Goal: Task Accomplishment & Management: Manage account settings

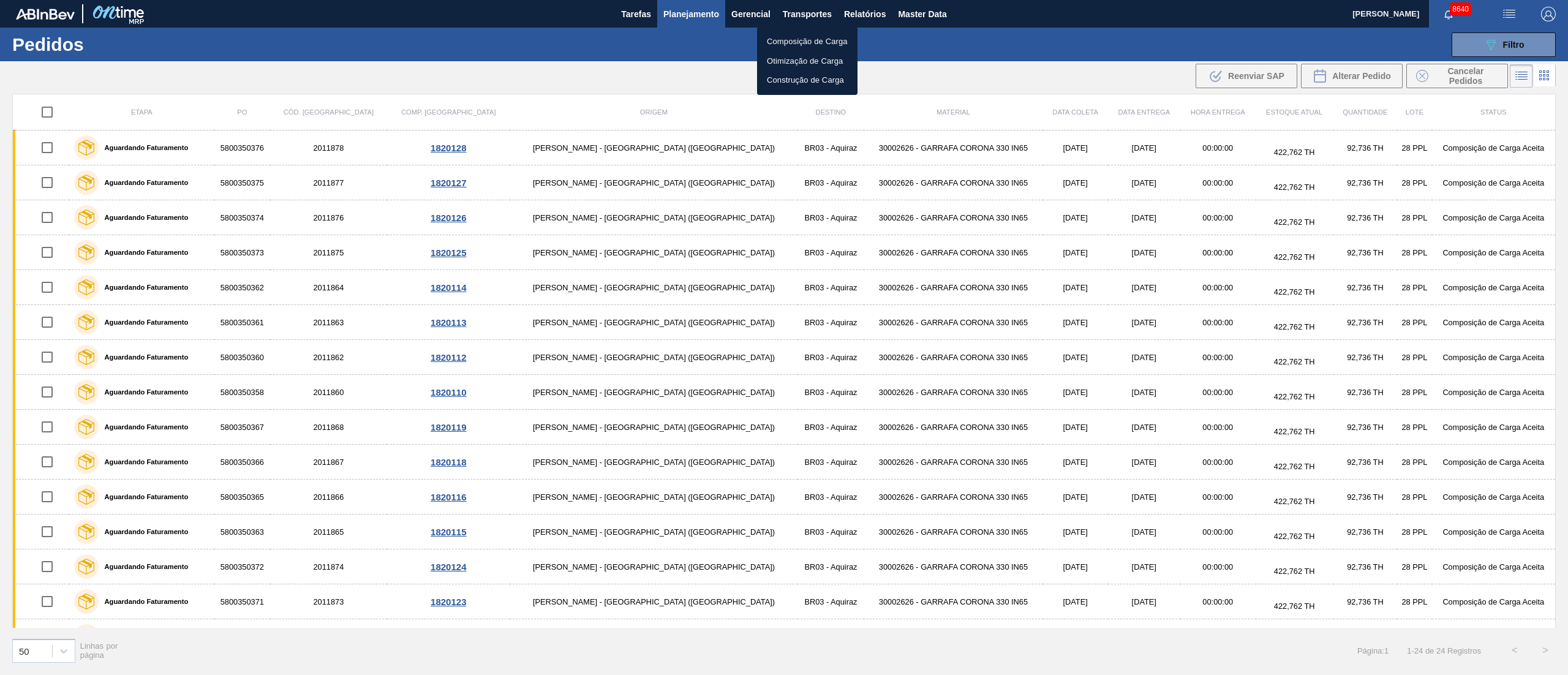
click at [853, 18] on div at bounding box center [784, 337] width 1568 height 675
click at [868, 12] on span "Relatórios" at bounding box center [864, 14] width 41 height 15
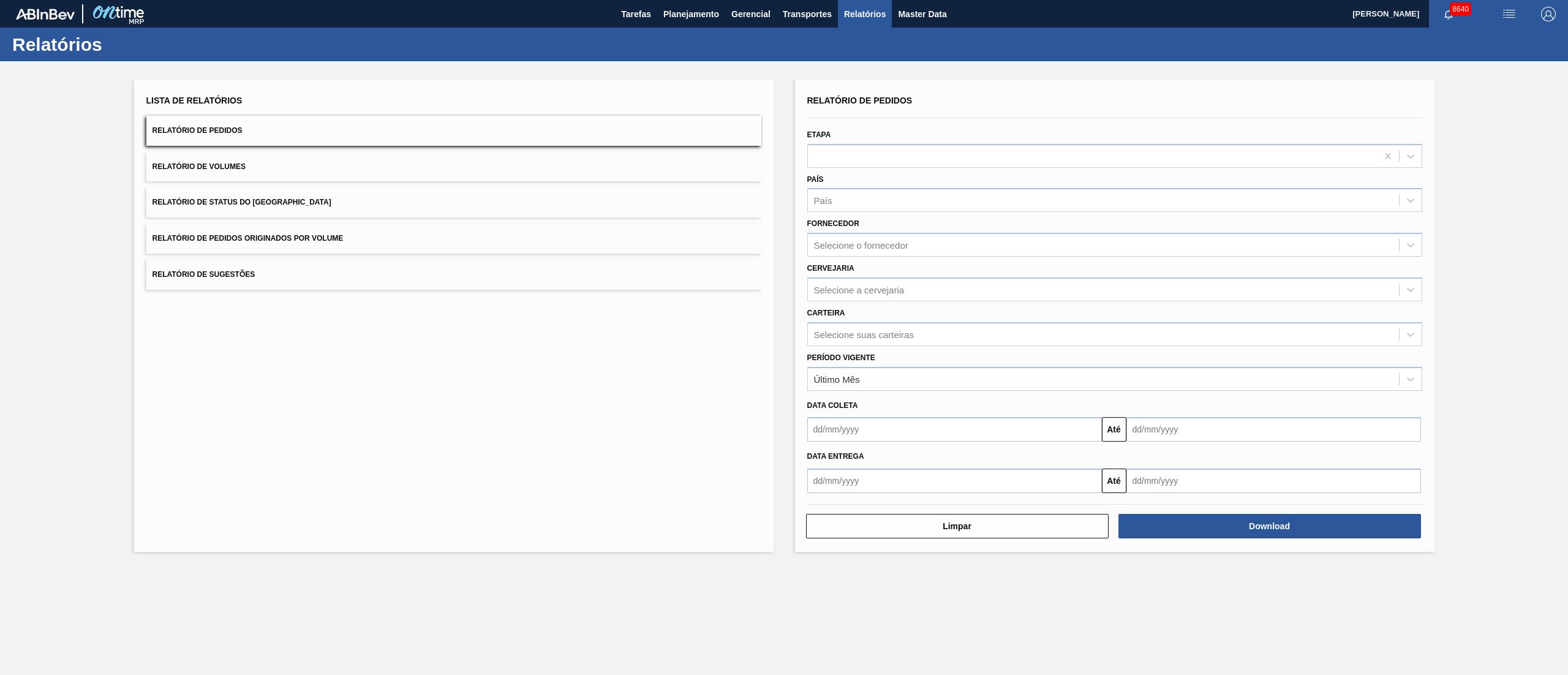
click at [259, 239] on span "Relatório de Pedidos Originados por Volume" at bounding box center [248, 238] width 191 height 9
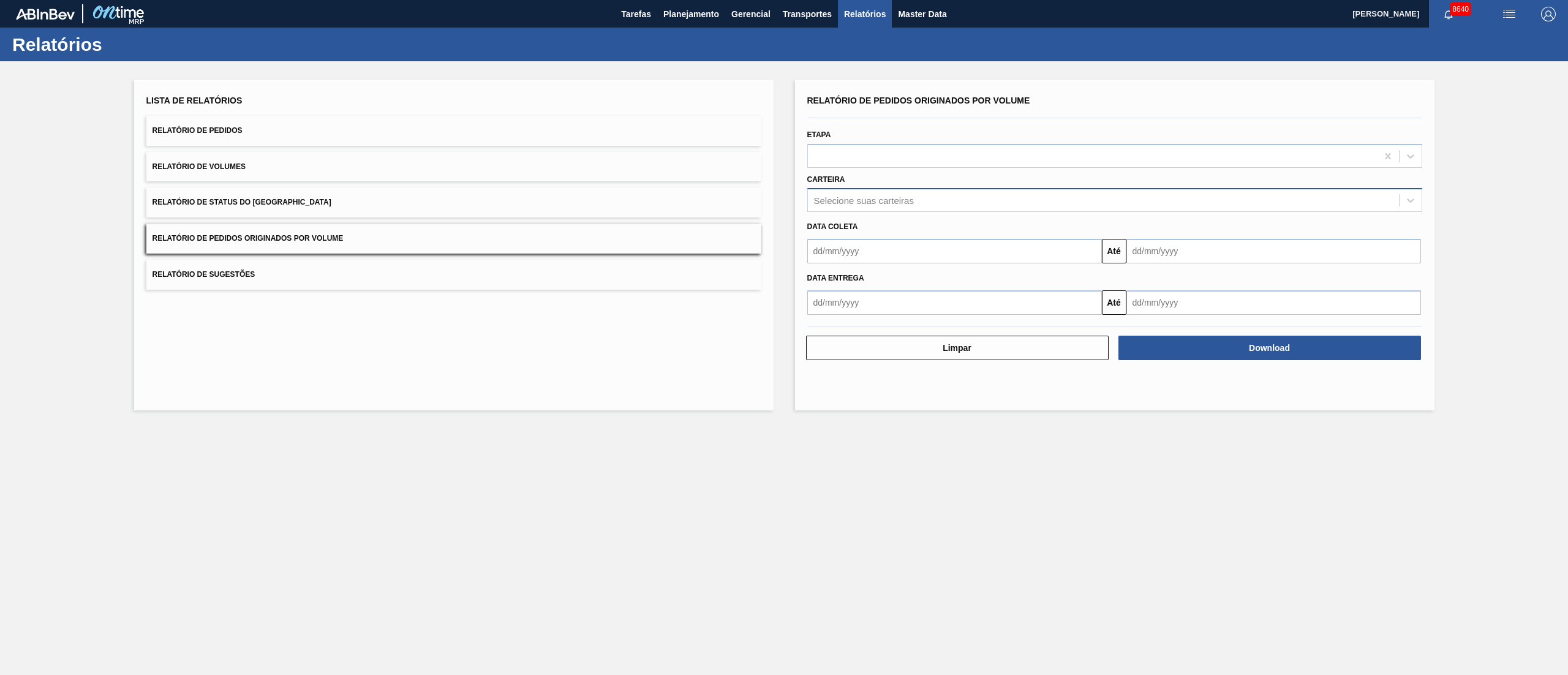
click at [850, 199] on div "Selecione suas carteiras" at bounding box center [864, 200] width 100 height 10
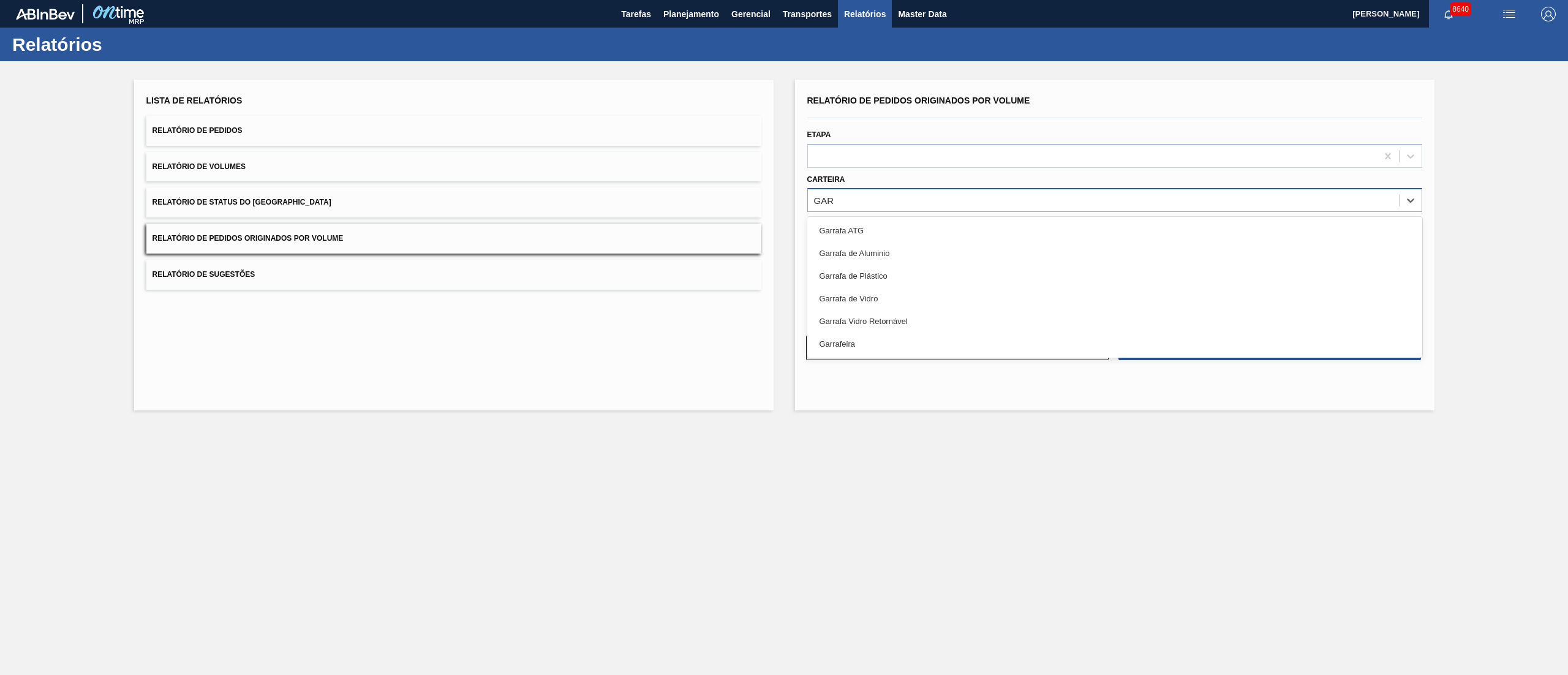
type input "GARR"
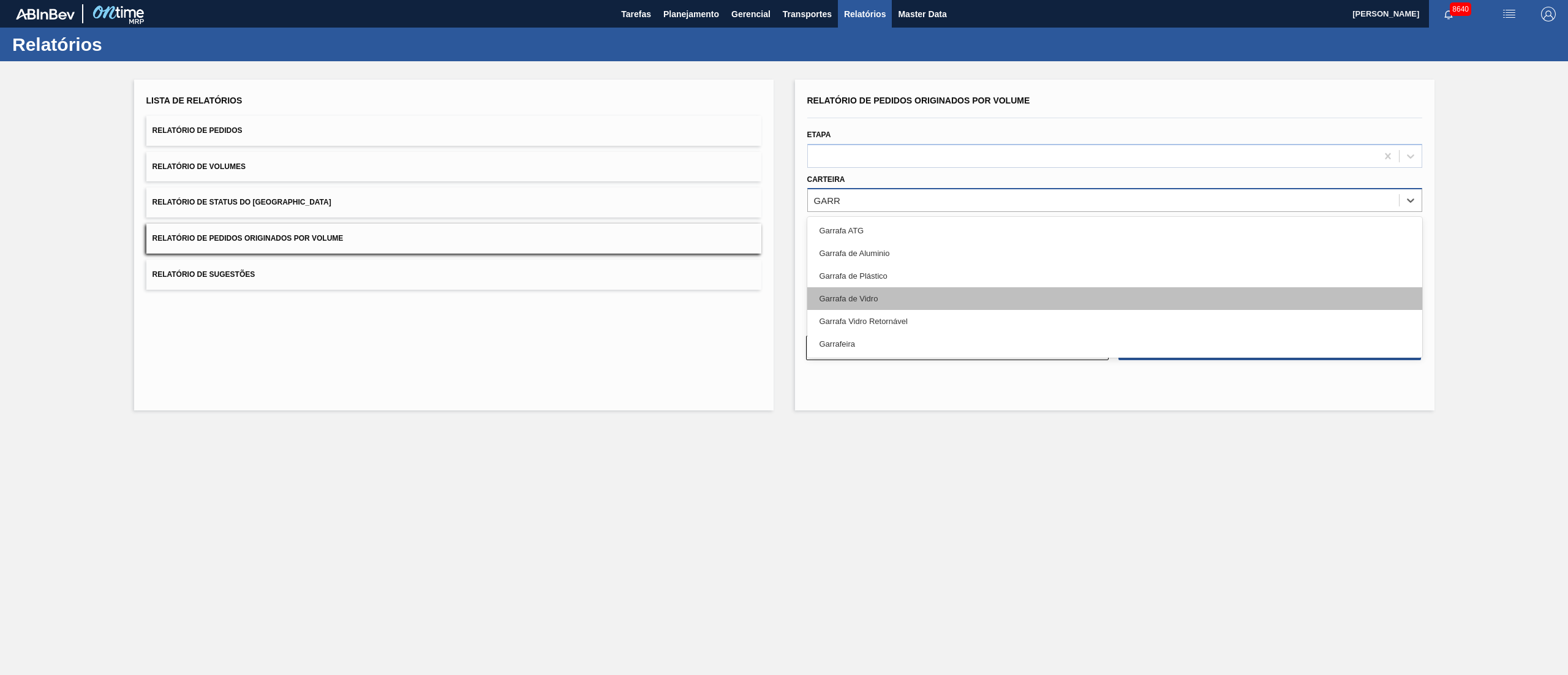
click at [887, 292] on div "Garrafa de Vidro" at bounding box center [1115, 298] width 615 height 22
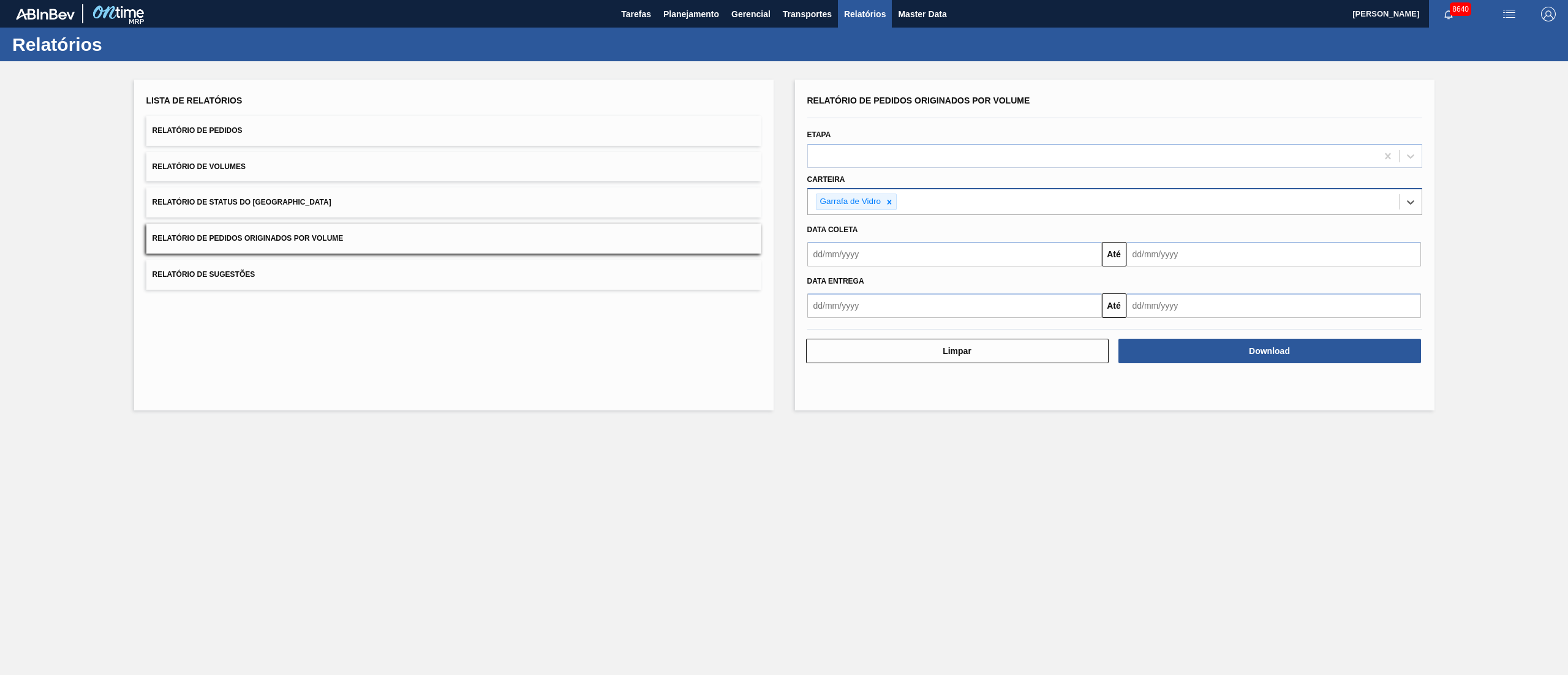
click at [865, 252] on input "text" at bounding box center [955, 254] width 294 height 24
click at [920, 326] on div "1" at bounding box center [921, 323] width 16 height 16
type input "01/08/2025"
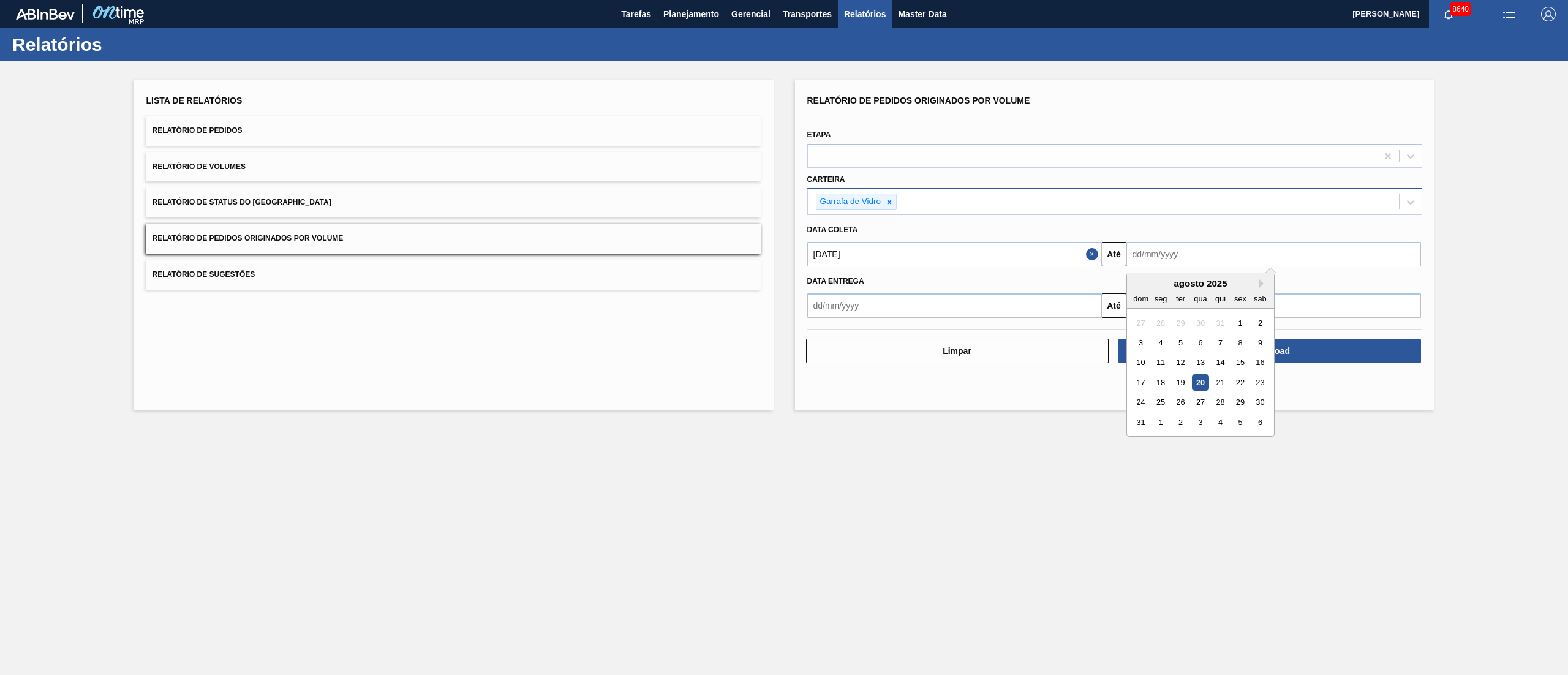
click at [1253, 261] on input "text" at bounding box center [1274, 254] width 294 height 24
click at [1233, 403] on div "29" at bounding box center [1240, 402] width 16 height 16
click at [1171, 252] on input "[DATE]" at bounding box center [1274, 254] width 294 height 24
click at [1140, 426] on div "31" at bounding box center [1141, 422] width 16 height 16
type input "[DATE]"
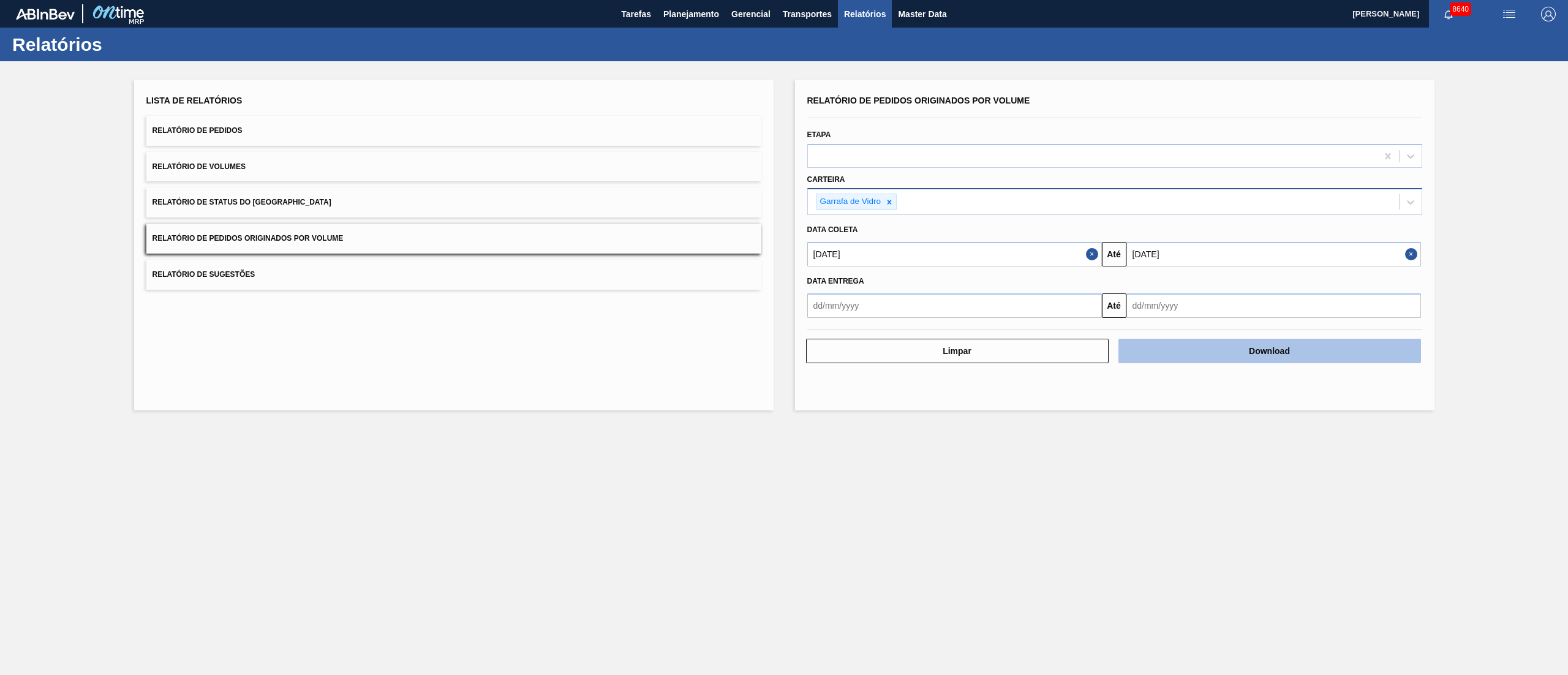
click at [1204, 352] on button "Download" at bounding box center [1269, 351] width 303 height 24
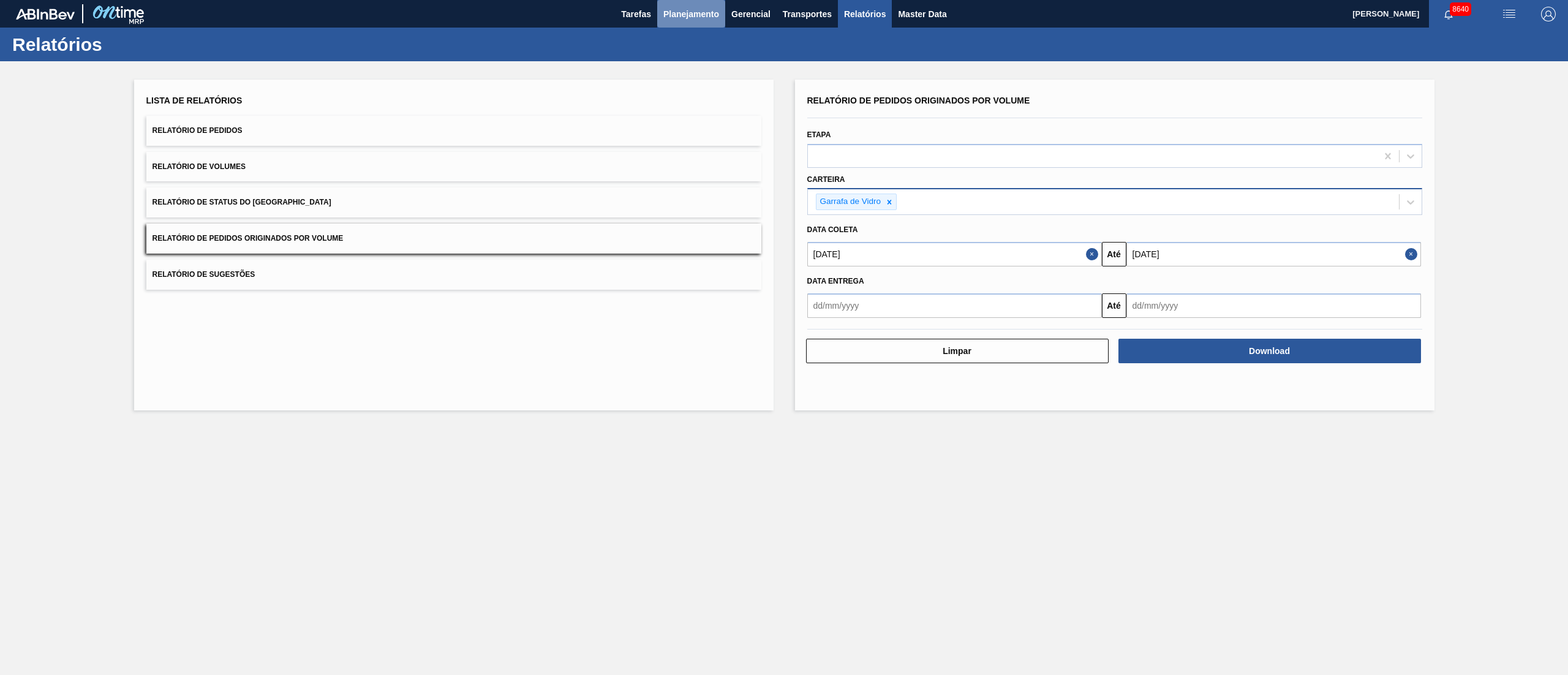
click at [686, 22] on button "Planejamento" at bounding box center [691, 14] width 68 height 28
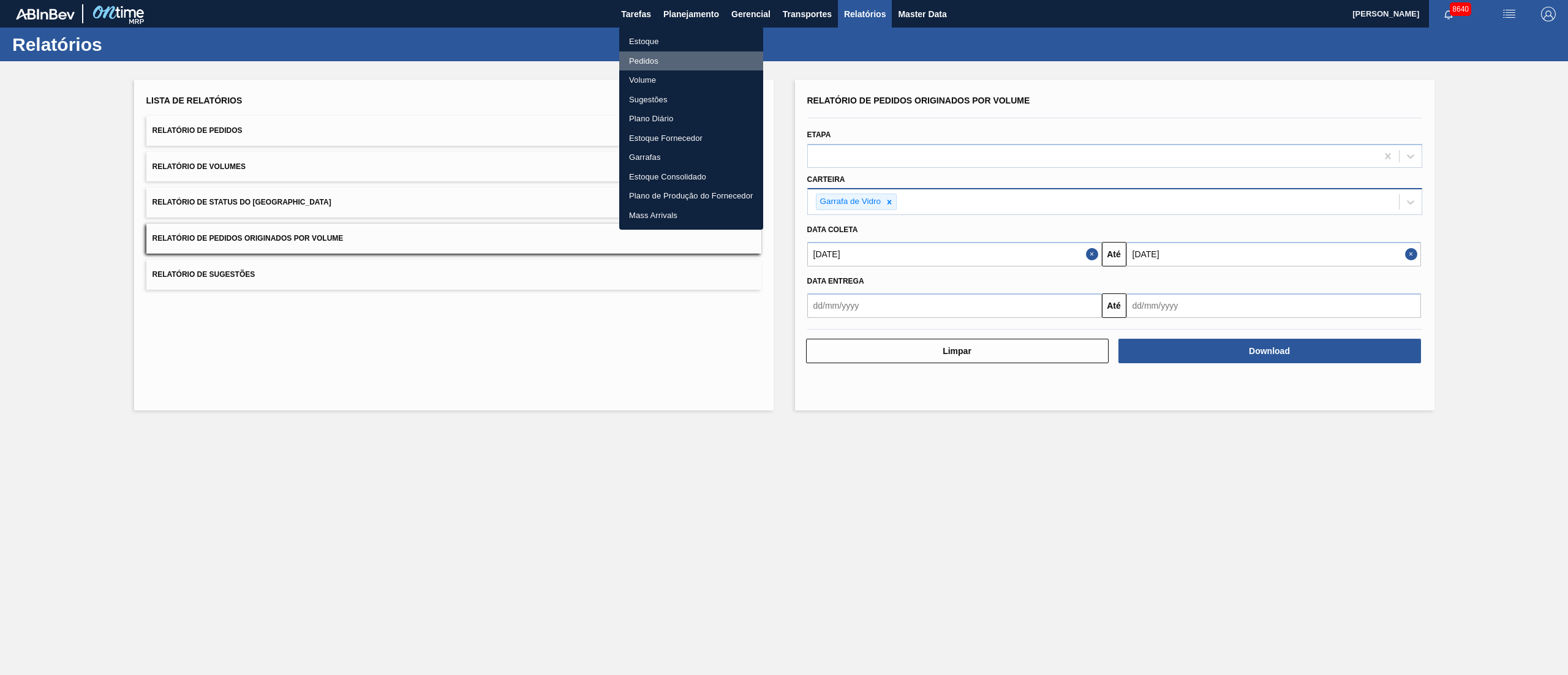
click at [643, 56] on li "Pedidos" at bounding box center [691, 61] width 144 height 20
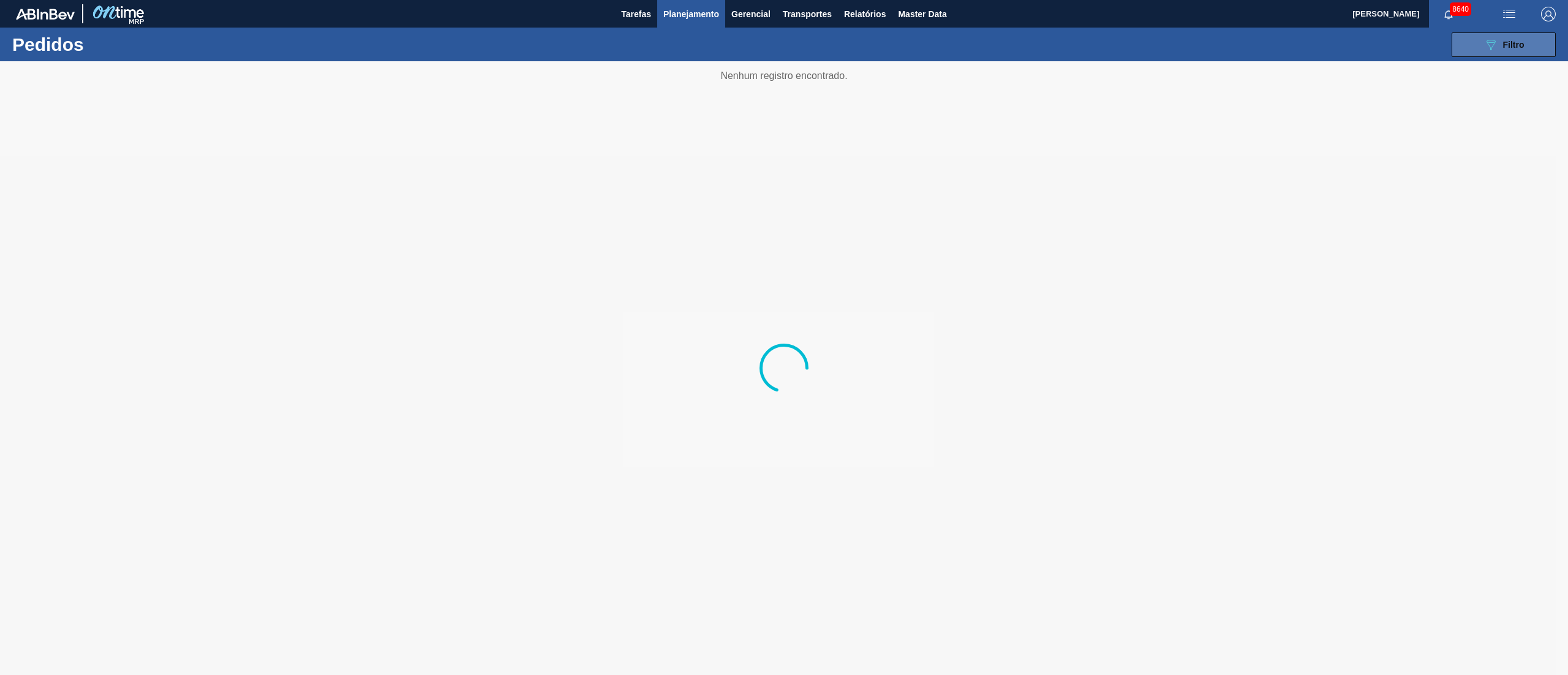
click at [1486, 35] on button "089F7B8B-B2A5-4AFE-B5C0-19BA573D28AC Filtro" at bounding box center [1503, 45] width 104 height 24
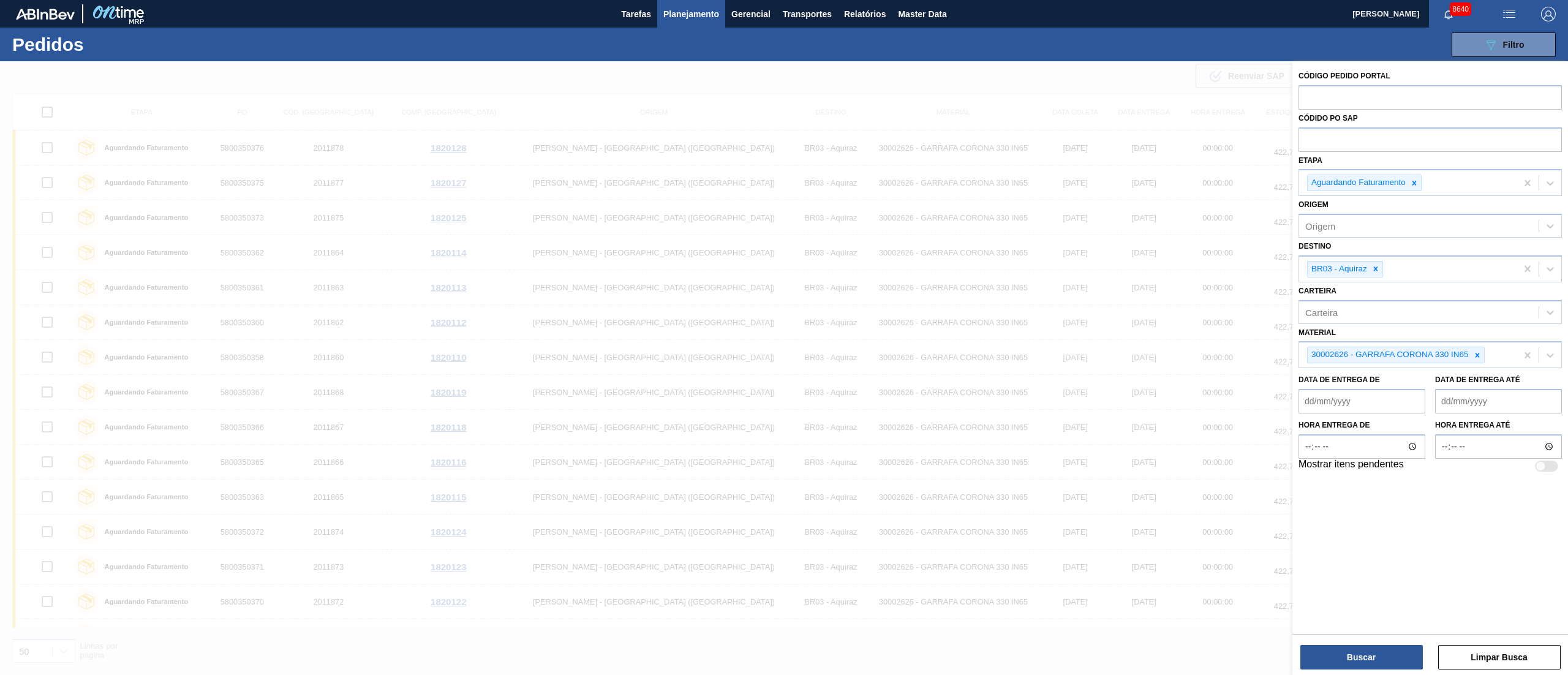
click at [1375, 266] on icon at bounding box center [1375, 269] width 9 height 9
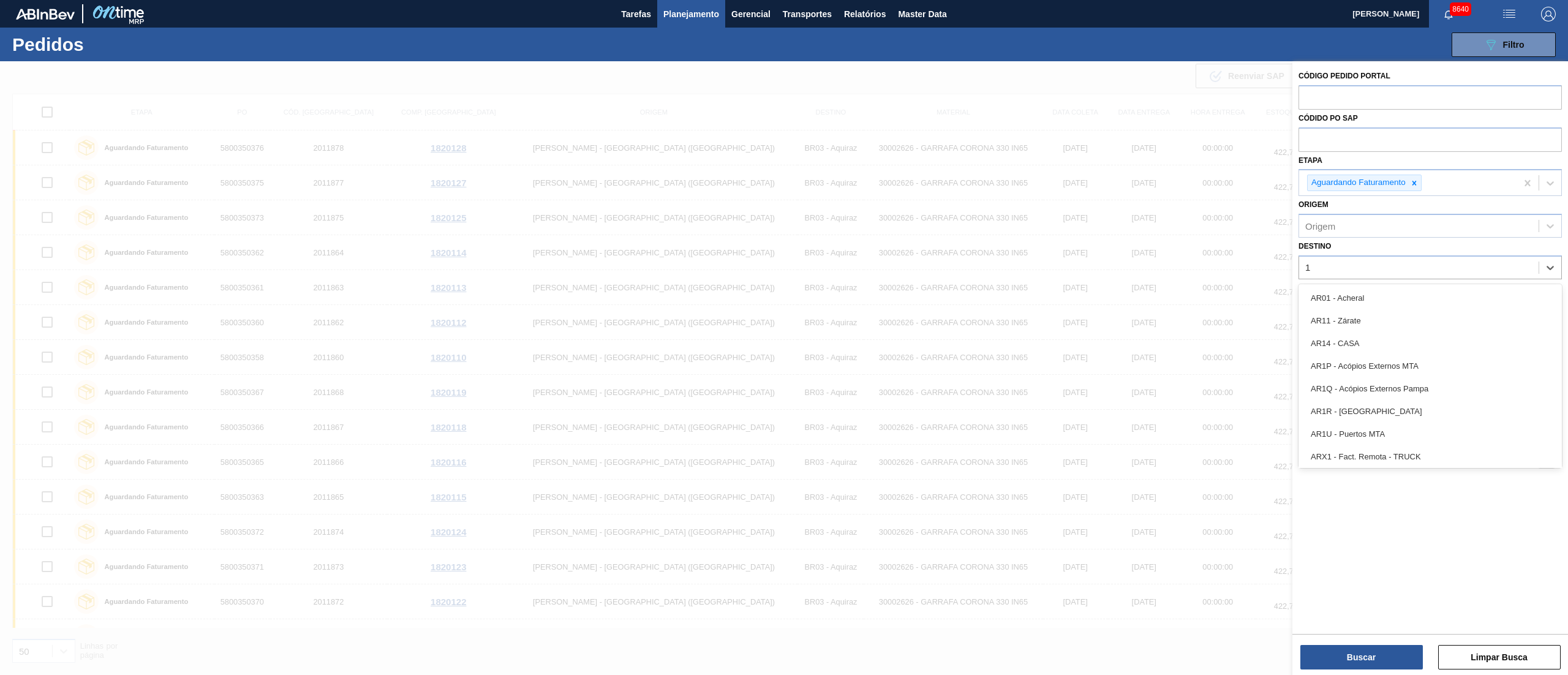
type input "16"
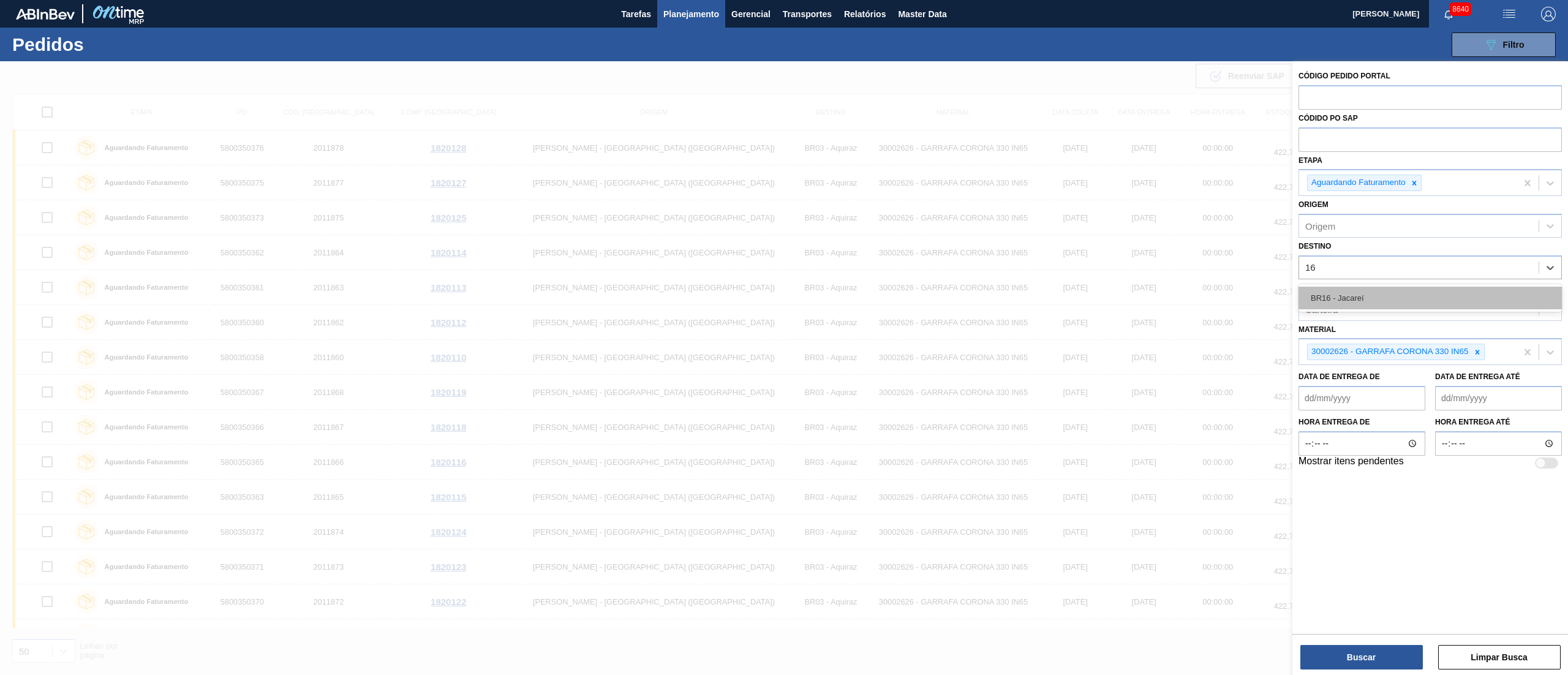
click at [1360, 292] on div "BR16 - Jacareí" at bounding box center [1430, 297] width 263 height 22
click at [1475, 360] on div at bounding box center [1477, 355] width 14 height 16
paste input "20002580"
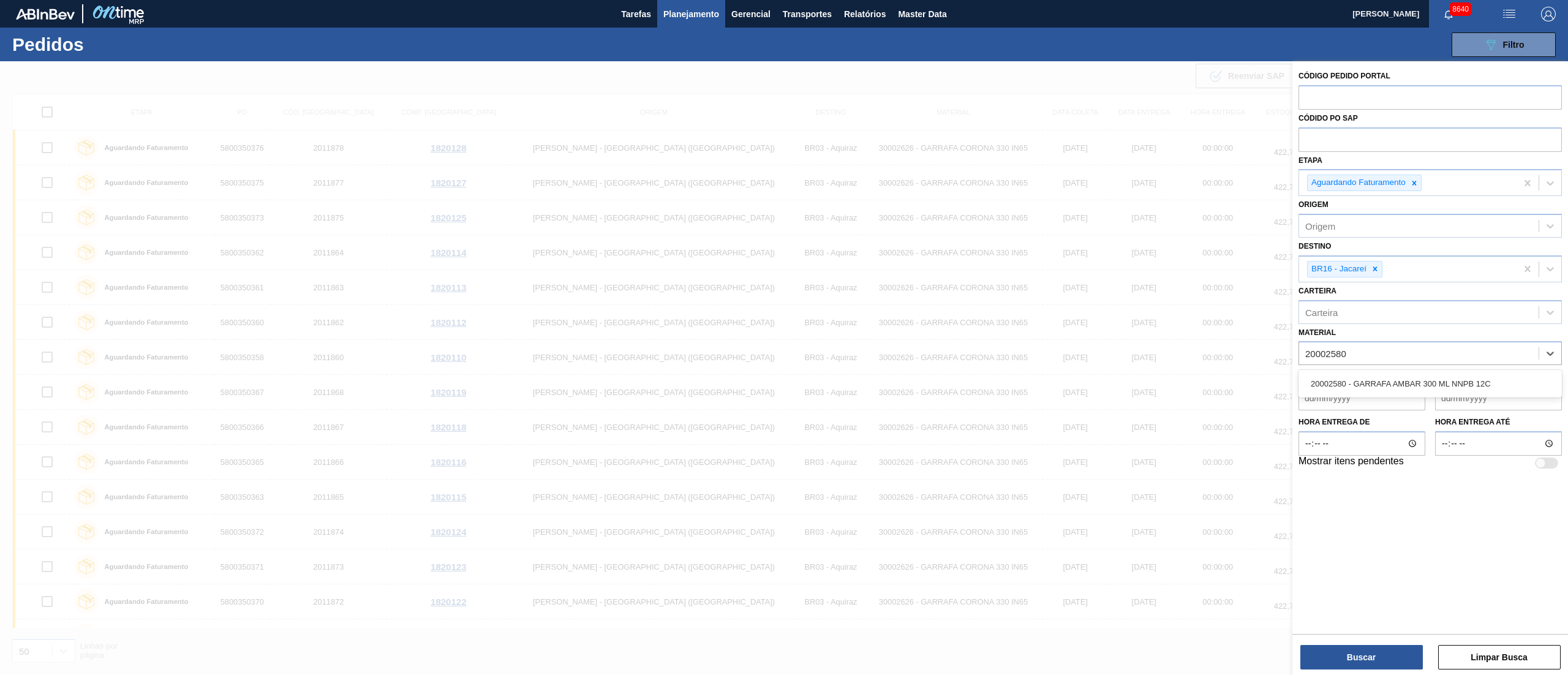
type input "20002580"
click at [1370, 641] on div "Buscar Limpar Busca" at bounding box center [1430, 651] width 275 height 35
click at [1367, 646] on button "Buscar" at bounding box center [1361, 657] width 123 height 24
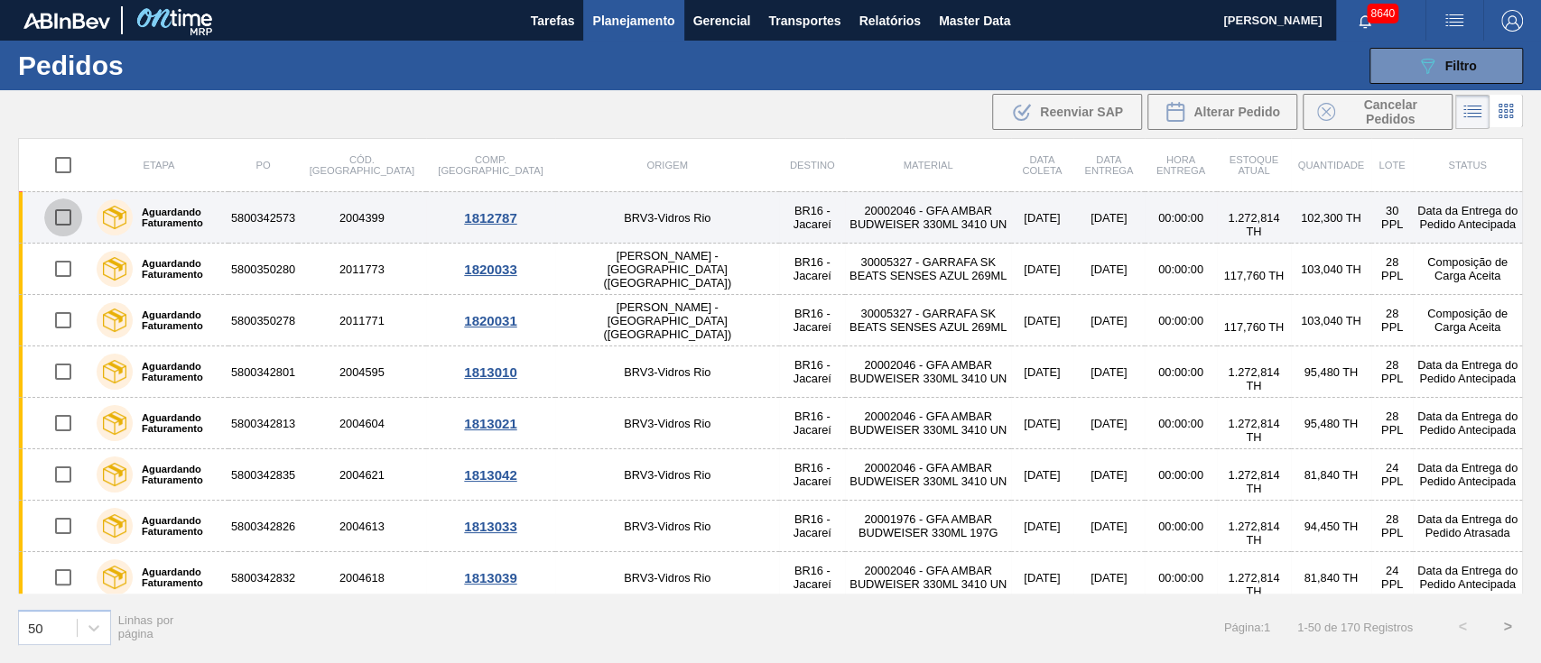
click at [66, 221] on input "checkbox" at bounding box center [63, 218] width 38 height 38
click at [65, 218] on input "checkbox" at bounding box center [63, 218] width 38 height 38
checkbox input "false"
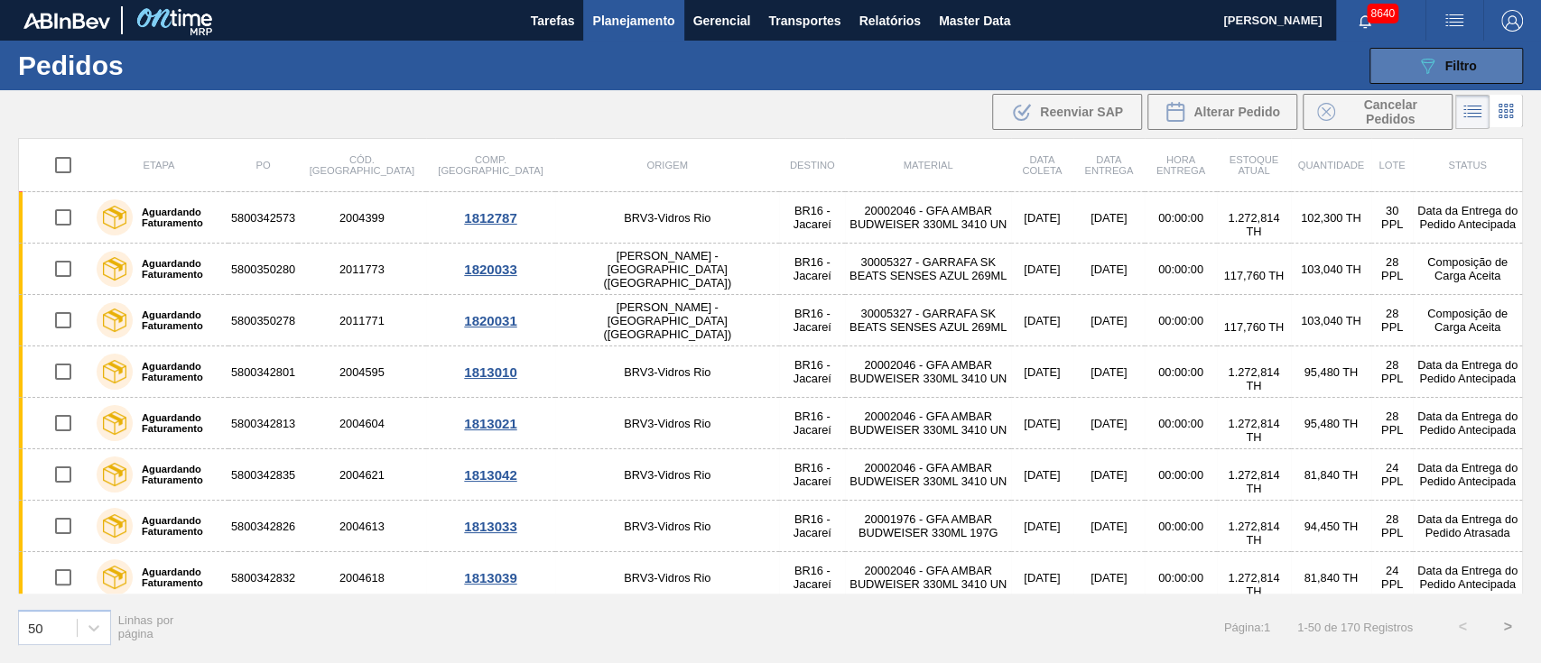
click at [1494, 64] on button "089F7B8B-B2A5-4AFE-B5C0-19BA573D28AC Filtro" at bounding box center [1445, 66] width 153 height 36
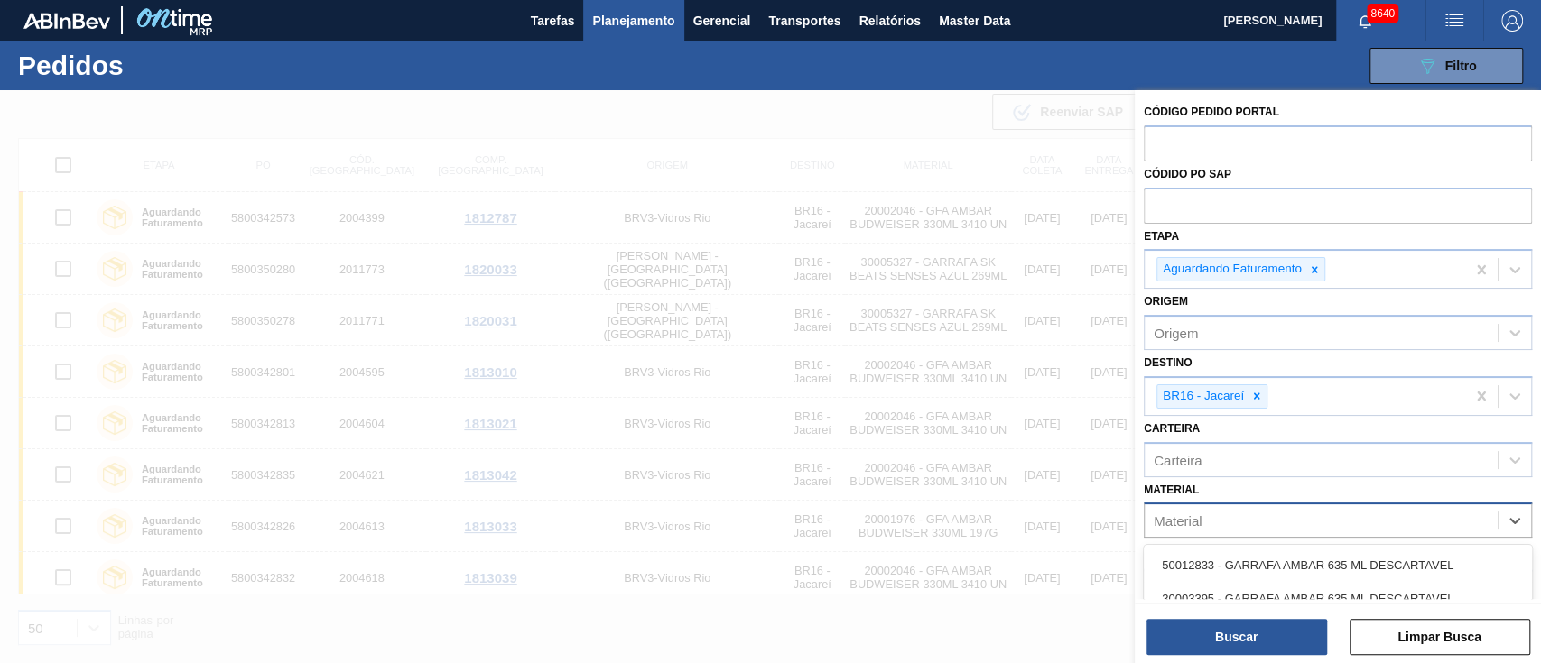
click at [1187, 514] on div "Material" at bounding box center [1178, 521] width 48 height 15
paste input "20002580"
type input "20002580"
click at [1199, 564] on div "20002580 - GARRAFA AMBAR 300 ML NNPB 12C" at bounding box center [1338, 565] width 388 height 33
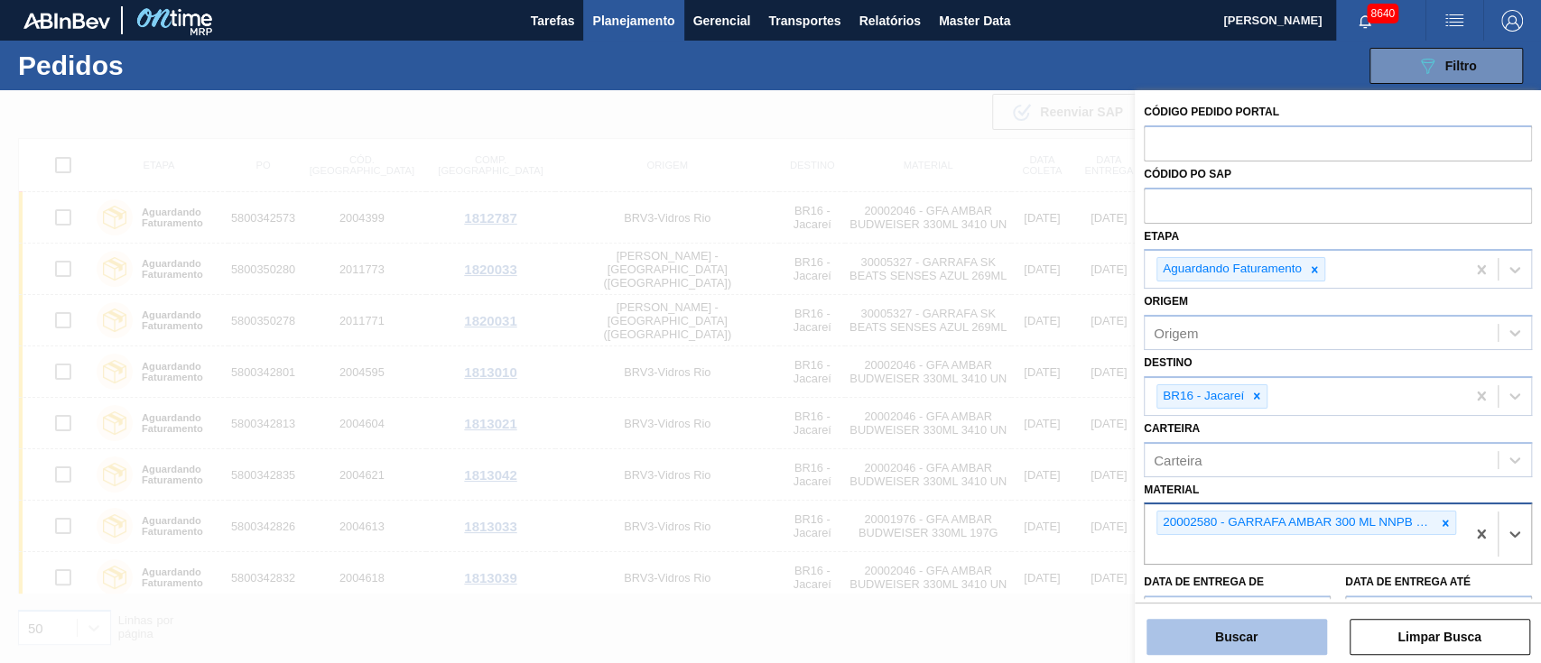
click at [1214, 630] on button "Buscar" at bounding box center [1236, 637] width 181 height 36
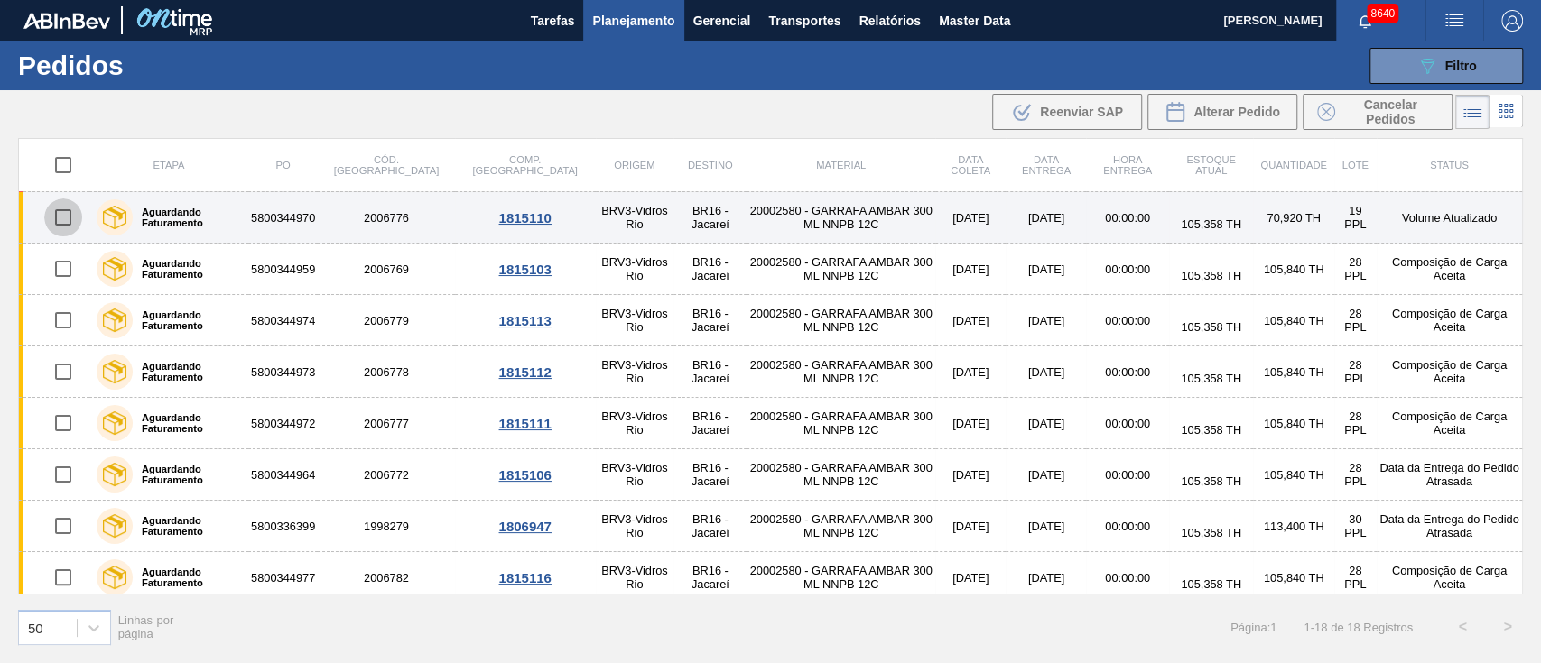
click at [60, 215] on input "checkbox" at bounding box center [63, 218] width 38 height 38
checkbox input "true"
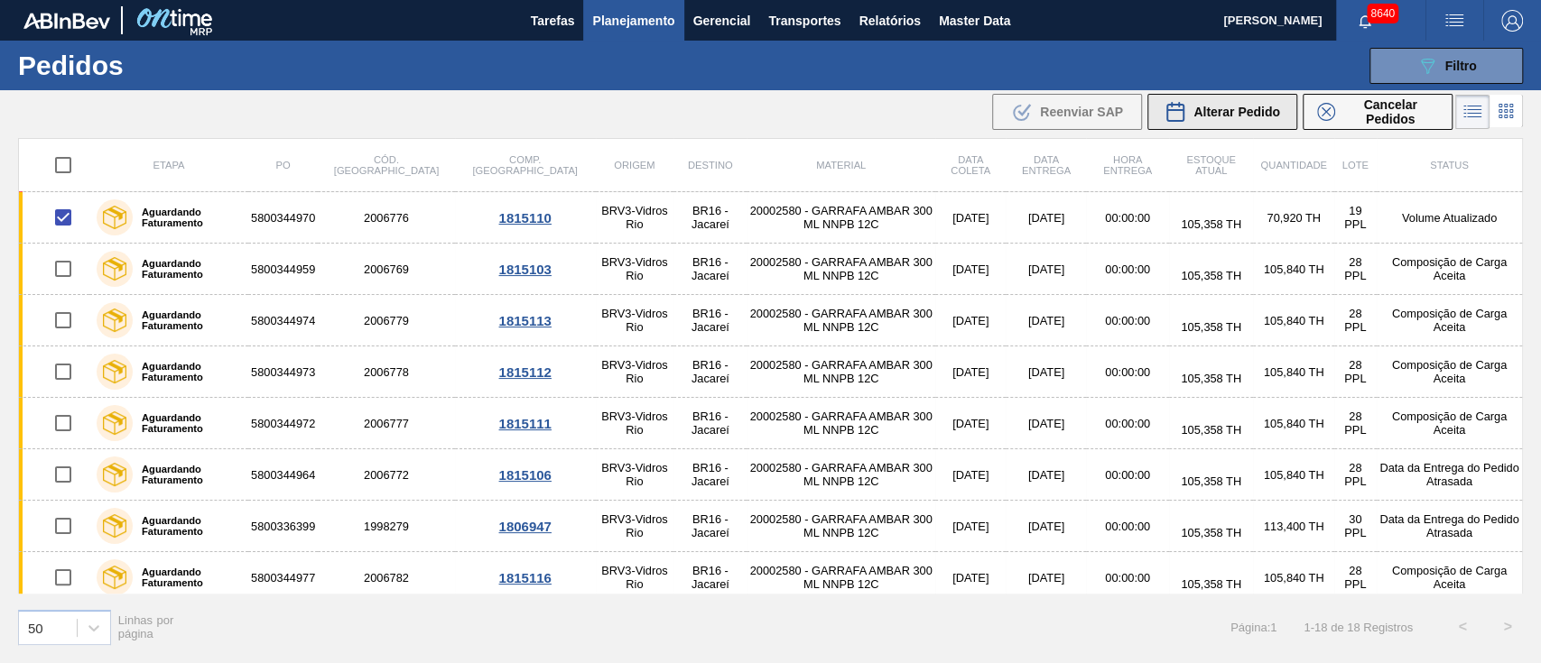
click at [1237, 116] on span "Alterar Pedido" at bounding box center [1236, 112] width 87 height 14
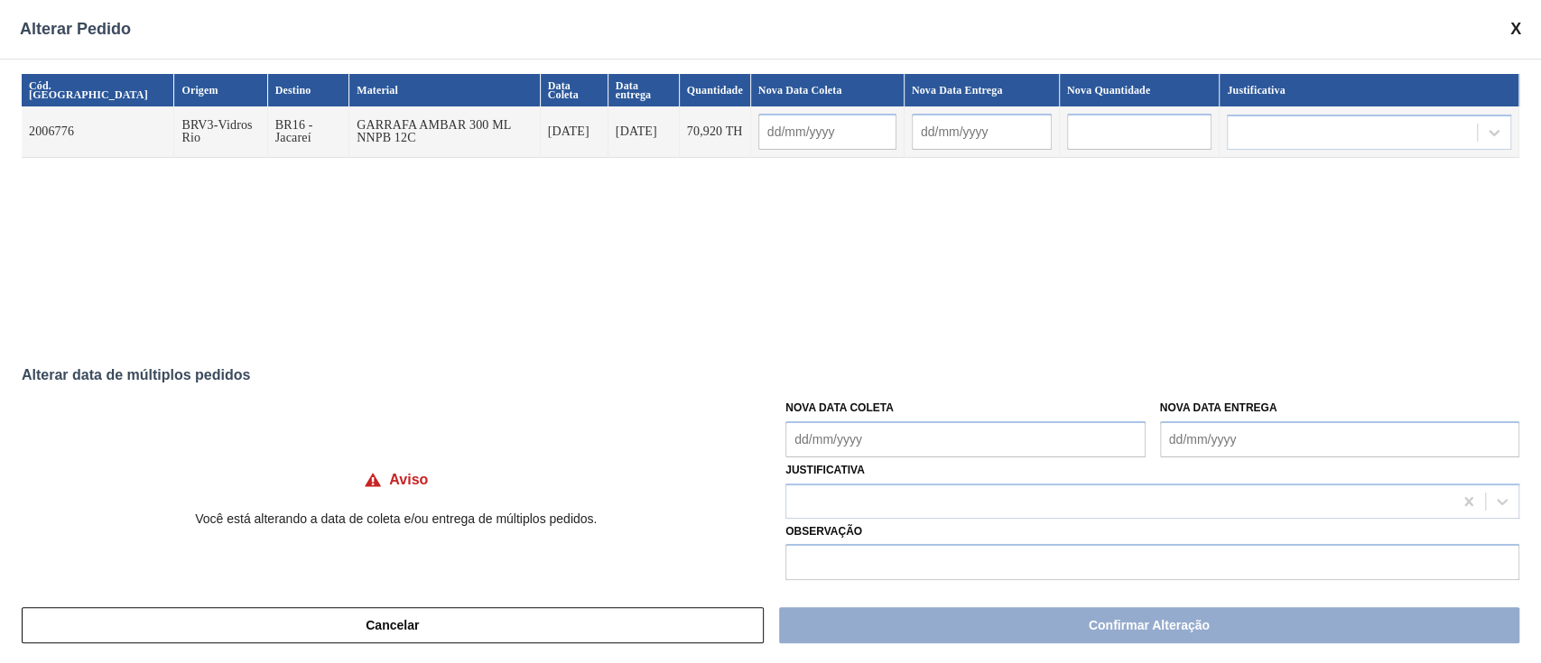
drag, startPoint x: 894, startPoint y: 449, endPoint x: 885, endPoint y: 441, distance: 12.1
click at [894, 449] on Coleta "Nova Data Coleta" at bounding box center [964, 440] width 359 height 36
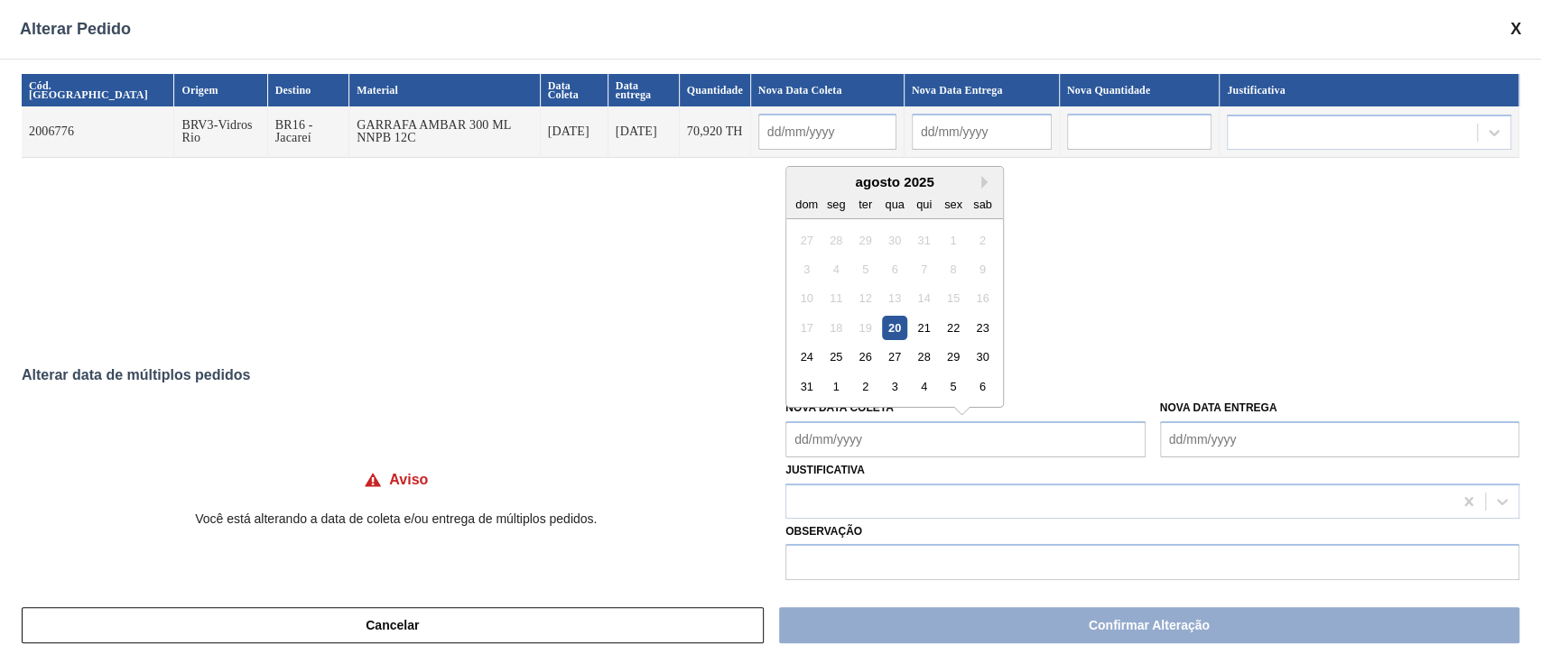
drag, startPoint x: 894, startPoint y: 335, endPoint x: 894, endPoint y: 347, distance: 11.7
click at [894, 335] on div "20" at bounding box center [895, 328] width 24 height 24
type input "[DATE]"
type Coleta "[DATE]"
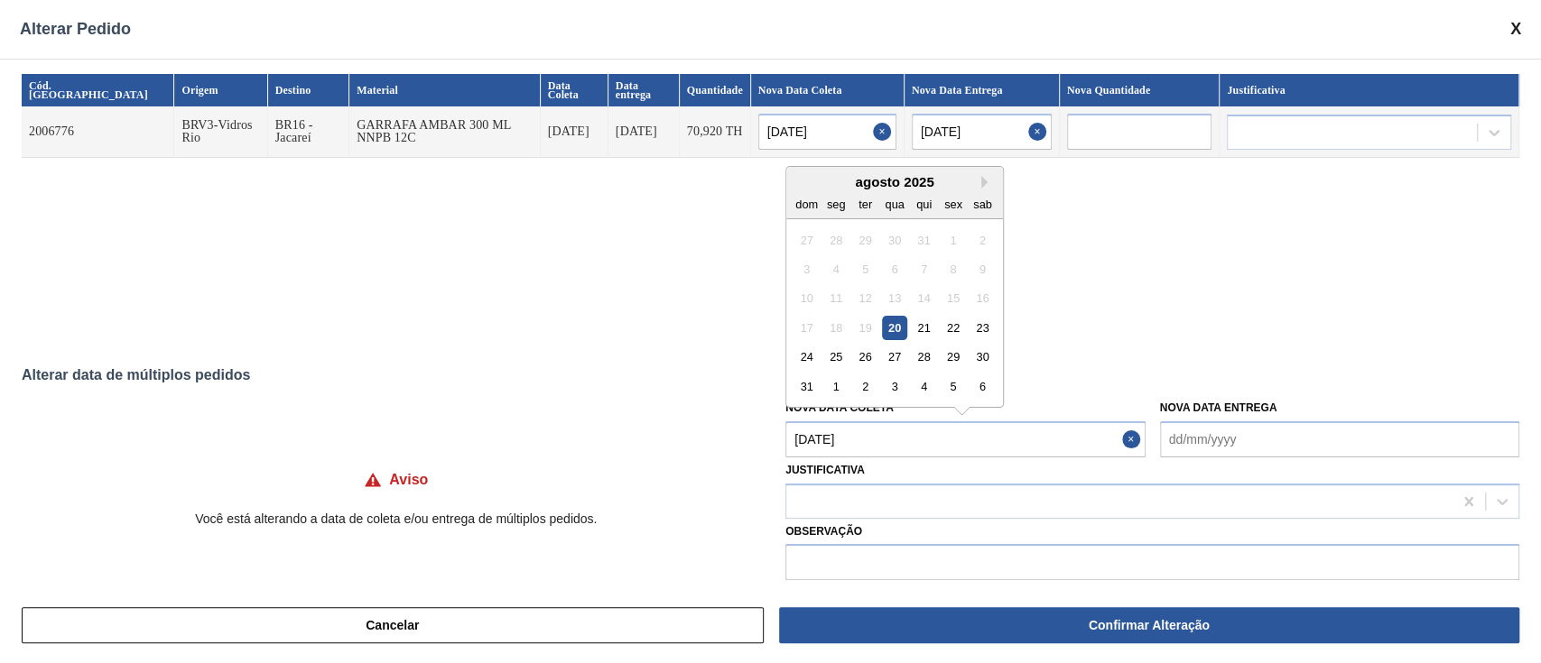
click at [890, 435] on Coleta "[DATE]" at bounding box center [964, 440] width 359 height 36
click at [964, 329] on div "17 18 19 20 21 22 23" at bounding box center [894, 327] width 205 height 29
click at [954, 323] on div "22" at bounding box center [953, 328] width 24 height 24
type input "[DATE]"
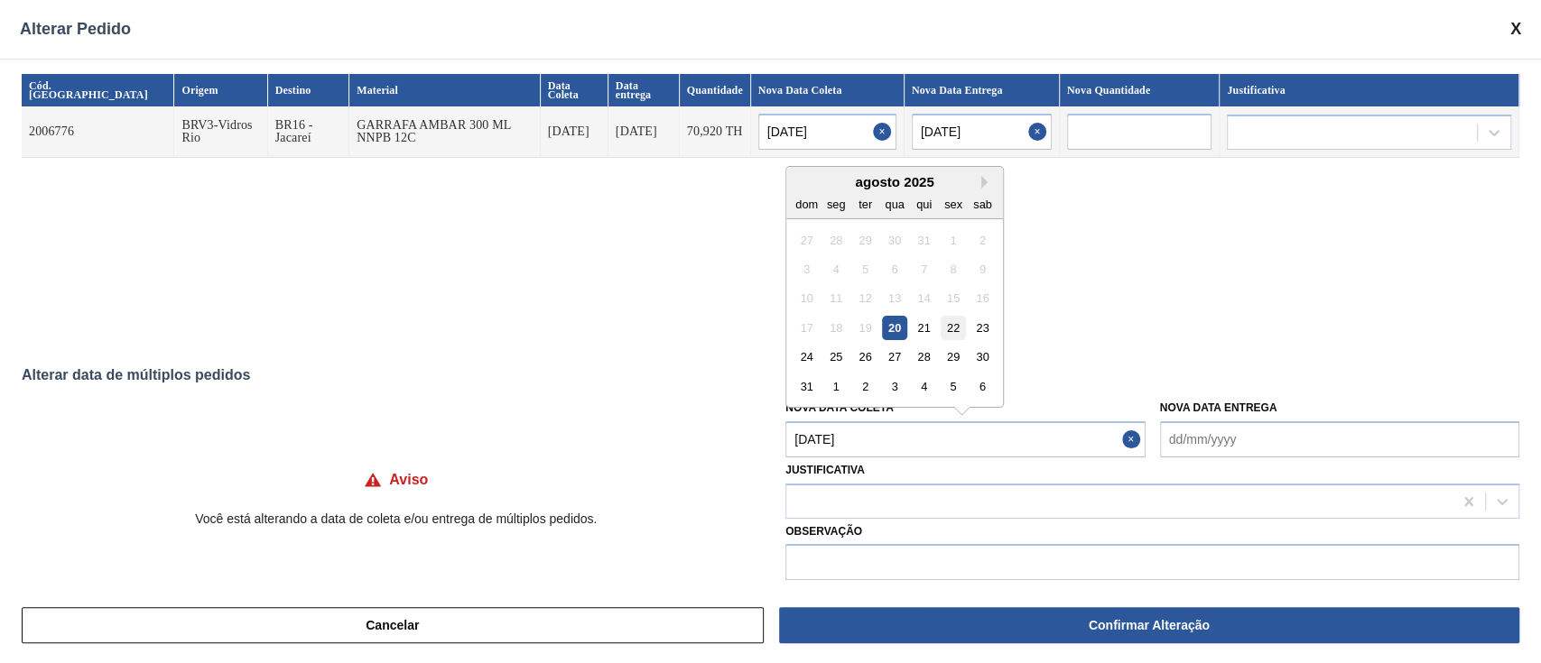
type Coleta "[DATE]"
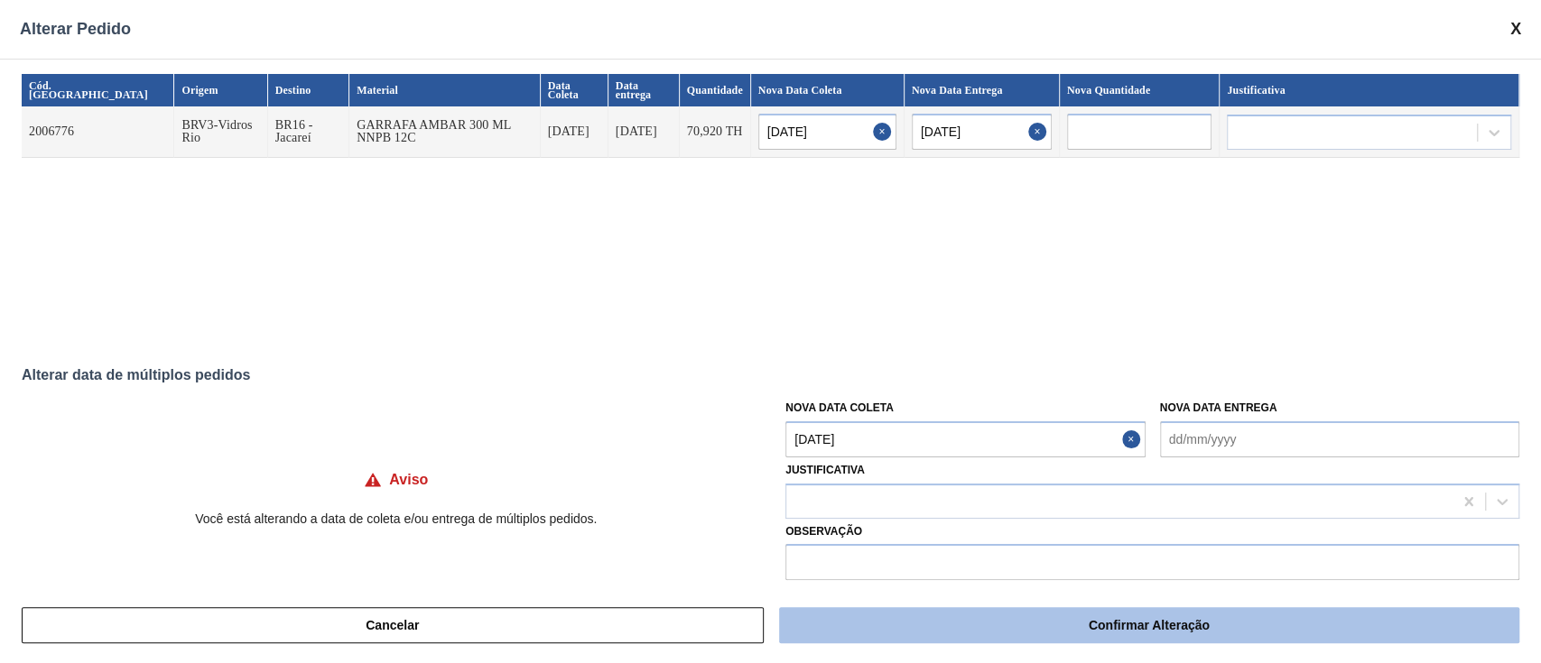
click at [953, 625] on button "Confirmar Alteração" at bounding box center [1149, 625] width 740 height 36
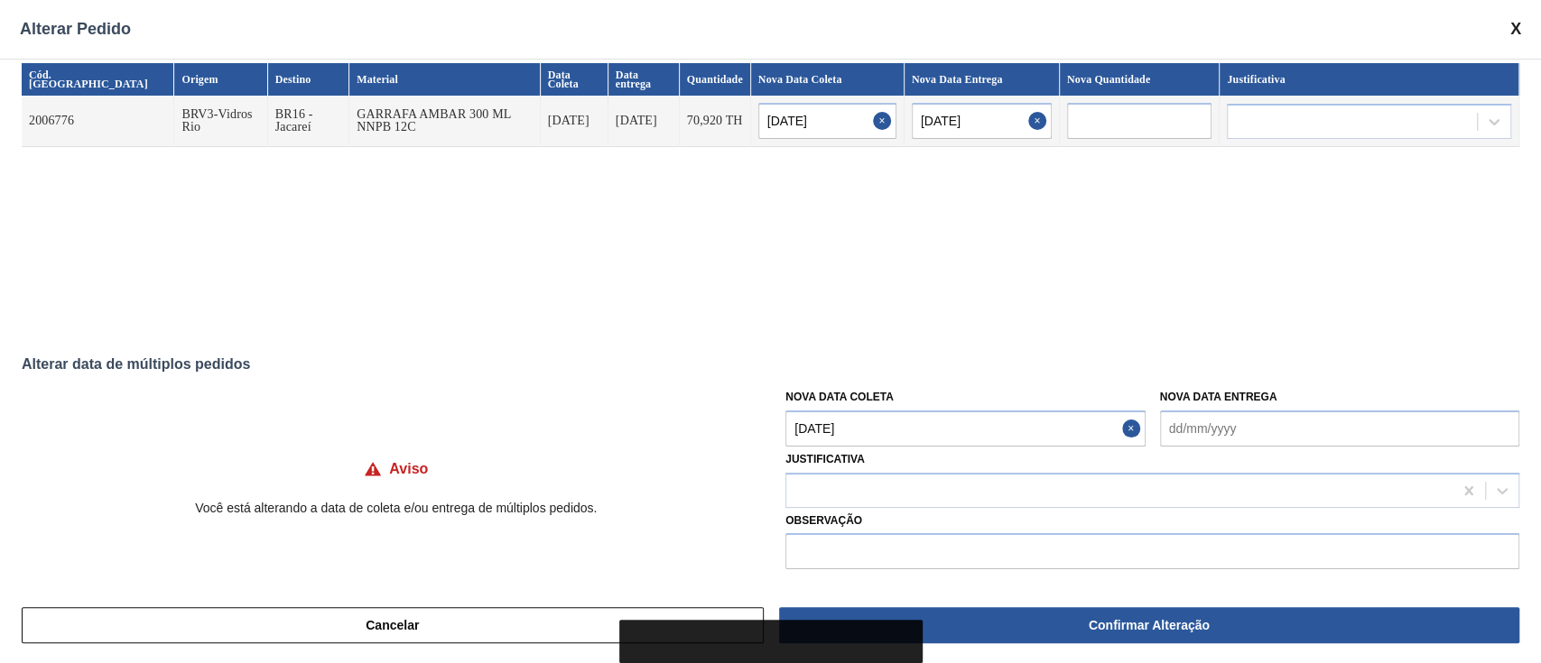
scroll to position [14, 0]
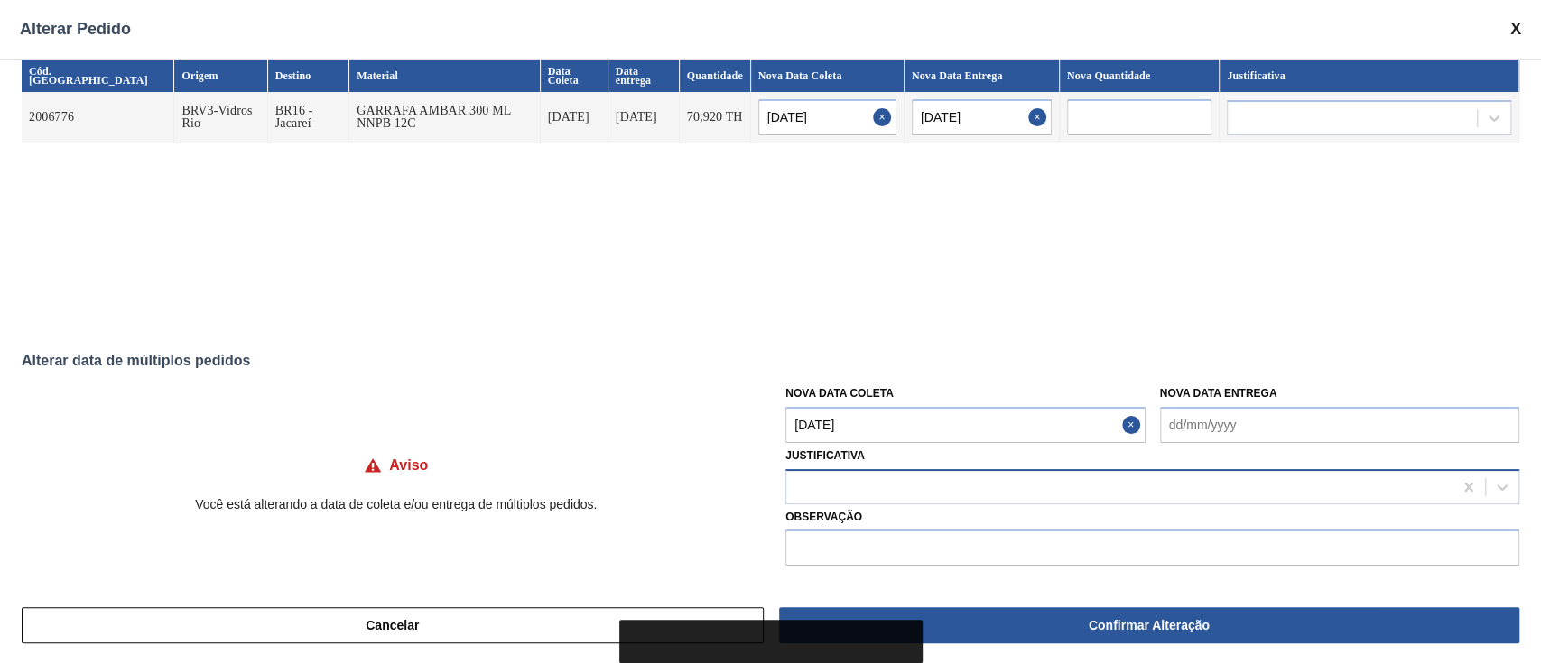
click at [830, 497] on div at bounding box center [1119, 487] width 666 height 26
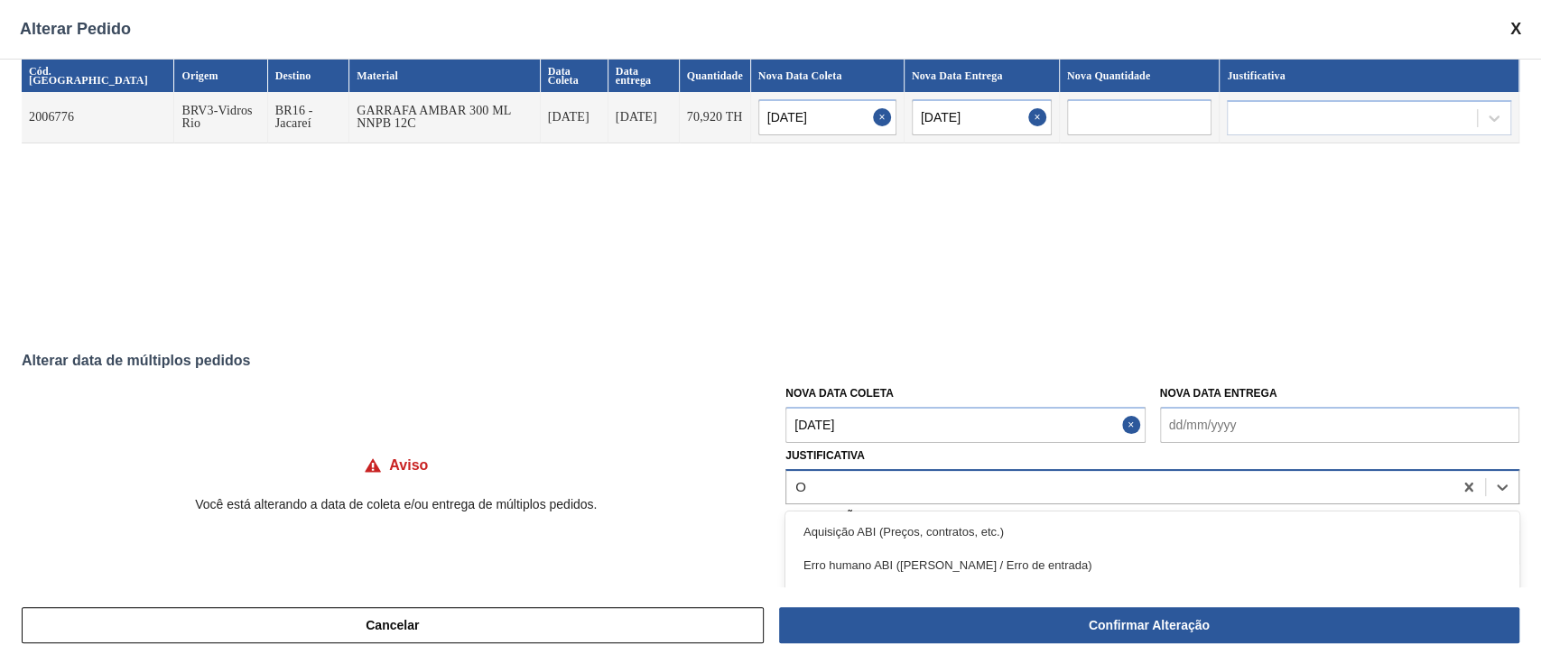
type input "OU"
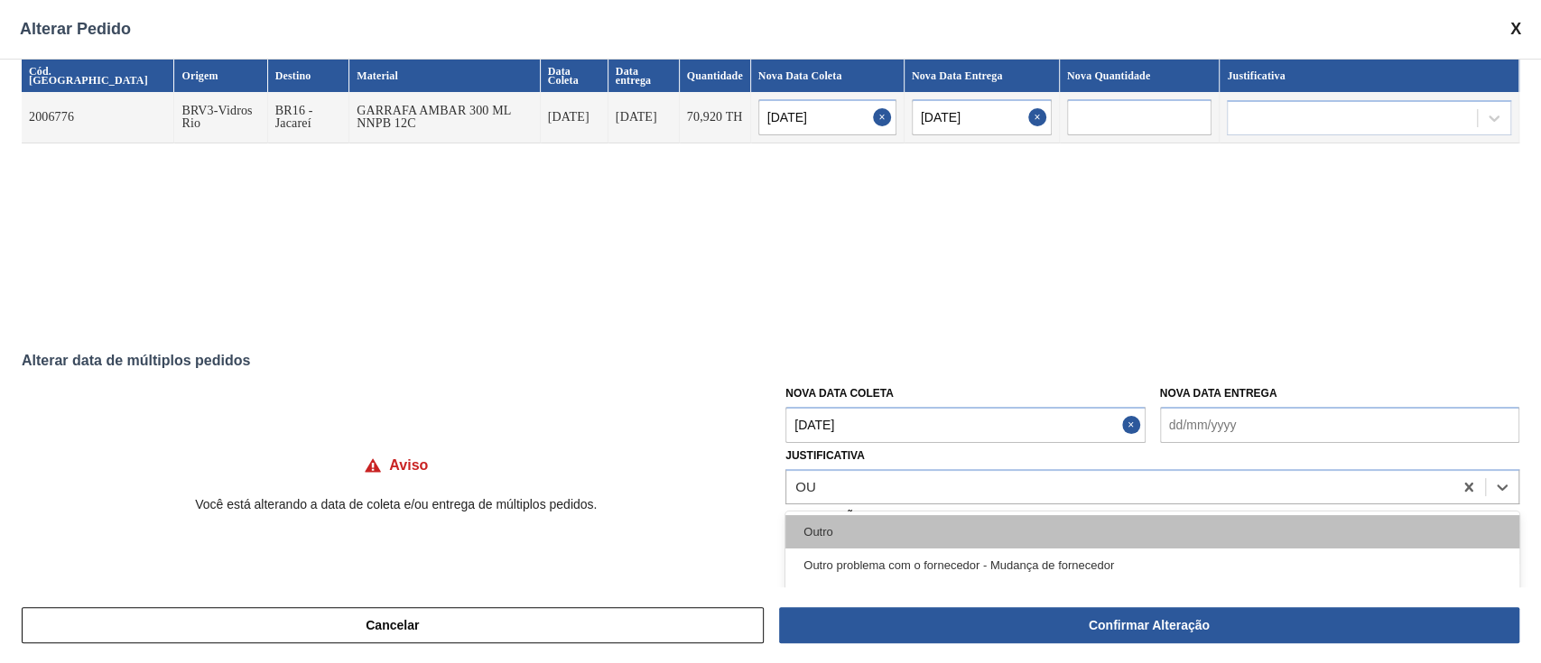
click at [838, 531] on div "Outro" at bounding box center [1152, 531] width 734 height 33
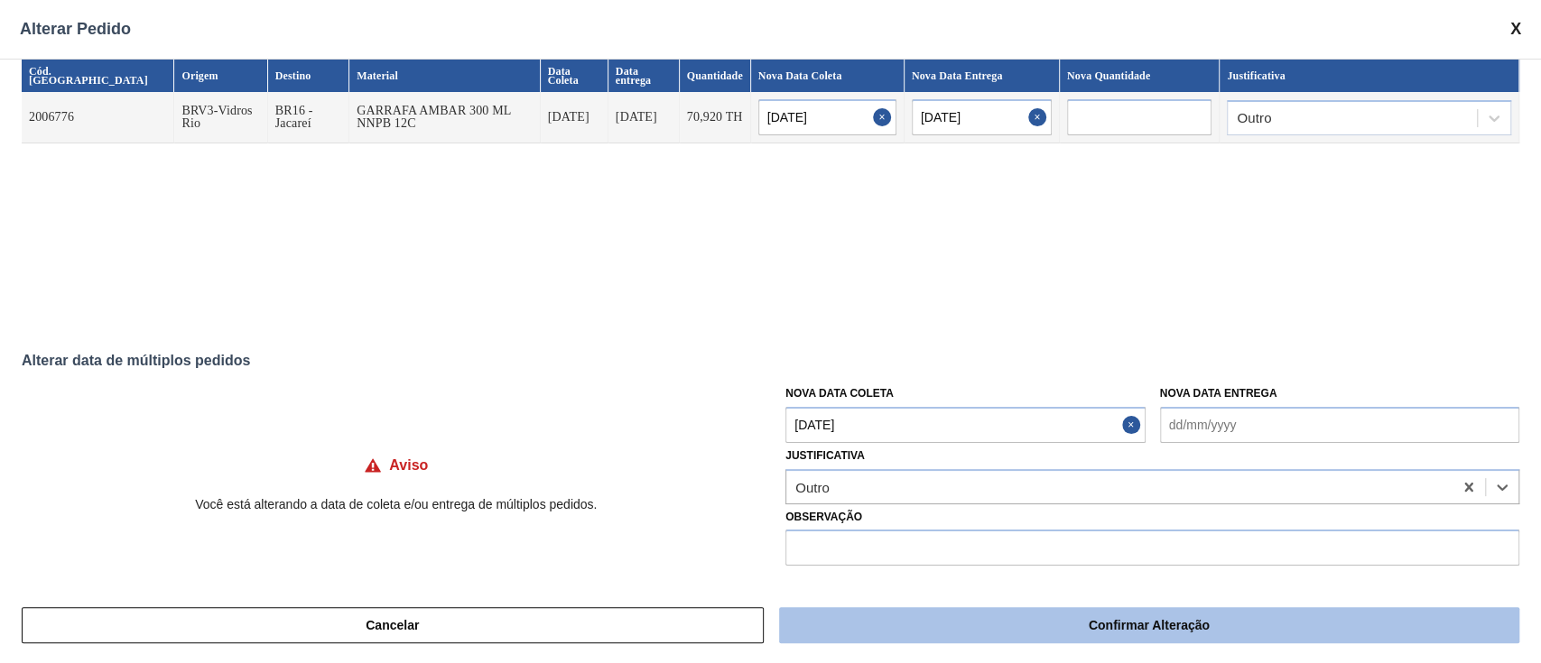
click at [922, 628] on button "Confirmar Alteração" at bounding box center [1149, 625] width 740 height 36
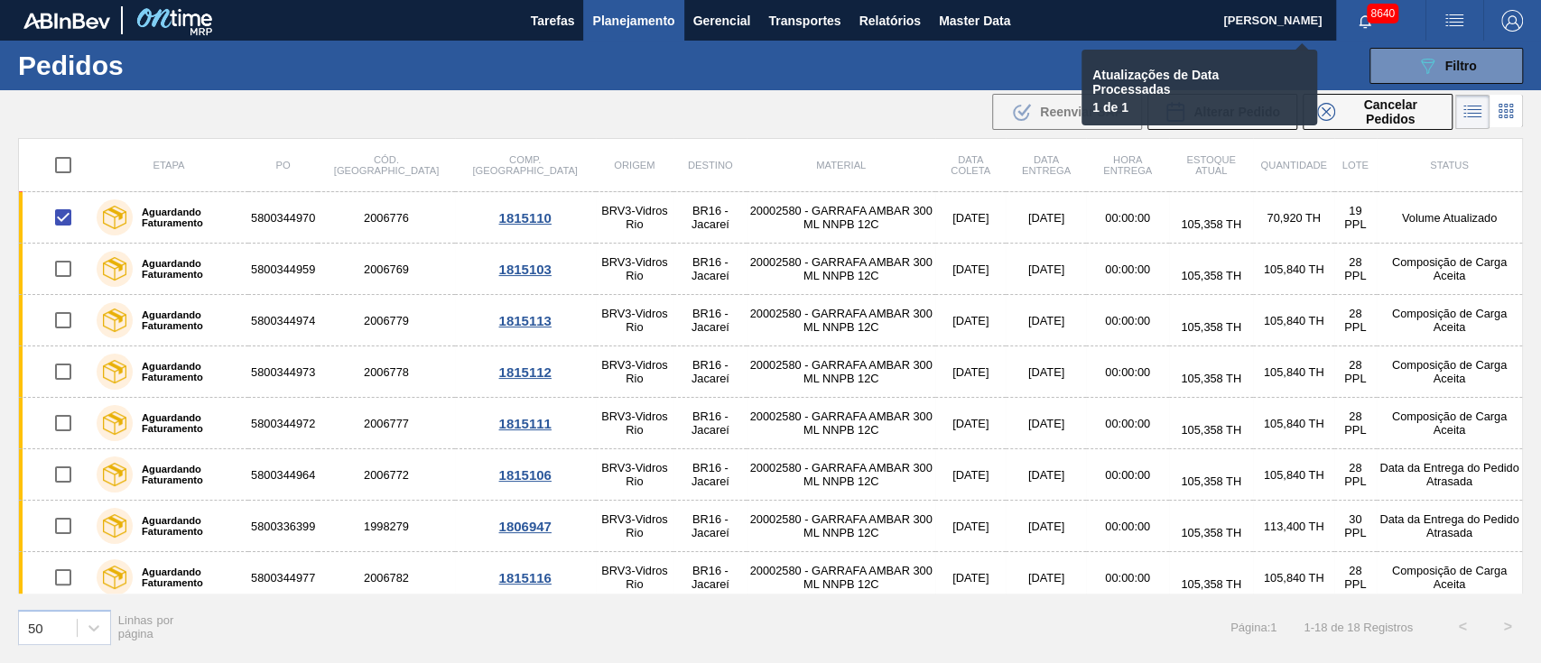
checkbox input "false"
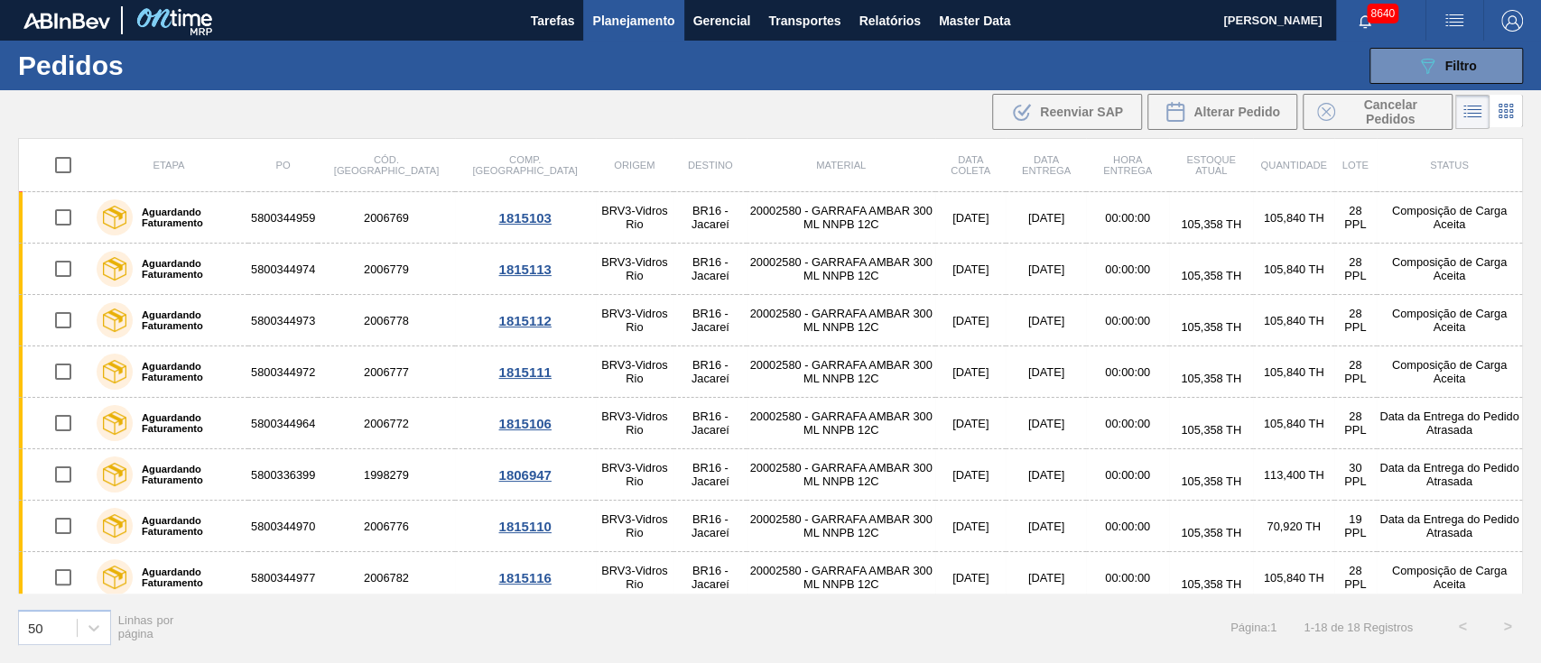
click at [1423, 42] on div "089F7B8B-B2A5-4AFE-B5C0-19BA573D28AC Filtro Código Pedido Portal Códido PO SAP …" at bounding box center [907, 66] width 1249 height 54
click at [1414, 73] on button "089F7B8B-B2A5-4AFE-B5C0-19BA573D28AC Filtro" at bounding box center [1445, 66] width 153 height 36
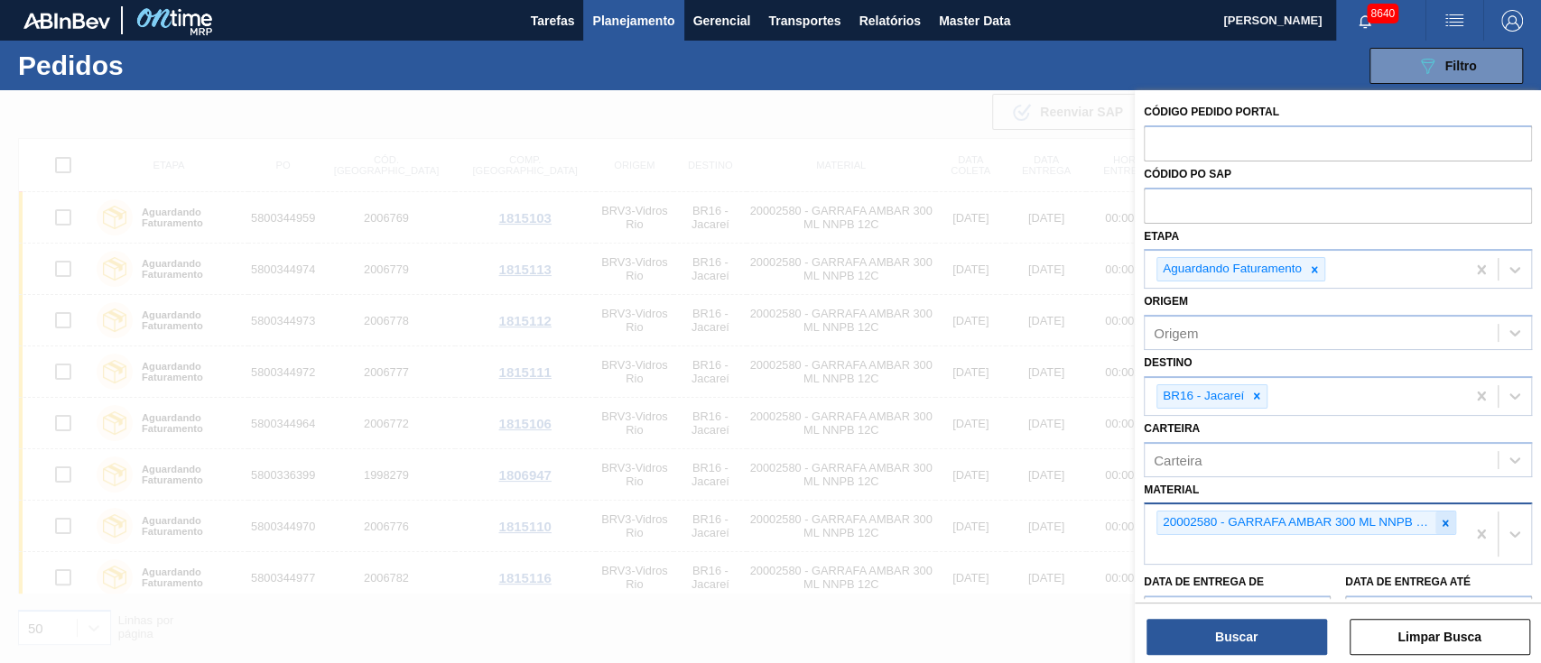
click at [1442, 518] on icon at bounding box center [1445, 523] width 13 height 13
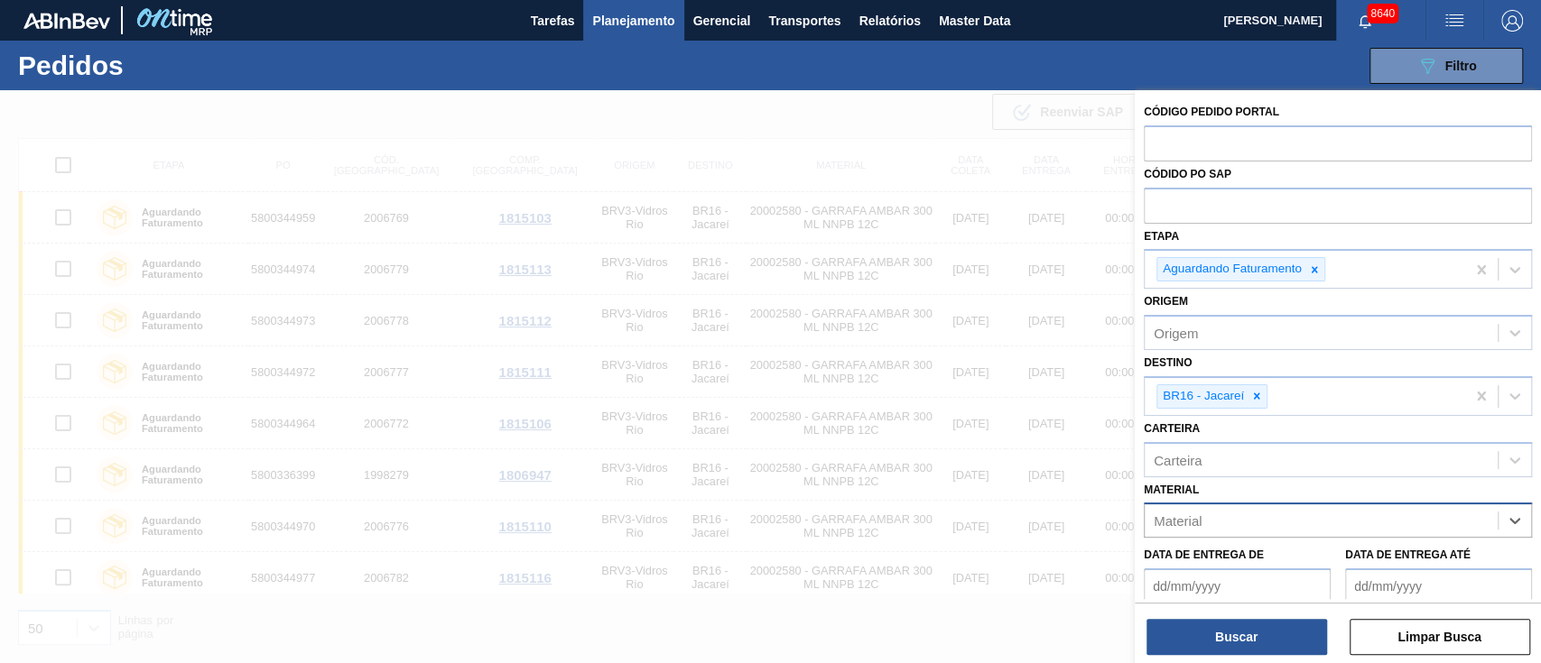
paste input "30008247"
type input "30008247"
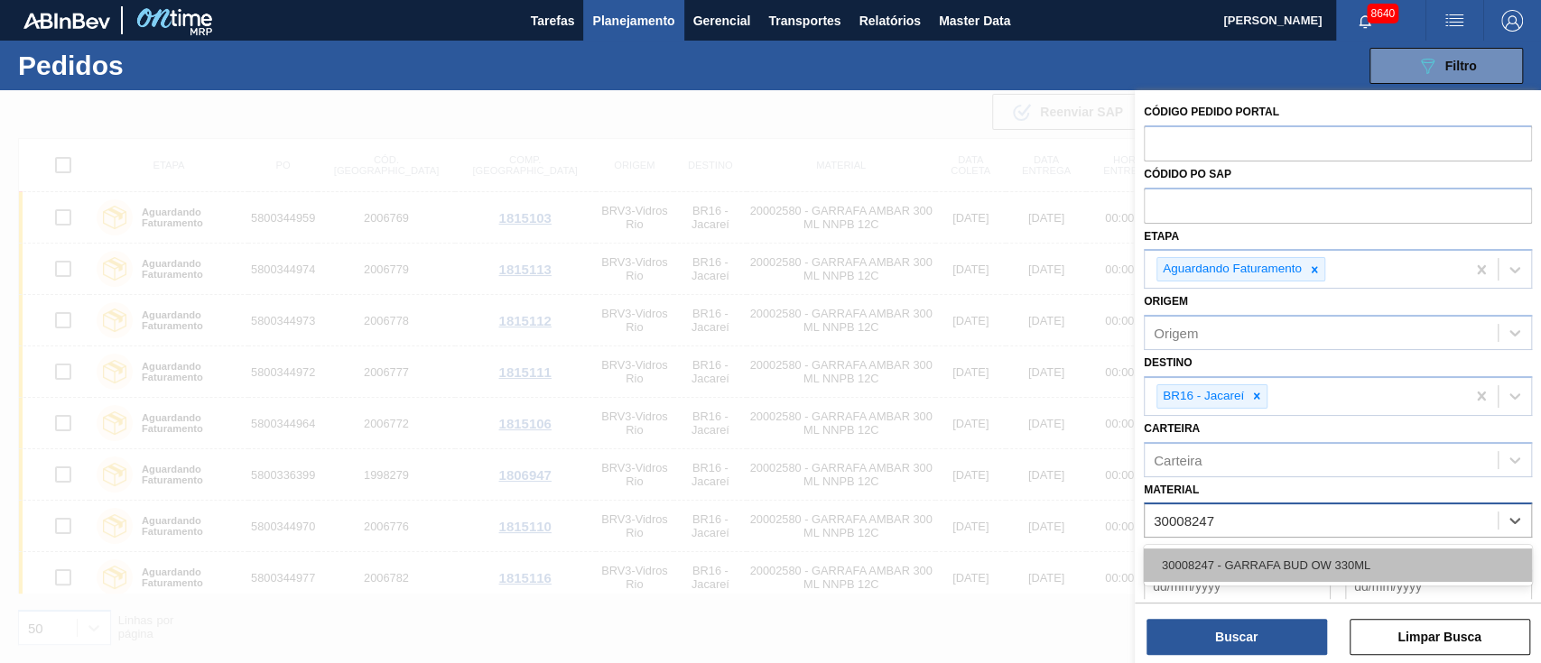
click at [1274, 565] on div "30008247 - GARRAFA BUD OW 330ML" at bounding box center [1338, 565] width 388 height 33
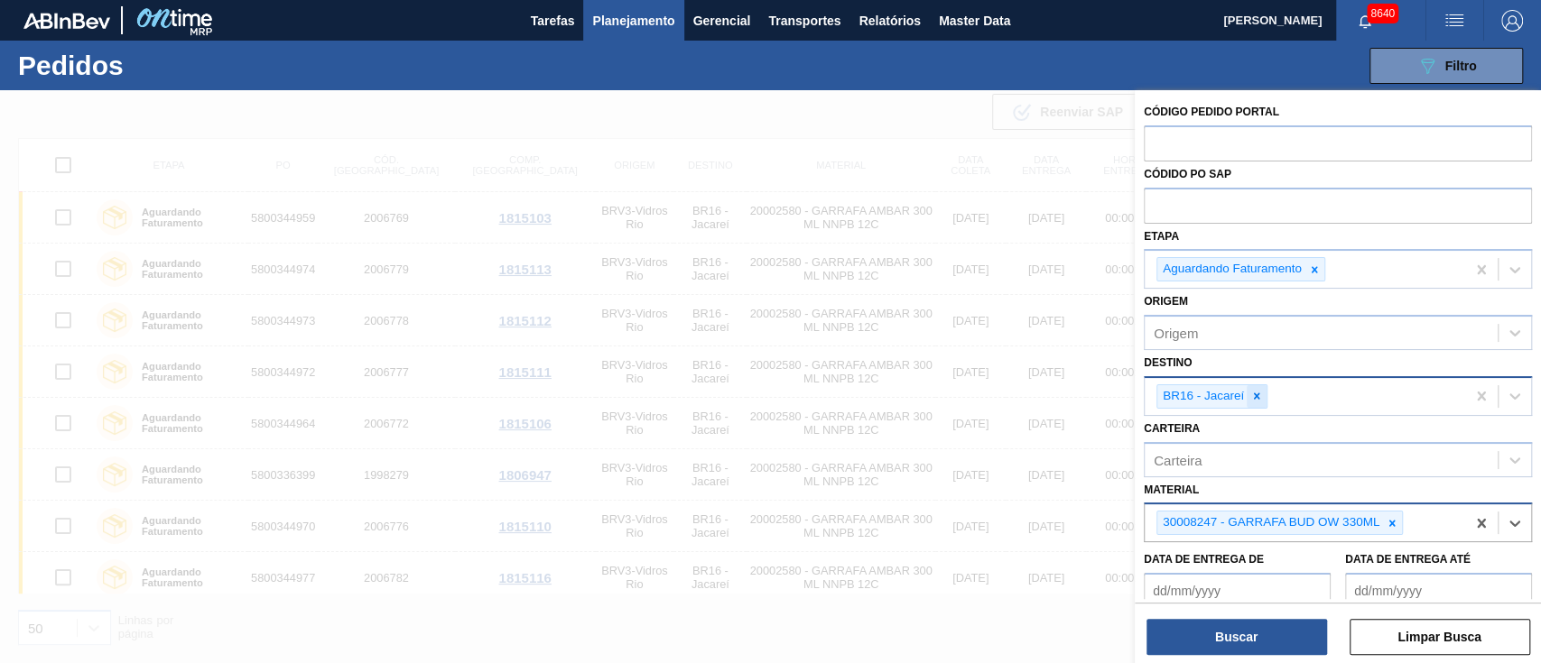
click at [1251, 390] on icon at bounding box center [1256, 396] width 13 height 13
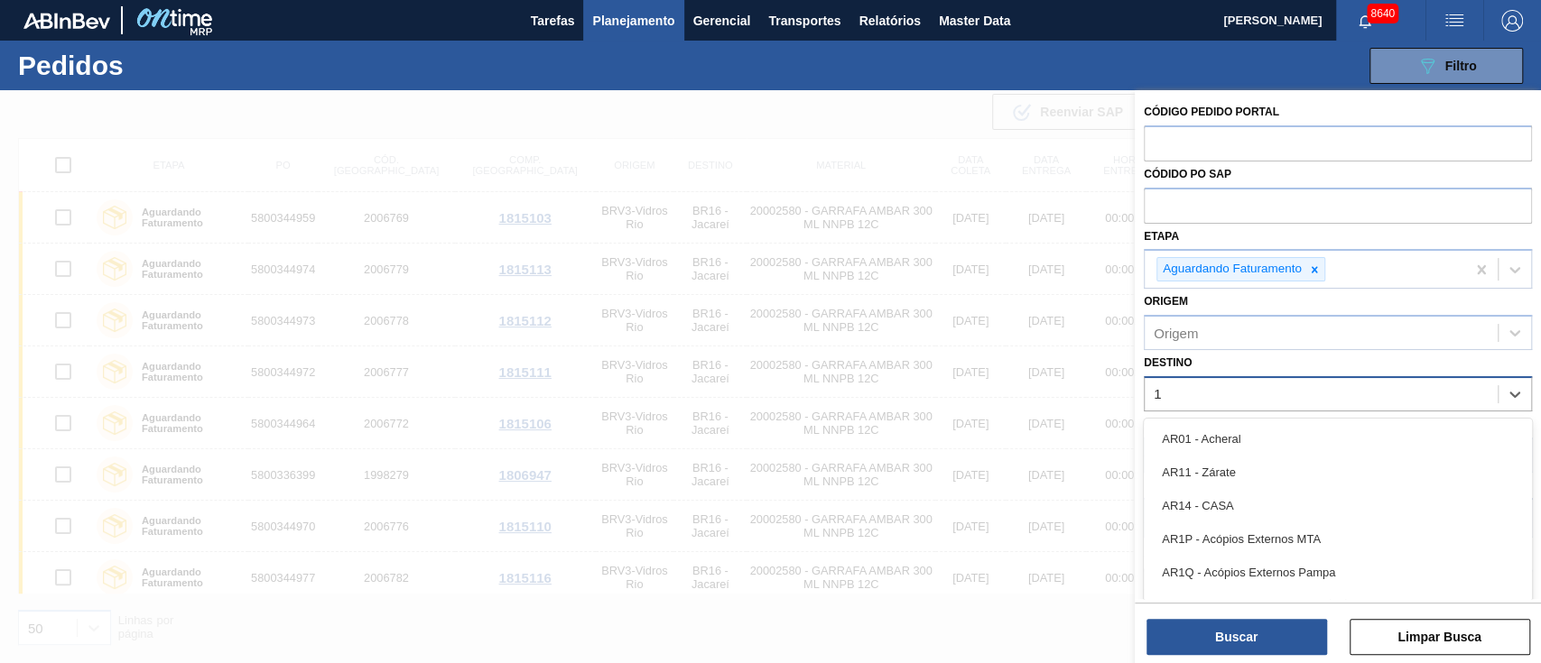
type input "18"
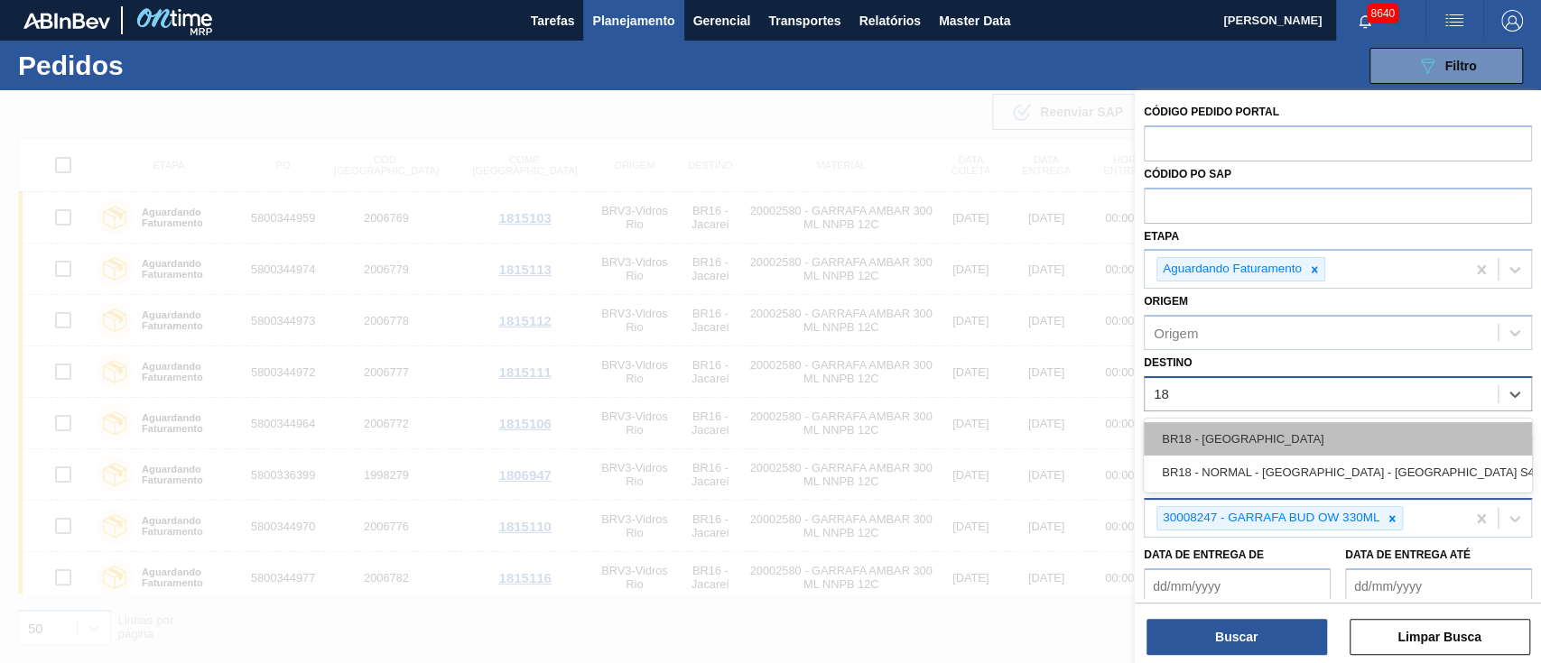
click at [1249, 441] on div "BR18 - [GEOGRAPHIC_DATA]" at bounding box center [1338, 438] width 388 height 33
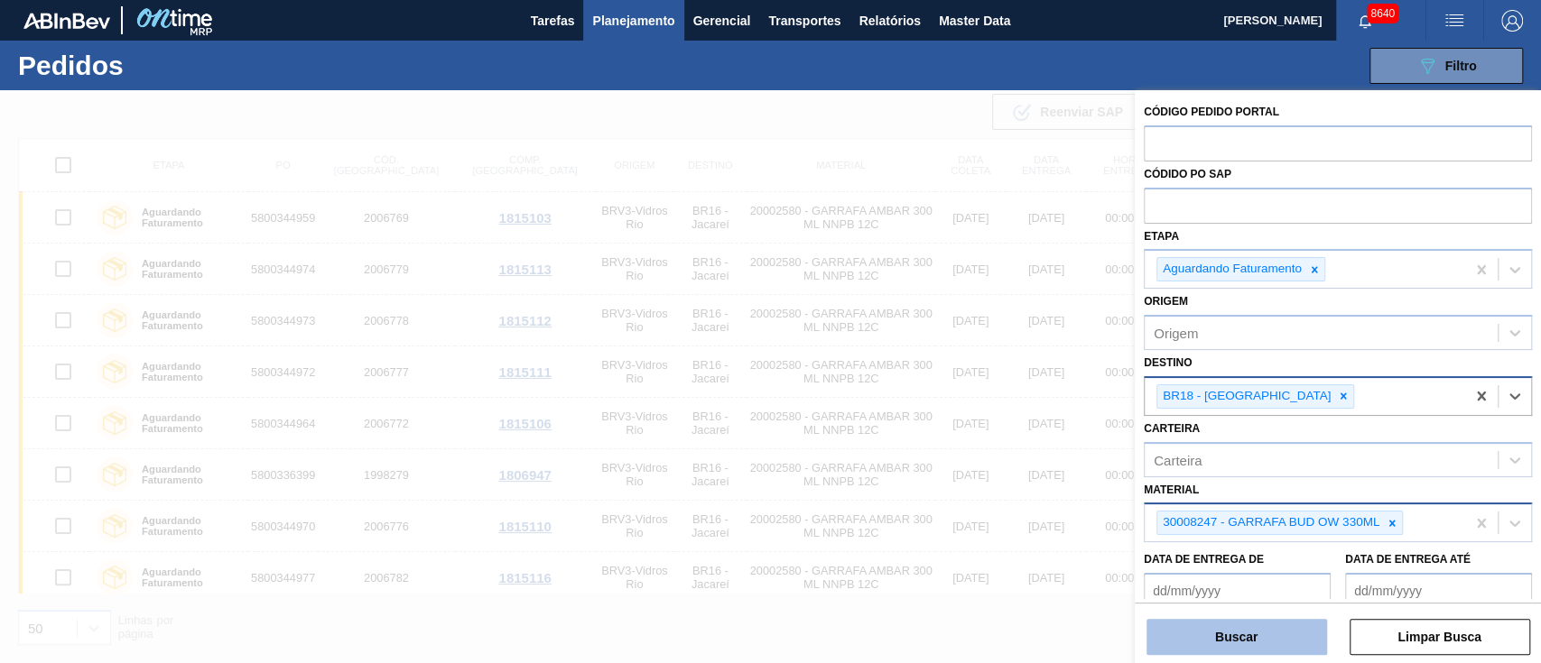
click at [1239, 632] on button "Buscar" at bounding box center [1236, 637] width 181 height 36
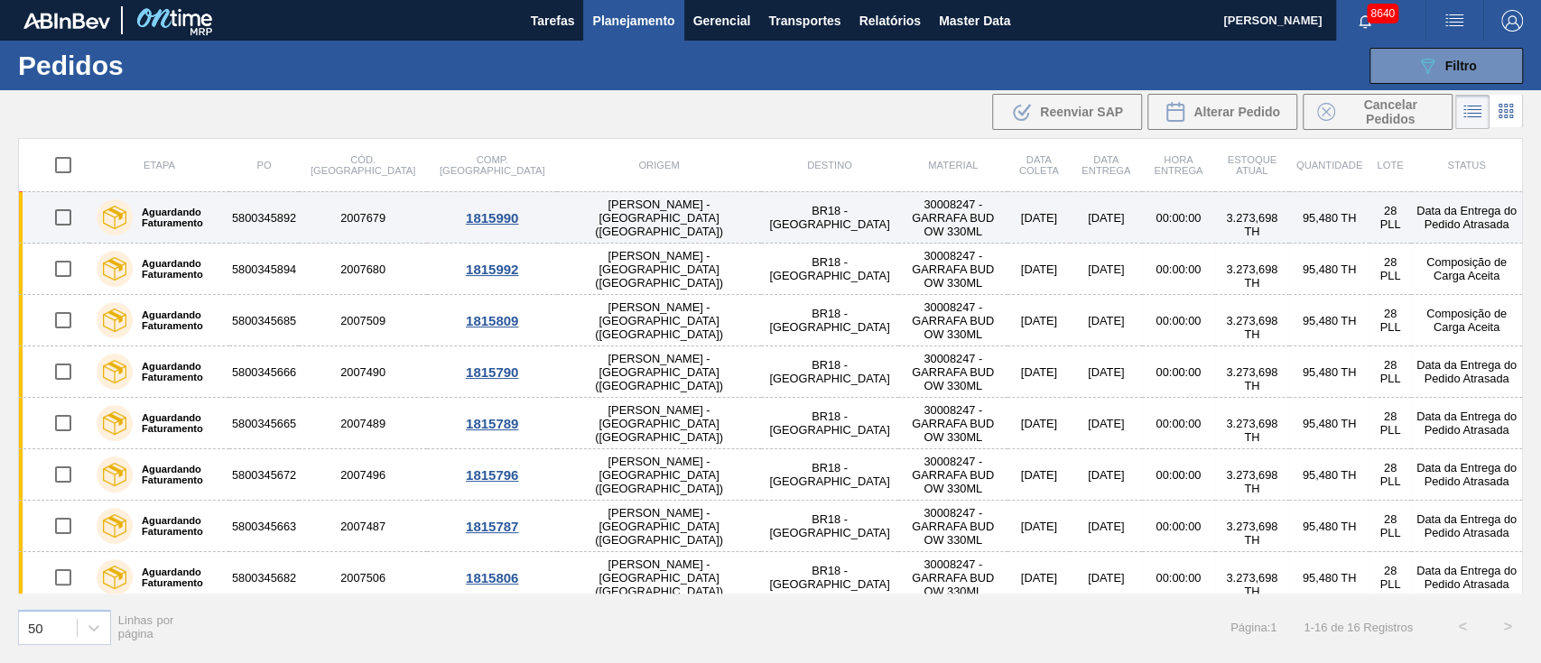
click at [58, 217] on input "checkbox" at bounding box center [63, 218] width 38 height 38
checkbox input "true"
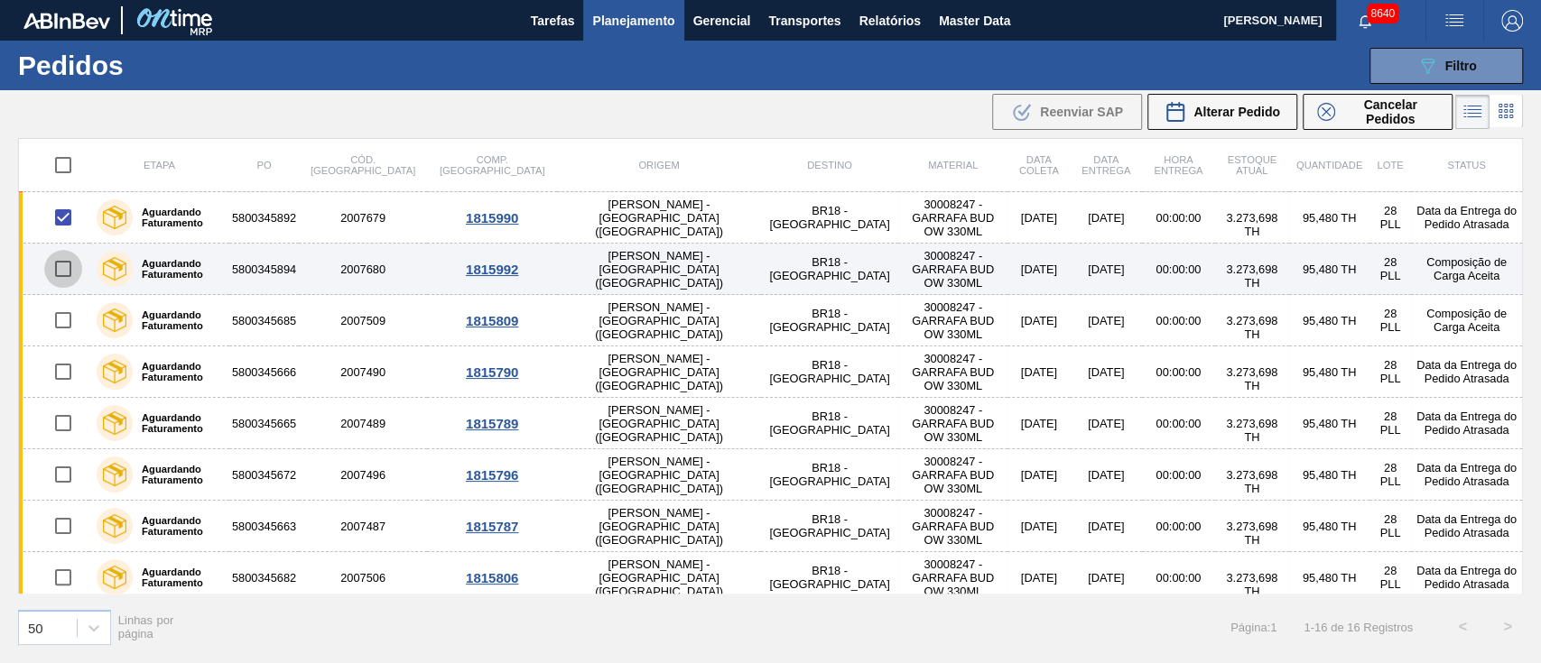
click at [55, 269] on input "checkbox" at bounding box center [63, 269] width 38 height 38
checkbox input "true"
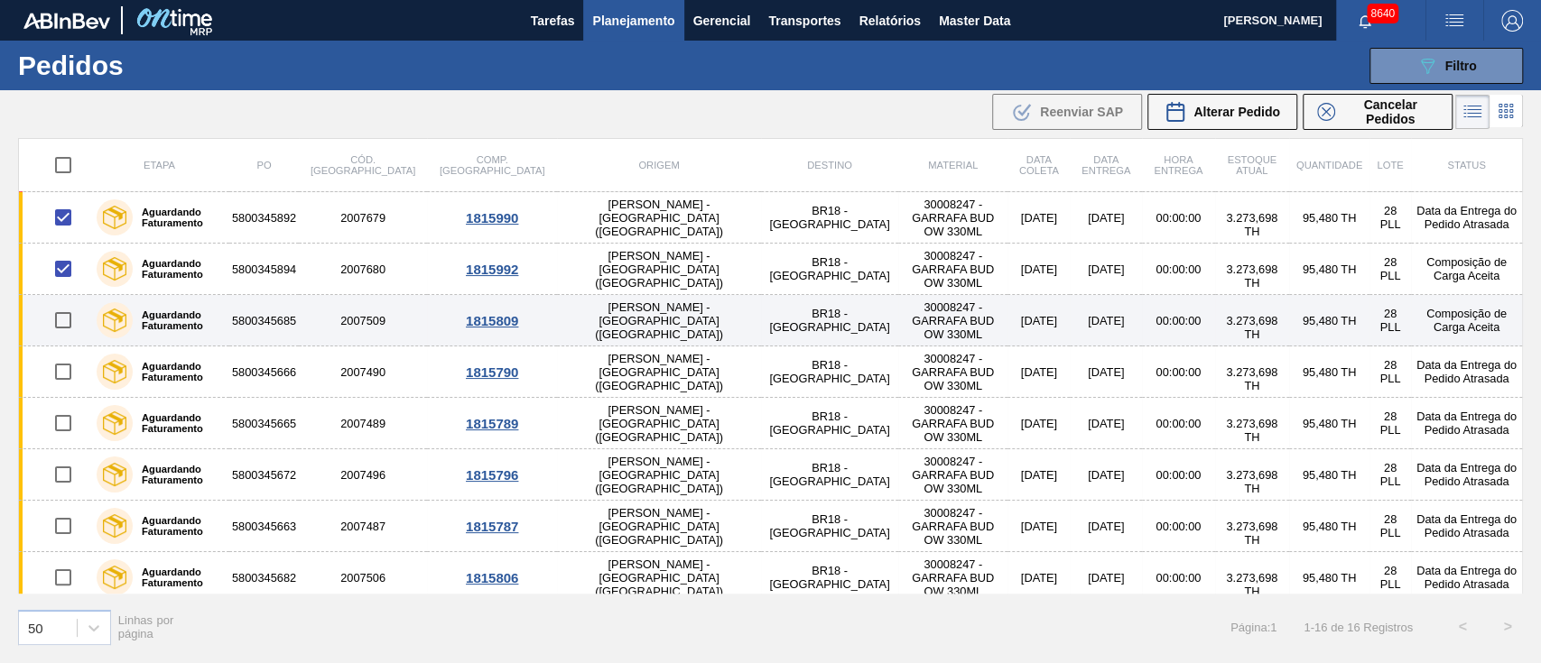
click at [60, 320] on input "checkbox" at bounding box center [63, 320] width 38 height 38
checkbox input "true"
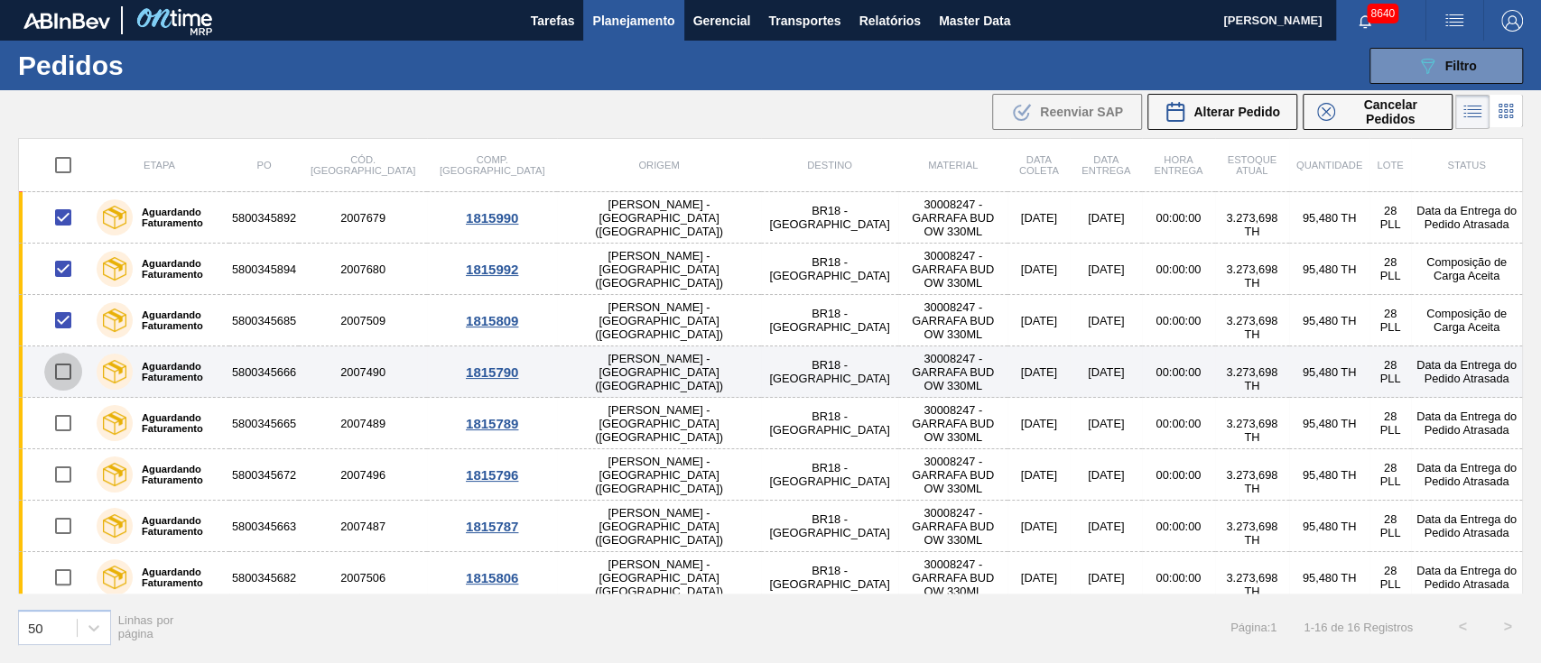
click at [55, 376] on input "checkbox" at bounding box center [63, 372] width 38 height 38
checkbox input "true"
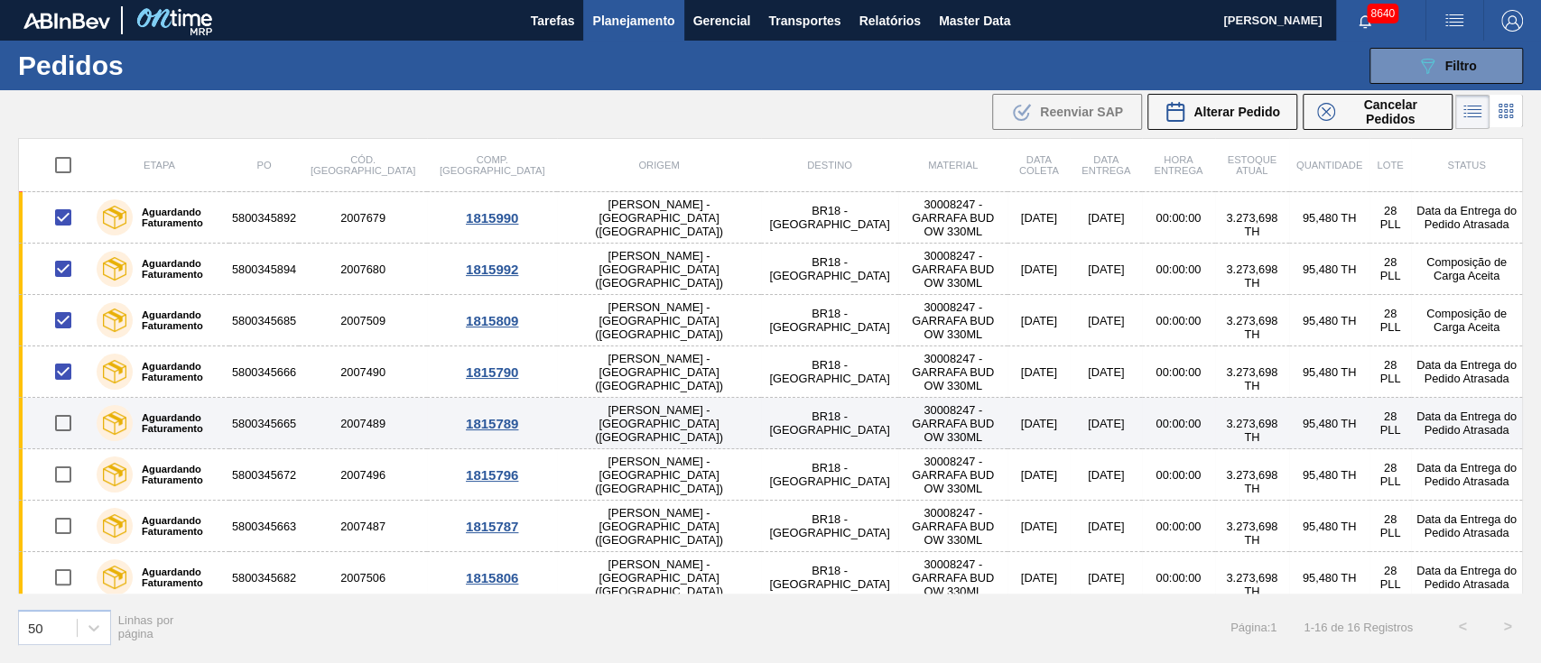
click at [58, 430] on input "checkbox" at bounding box center [63, 423] width 38 height 38
checkbox input "true"
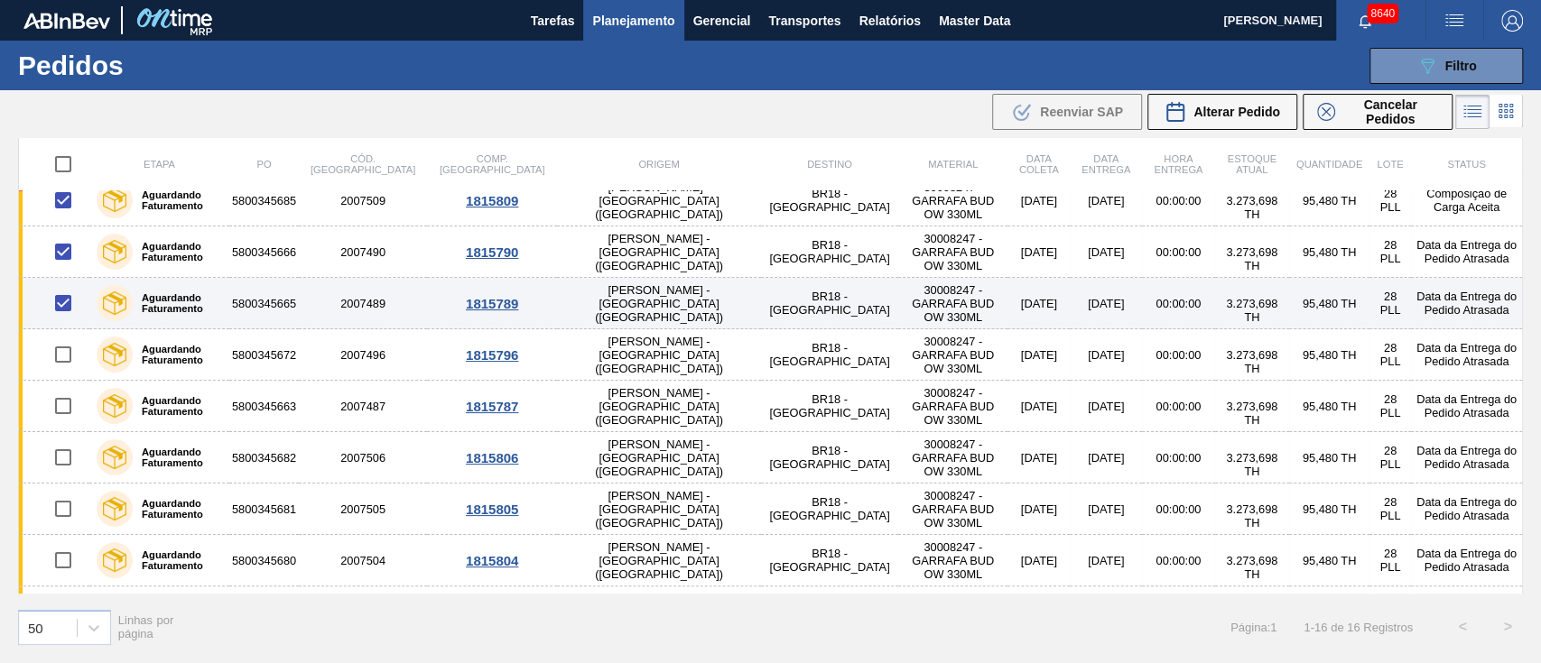
scroll to position [0, 0]
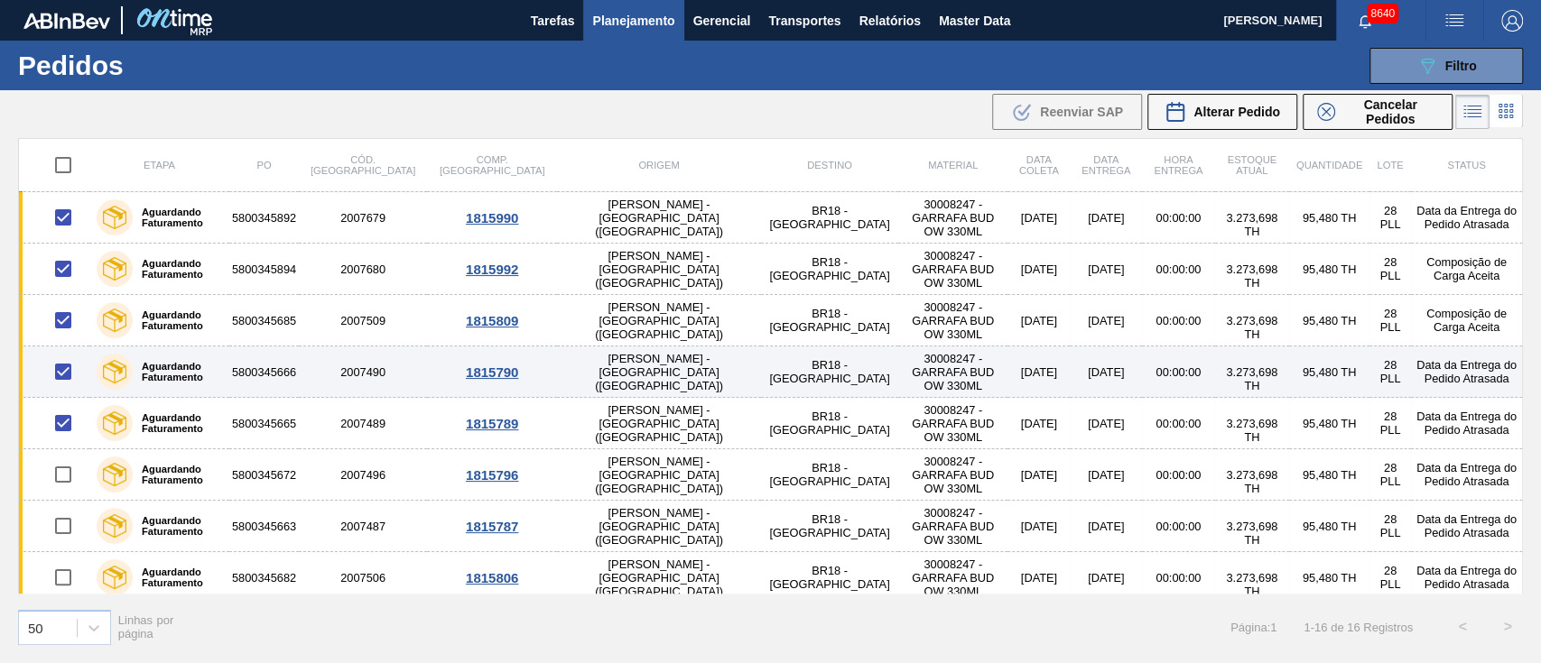
click at [60, 369] on input "checkbox" at bounding box center [63, 372] width 38 height 38
checkbox input "false"
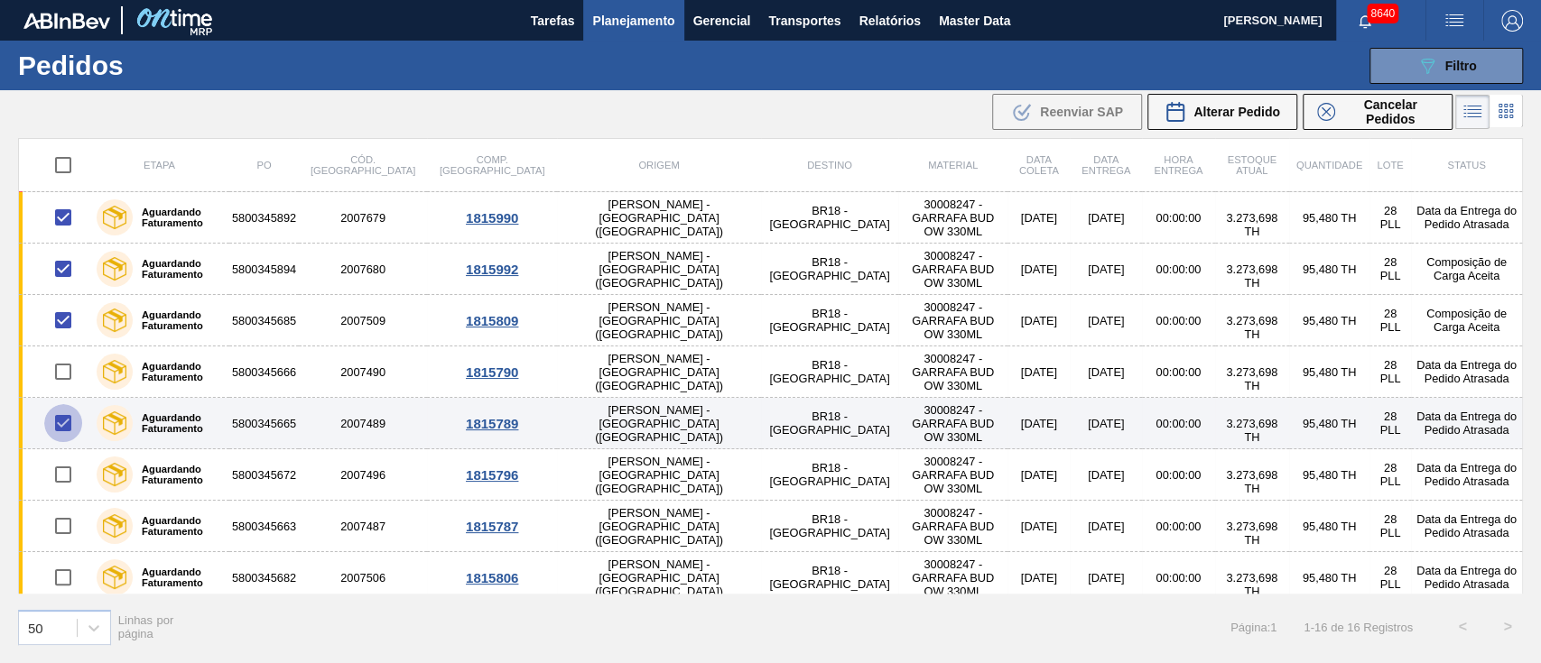
click at [58, 408] on input "checkbox" at bounding box center [63, 423] width 38 height 38
checkbox input "false"
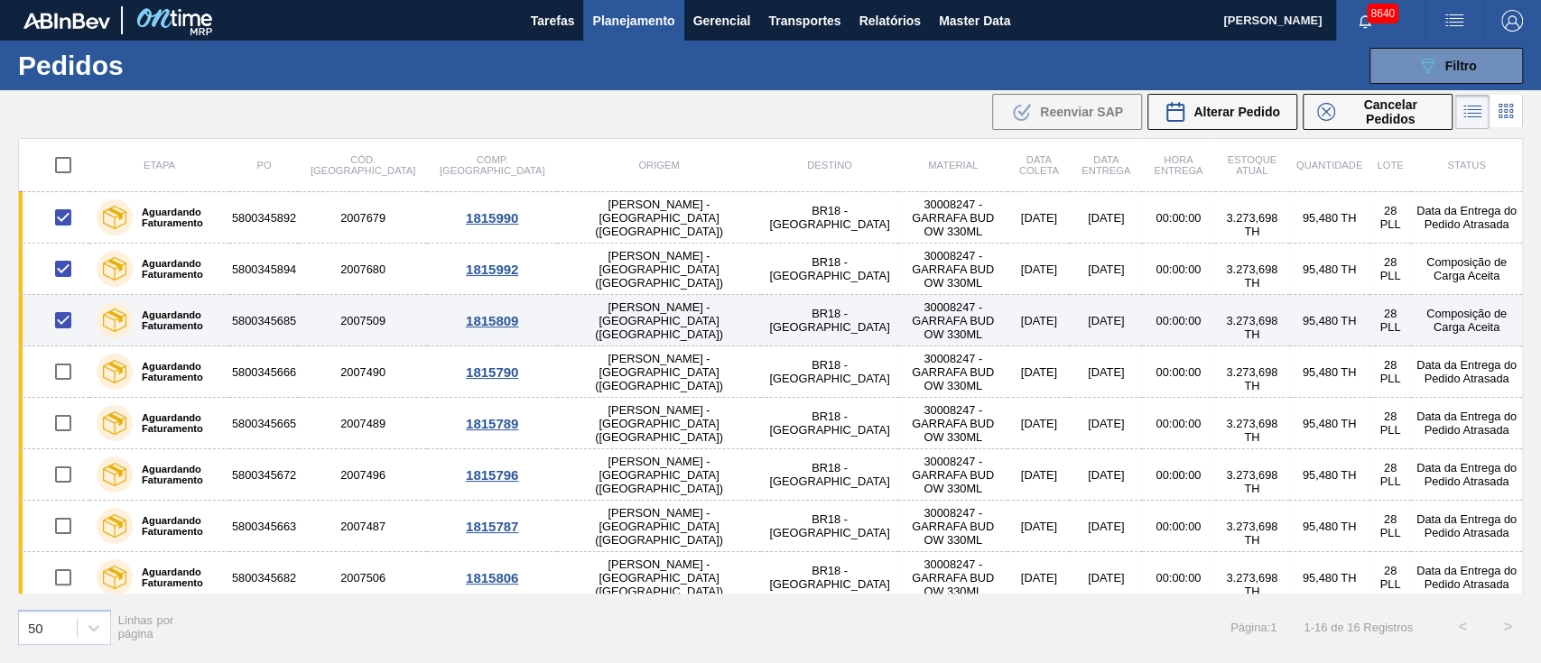
click at [66, 324] on input "checkbox" at bounding box center [63, 320] width 38 height 38
checkbox input "false"
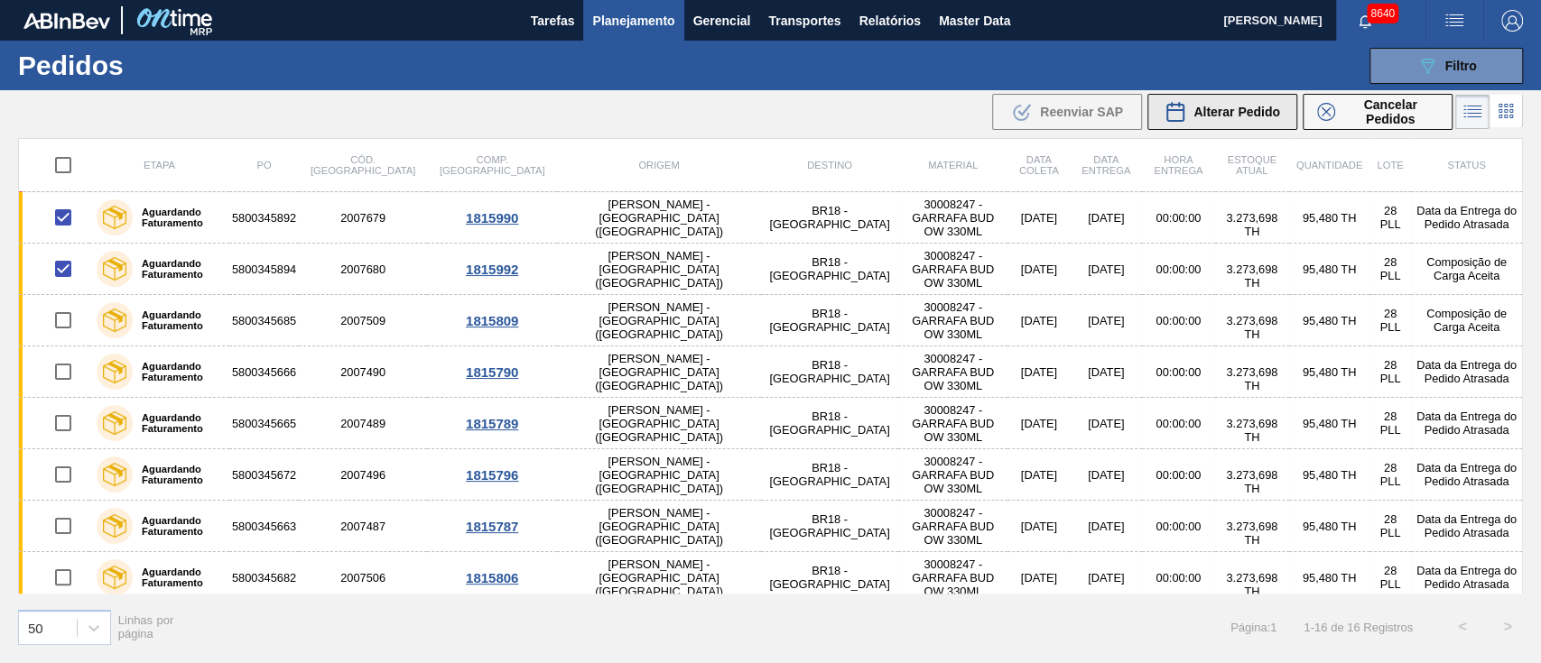
click at [1231, 107] on span "Alterar Pedido" at bounding box center [1236, 112] width 87 height 14
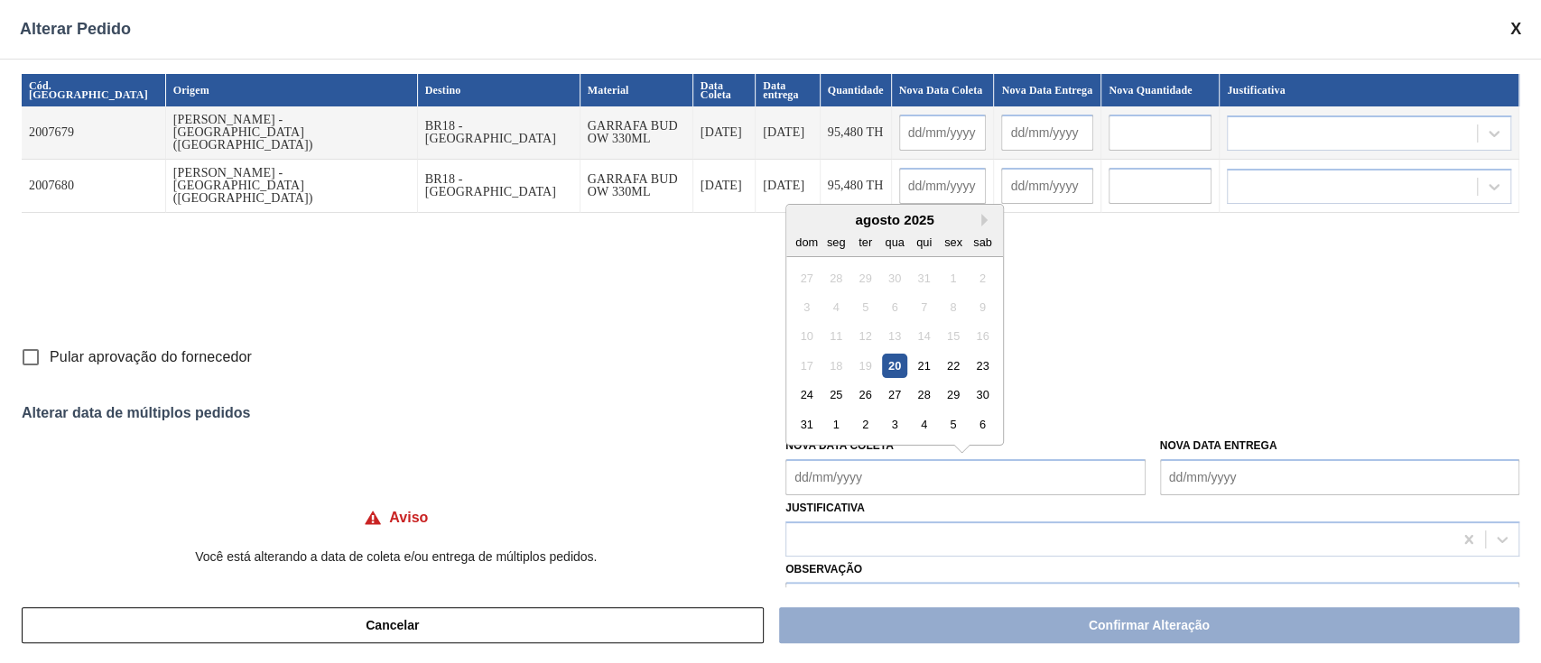
click at [820, 469] on Coleta "Nova Data Coleta" at bounding box center [964, 477] width 359 height 36
drag, startPoint x: 836, startPoint y: 396, endPoint x: 836, endPoint y: 415, distance: 19.0
click at [836, 396] on div "25" at bounding box center [836, 395] width 24 height 24
type Coleta "[DATE]"
type input "[DATE]"
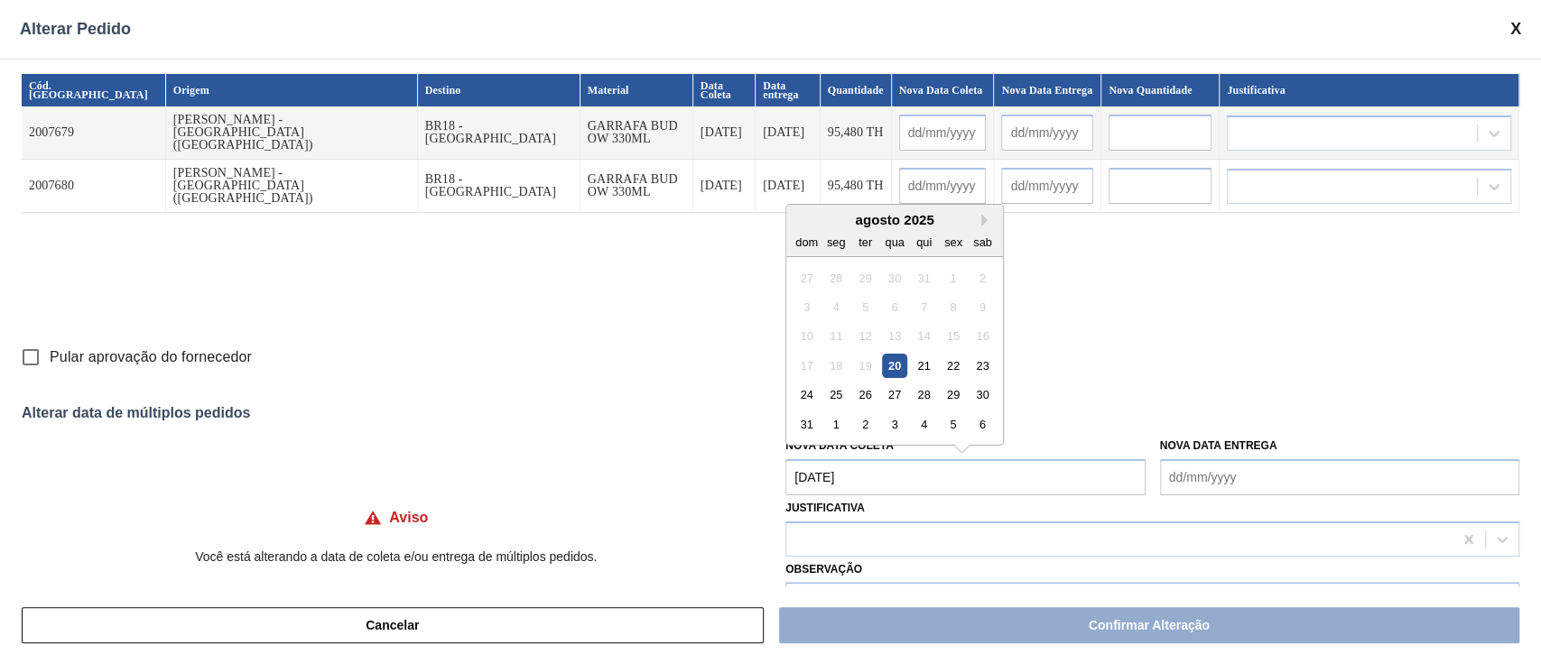
type input "[DATE]"
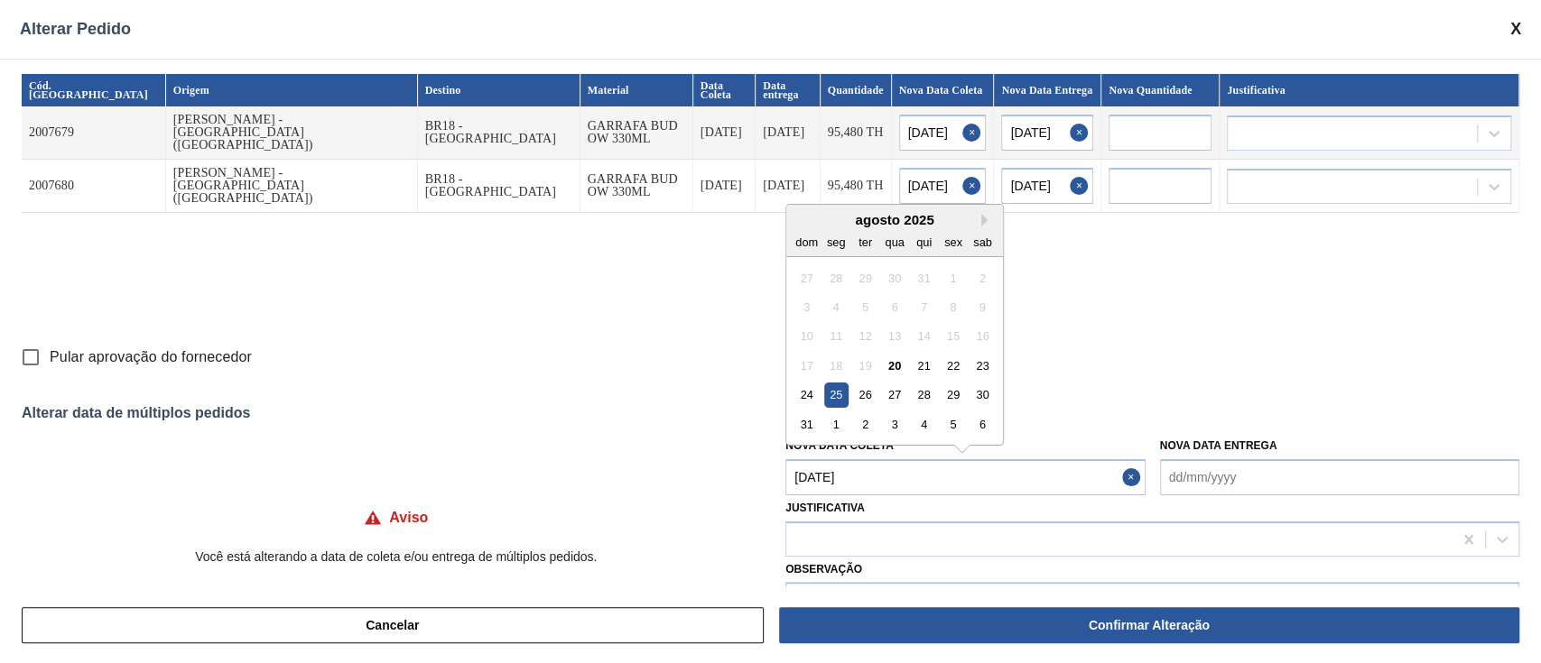
click at [848, 487] on Coleta "[DATE]" at bounding box center [964, 477] width 359 height 36
click at [928, 369] on div "21" at bounding box center [924, 366] width 24 height 24
type input "[DATE]"
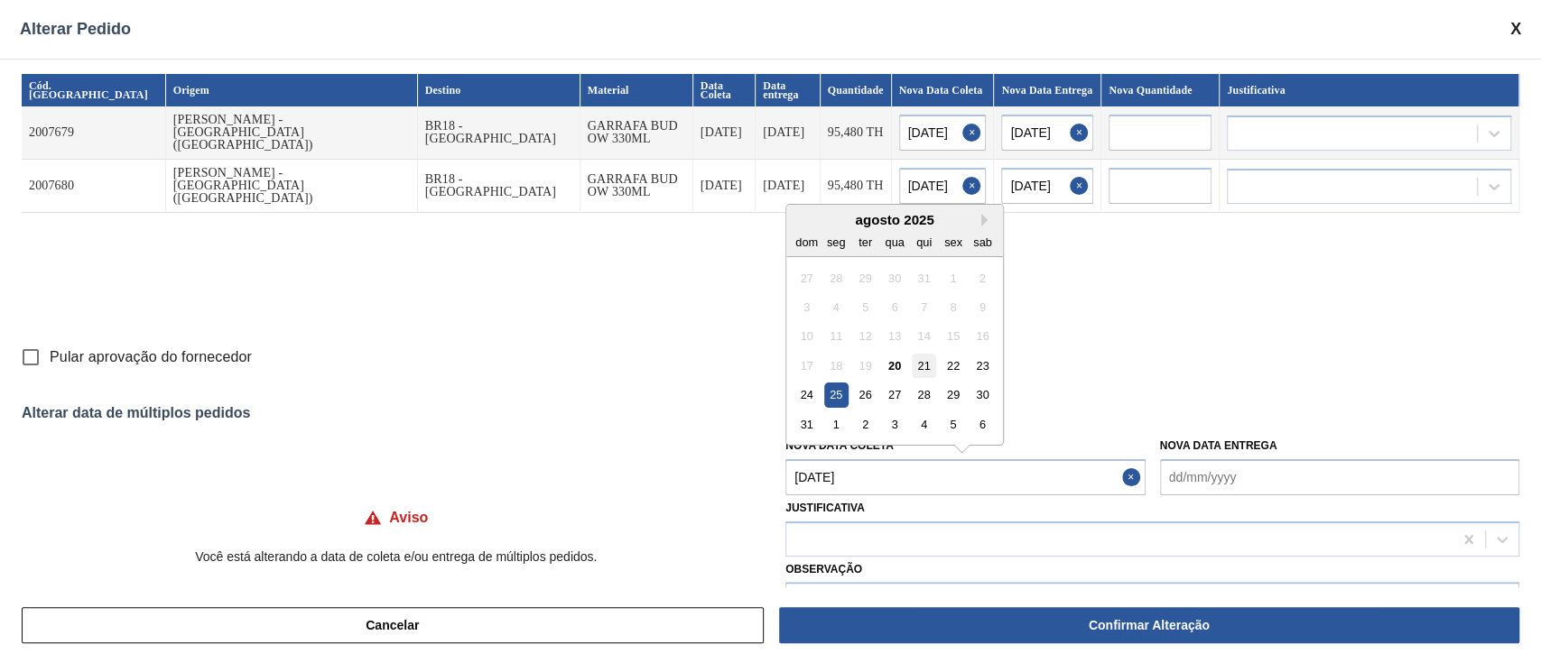
type input "[DATE]"
type Coleta "[DATE]"
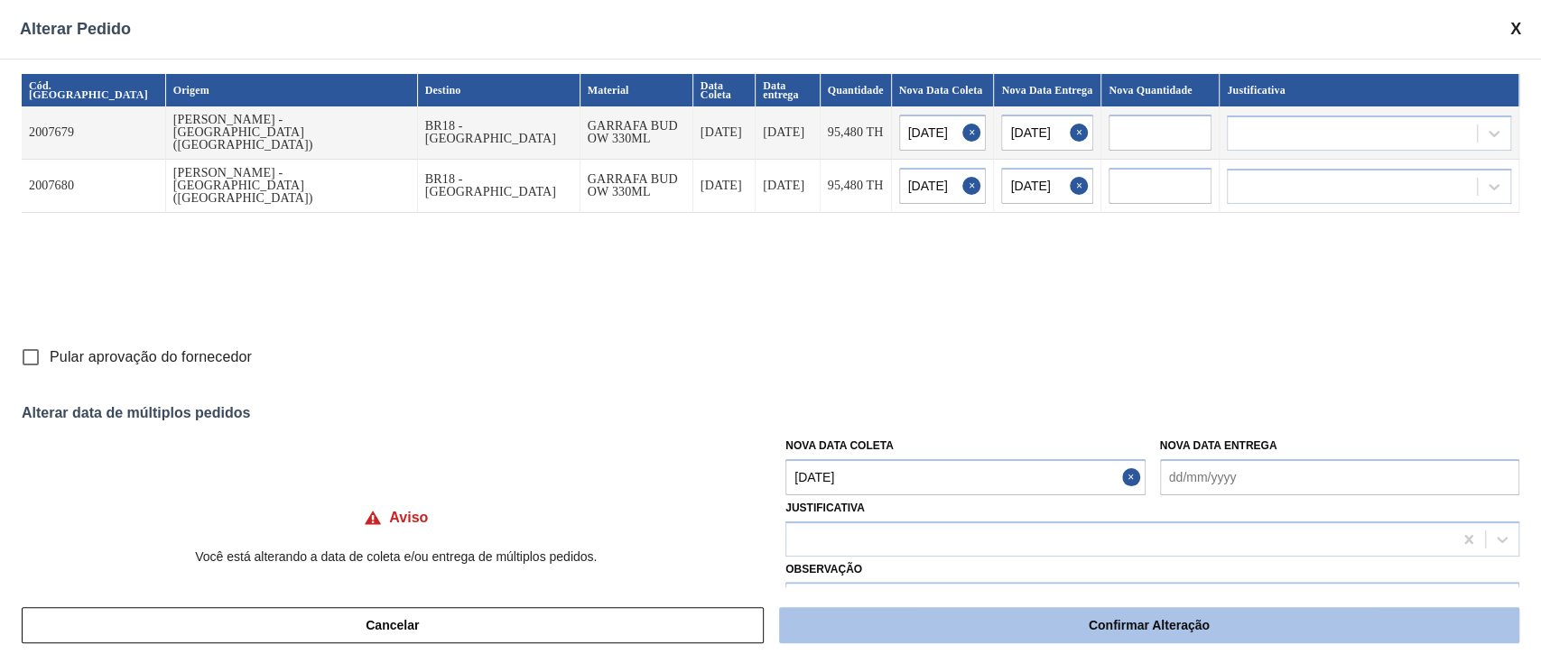
click at [948, 615] on button "Confirmar Alteração" at bounding box center [1149, 625] width 740 height 36
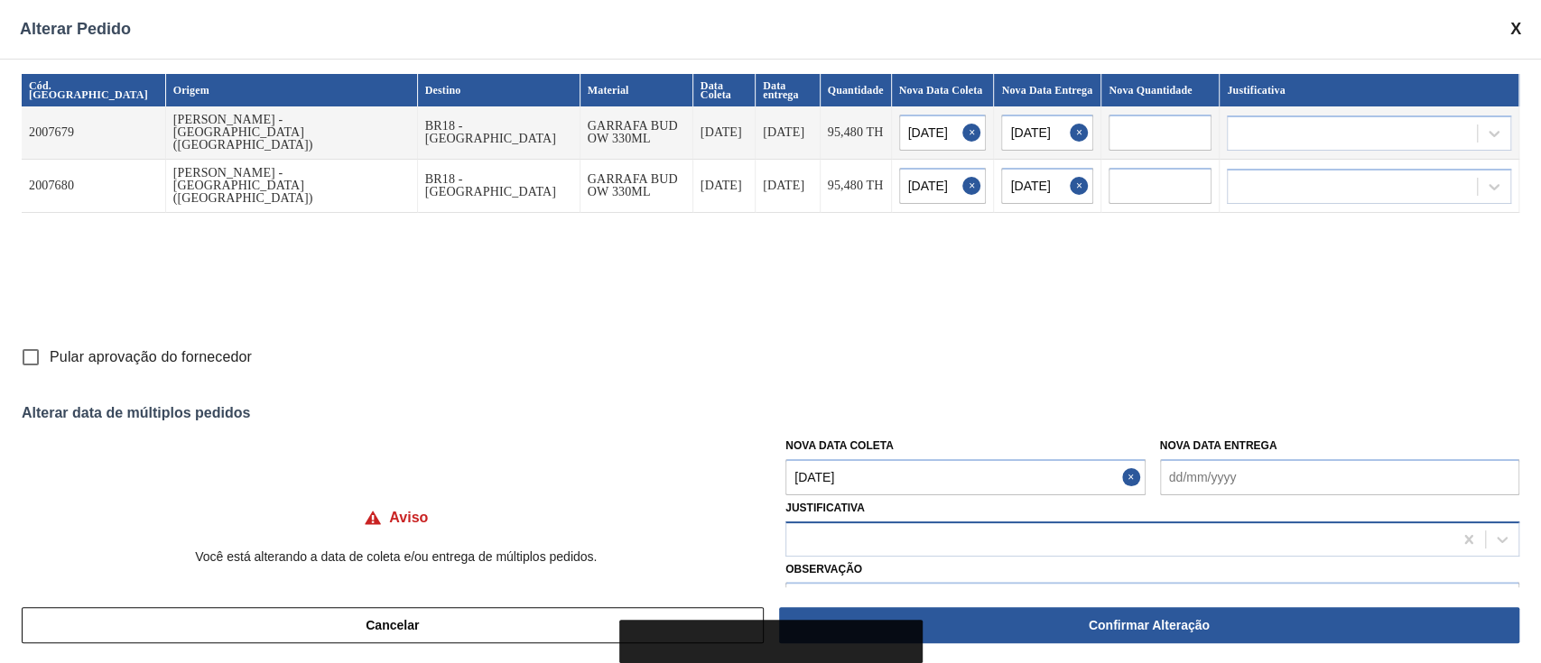
click at [839, 534] on div at bounding box center [1119, 539] width 666 height 26
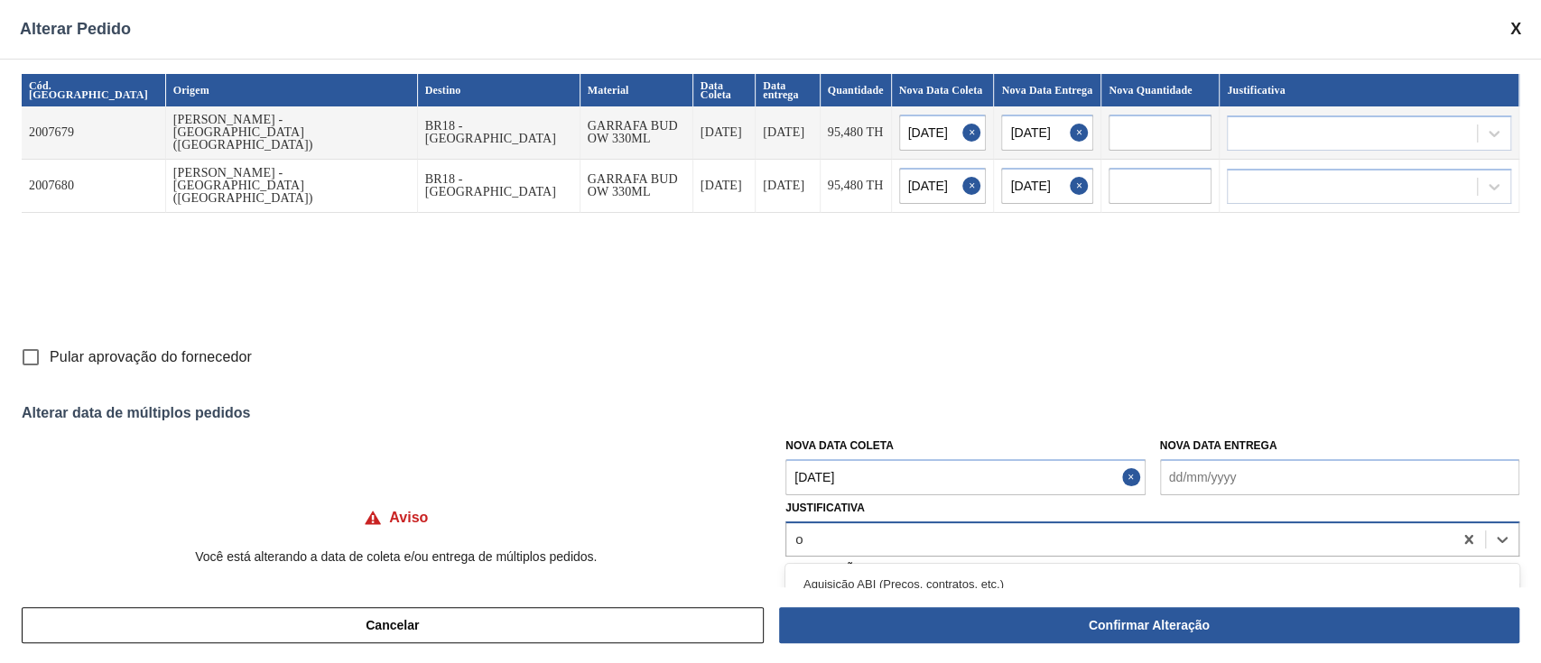
type input "ou"
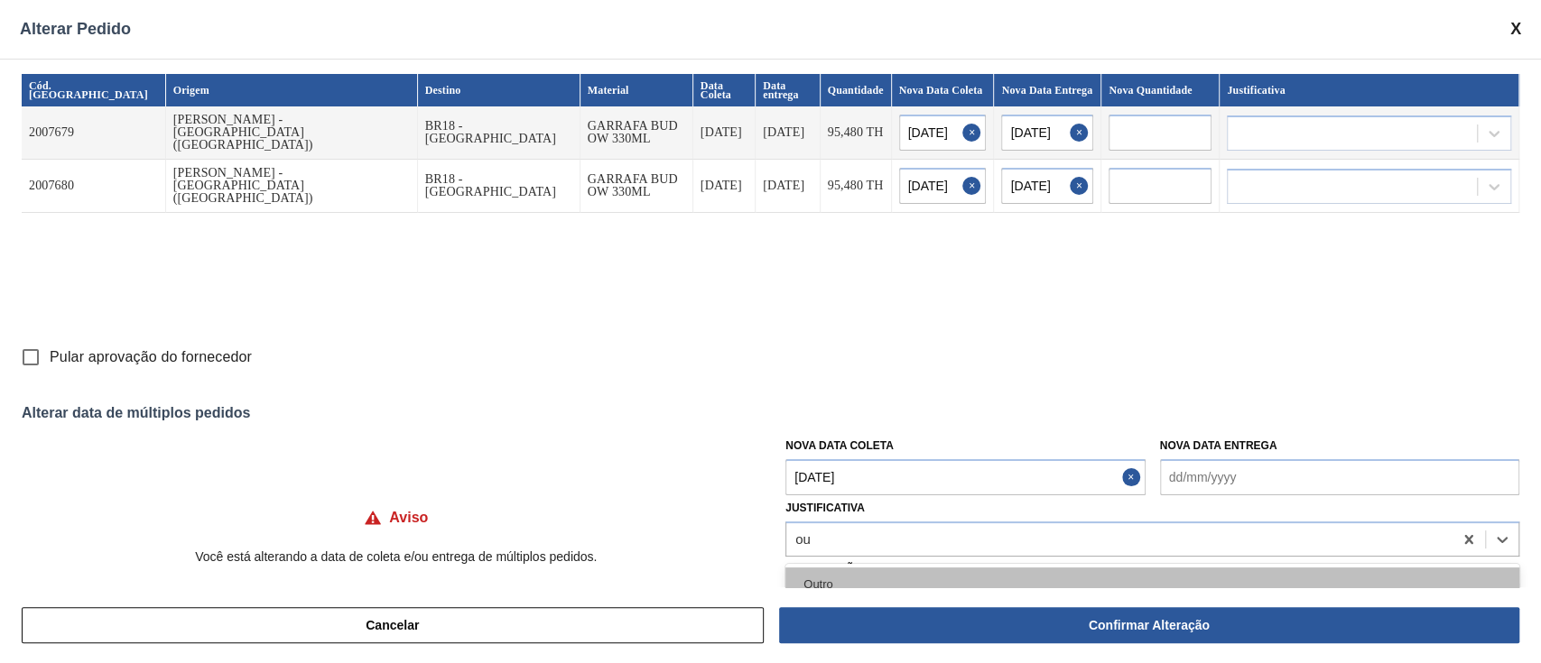
click at [834, 587] on div "Outro" at bounding box center [1152, 584] width 734 height 33
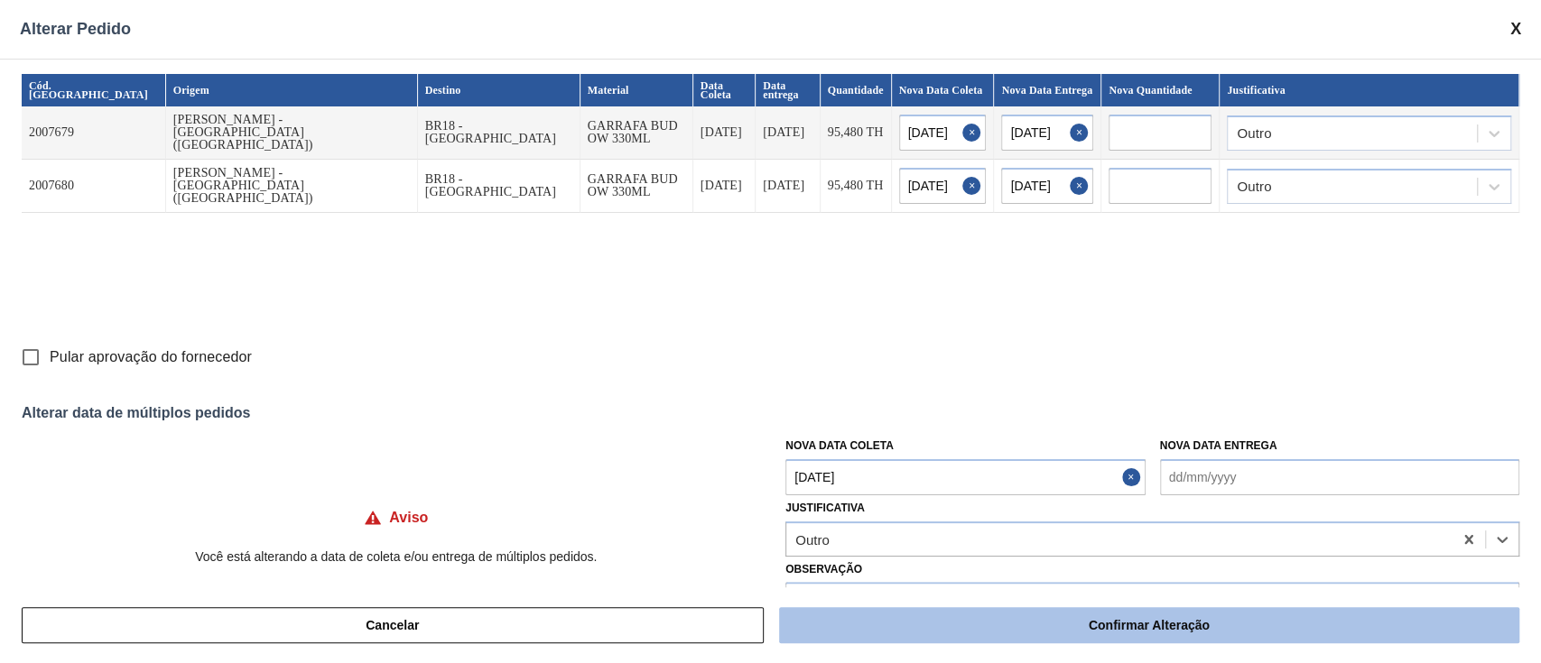
click at [934, 641] on button "Confirmar Alteração" at bounding box center [1149, 625] width 740 height 36
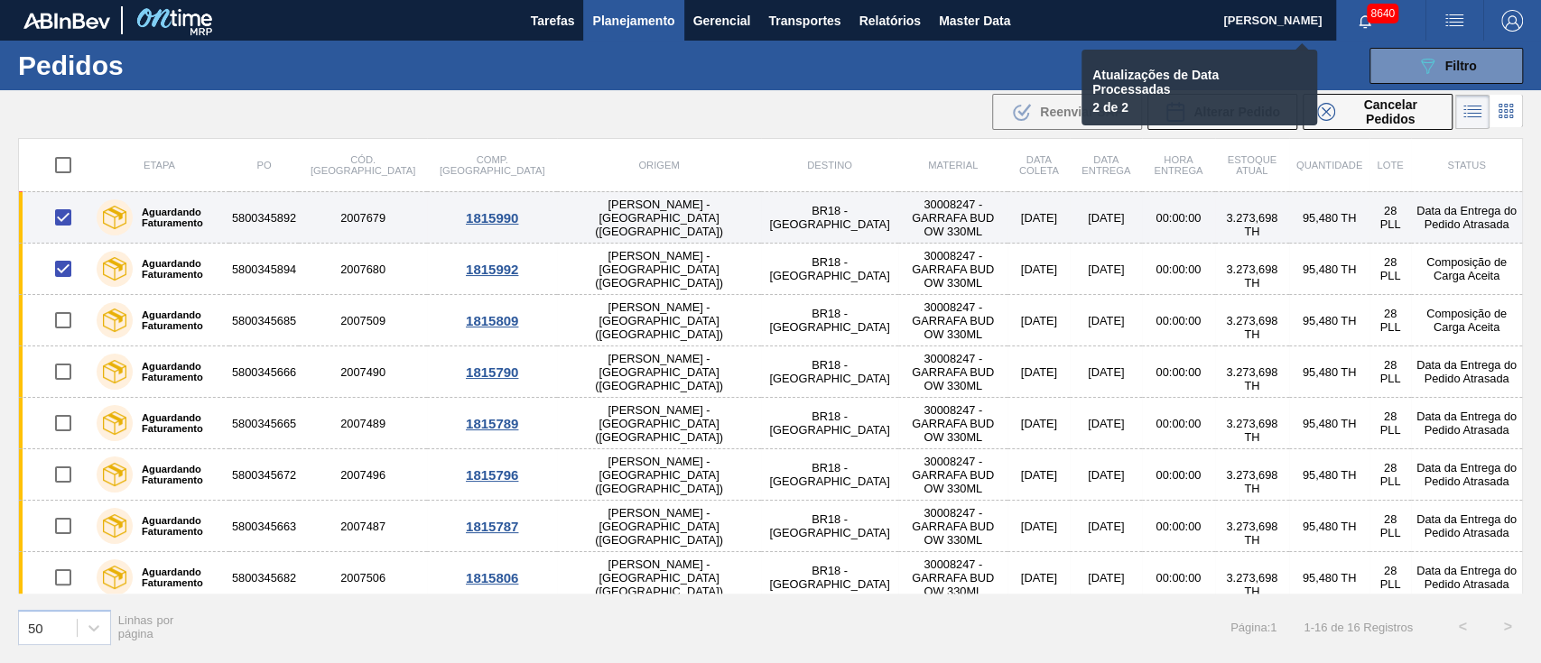
checkbox input "false"
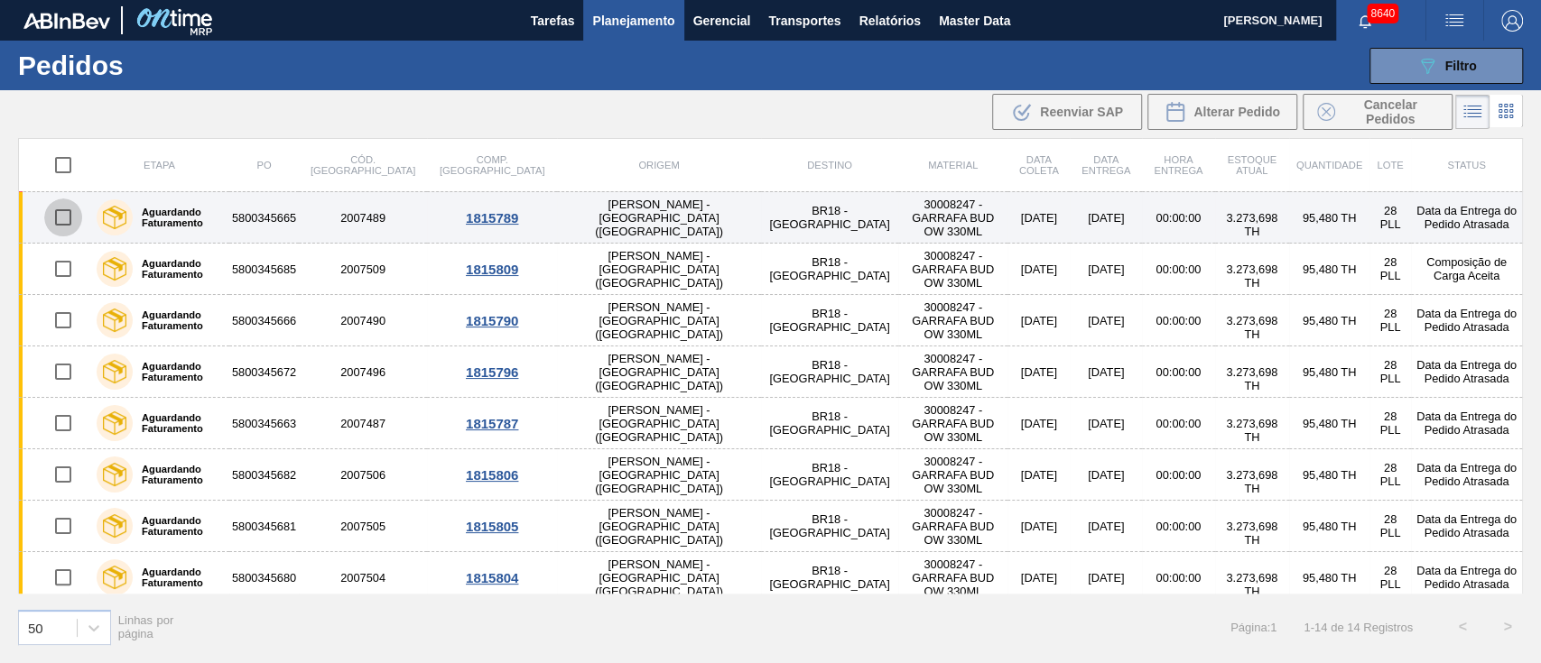
click at [60, 220] on input "checkbox" at bounding box center [63, 218] width 38 height 38
checkbox input "true"
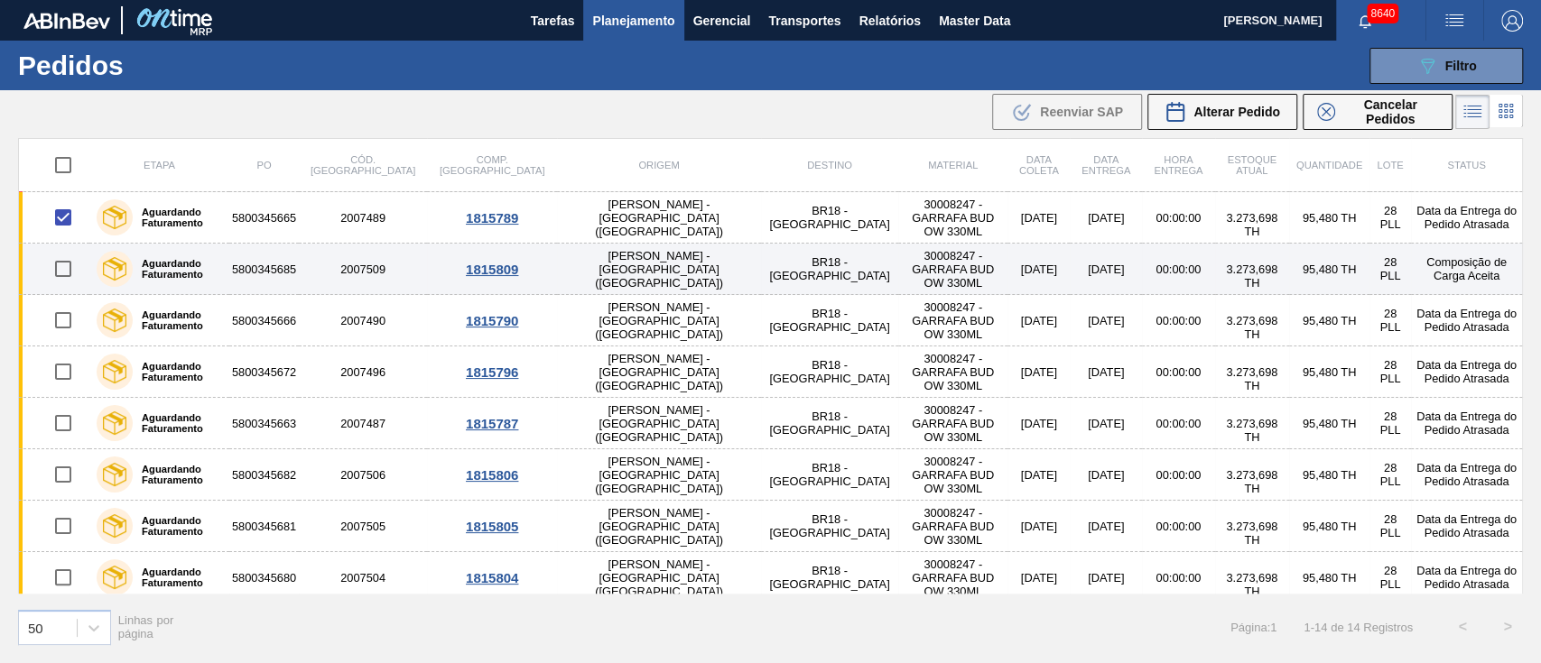
click at [60, 264] on input "checkbox" at bounding box center [63, 269] width 38 height 38
checkbox input "true"
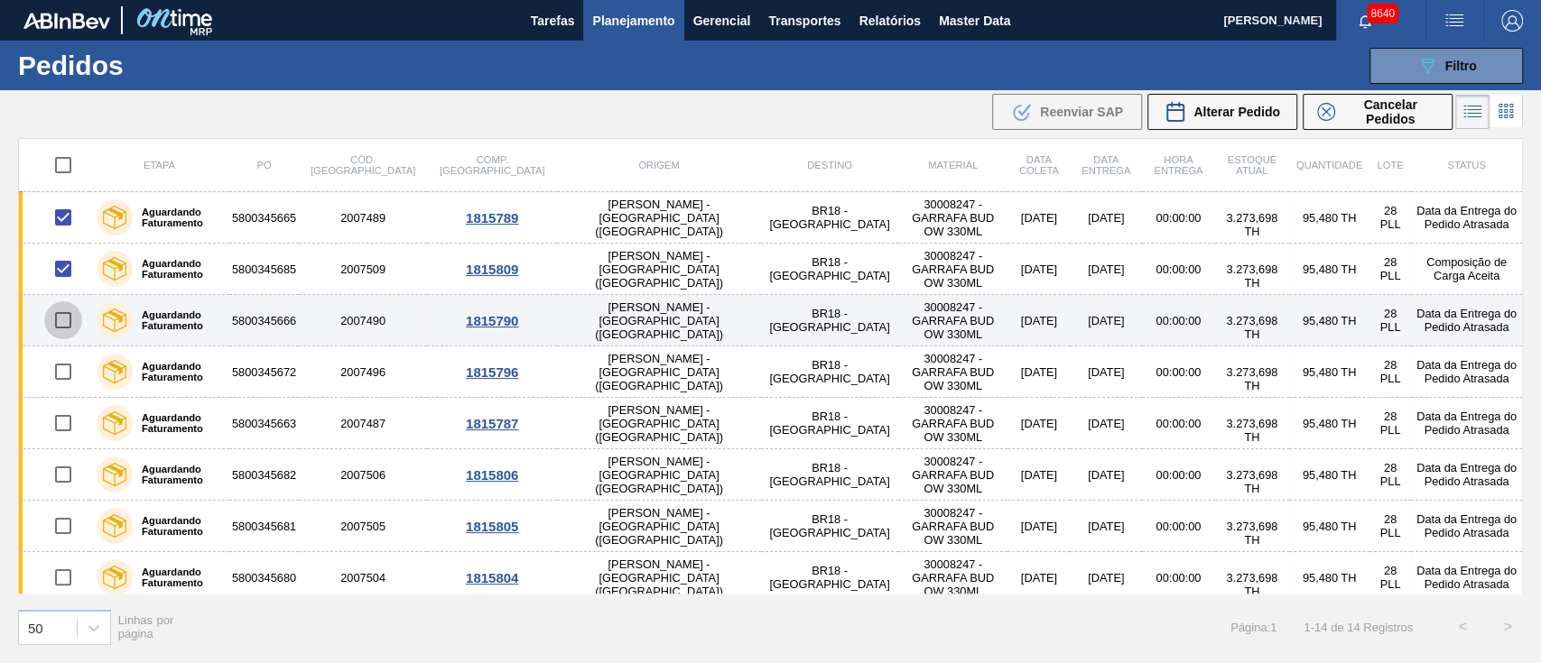
click at [62, 321] on input "checkbox" at bounding box center [63, 320] width 38 height 38
checkbox input "true"
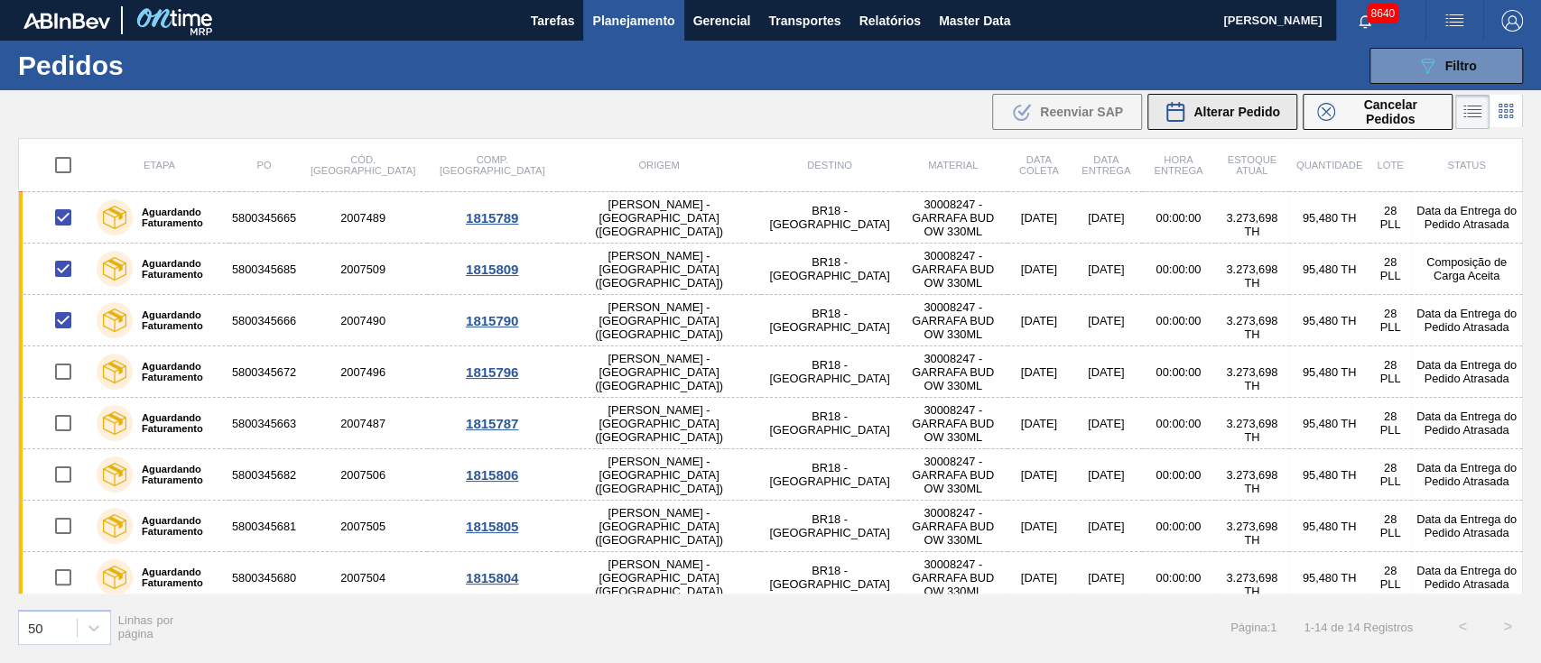
click at [1228, 119] on div "Alterar Pedido" at bounding box center [1222, 112] width 116 height 22
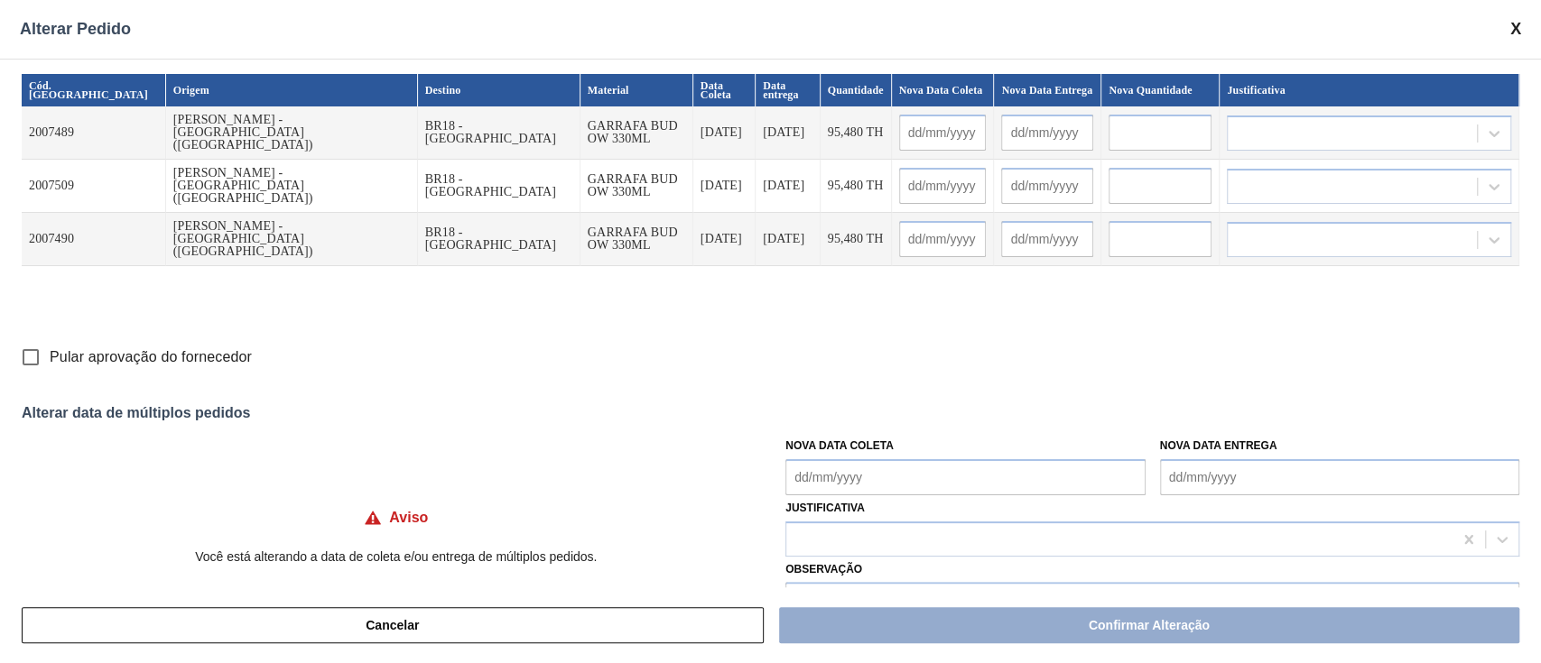
drag, startPoint x: 909, startPoint y: 476, endPoint x: 875, endPoint y: 478, distance: 34.4
click at [909, 476] on Coleta "Nova Data Coleta" at bounding box center [964, 477] width 359 height 36
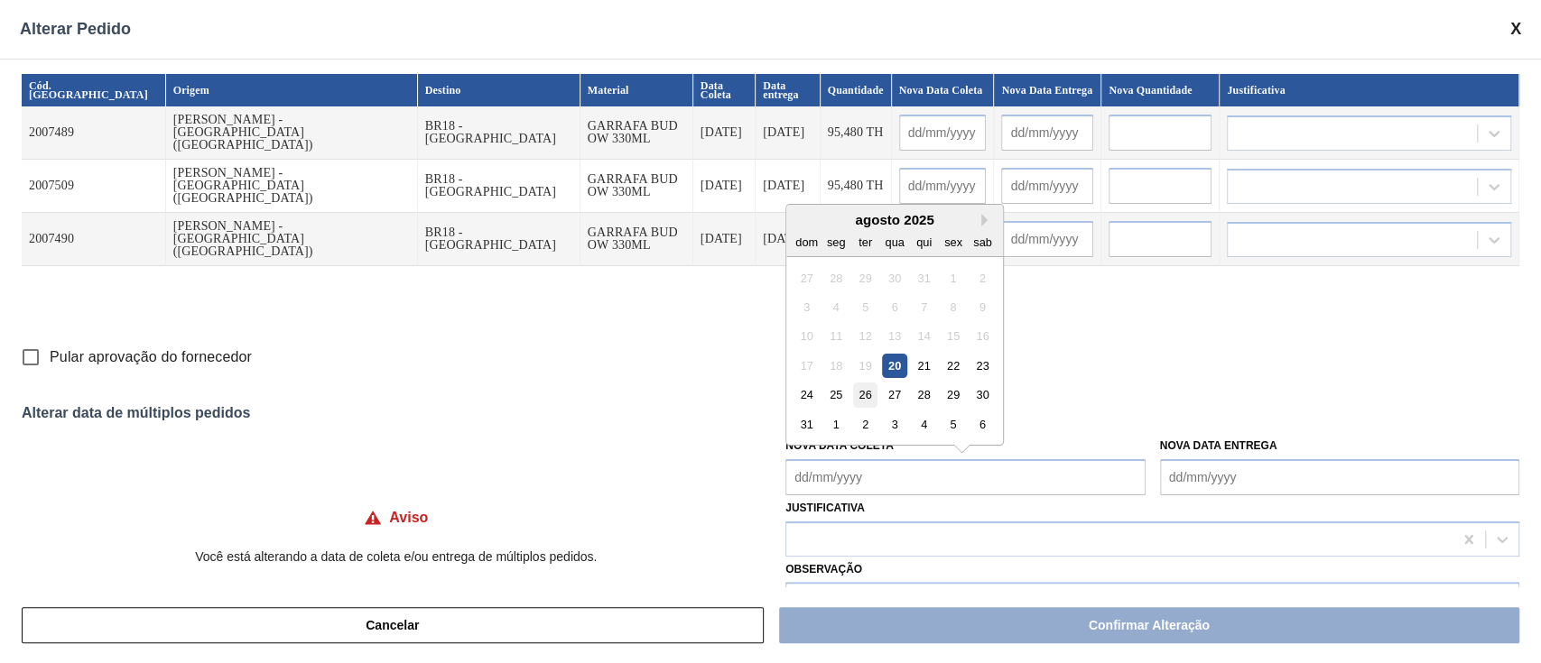
click at [859, 394] on div "26" at bounding box center [865, 395] width 24 height 24
type Coleta "[DATE]"
type input "[DATE]"
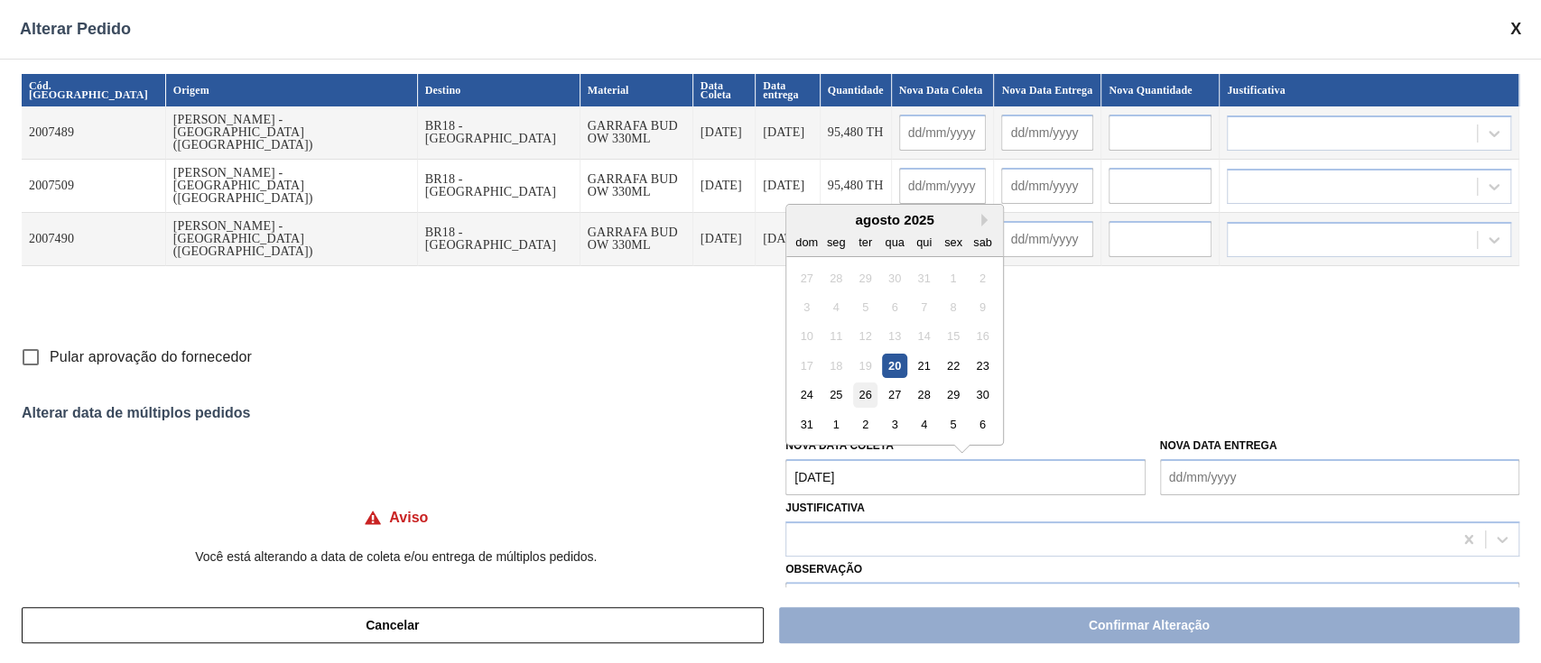
type input "[DATE]"
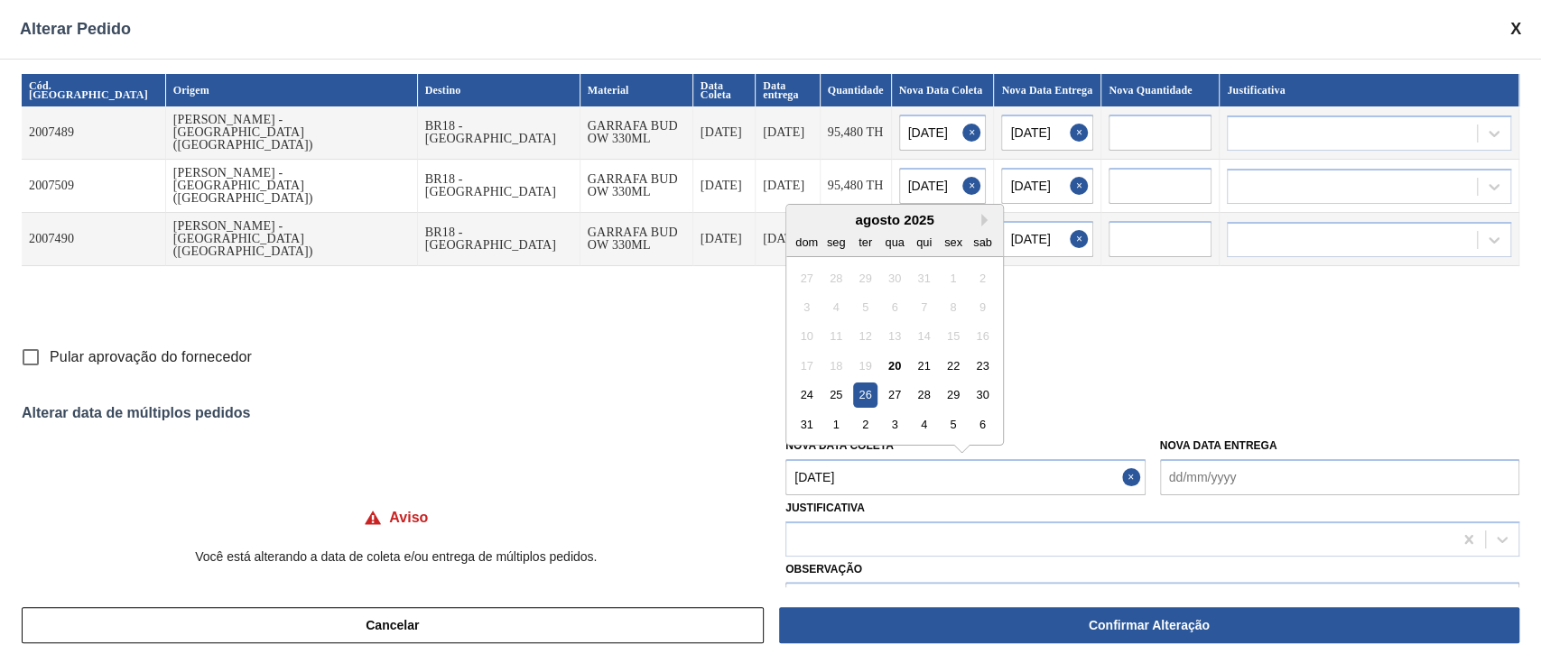
click at [867, 480] on Coleta "[DATE]" at bounding box center [964, 477] width 359 height 36
click at [917, 362] on div "21" at bounding box center [924, 366] width 24 height 24
type Coleta "[DATE]"
type input "[DATE]"
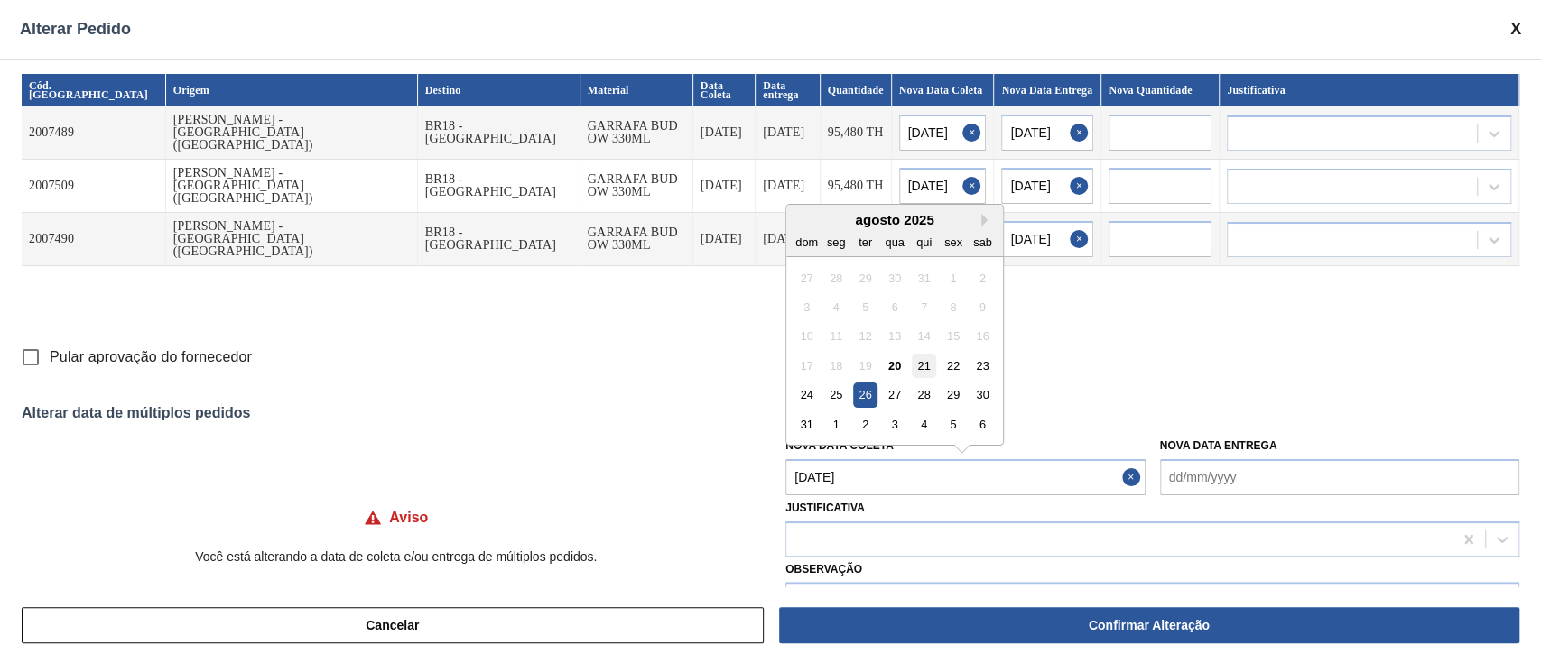
type input "[DATE]"
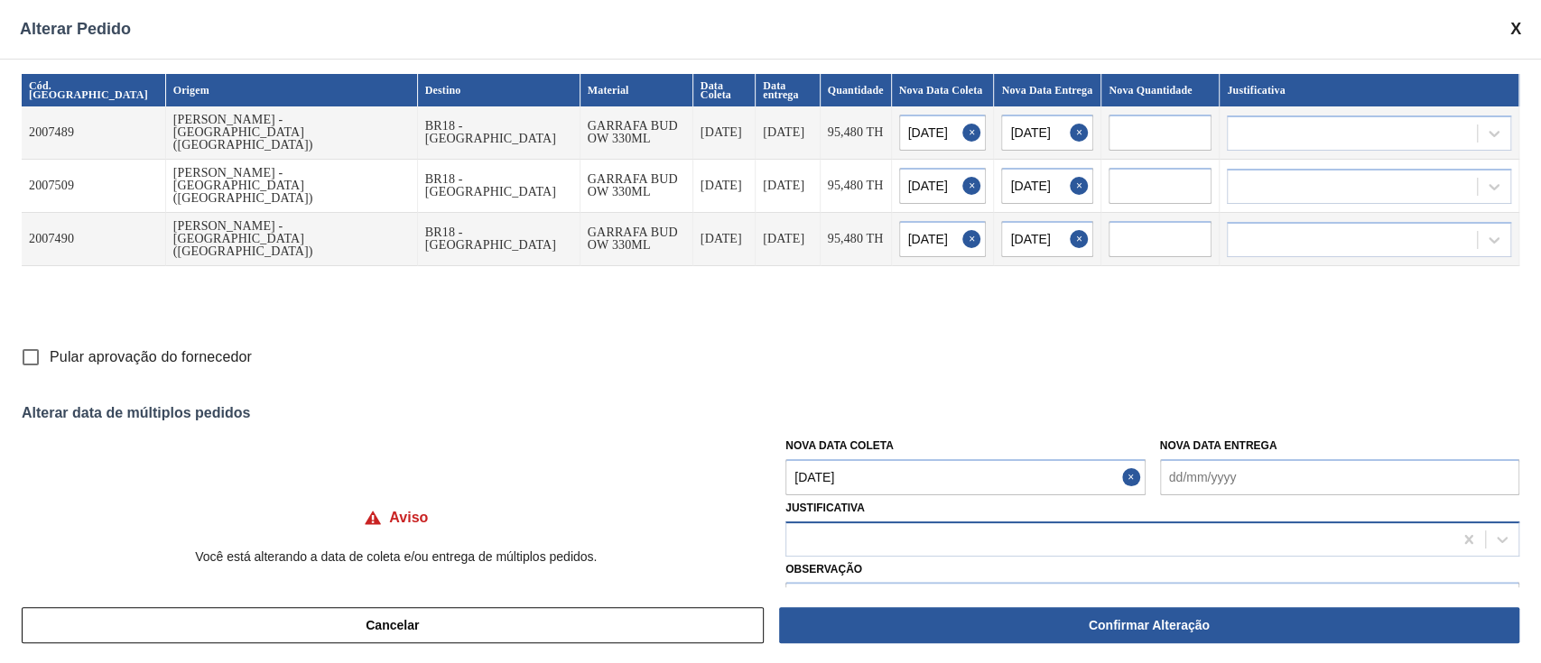
click at [871, 542] on div at bounding box center [1119, 539] width 666 height 26
type input "ou"
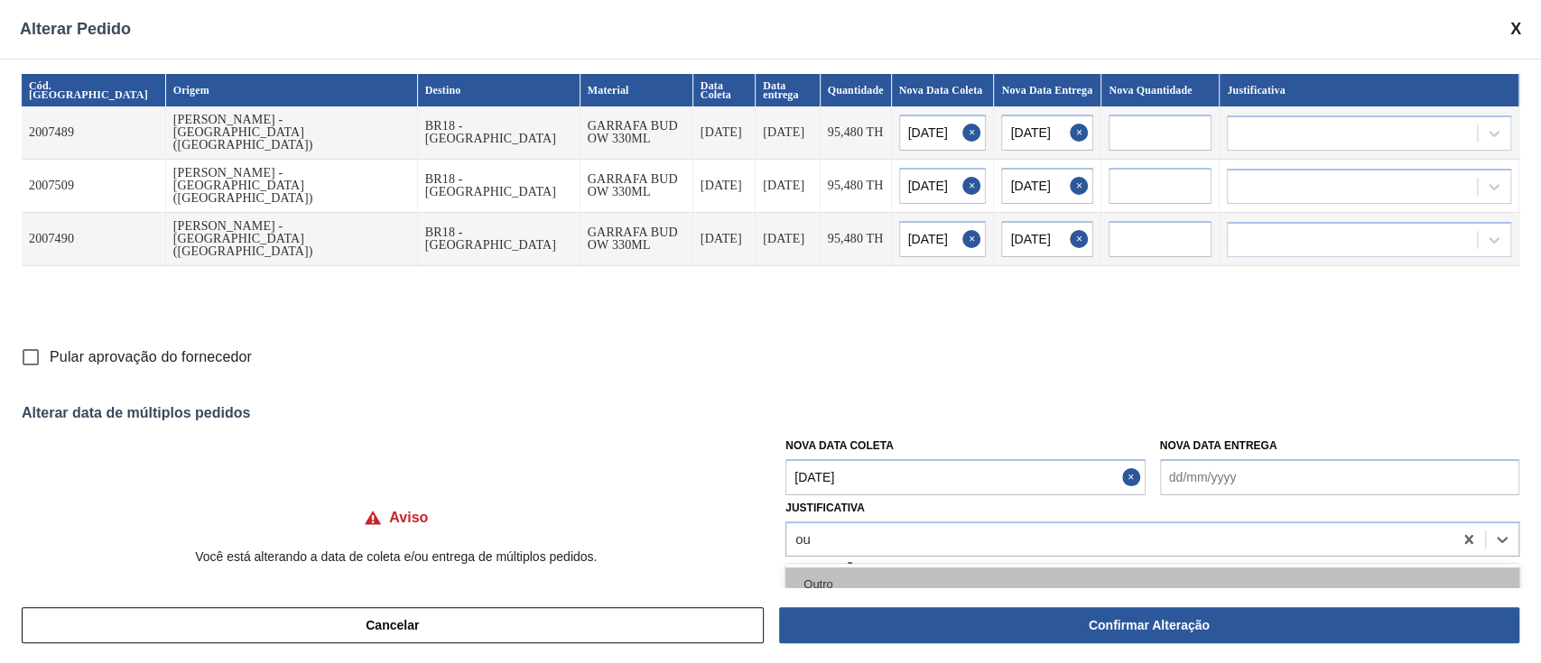
click at [853, 579] on div "Outro" at bounding box center [1152, 584] width 734 height 33
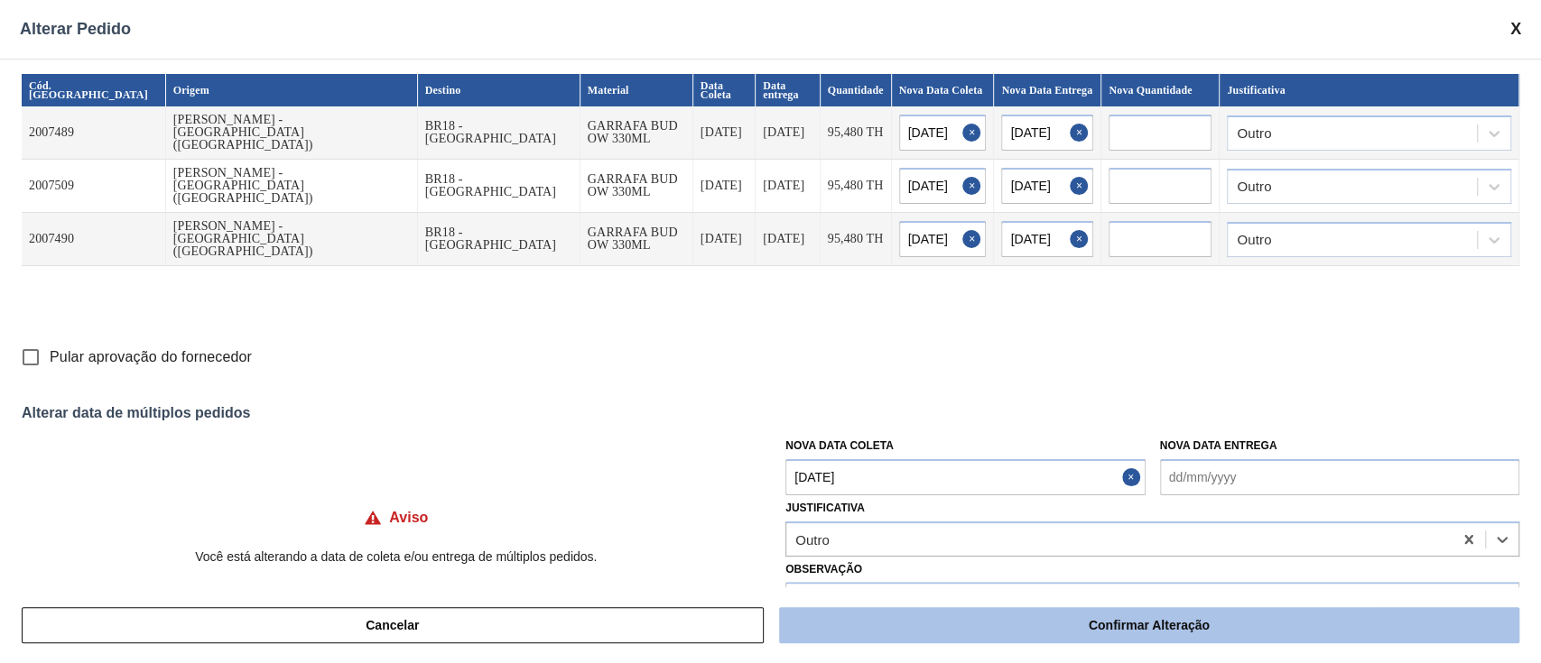
click at [852, 618] on button "Confirmar Alteração" at bounding box center [1149, 625] width 740 height 36
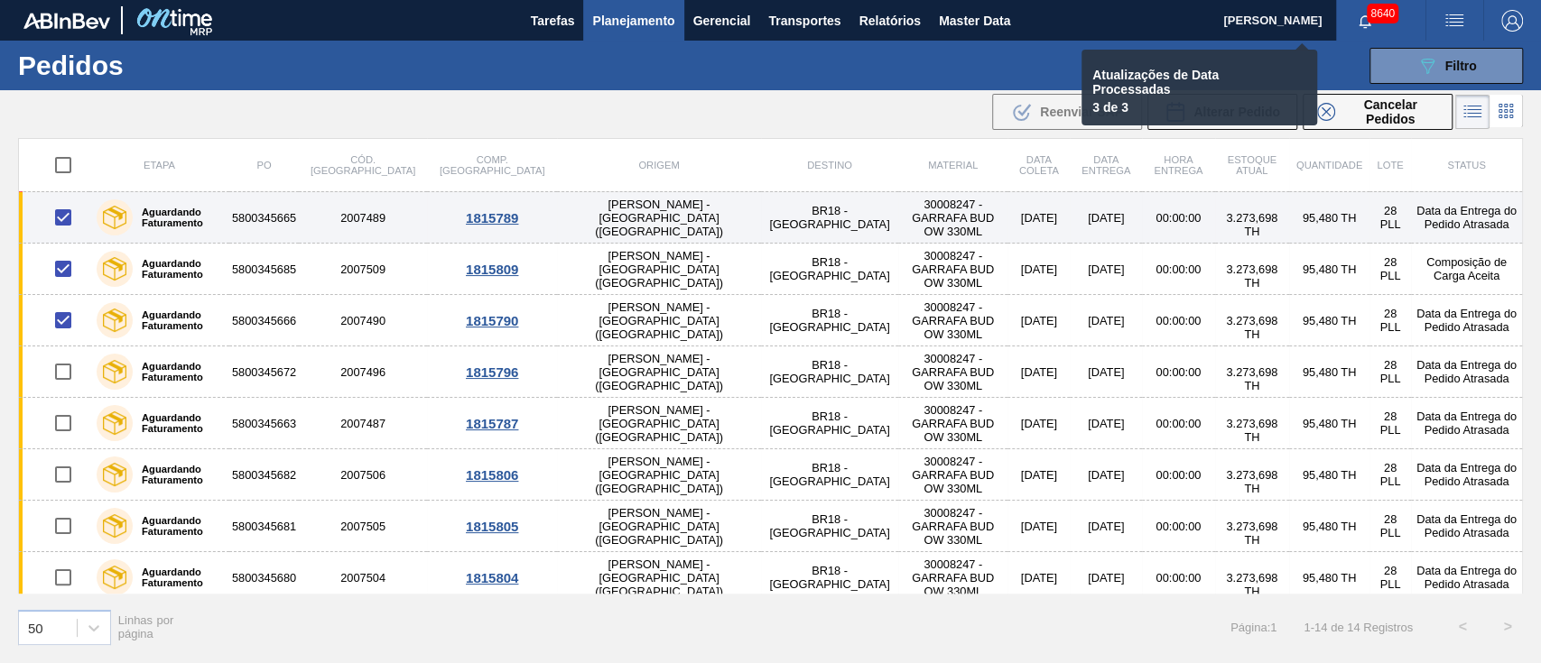
checkbox input "false"
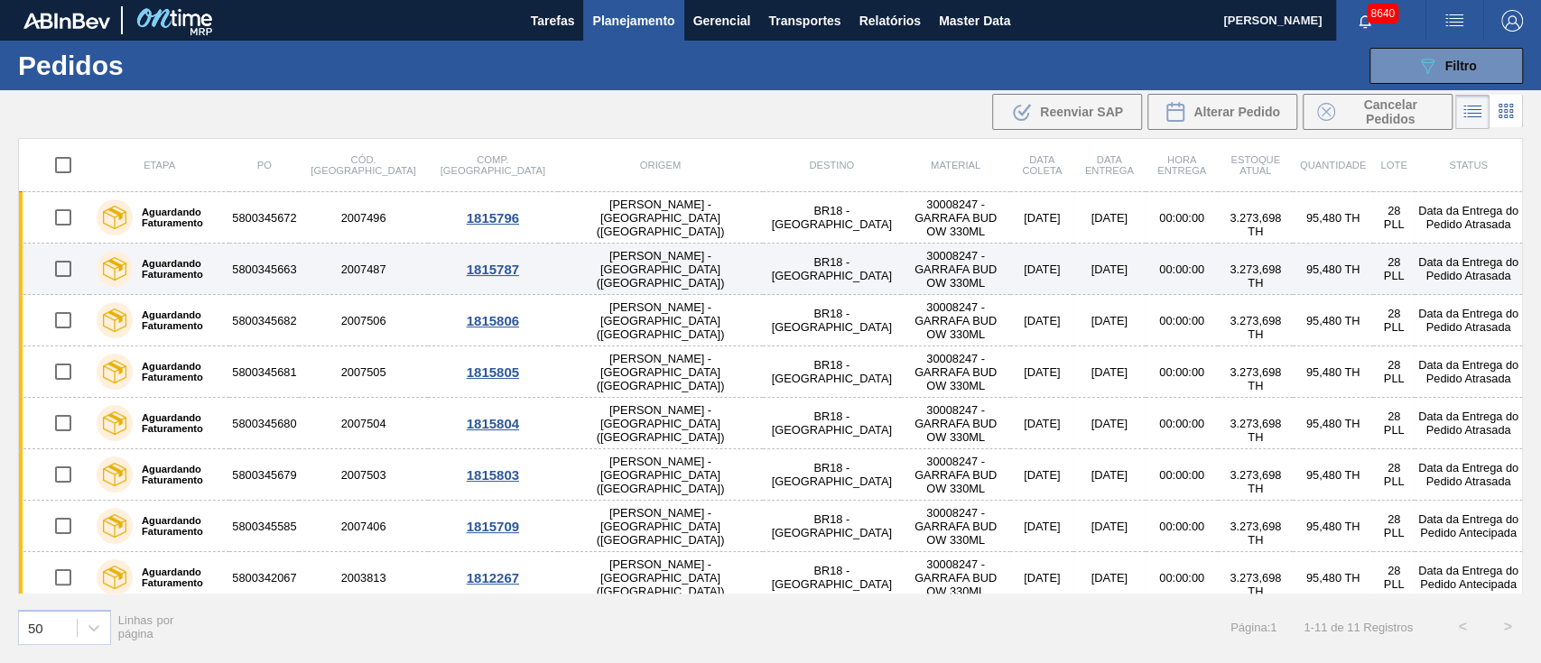
click at [58, 273] on input "checkbox" at bounding box center [63, 269] width 38 height 38
checkbox input "true"
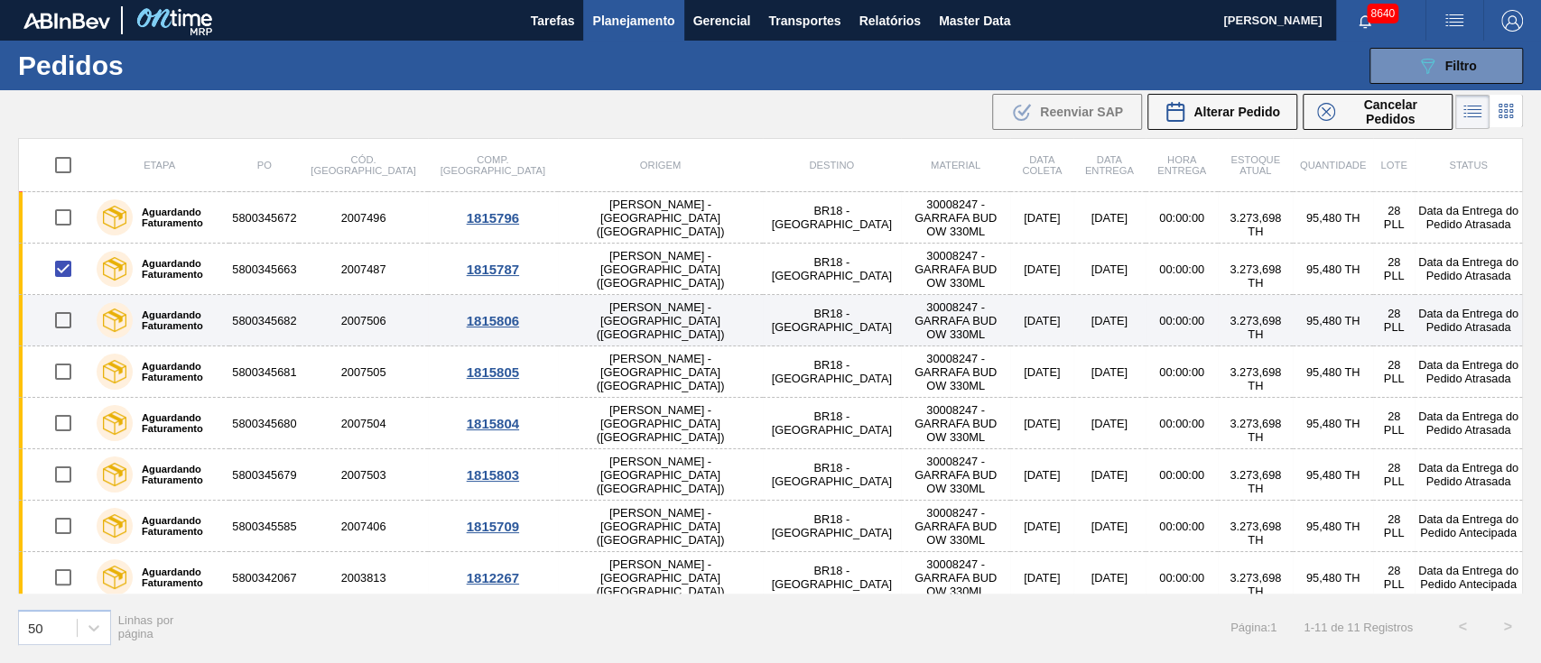
click at [63, 328] on input "checkbox" at bounding box center [63, 320] width 38 height 38
checkbox input "true"
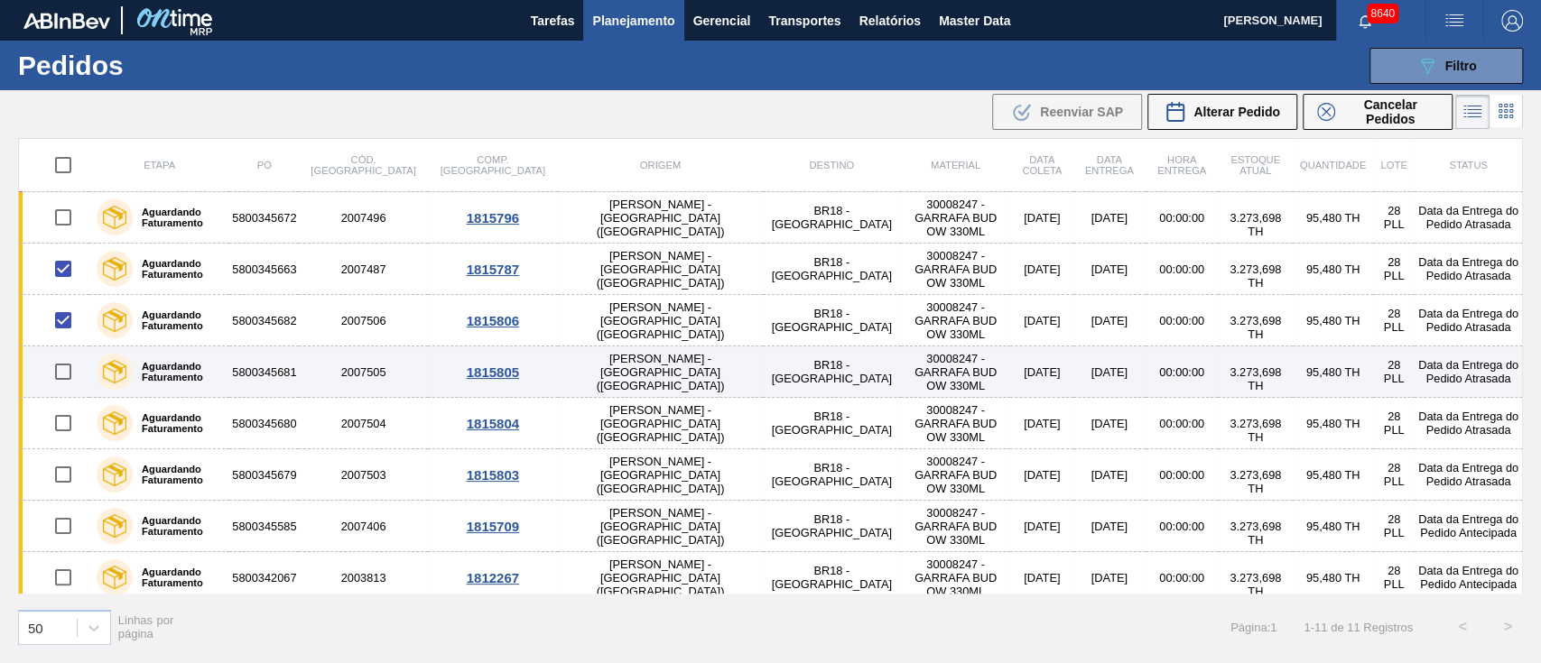
click at [65, 364] on input "checkbox" at bounding box center [63, 372] width 38 height 38
checkbox input "true"
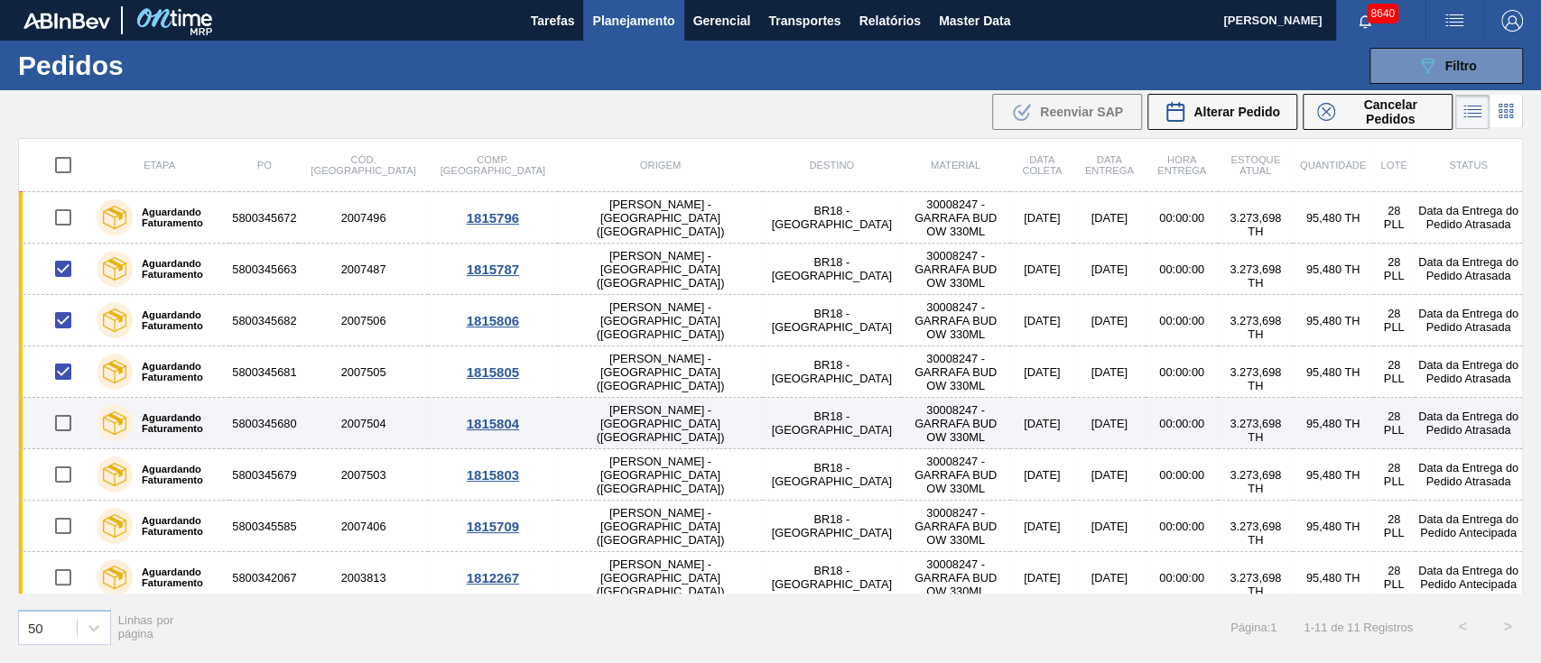
click at [63, 426] on input "checkbox" at bounding box center [63, 423] width 38 height 38
checkbox input "true"
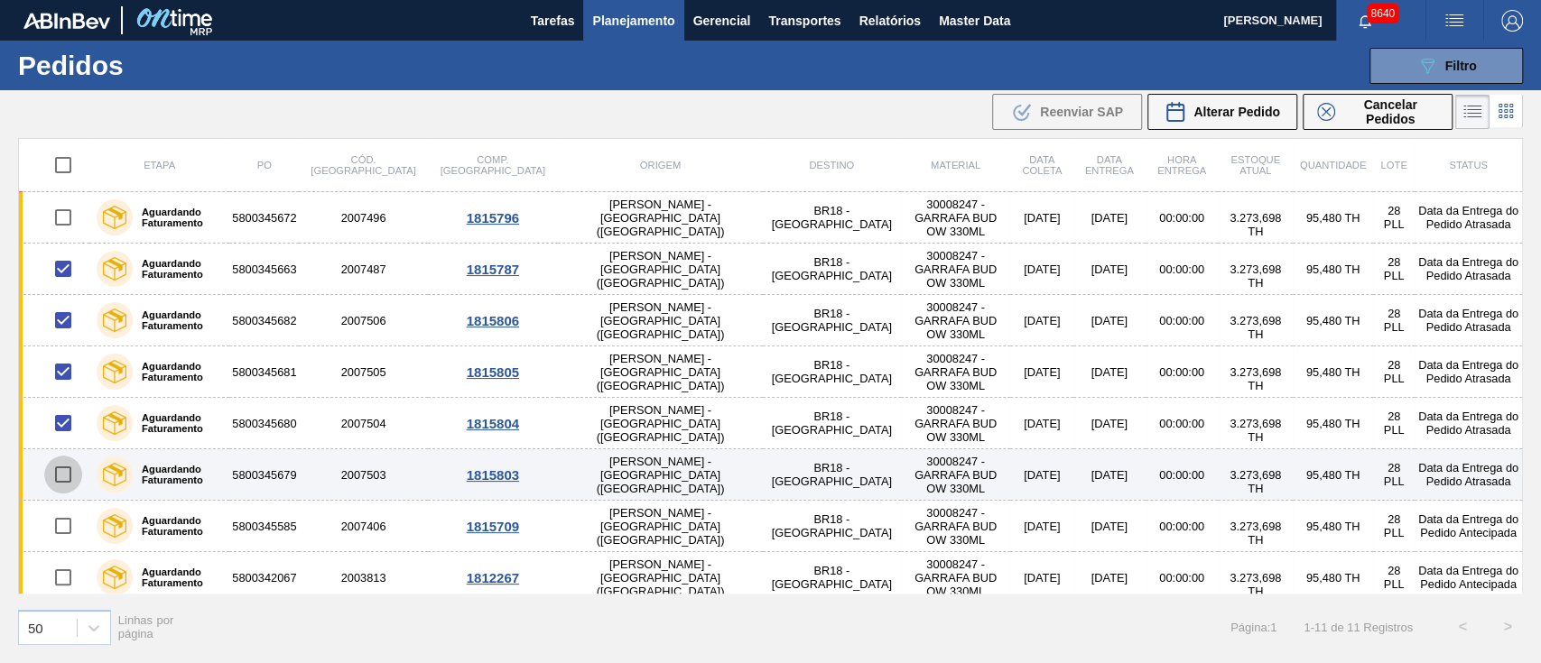
click at [58, 481] on input "checkbox" at bounding box center [63, 475] width 38 height 38
checkbox input "true"
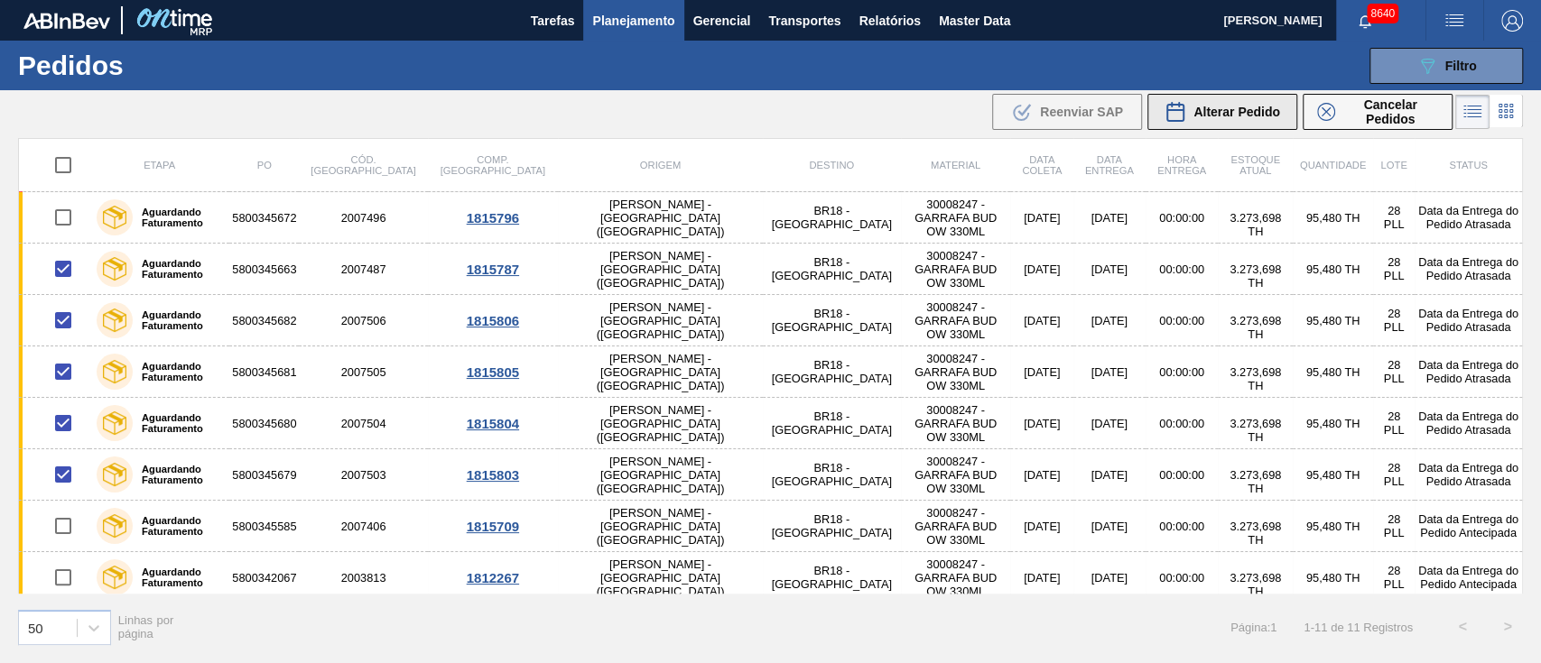
click at [1260, 114] on span "Alterar Pedido" at bounding box center [1236, 112] width 87 height 14
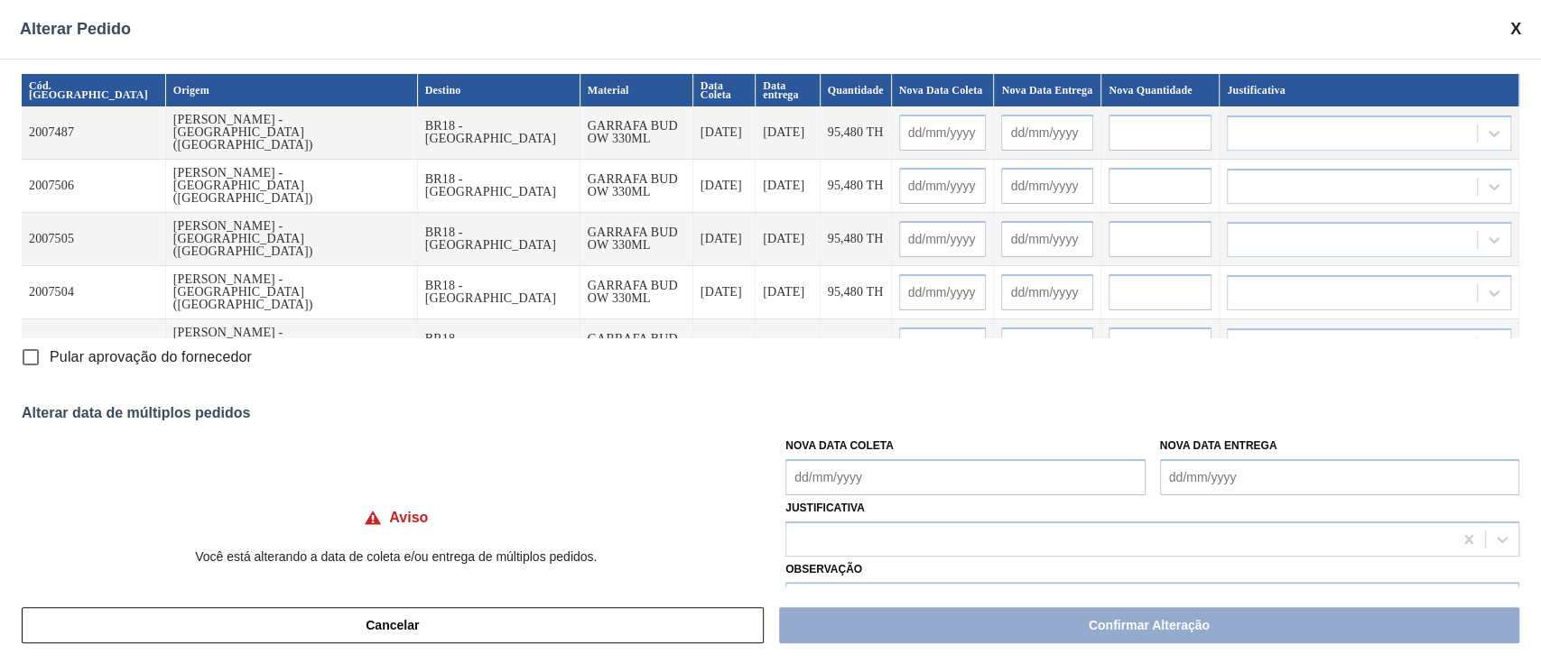
click at [857, 483] on Coleta "Nova Data Coleta" at bounding box center [964, 477] width 359 height 36
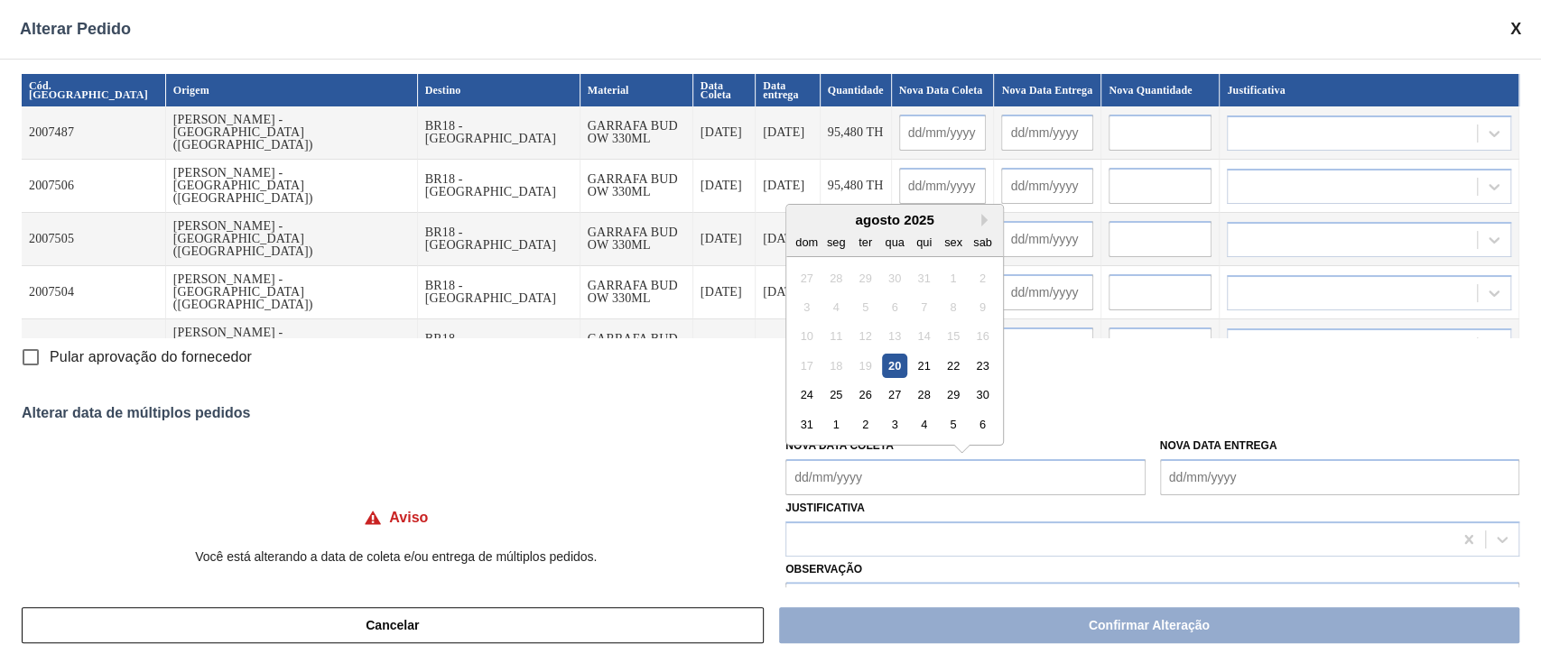
click at [832, 400] on div "25" at bounding box center [836, 395] width 24 height 24
type Coleta "[DATE]"
type input "[DATE]"
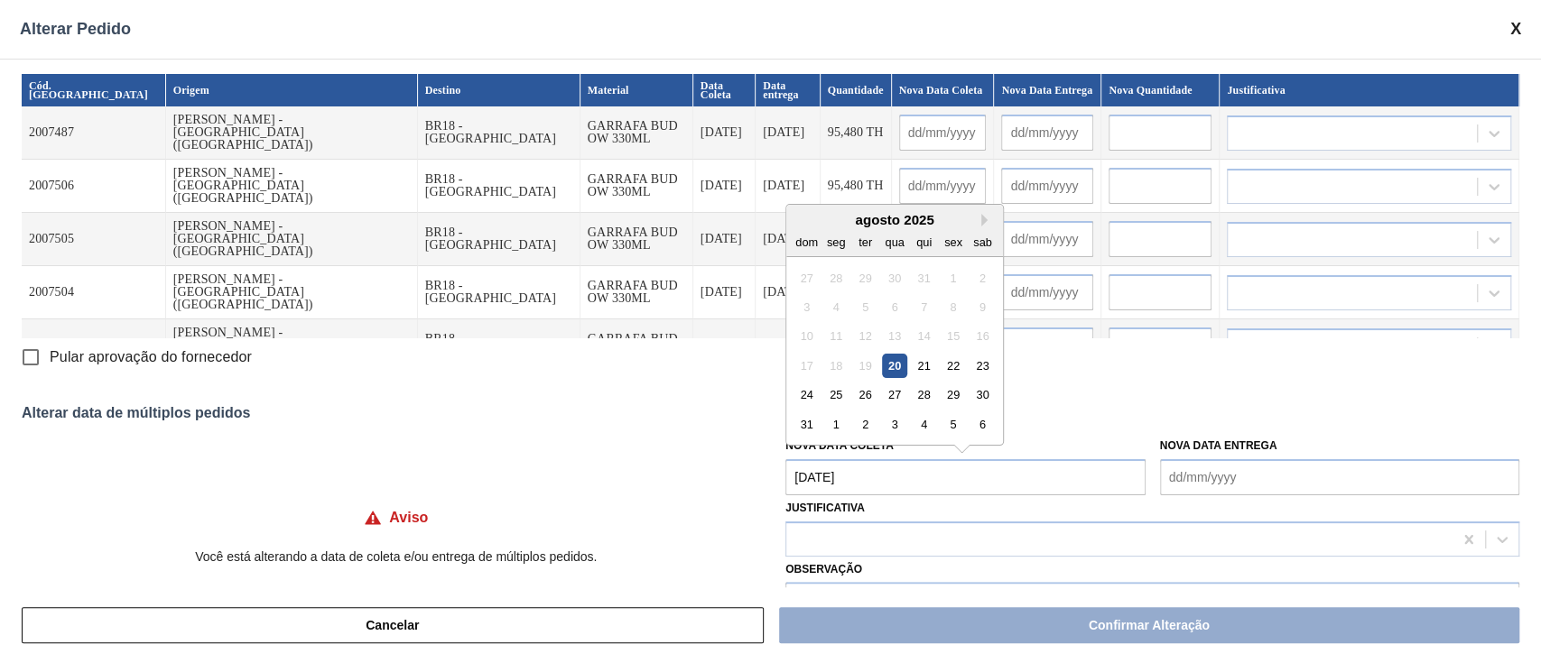
type input "[DATE]"
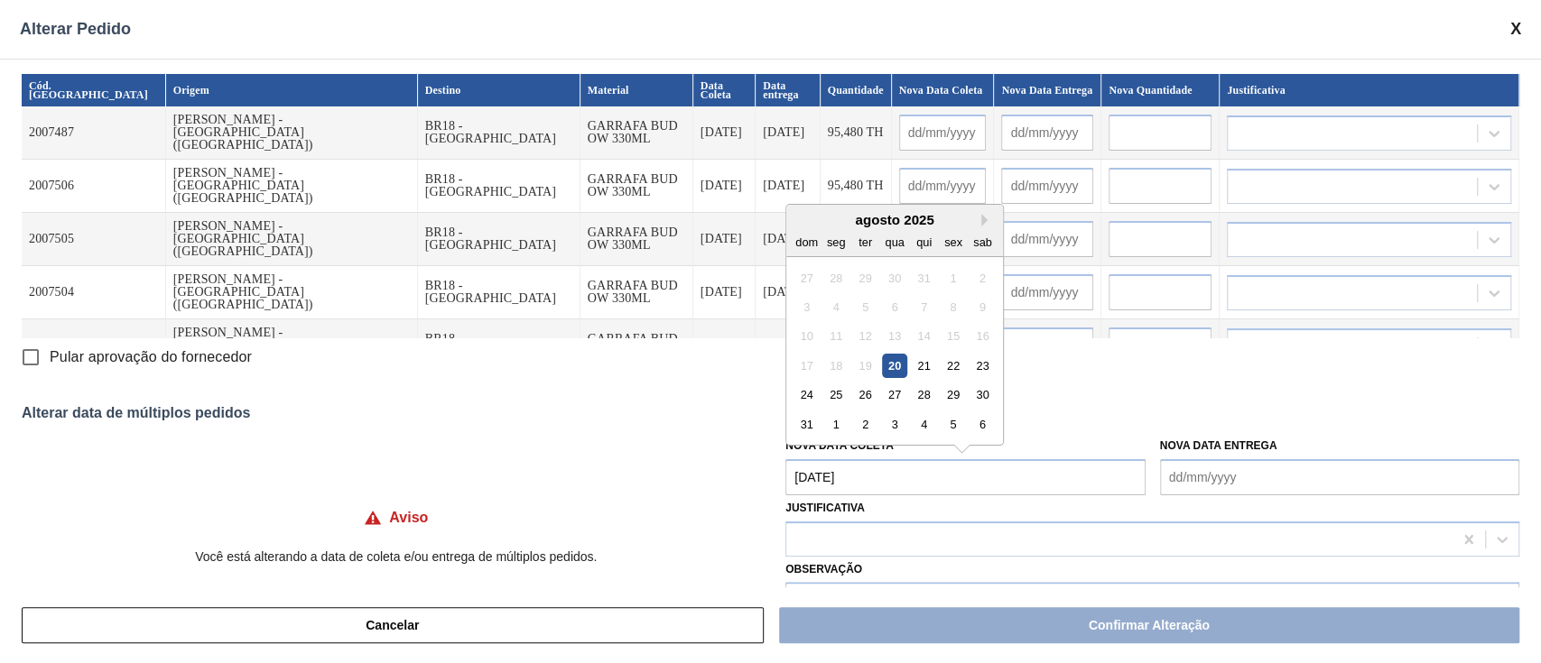
type input "[DATE]"
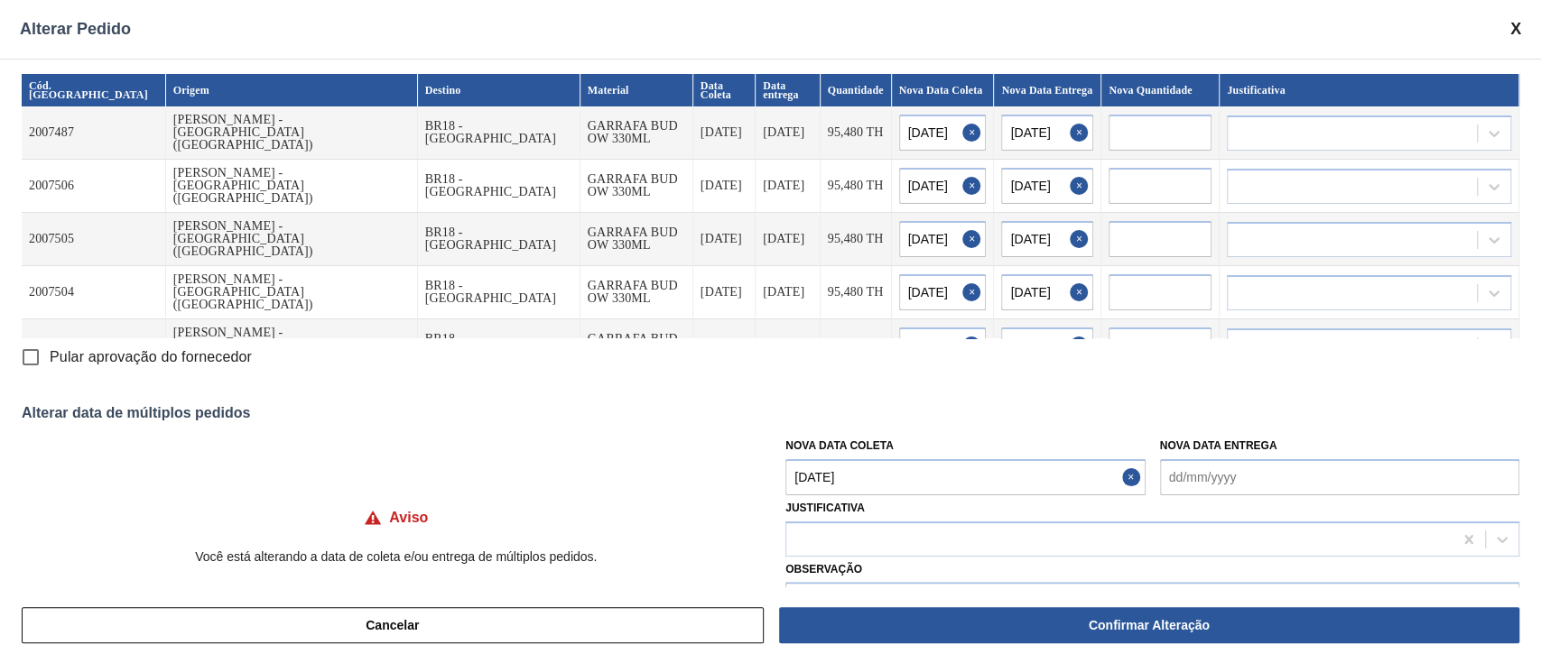
click at [844, 479] on Coleta "[DATE]" at bounding box center [964, 477] width 359 height 36
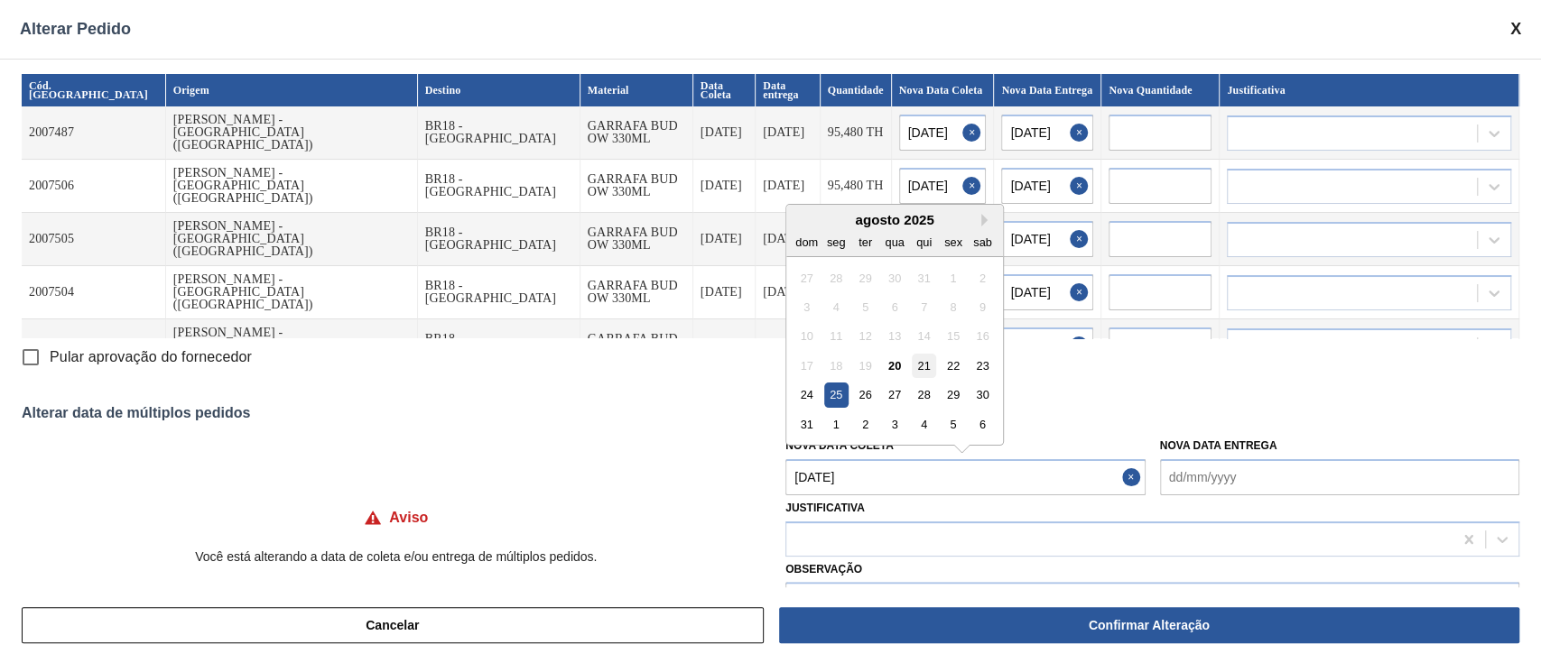
click at [919, 364] on div "21" at bounding box center [924, 366] width 24 height 24
type Coleta "[DATE]"
type input "[DATE]"
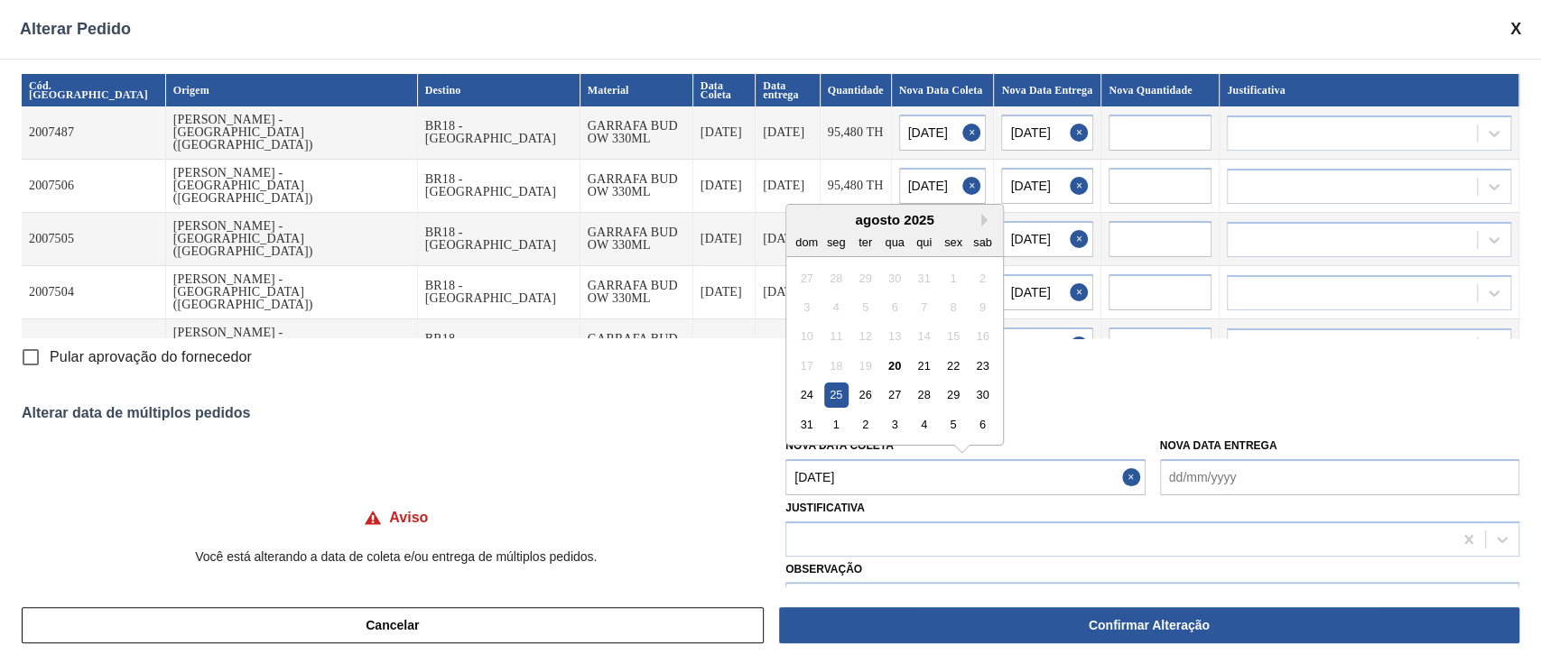
type input "[DATE]"
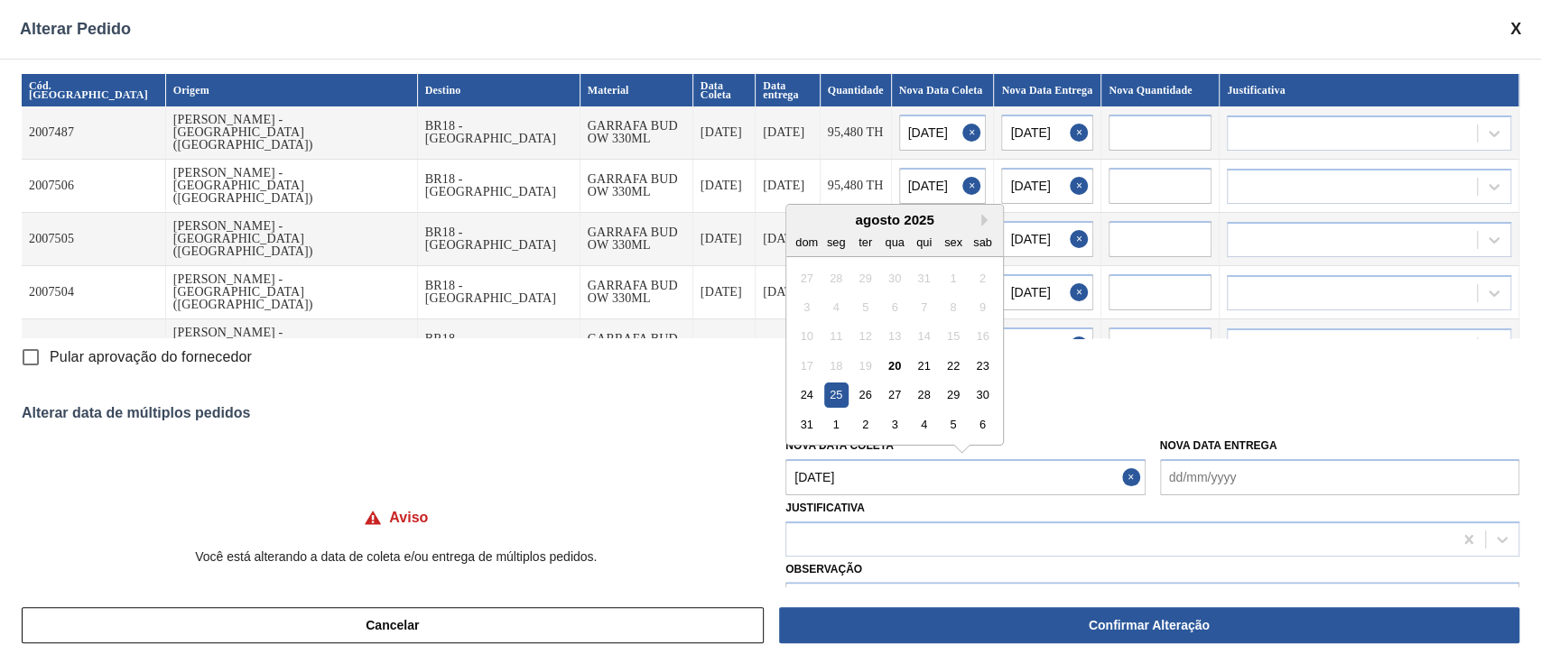
type input "[DATE]"
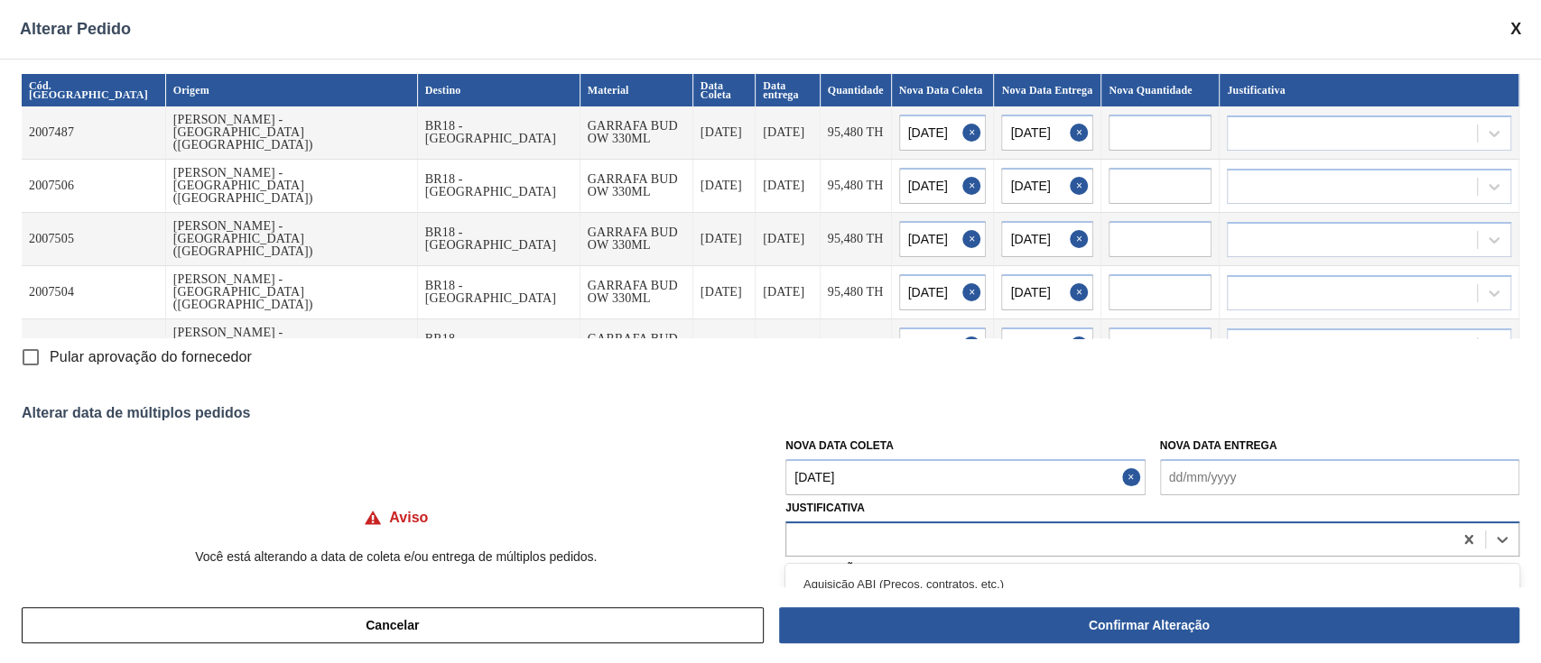
click at [885, 543] on div at bounding box center [1119, 539] width 666 height 26
type input "i"
type input "ou"
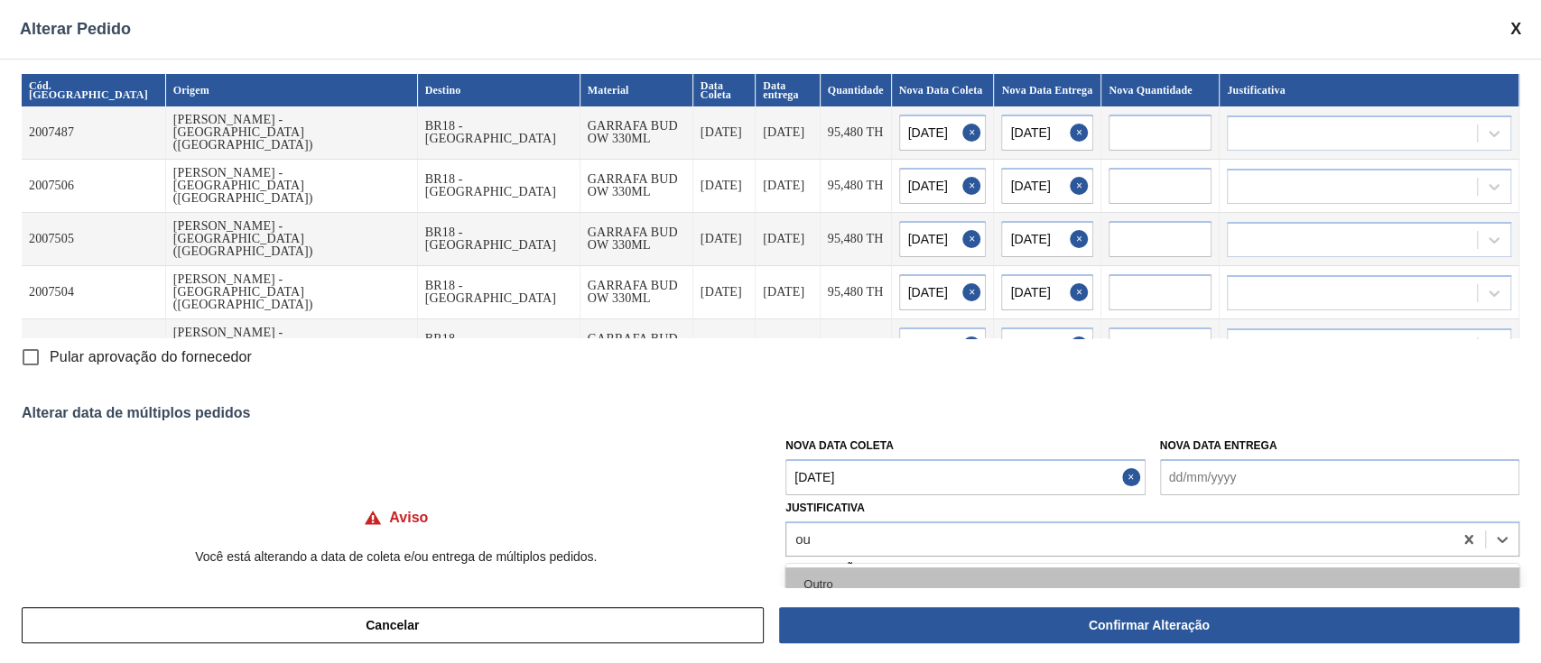
click at [870, 579] on div "Outro" at bounding box center [1152, 584] width 734 height 33
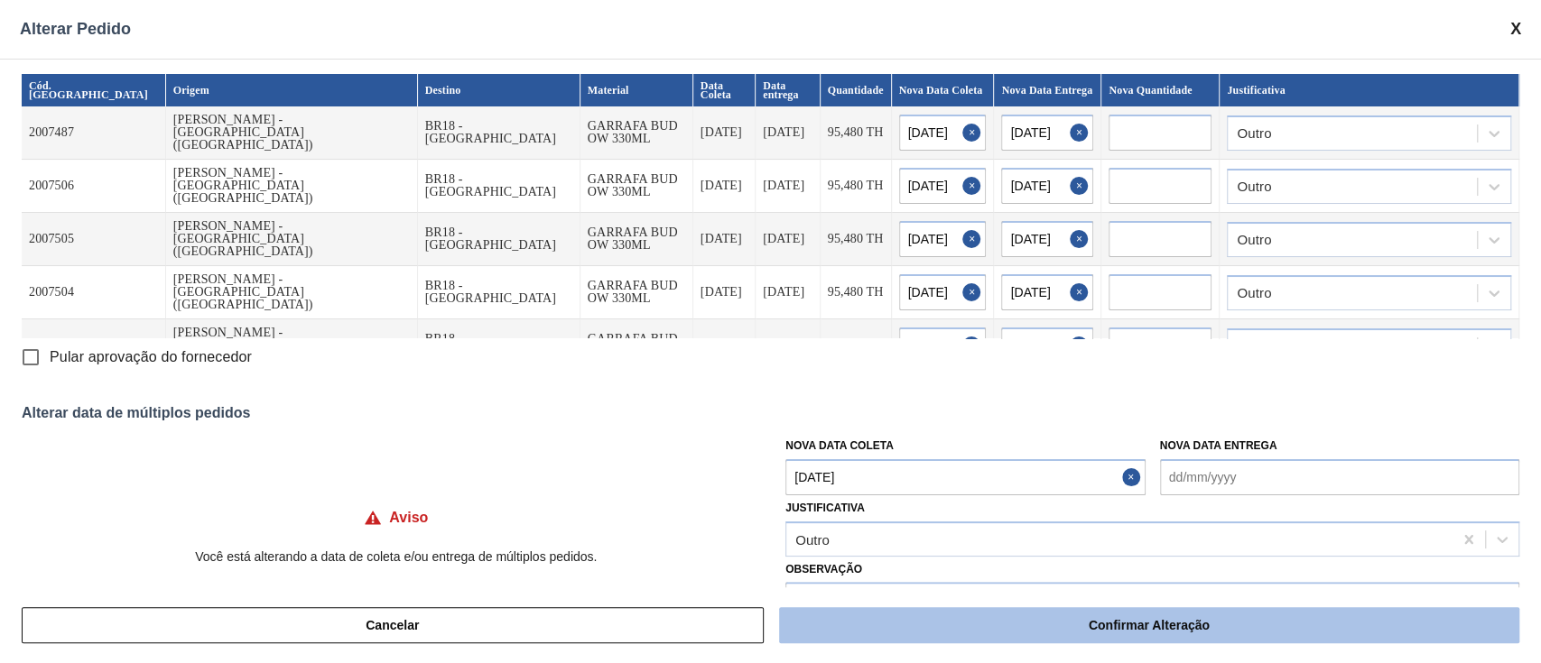
click at [898, 626] on button "Confirmar Alteração" at bounding box center [1149, 625] width 740 height 36
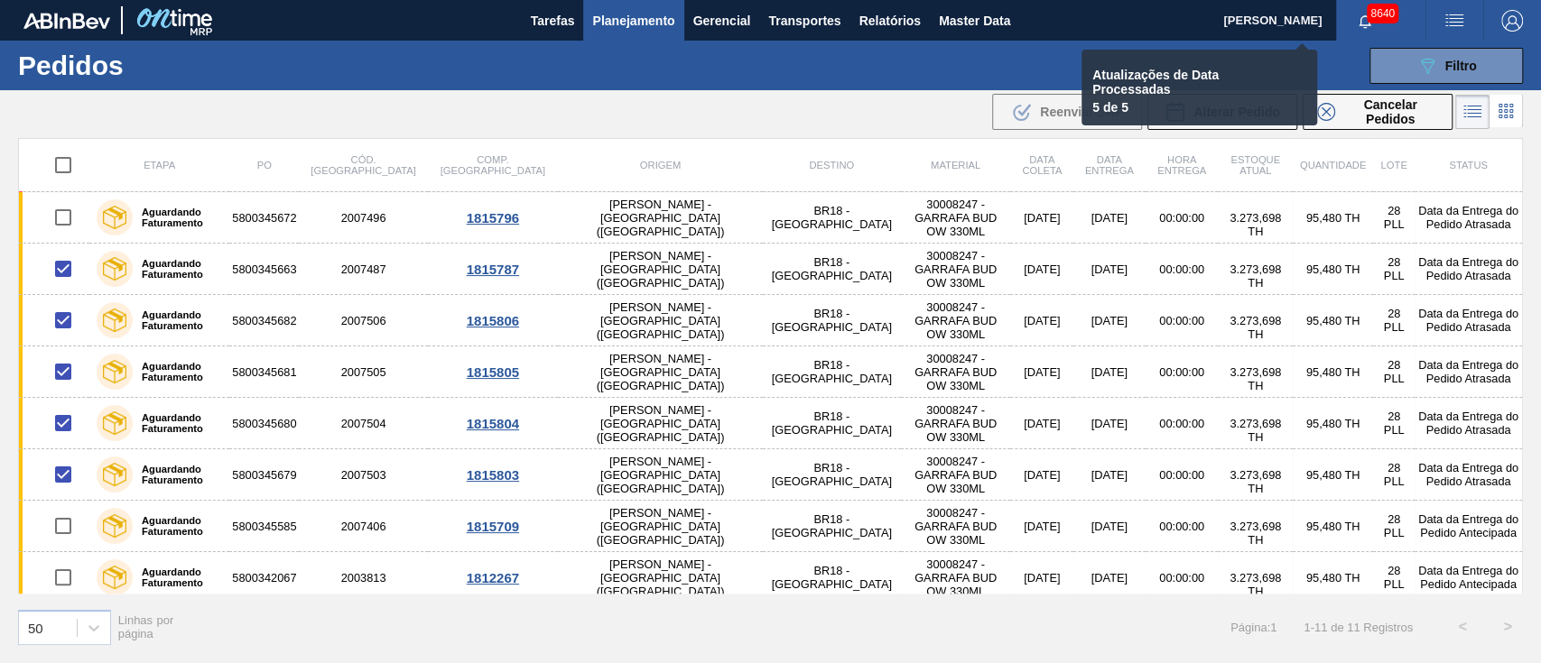
checkbox input "false"
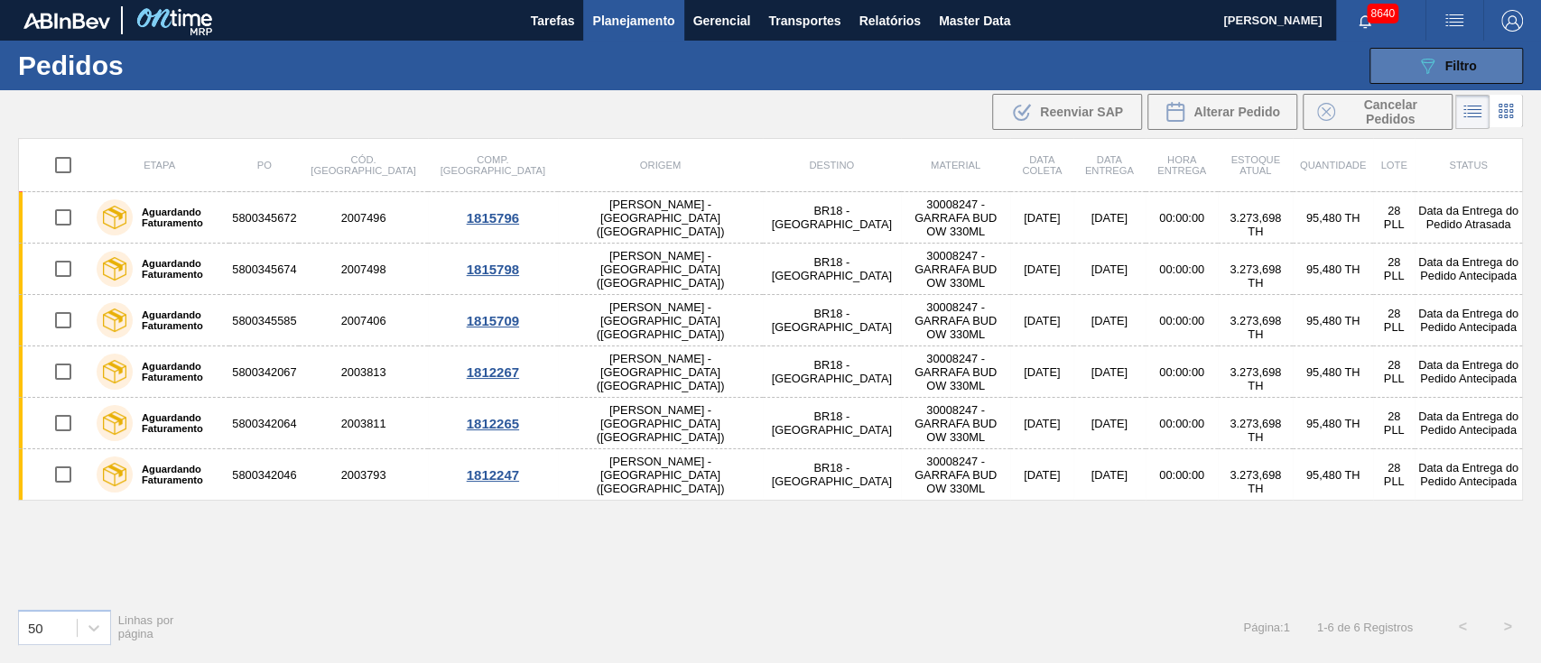
click at [1465, 70] on span "Filtro" at bounding box center [1461, 66] width 32 height 14
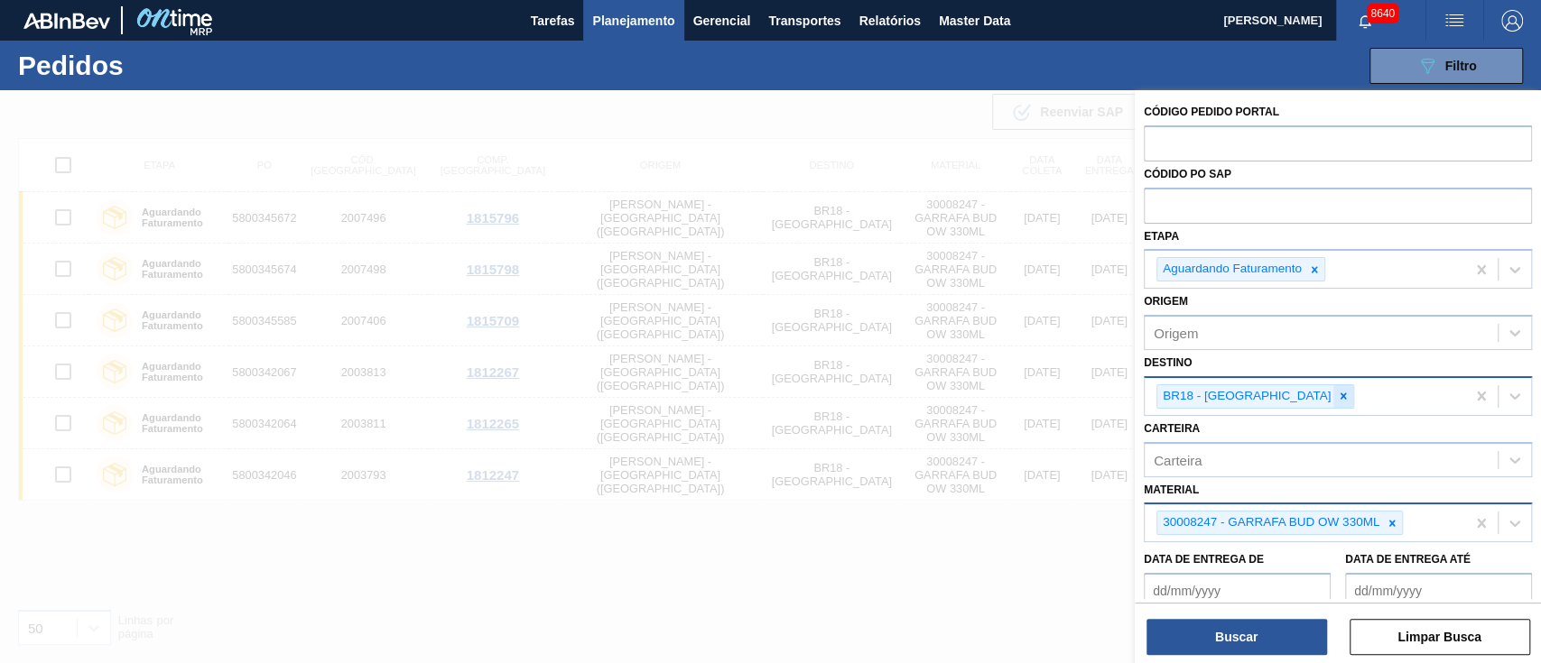
click at [1337, 400] on icon at bounding box center [1343, 396] width 13 height 13
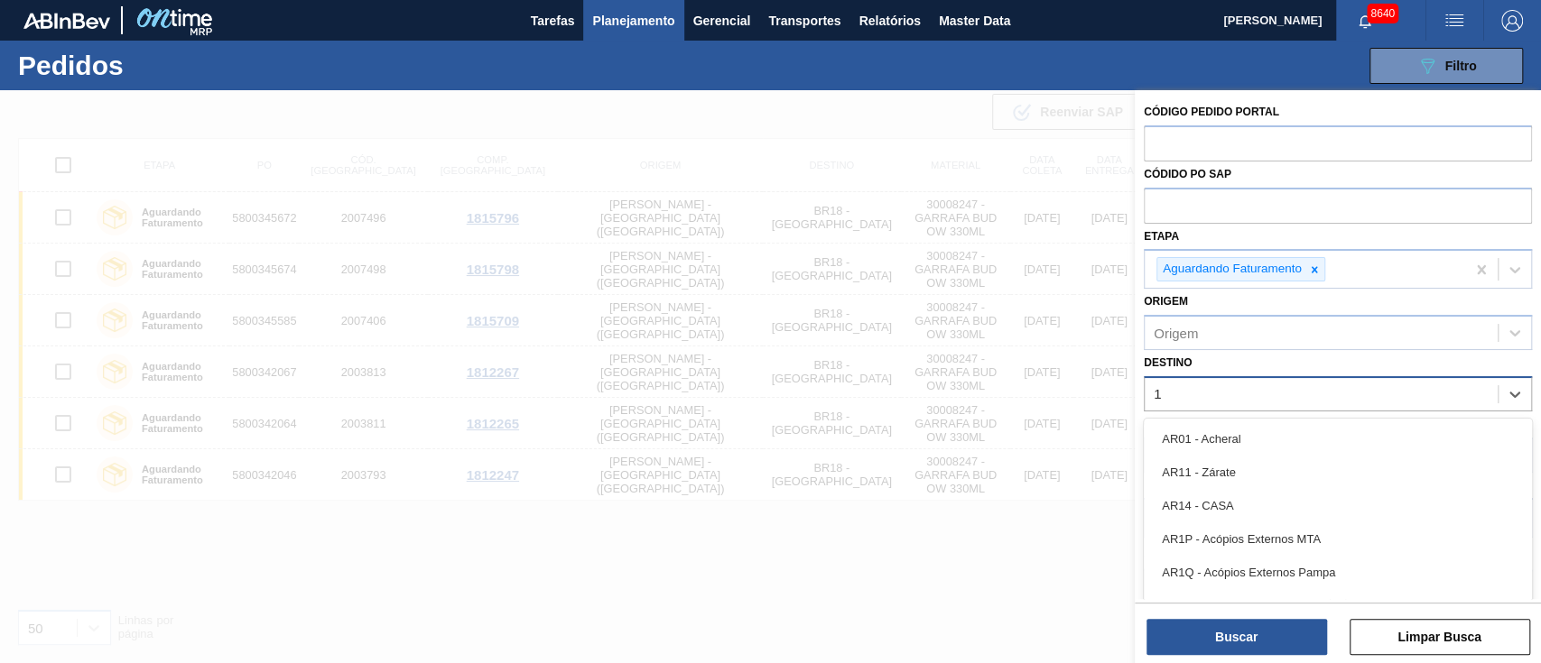
type input "16"
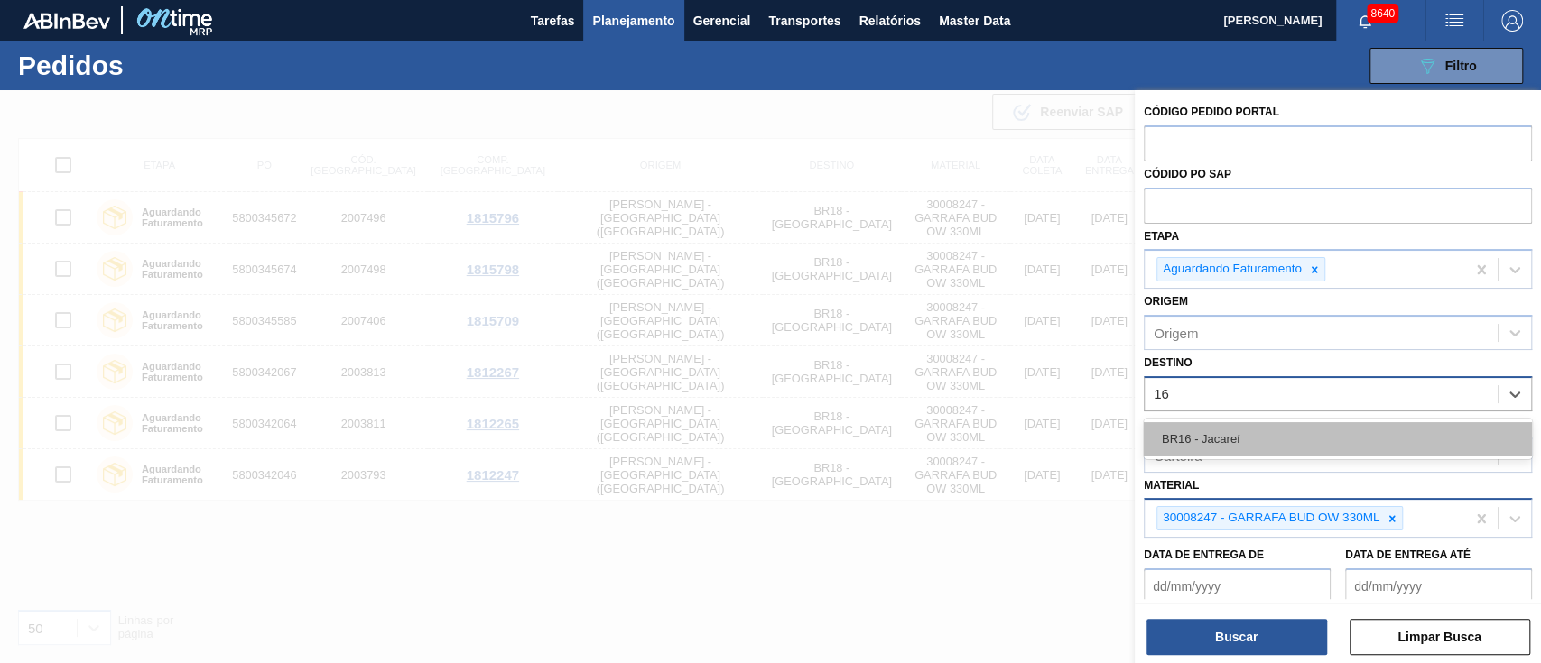
click at [1235, 438] on div "BR16 - Jacareí" at bounding box center [1338, 438] width 388 height 33
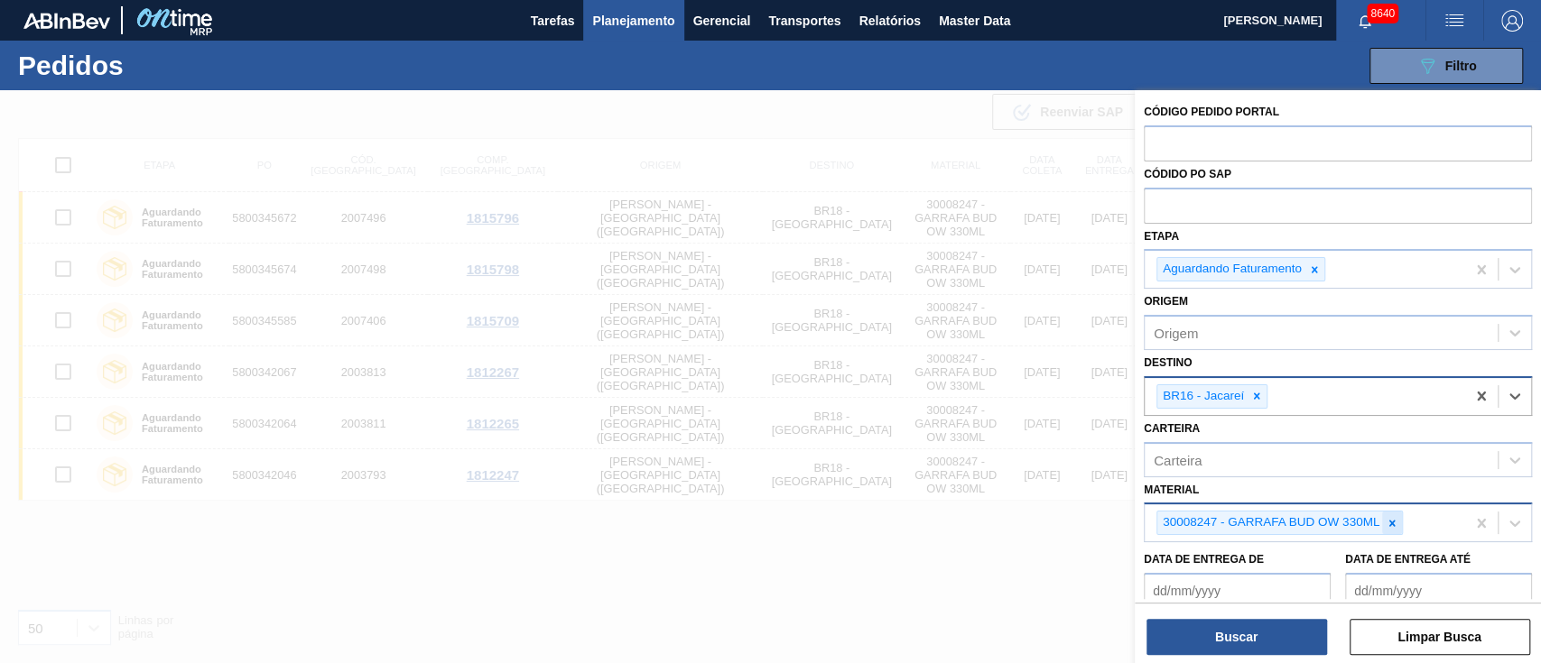
click at [1386, 519] on icon at bounding box center [1391, 523] width 13 height 13
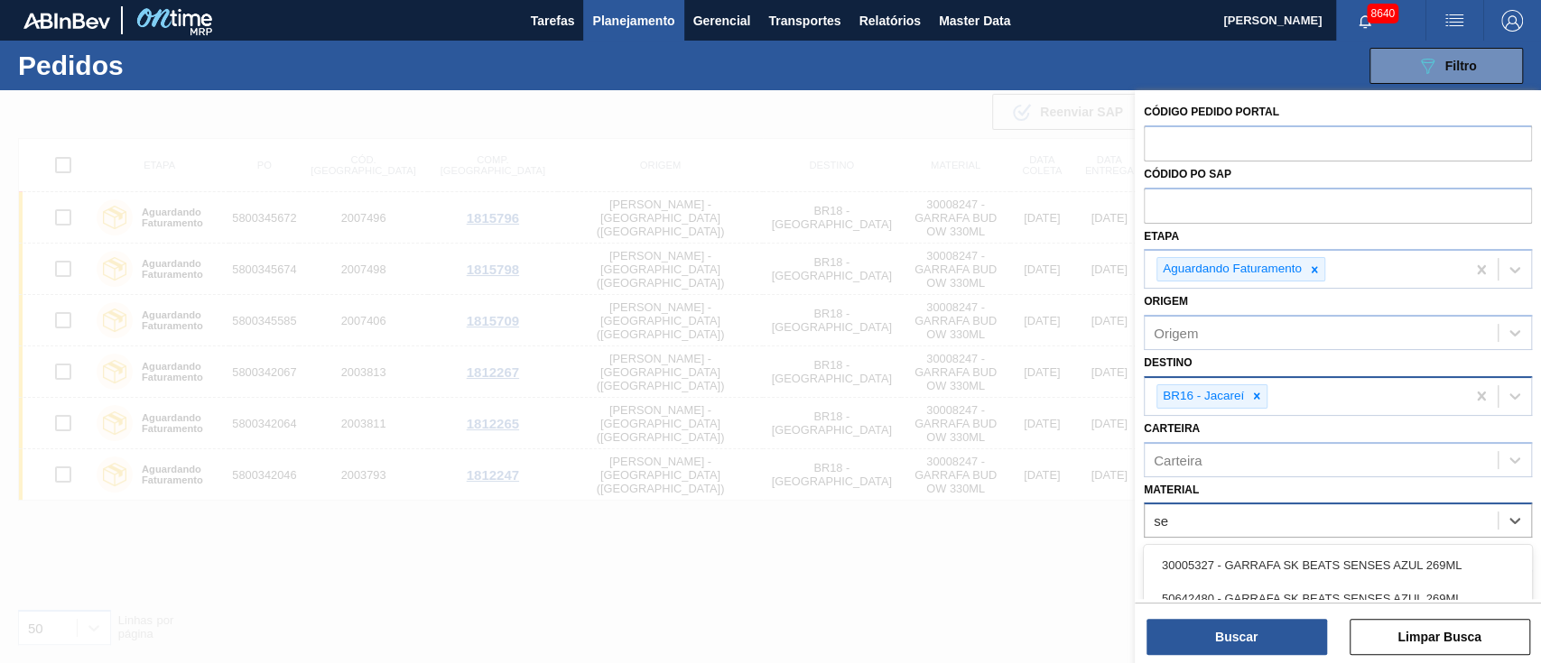
type input "sen"
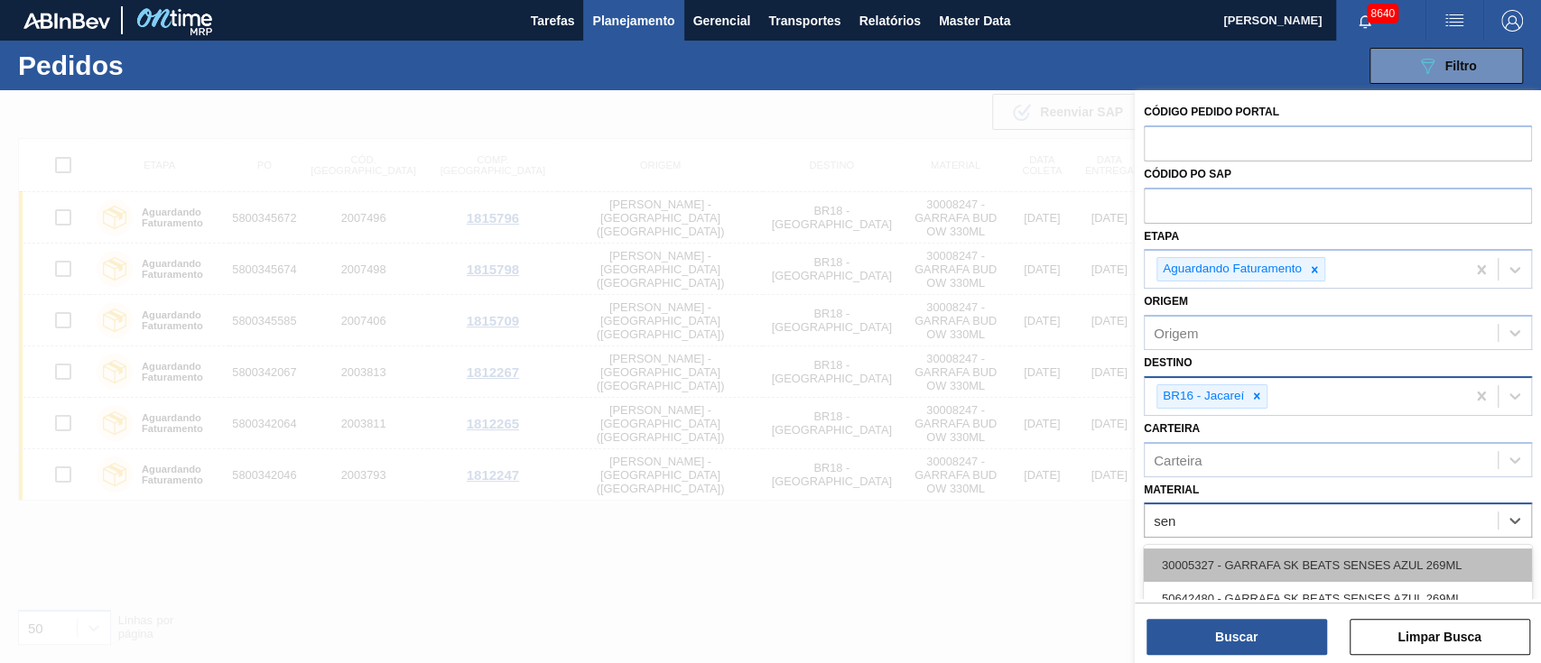
click at [1346, 560] on div "30005327 - GARRAFA SK BEATS SENSES AZUL 269ML" at bounding box center [1338, 565] width 388 height 33
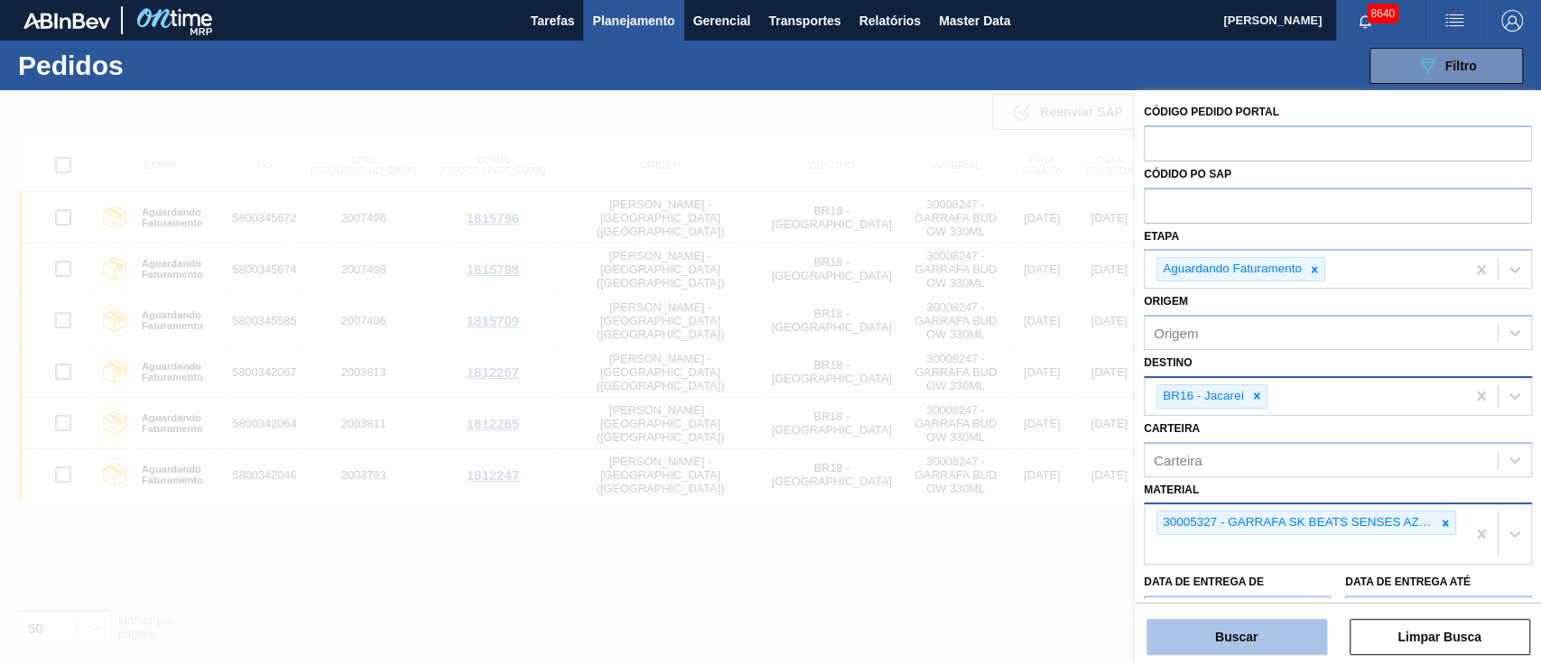
click at [1230, 634] on button "Buscar" at bounding box center [1236, 637] width 181 height 36
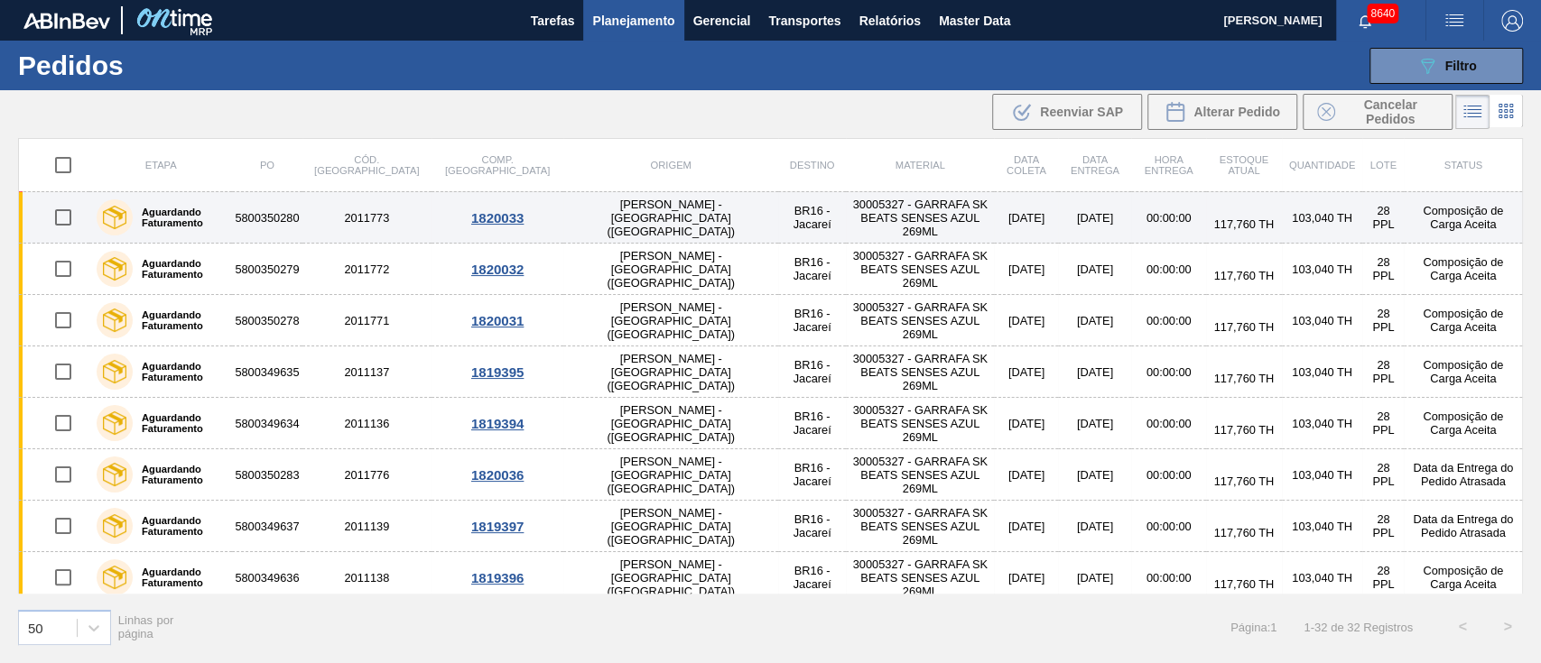
click at [60, 221] on input "checkbox" at bounding box center [63, 218] width 38 height 38
checkbox input "true"
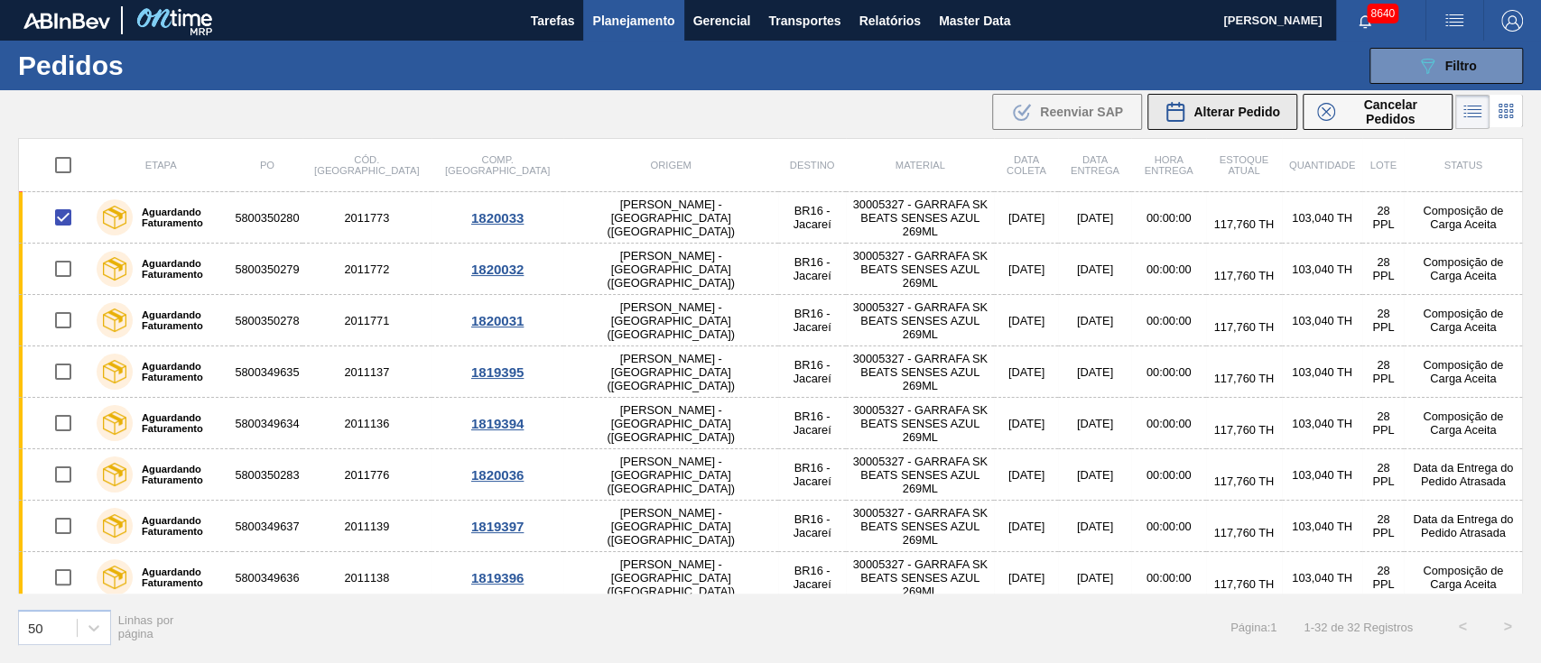
click at [1252, 124] on button "Alterar Pedido" at bounding box center [1222, 112] width 150 height 36
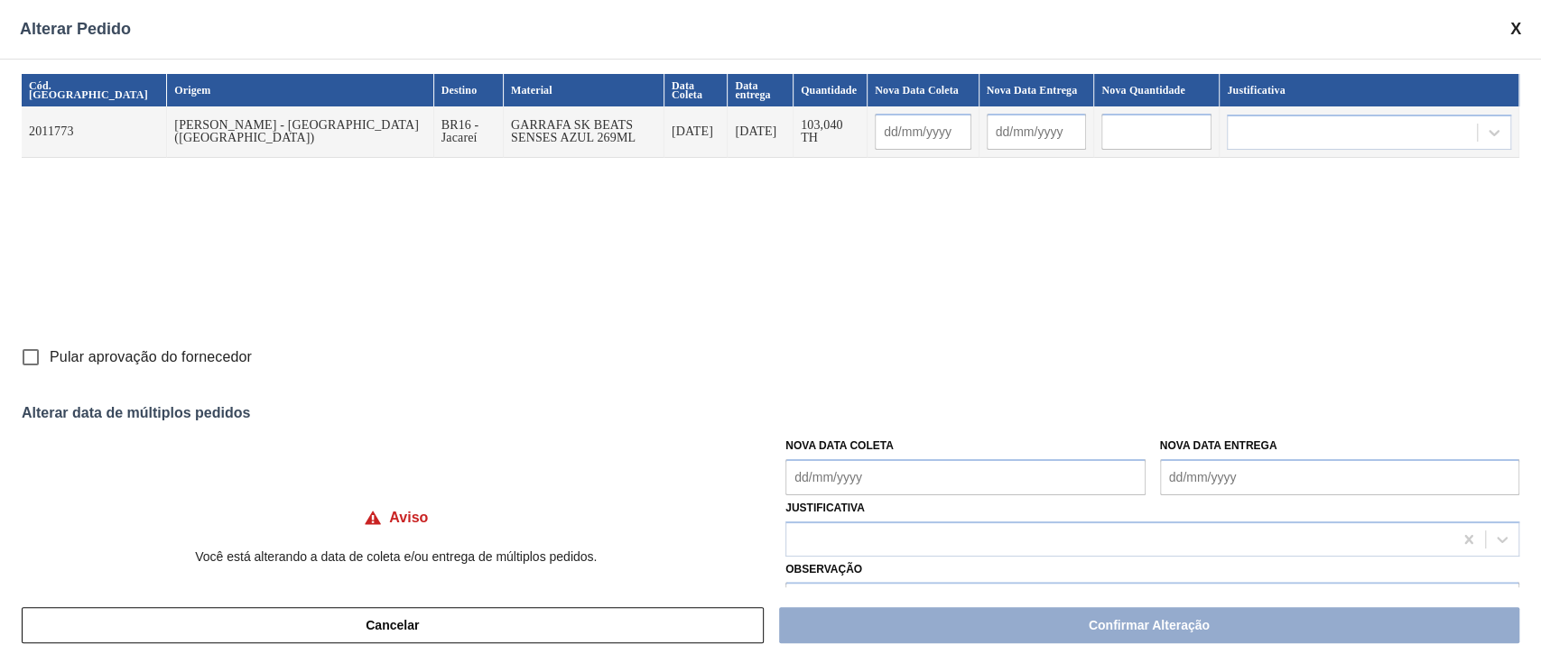
click at [850, 478] on Coleta "Nova Data Coleta" at bounding box center [964, 477] width 359 height 36
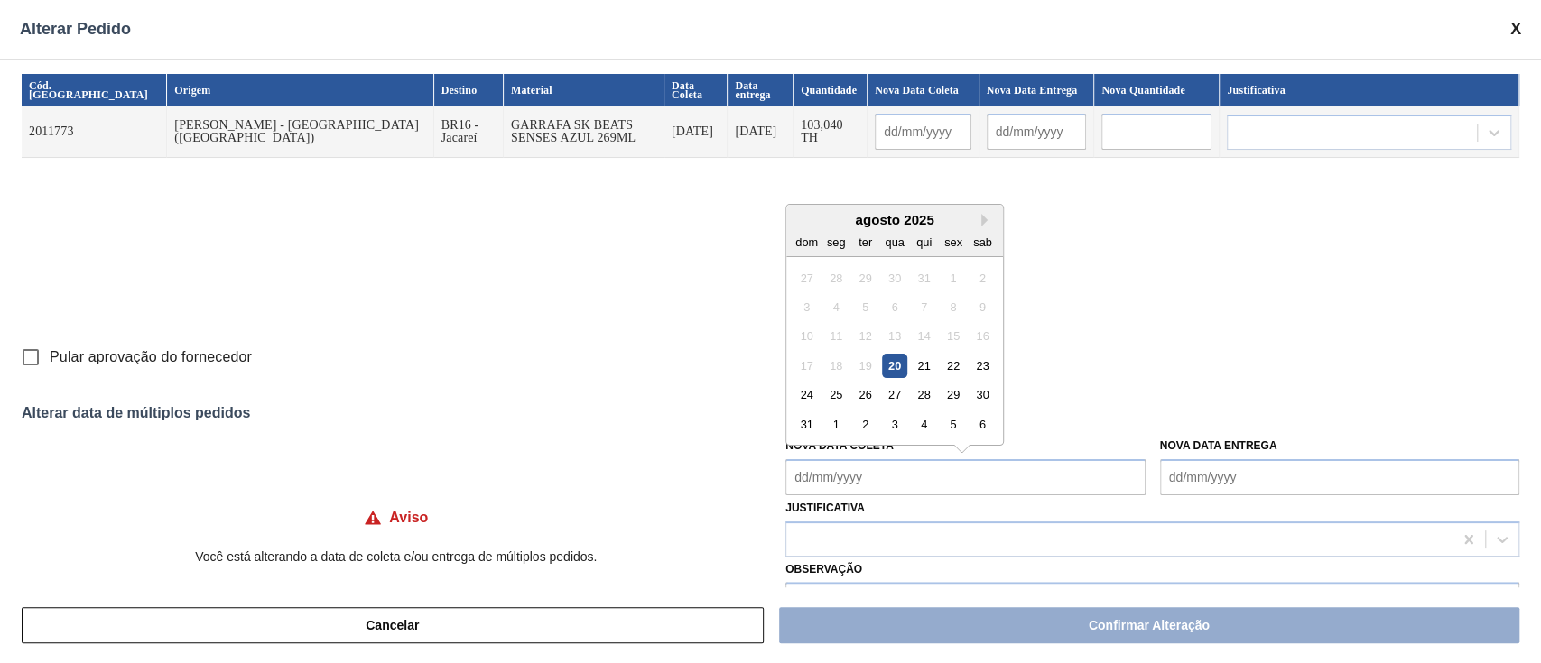
click at [889, 370] on div "20" at bounding box center [895, 366] width 24 height 24
type input "[DATE]"
type Coleta "[DATE]"
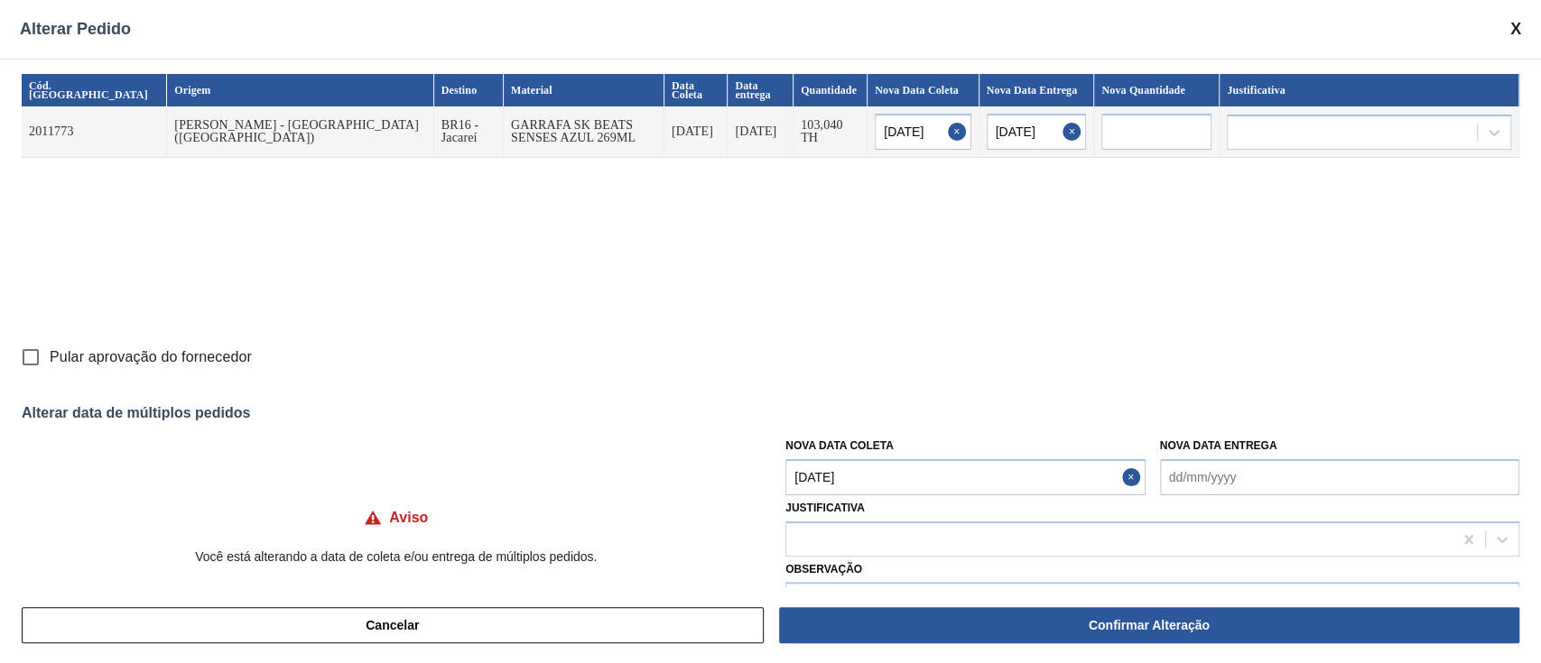
click at [878, 473] on Coleta "[DATE]" at bounding box center [964, 477] width 359 height 36
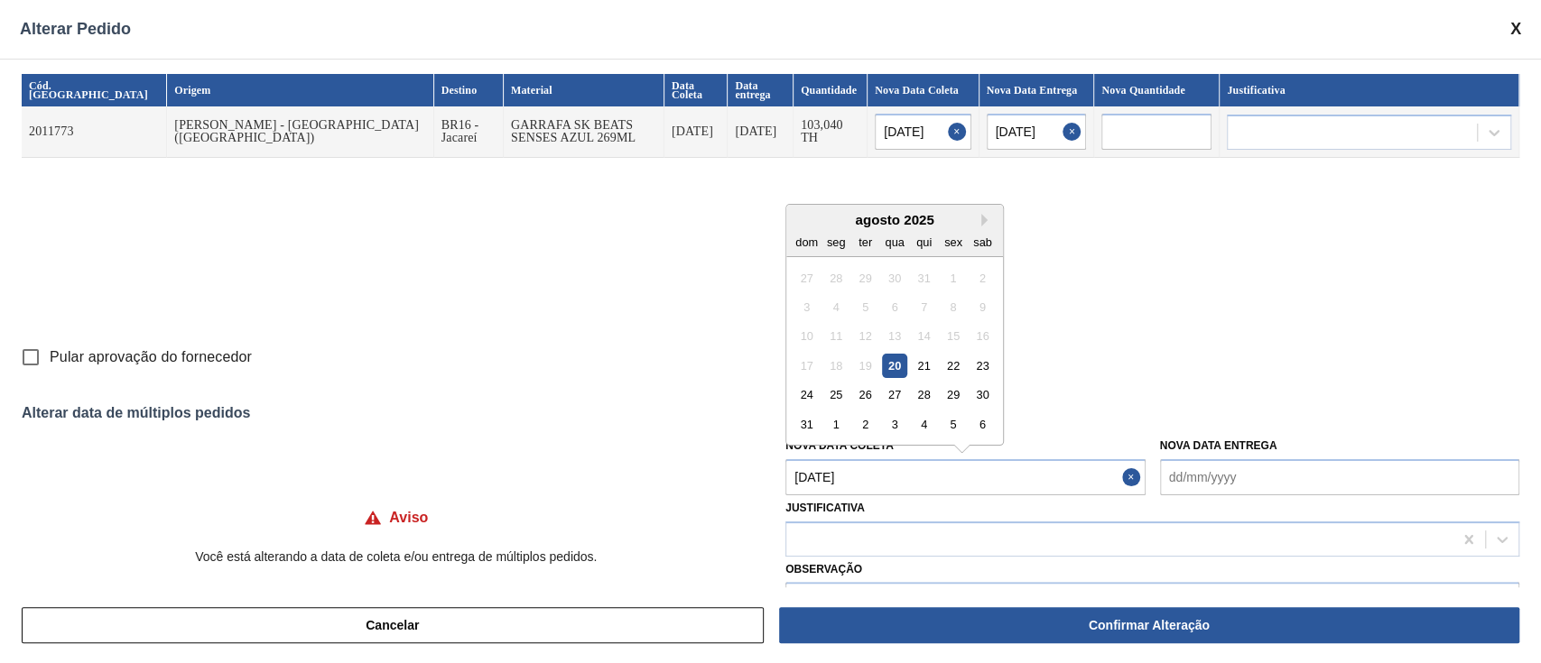
click at [885, 365] on div "20" at bounding box center [895, 366] width 24 height 24
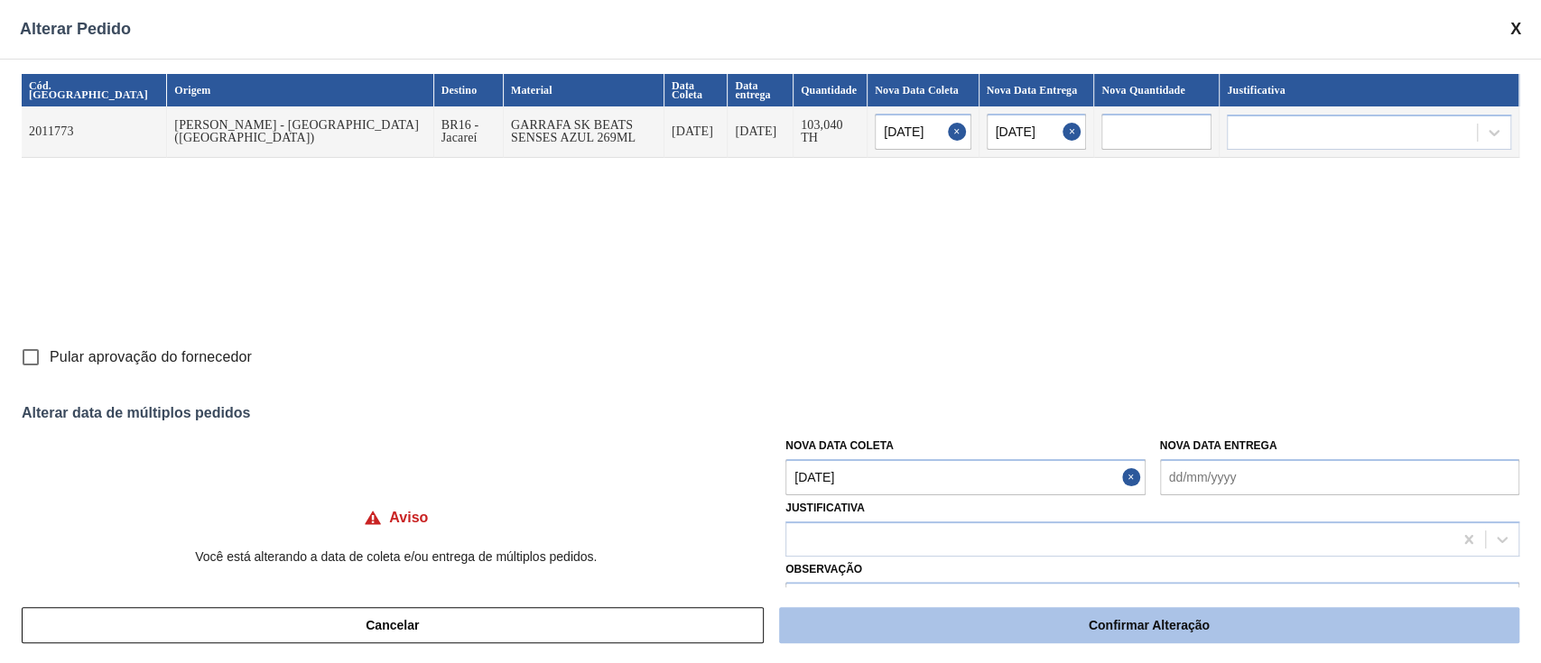
click at [947, 631] on button "Confirmar Alteração" at bounding box center [1149, 625] width 740 height 36
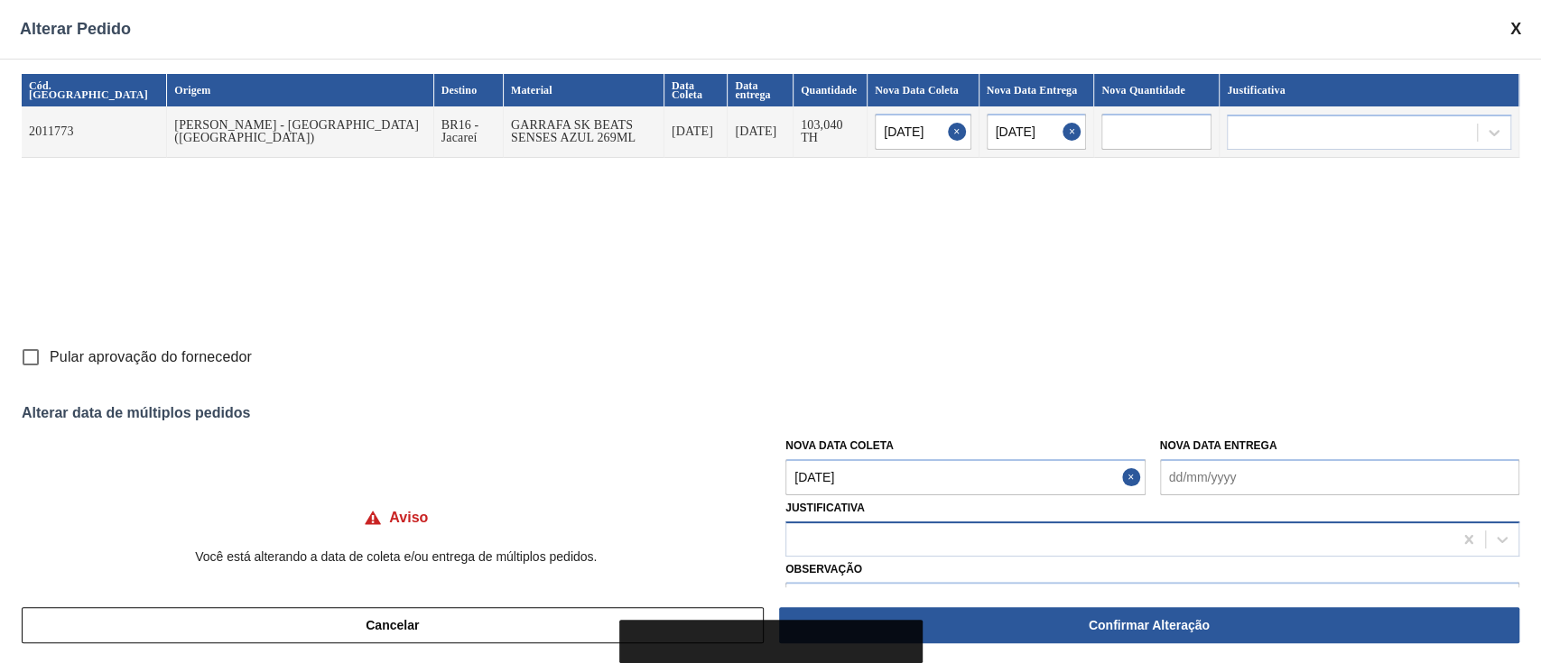
click at [871, 538] on div at bounding box center [1119, 539] width 666 height 26
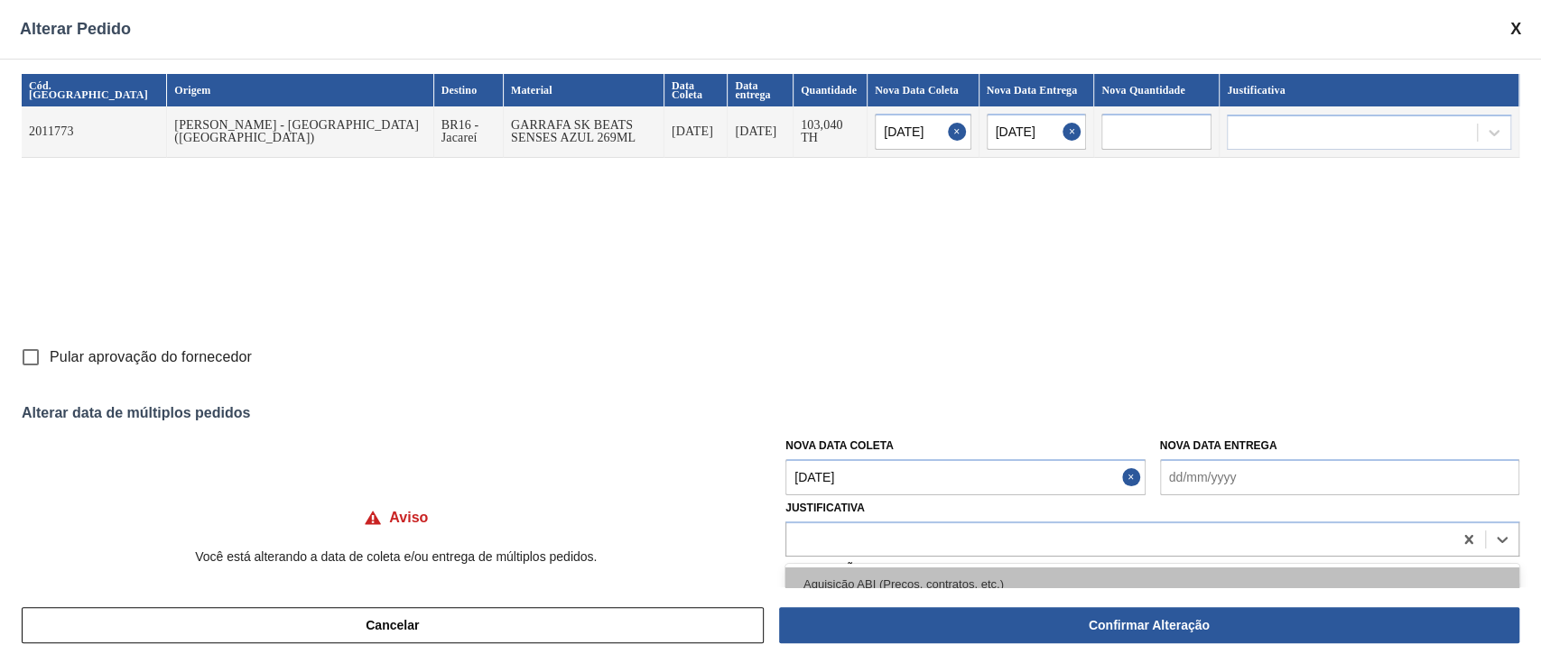
click at [824, 580] on div "Aquisição ABI (Preços, contratos, etc.)" at bounding box center [1152, 584] width 734 height 33
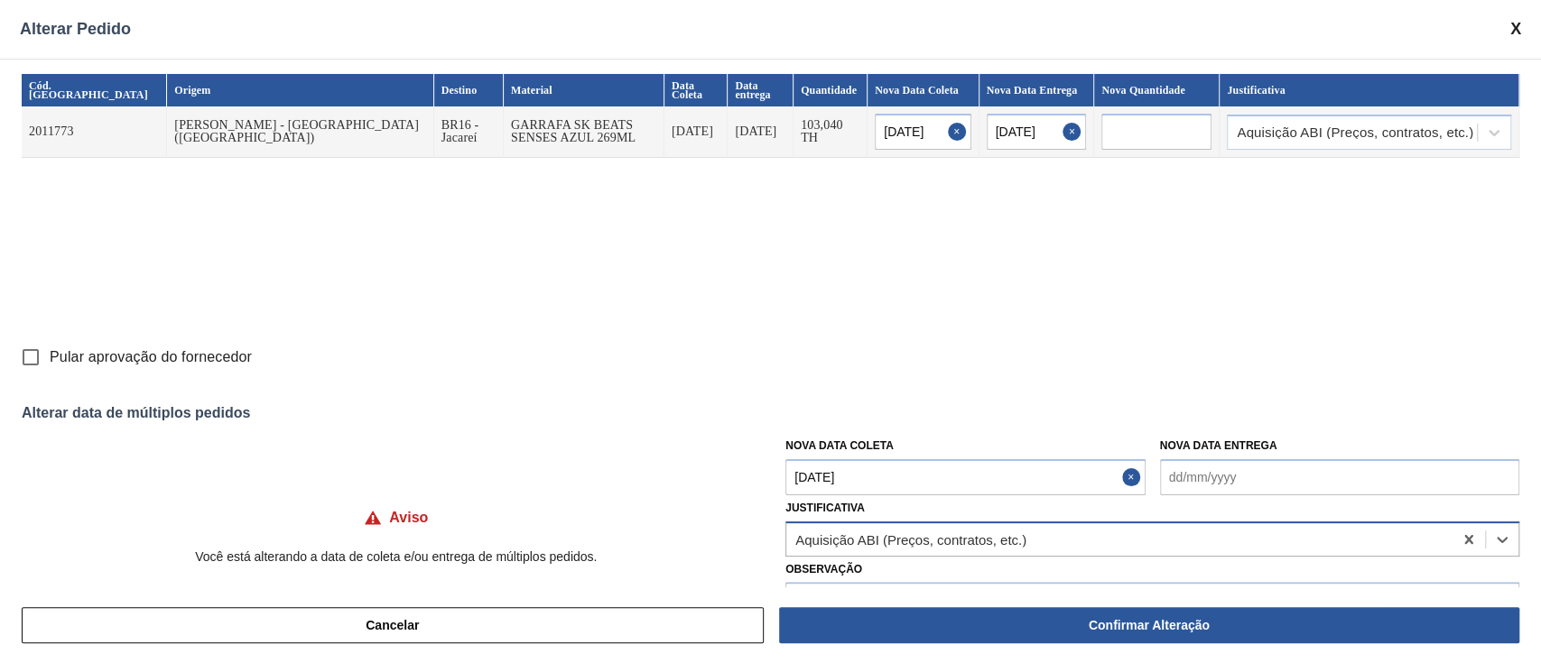
click at [922, 538] on div "Aquisição ABI (Preços, contratos, etc.)" at bounding box center [910, 539] width 231 height 15
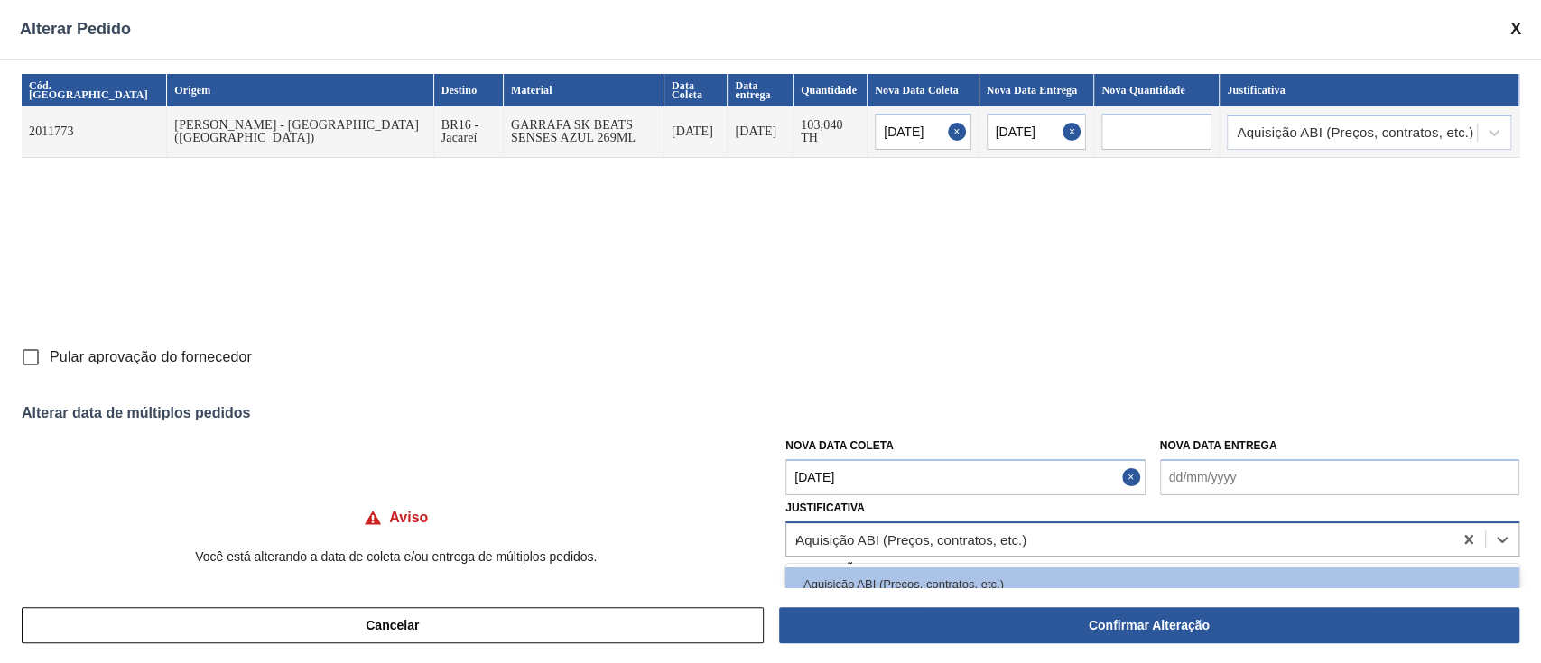
type input "ou"
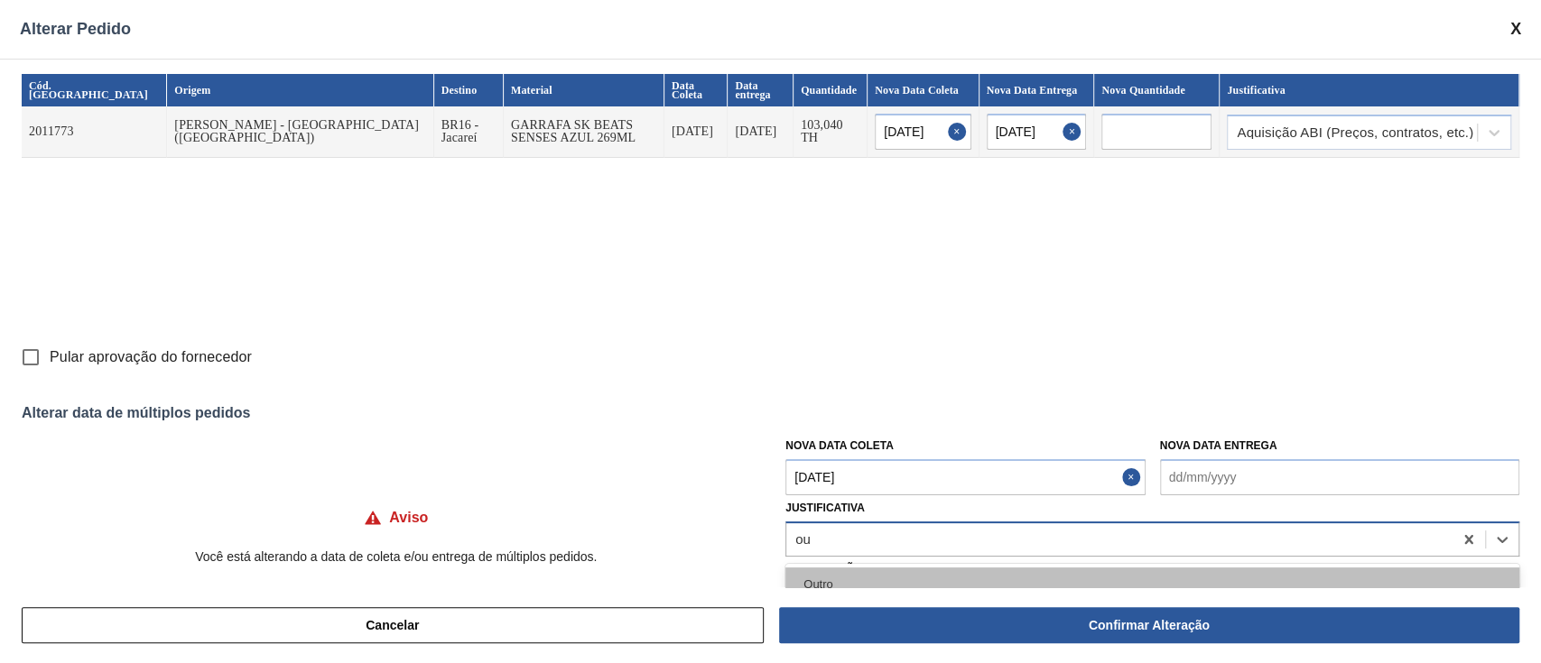
click at [848, 583] on div "Outro" at bounding box center [1152, 584] width 734 height 33
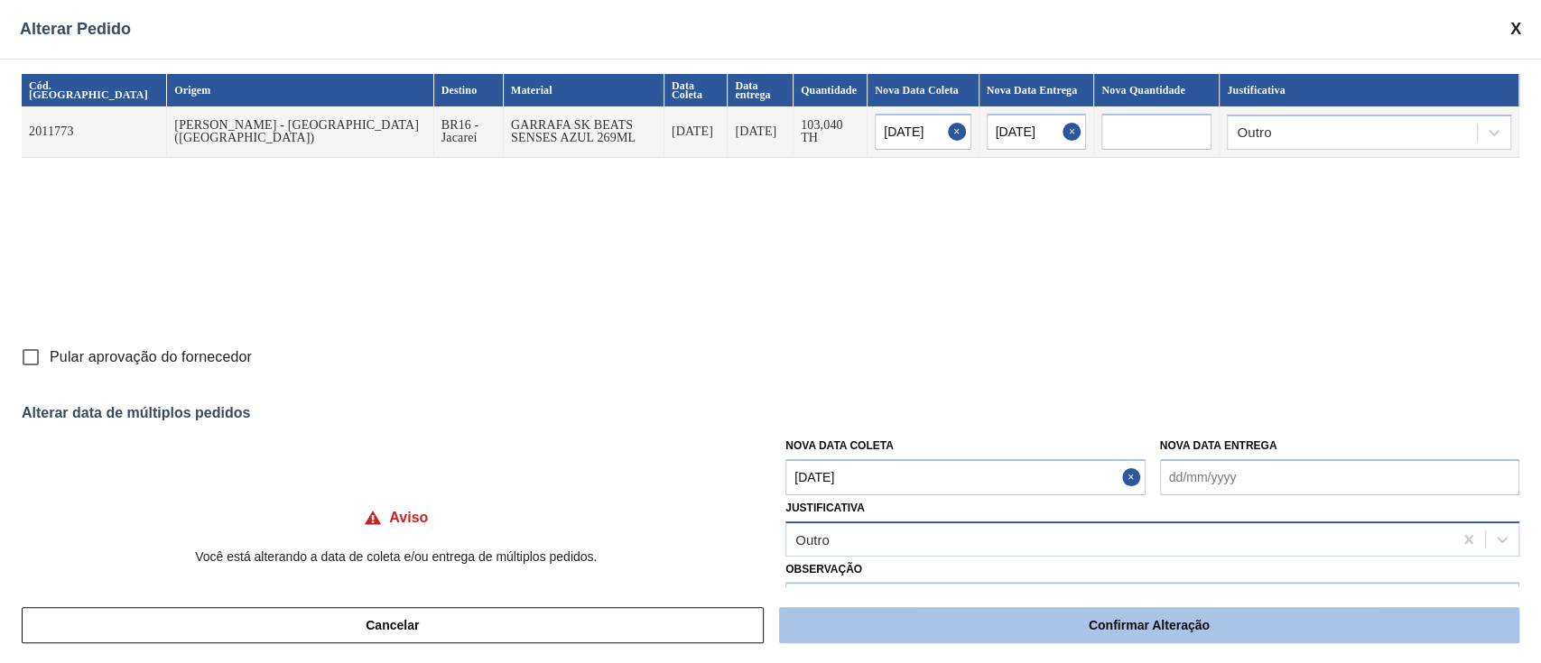
click at [884, 641] on button "Confirmar Alteração" at bounding box center [1149, 625] width 740 height 36
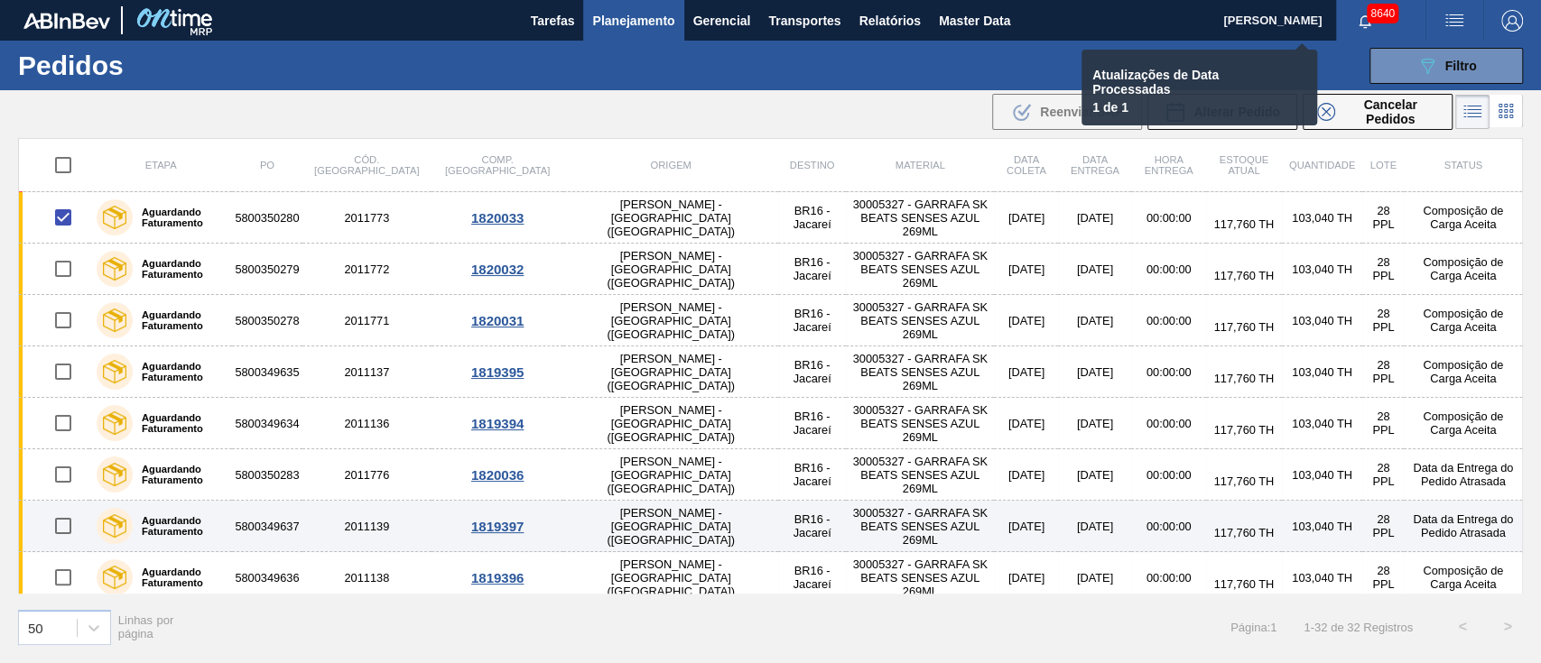
checkbox input "false"
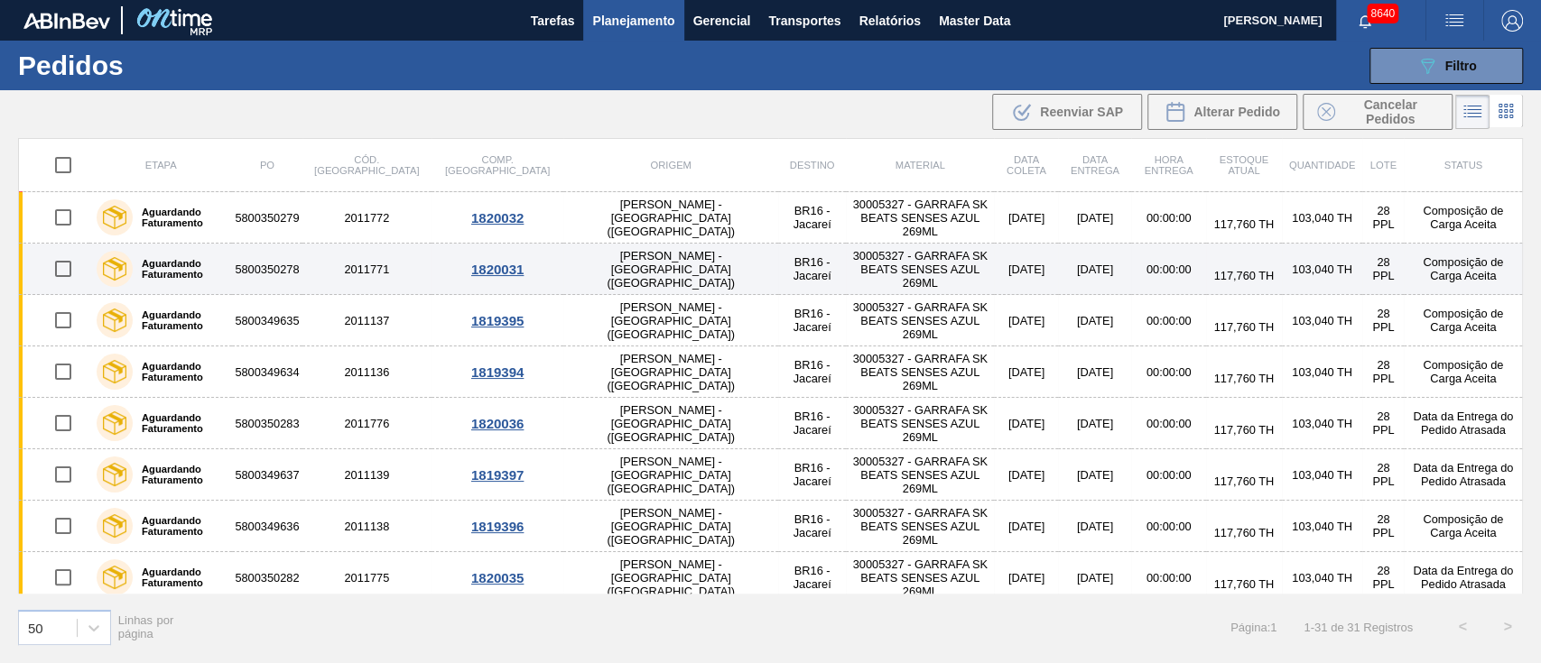
drag, startPoint x: 55, startPoint y: 218, endPoint x: 63, endPoint y: 258, distance: 41.4
click at [56, 219] on input "checkbox" at bounding box center [63, 218] width 38 height 38
checkbox input "true"
click at [64, 264] on input "checkbox" at bounding box center [63, 269] width 38 height 38
checkbox input "true"
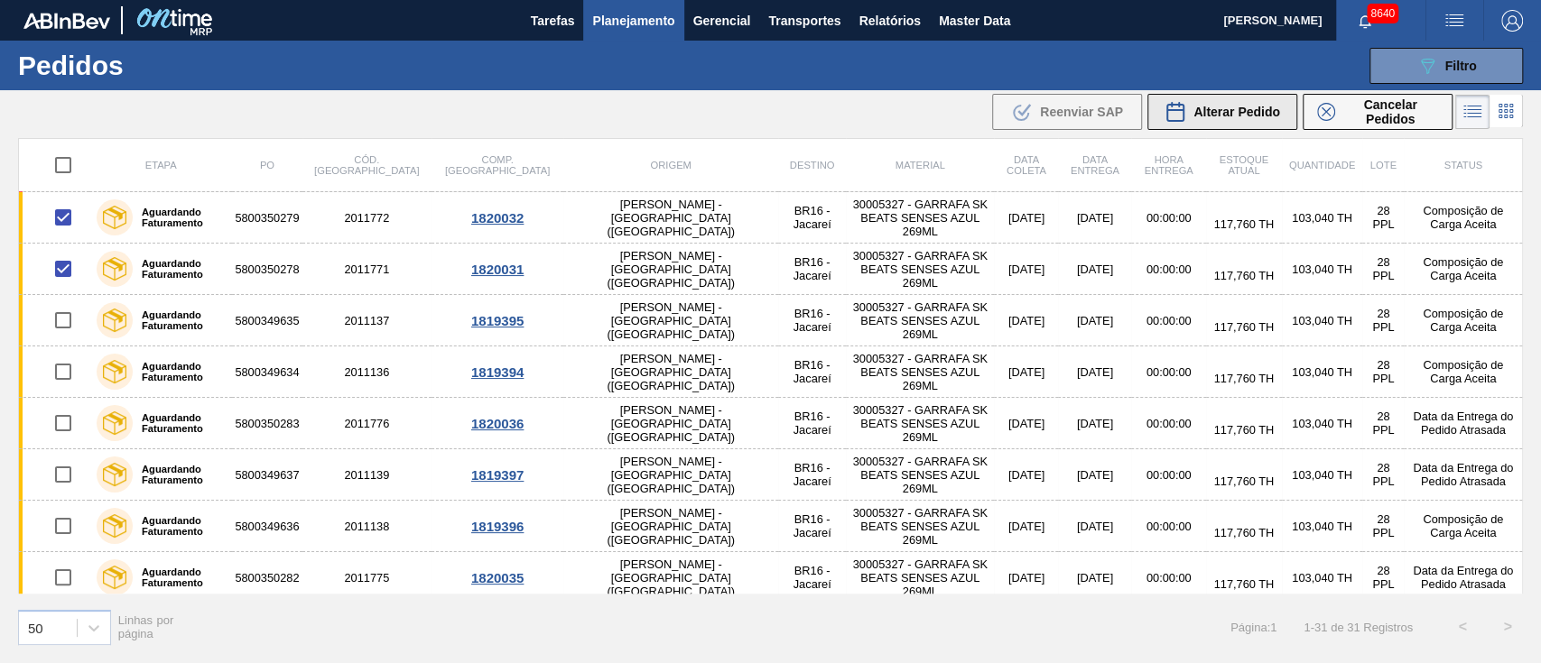
click at [1214, 107] on span "Alterar Pedido" at bounding box center [1236, 112] width 87 height 14
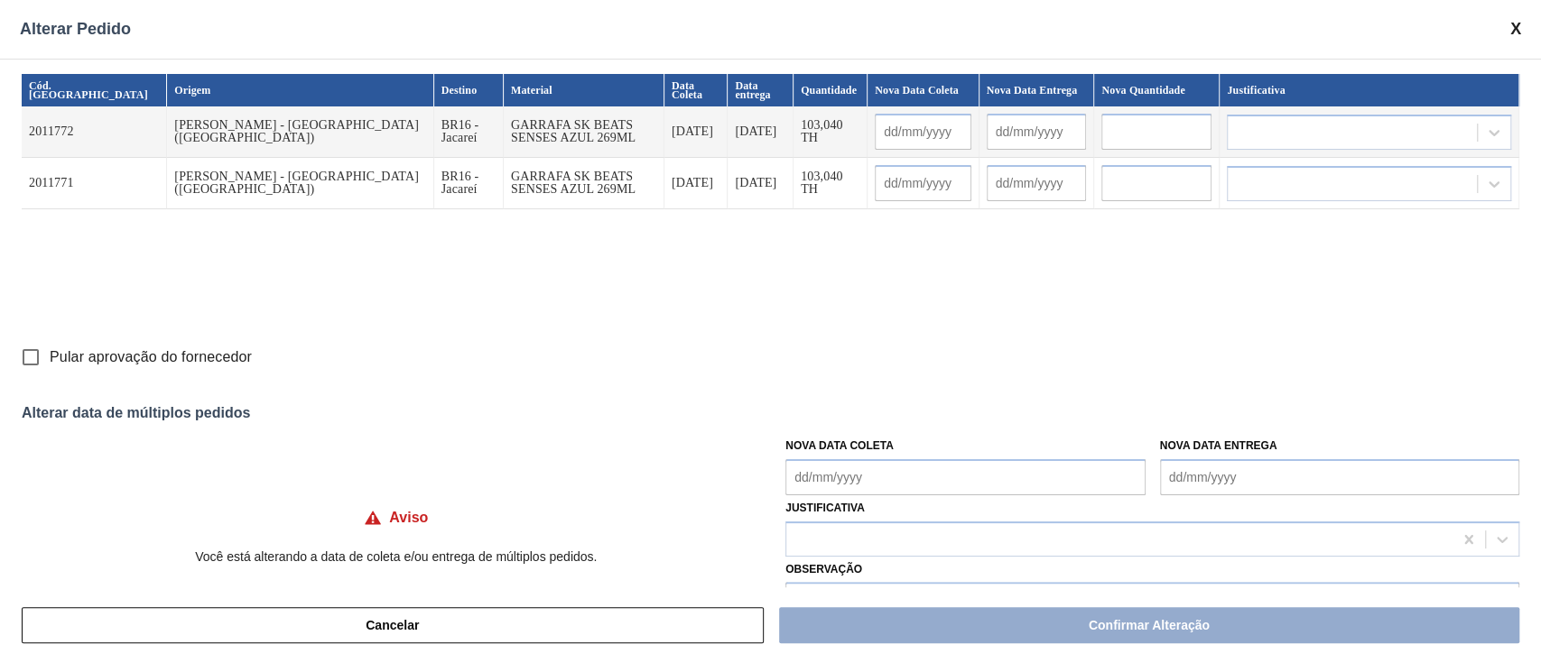
click at [823, 477] on Coleta "Nova Data Coleta" at bounding box center [964, 477] width 359 height 36
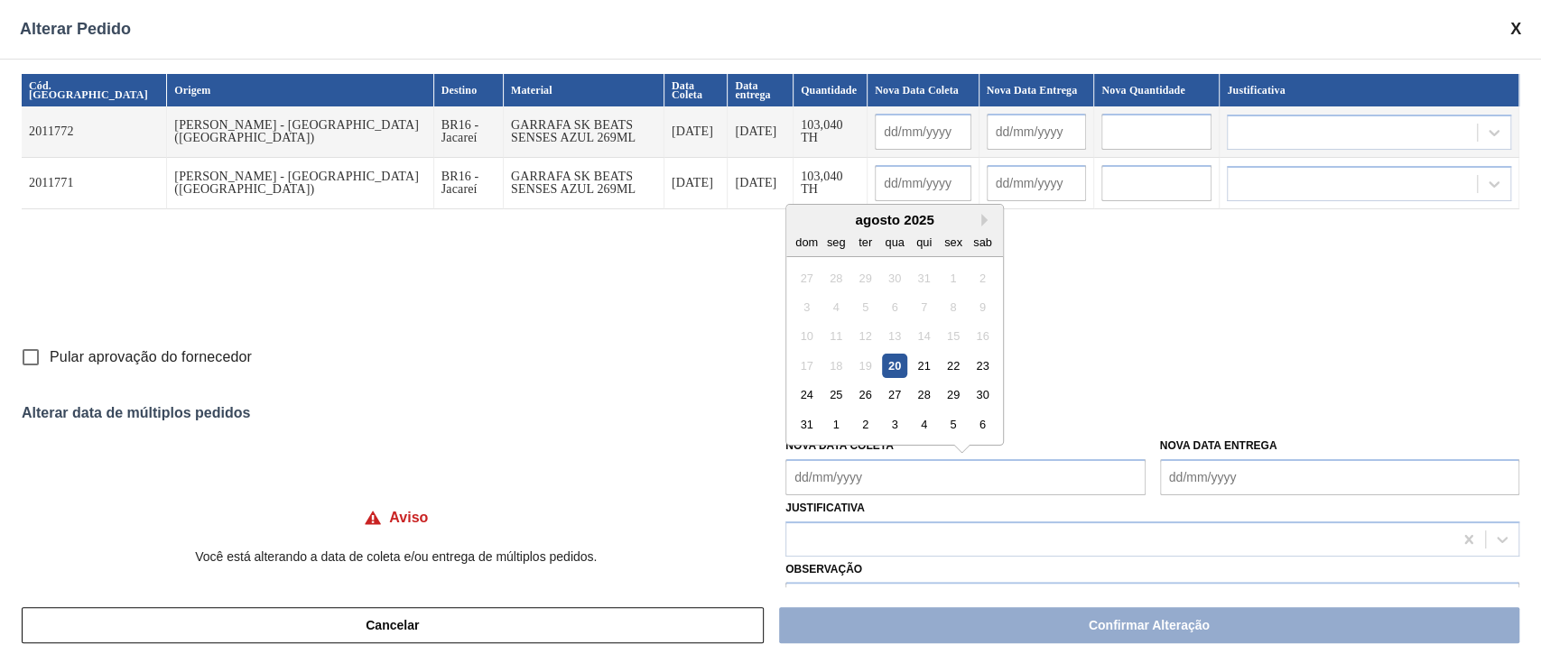
click at [890, 376] on div "20" at bounding box center [895, 366] width 24 height 24
type input "[DATE]"
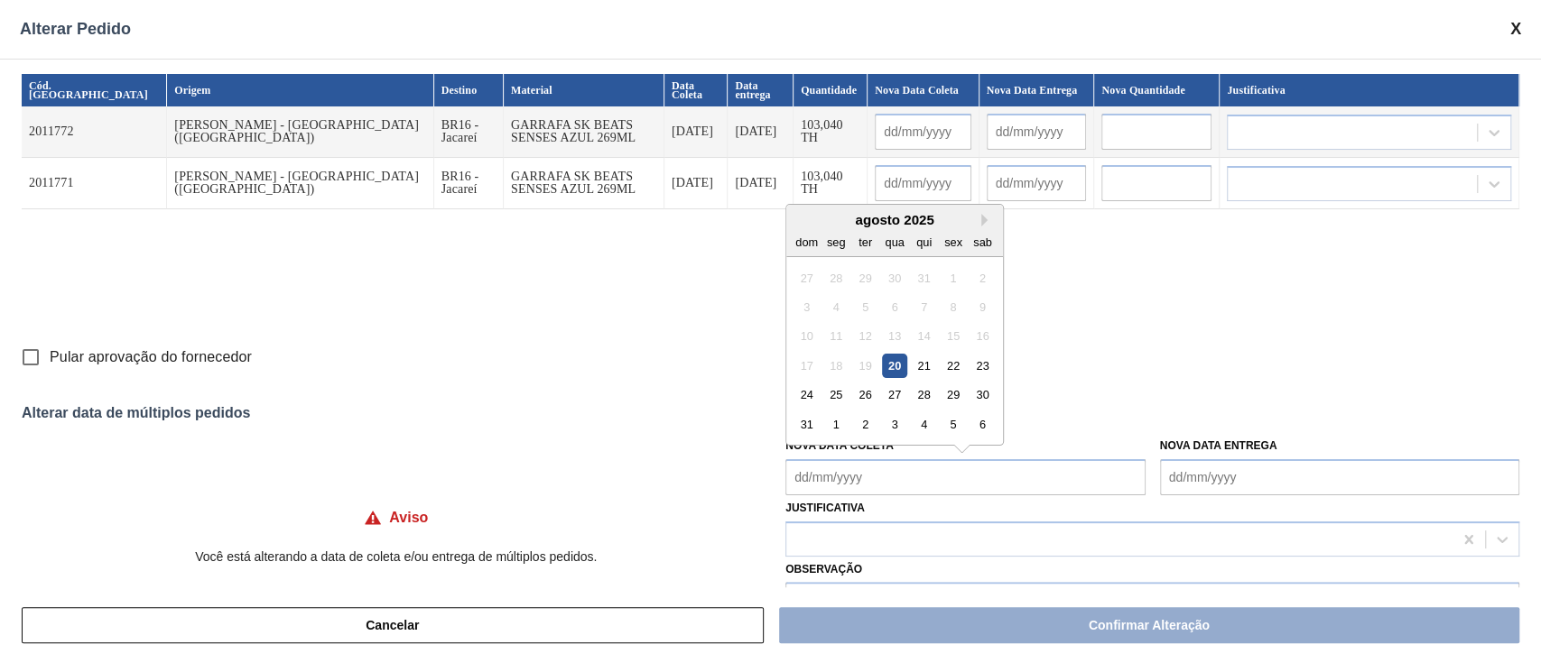
type Coleta "[DATE]"
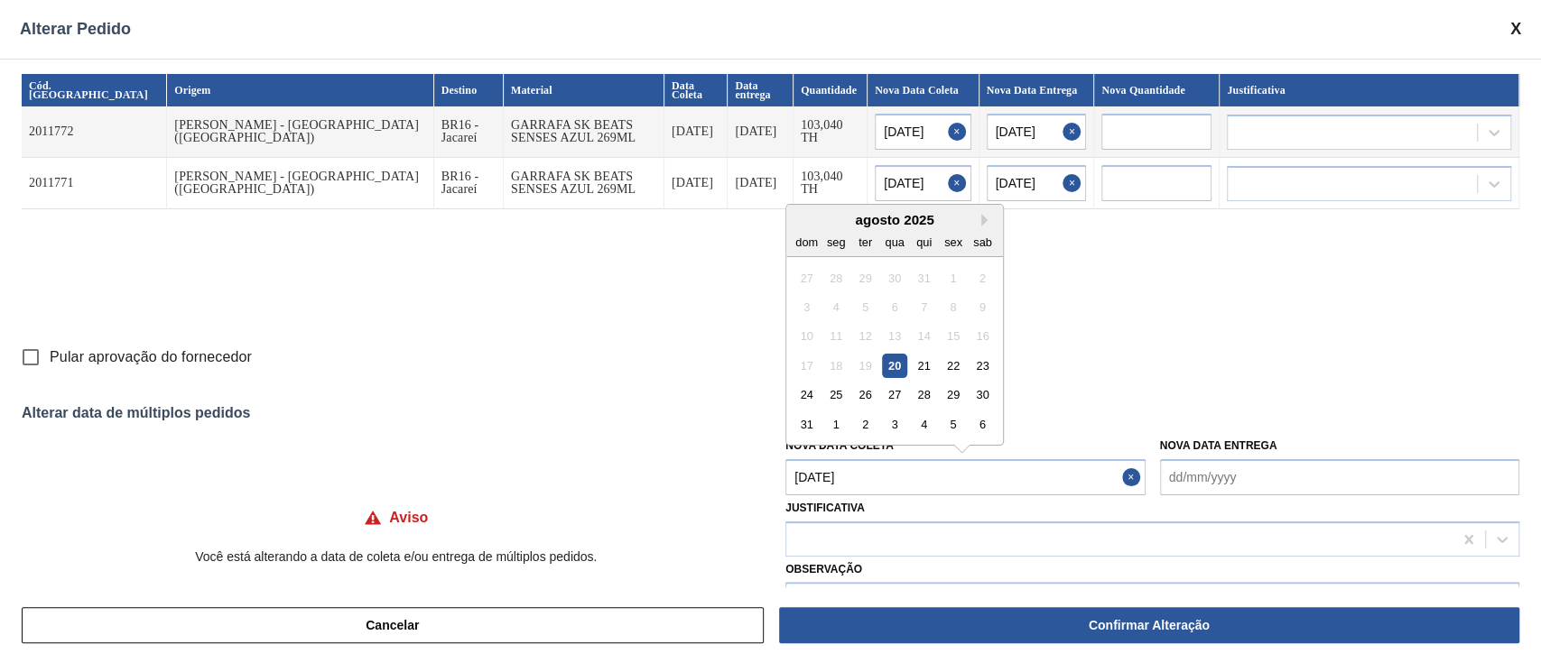
click at [856, 493] on Coleta "[DATE]" at bounding box center [964, 477] width 359 height 36
click at [924, 359] on div "21" at bounding box center [924, 366] width 24 height 24
type input "[DATE]"
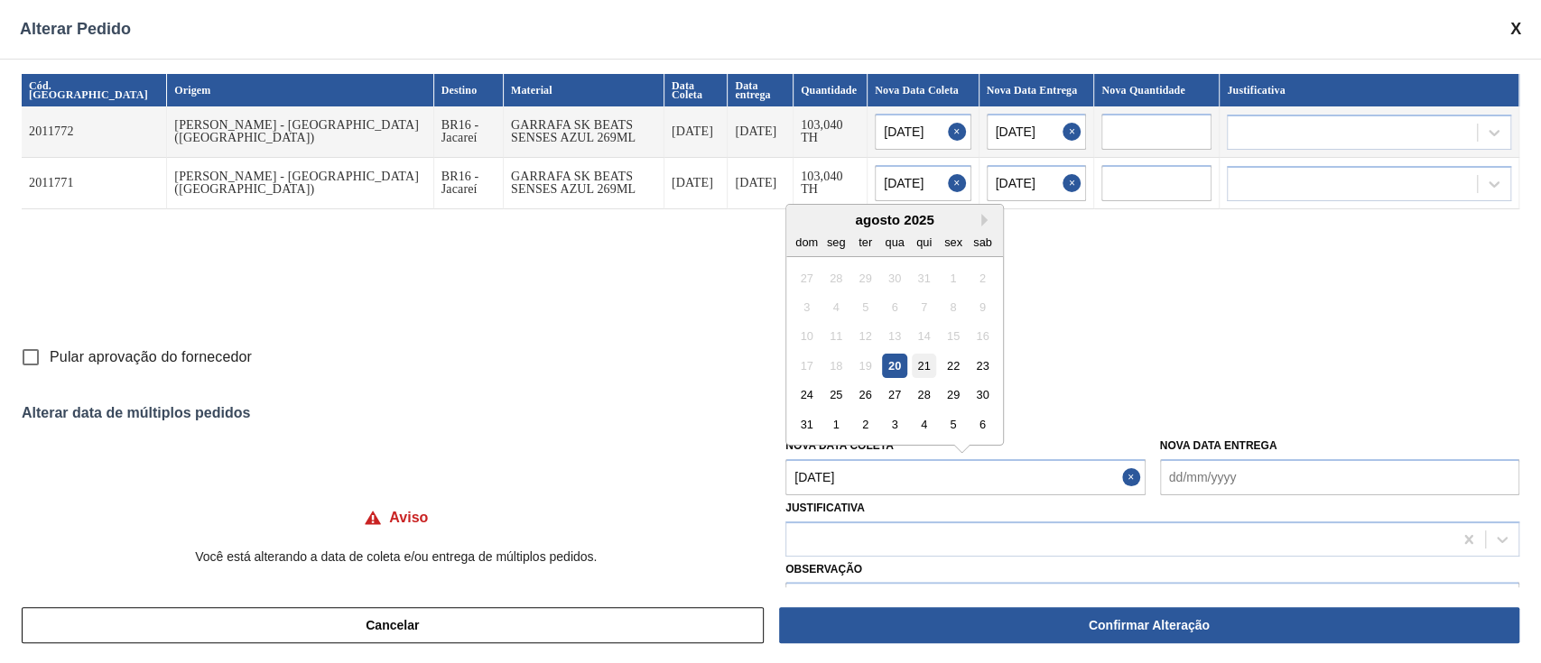
type input "[DATE]"
type Coleta "[DATE]"
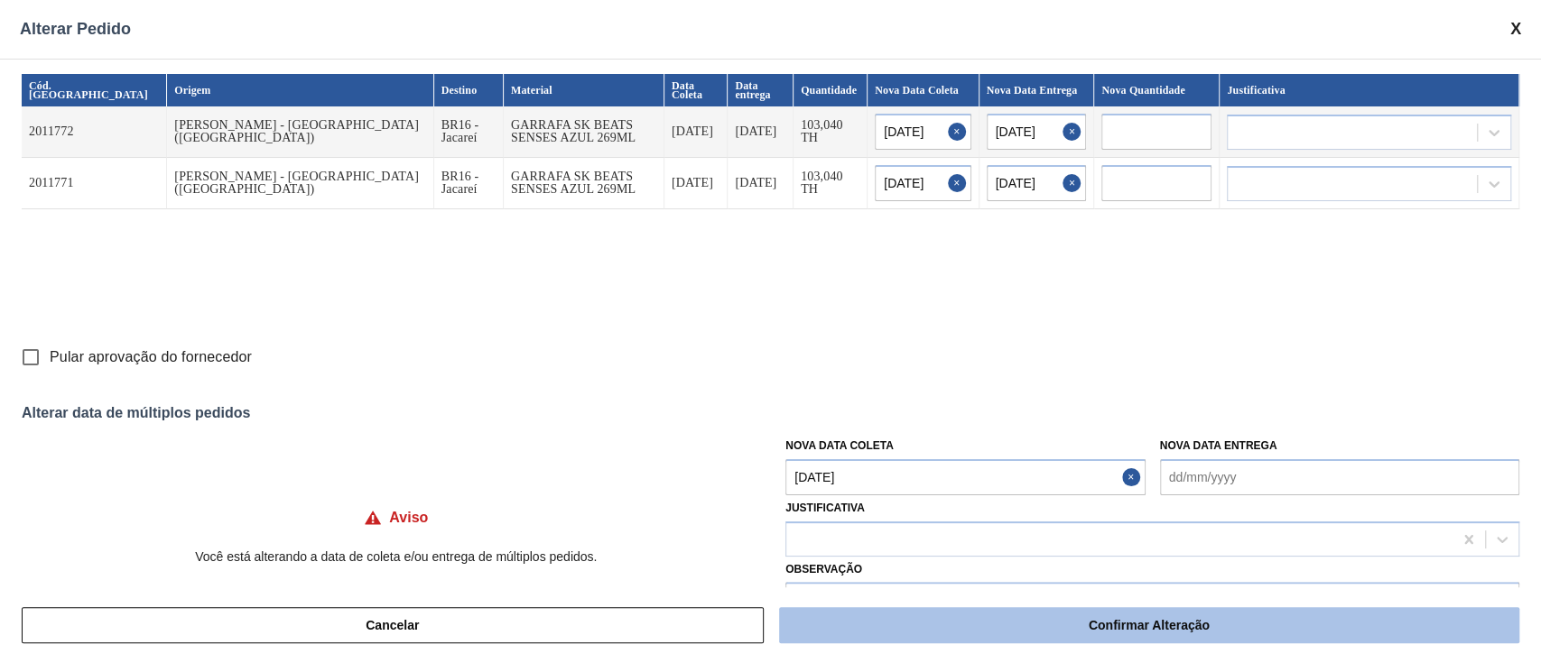
click at [976, 628] on button "Confirmar Alteração" at bounding box center [1149, 625] width 740 height 36
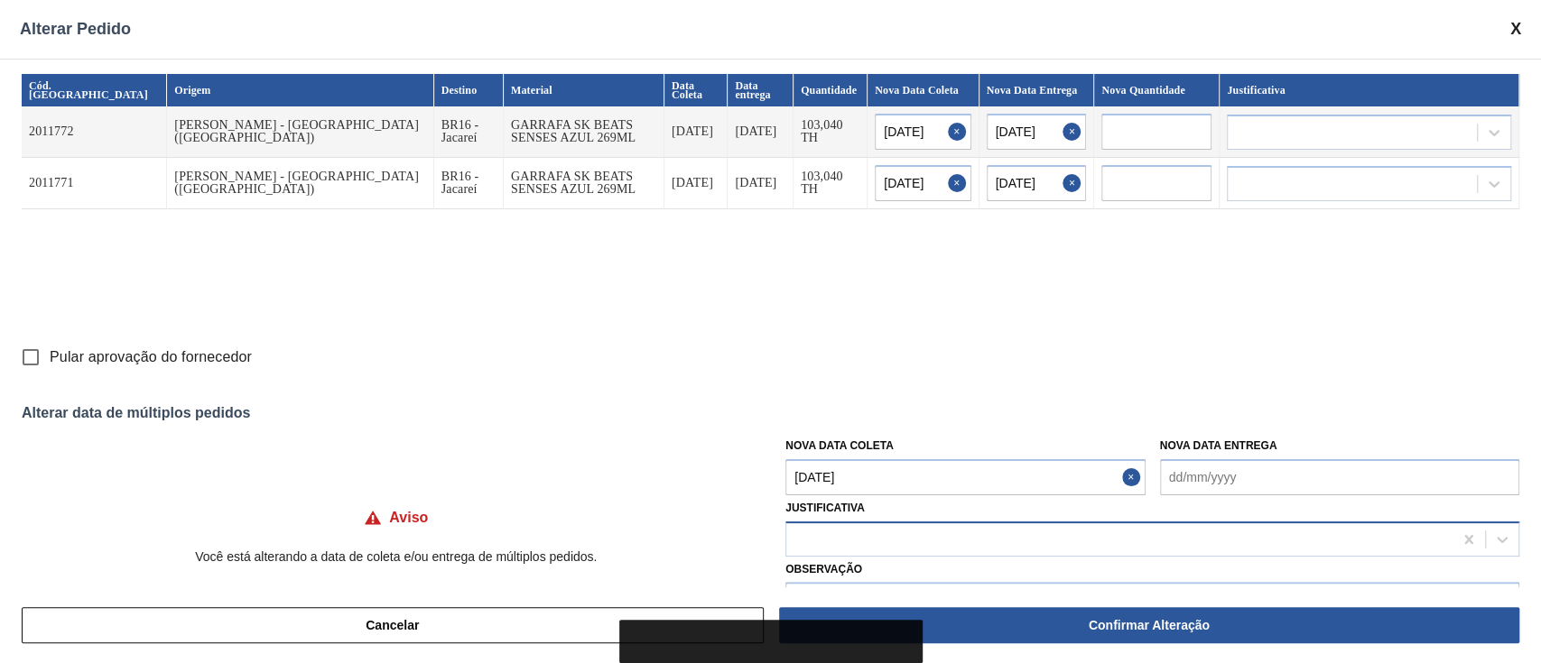
click at [920, 545] on div at bounding box center [1119, 539] width 666 height 26
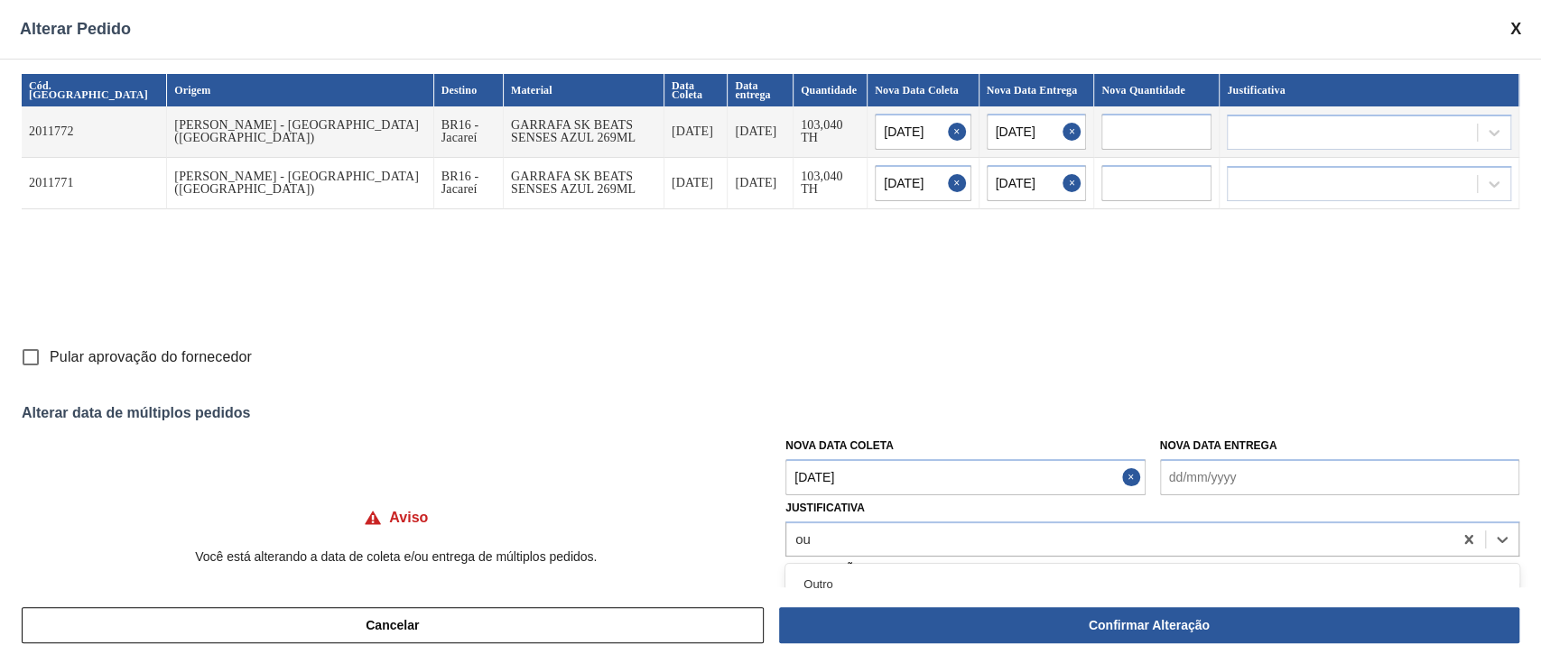
type input "ou"
click at [846, 589] on div "Cancelar Confirmar Alteração" at bounding box center [770, 626] width 1541 height 76
click at [835, 536] on div at bounding box center [1152, 539] width 734 height 35
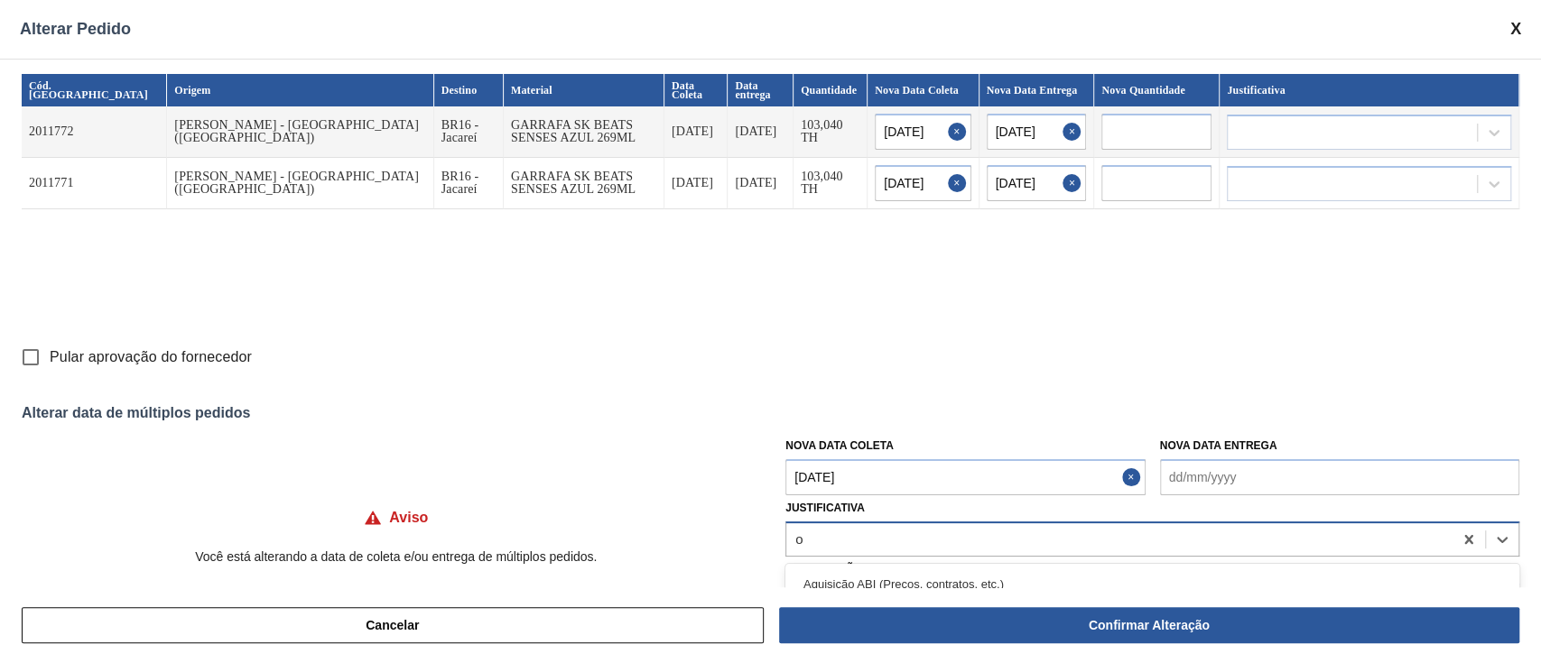
type input "ou"
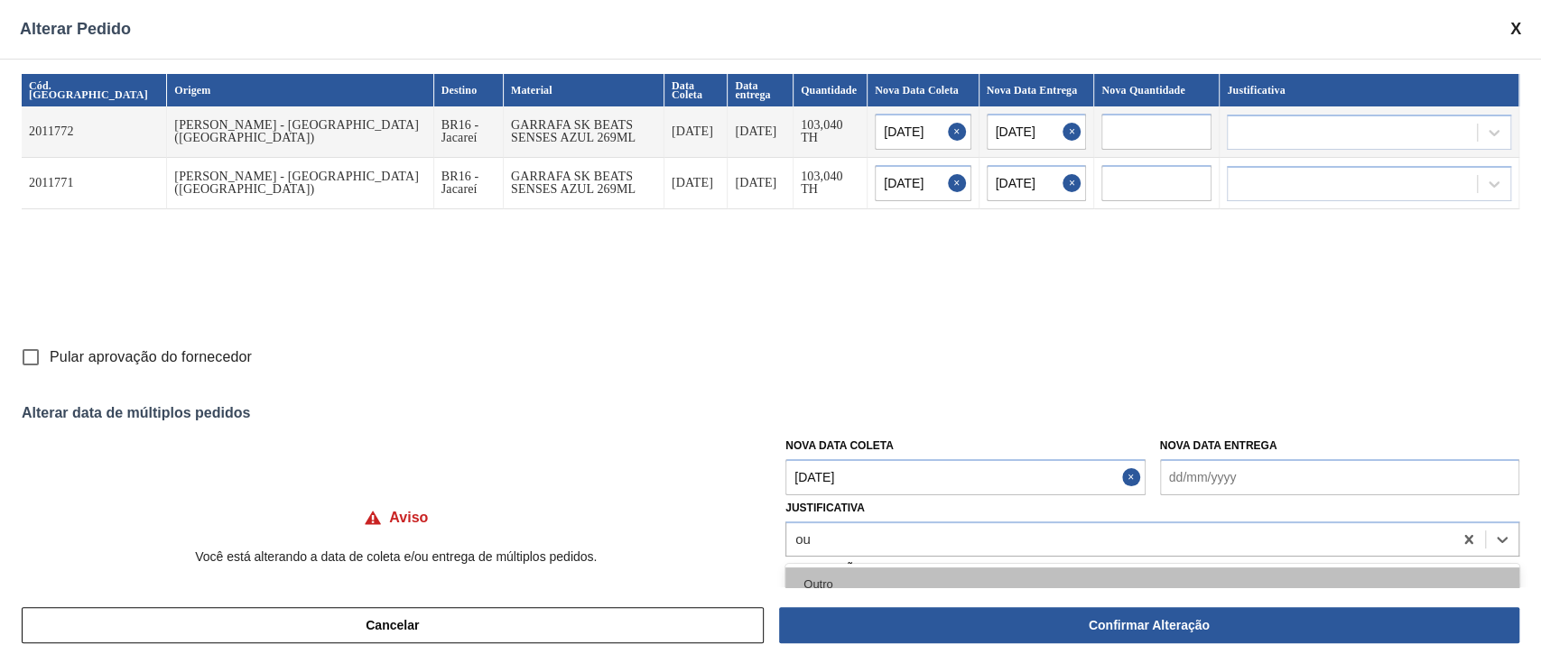
click at [823, 584] on div "Outro" at bounding box center [1152, 584] width 734 height 33
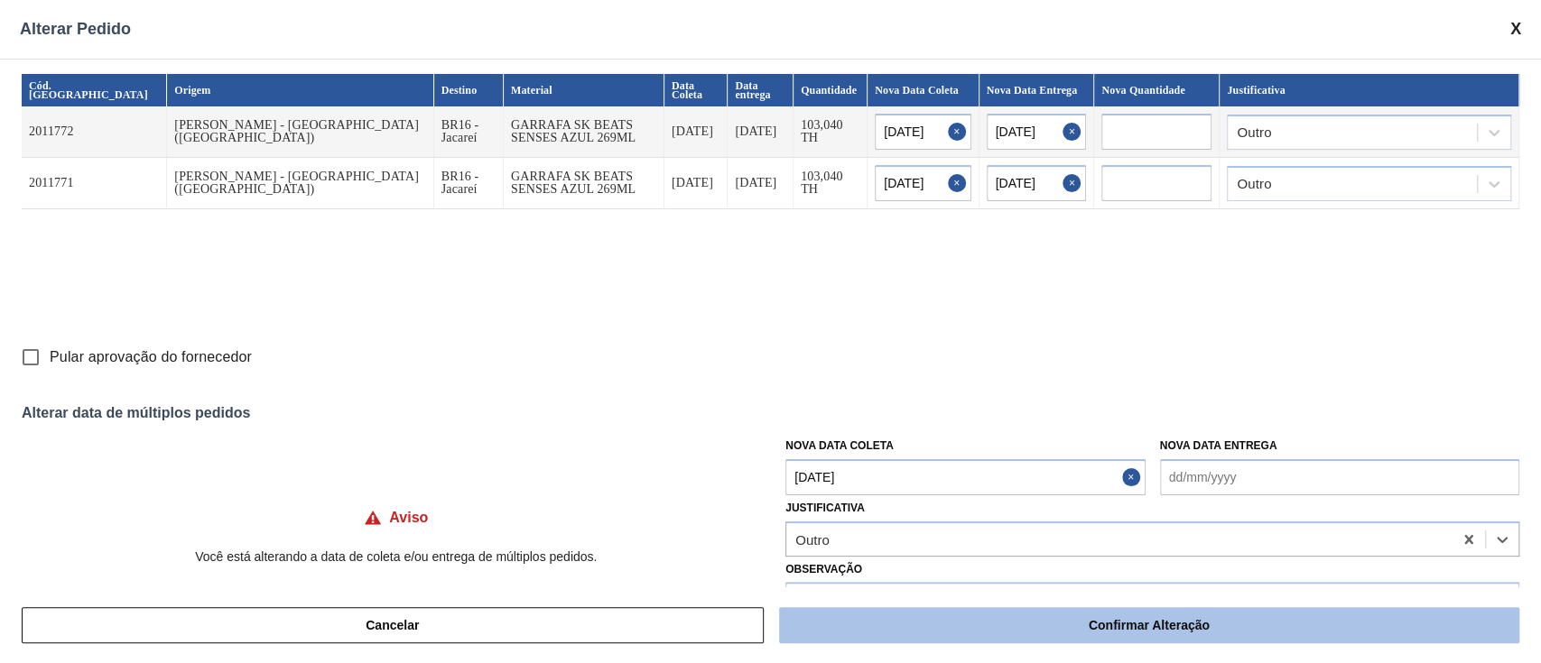
click at [841, 625] on button "Confirmar Alteração" at bounding box center [1149, 625] width 740 height 36
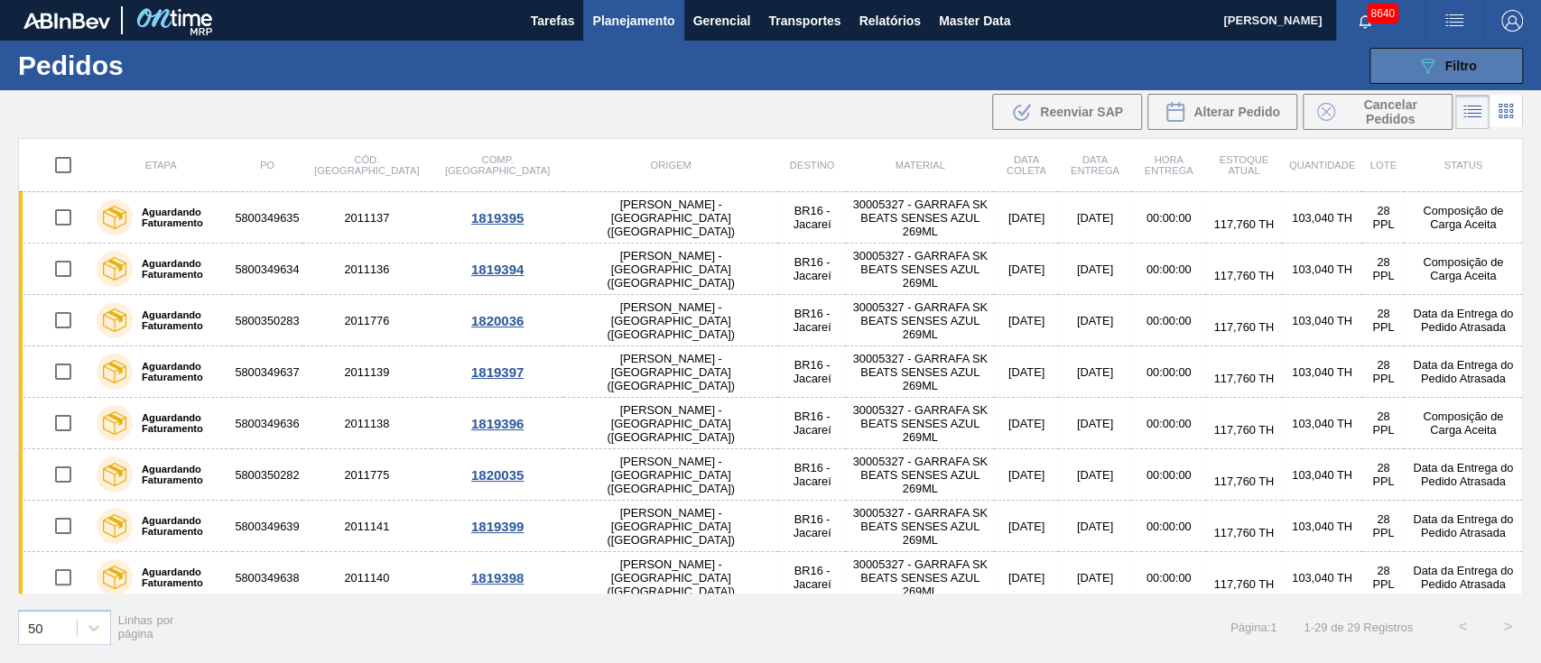
click at [1436, 63] on icon "089F7B8B-B2A5-4AFE-B5C0-19BA573D28AC" at bounding box center [1427, 66] width 22 height 22
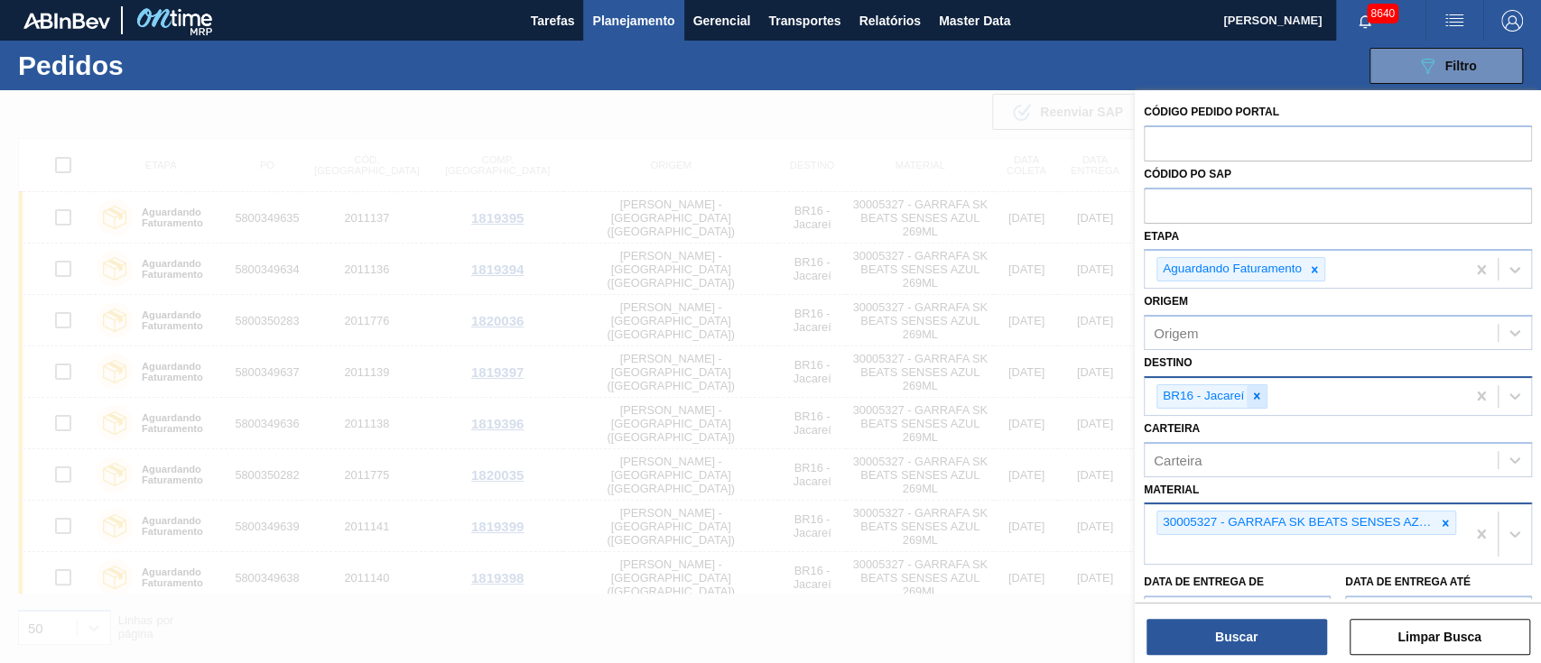
click at [1262, 396] on icon at bounding box center [1256, 396] width 13 height 13
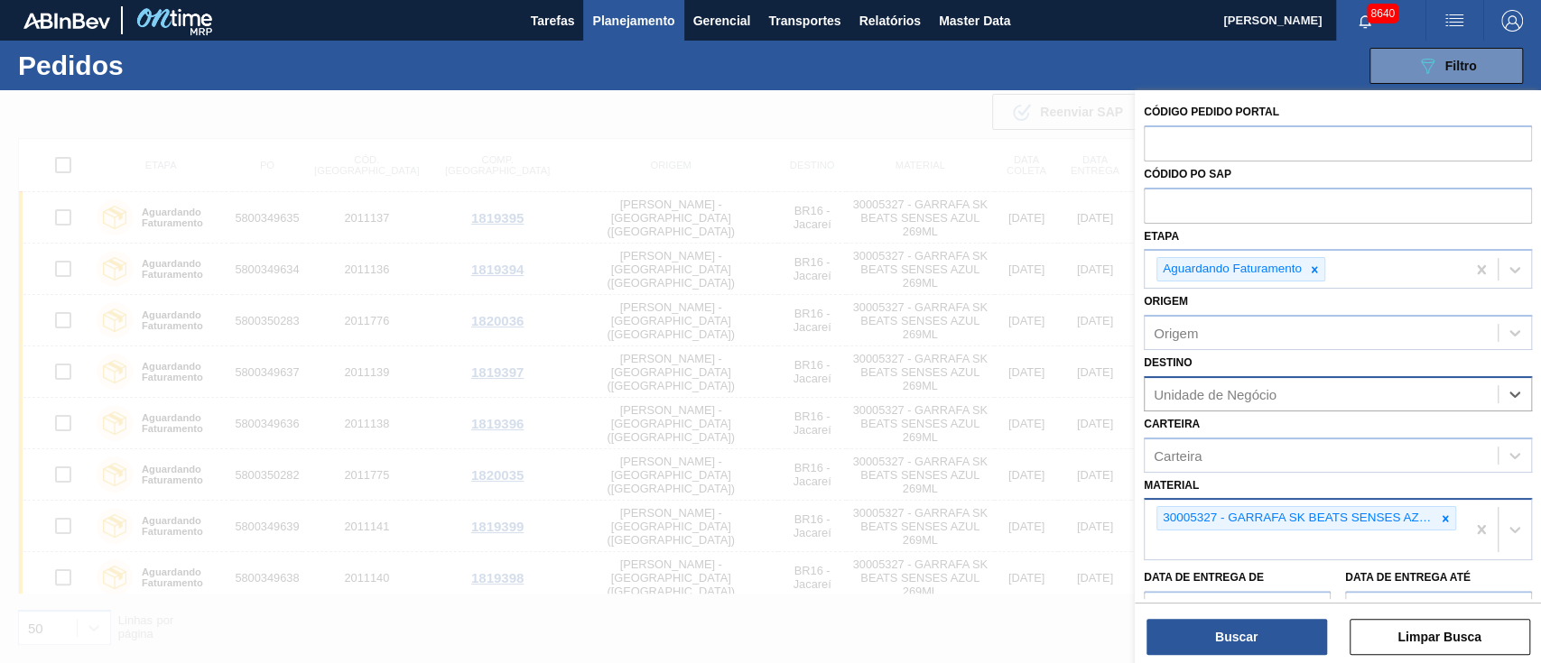
type input "1"
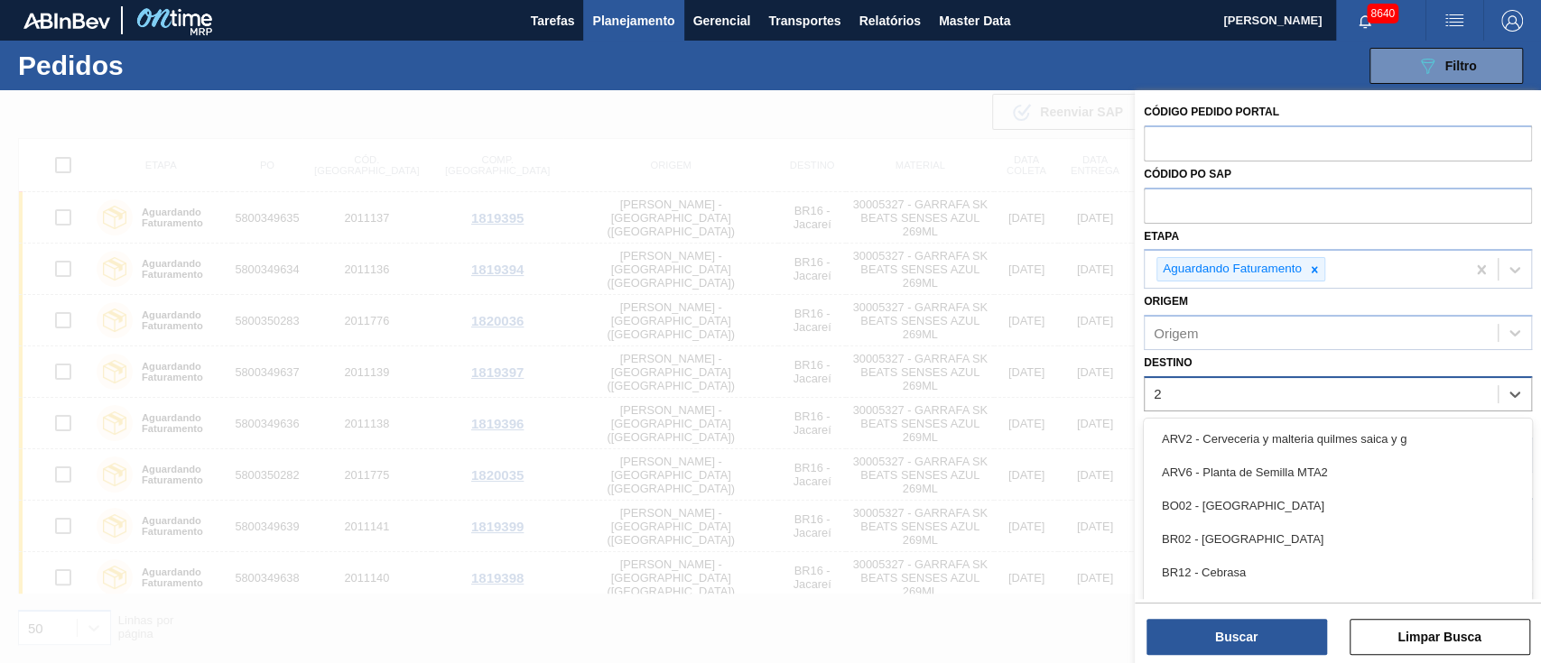
type input "26"
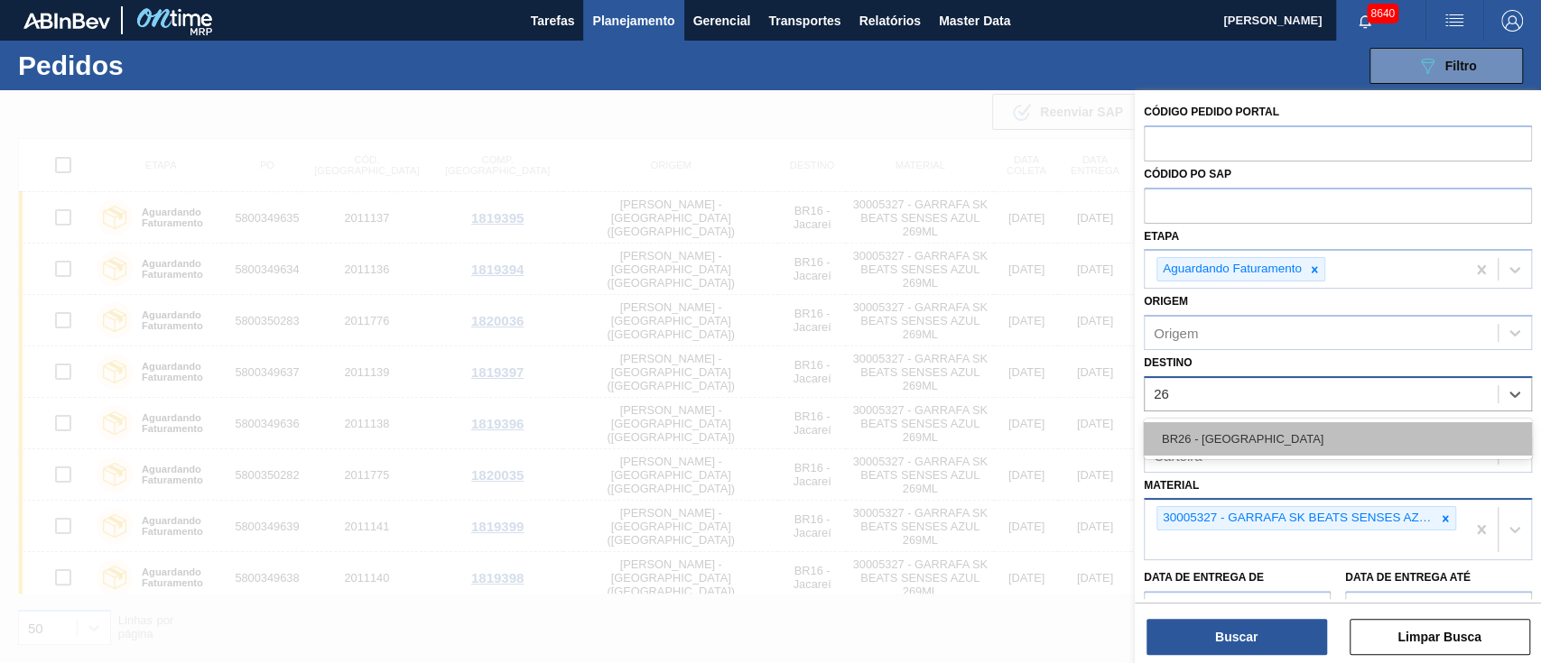
click at [1228, 432] on div "BR26 - [GEOGRAPHIC_DATA]" at bounding box center [1338, 438] width 388 height 33
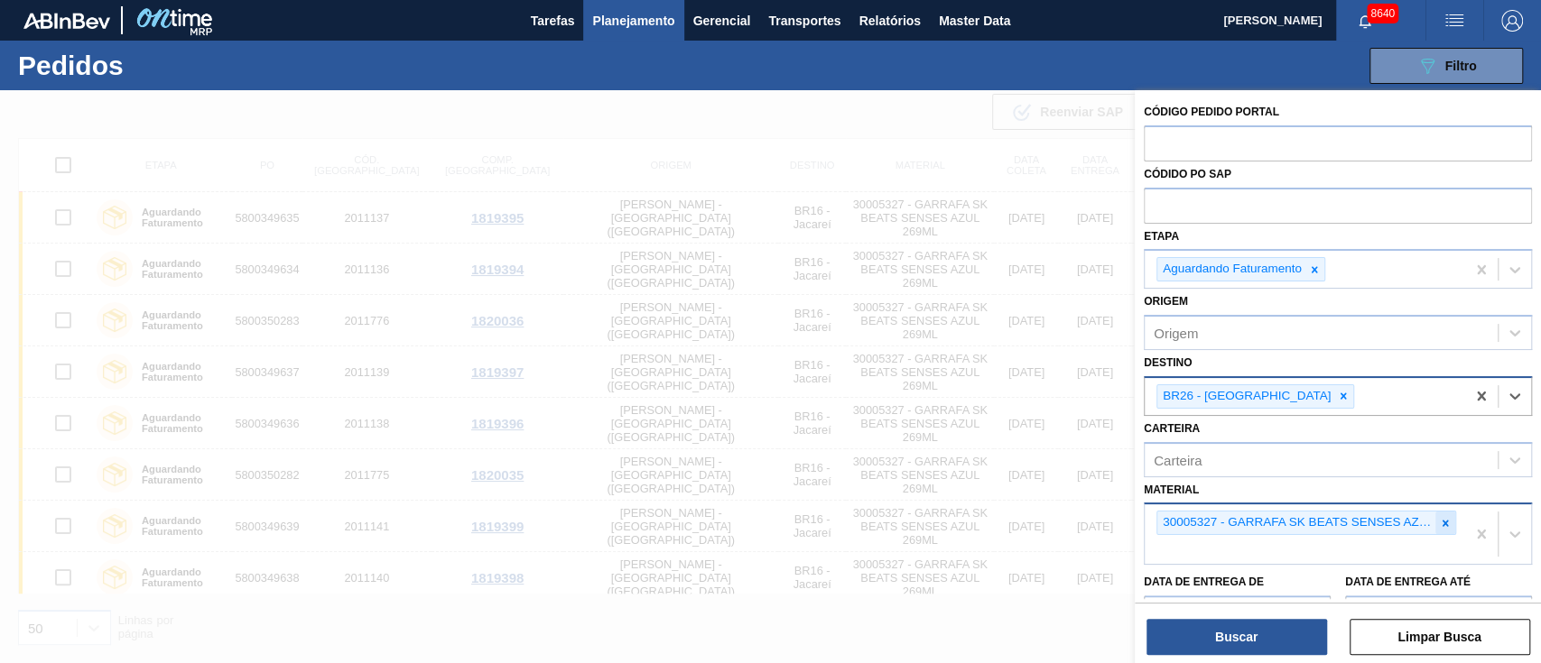
click at [1440, 526] on icon at bounding box center [1445, 523] width 13 height 13
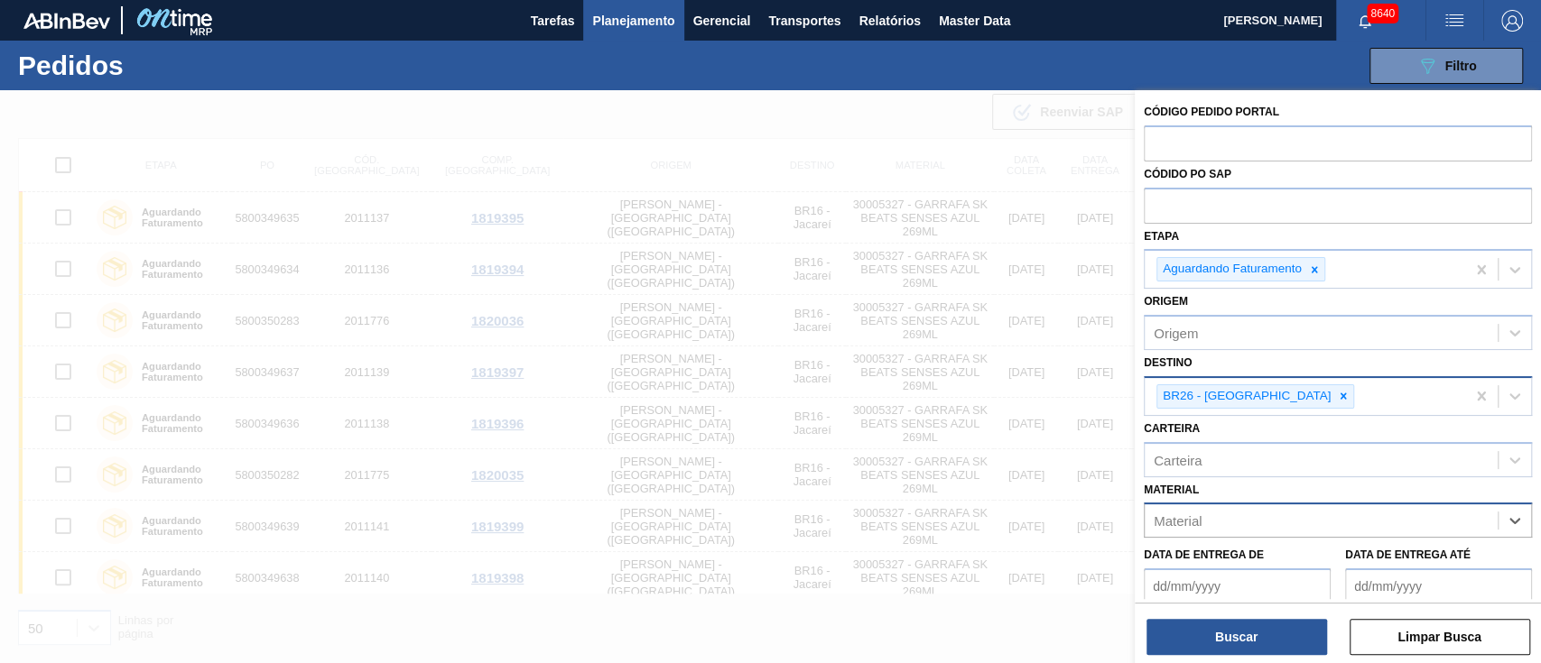
paste input "30029424"
type input "30029424"
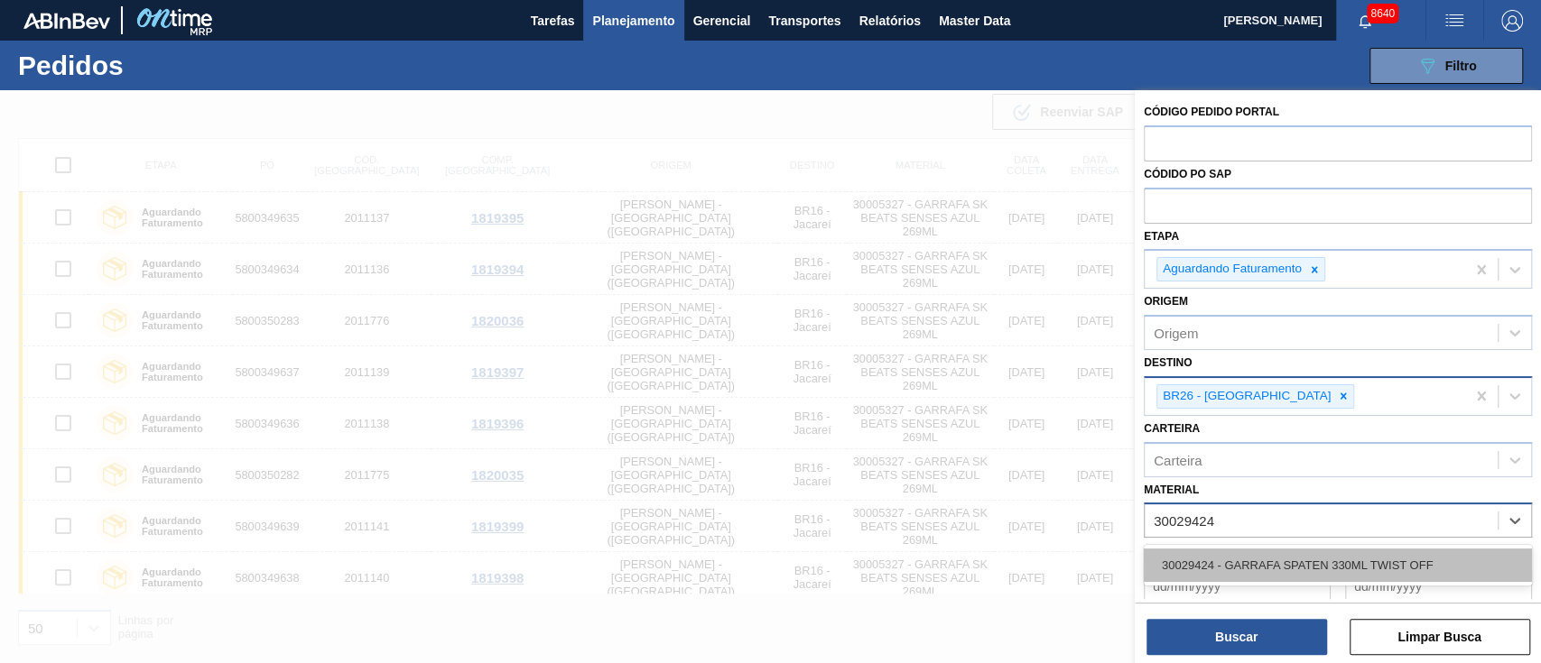
click at [1399, 564] on div "30029424 - GARRAFA SPATEN 330ML TWIST OFF" at bounding box center [1338, 565] width 388 height 33
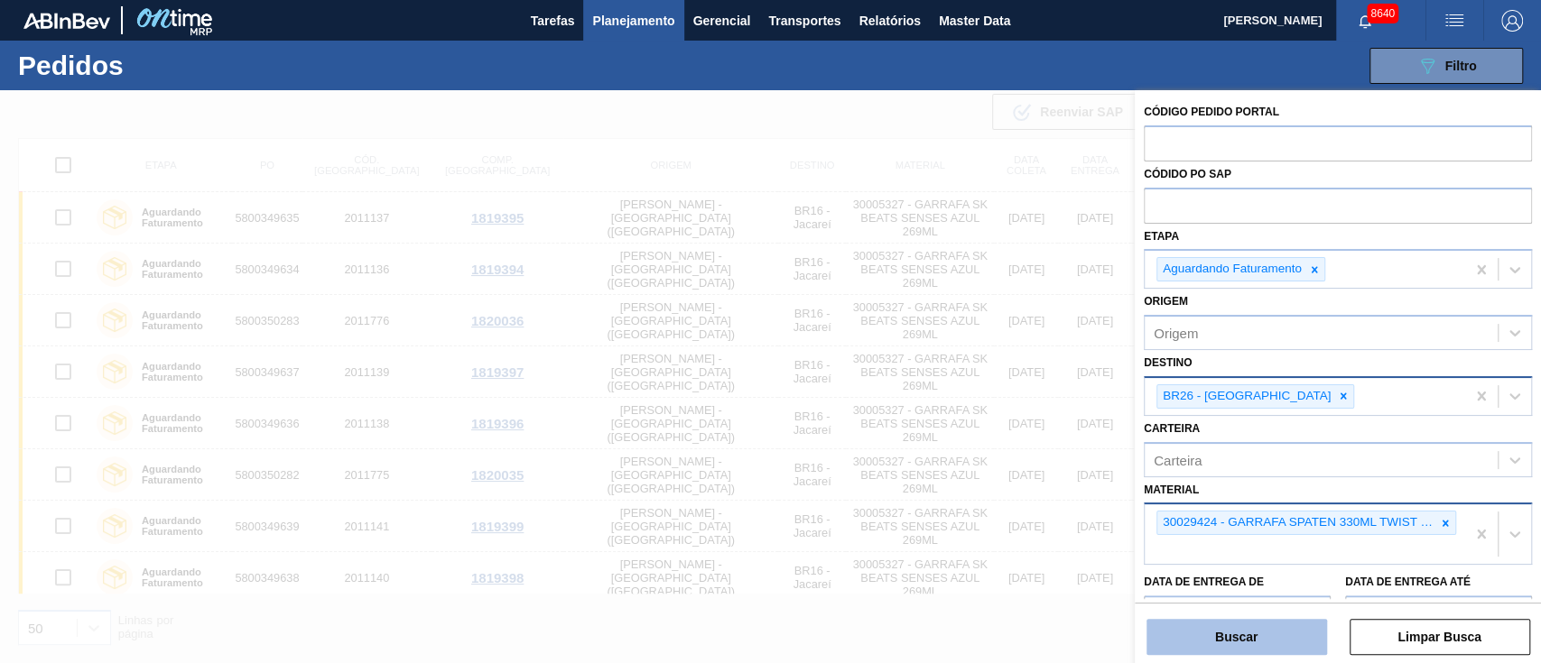
click at [1182, 637] on button "Buscar" at bounding box center [1236, 637] width 181 height 36
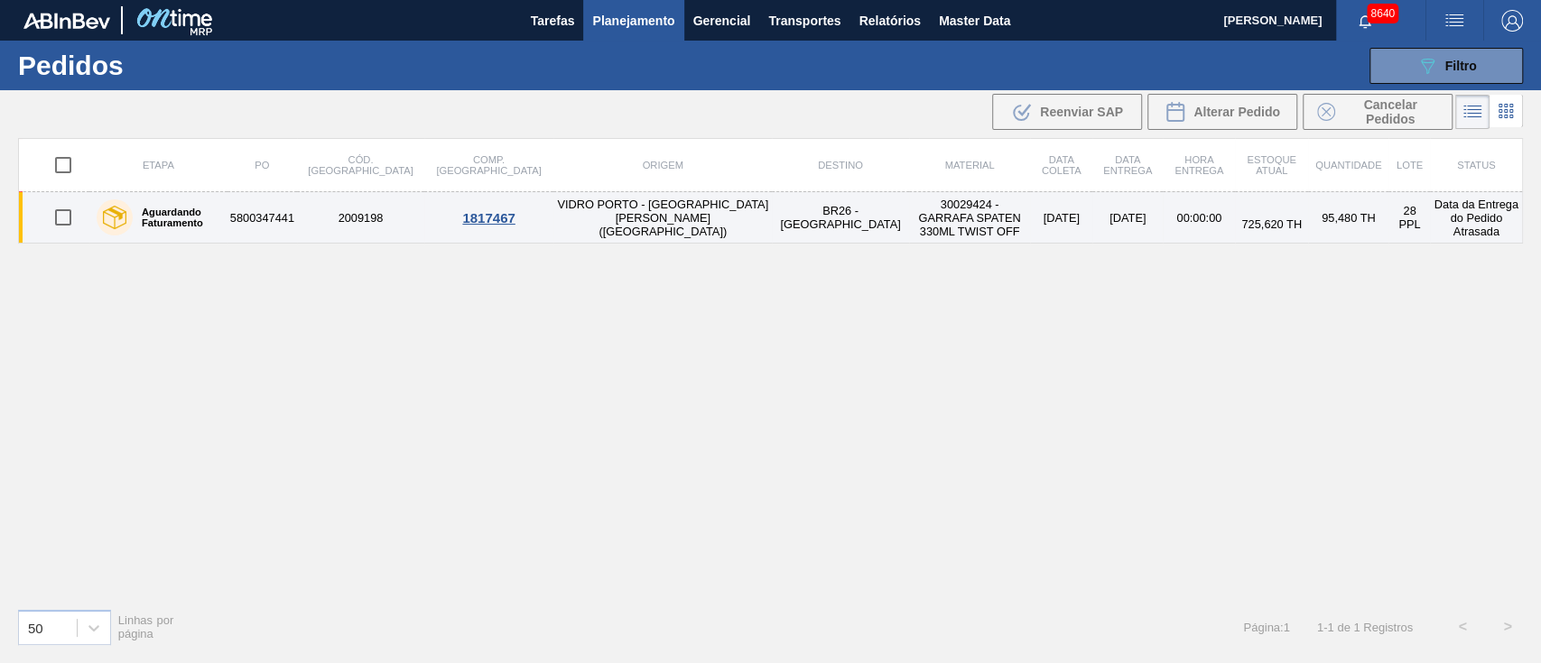
click at [58, 204] on input "checkbox" at bounding box center [63, 218] width 38 height 38
checkbox input "true"
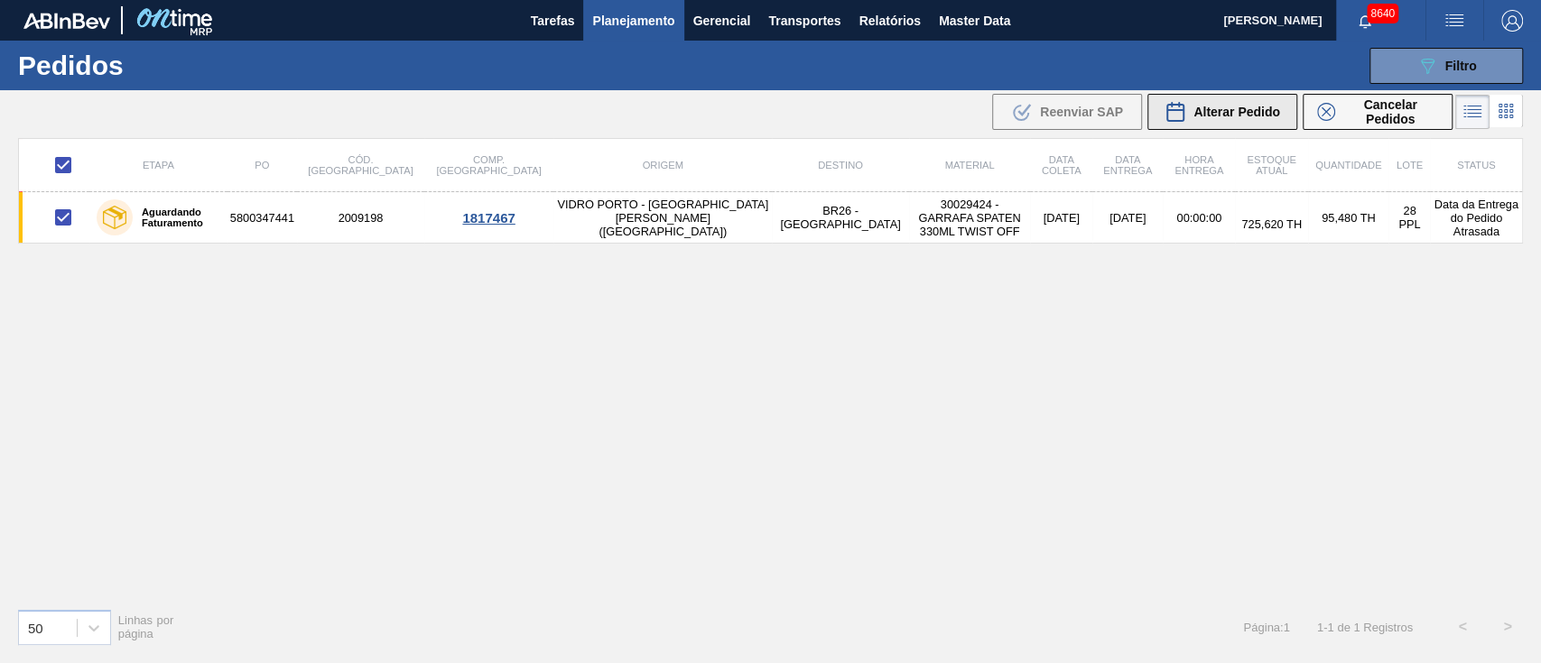
click at [1256, 113] on span "Alterar Pedido" at bounding box center [1236, 112] width 87 height 14
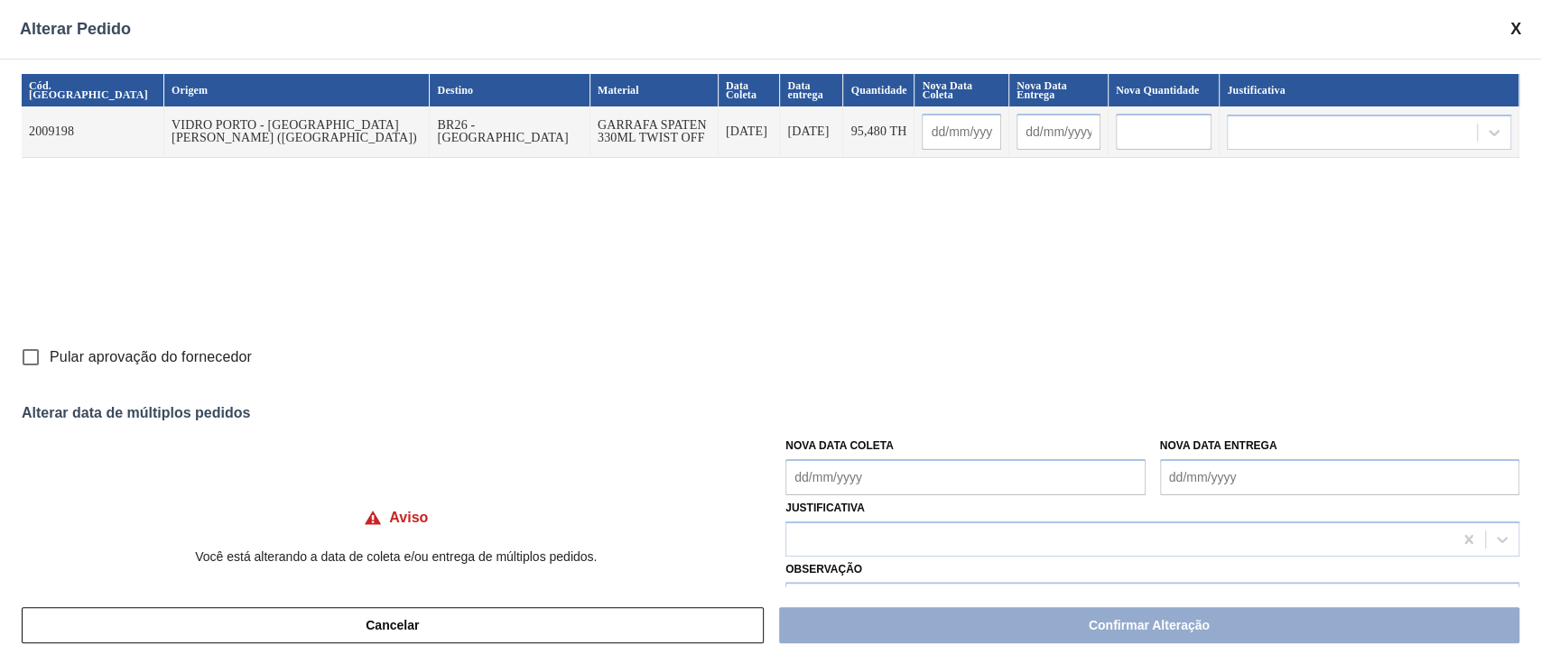
click at [838, 475] on Coleta "Nova Data Coleta" at bounding box center [964, 477] width 359 height 36
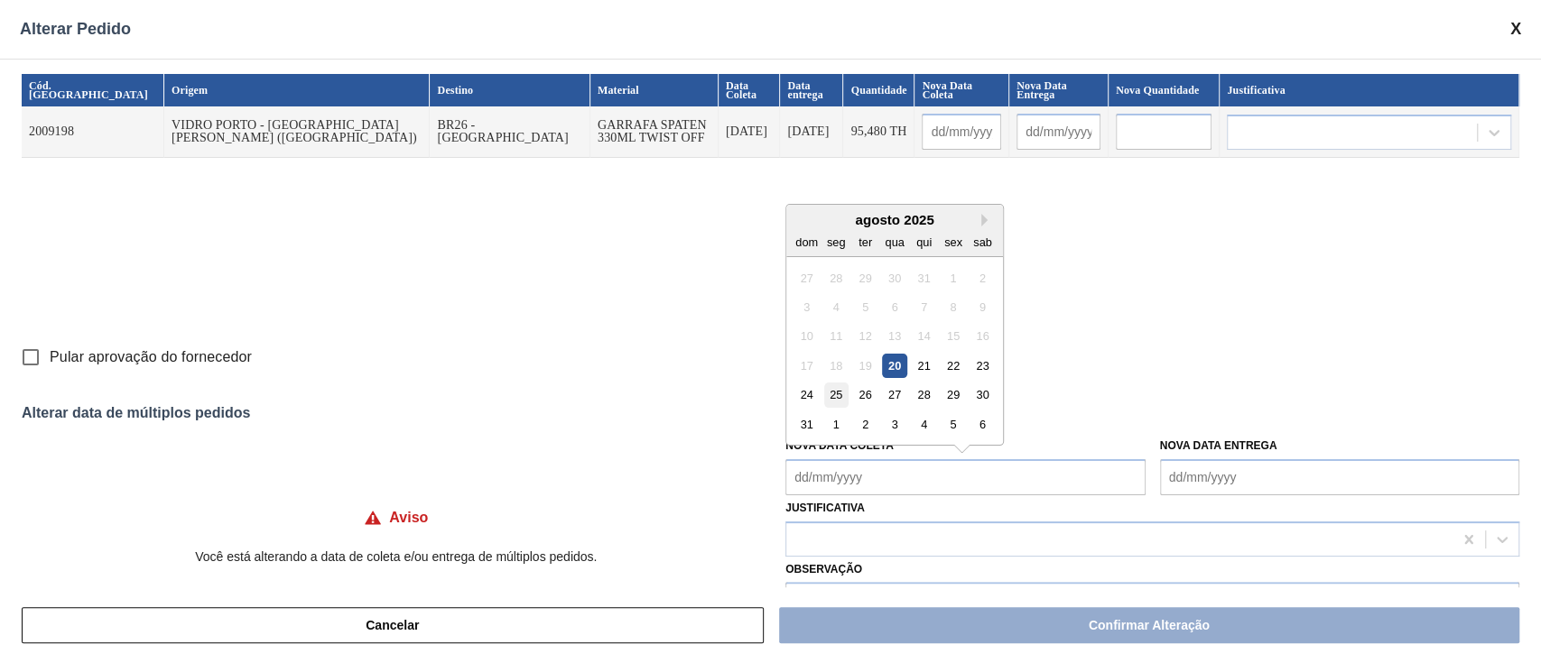
click at [834, 399] on div "25" at bounding box center [836, 395] width 24 height 24
type input "[DATE]"
type Coleta "[DATE]"
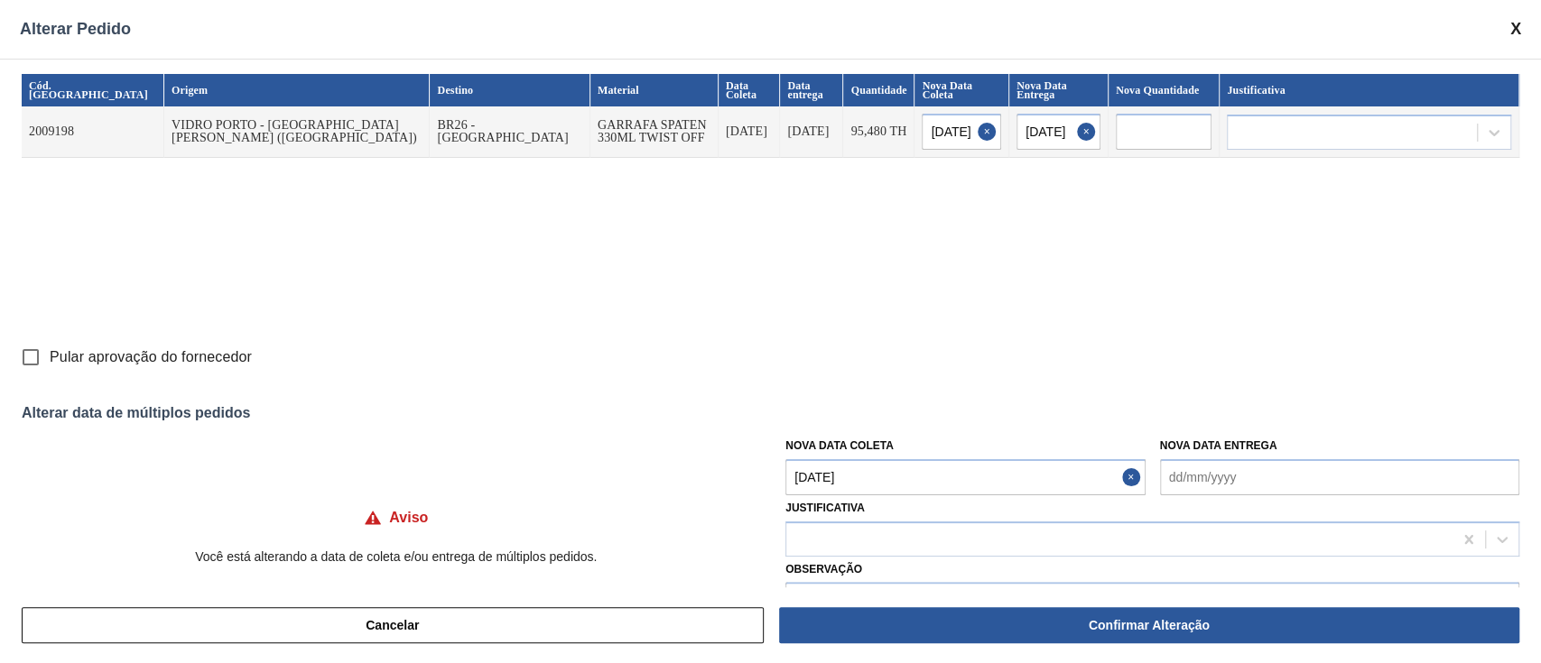
click at [863, 471] on Coleta "[DATE]" at bounding box center [964, 477] width 359 height 36
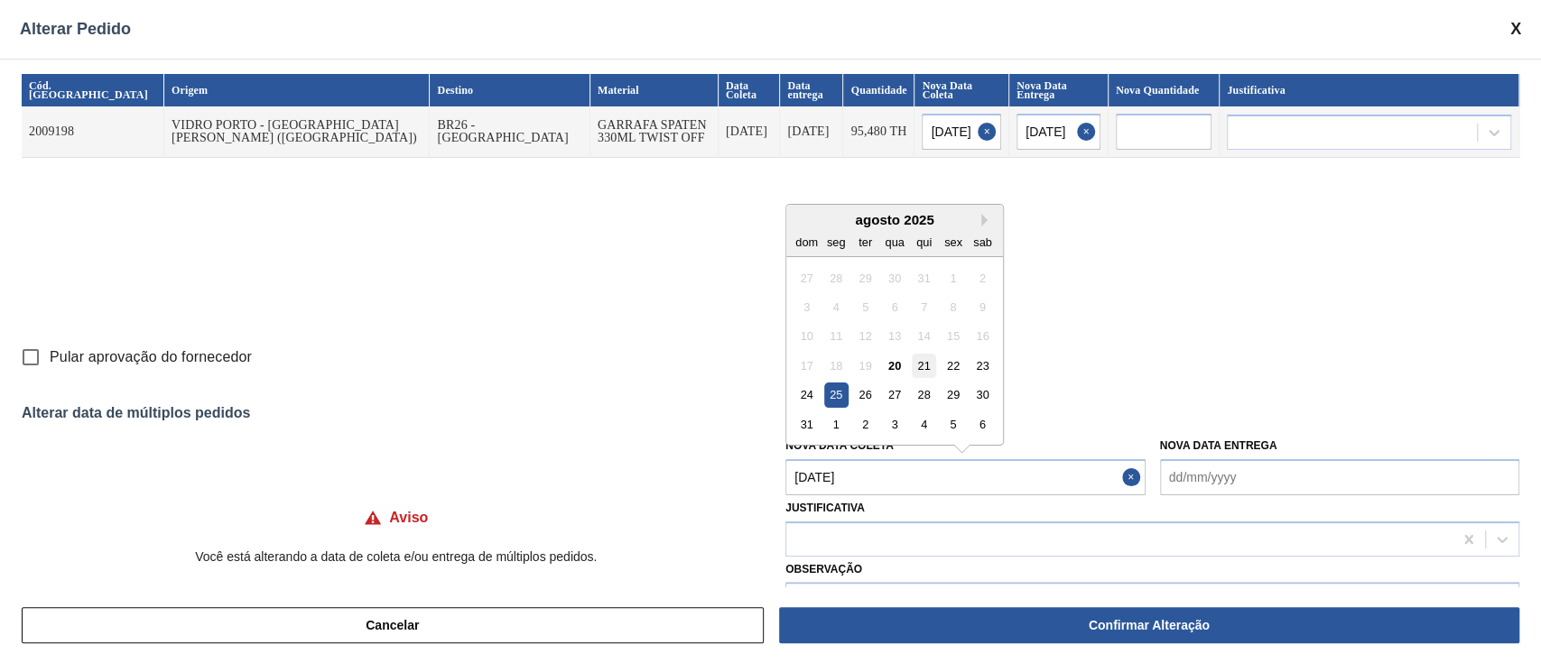
click at [922, 371] on div "21" at bounding box center [924, 366] width 24 height 24
type input "[DATE]"
type Coleta "[DATE]"
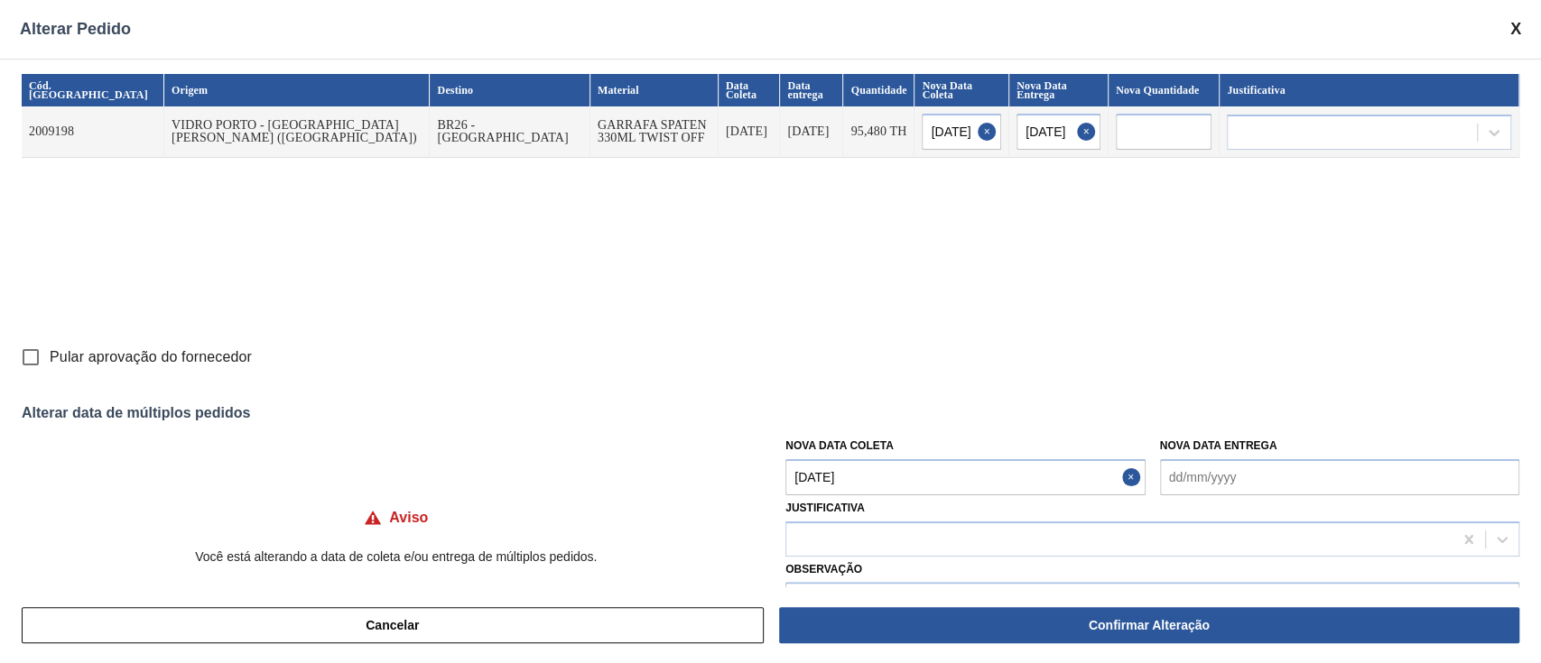
click at [887, 473] on Coleta "[DATE]" at bounding box center [964, 477] width 359 height 36
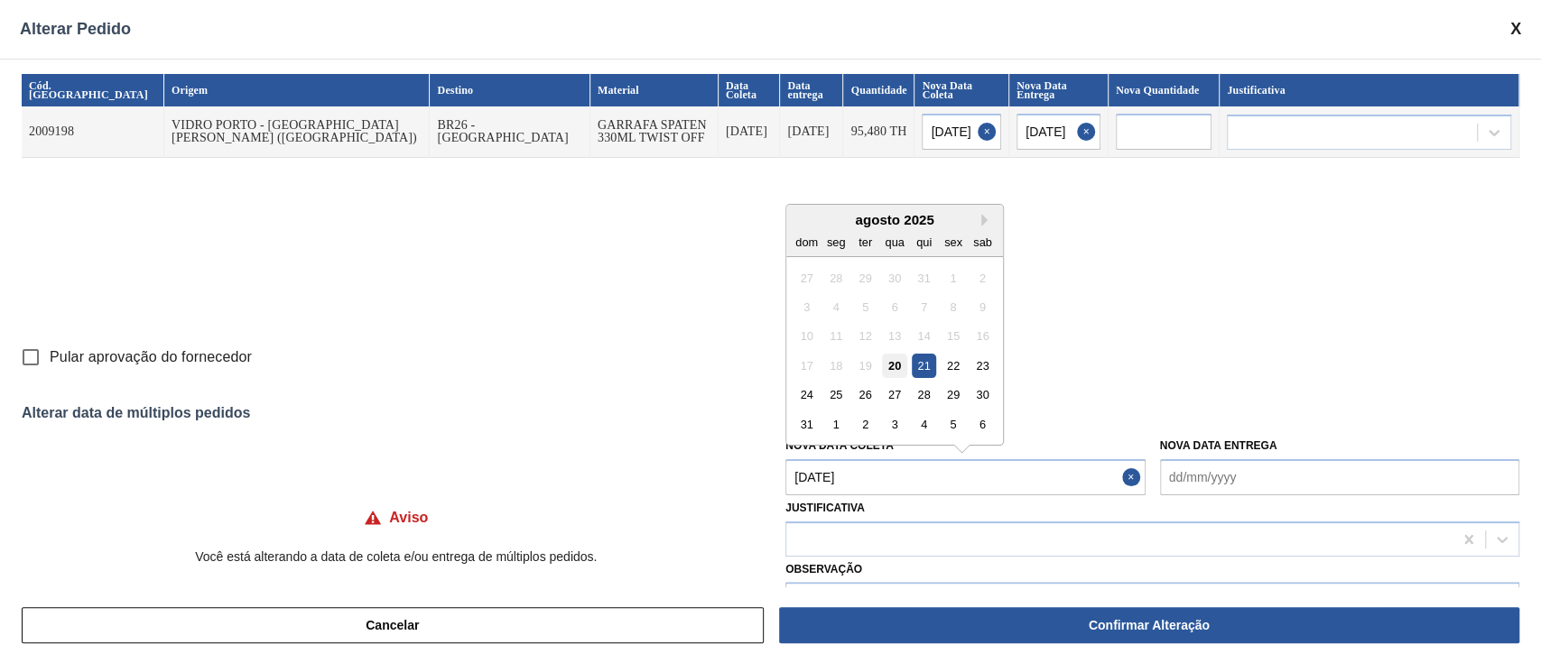
click at [892, 357] on div "20" at bounding box center [895, 366] width 24 height 24
type input "[DATE]"
type Coleta "[DATE]"
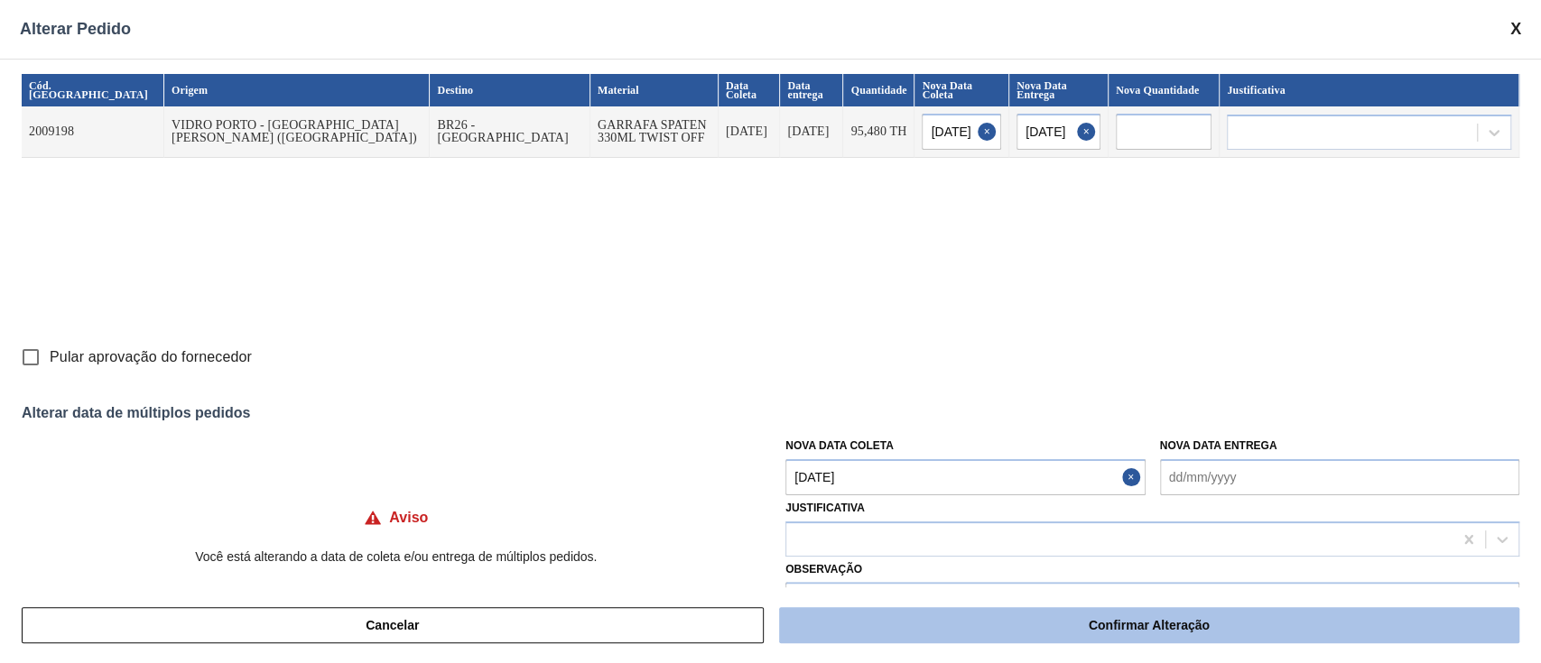
click at [1037, 620] on button "Confirmar Alteração" at bounding box center [1149, 625] width 740 height 36
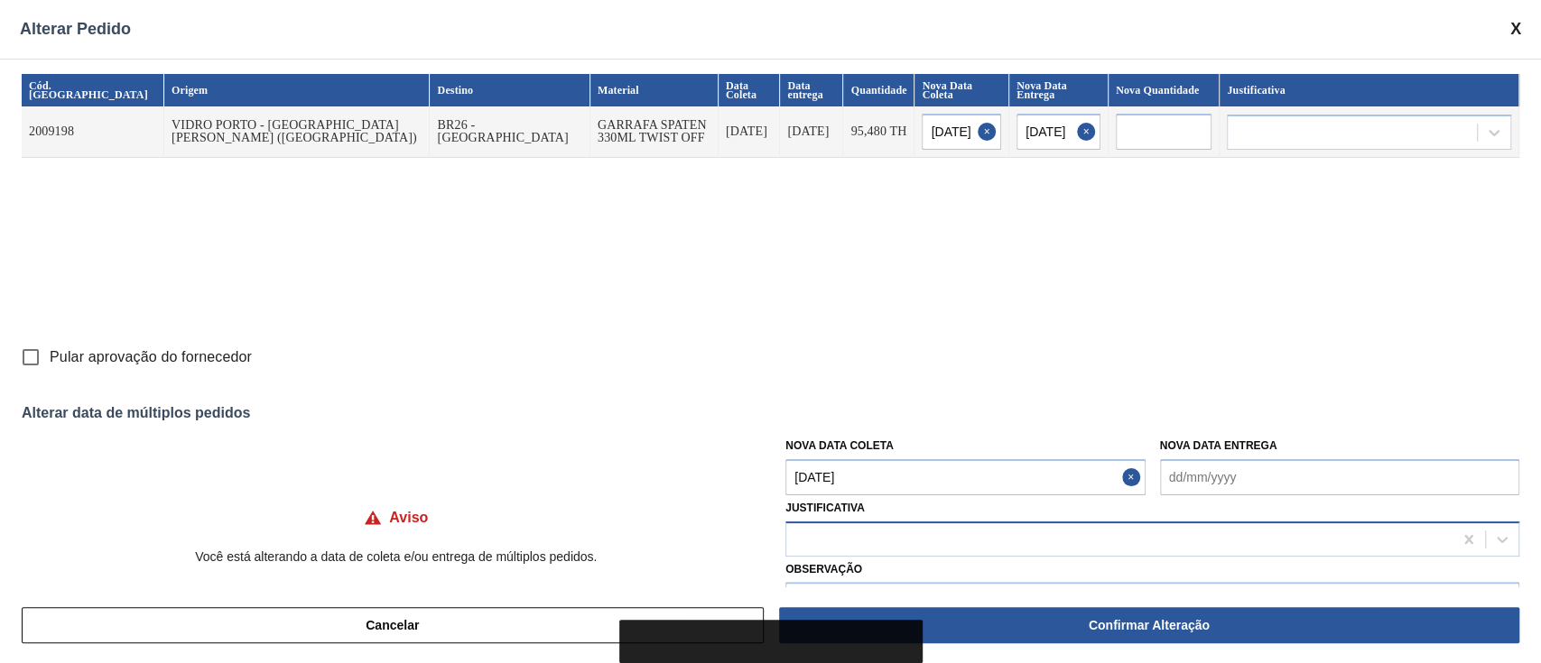
click at [885, 540] on div at bounding box center [1119, 539] width 666 height 26
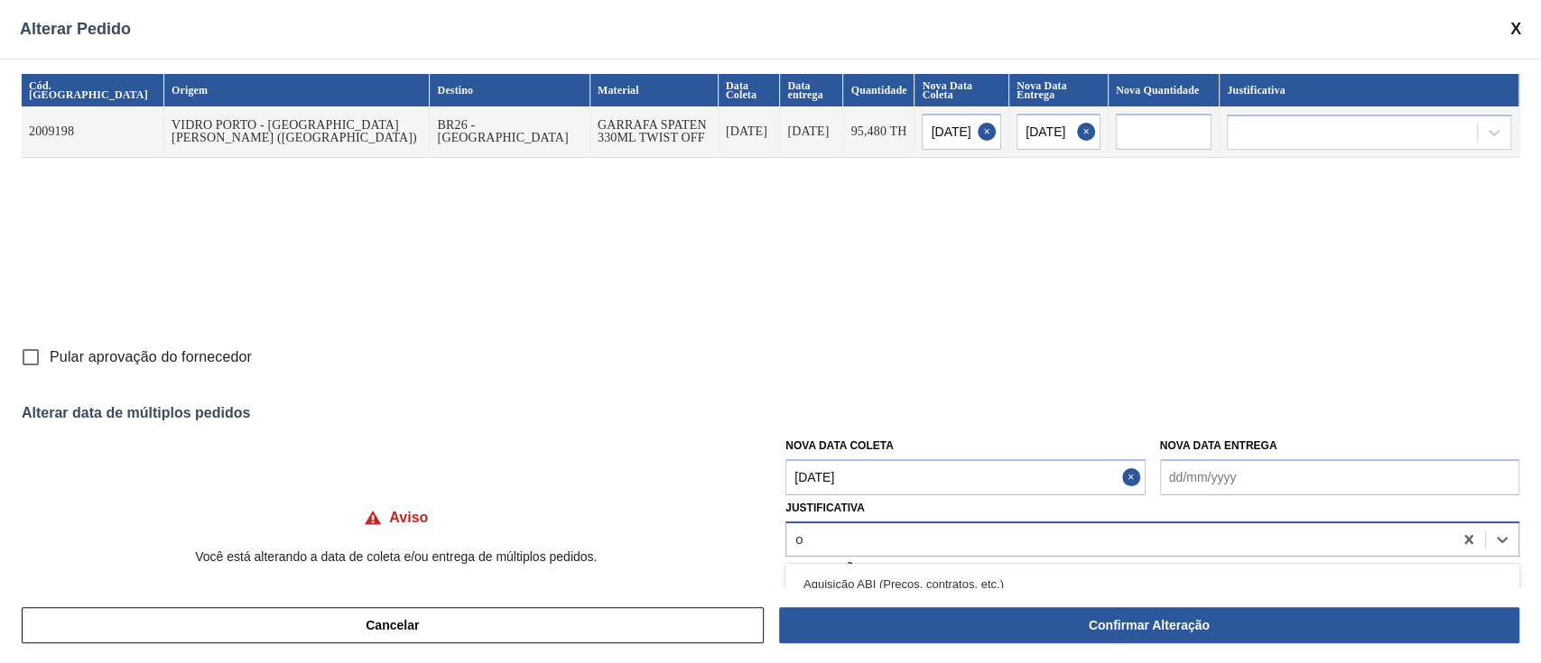
type input "ou"
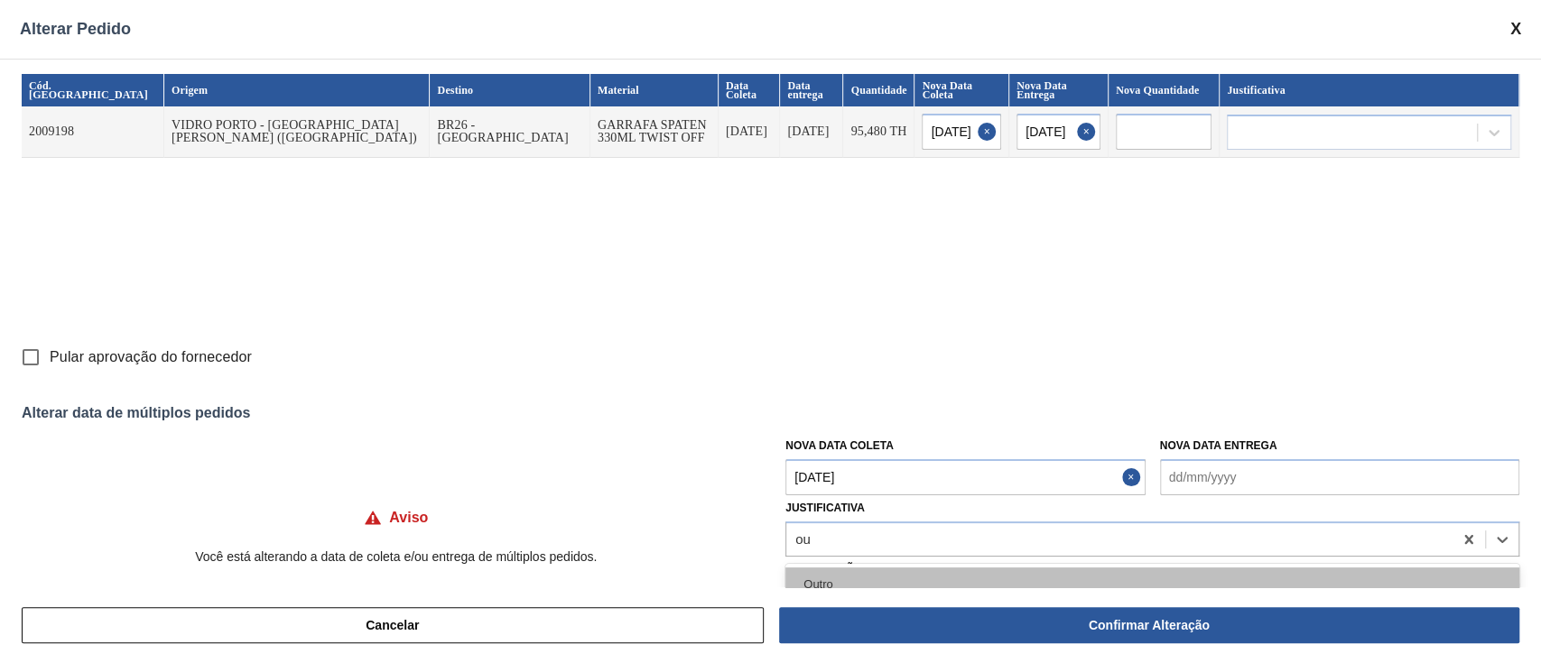
click at [866, 585] on div "Outro" at bounding box center [1152, 584] width 734 height 33
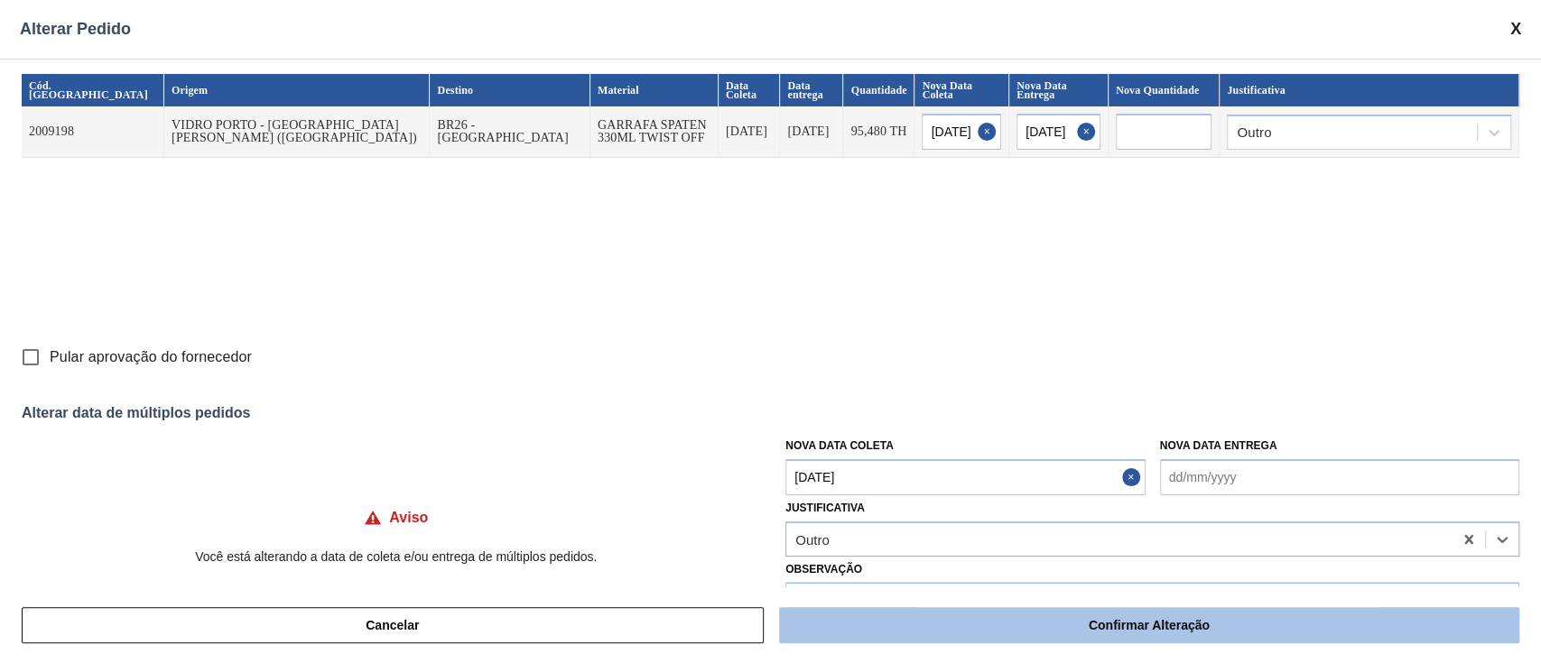
click at [960, 620] on button "Confirmar Alteração" at bounding box center [1149, 625] width 740 height 36
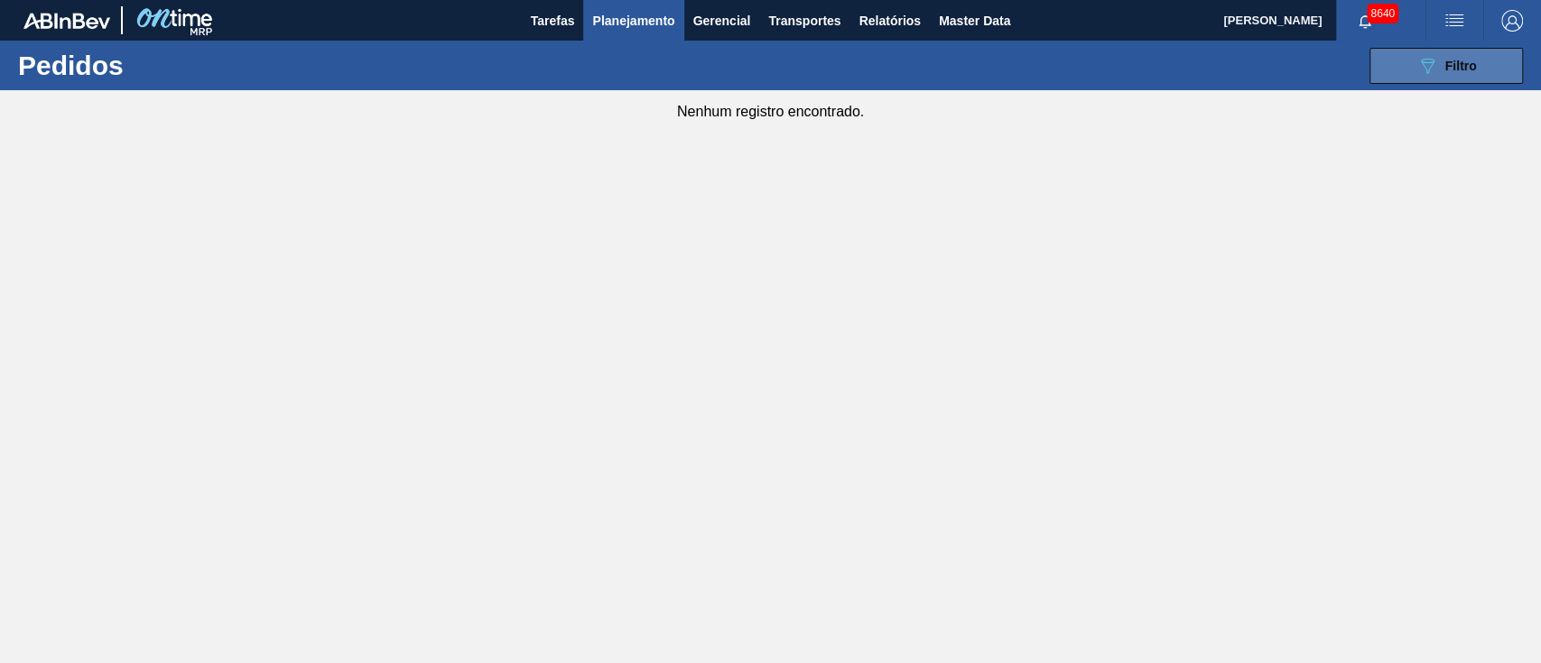
click at [1473, 51] on button "089F7B8B-B2A5-4AFE-B5C0-19BA573D28AC Filtro" at bounding box center [1445, 66] width 153 height 36
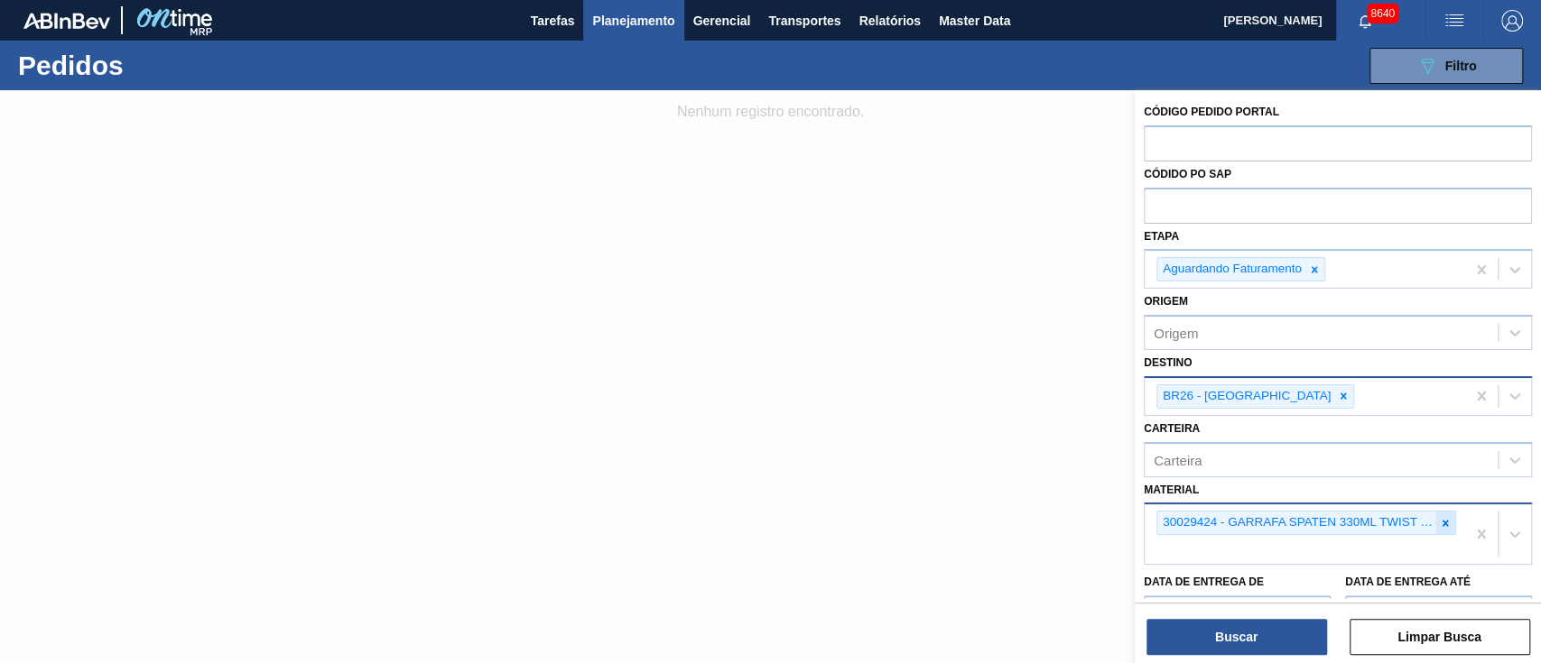
click at [1447, 524] on icon at bounding box center [1445, 523] width 13 height 13
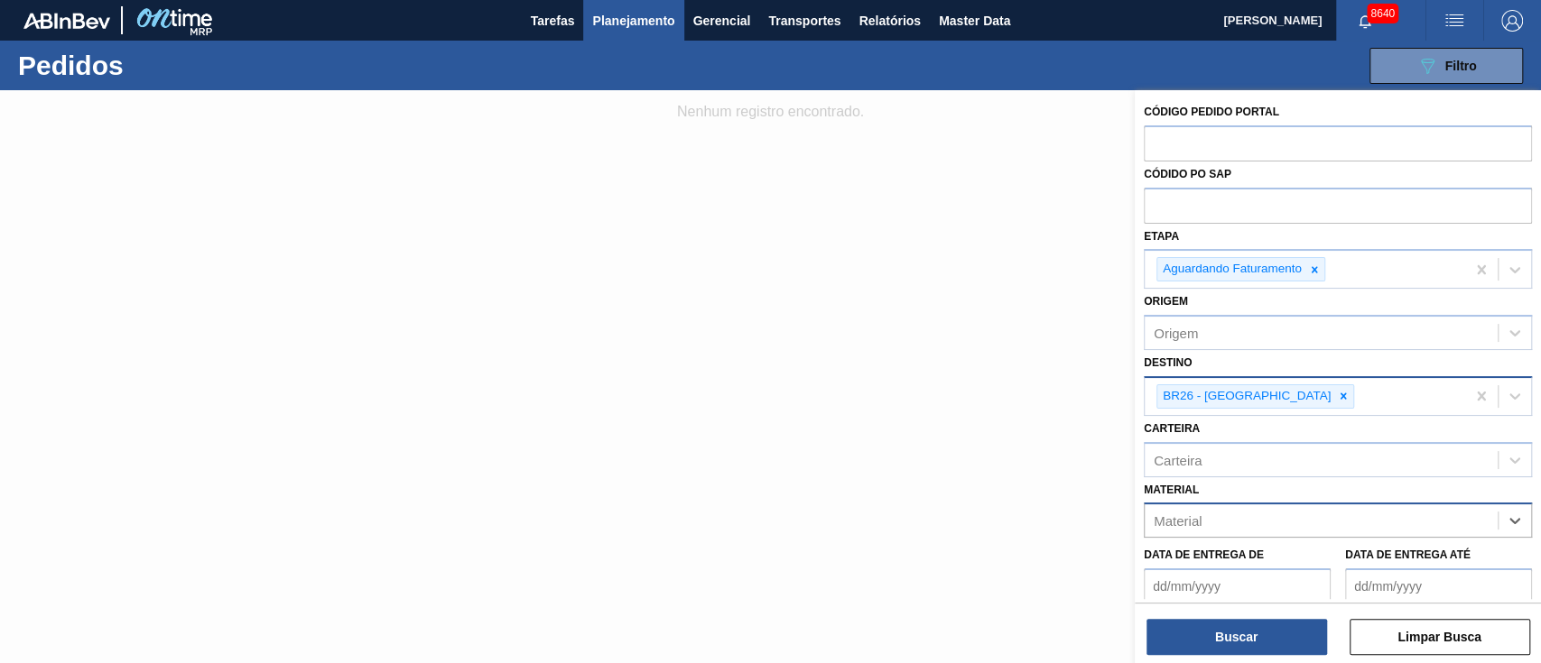
paste input "30007587"
type input "30007587"
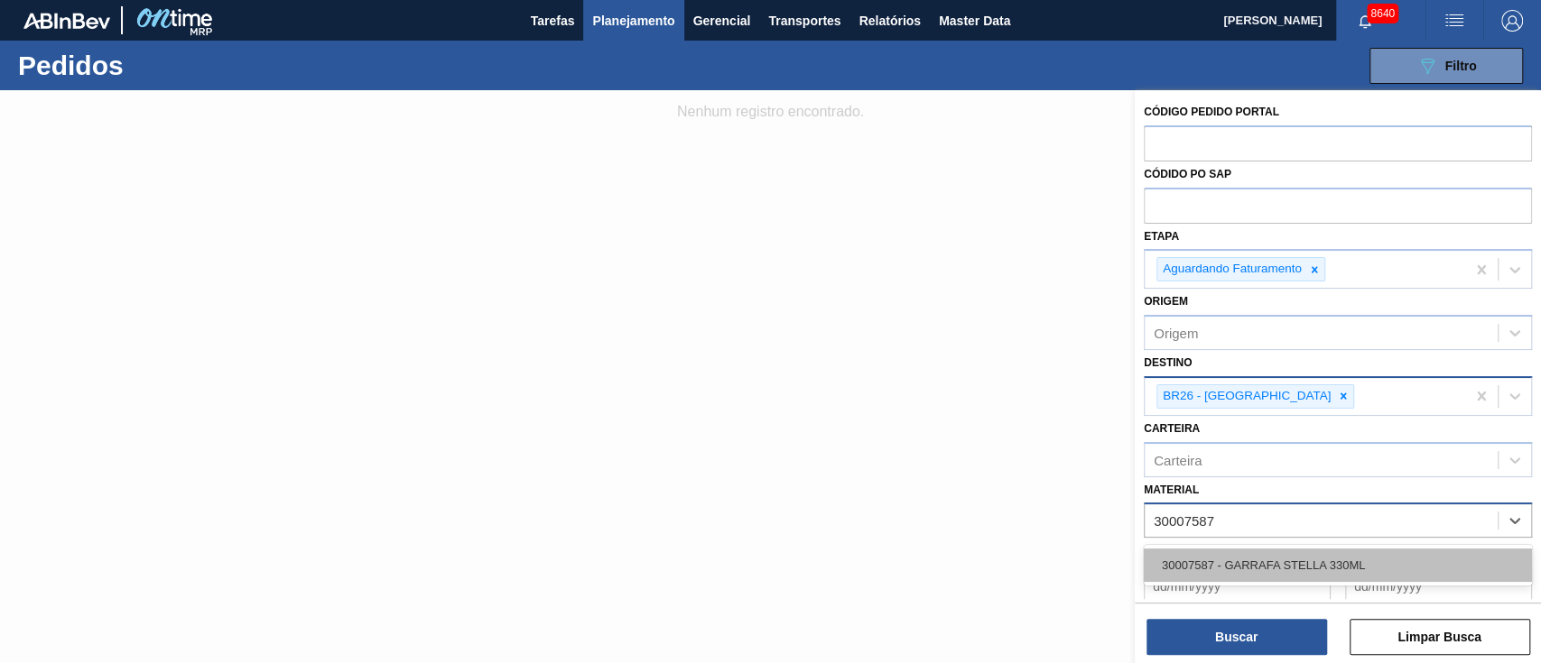
click at [1256, 554] on div "30007587 - GARRAFA STELLA 330ML" at bounding box center [1338, 565] width 388 height 33
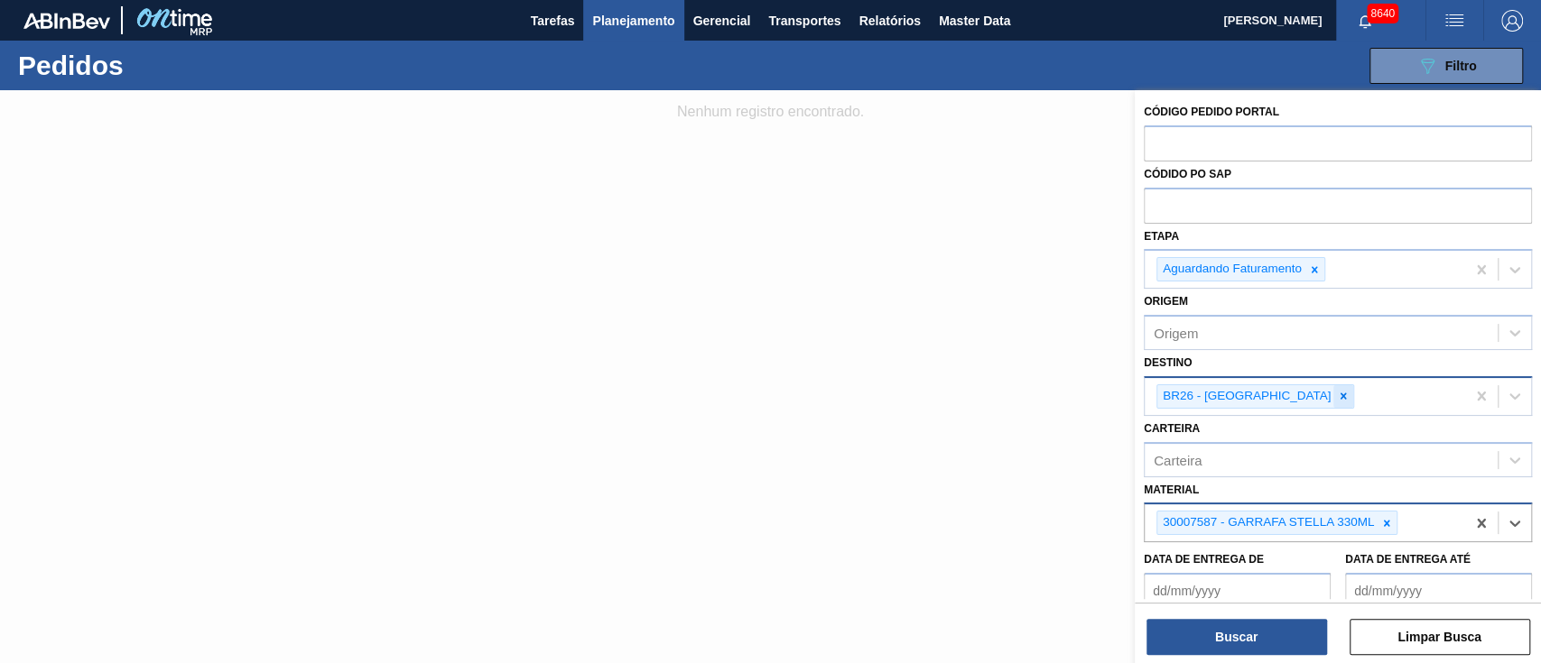
click at [1340, 395] on icon at bounding box center [1343, 397] width 6 height 6
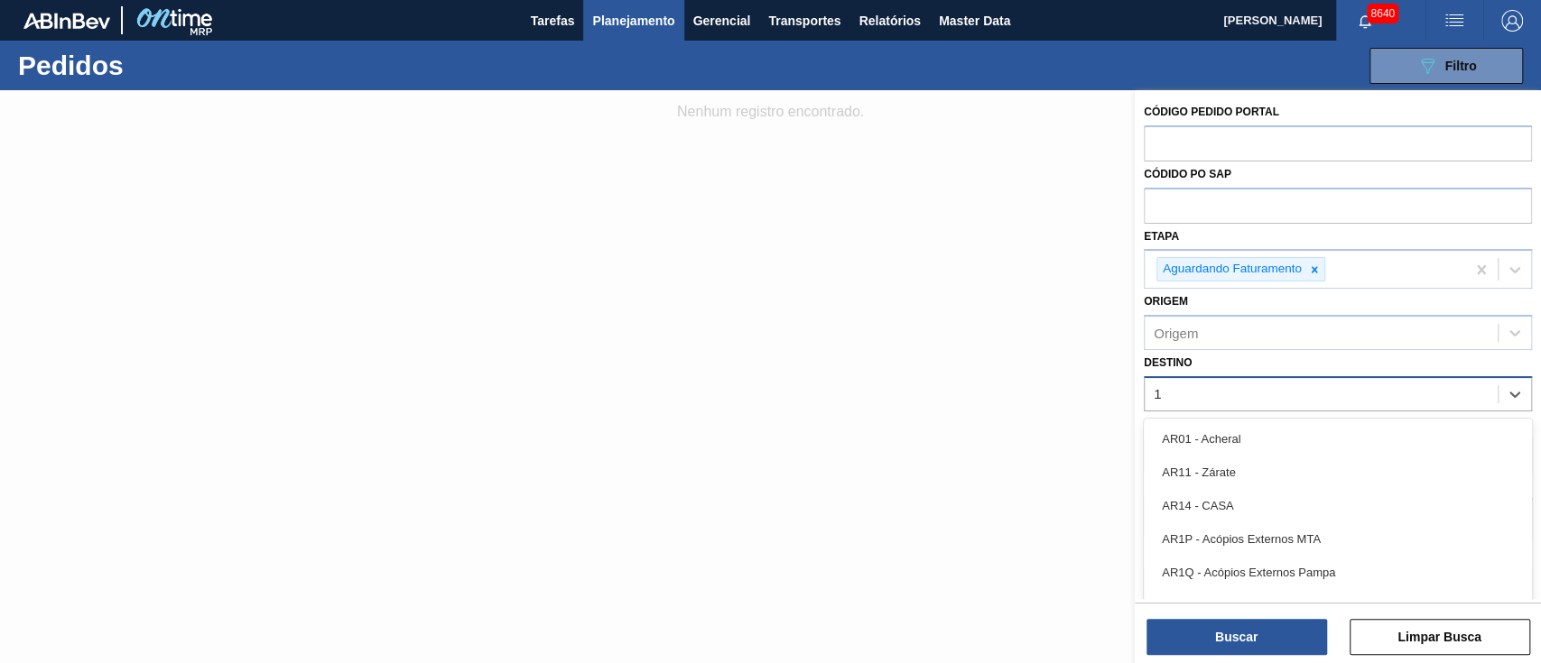
type input "18"
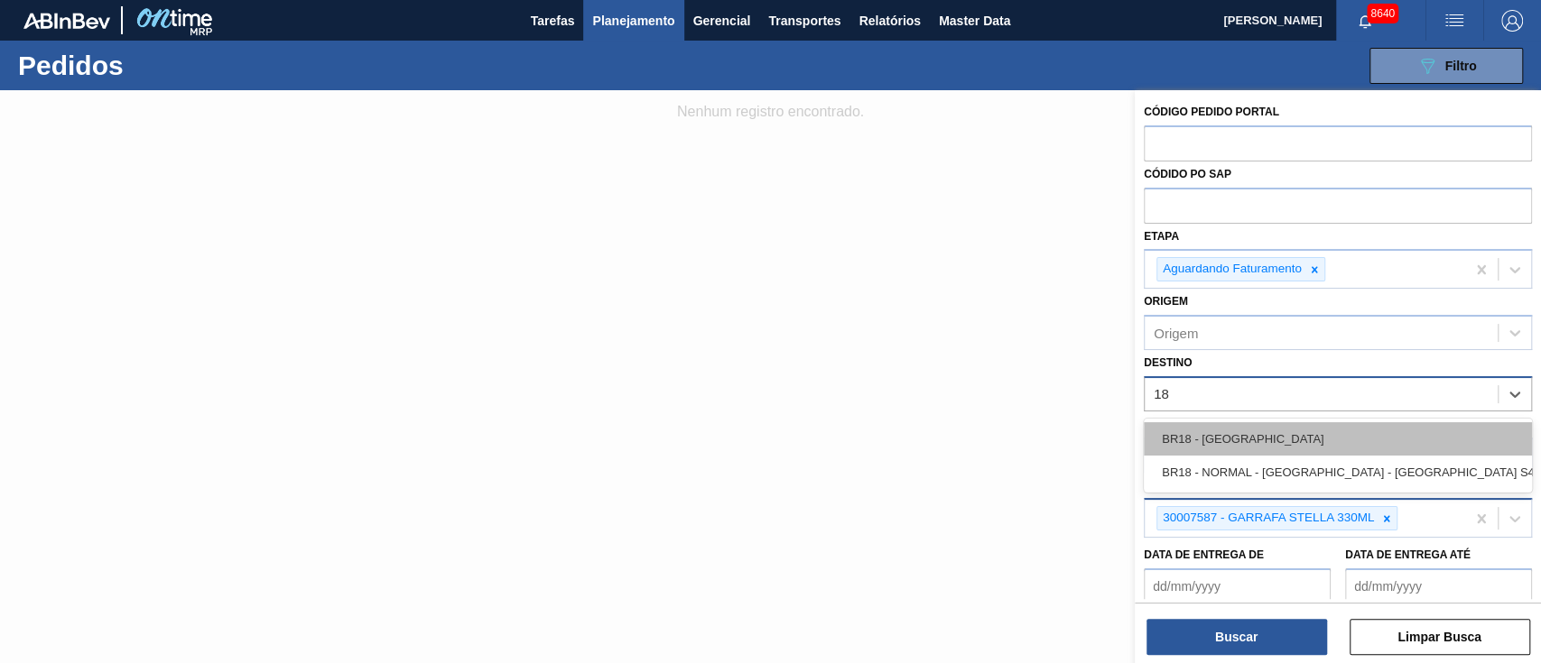
click at [1243, 444] on div "BR18 - [GEOGRAPHIC_DATA]" at bounding box center [1338, 438] width 388 height 33
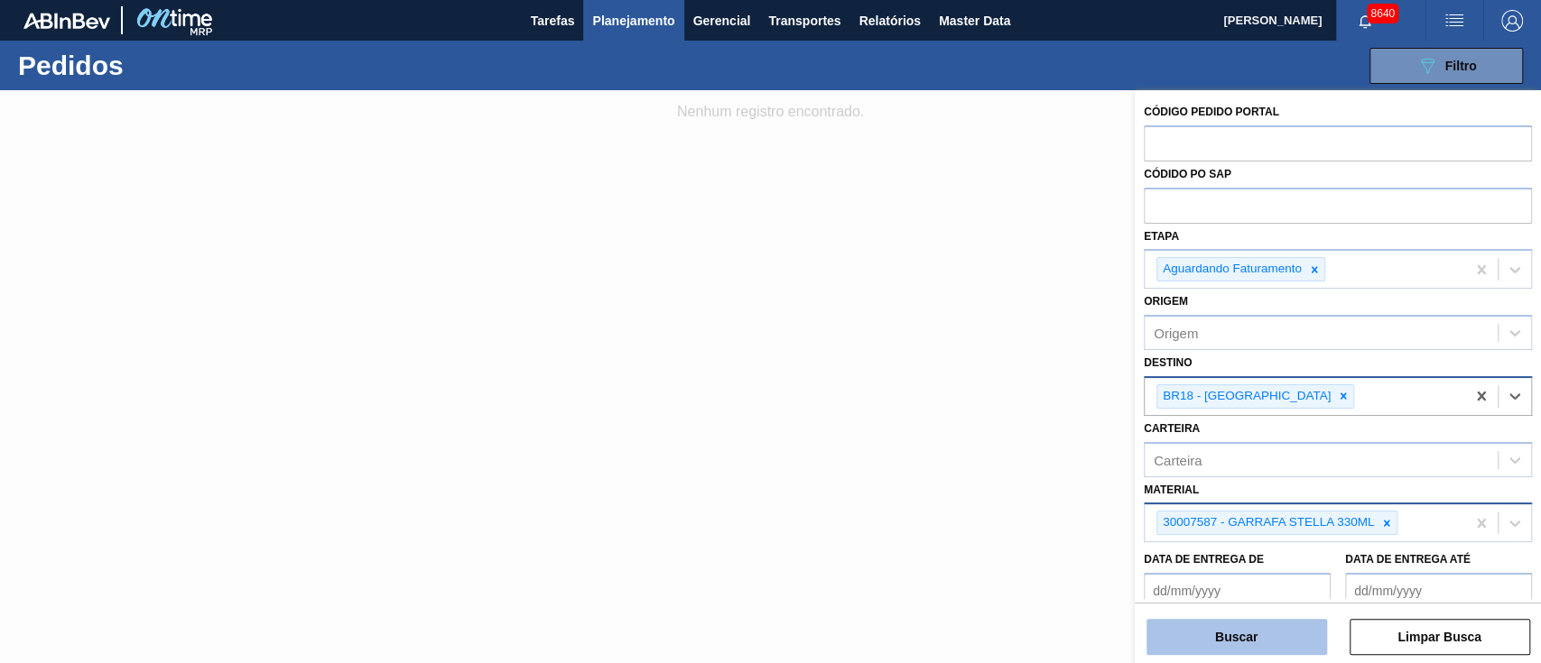
click at [1256, 637] on button "Buscar" at bounding box center [1236, 637] width 181 height 36
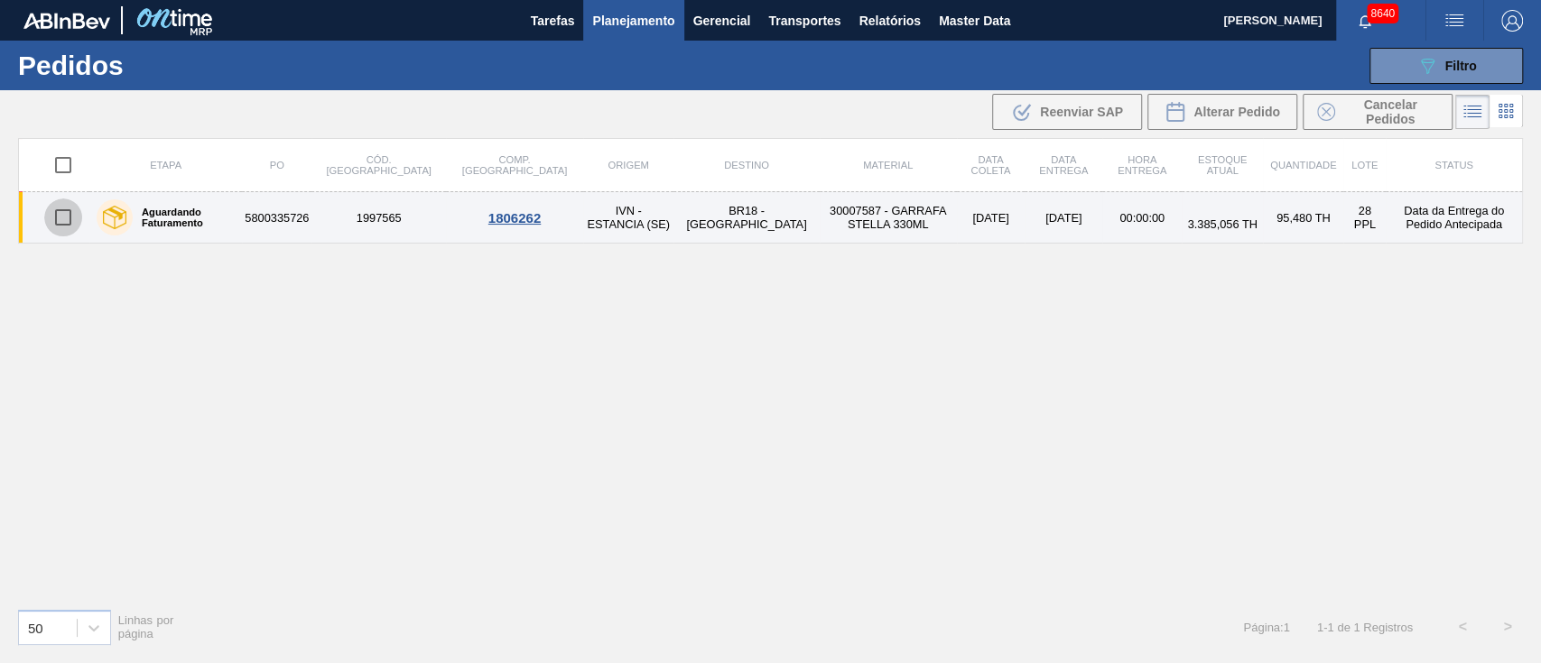
click at [51, 218] on input "checkbox" at bounding box center [63, 218] width 38 height 38
checkbox input "true"
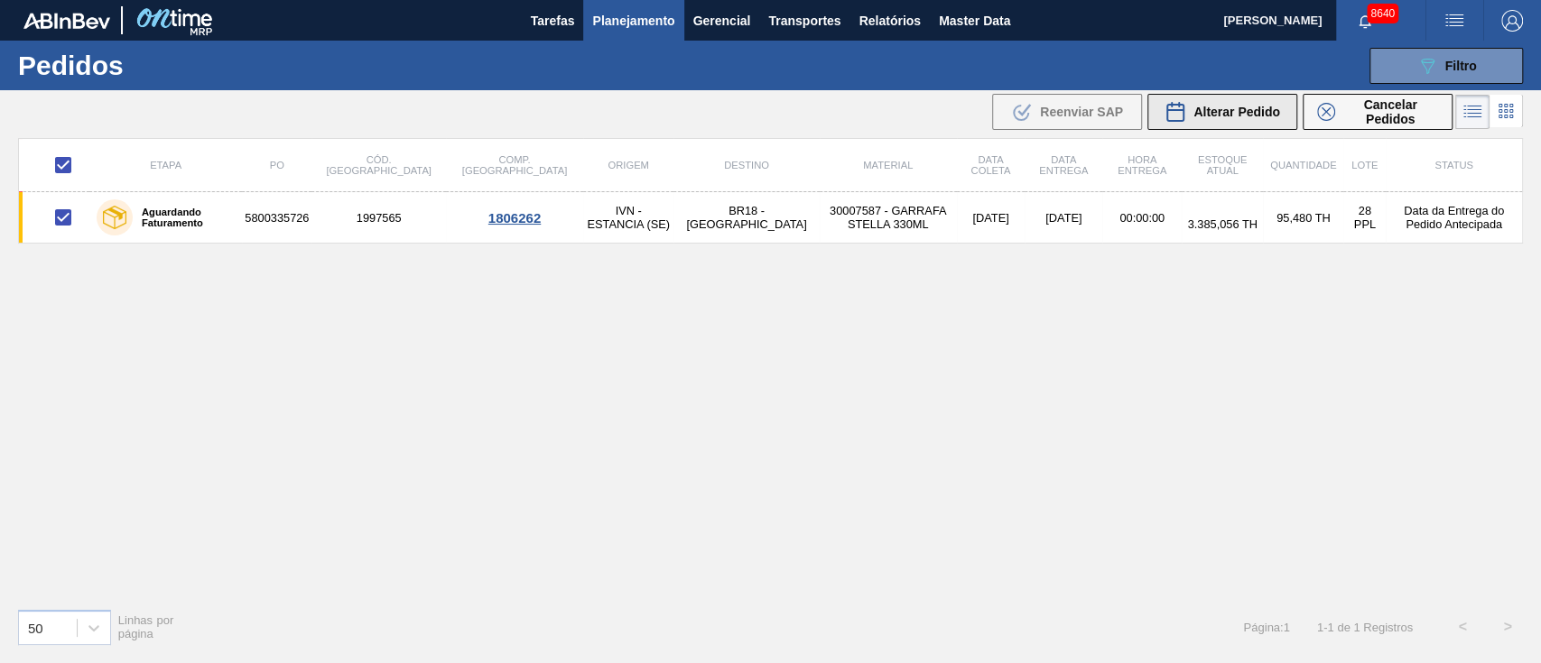
click at [1257, 111] on span "Alterar Pedido" at bounding box center [1236, 112] width 87 height 14
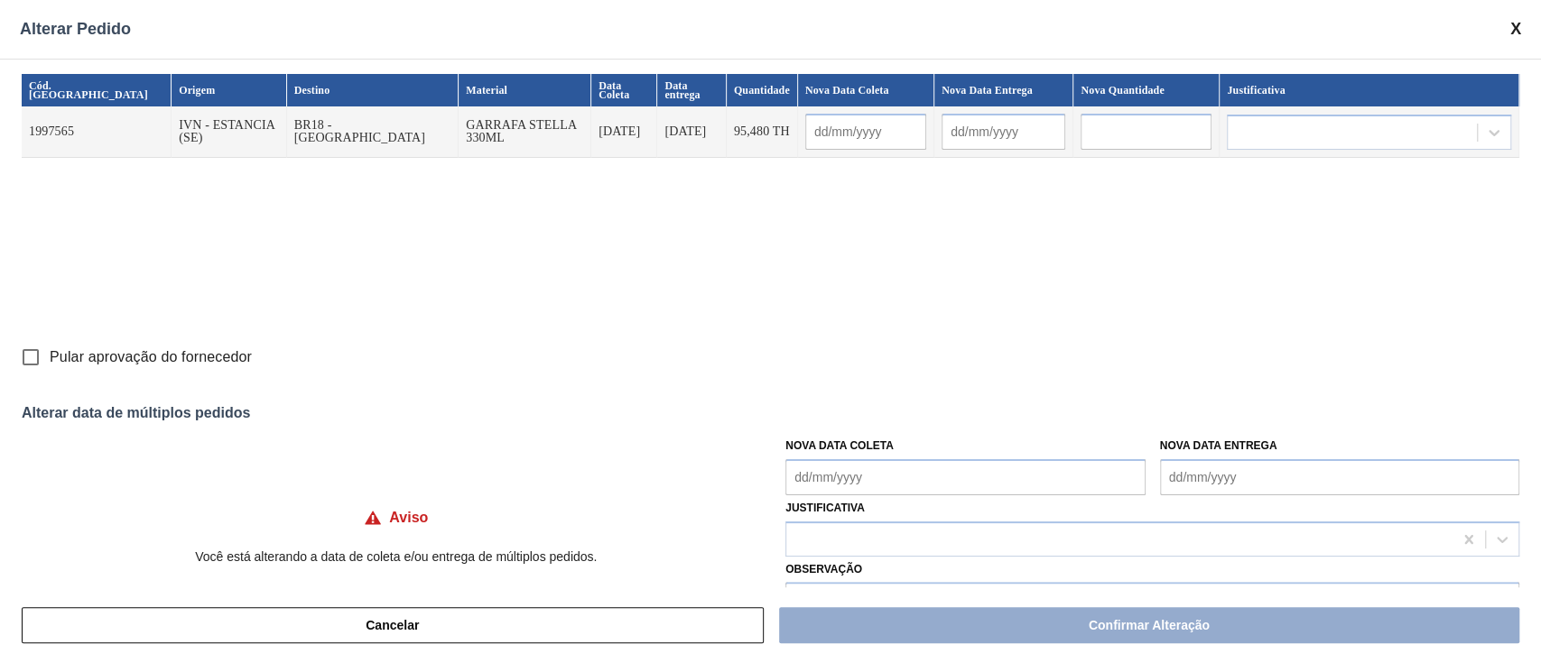
click at [838, 477] on Coleta "Nova Data Coleta" at bounding box center [964, 477] width 359 height 36
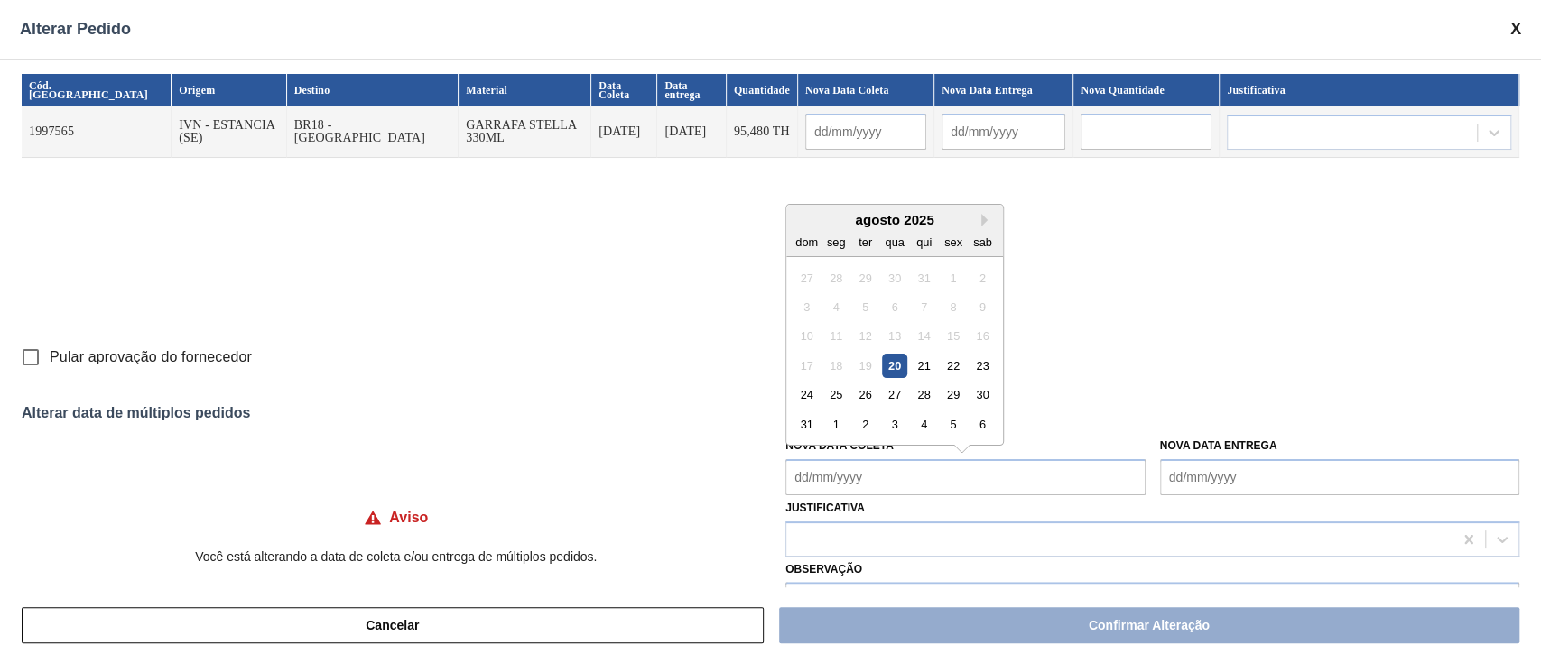
click at [894, 369] on div "20" at bounding box center [895, 366] width 24 height 24
type input "[DATE]"
type Coleta "[DATE]"
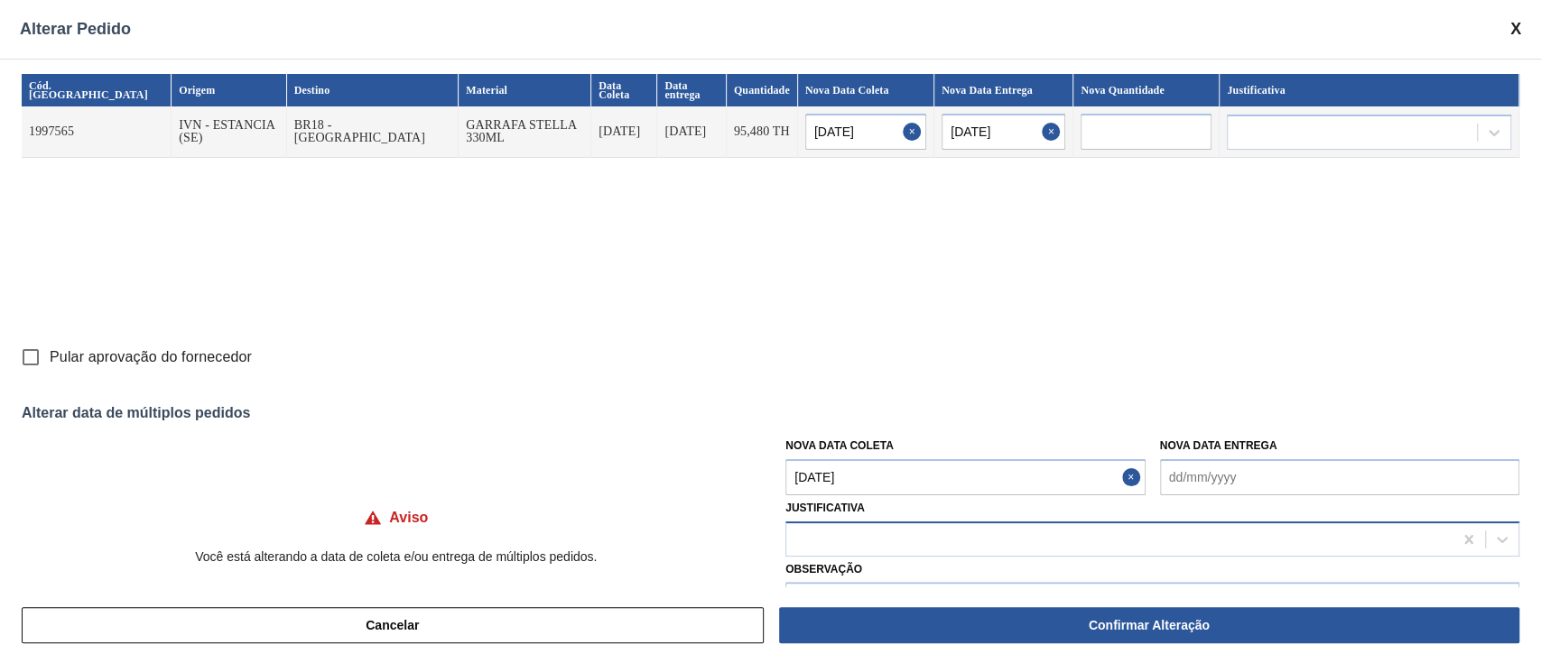
click at [899, 538] on div at bounding box center [1119, 539] width 666 height 26
type input "ou"
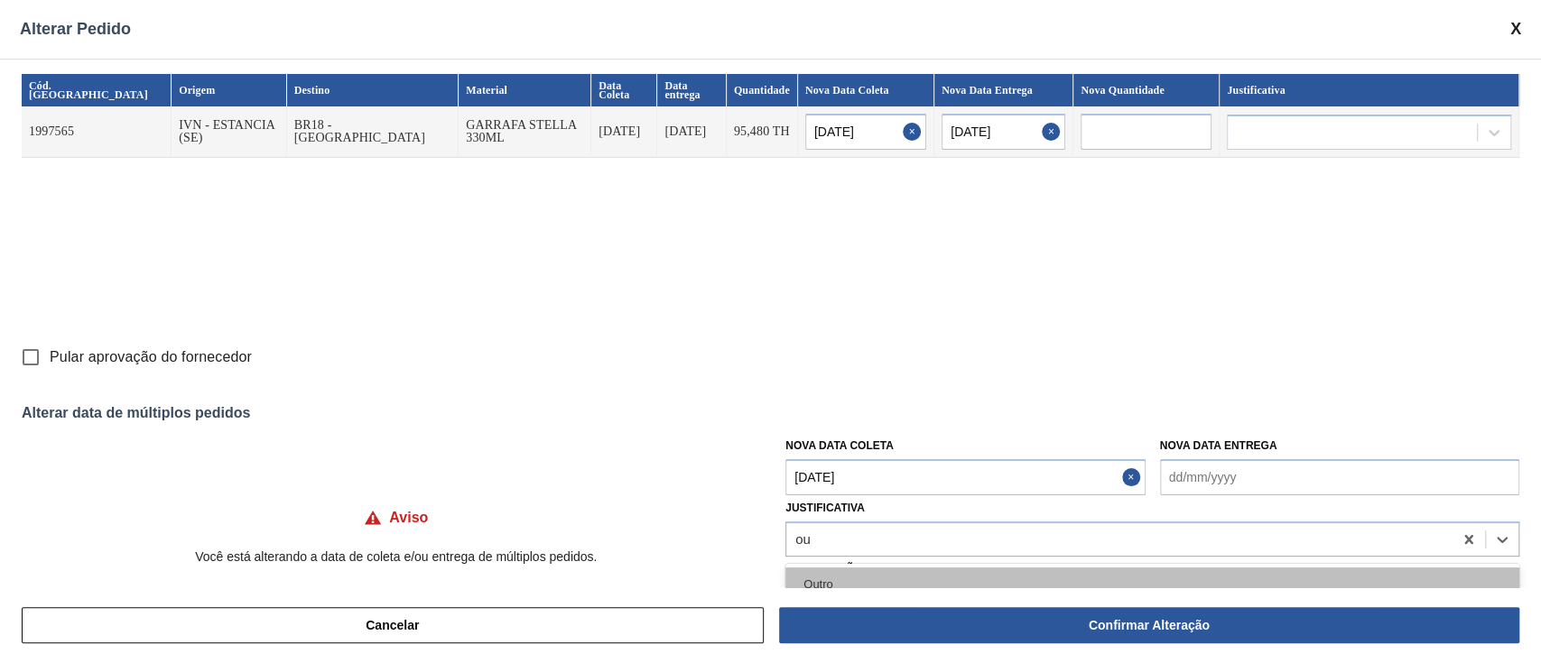
click at [800, 582] on div "Outro" at bounding box center [1152, 584] width 734 height 33
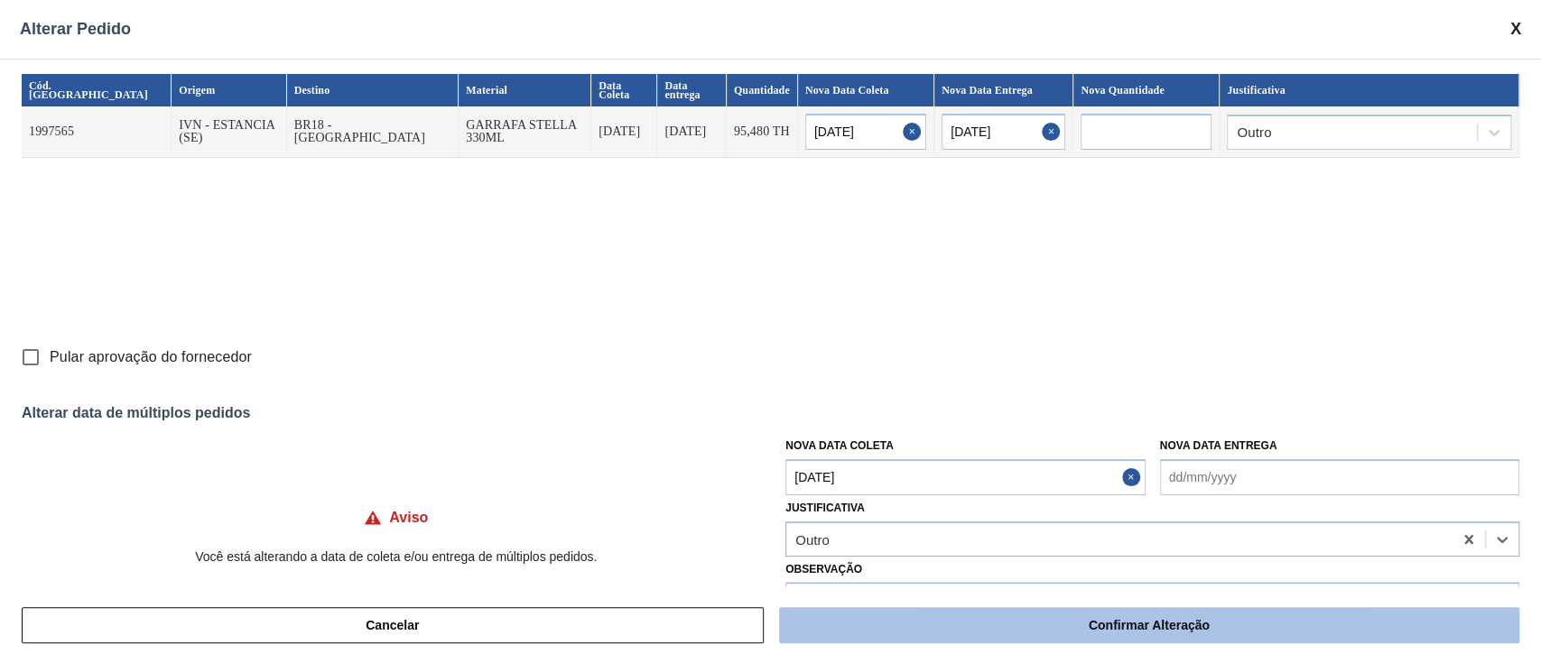
click at [811, 620] on button "Confirmar Alteração" at bounding box center [1149, 625] width 740 height 36
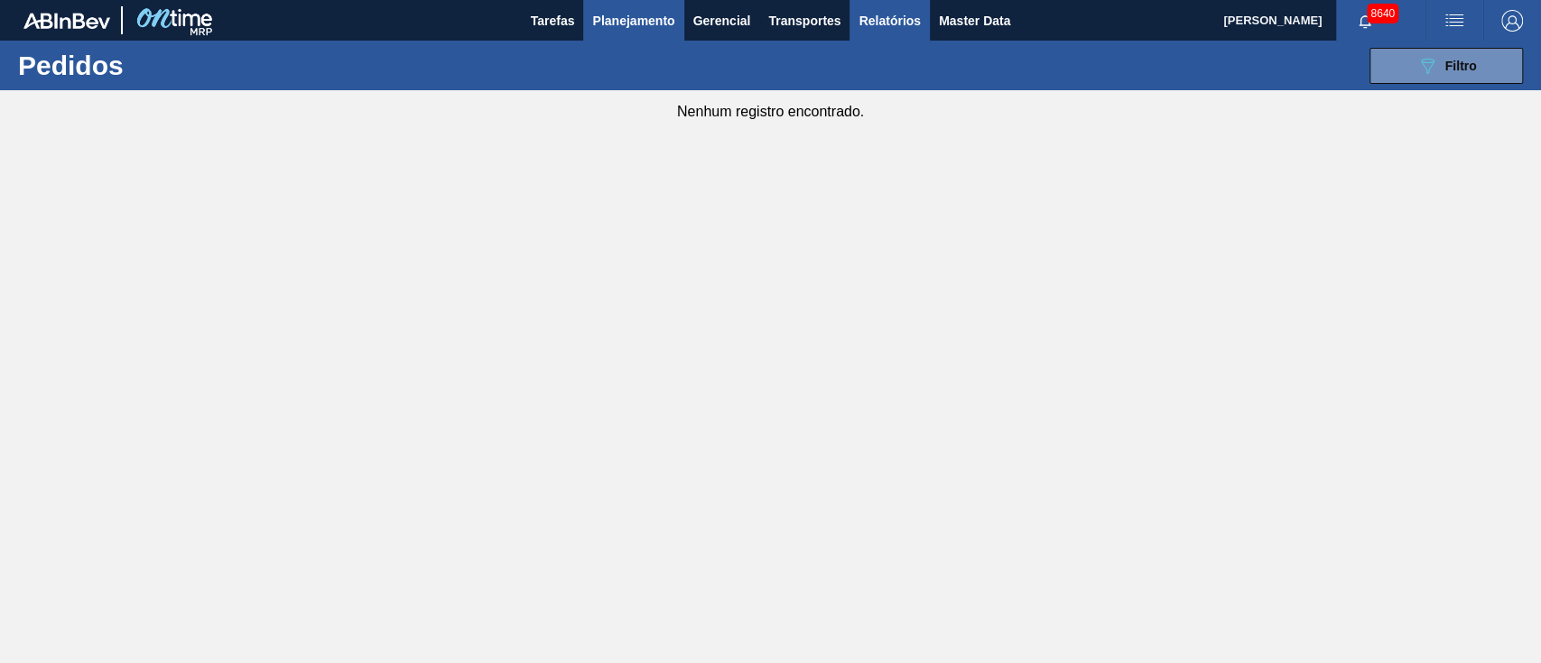
click at [863, 17] on span "Relatórios" at bounding box center [888, 21] width 61 height 22
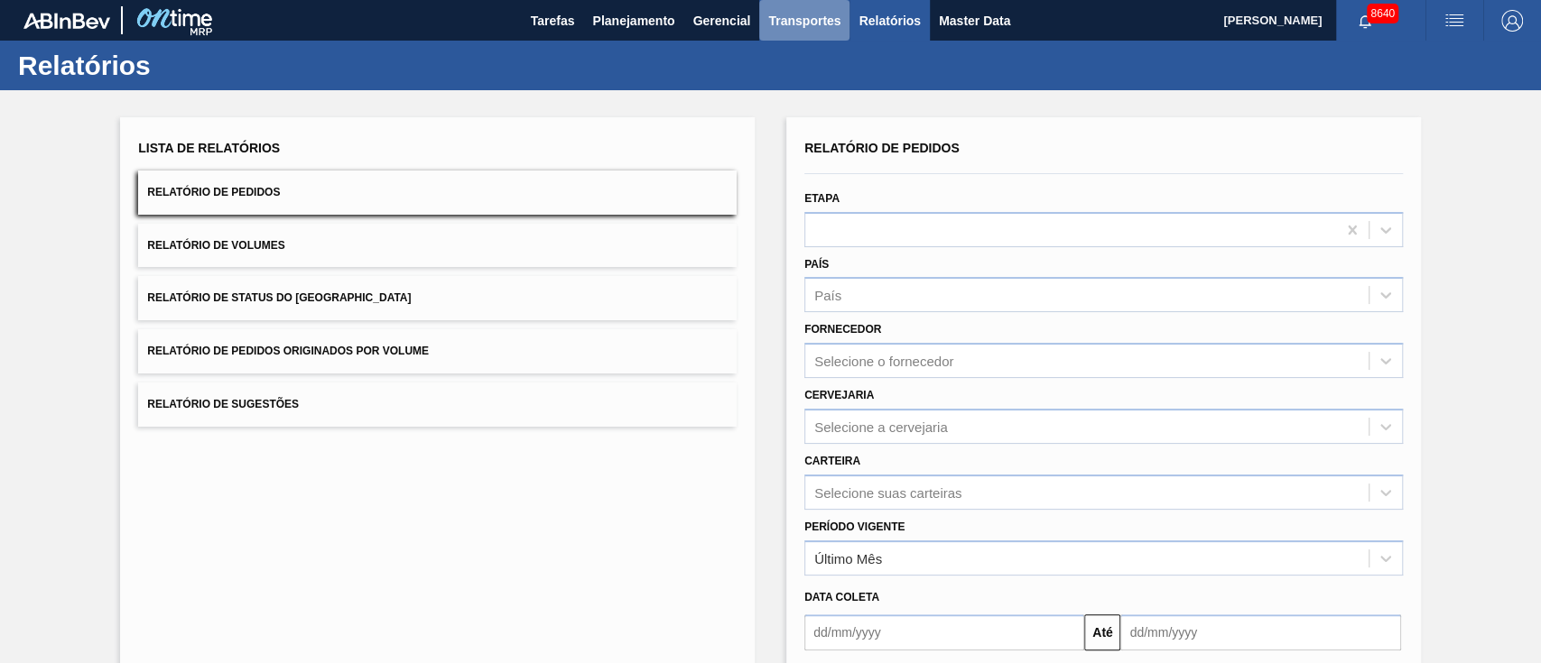
click at [783, 18] on span "Transportes" at bounding box center [804, 21] width 72 height 22
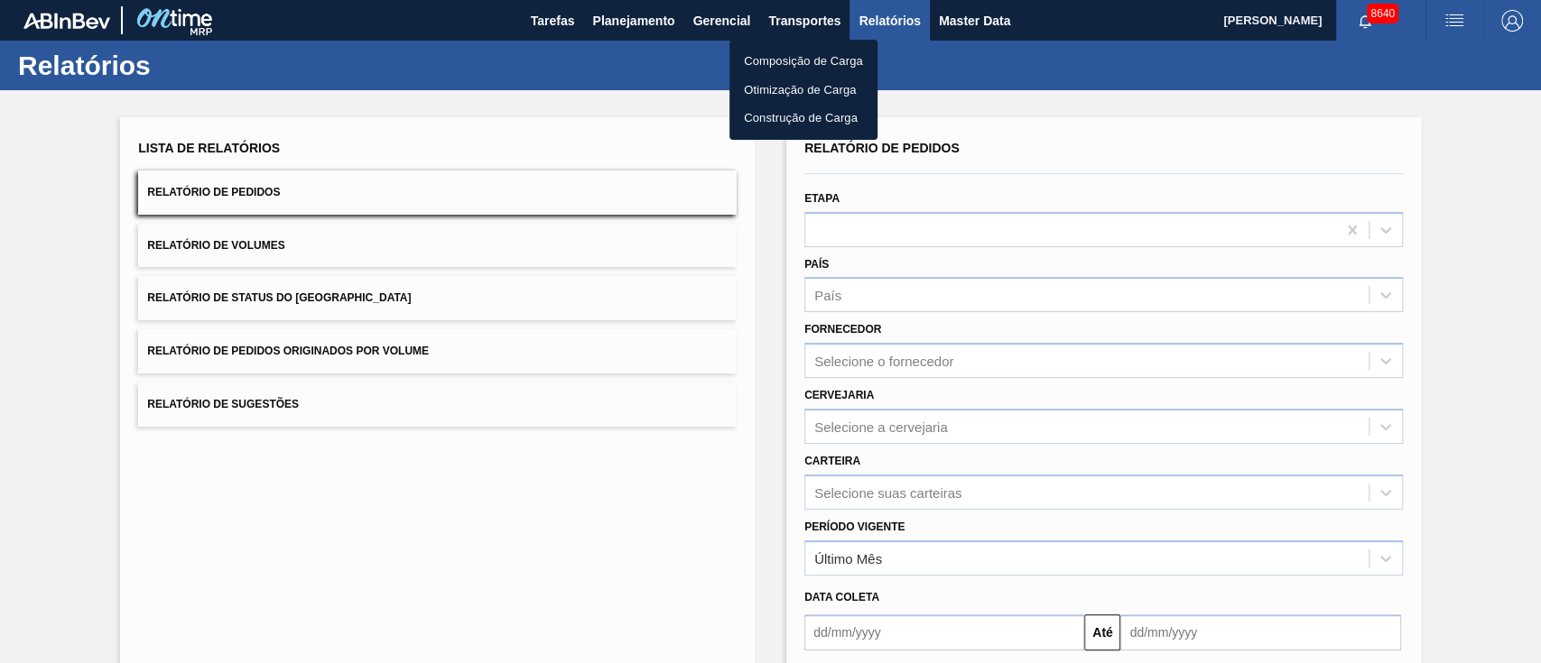
click at [643, 16] on div at bounding box center [770, 331] width 1541 height 663
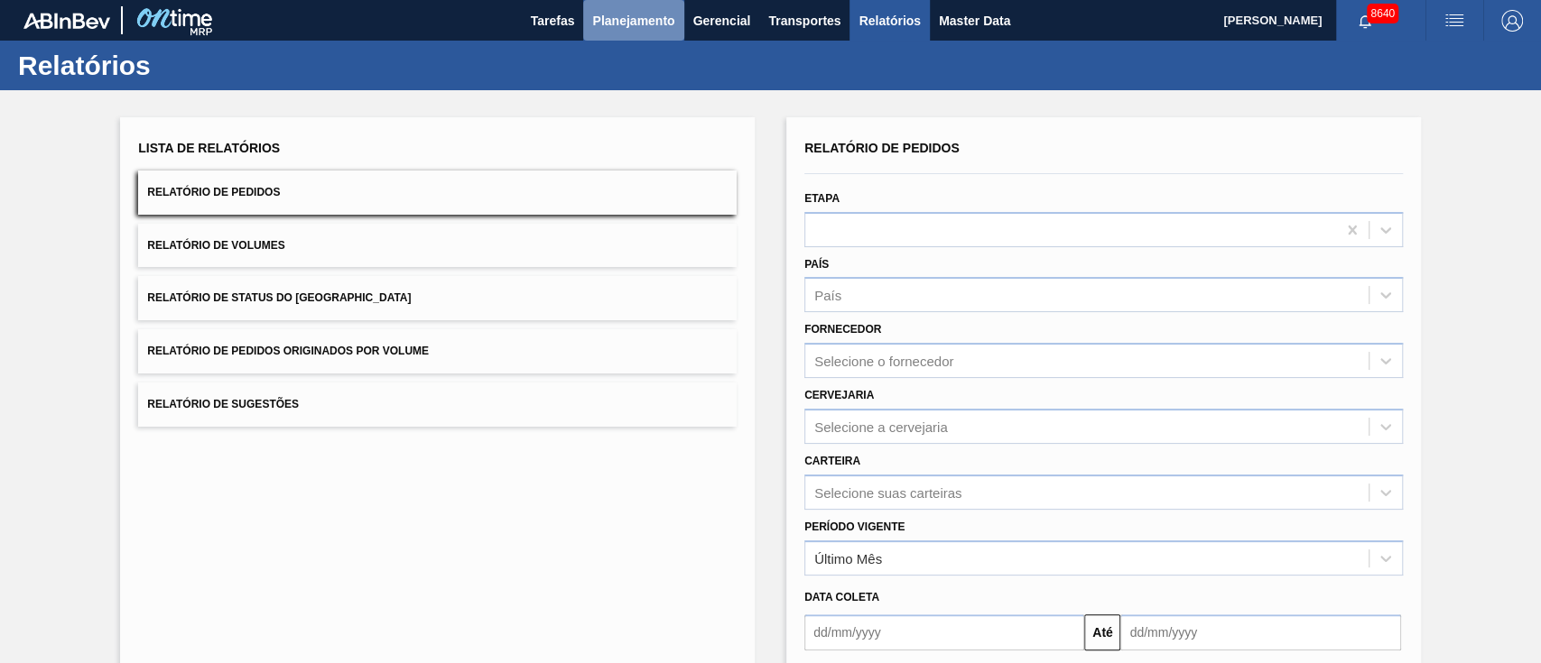
click at [608, 22] on span "Planejamento" at bounding box center [633, 21] width 82 height 22
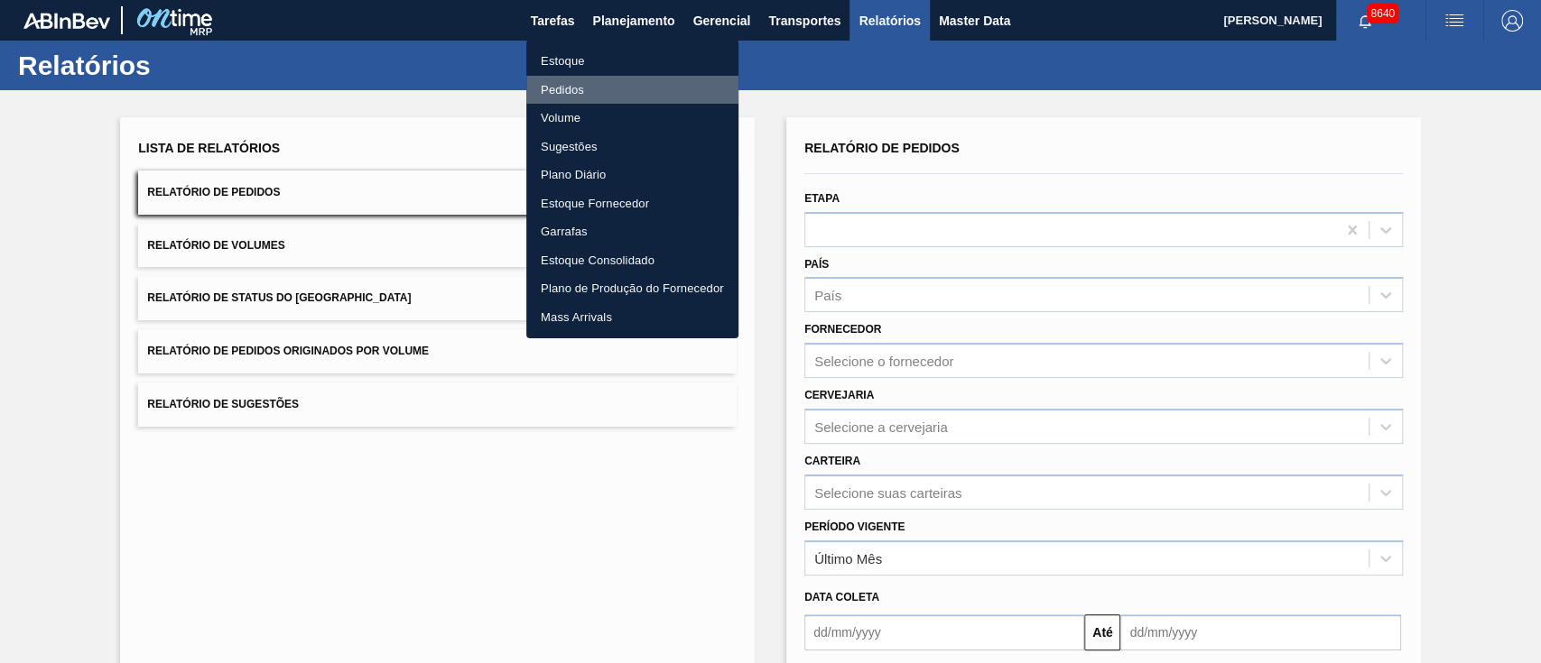
click at [559, 101] on li "Pedidos" at bounding box center [632, 90] width 212 height 29
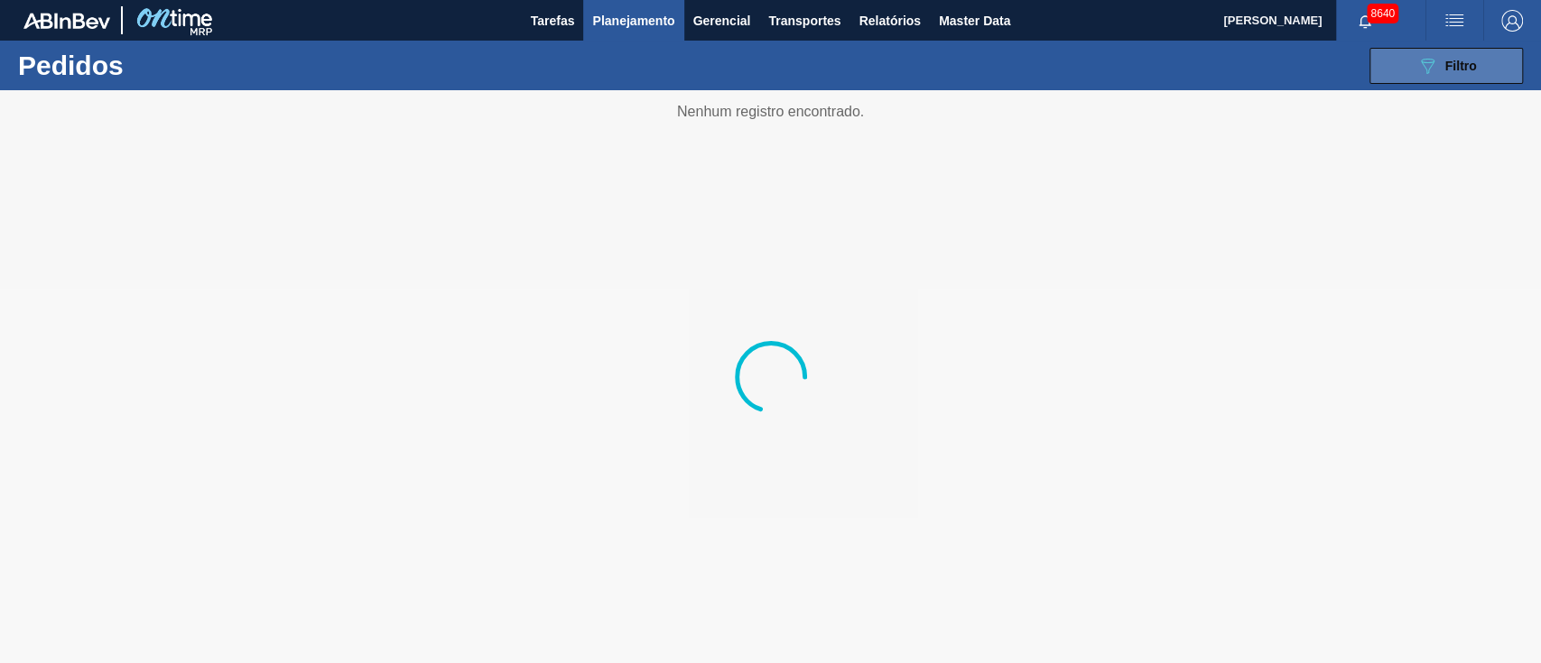
click at [1481, 64] on button "089F7B8B-B2A5-4AFE-B5C0-19BA573D28AC Filtro" at bounding box center [1445, 66] width 153 height 36
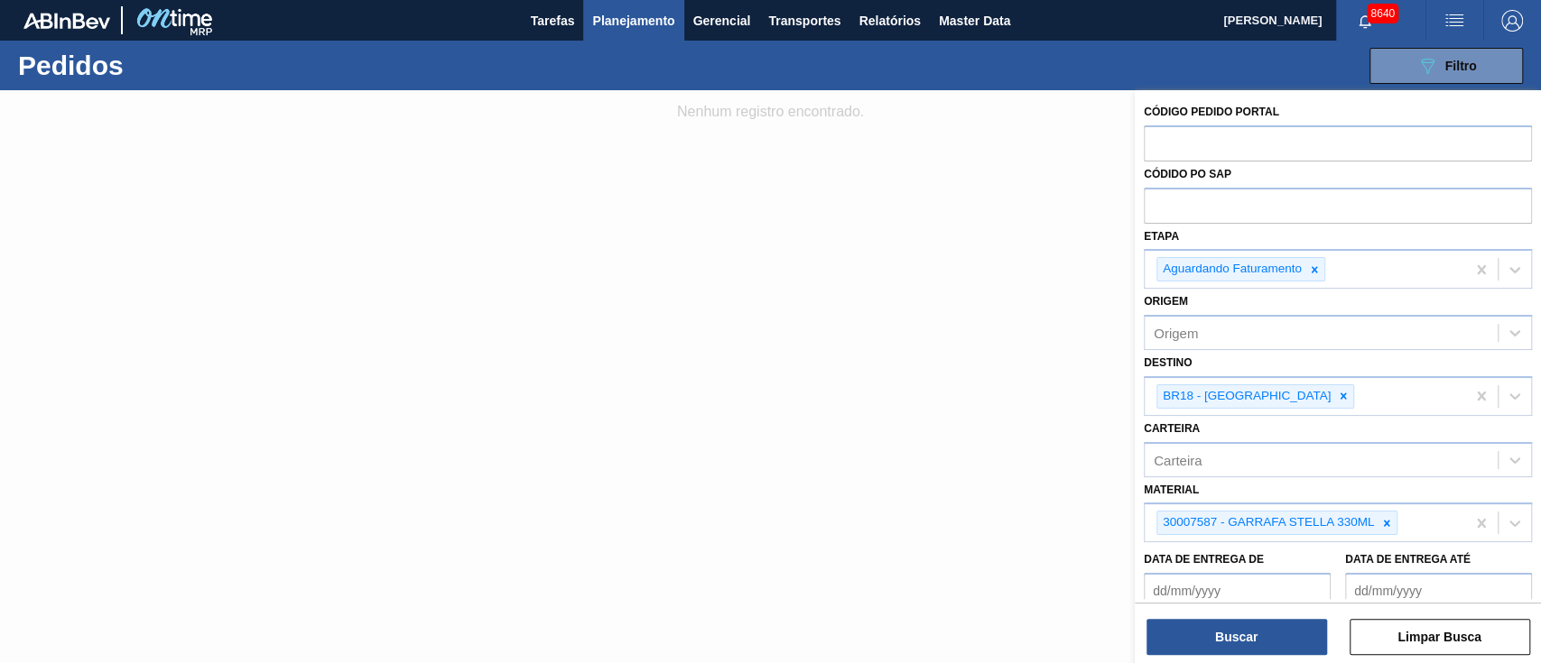
click at [640, 24] on span "Planejamento" at bounding box center [633, 21] width 82 height 22
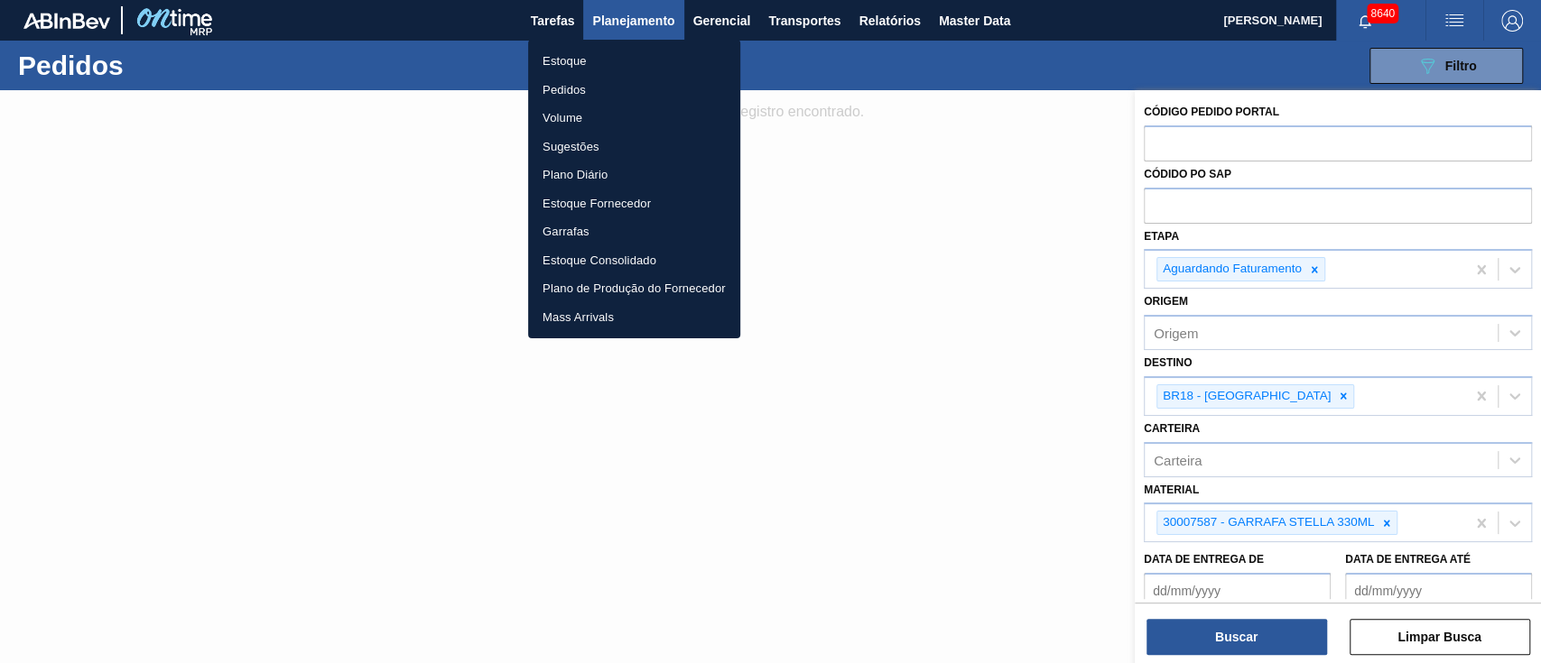
click at [569, 61] on li "Estoque" at bounding box center [634, 61] width 212 height 29
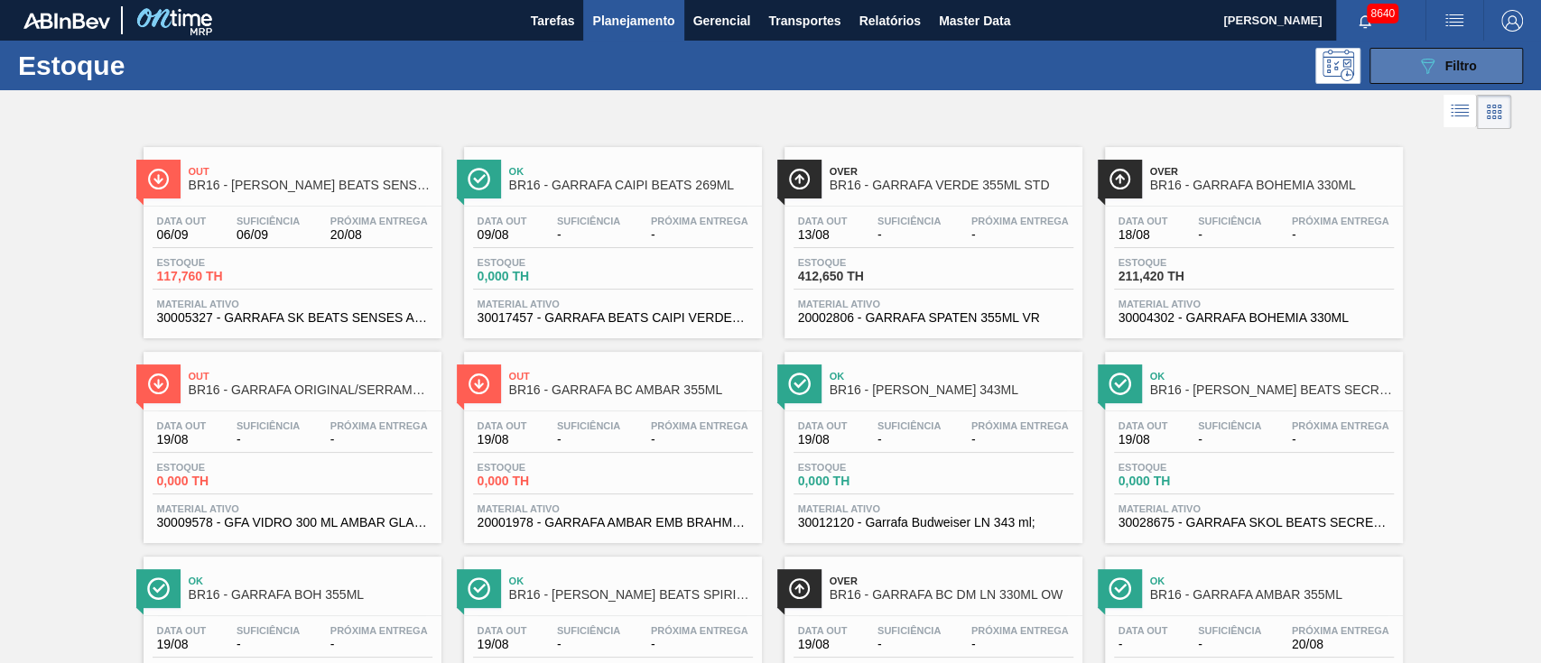
click at [1427, 55] on icon "089F7B8B-B2A5-4AFE-B5C0-19BA573D28AC" at bounding box center [1427, 66] width 22 height 22
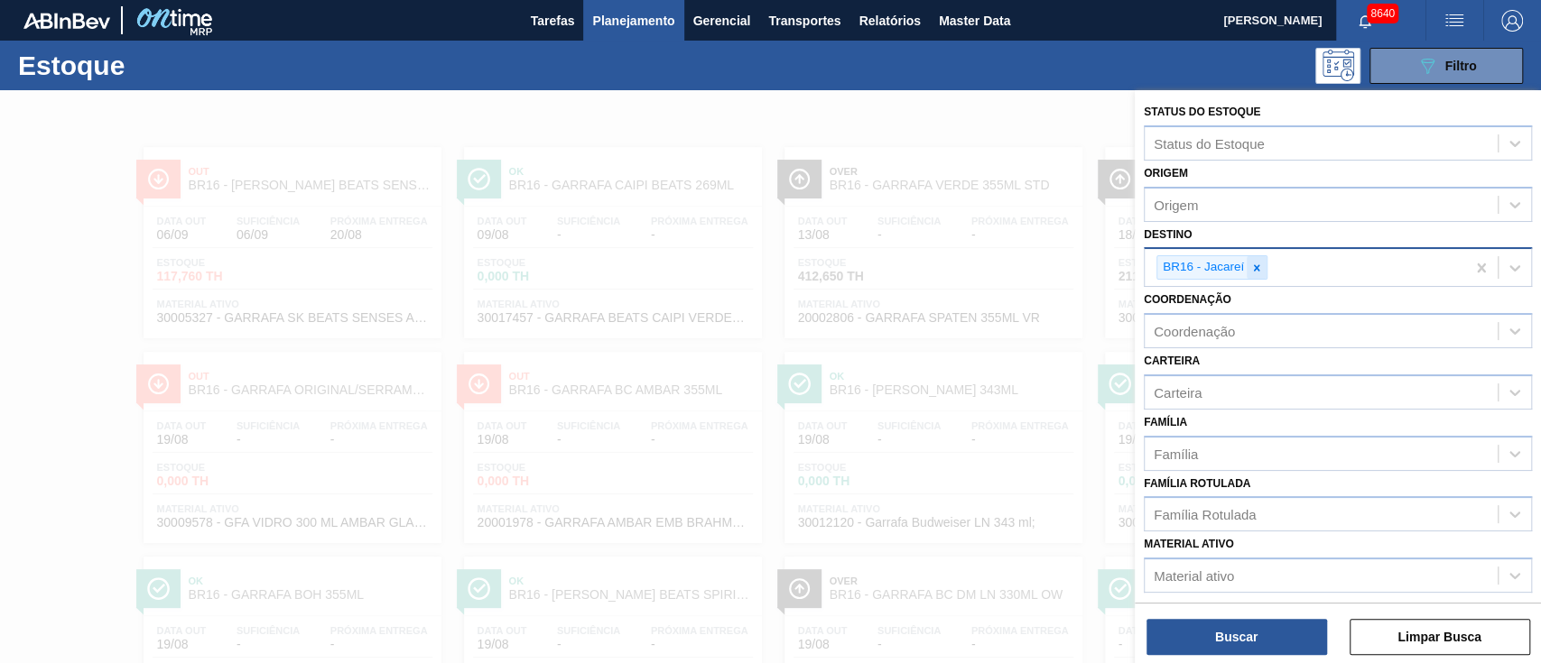
click at [1254, 267] on icon at bounding box center [1256, 268] width 13 height 13
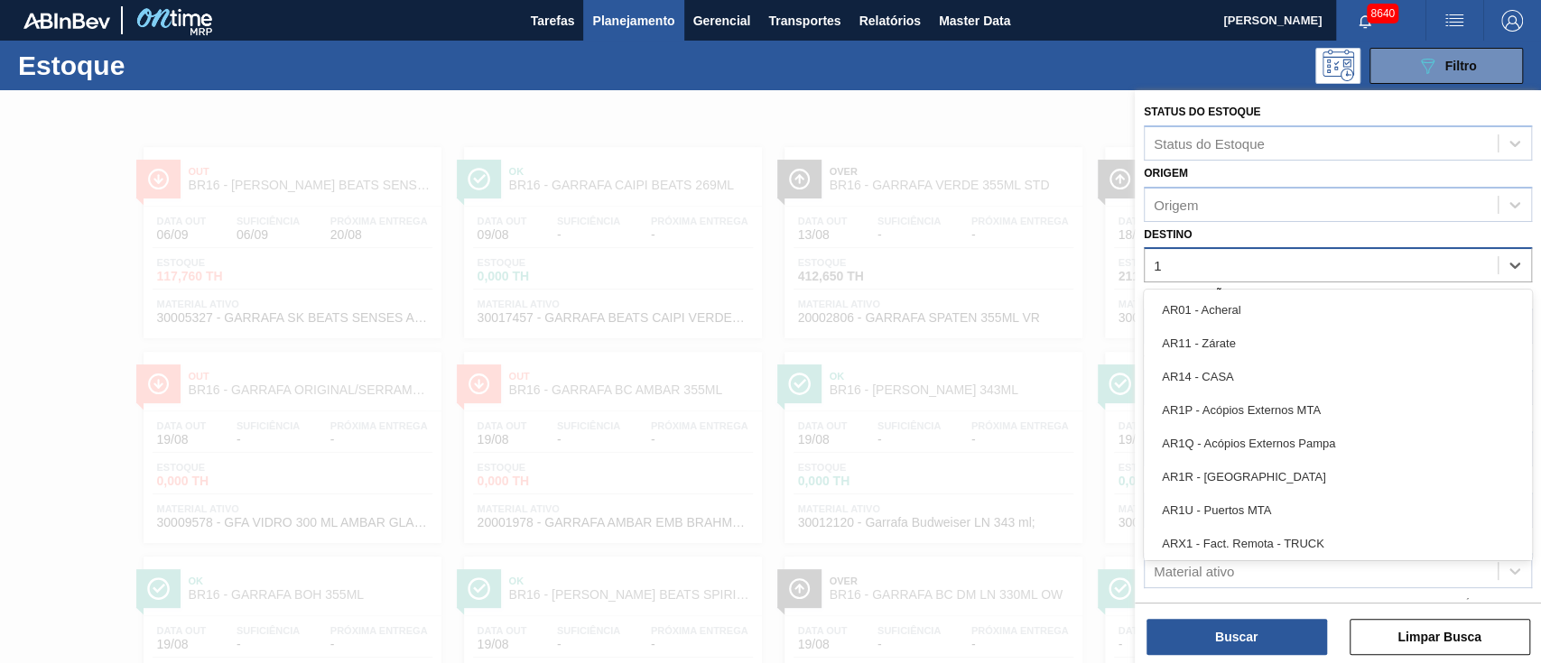
type input "18"
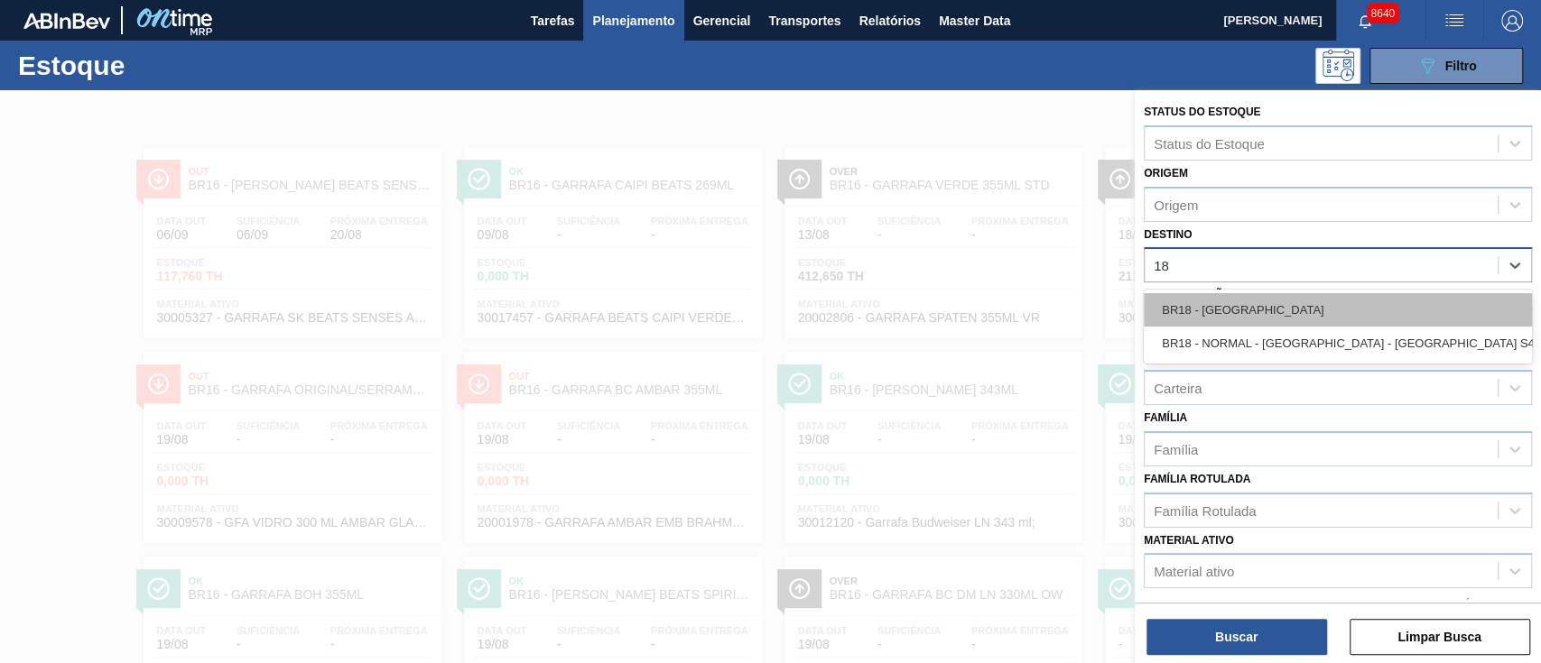
click at [1210, 319] on div "BR18 - [GEOGRAPHIC_DATA]" at bounding box center [1338, 309] width 388 height 33
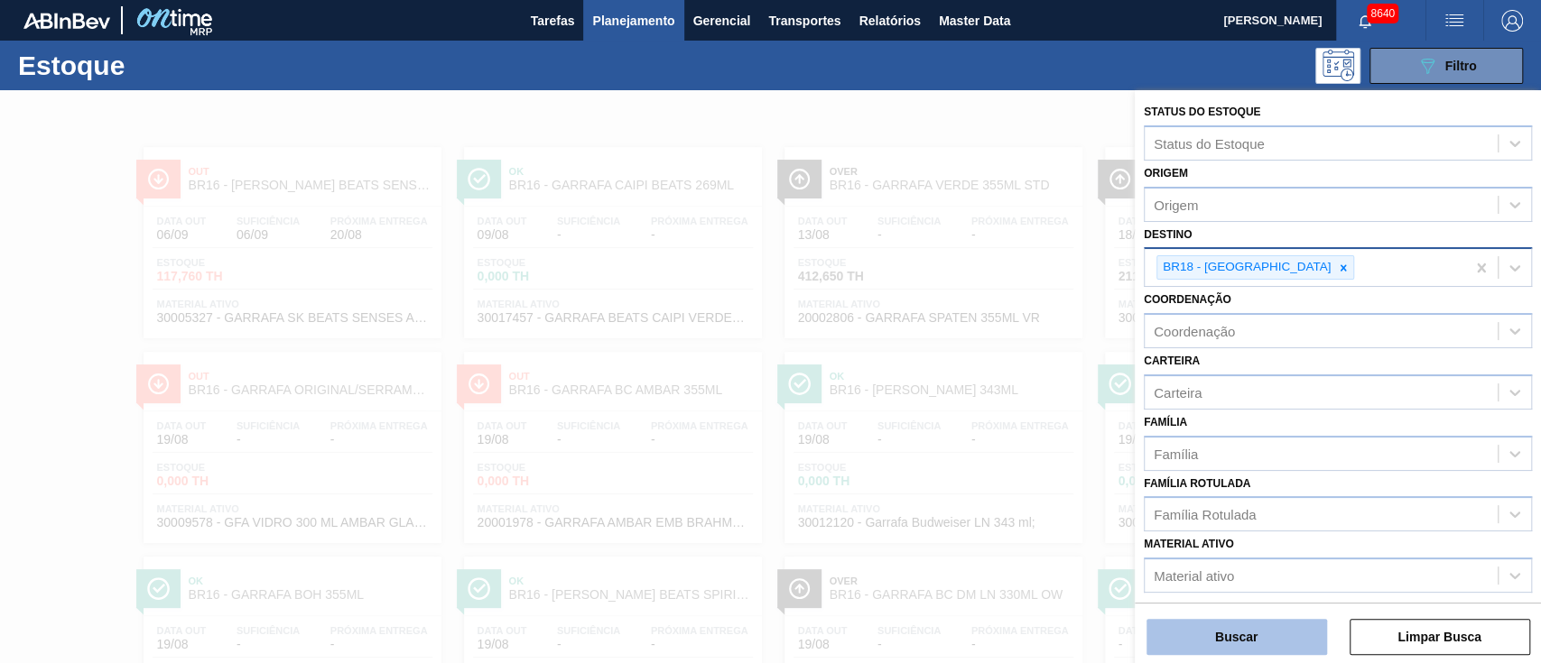
click at [1289, 644] on button "Buscar" at bounding box center [1236, 637] width 181 height 36
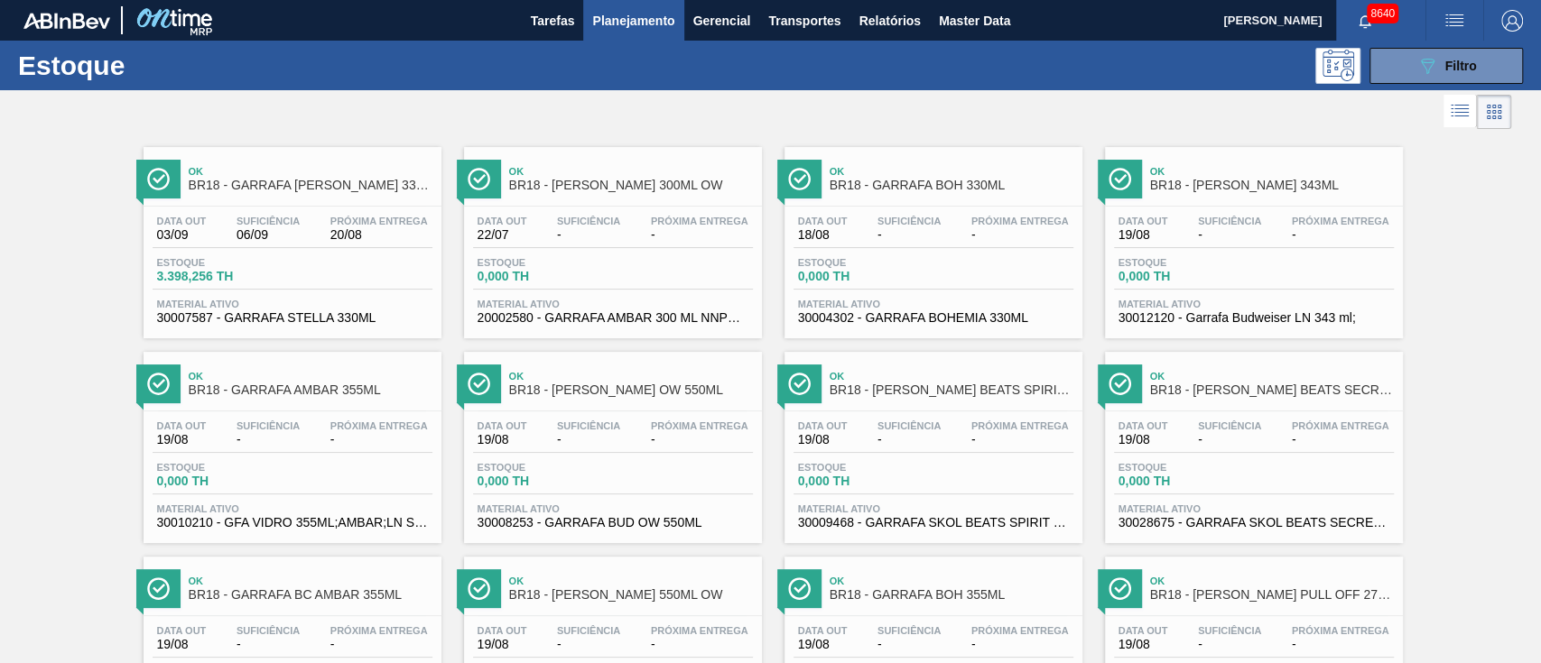
click at [1516, 25] on img "button" at bounding box center [1512, 21] width 22 height 22
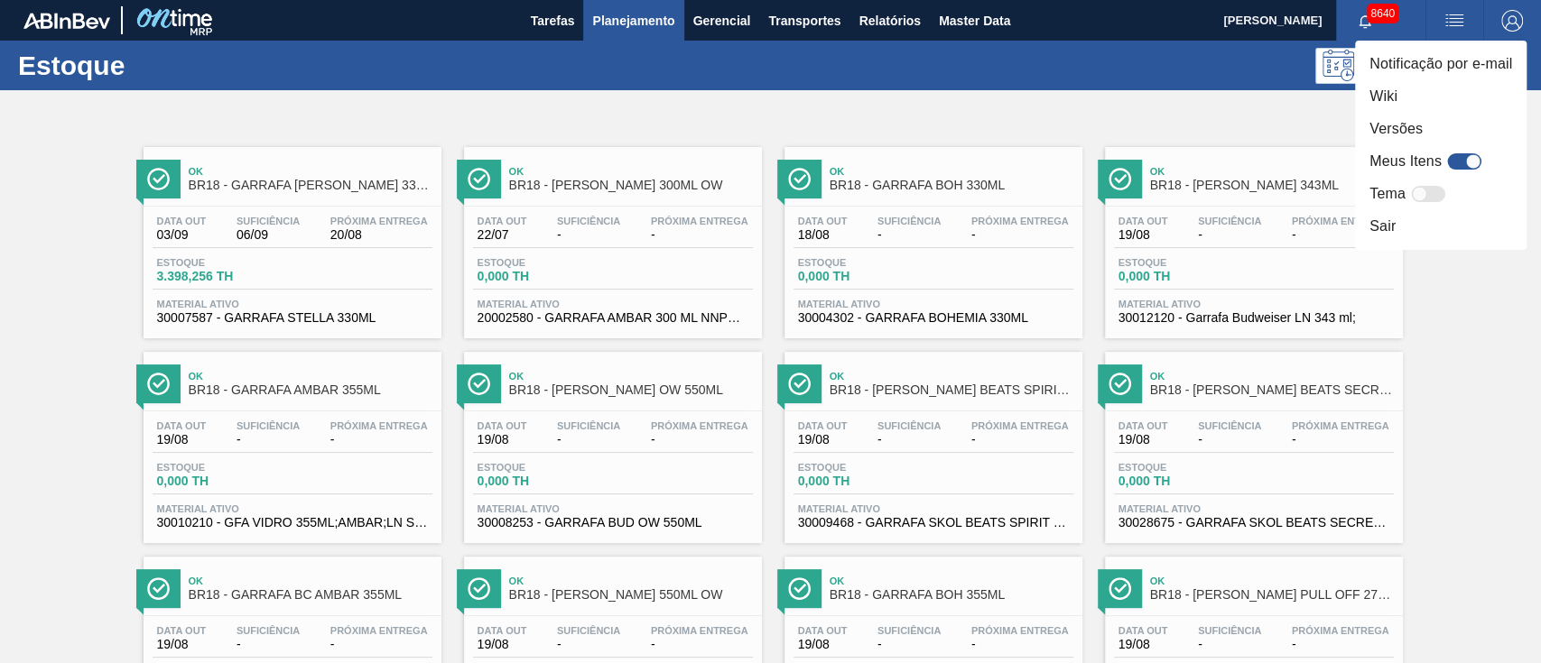
click at [1454, 161] on div at bounding box center [1464, 161] width 34 height 16
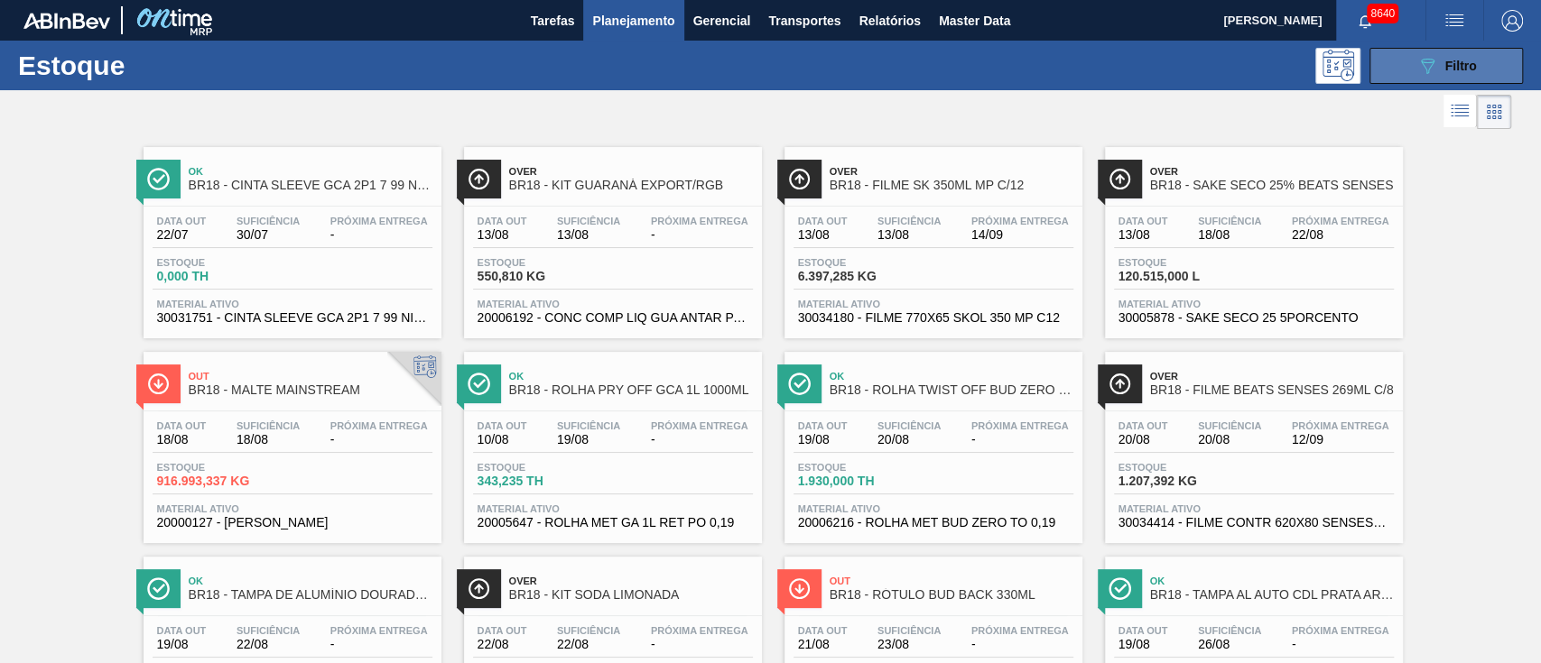
click at [1453, 75] on div "089F7B8B-B2A5-4AFE-B5C0-19BA573D28AC Filtro" at bounding box center [1446, 66] width 60 height 22
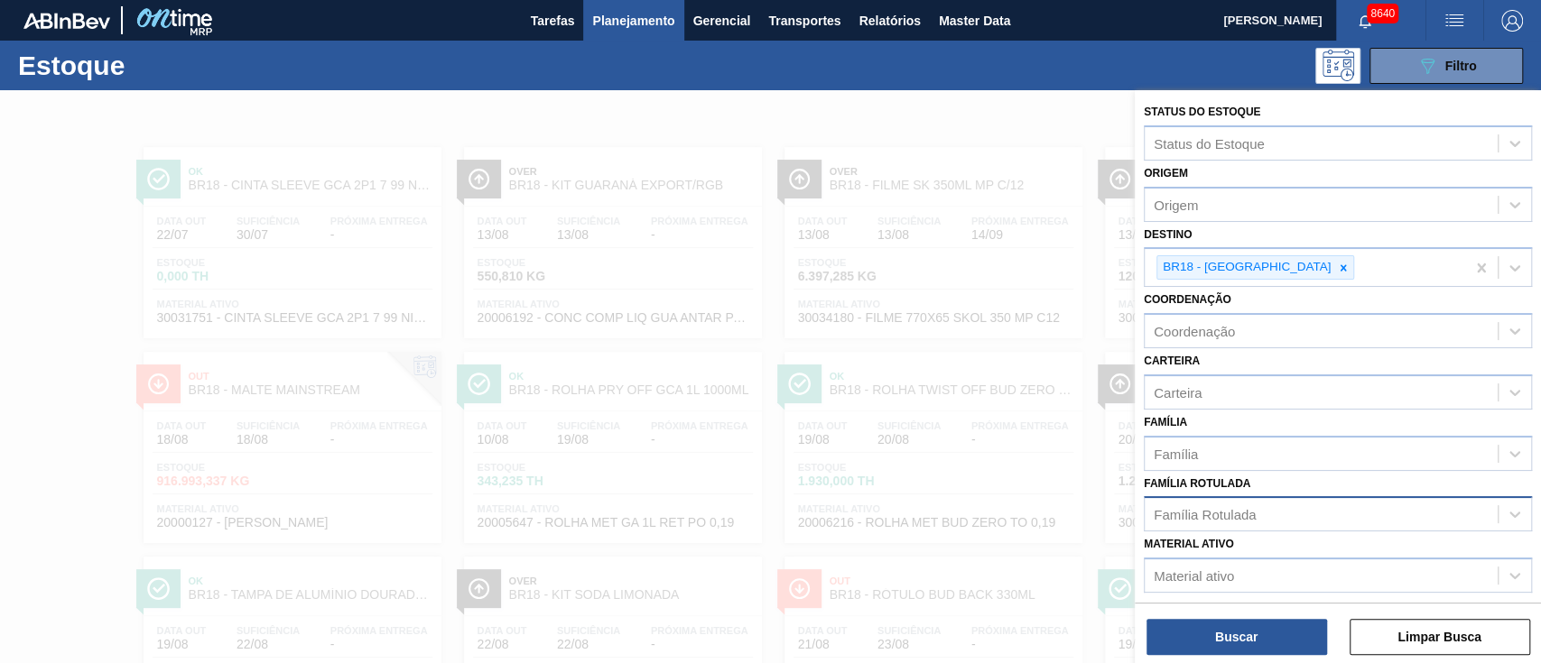
click at [1235, 517] on div "Família Rotulada" at bounding box center [1205, 514] width 102 height 15
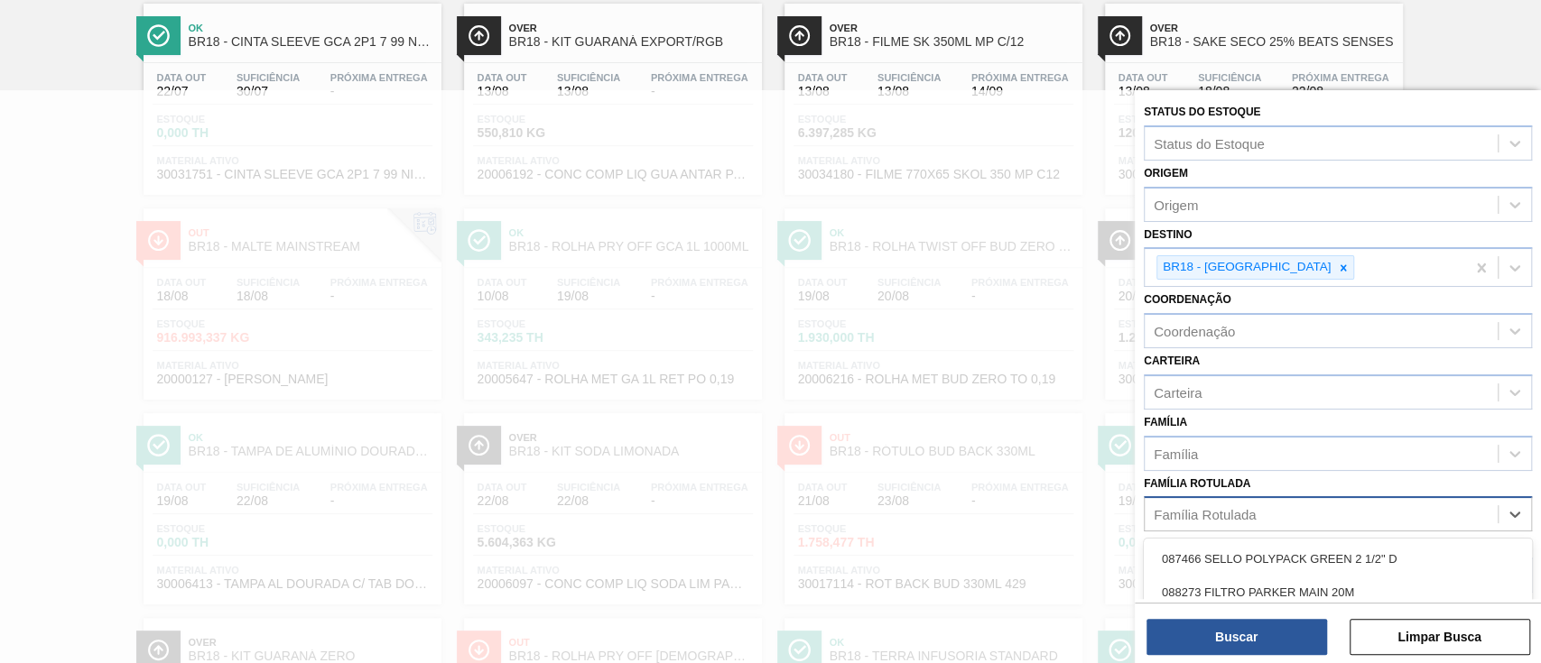
scroll to position [152, 0]
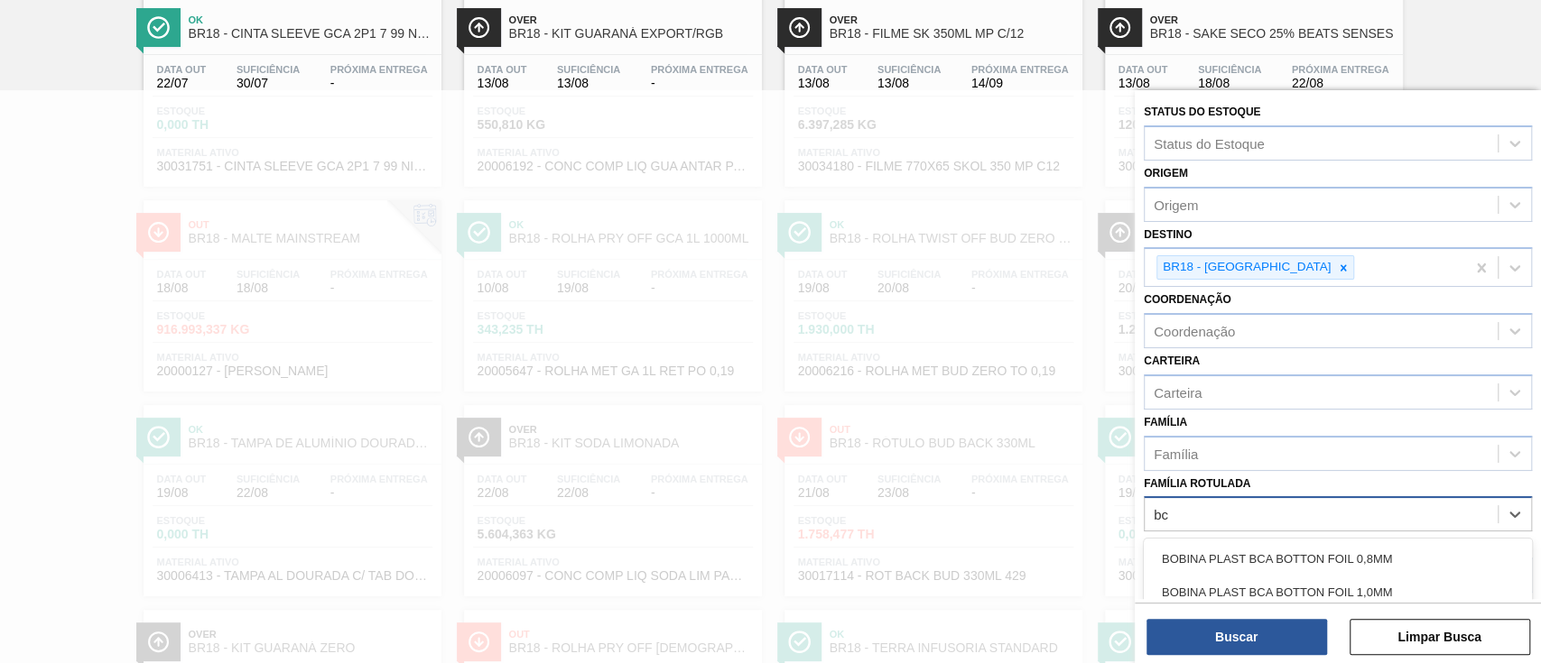
type Rotulada "b"
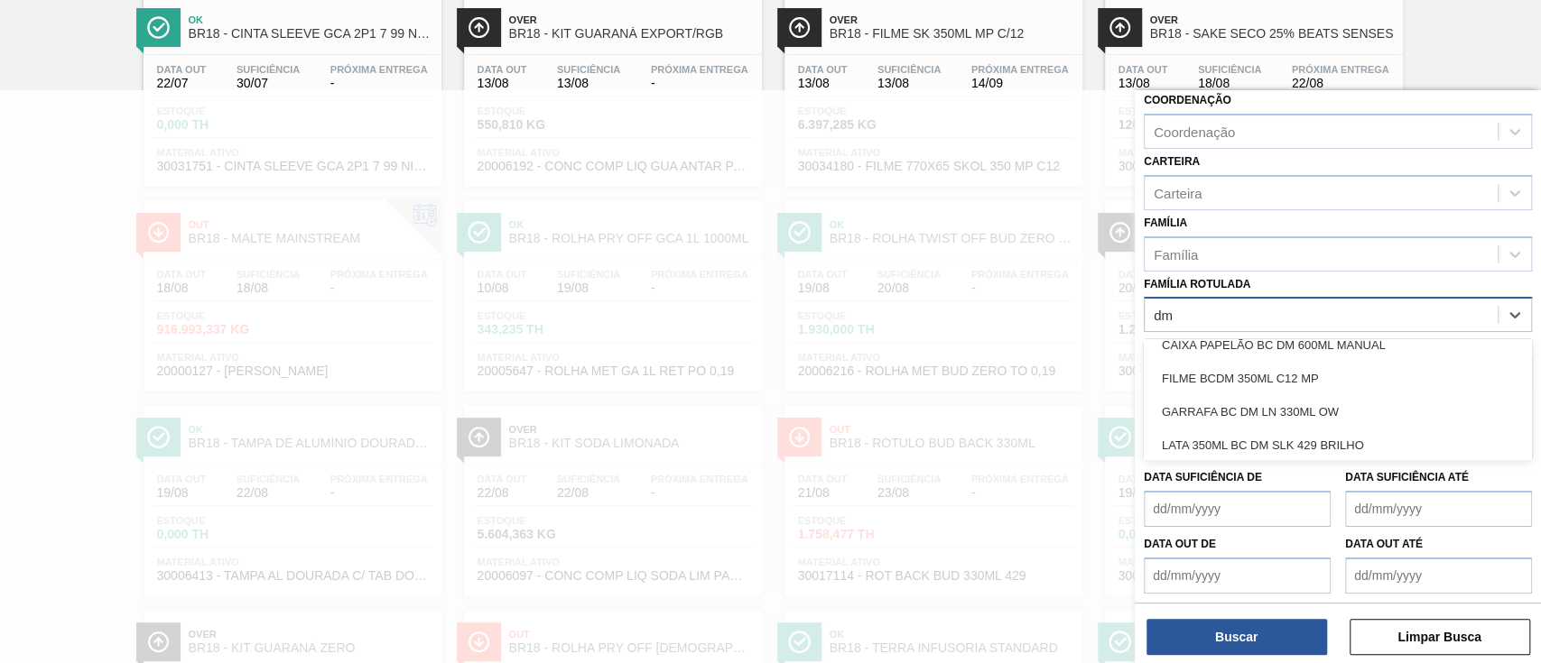
scroll to position [0, 0]
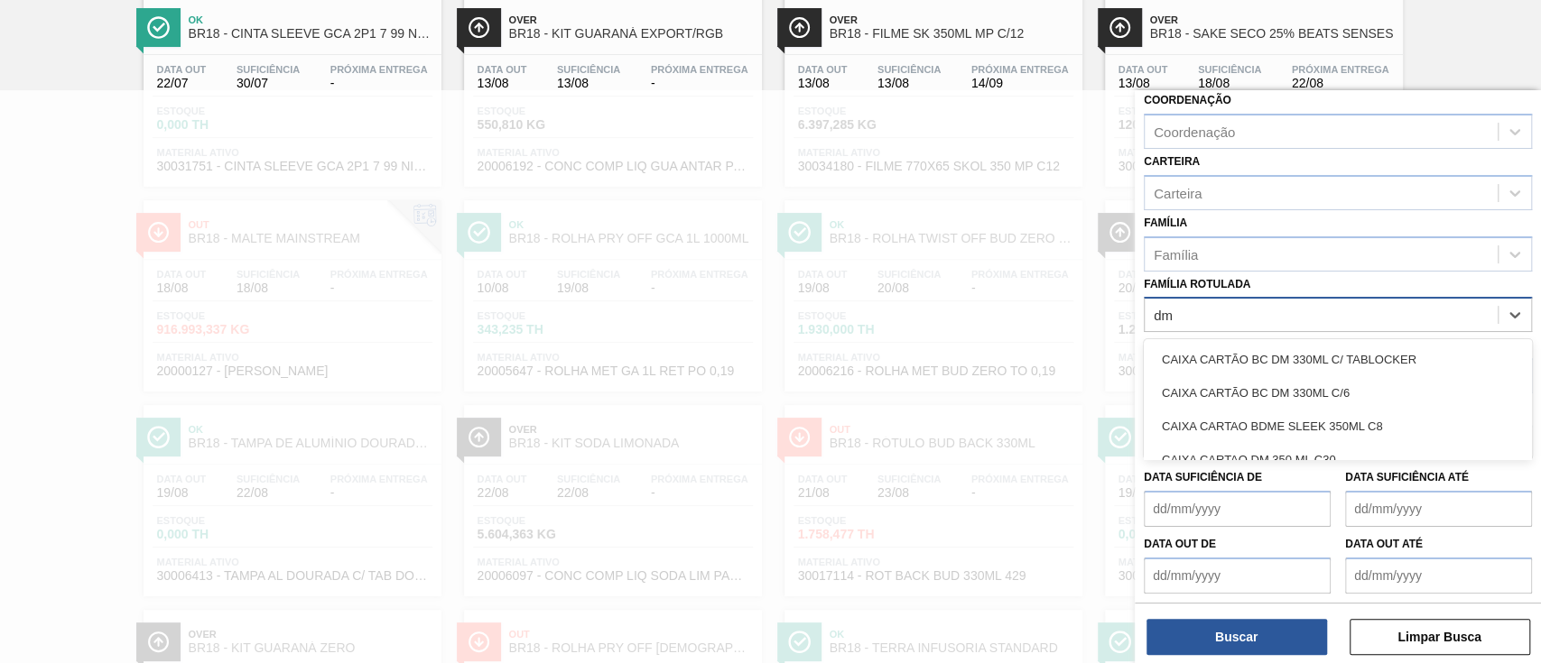
type Rotulada "d"
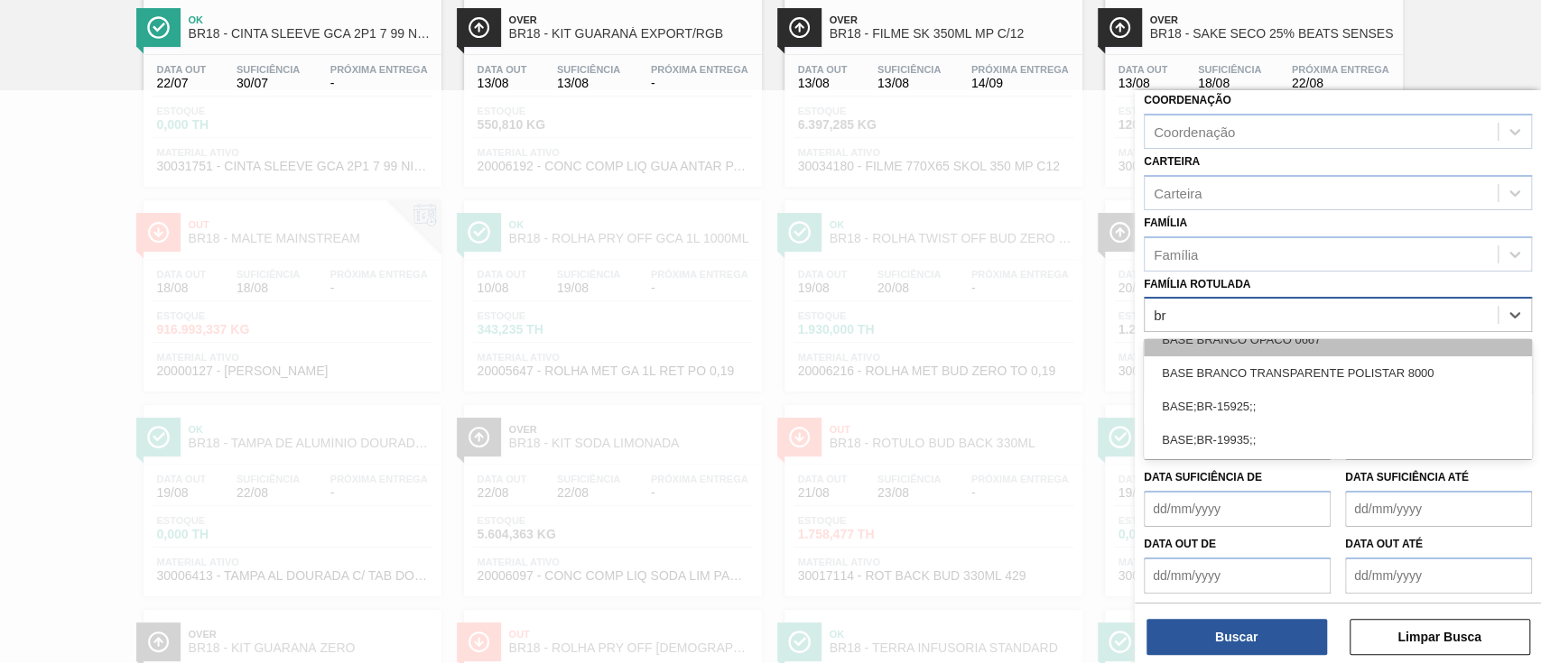
type Rotulada "b"
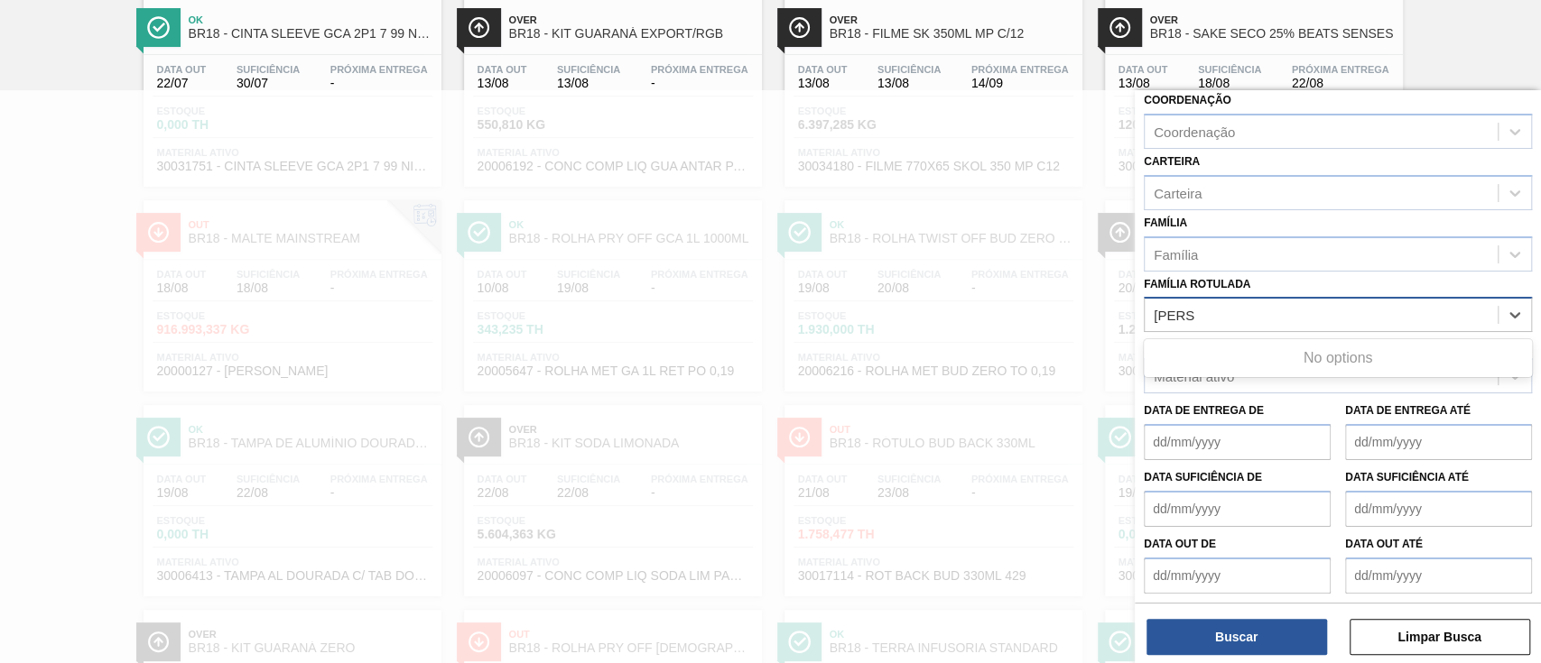
scroll to position [0, 0]
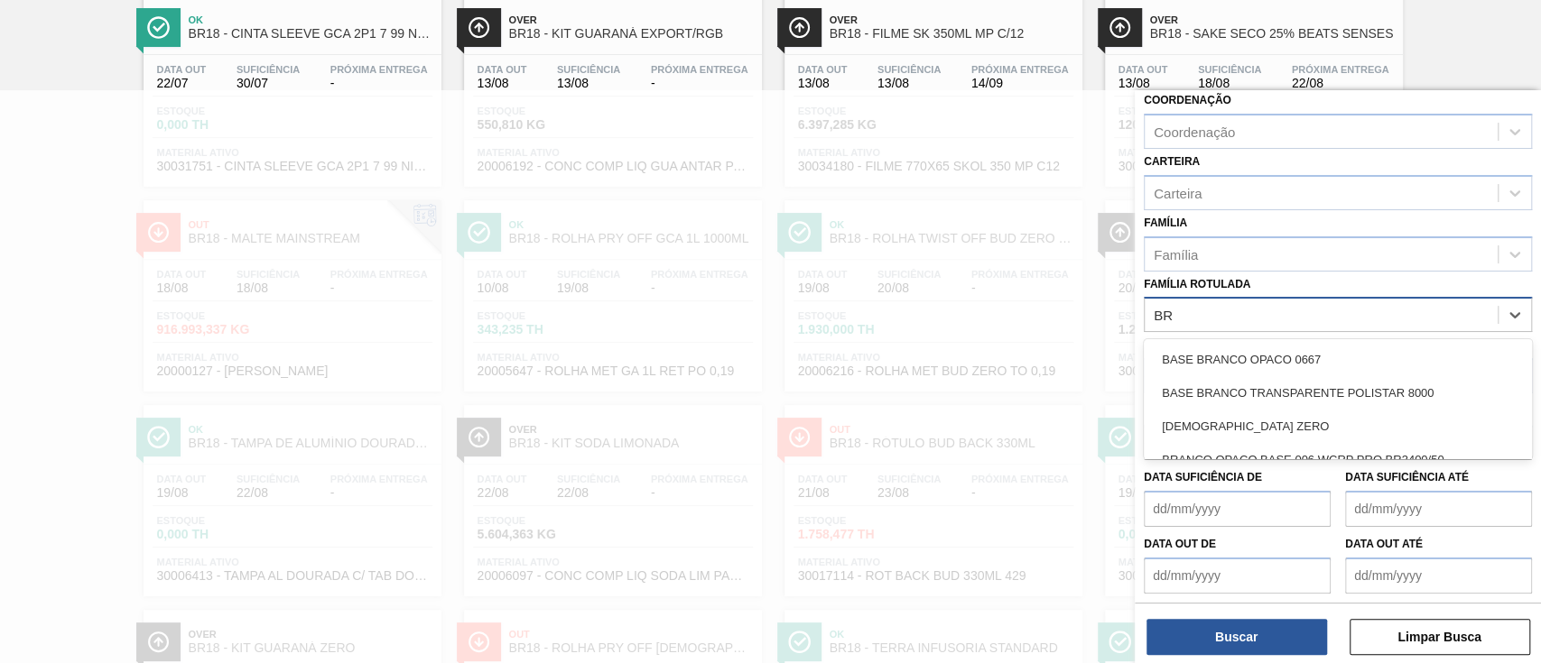
type Rotulada "B"
type Rotulada "A"
type Rotulada "GARRAFA BC"
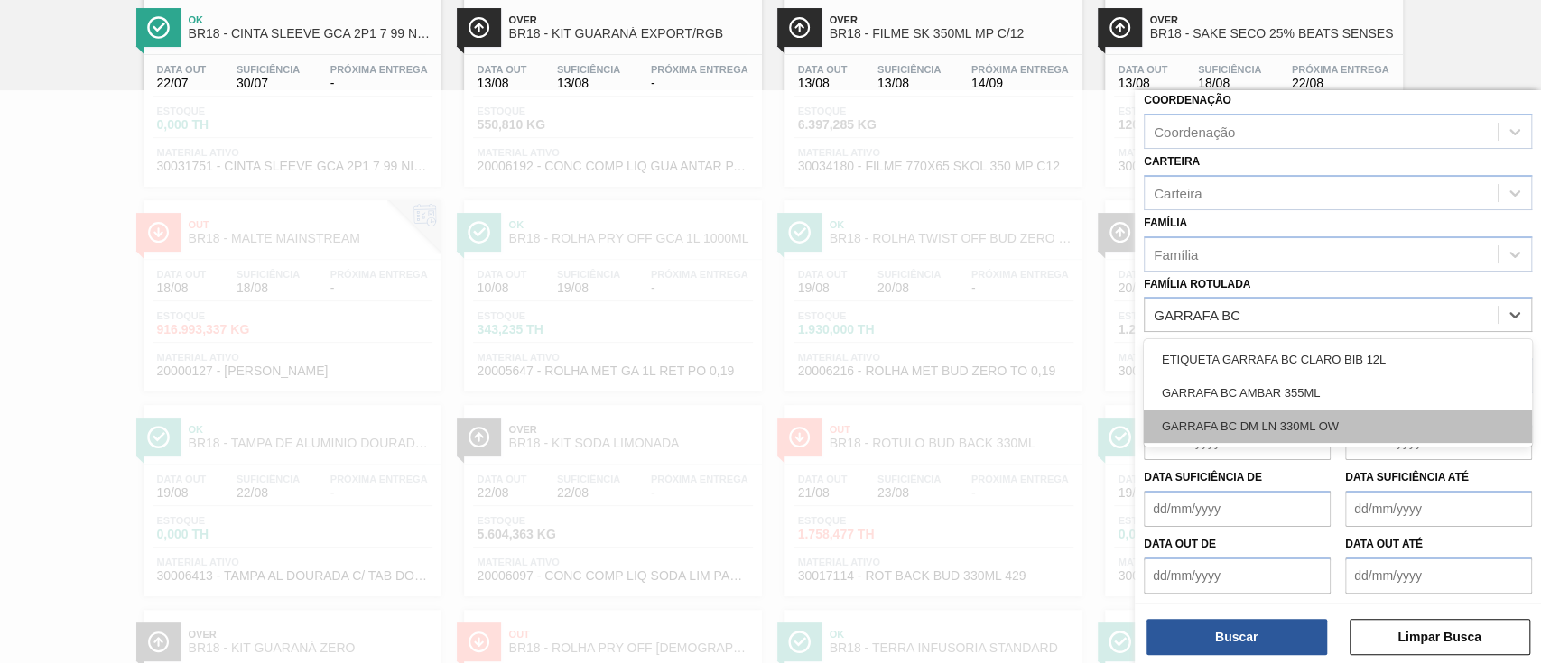
click at [1255, 426] on div "GARRAFA BC DM LN 330ML OW" at bounding box center [1338, 426] width 388 height 33
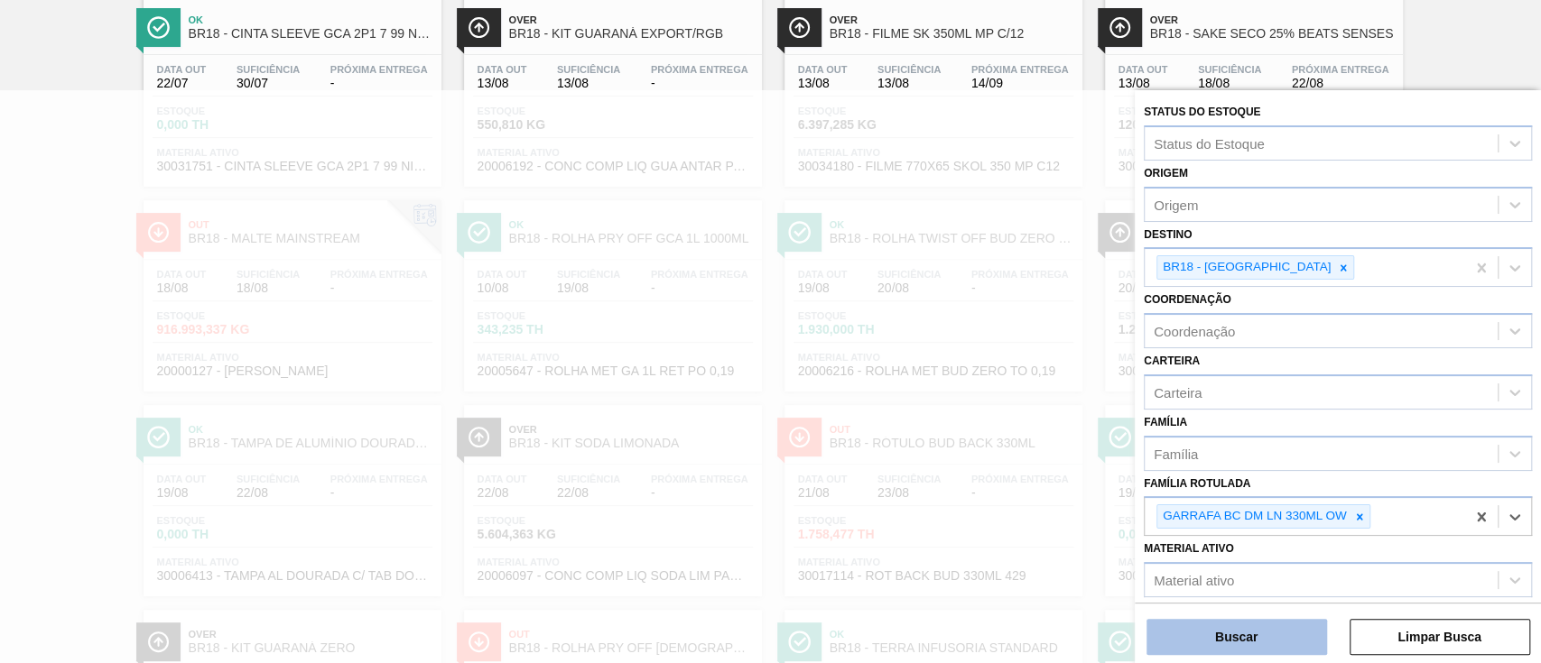
click at [1244, 632] on button "Buscar" at bounding box center [1236, 637] width 181 height 36
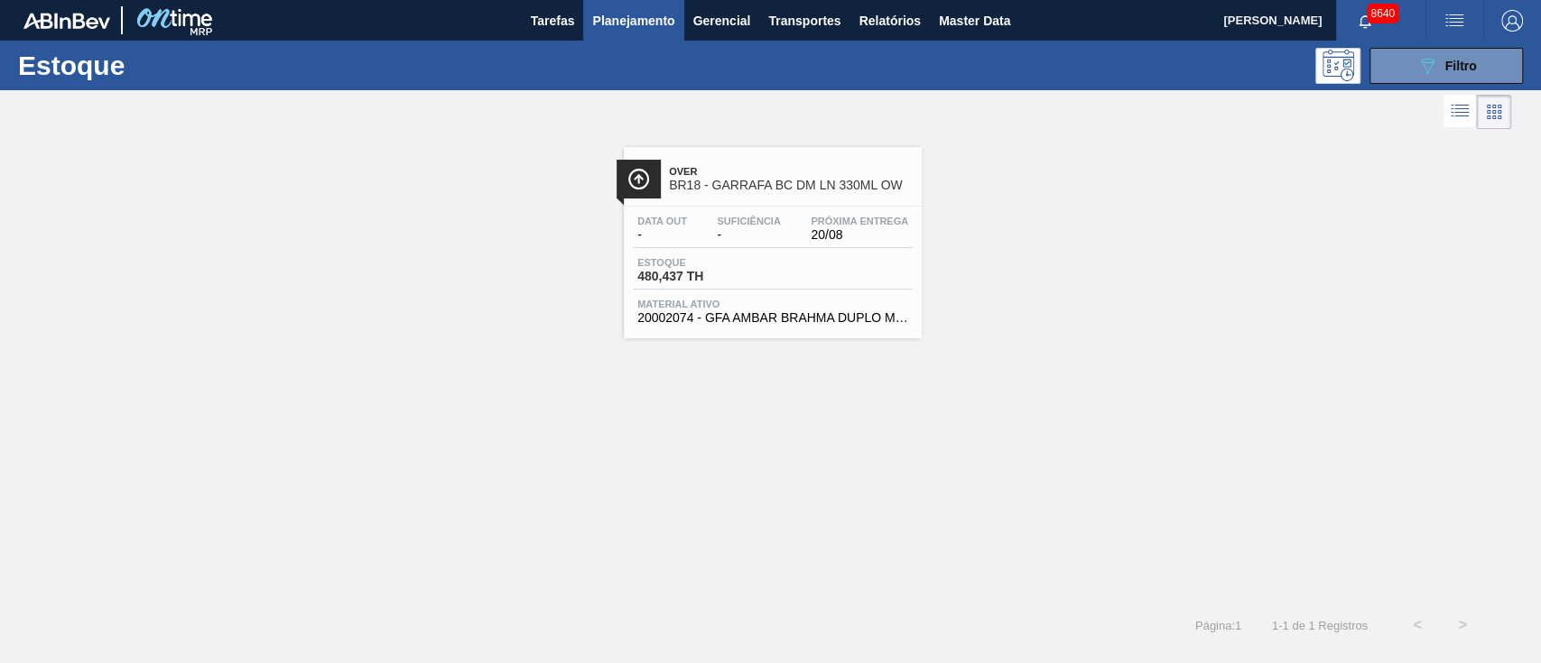
click at [752, 285] on div "Estoque 480,437 TH" at bounding box center [773, 273] width 280 height 32
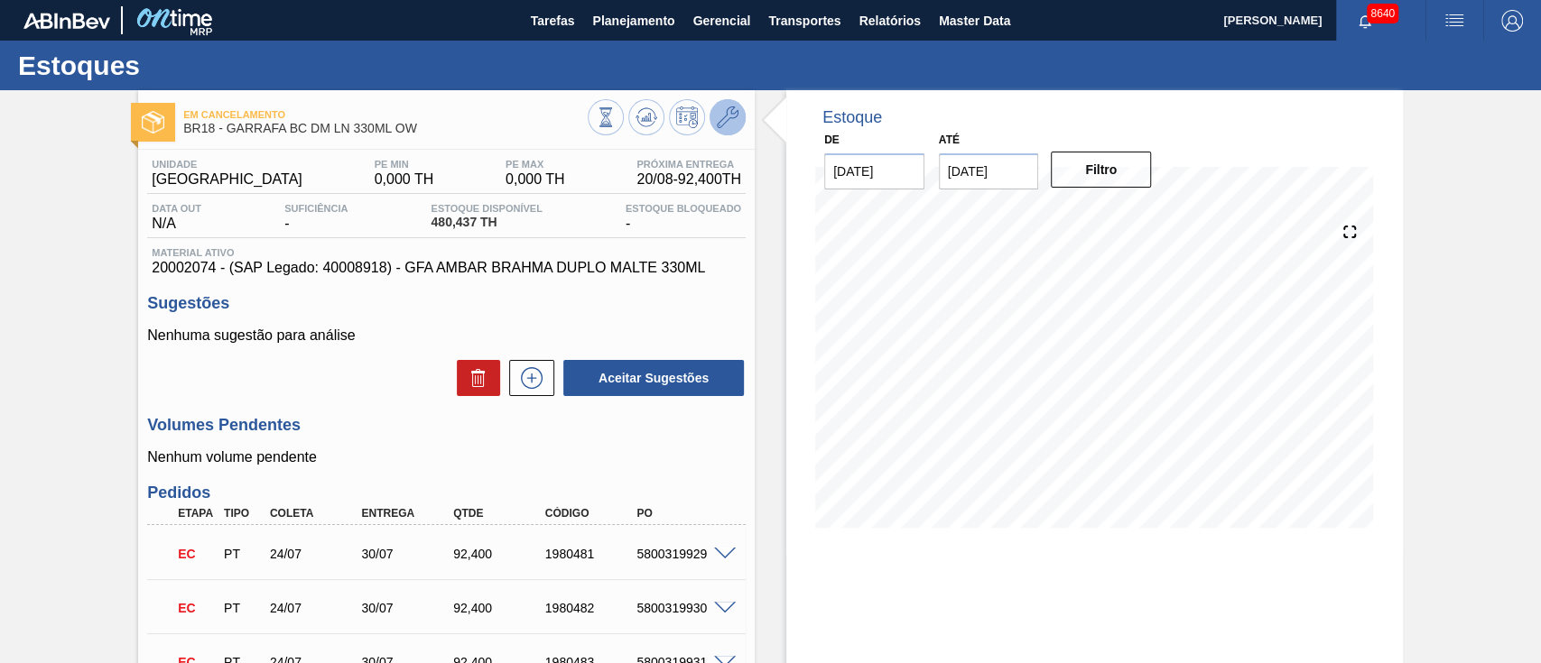
click at [735, 113] on icon at bounding box center [728, 118] width 22 height 22
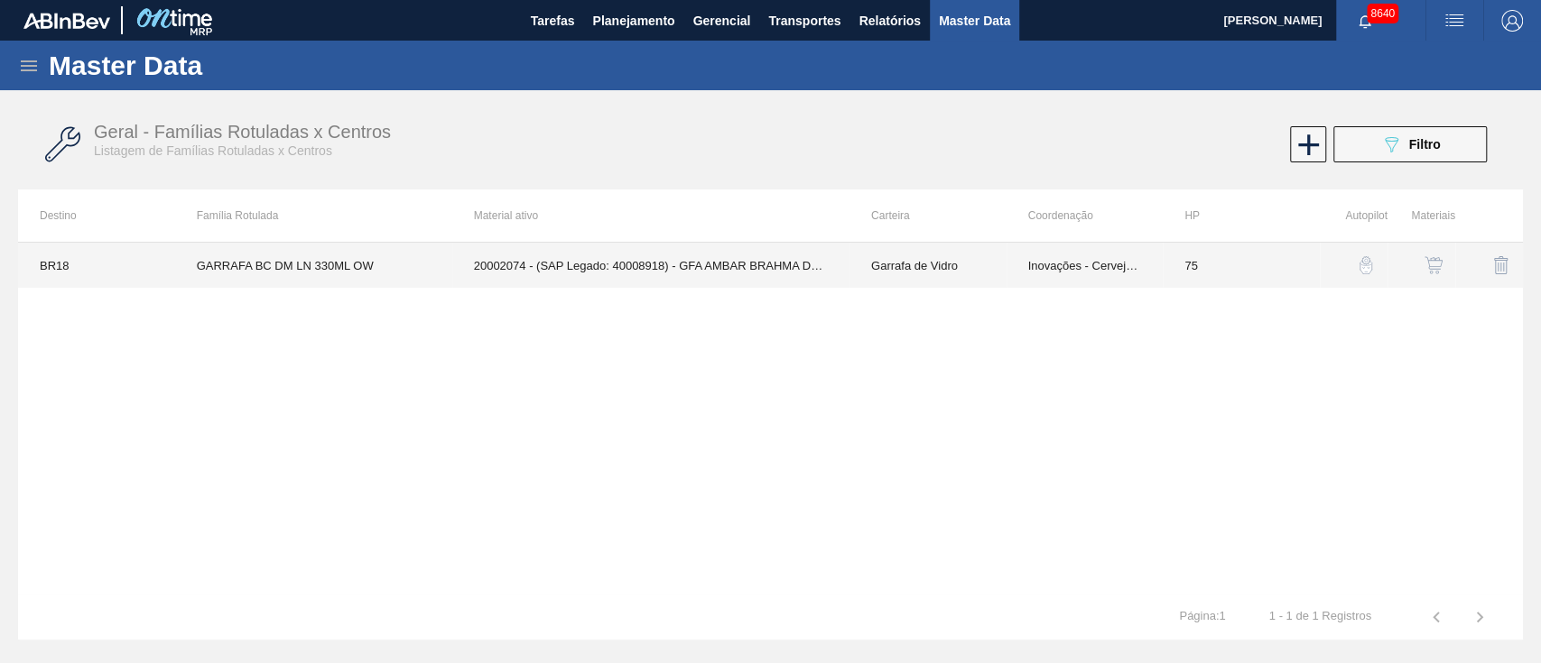
click at [533, 277] on td "20002074 - (SAP Legado: 40008918) - GFA AMBAR BRAHMA DUPLO MALTE 330ML" at bounding box center [650, 265] width 397 height 45
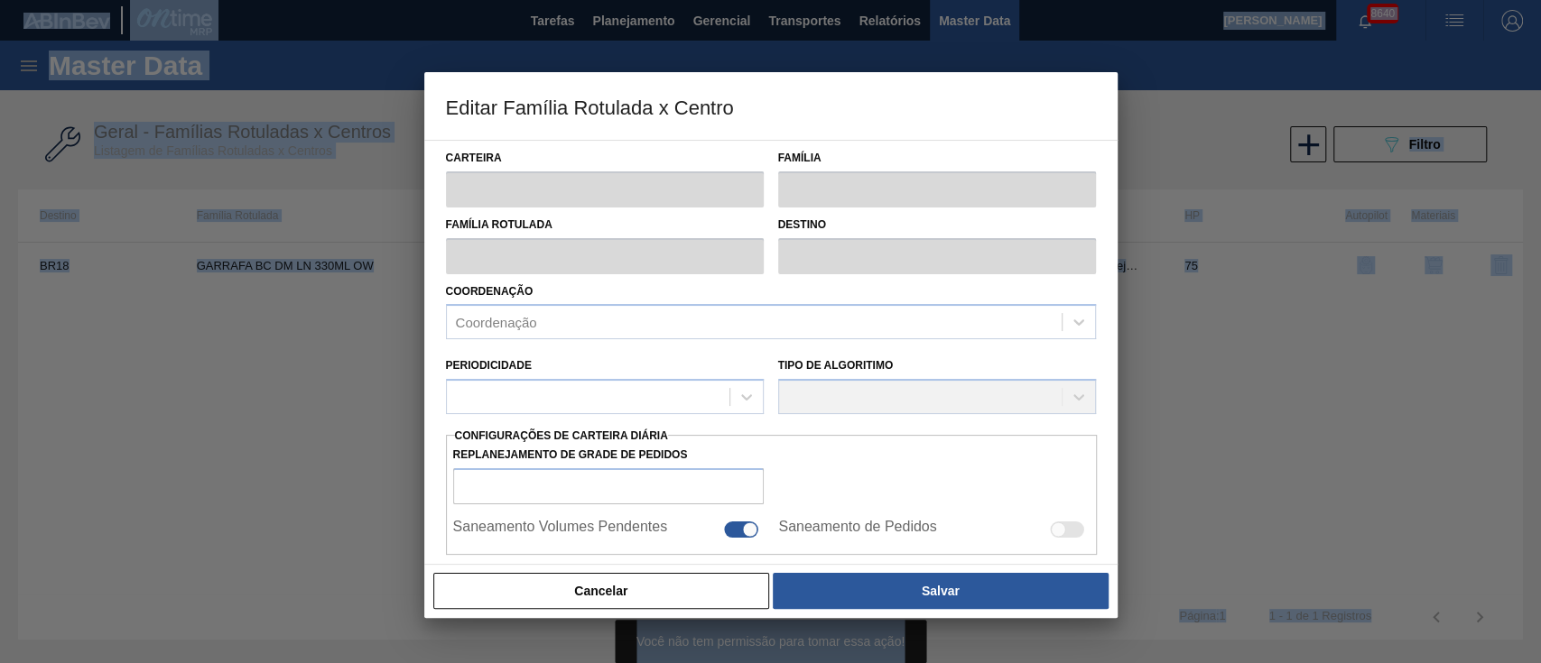
type input "Garrafa de Vidro"
type input "GARRAFA BC DM LN 330ML OW"
type input "BR18 - [GEOGRAPHIC_DATA]"
type input "0"
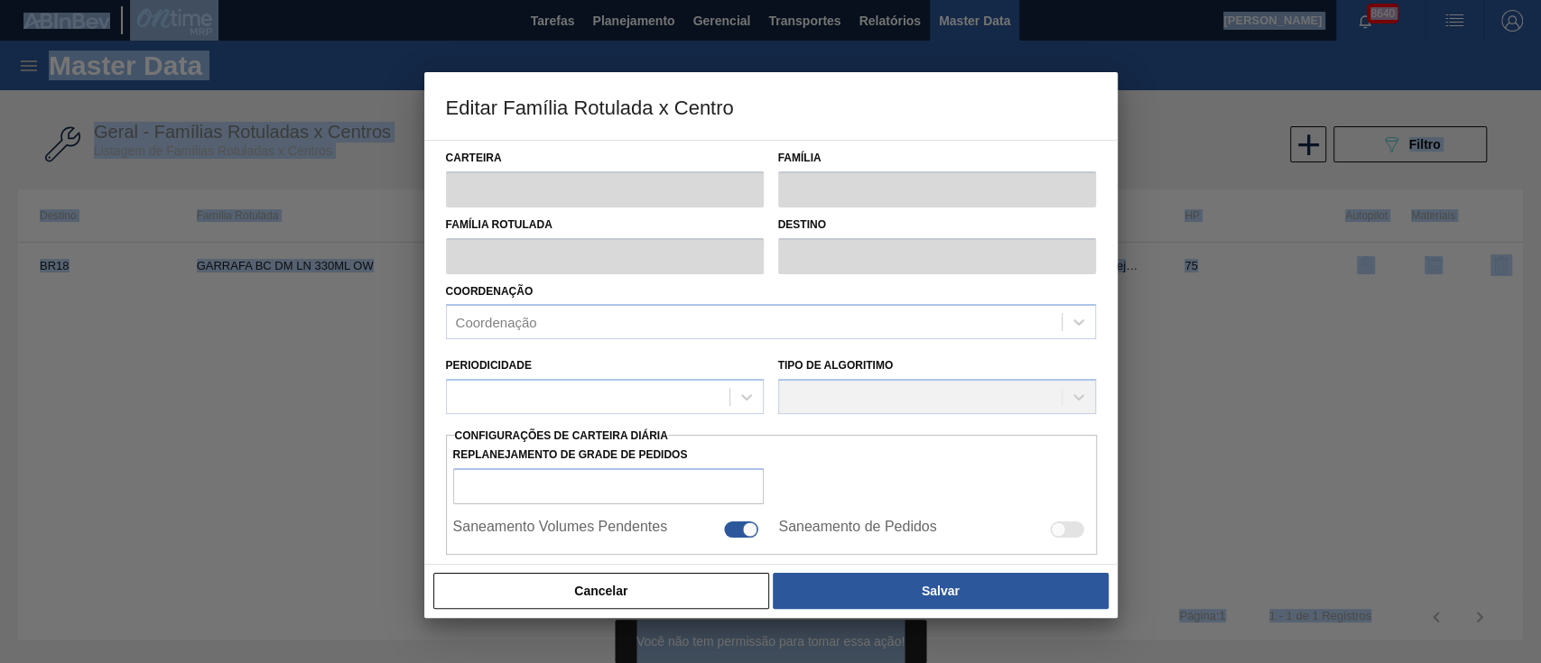
checkbox input "true"
type input "75"
type input "0"
type input "100"
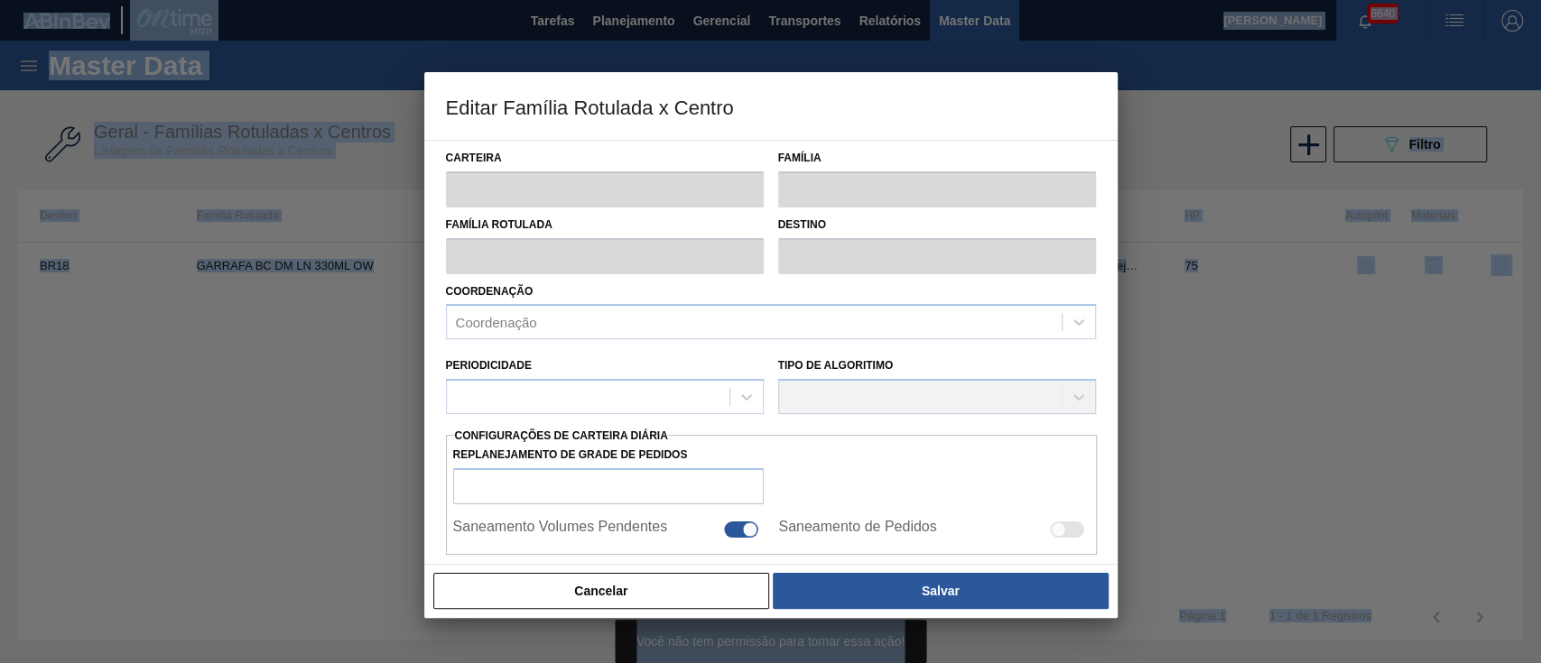
type input "0,000"
checkbox input "true"
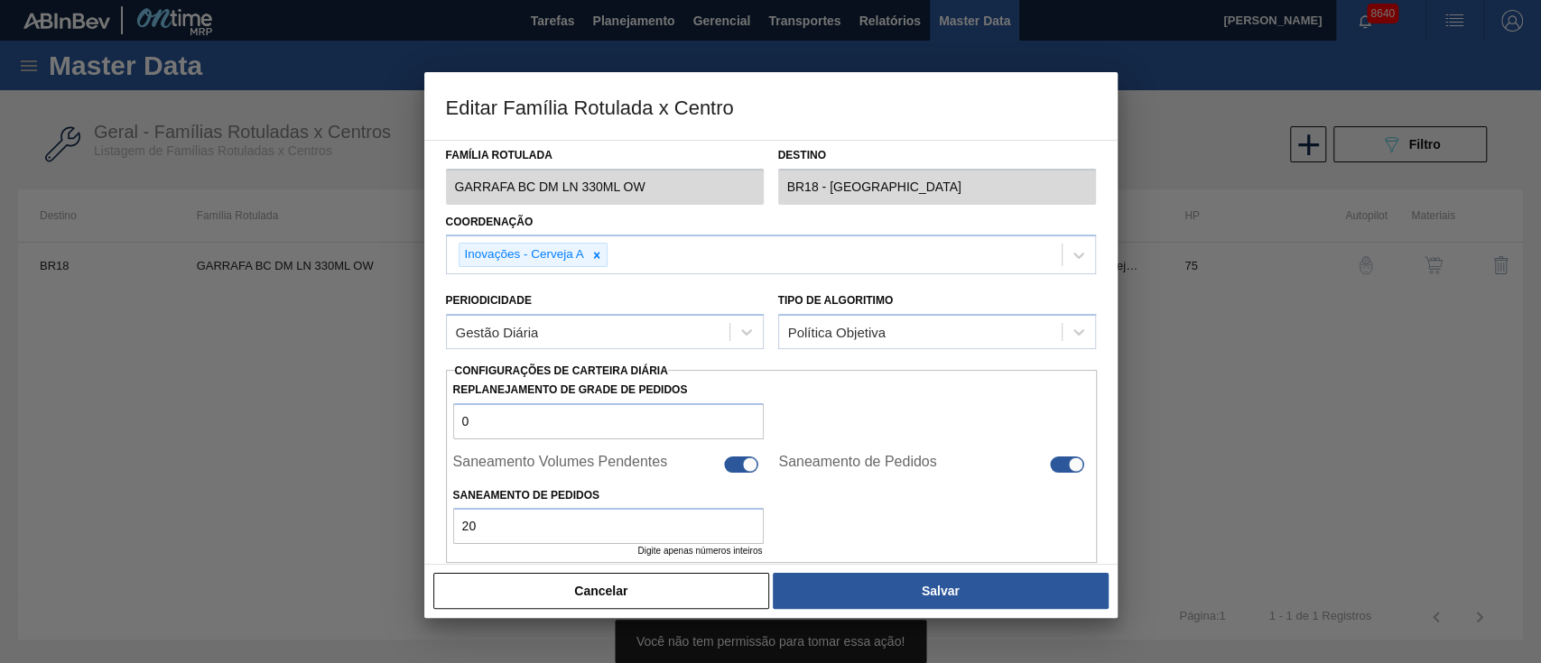
scroll to position [120, 0]
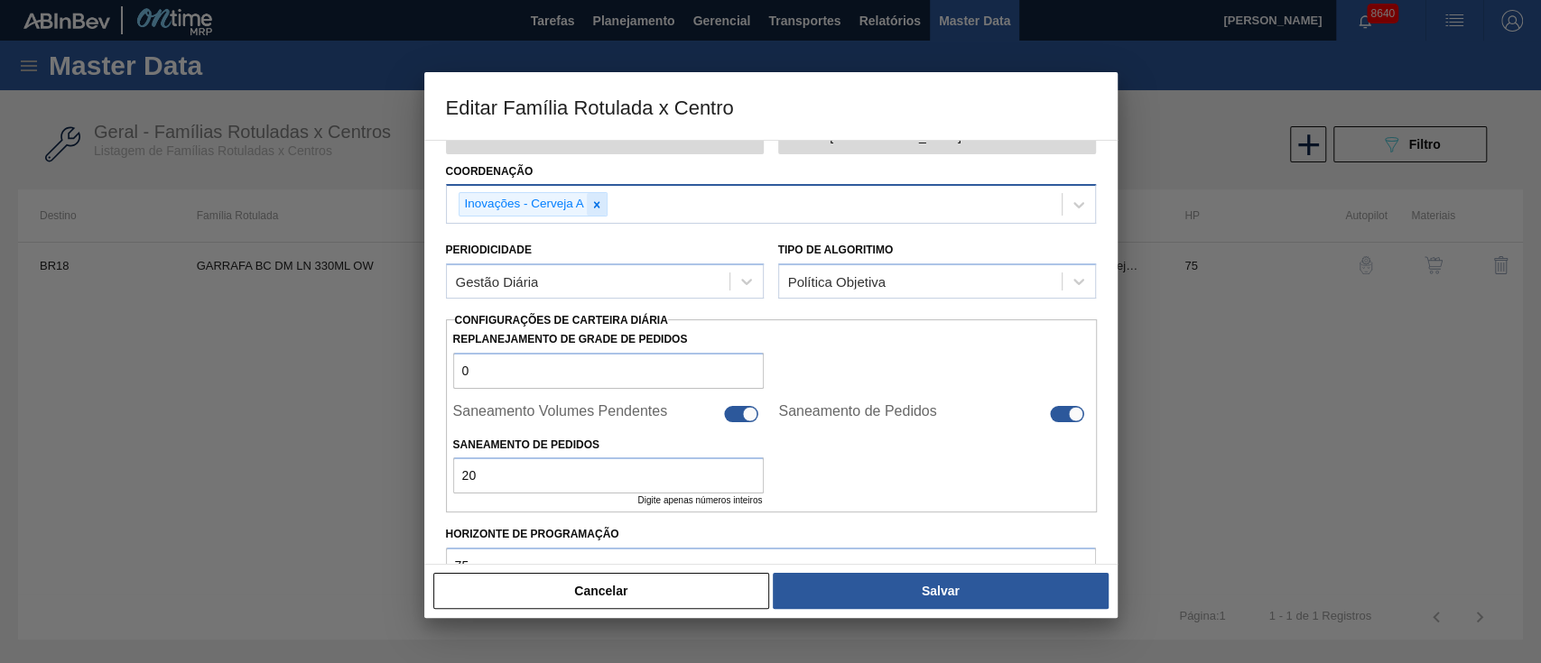
click at [597, 206] on icon at bounding box center [596, 205] width 13 height 13
click at [597, 206] on div "Inovações - Cerveja A" at bounding box center [754, 204] width 615 height 37
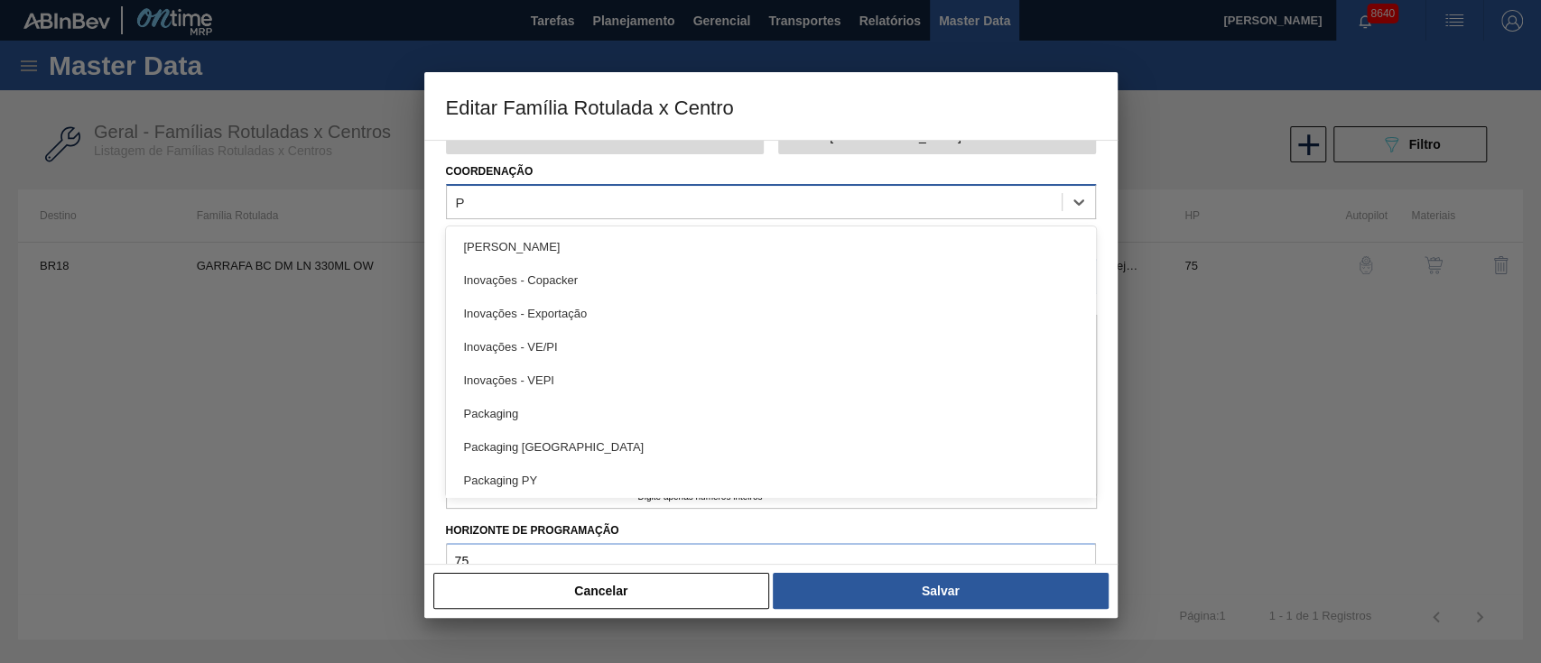
type input "PA"
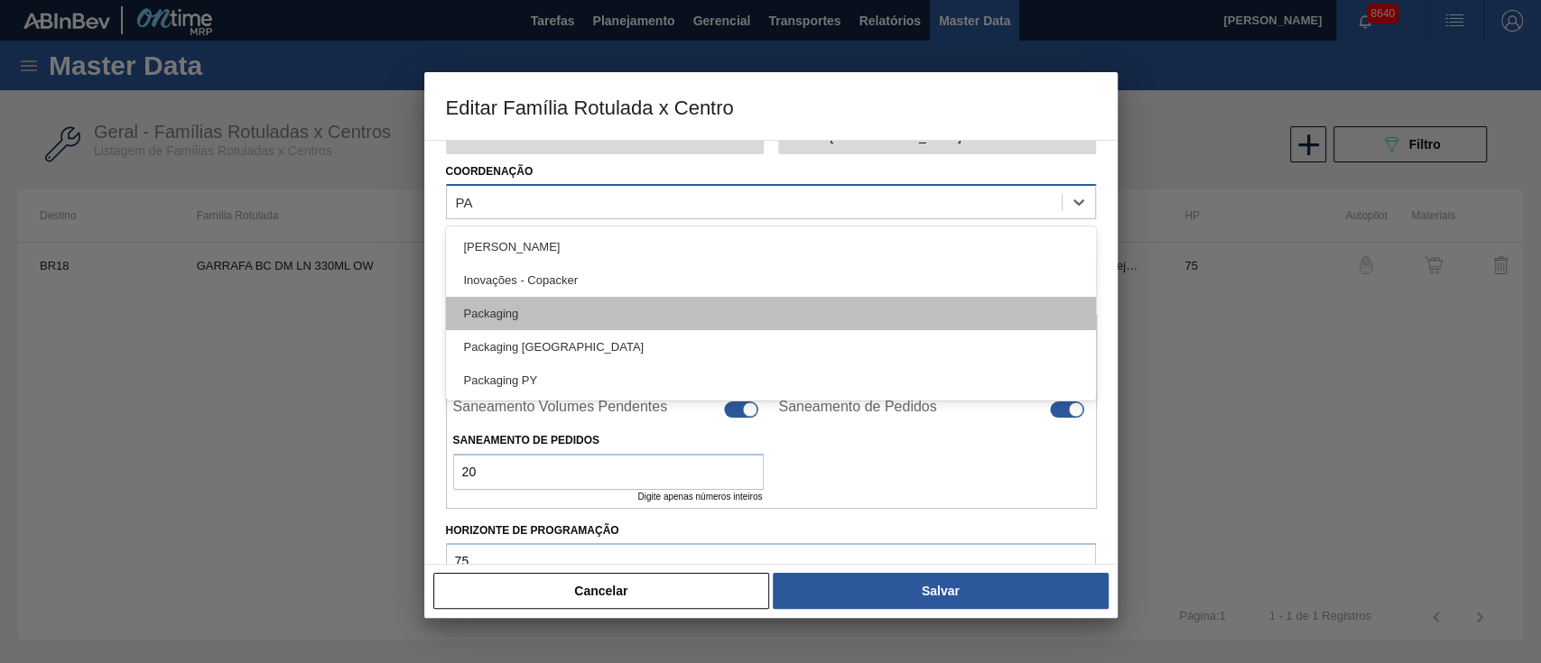
click at [517, 322] on div "Packaging" at bounding box center [771, 313] width 650 height 33
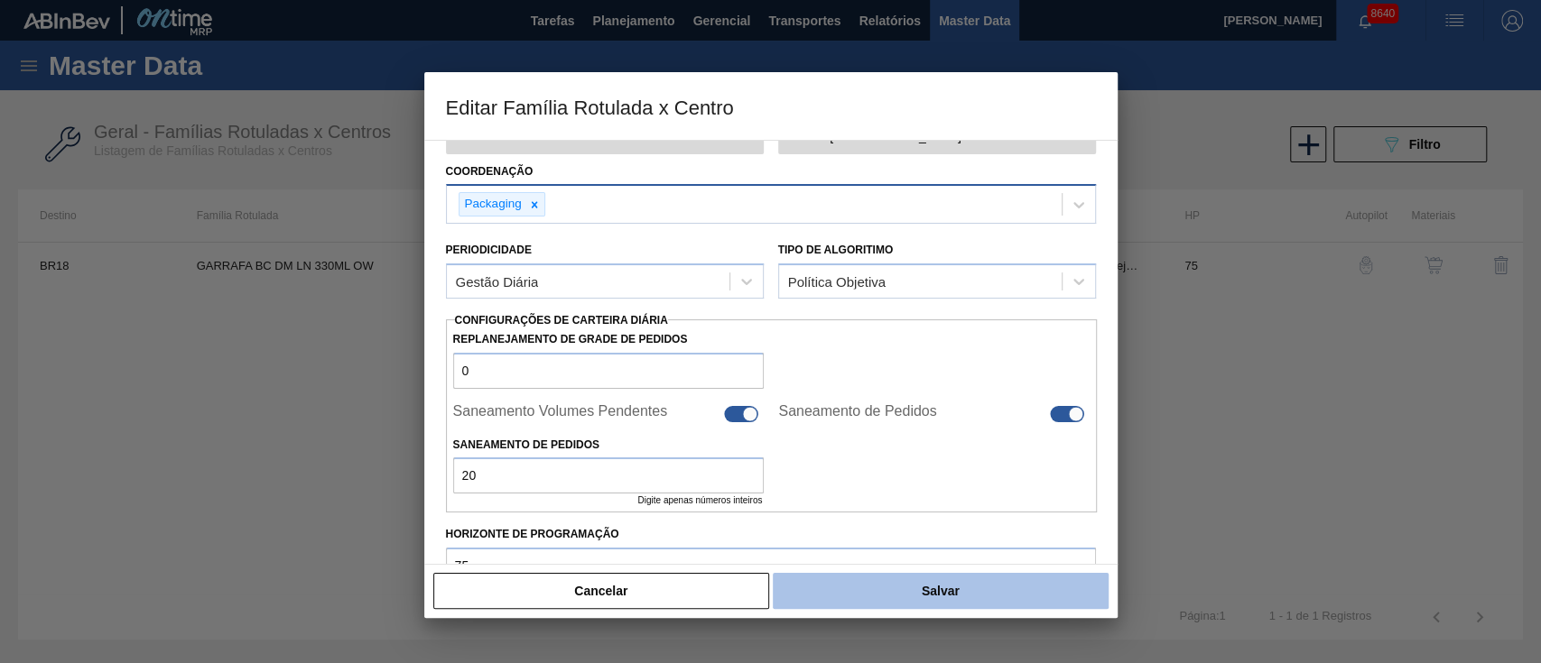
click at [894, 584] on button "Salvar" at bounding box center [940, 591] width 335 height 36
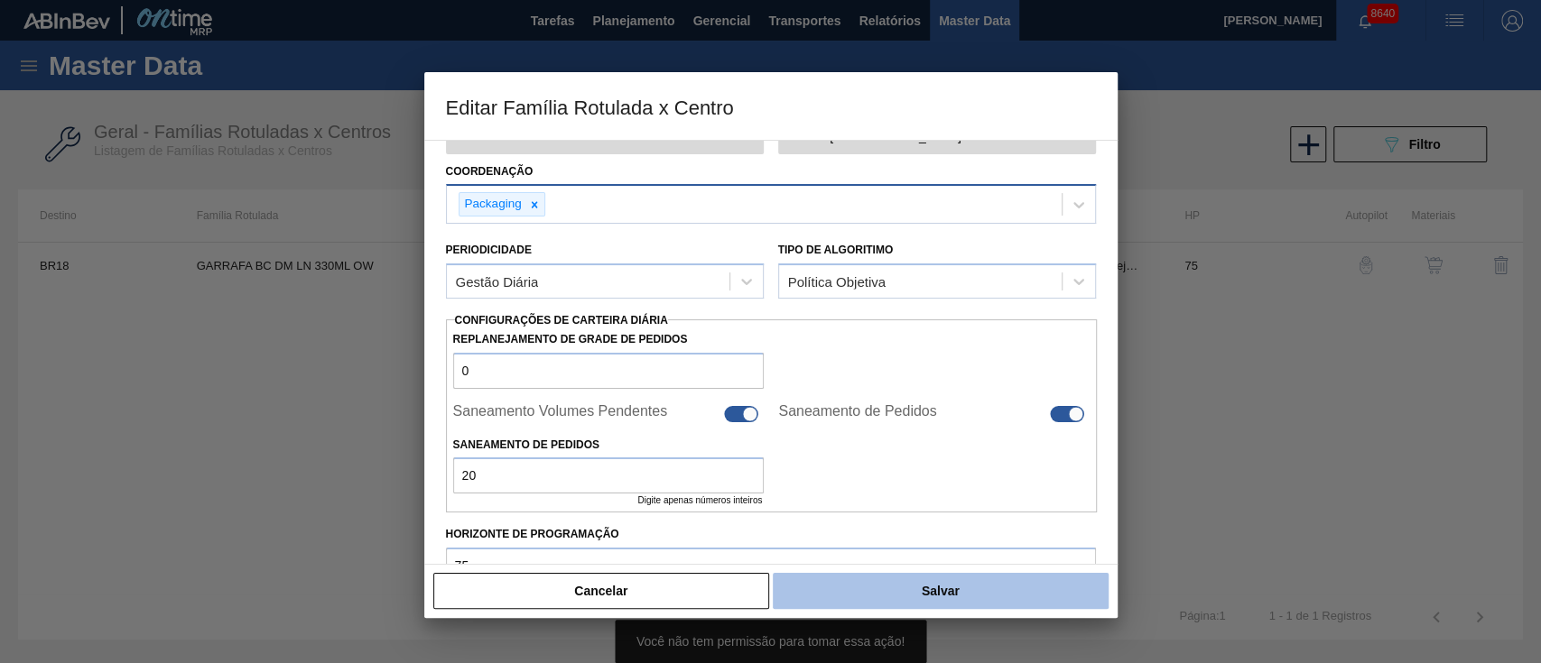
click at [916, 592] on button "Salvar" at bounding box center [940, 591] width 335 height 36
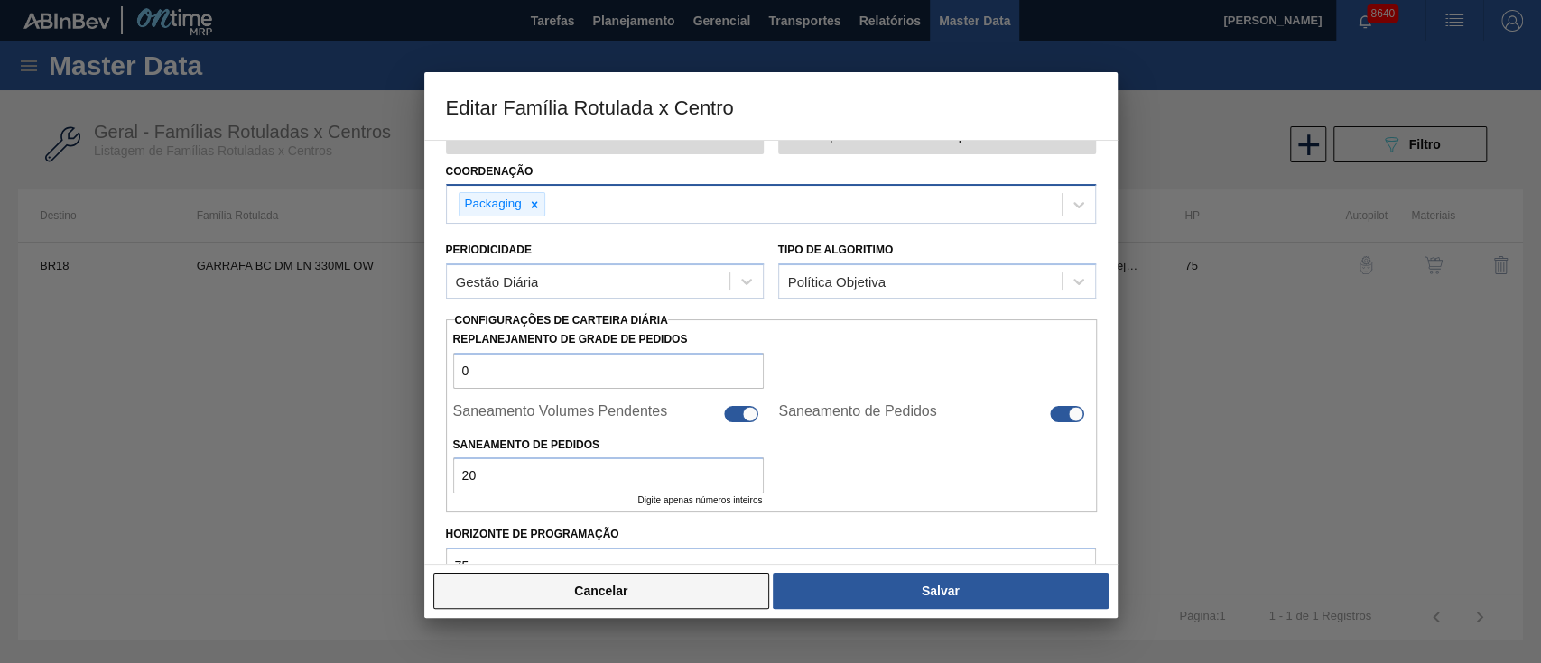
click at [579, 598] on button "Cancelar" at bounding box center [601, 591] width 337 height 36
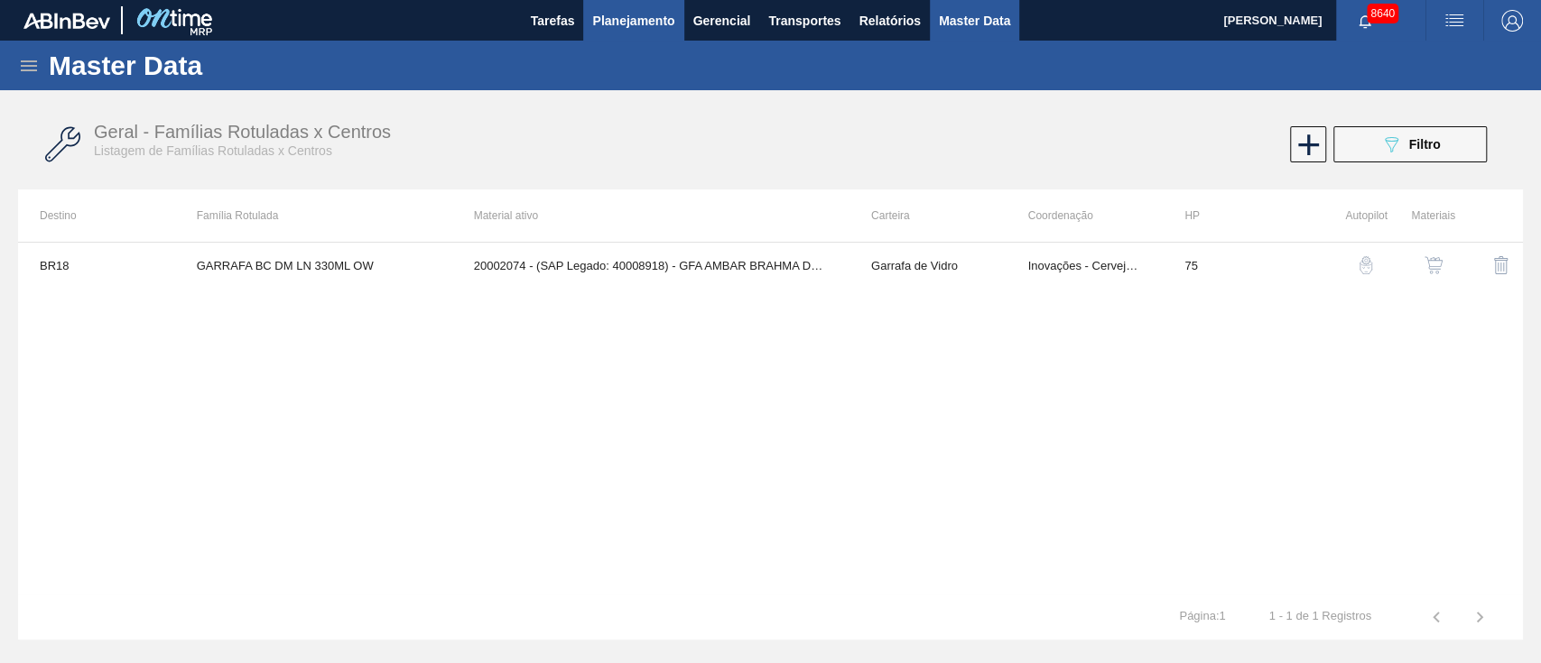
click at [645, 32] on button "Planejamento" at bounding box center [633, 20] width 100 height 41
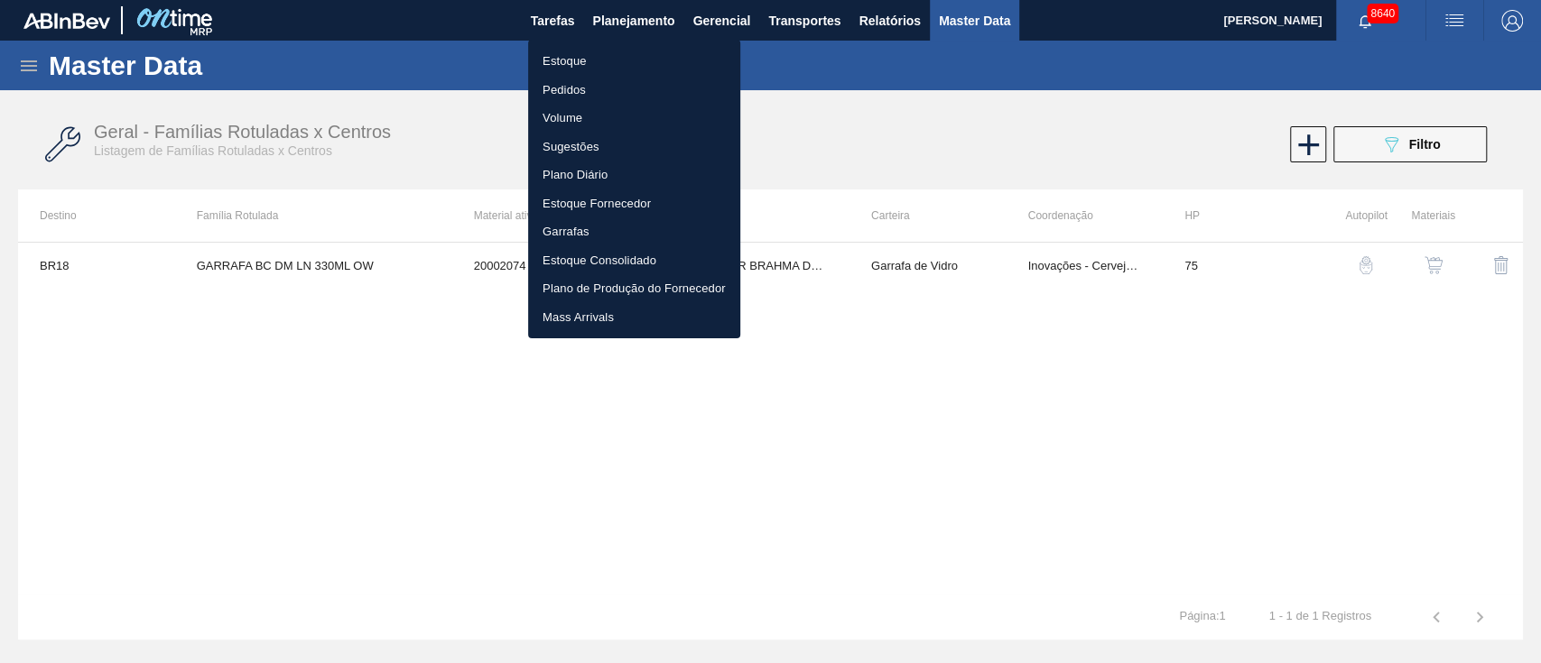
click at [589, 69] on li "Estoque" at bounding box center [634, 61] width 212 height 29
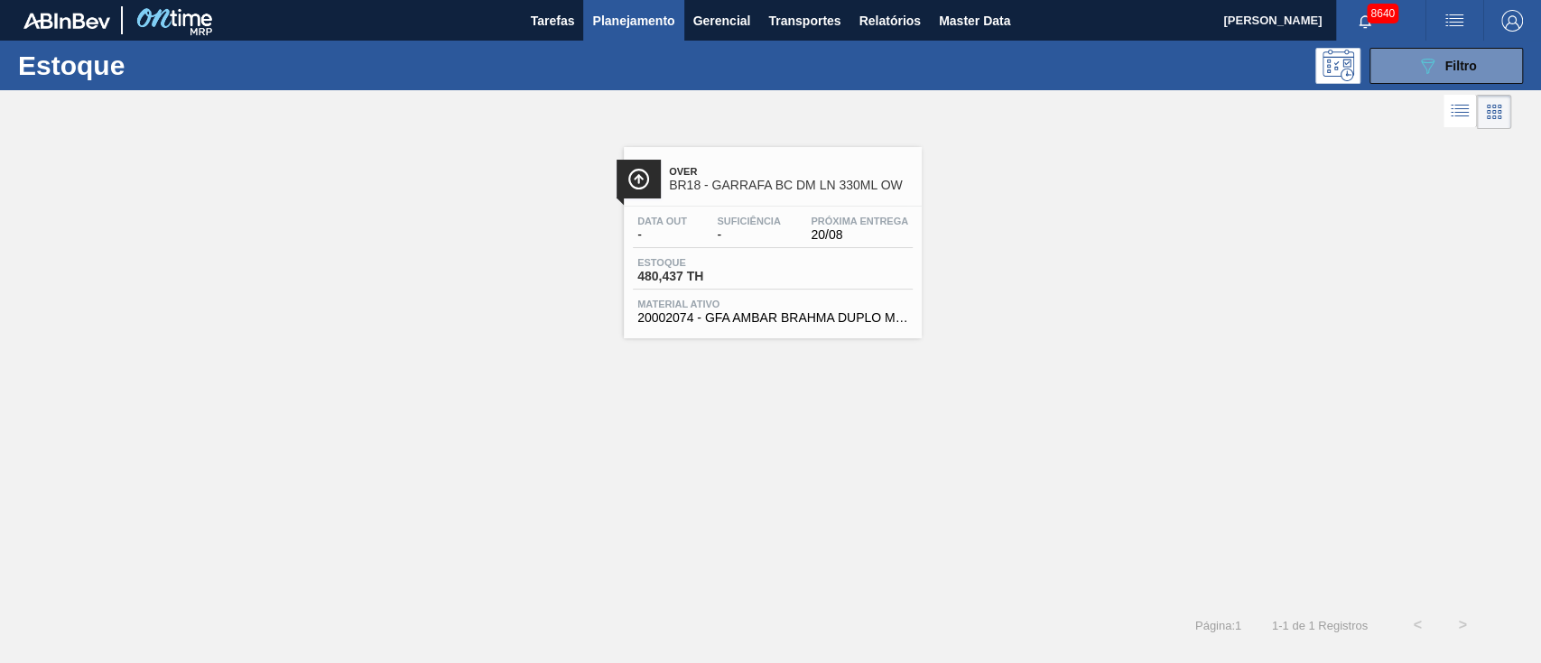
click at [800, 255] on div "Data out - Suficiência - Próxima Entrega 20/08 Estoque 480,437 TH Material ativ…" at bounding box center [773, 268] width 298 height 123
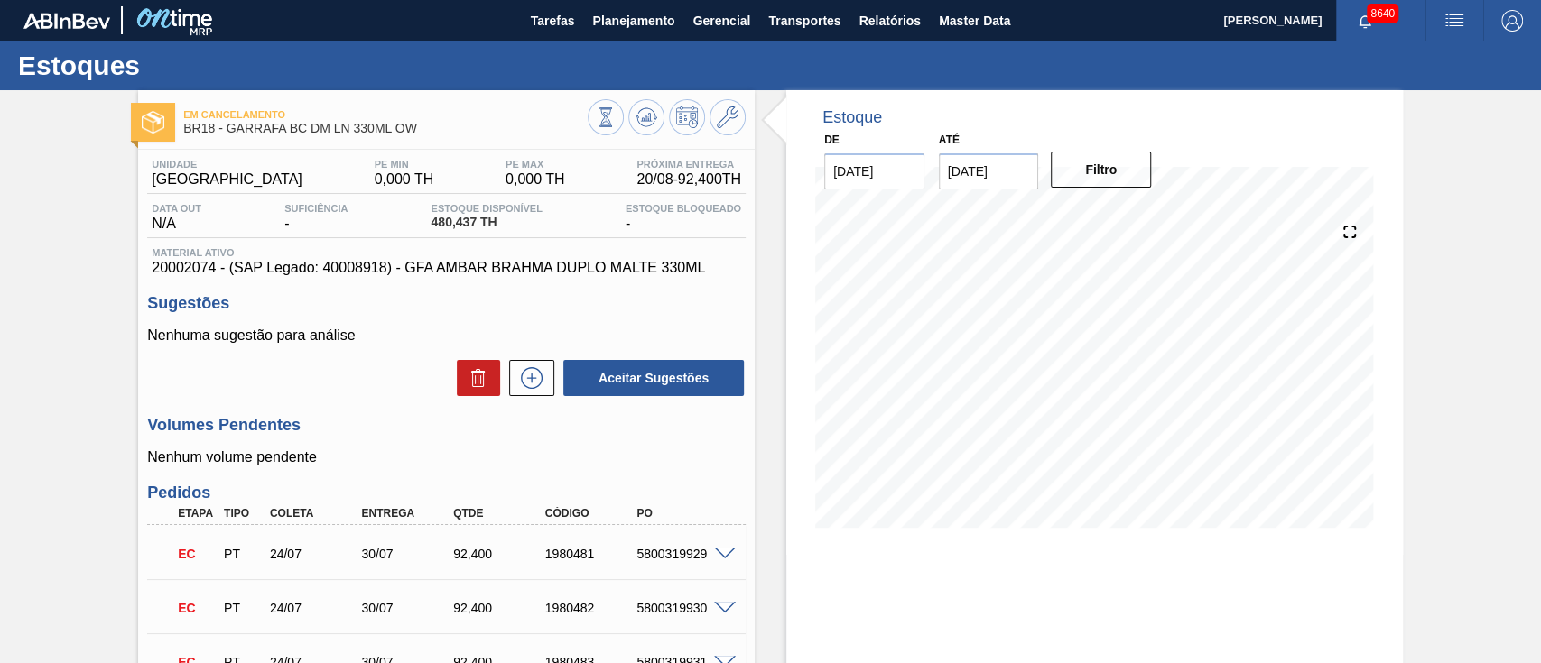
scroll to position [120, 0]
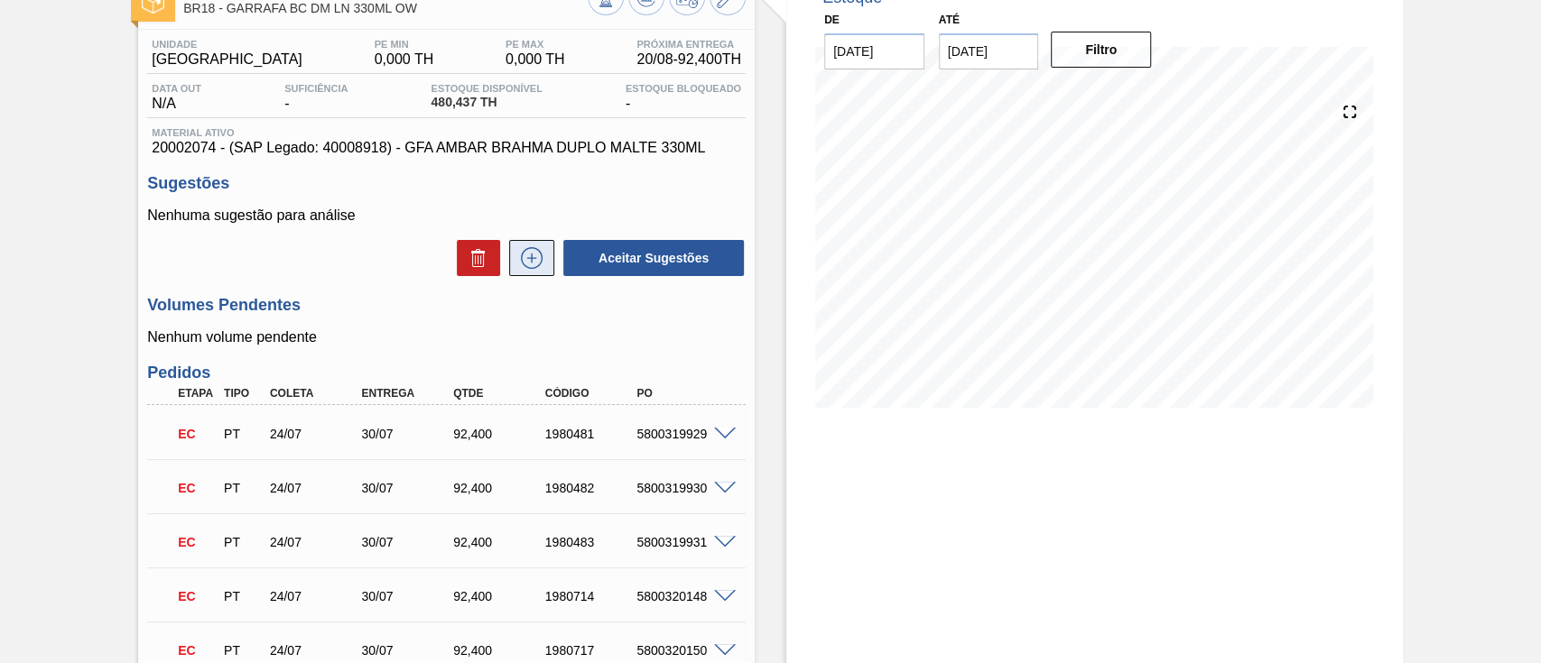
click at [527, 264] on icon at bounding box center [531, 258] width 29 height 22
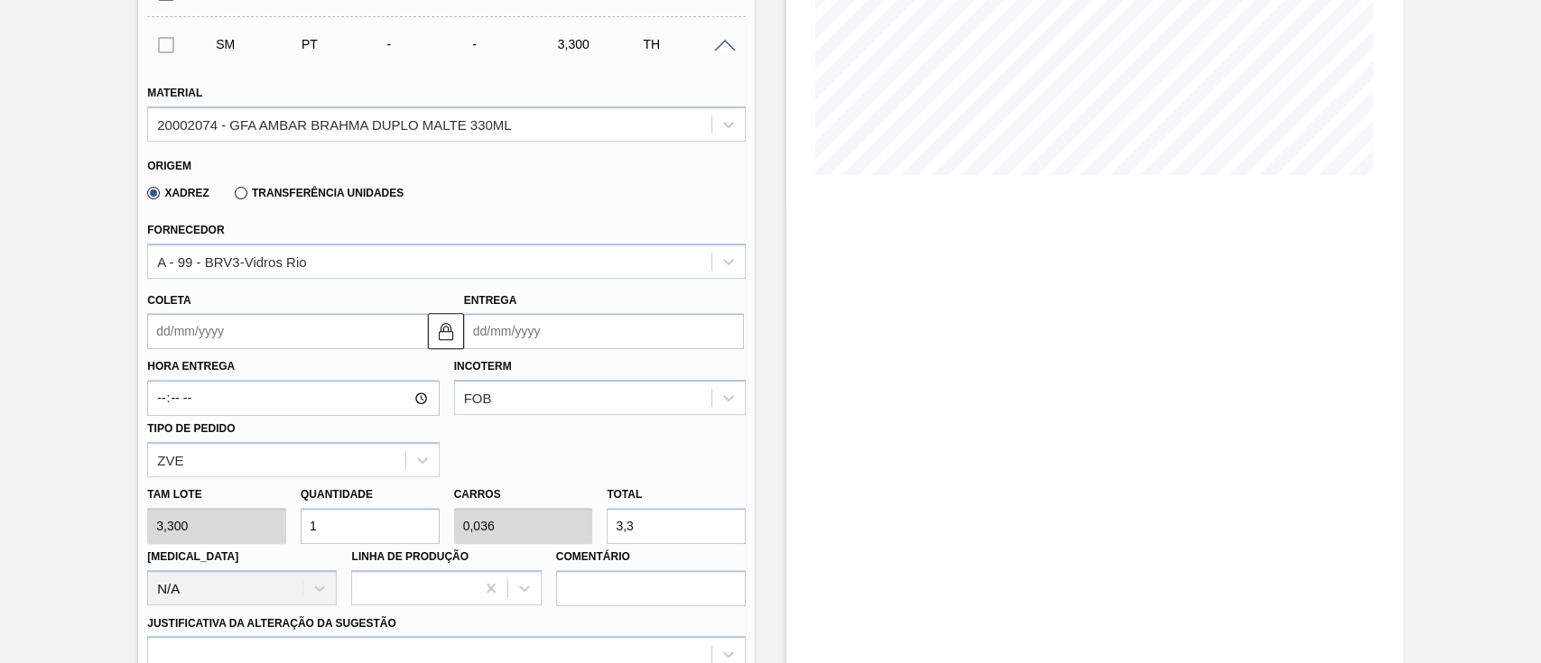
scroll to position [361, 0]
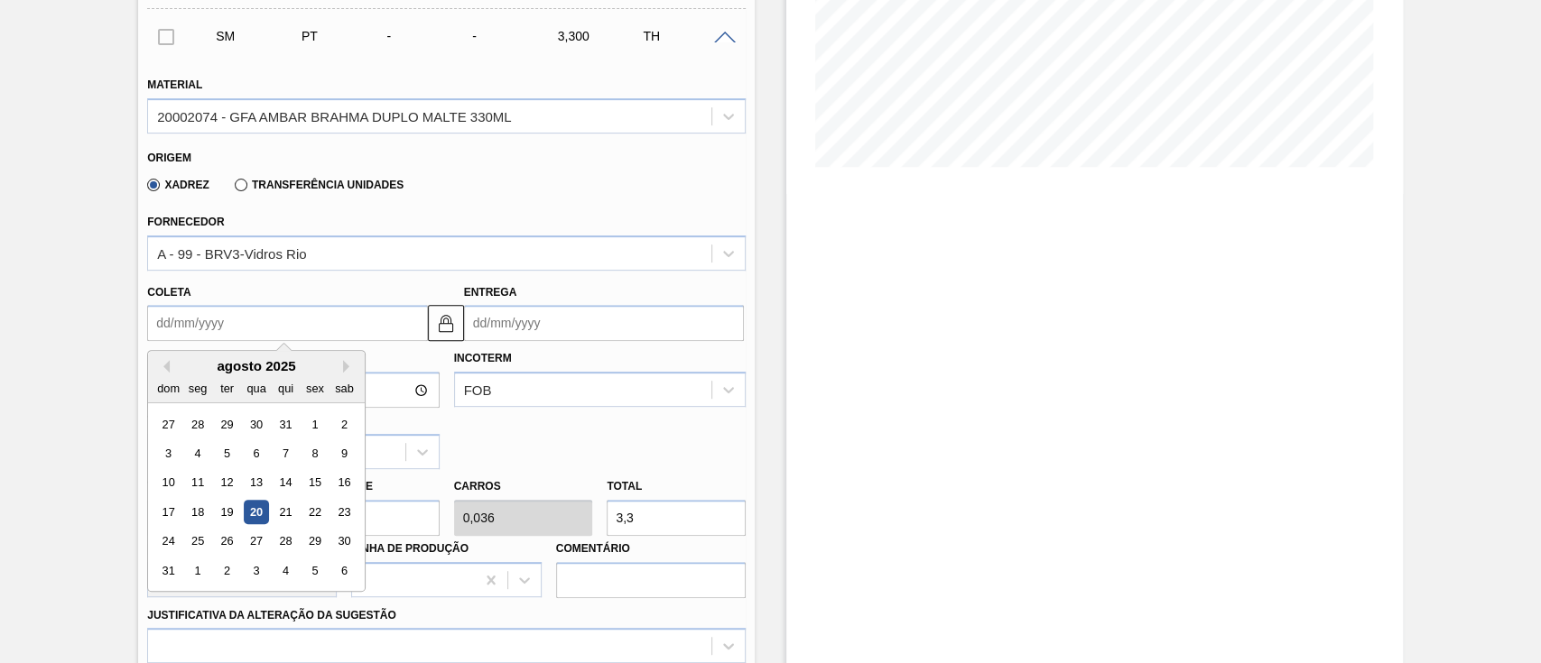
click at [237, 324] on input "Coleta" at bounding box center [287, 323] width 280 height 36
click at [311, 512] on div "22" at bounding box center [315, 512] width 24 height 24
type input "[DATE]"
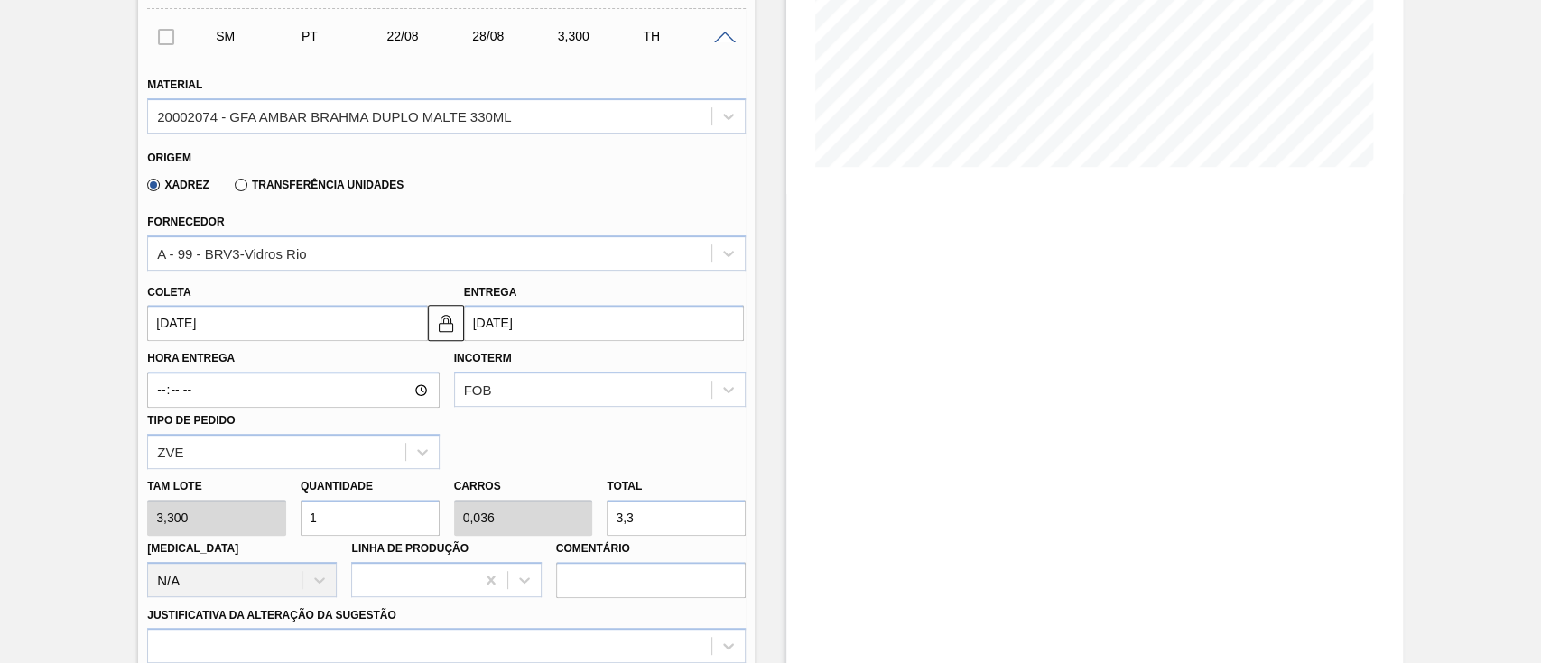
drag, startPoint x: 347, startPoint y: 524, endPoint x: 129, endPoint y: 531, distance: 217.6
click at [129, 531] on div "Em Cancelamento BR18 - GARRAFA BC DM LN 330ML OW Unidade Pernambuco PE MIN 0,00…" at bounding box center [770, 563] width 1541 height 1669
type input "8"
type input "0,286"
type input "26,4"
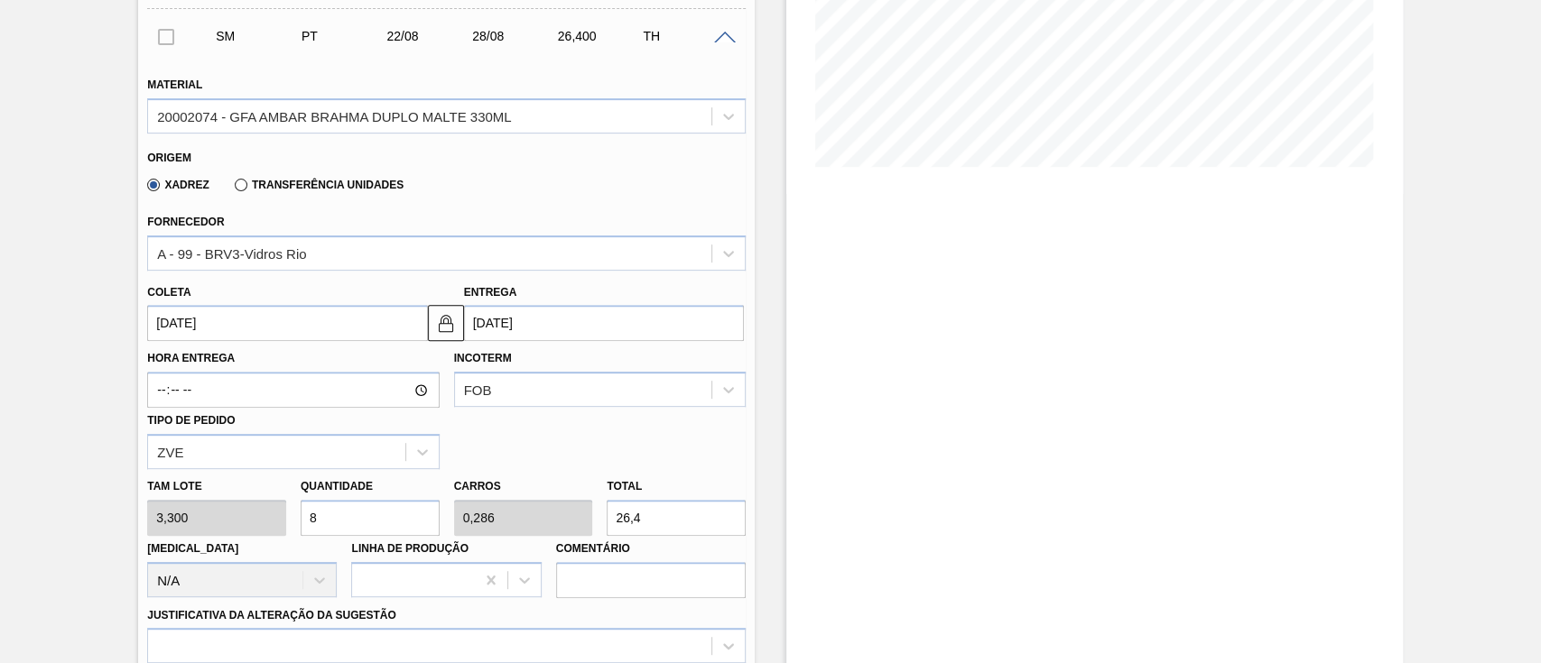
type input "84"
type input "3"
type input "277,2"
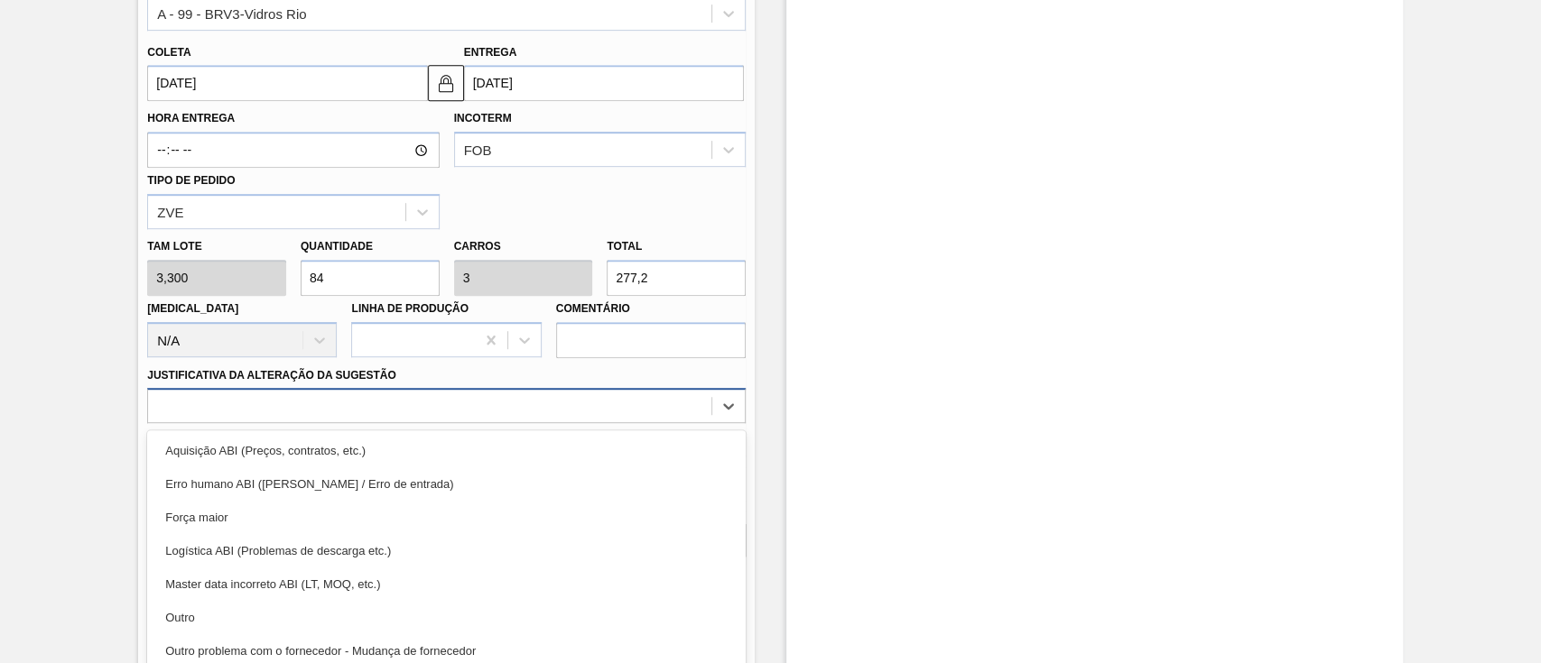
click at [404, 413] on div "option Aquisição ABI (Preços, contratos, etc.) focused, 1 of 18. 18 results ava…" at bounding box center [446, 405] width 598 height 35
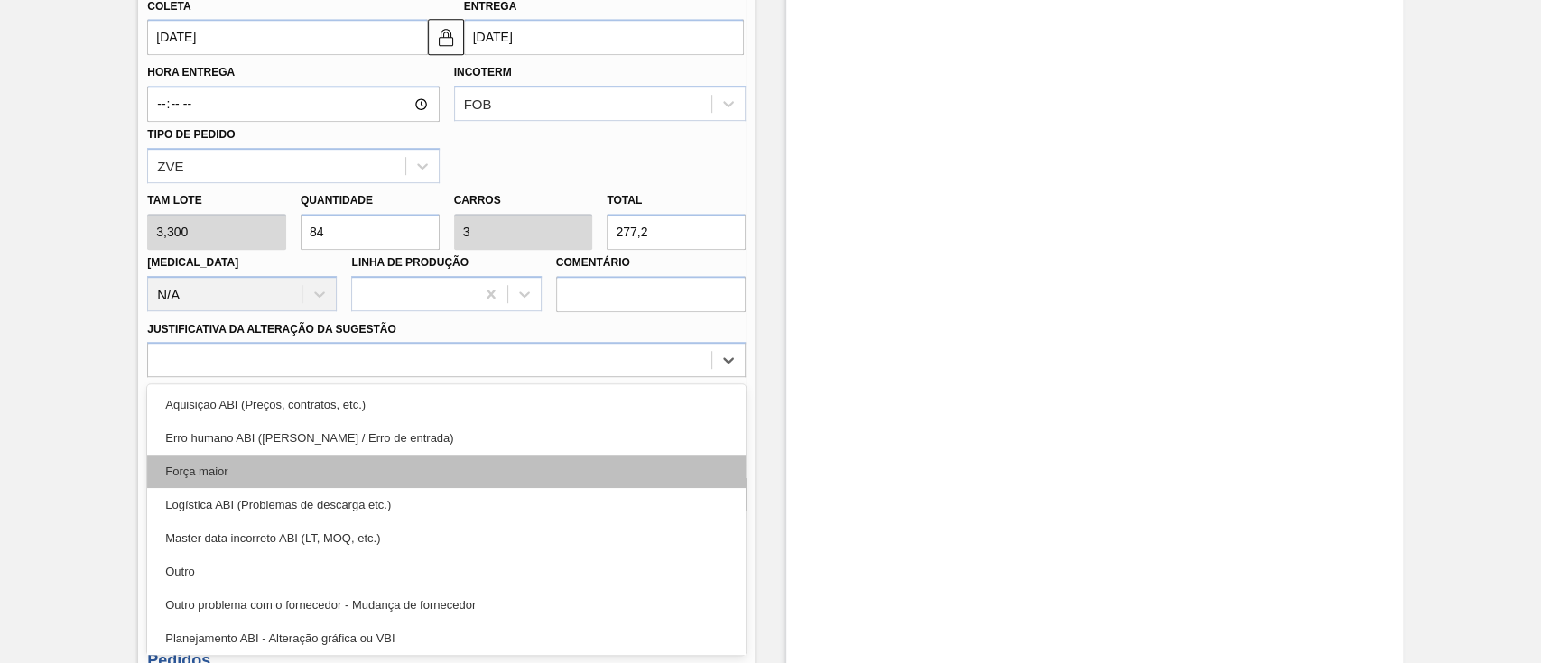
click at [277, 487] on div "Força maior" at bounding box center [446, 471] width 598 height 33
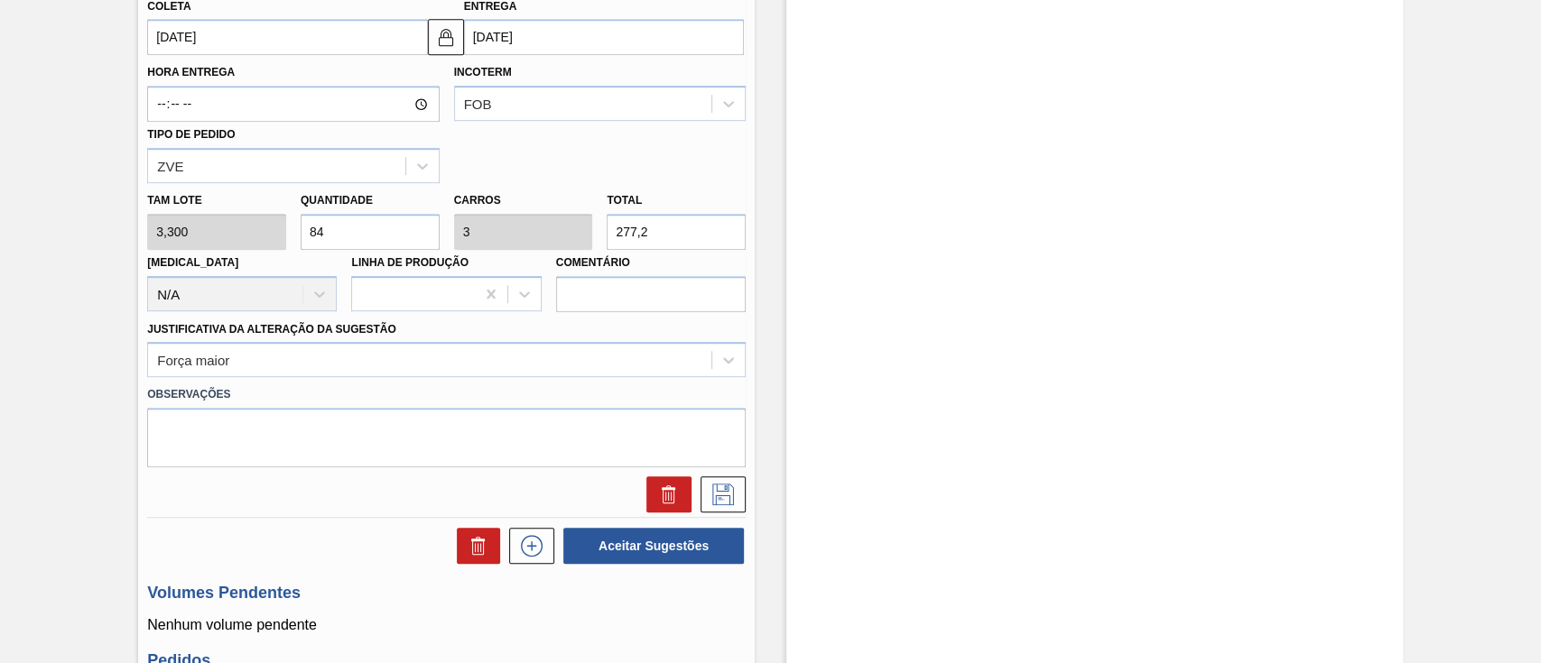
click at [216, 237] on div "Tam lote 3,300 Quantidade 84 Carros 3 Total 277,2 Doca N/A Linha de Produção Co…" at bounding box center [446, 247] width 613 height 129
type input "4"
type input "0,143"
type input "13,2"
type input "48"
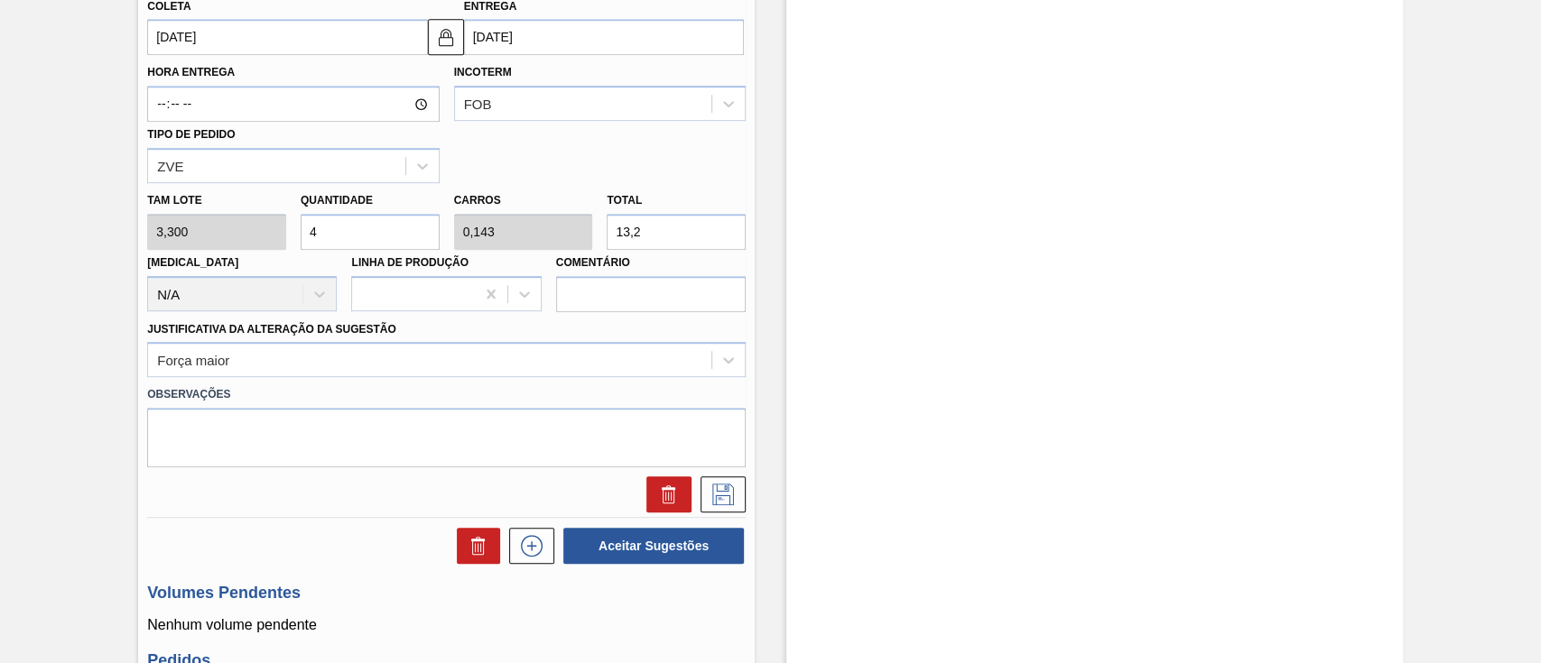
type input "1,714"
type input "158,4"
type input "4"
type input "0,143"
type input "13,2"
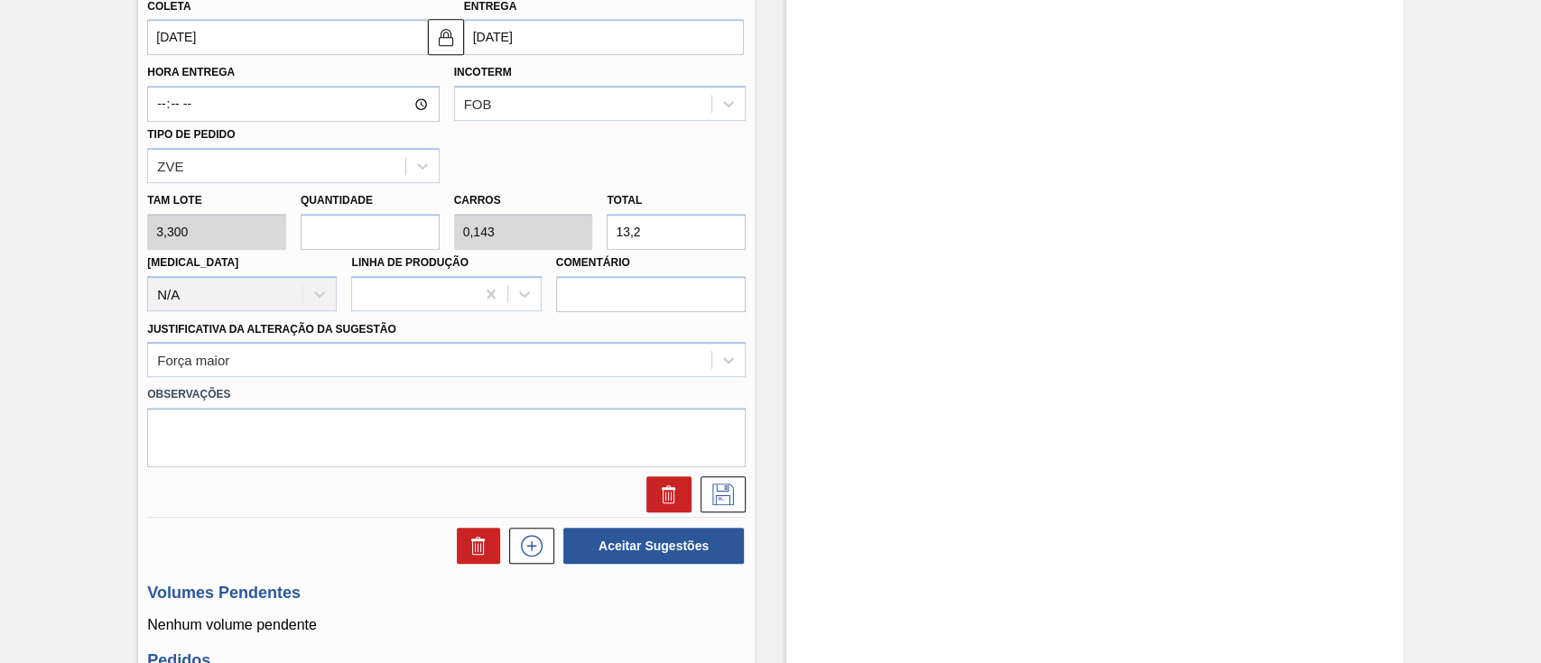
type input "0"
type input "4"
type input "0,143"
type input "13,2"
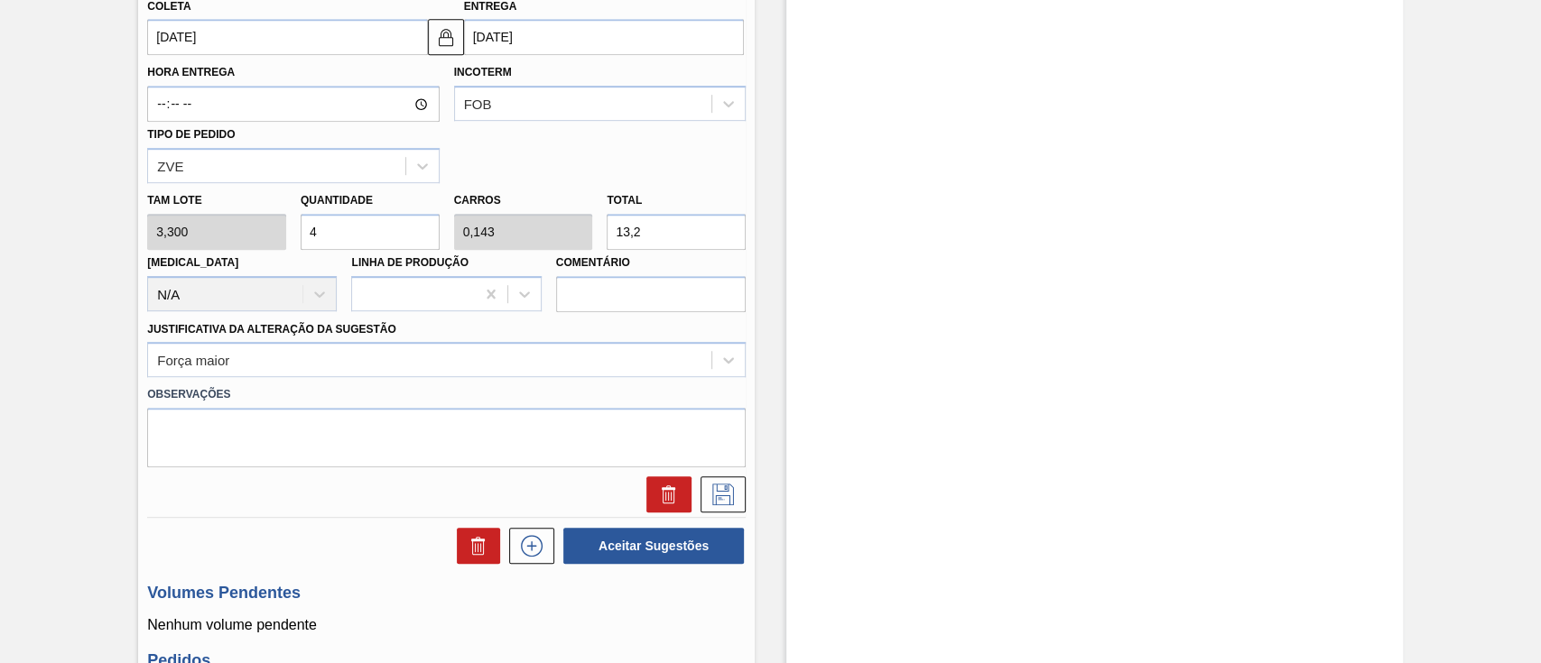
type input "42"
type input "1,5"
type input "138,6"
drag, startPoint x: 365, startPoint y: 223, endPoint x: 336, endPoint y: 220, distance: 29.0
click at [336, 220] on input "42" at bounding box center [370, 232] width 139 height 36
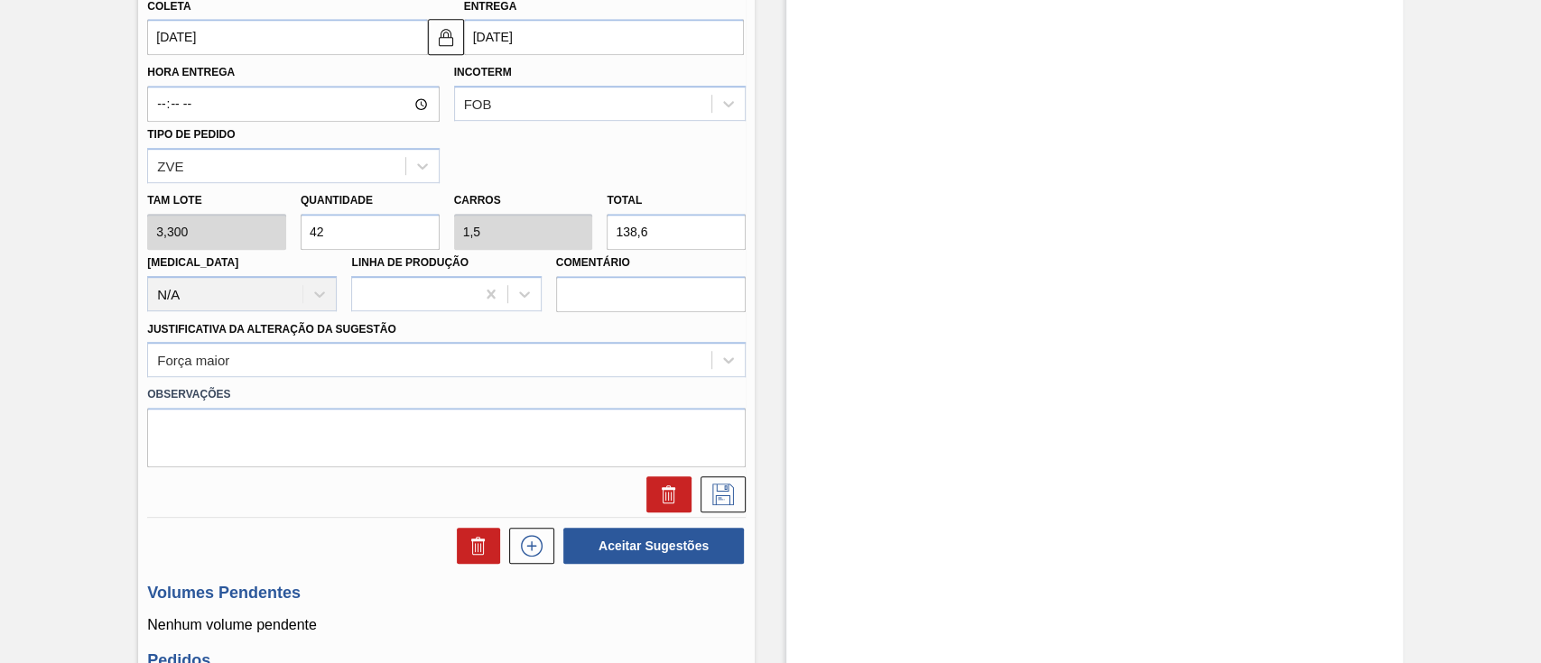
drag, startPoint x: 336, startPoint y: 220, endPoint x: 203, endPoint y: 213, distance: 132.9
click at [203, 213] on div "Tam lote 3,300 Quantidade 42 Carros 1,5 Total 138,6 Doca N/A Linha de Produção …" at bounding box center [446, 247] width 613 height 129
type input "2"
type input "0,071"
type input "6,6"
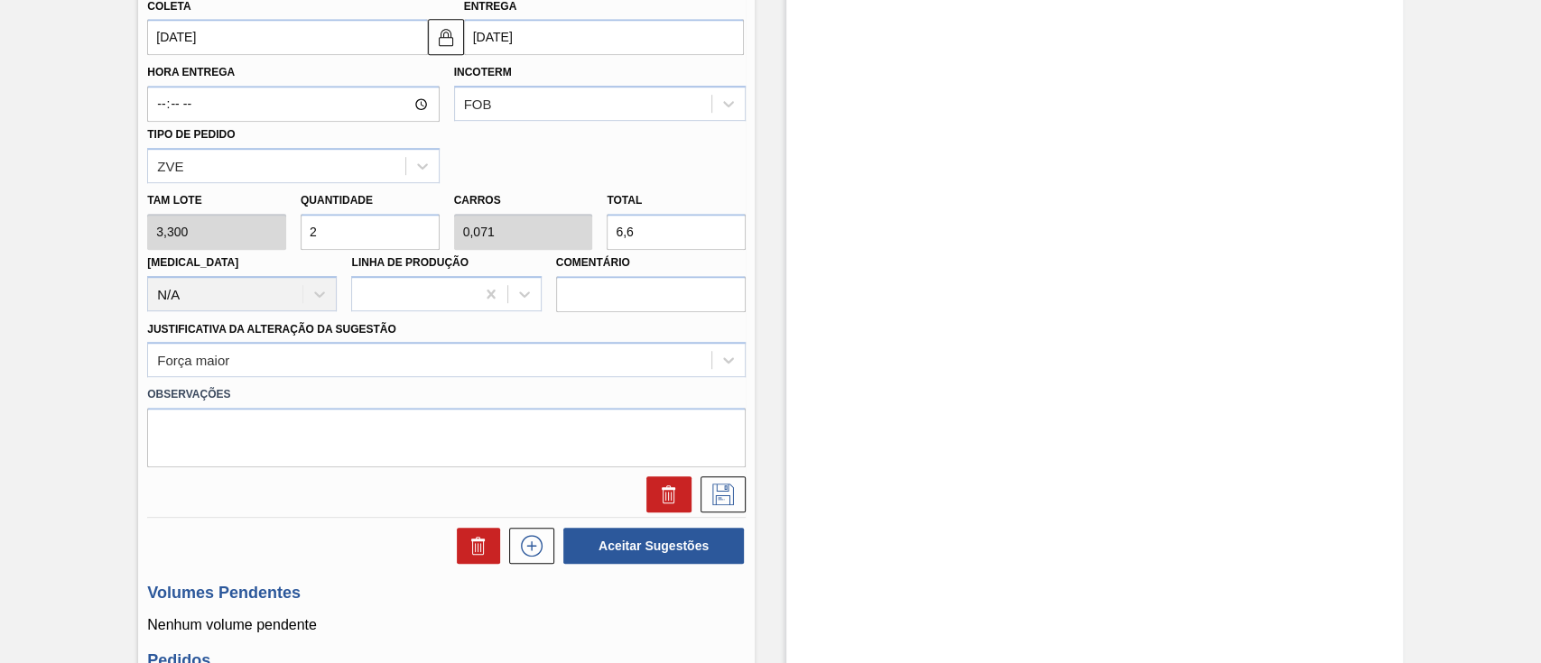
type input "28"
type input "1"
type input "92,4"
type input "2"
type input "0,071"
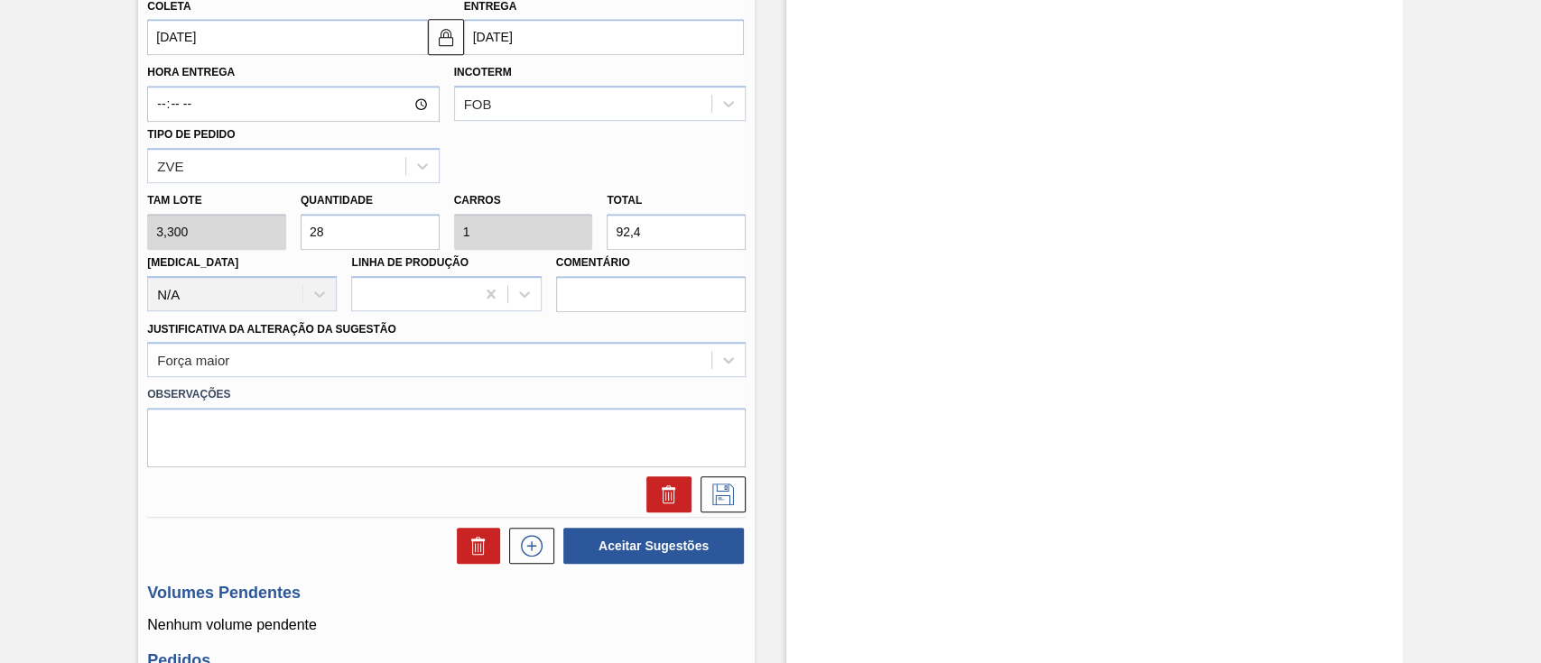
type input "6,6"
type input "0"
type input "5"
type input "0,179"
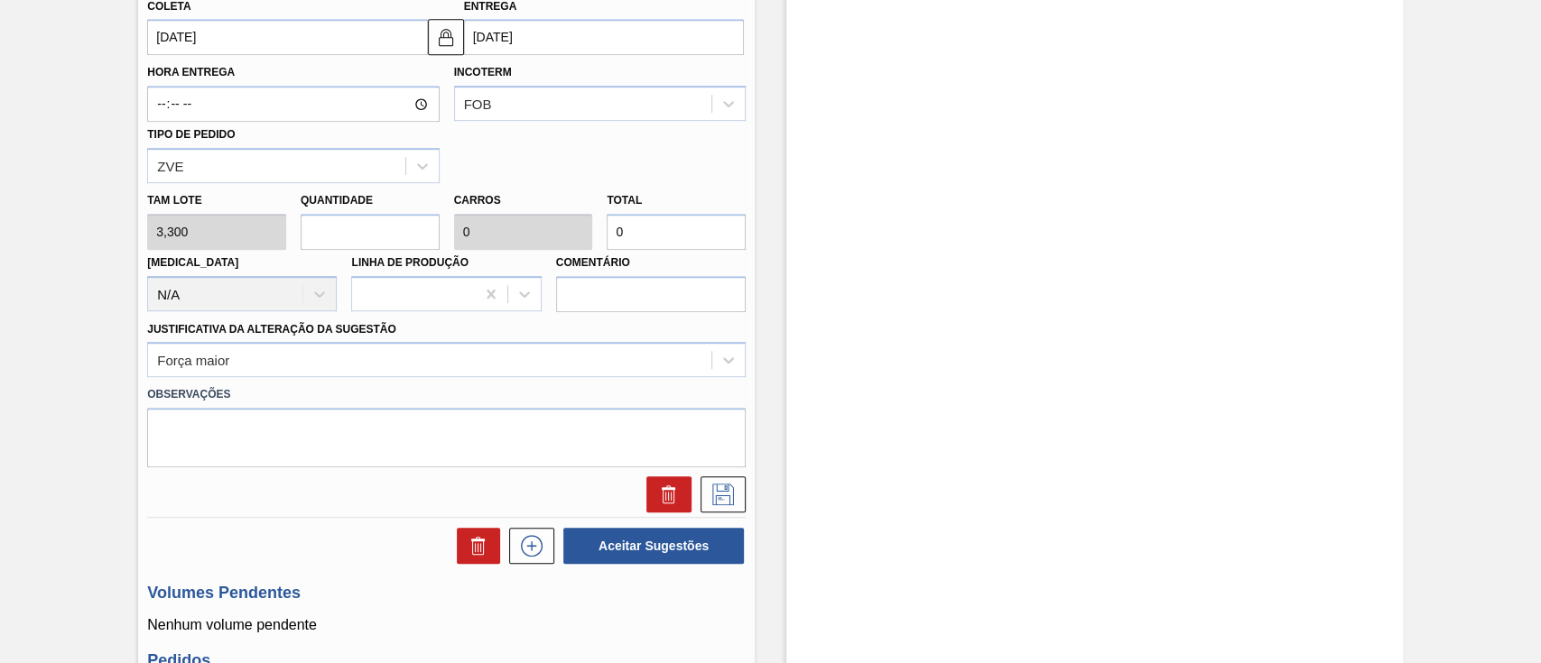
type input "16,5"
type input "56"
type input "2"
type input "184,8"
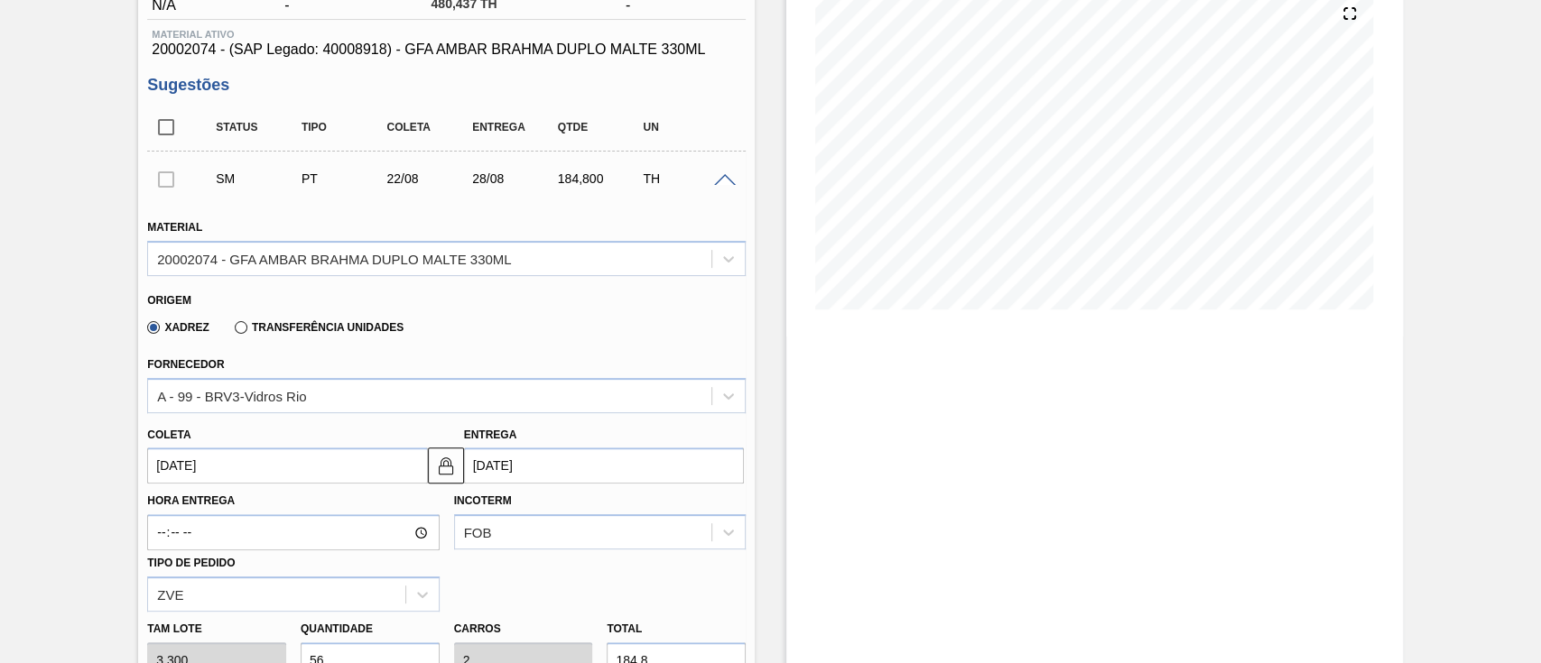
scroll to position [166, 0]
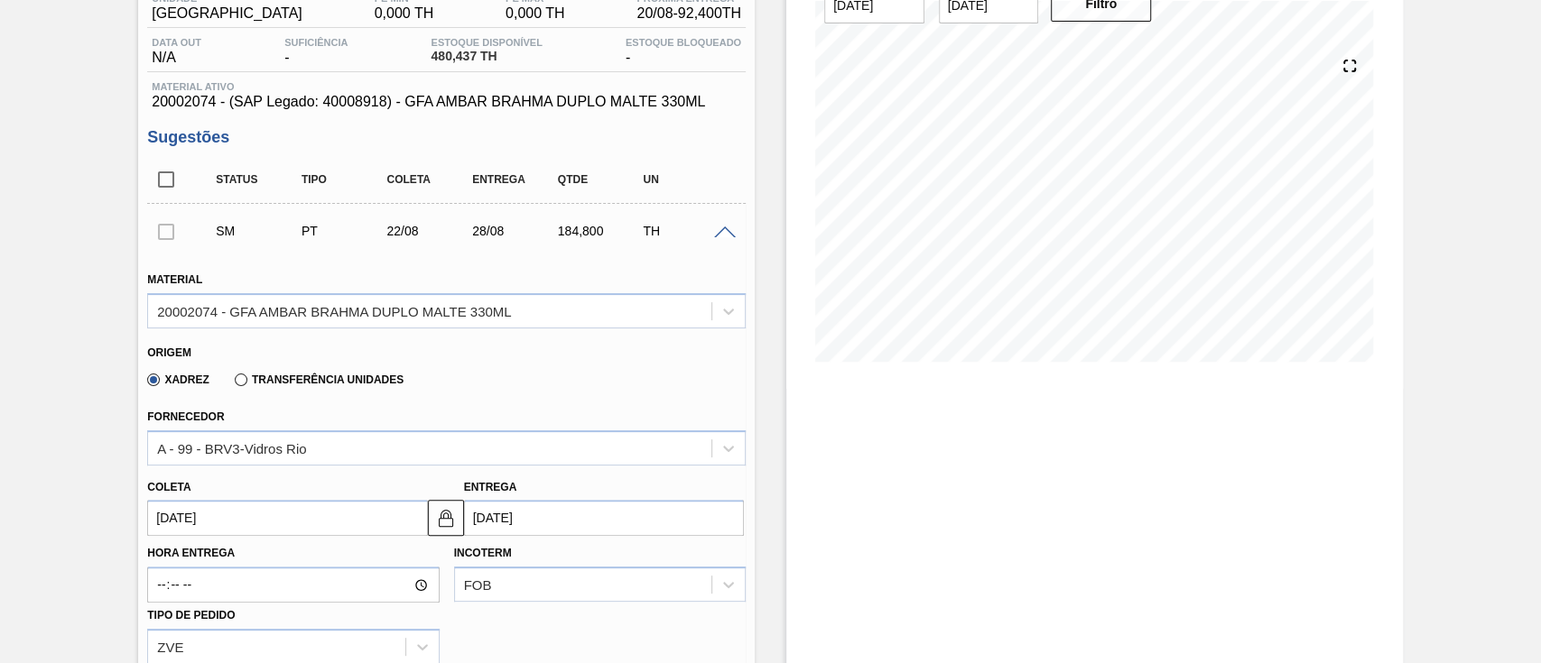
type input "56"
click at [161, 227] on div at bounding box center [166, 231] width 38 height 36
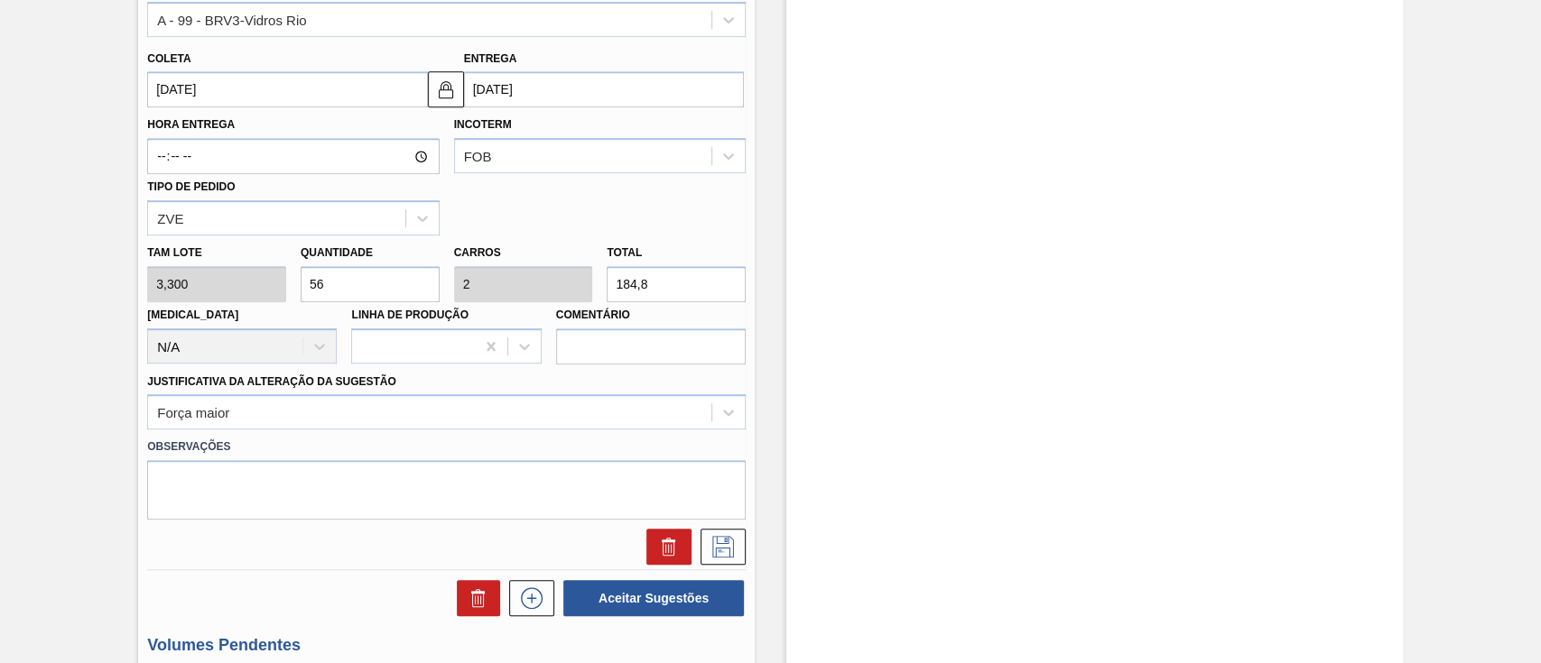
scroll to position [767, 0]
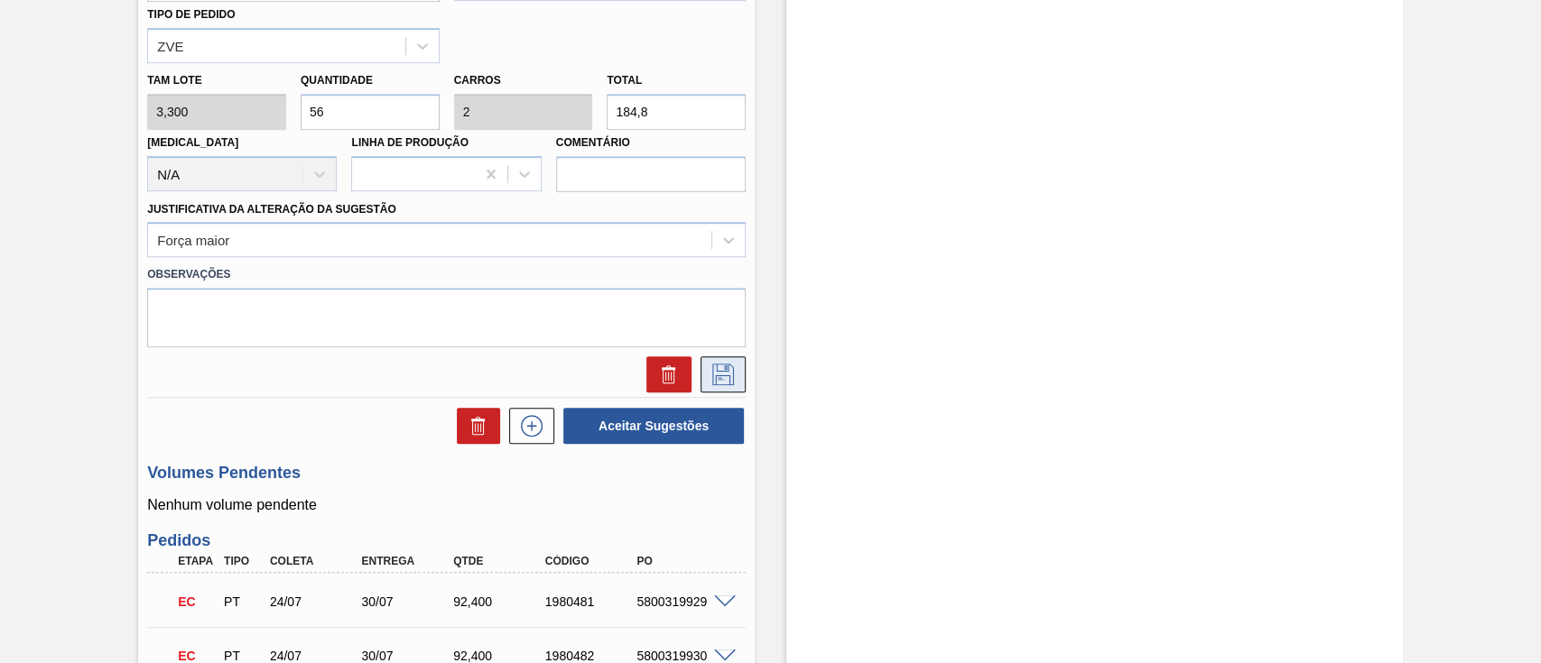
click at [715, 367] on icon at bounding box center [723, 375] width 22 height 22
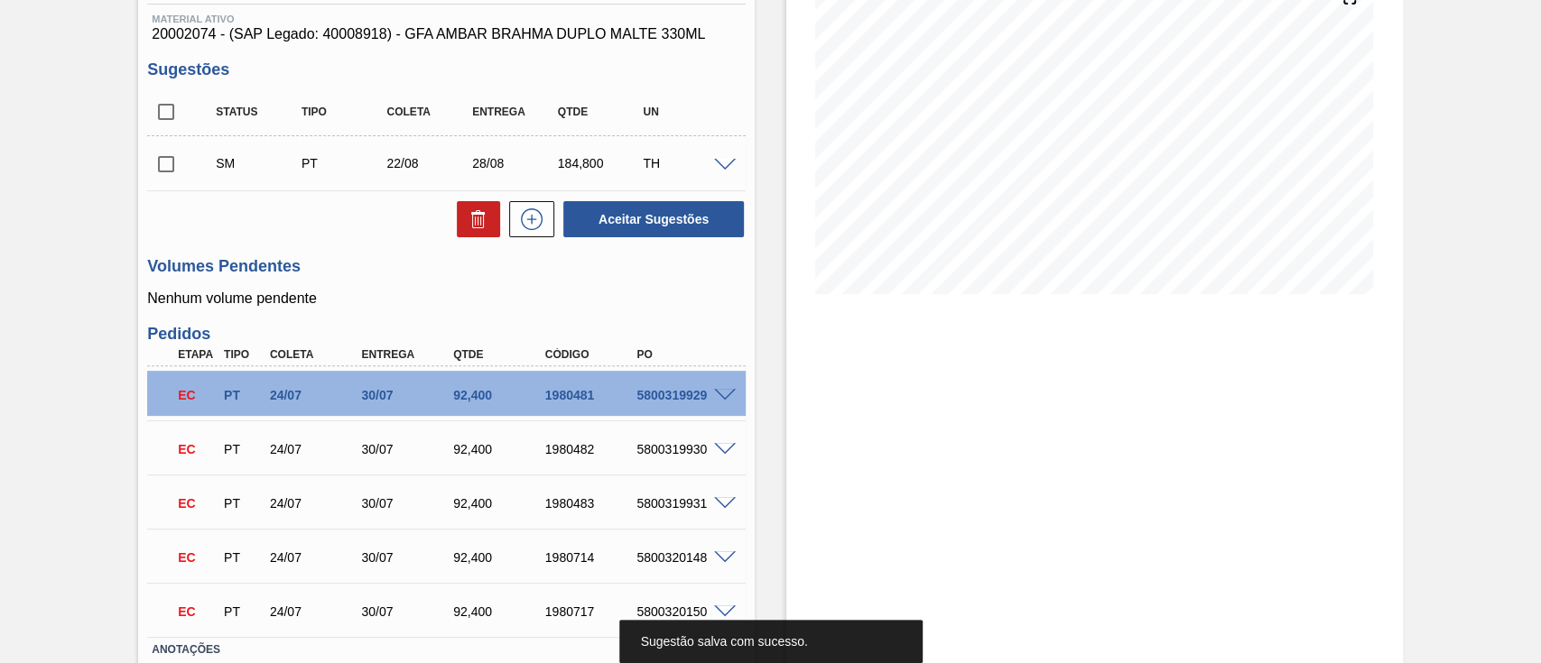
scroll to position [116, 0]
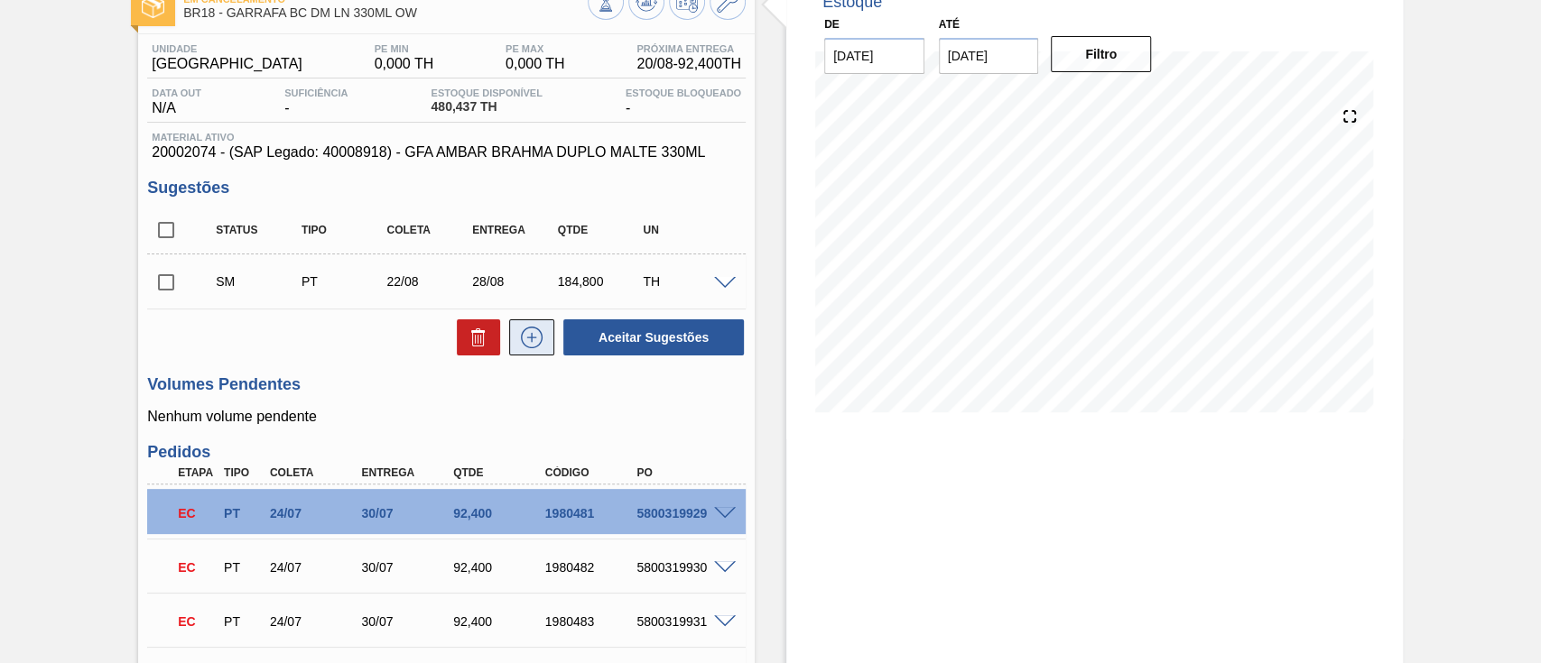
click at [539, 341] on icon at bounding box center [531, 338] width 29 height 22
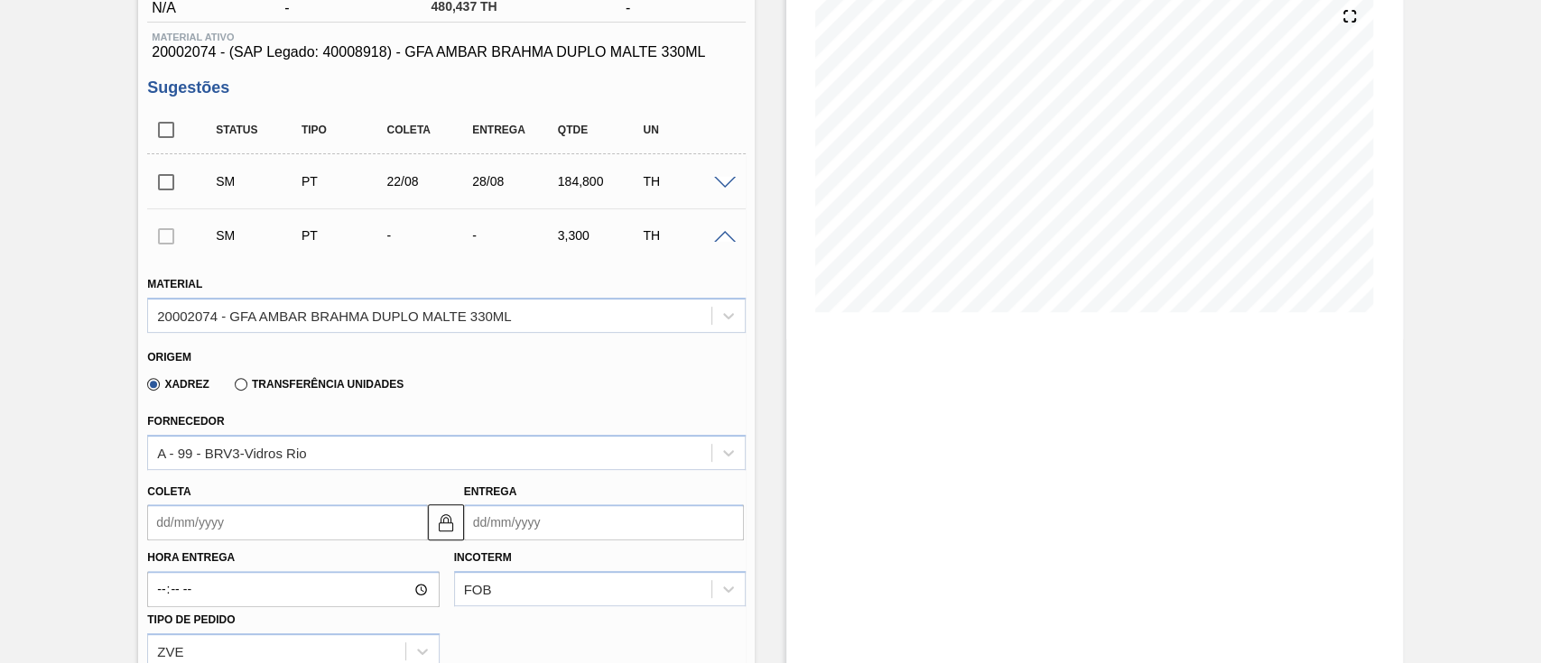
scroll to position [356, 0]
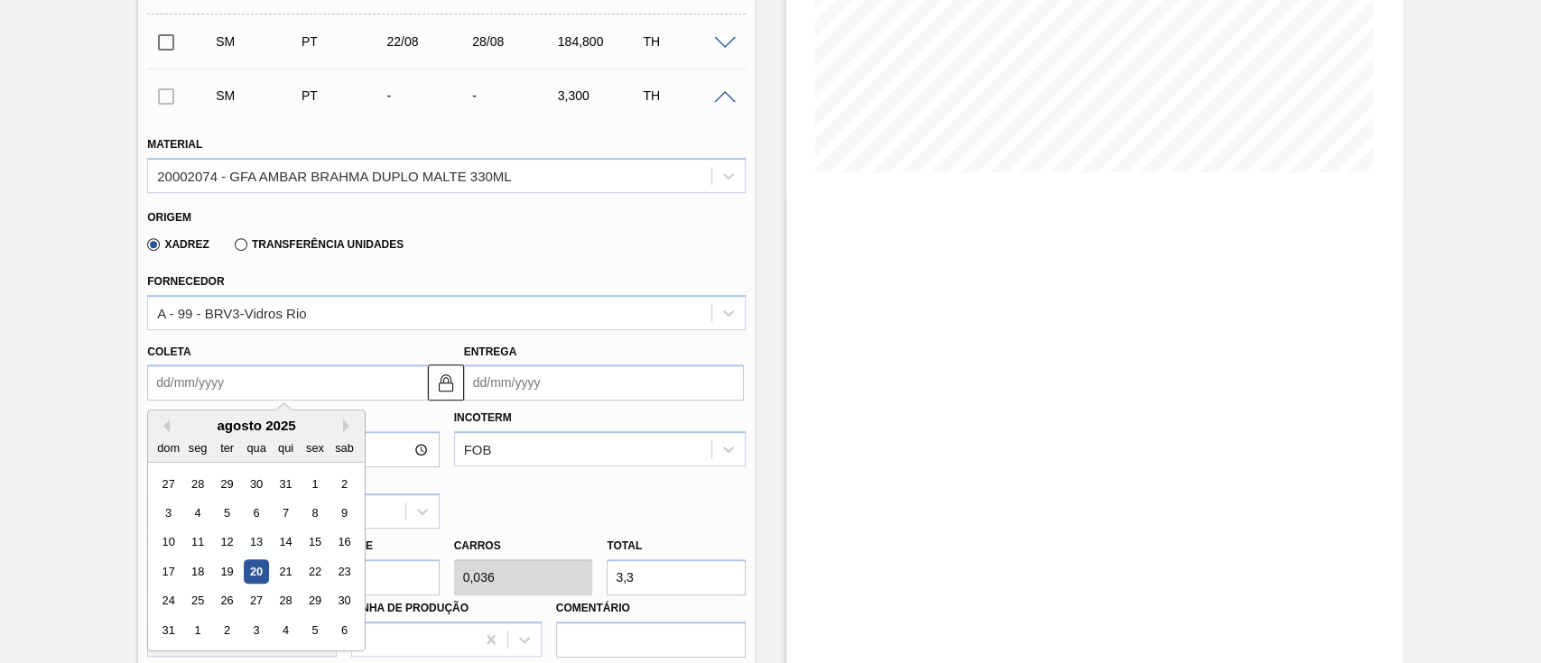
click at [200, 383] on input "Coleta" at bounding box center [287, 383] width 280 height 36
click at [334, 574] on div "23" at bounding box center [344, 572] width 24 height 24
type input "[DATE]"
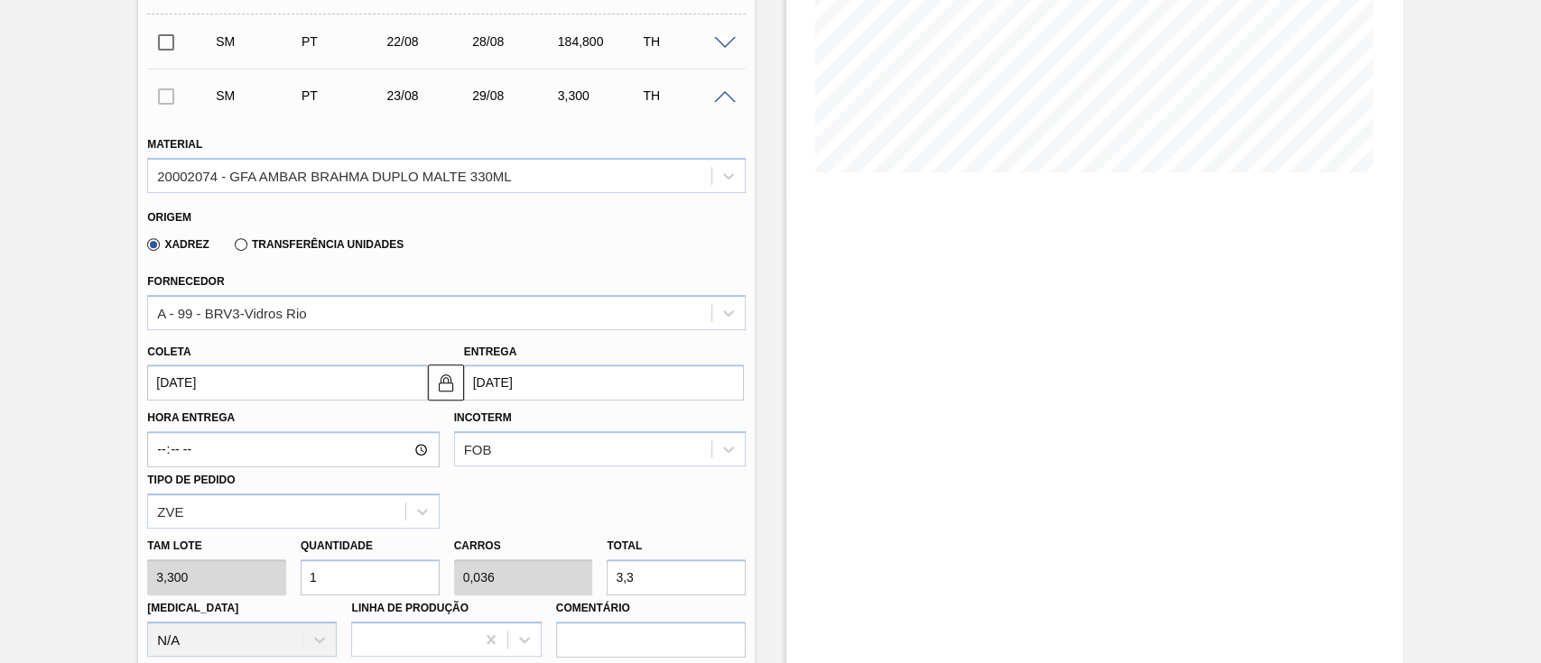
drag, startPoint x: 357, startPoint y: 576, endPoint x: 99, endPoint y: 574, distance: 257.2
click at [106, 575] on div "Em Cancelamento BR18 - GARRAFA BC DM LN 330ML OW Unidade Pernambuco PE MIN 0,00…" at bounding box center [770, 596] width 1541 height 1723
type input "8"
type input "0,286"
type input "26,4"
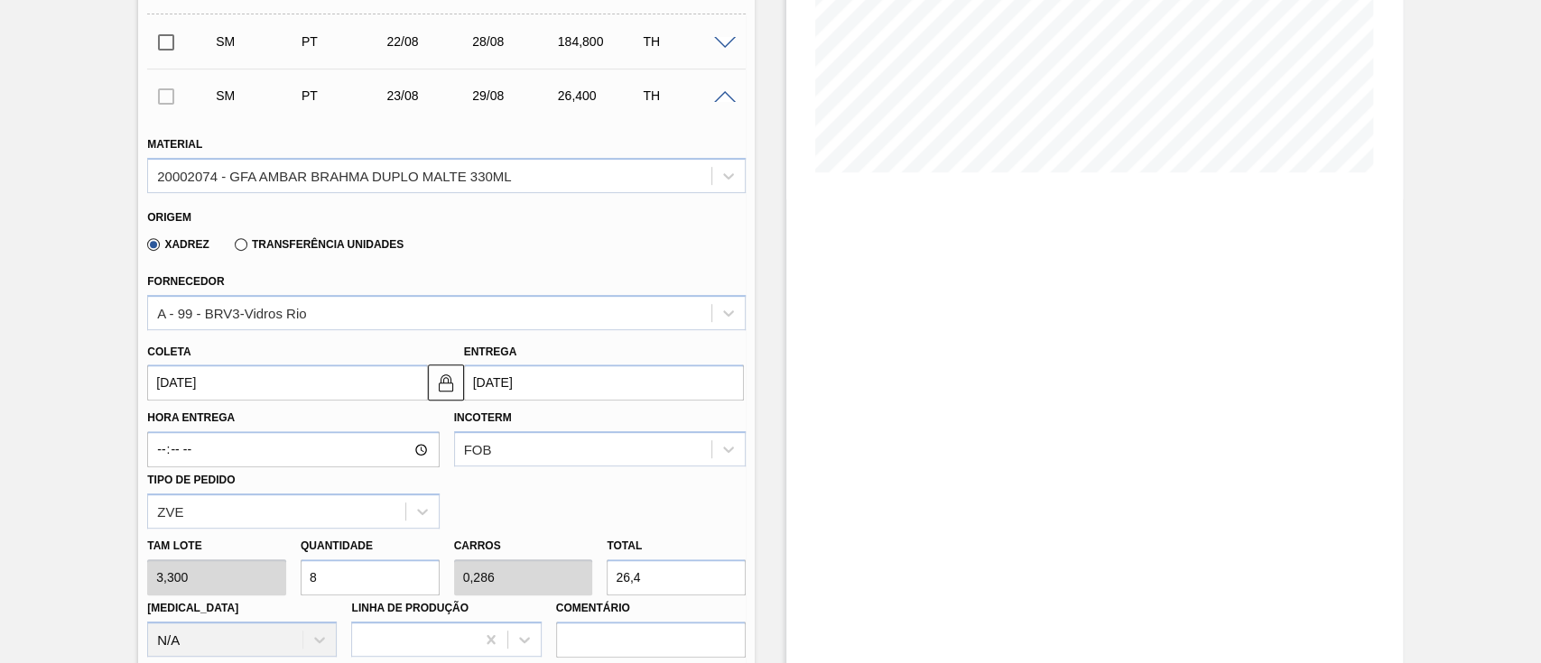
type input "84"
type input "3"
type input "277,2"
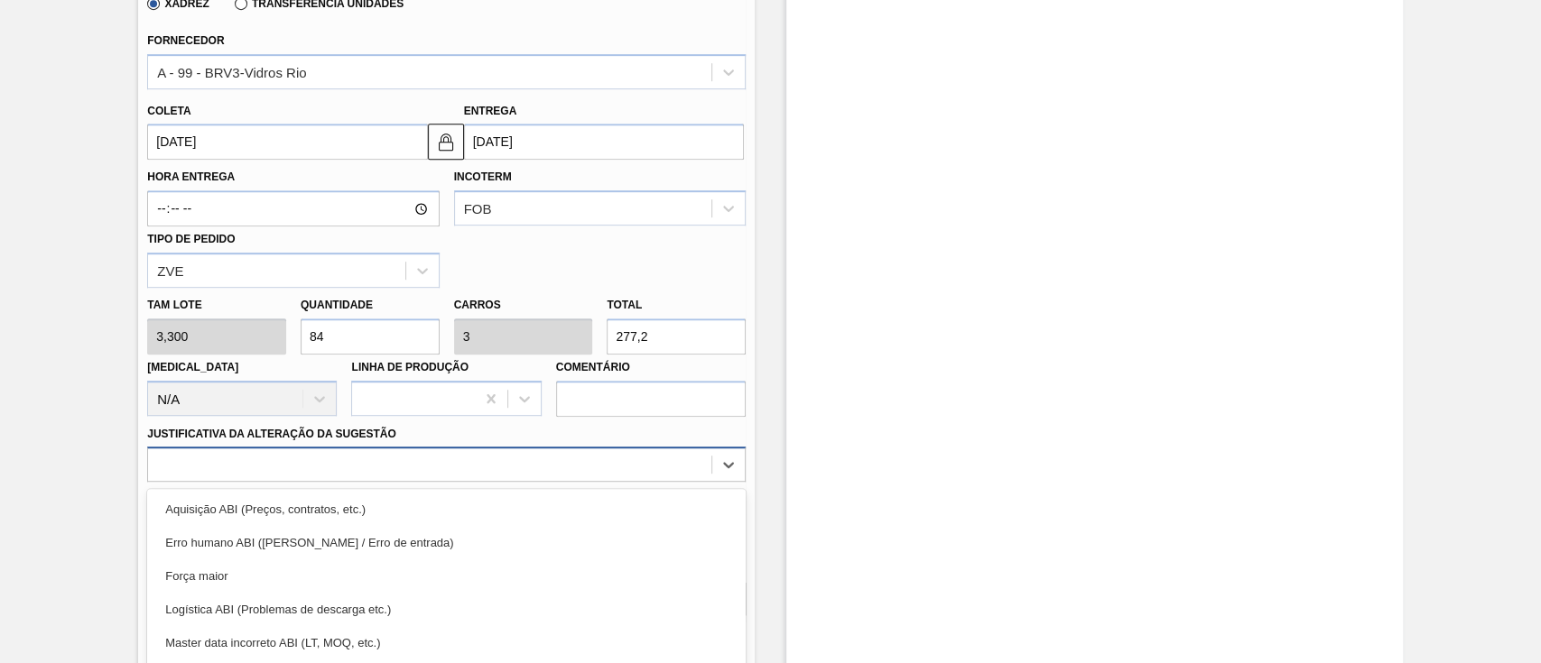
click at [407, 465] on div "option Força maior focused, 3 of 18. 18 results available. Use Up and Down to c…" at bounding box center [446, 464] width 598 height 35
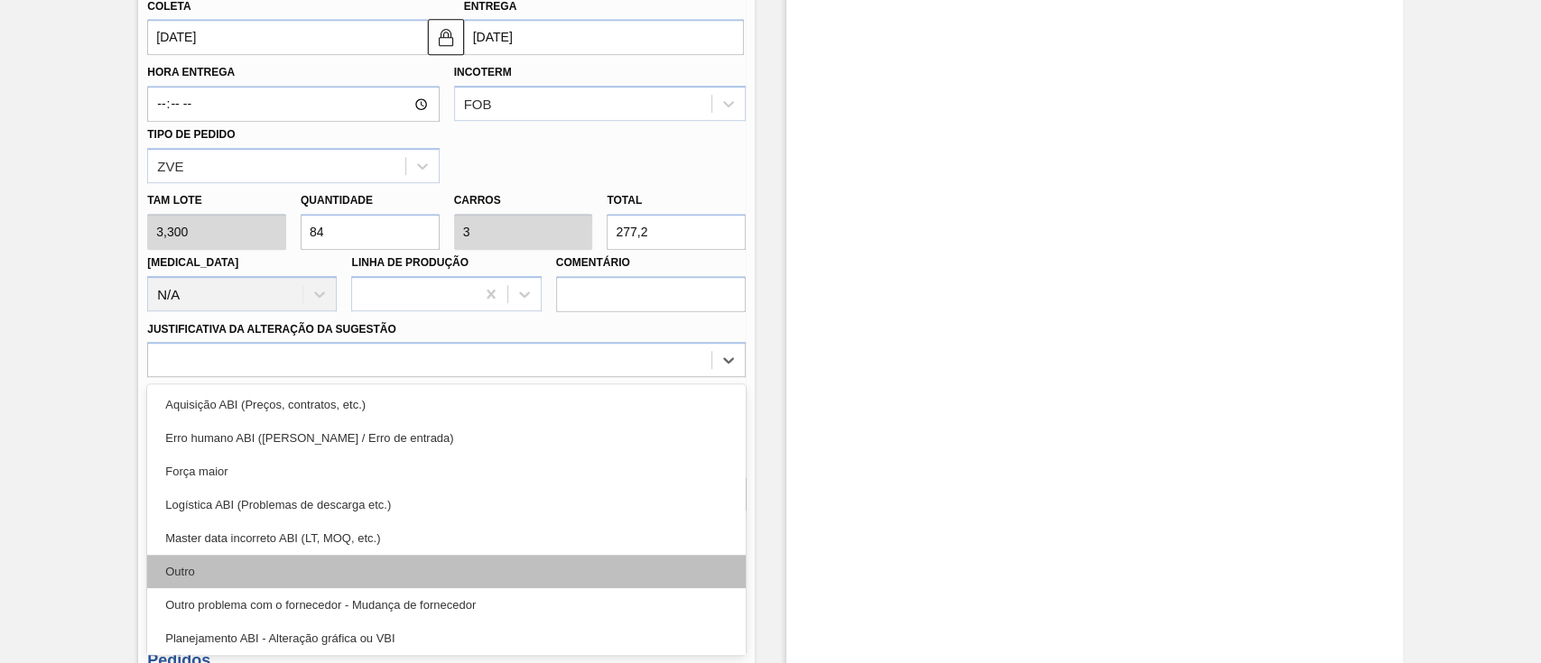
click at [260, 572] on div "Outro" at bounding box center [446, 571] width 598 height 33
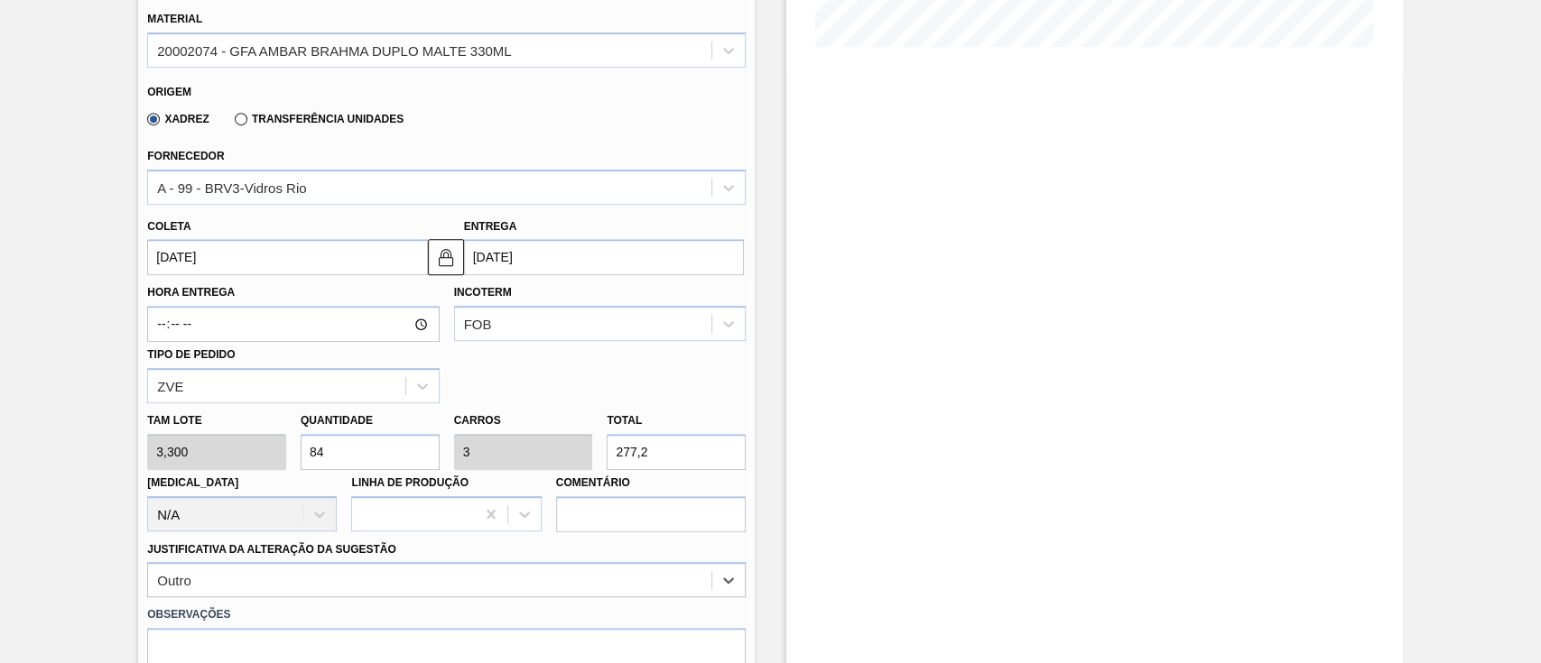
scroll to position [461, 0]
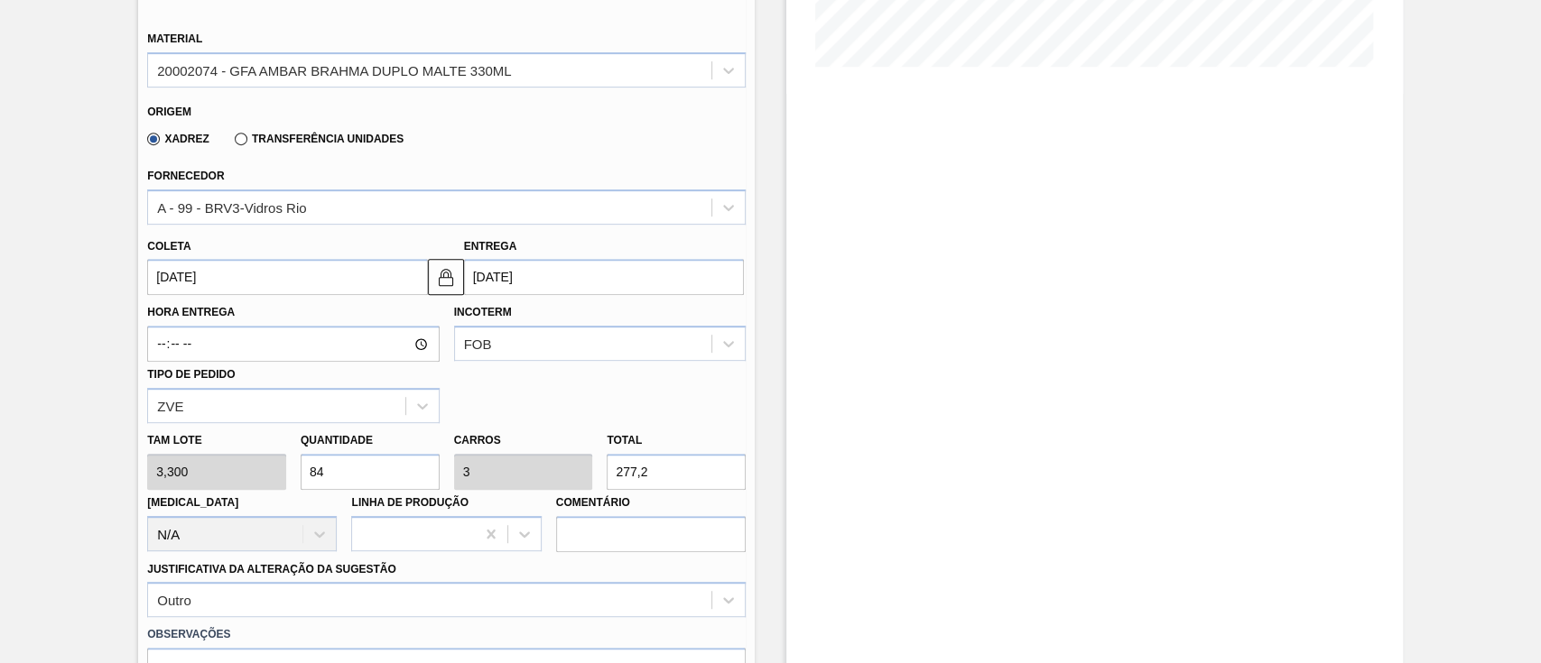
click at [202, 473] on div "Tam lote 3,300 Quantidade 84 Carros 3 Total 277,2 Doca N/A Linha de Produção Co…" at bounding box center [446, 487] width 613 height 129
type input "5"
type input "0,179"
type input "16,5"
type input "56"
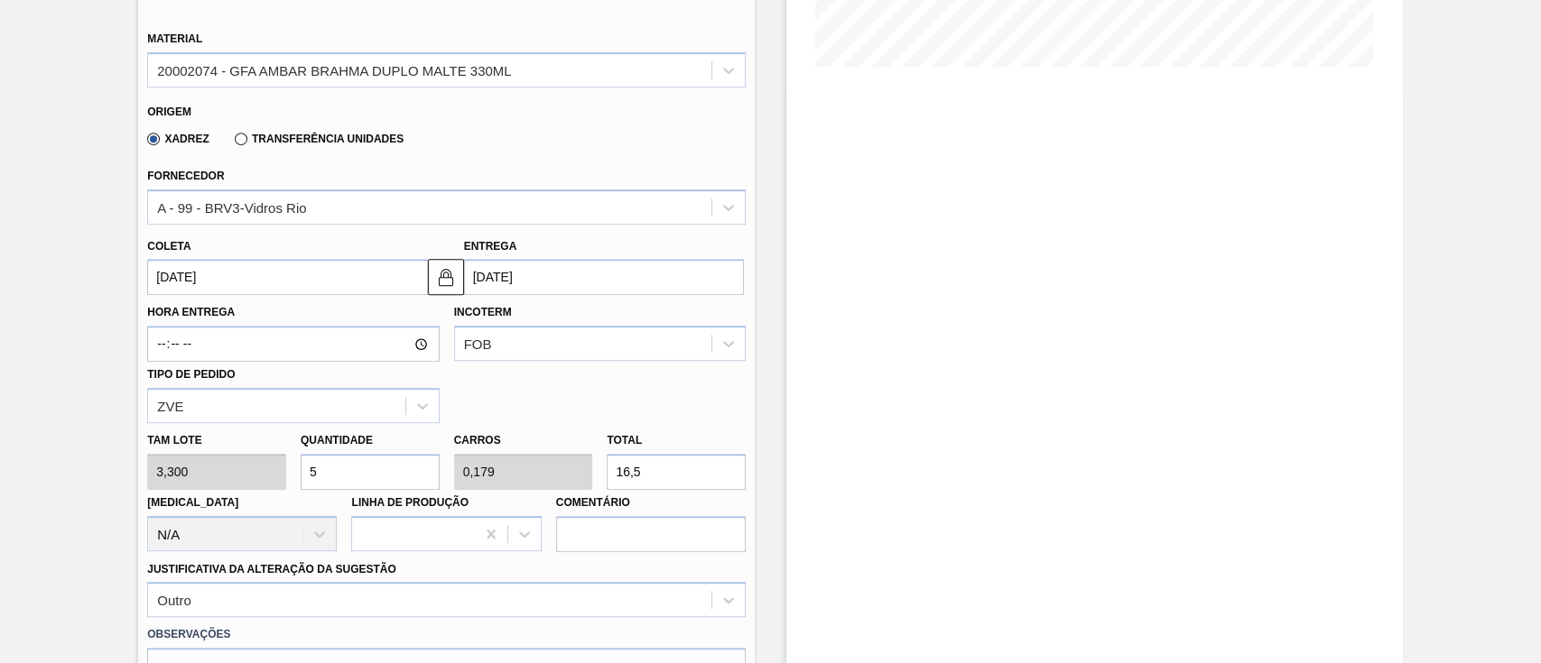
type input "2"
type input "184,8"
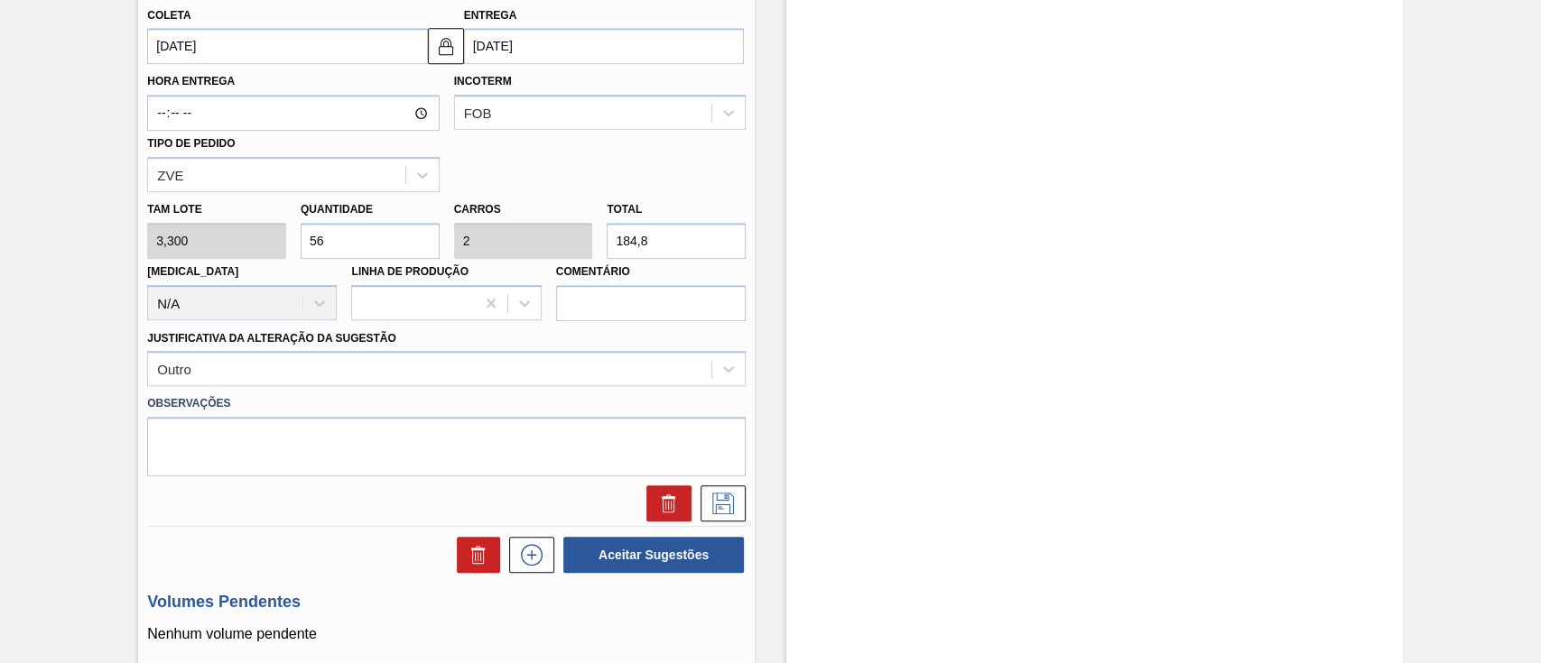
scroll to position [701, 0]
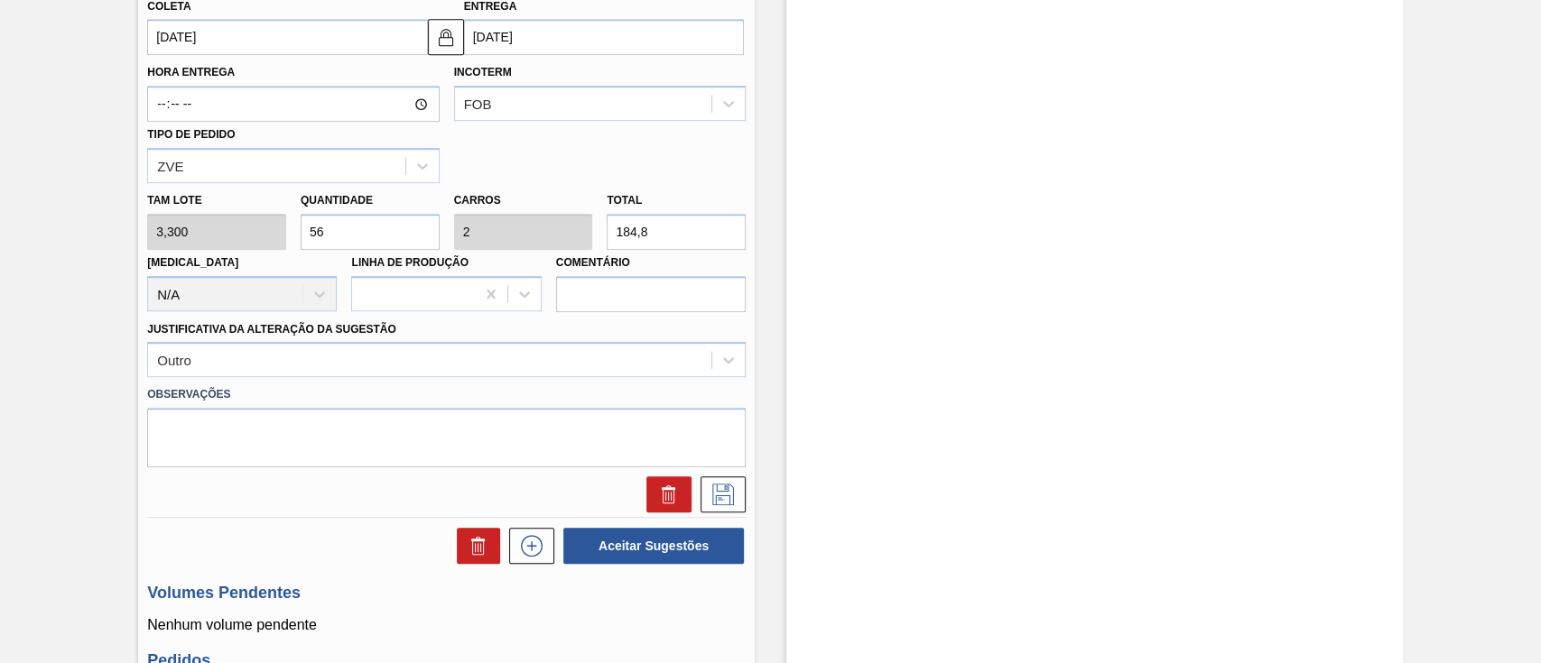
type input "56"
click at [499, 465] on textarea at bounding box center [446, 438] width 598 height 60
click at [727, 491] on icon at bounding box center [723, 495] width 29 height 22
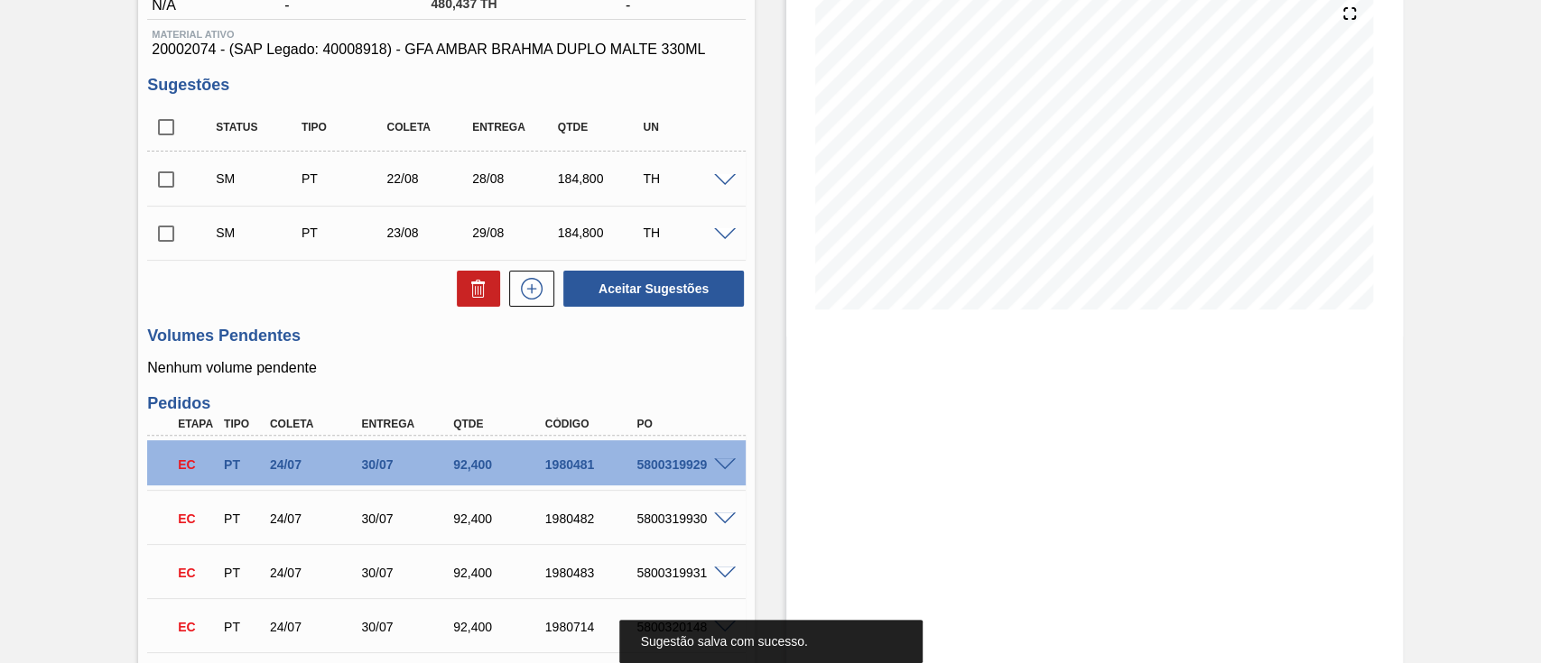
scroll to position [50, 0]
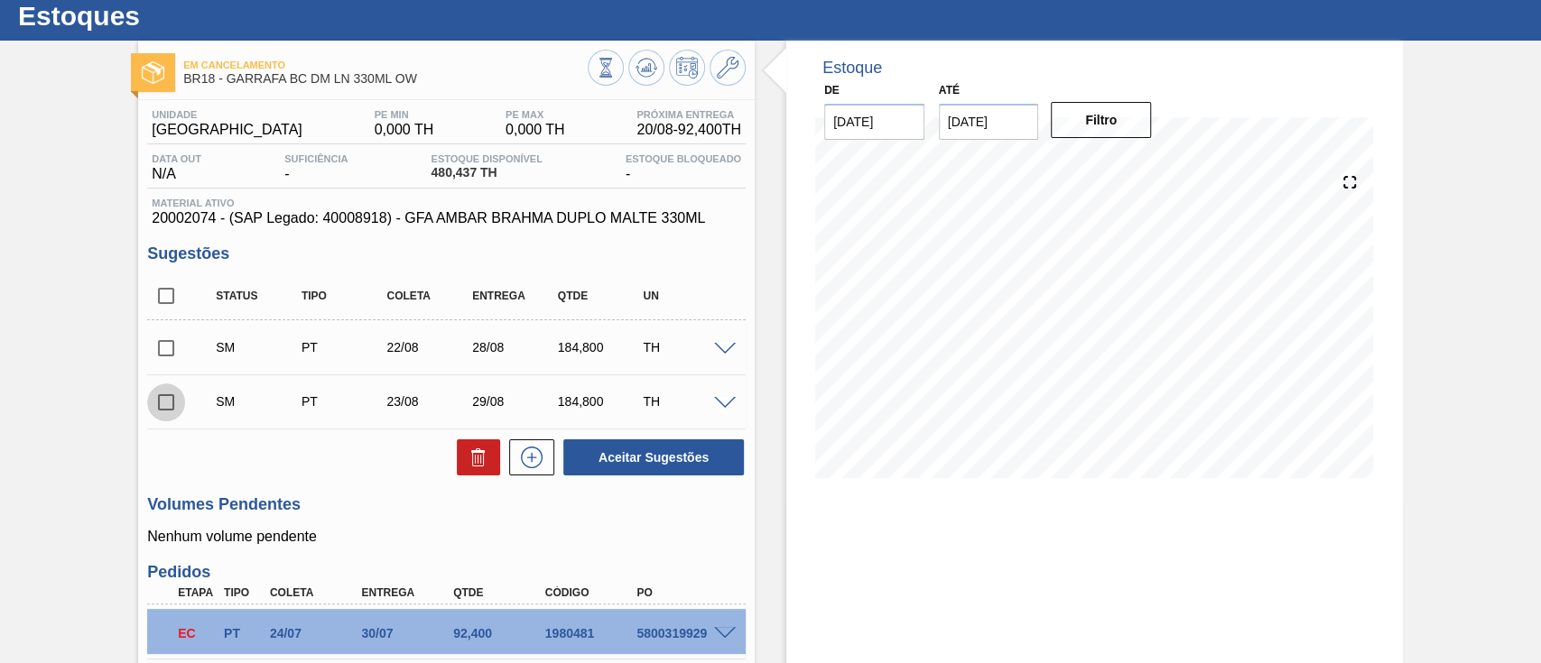
click at [171, 396] on input "checkbox" at bounding box center [166, 403] width 38 height 38
checkbox input "true"
click at [166, 344] on input "checkbox" at bounding box center [166, 348] width 38 height 38
click at [662, 455] on button "Aceitar Sugestões" at bounding box center [653, 458] width 181 height 36
checkbox input "false"
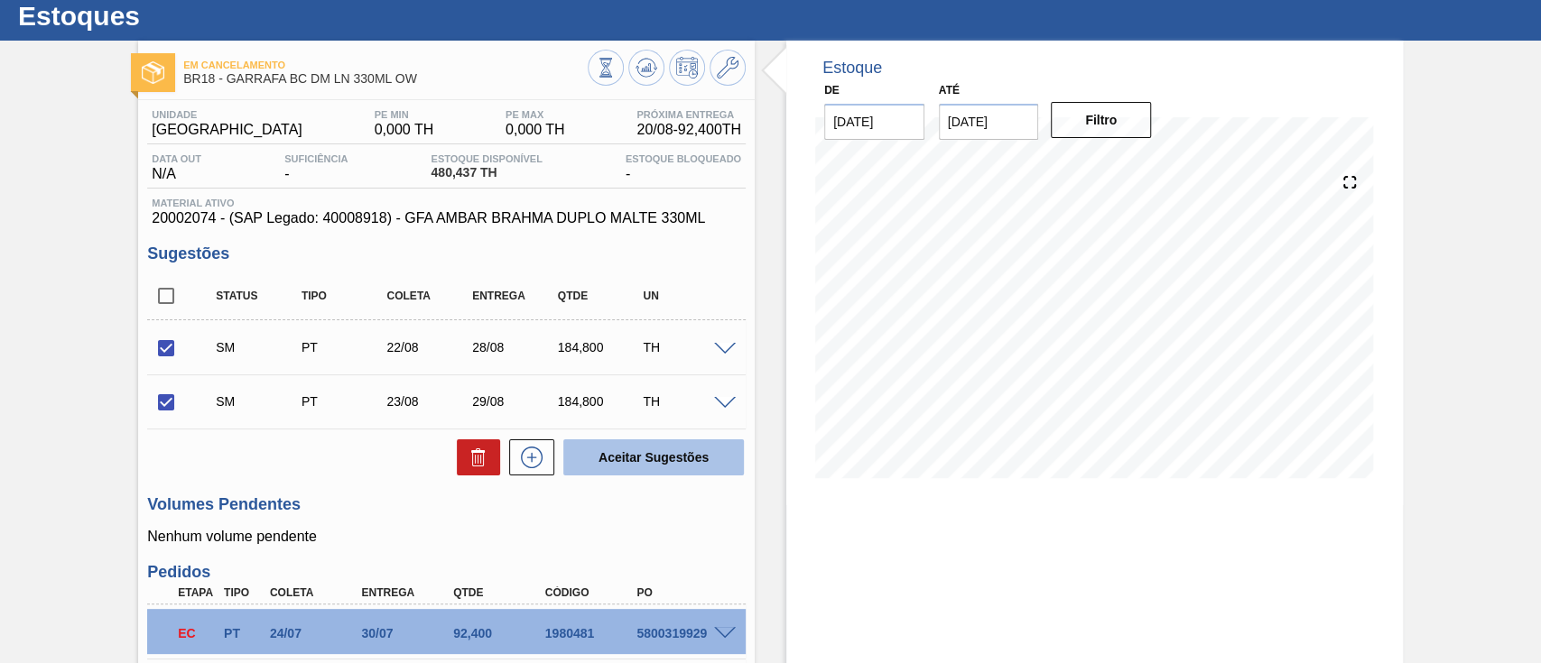
checkbox input "false"
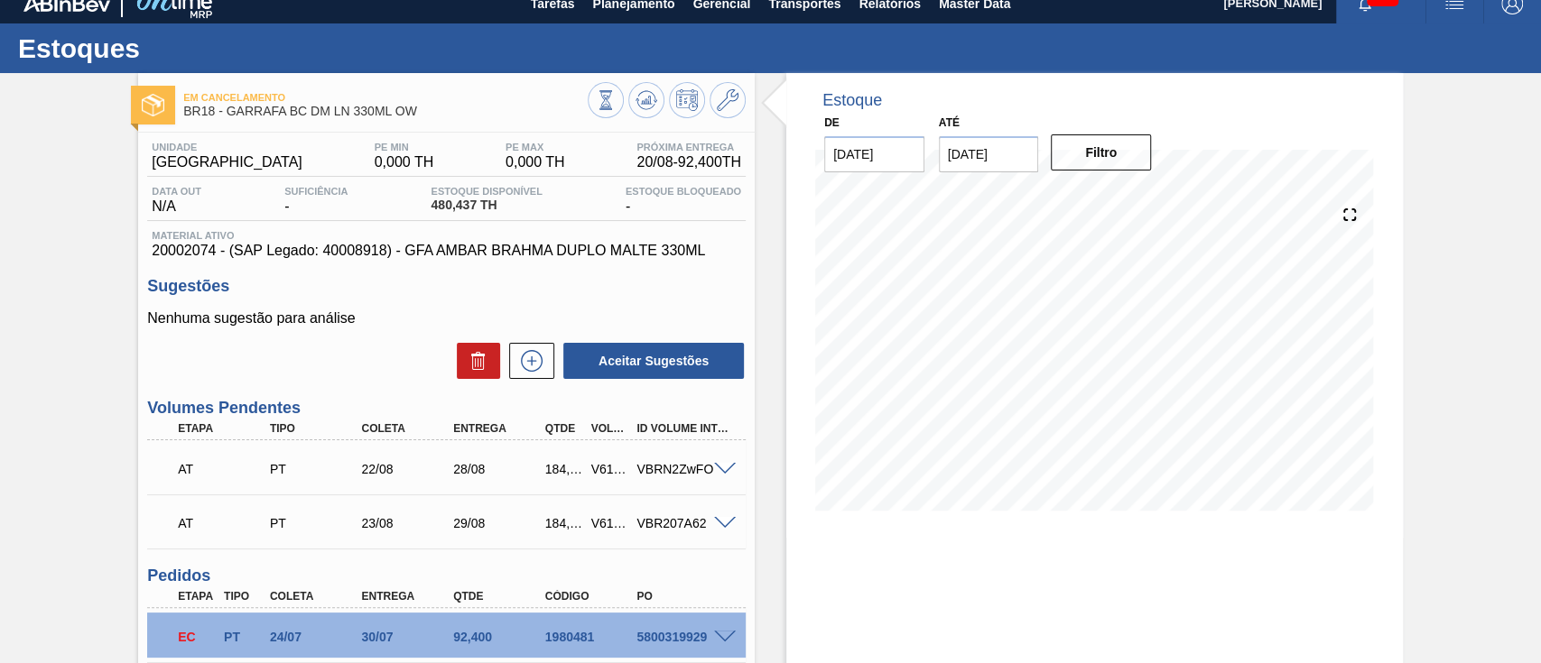
scroll to position [0, 0]
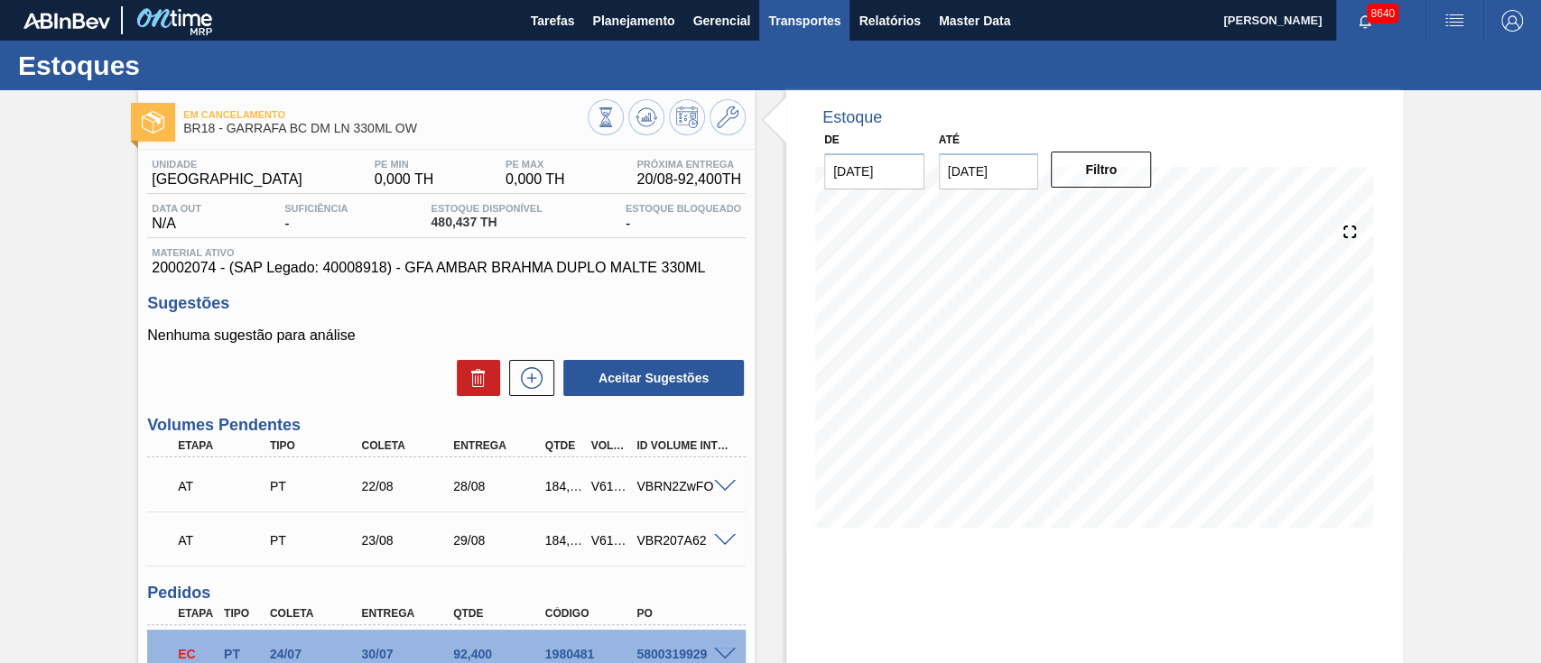
click at [827, 28] on span "Transportes" at bounding box center [804, 21] width 72 height 22
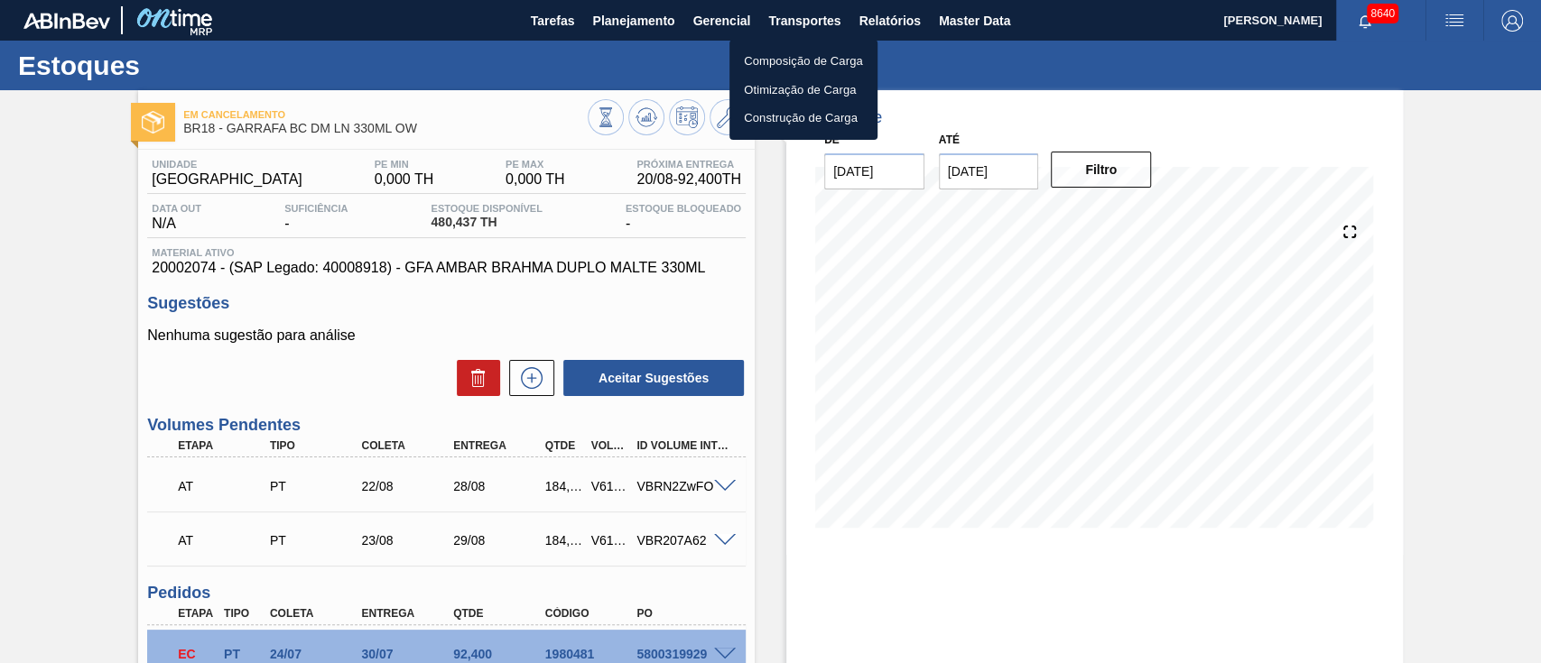
click at [794, 90] on li "Otimização de Carga" at bounding box center [803, 90] width 148 height 29
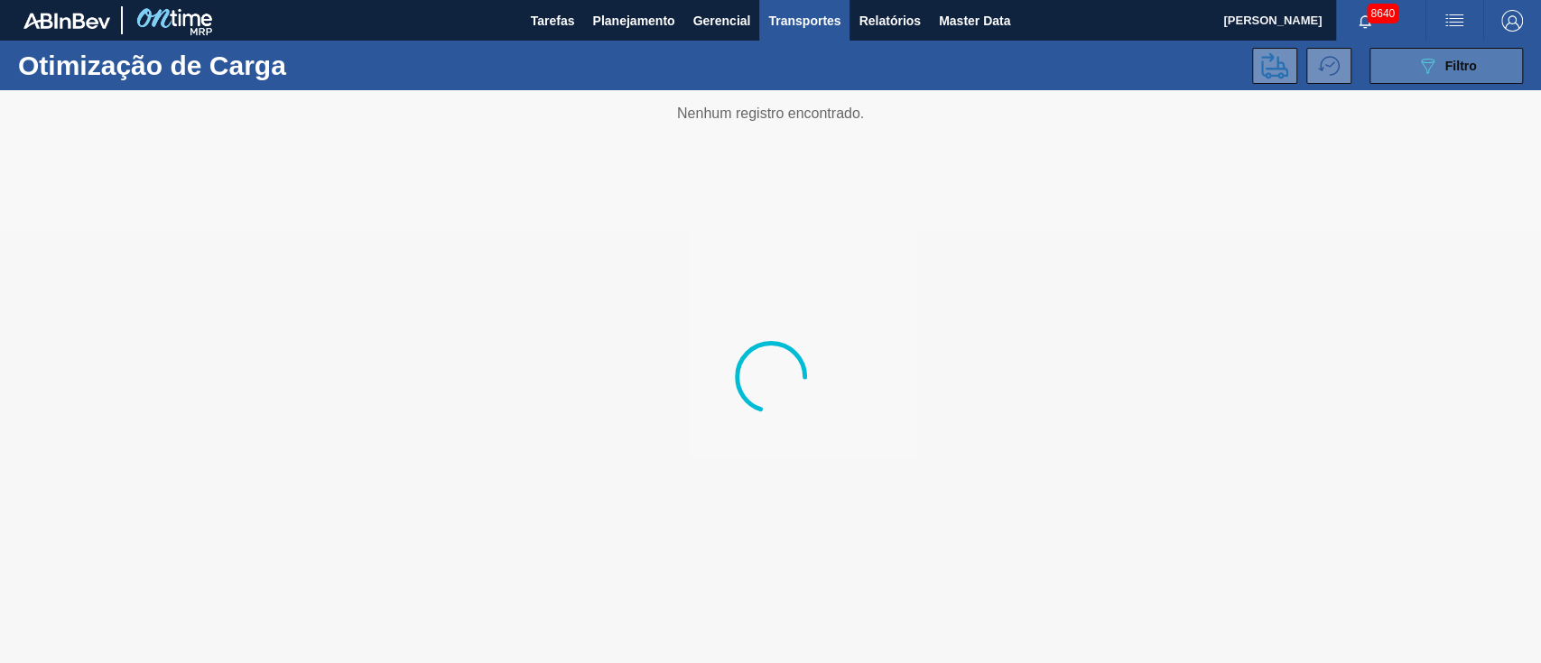
click at [1425, 69] on icon at bounding box center [1428, 66] width 14 height 15
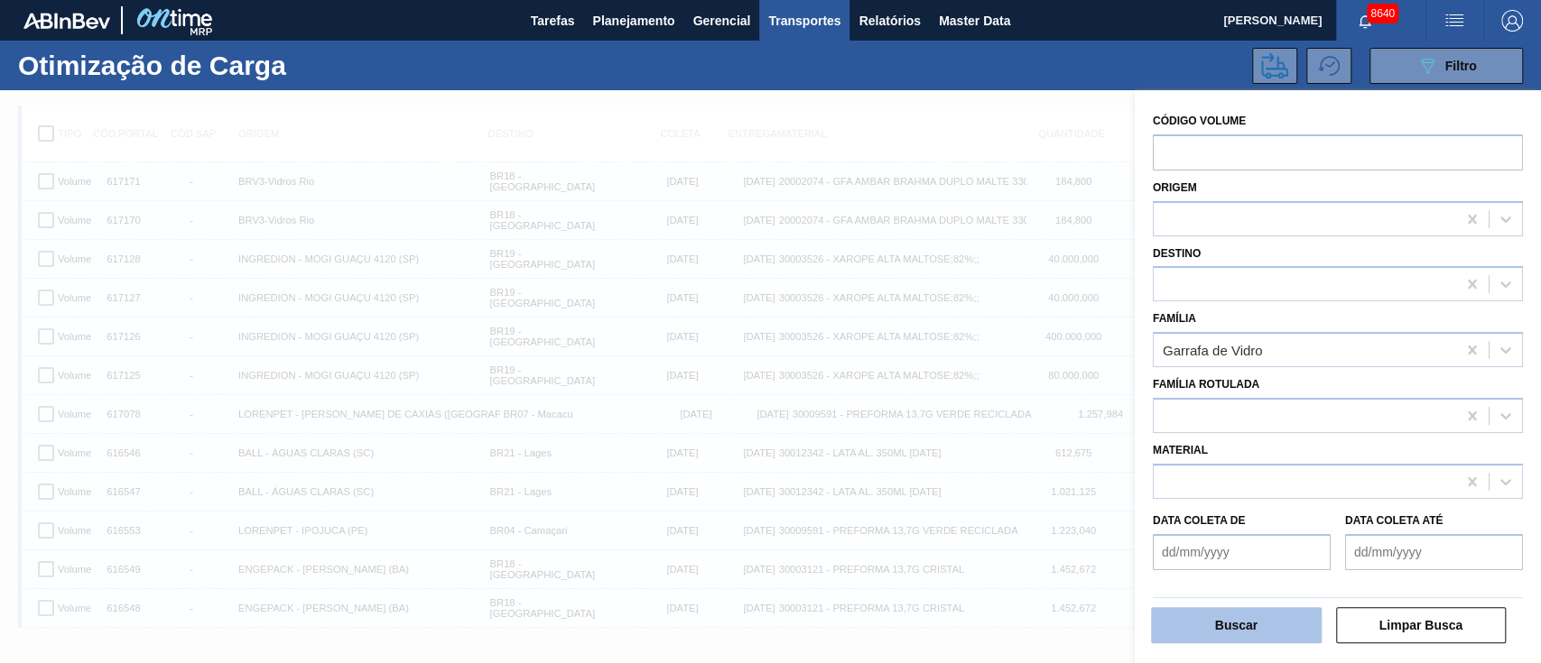
click at [1220, 610] on button "Buscar" at bounding box center [1236, 625] width 171 height 36
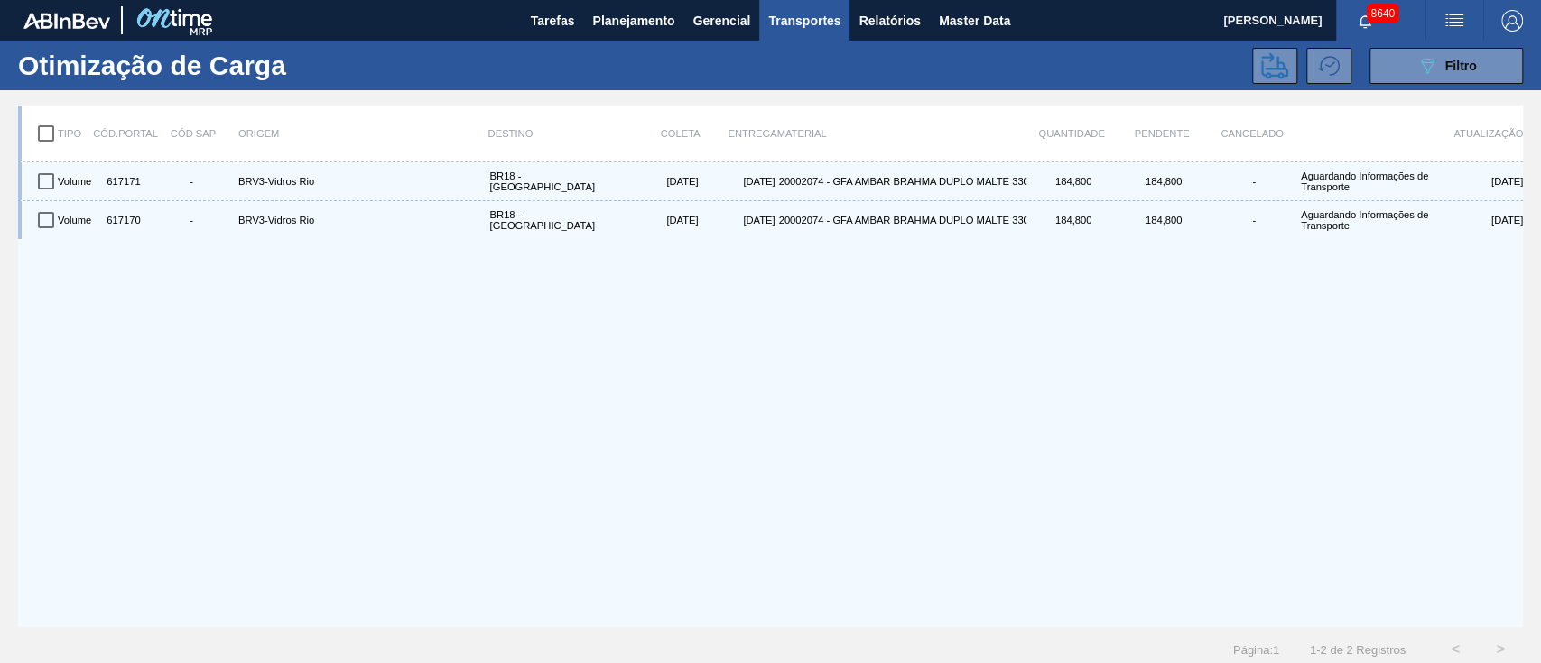
click at [47, 129] on input "checkbox" at bounding box center [46, 134] width 38 height 38
checkbox input "true"
click at [1274, 66] on icon at bounding box center [1274, 65] width 27 height 26
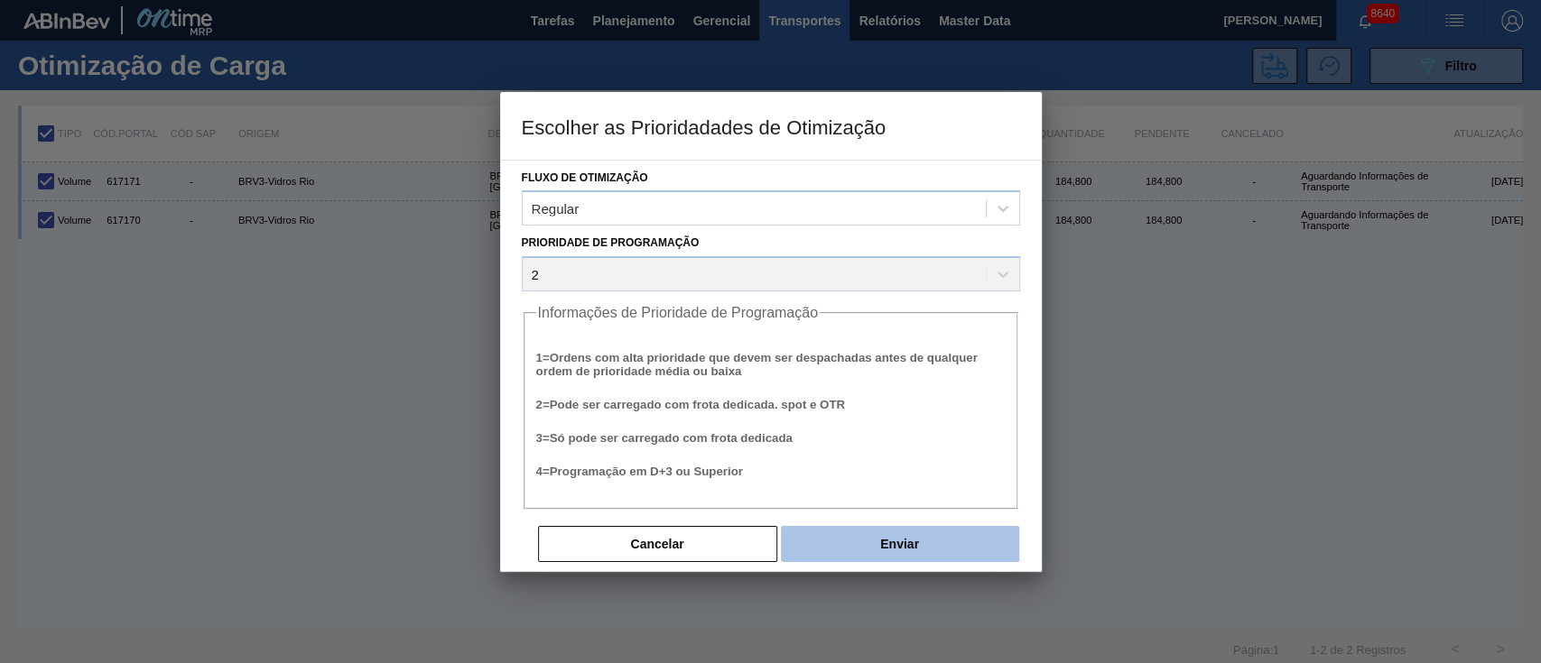
click at [891, 545] on button "Enviar" at bounding box center [900, 544] width 238 height 36
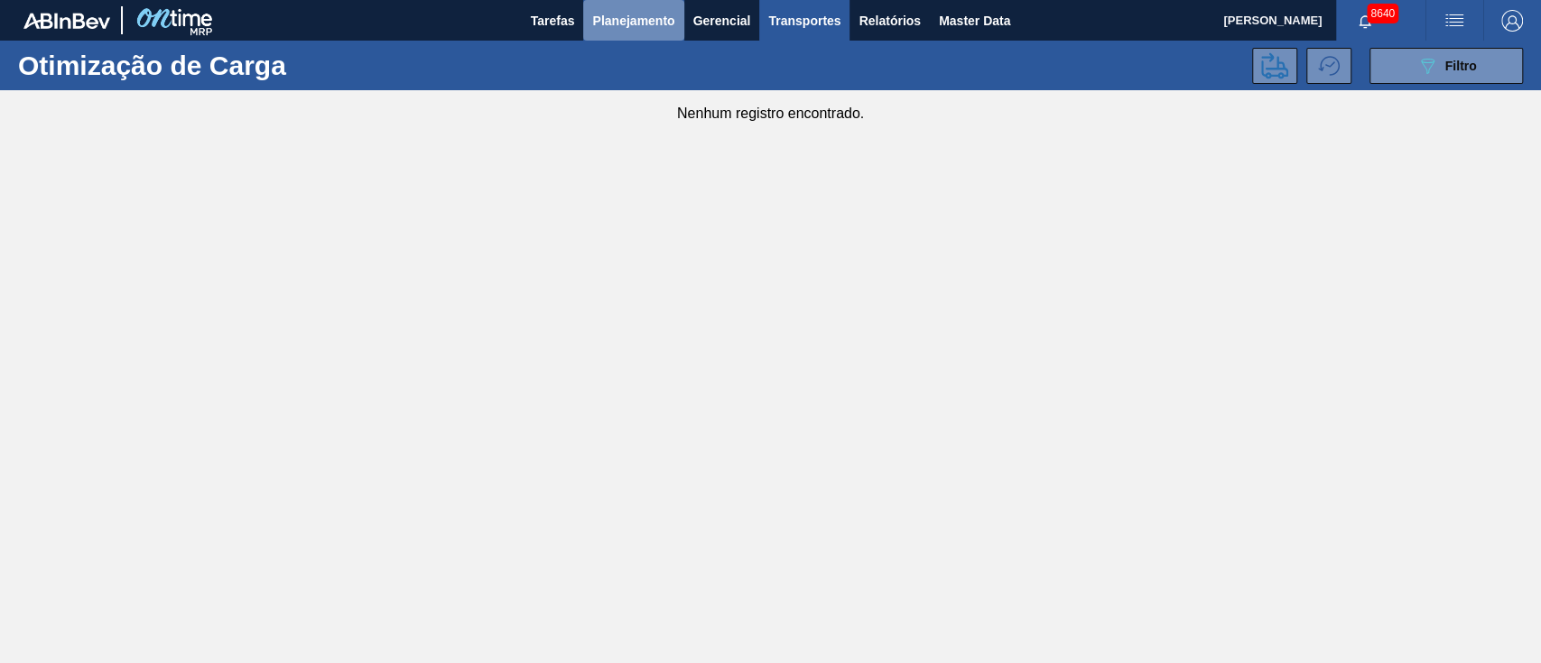
click at [650, 33] on button "Planejamento" at bounding box center [633, 20] width 100 height 41
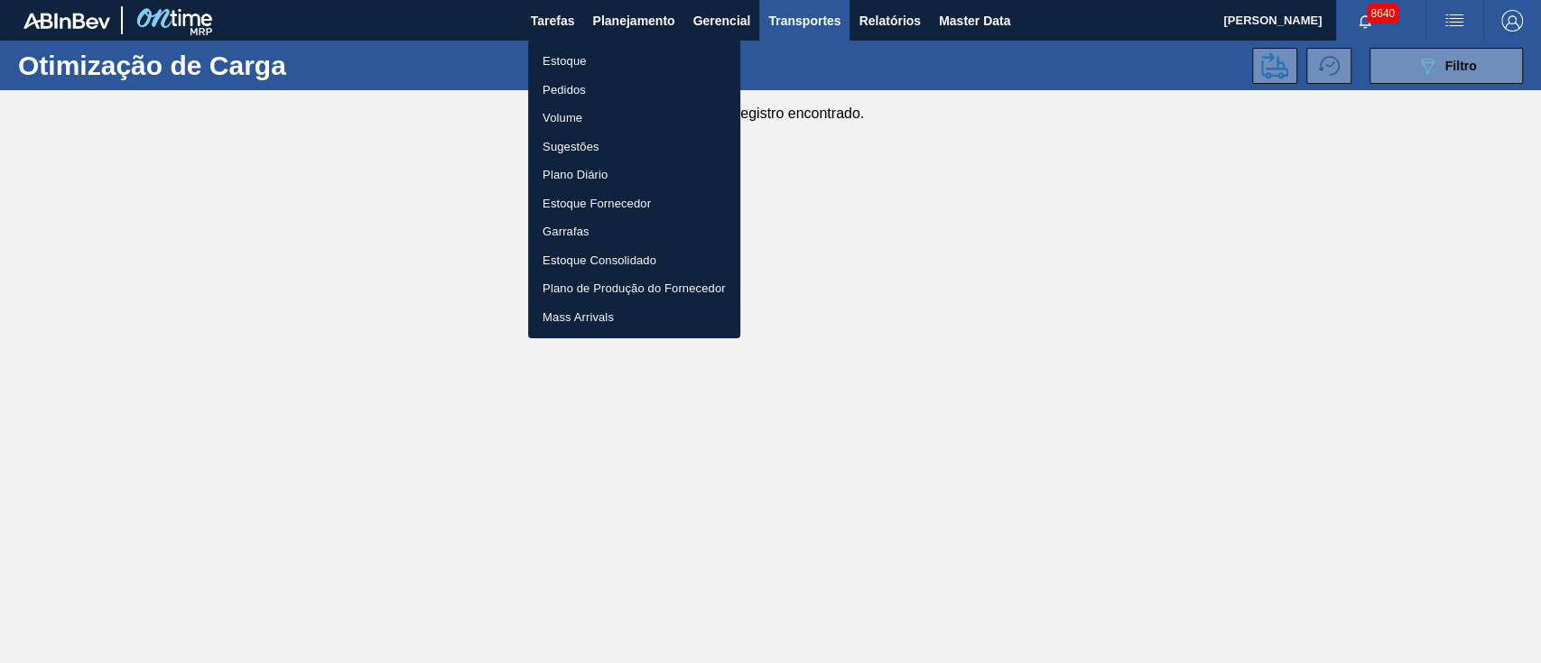
click at [579, 87] on li "Pedidos" at bounding box center [634, 90] width 212 height 29
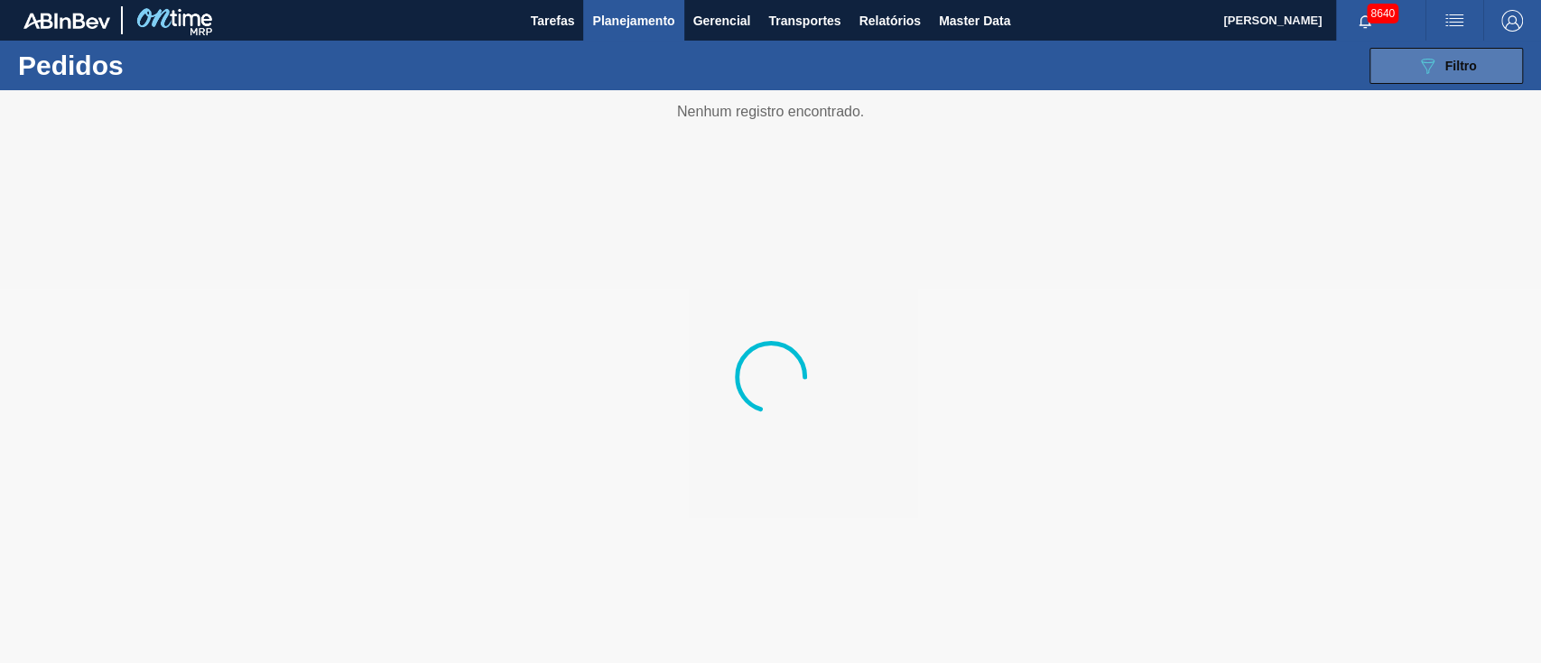
click at [1456, 75] on div "089F7B8B-B2A5-4AFE-B5C0-19BA573D28AC Filtro" at bounding box center [1446, 66] width 60 height 22
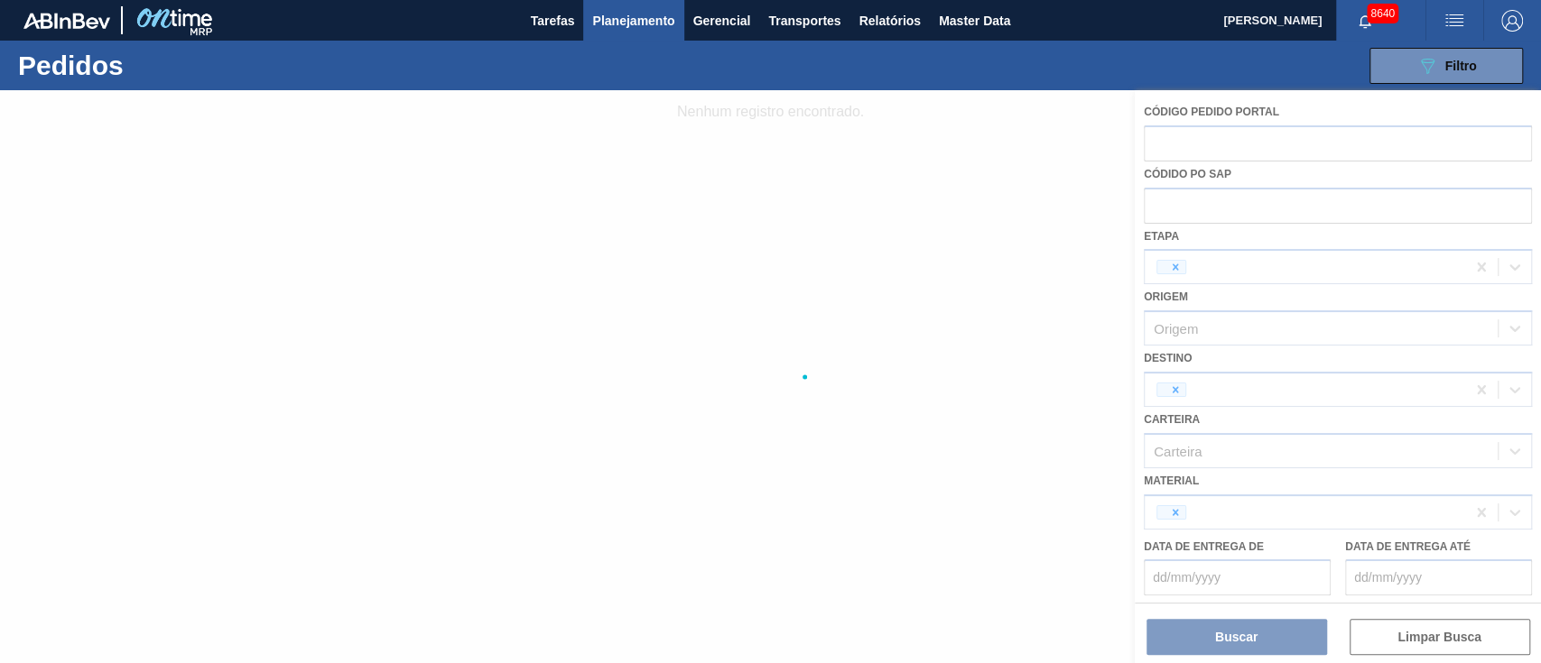
click at [1513, 28] on img "button" at bounding box center [1512, 21] width 22 height 22
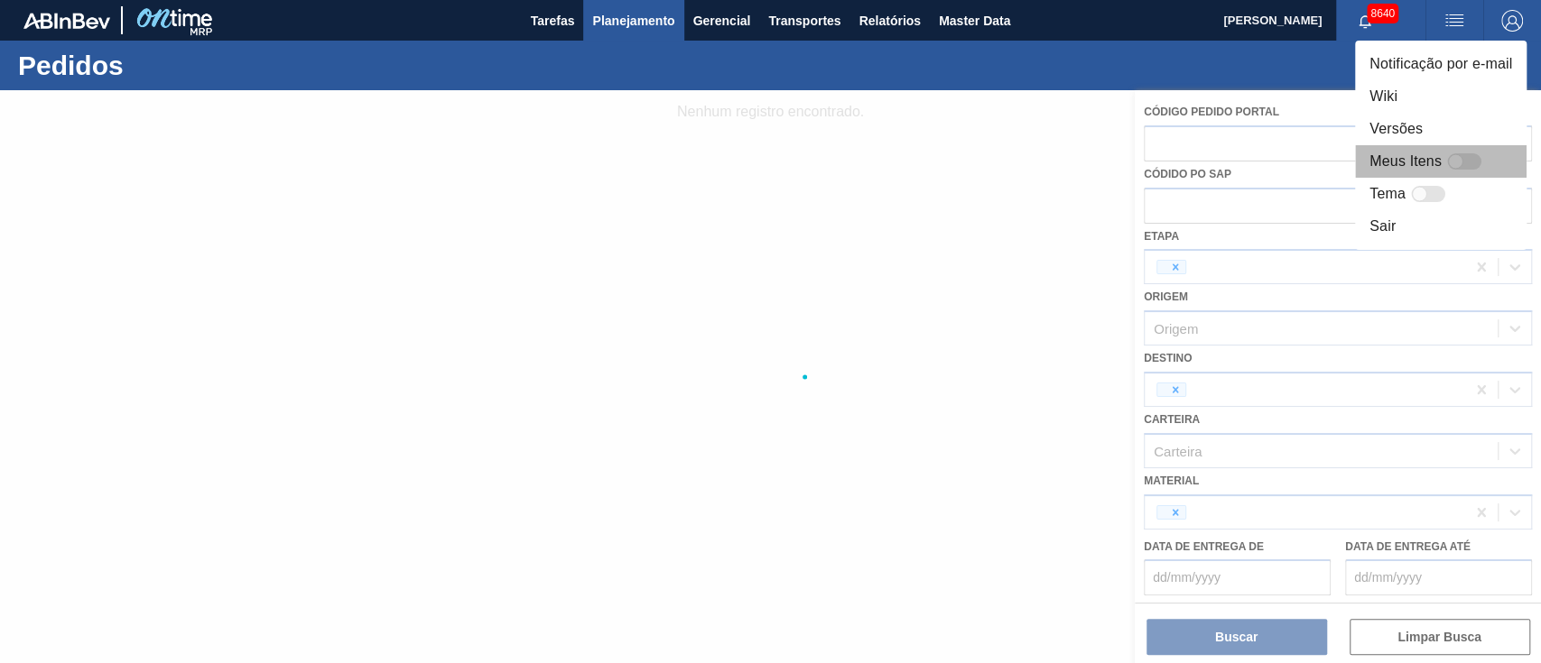
click at [1470, 160] on div at bounding box center [1464, 161] width 34 height 16
checkbox input "false"
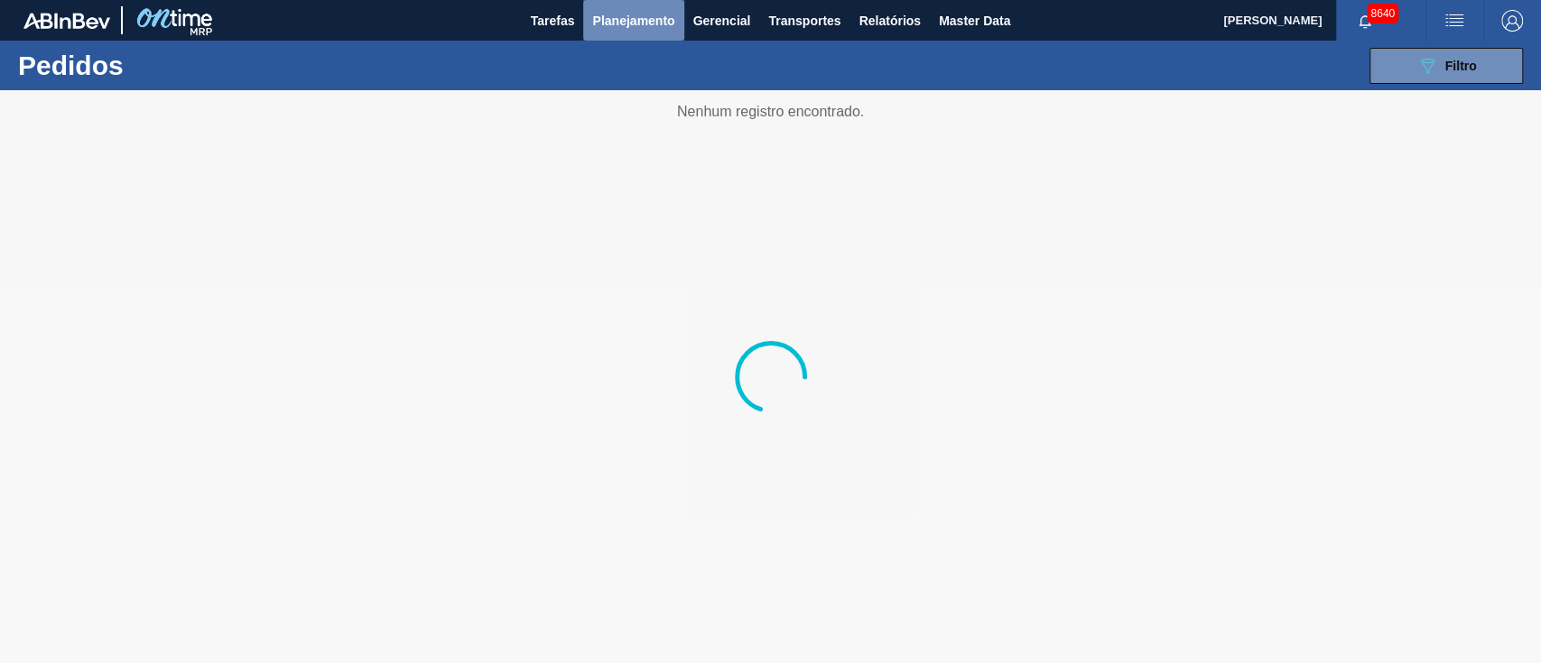
drag, startPoint x: 0, startPoint y: 0, endPoint x: 608, endPoint y: 25, distance: 608.9
click at [608, 25] on span "Planejamento" at bounding box center [633, 21] width 82 height 22
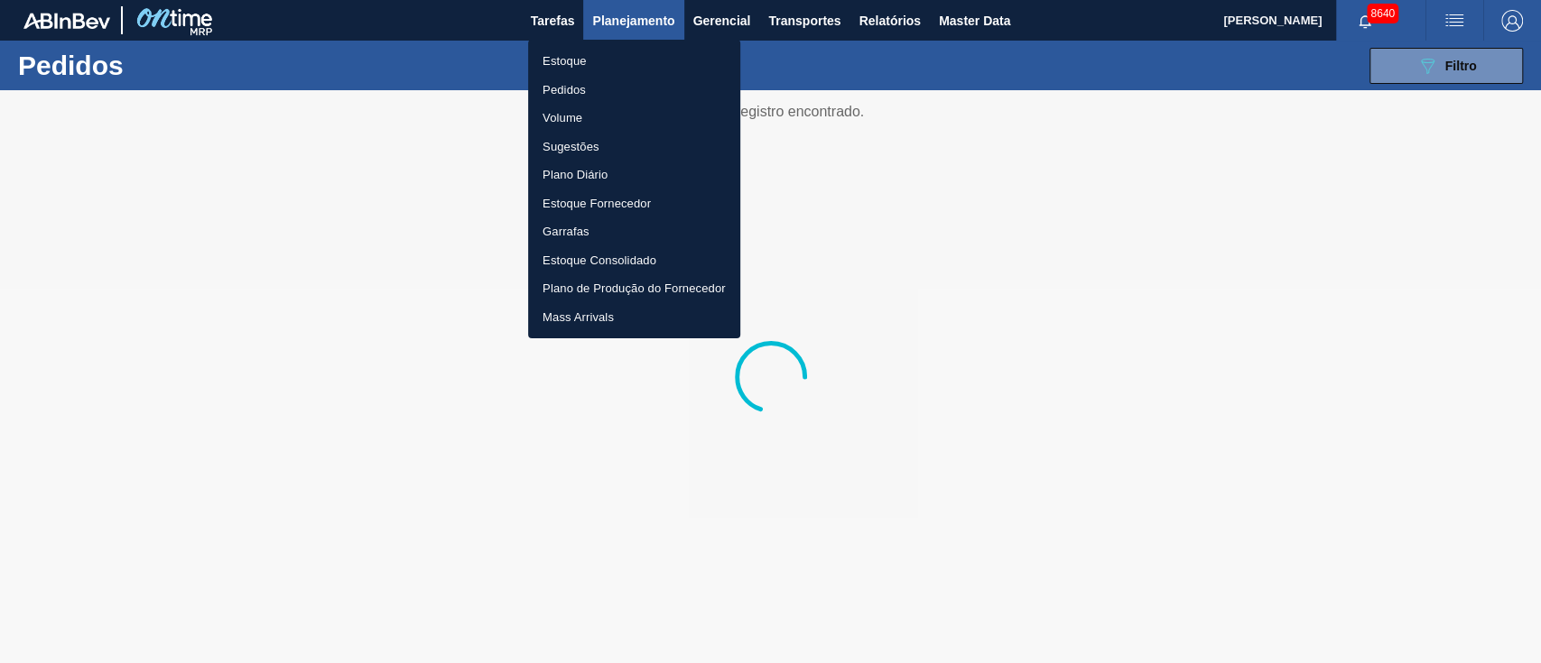
click at [555, 90] on li "Pedidos" at bounding box center [634, 90] width 212 height 29
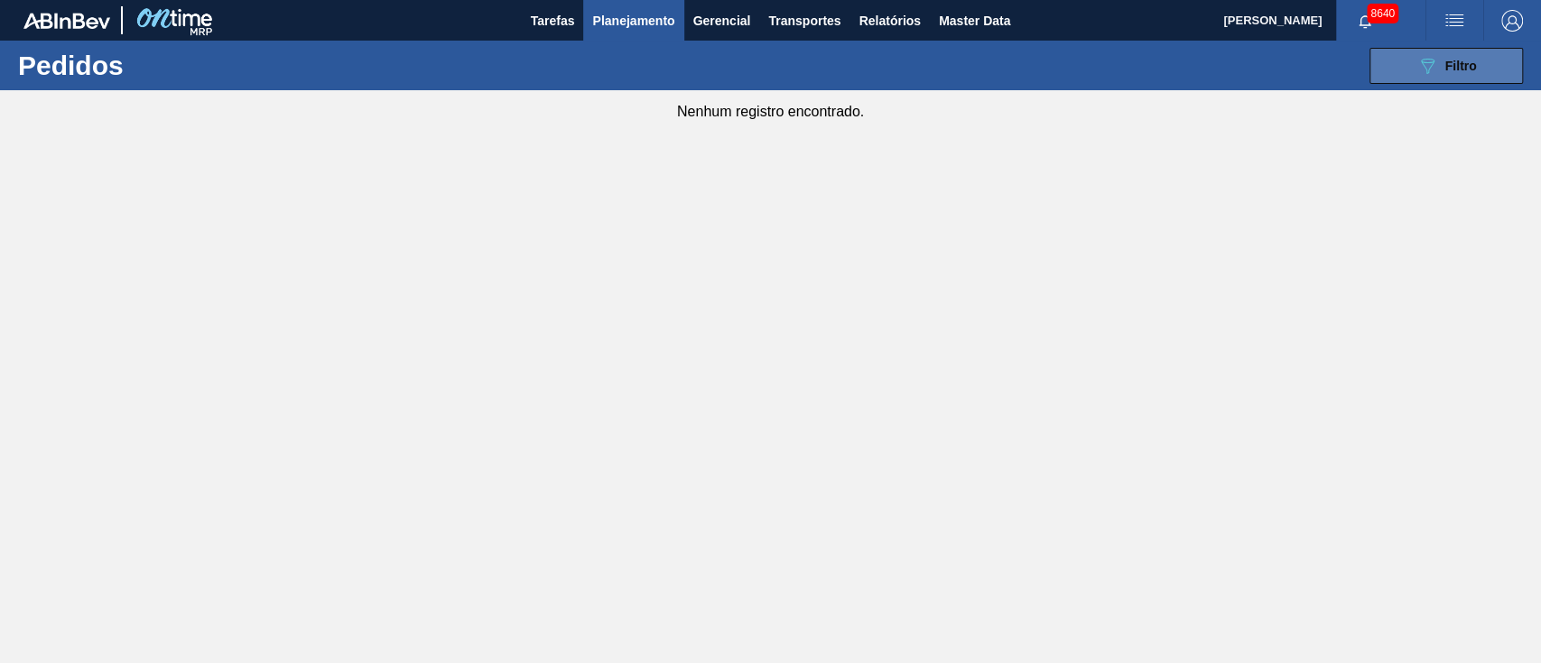
click at [1458, 73] on div "089F7B8B-B2A5-4AFE-B5C0-19BA573D28AC Filtro" at bounding box center [1446, 66] width 60 height 22
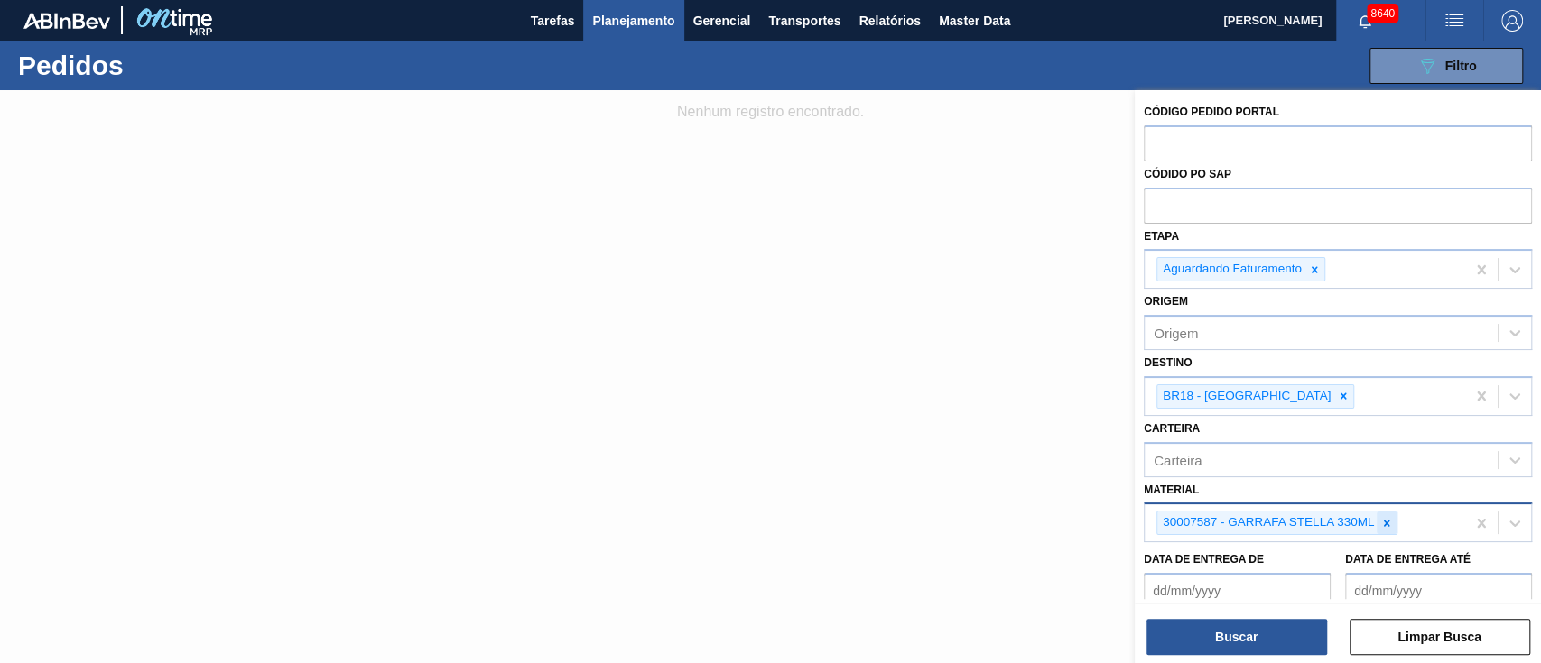
click at [1385, 519] on icon at bounding box center [1386, 523] width 13 height 13
type input "20002046"
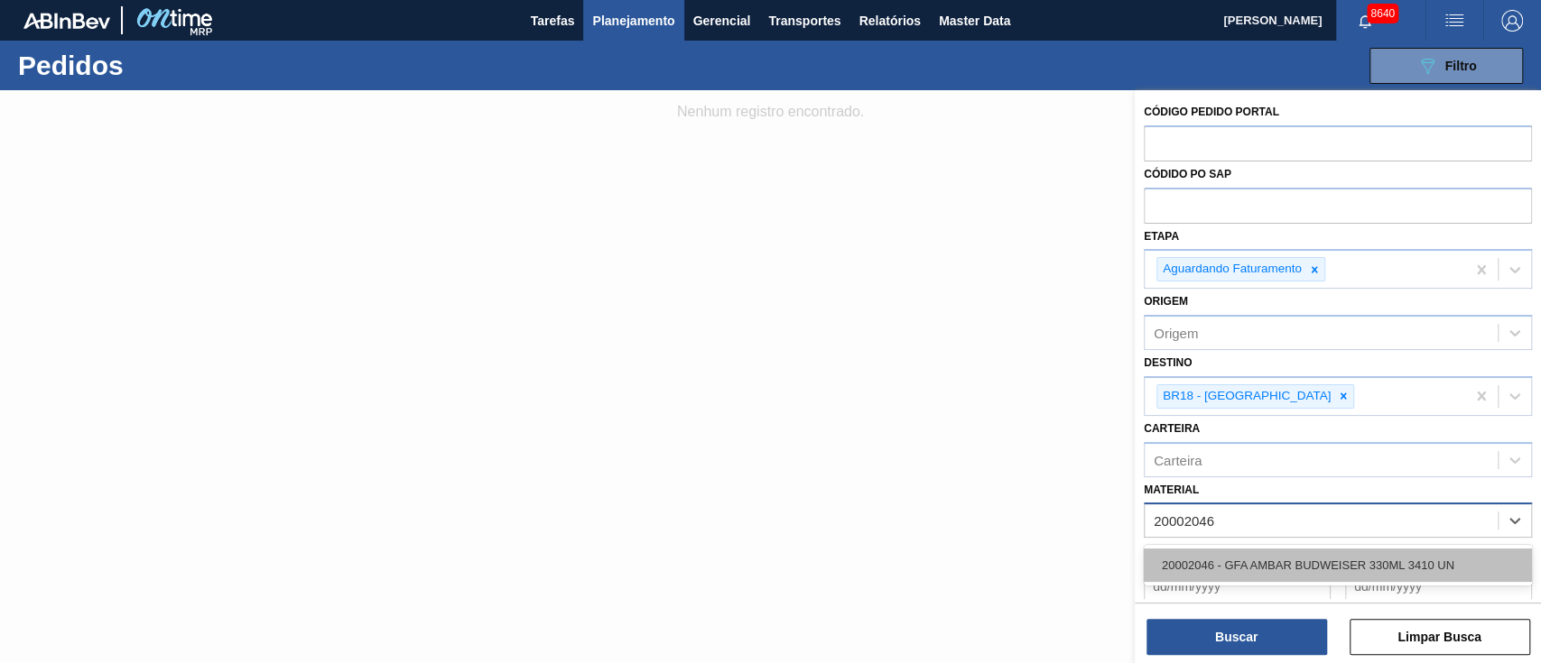
click at [1345, 565] on div "20002046 - GFA AMBAR BUDWEISER 330ML 3410 UN" at bounding box center [1338, 565] width 388 height 33
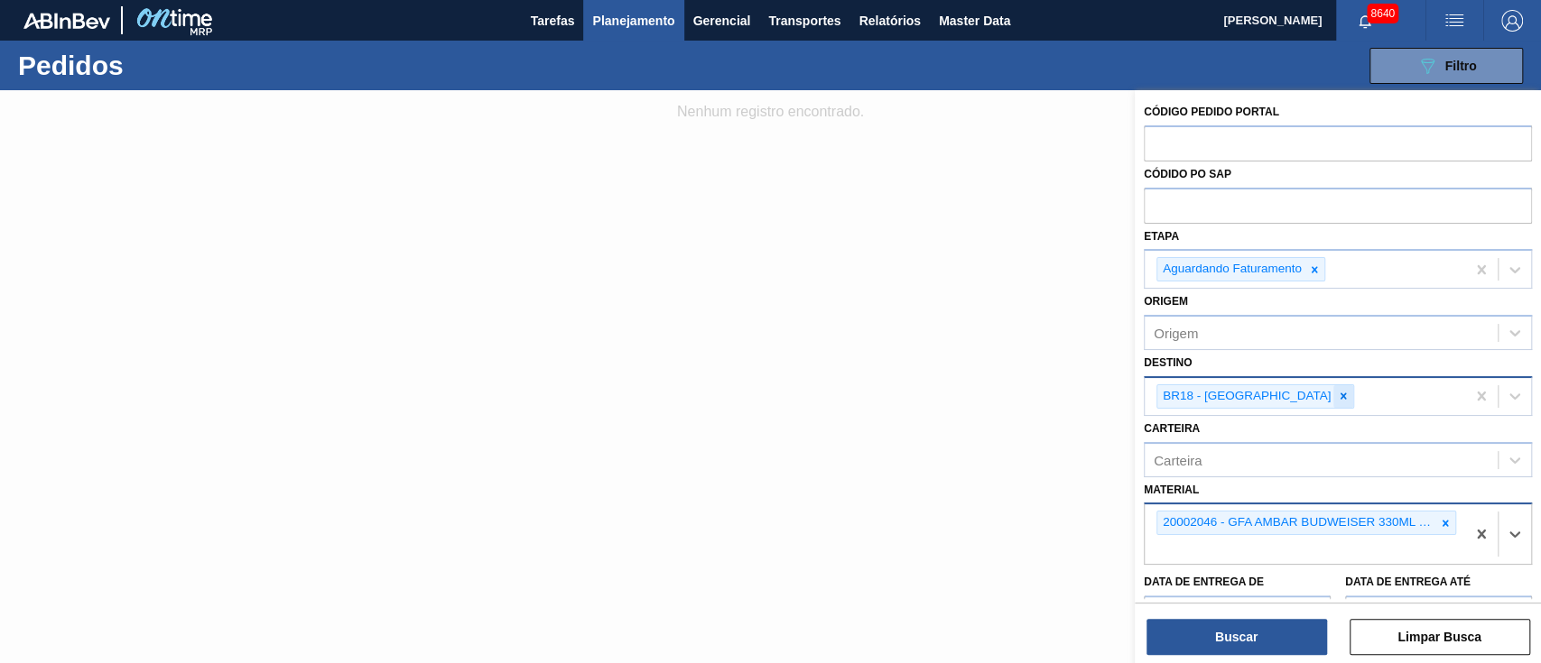
click at [1337, 397] on icon at bounding box center [1343, 396] width 13 height 13
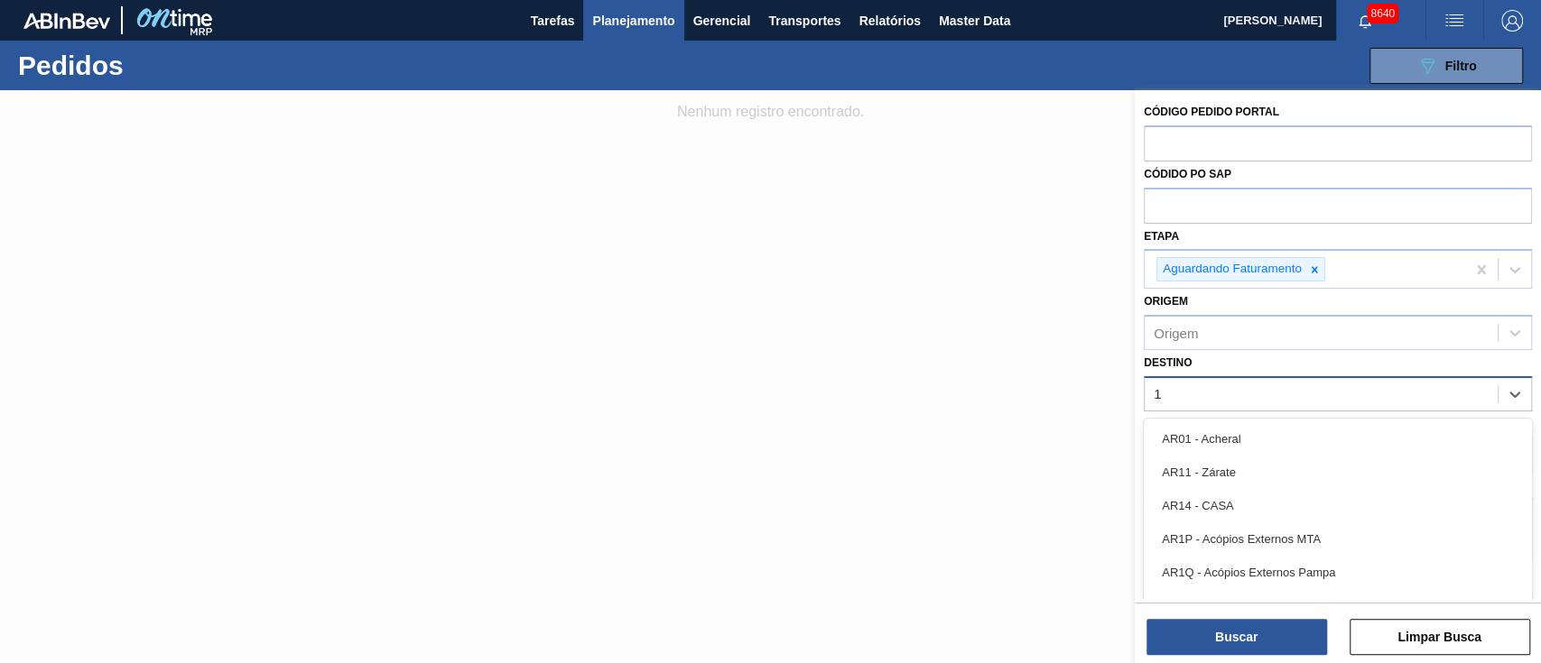
type input "16"
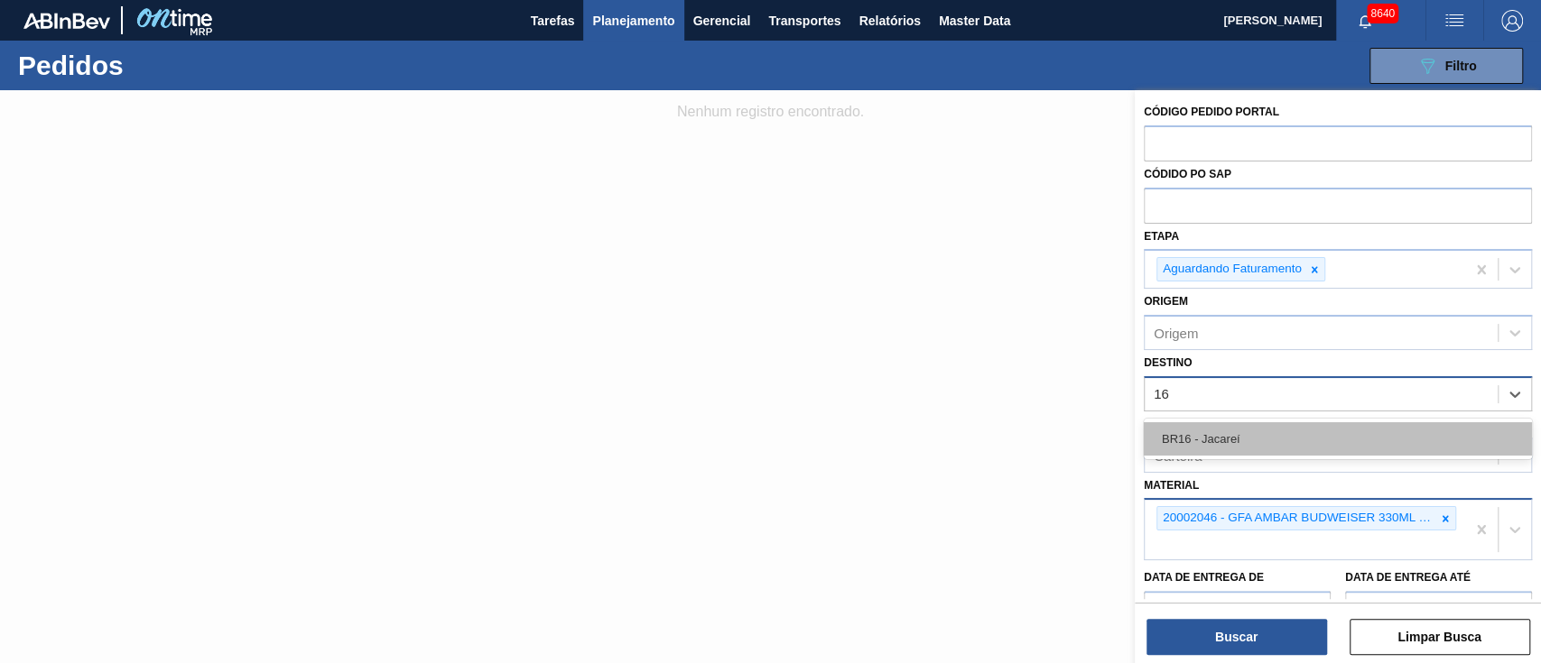
click at [1219, 430] on div "BR16 - Jacareí" at bounding box center [1338, 438] width 388 height 33
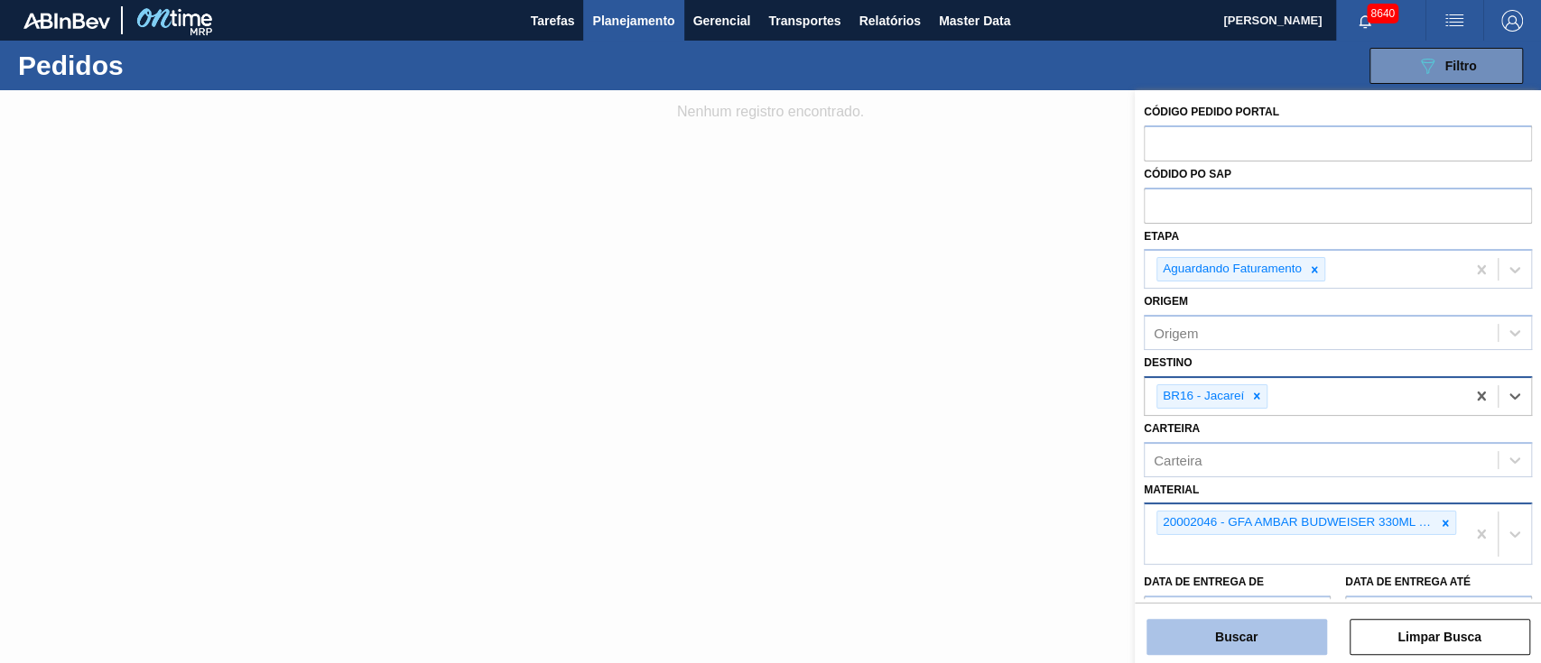
click at [1220, 630] on button "Buscar" at bounding box center [1236, 637] width 181 height 36
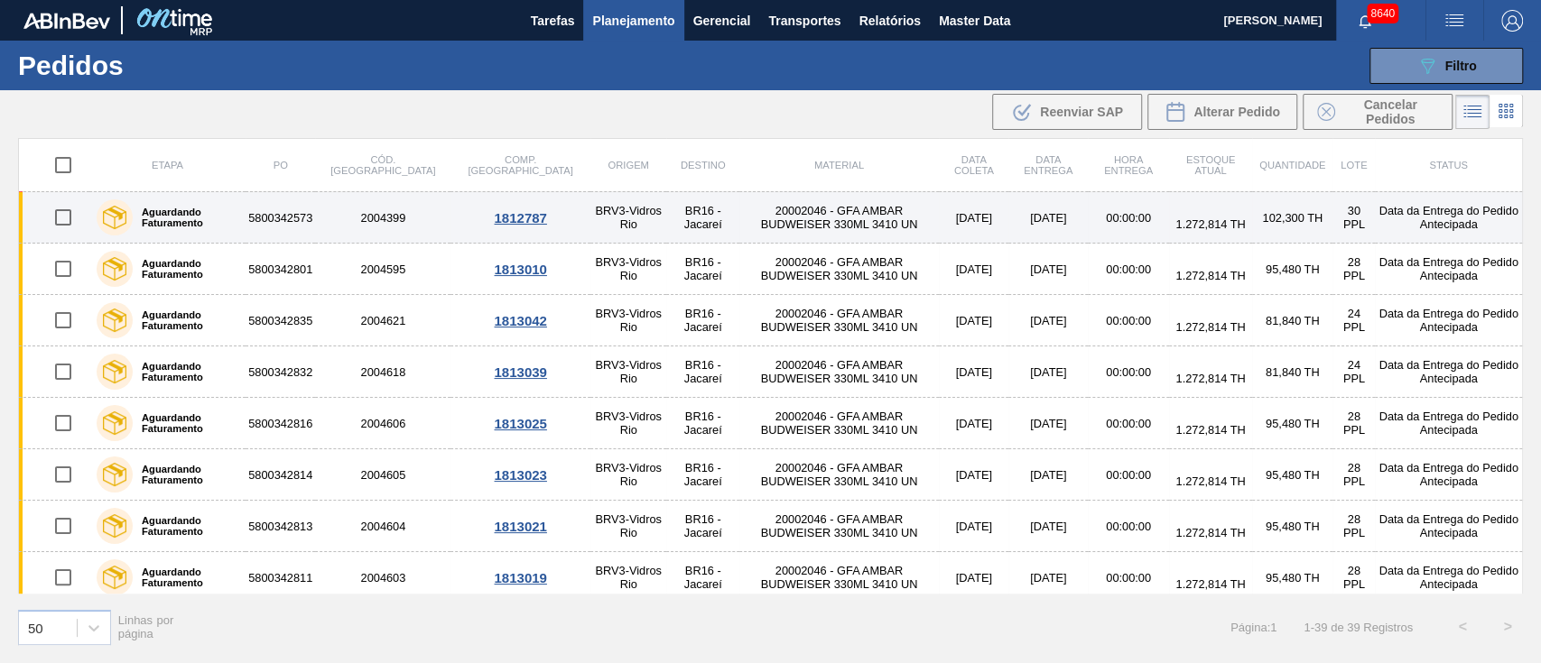
click at [59, 218] on input "checkbox" at bounding box center [63, 218] width 38 height 38
checkbox input "true"
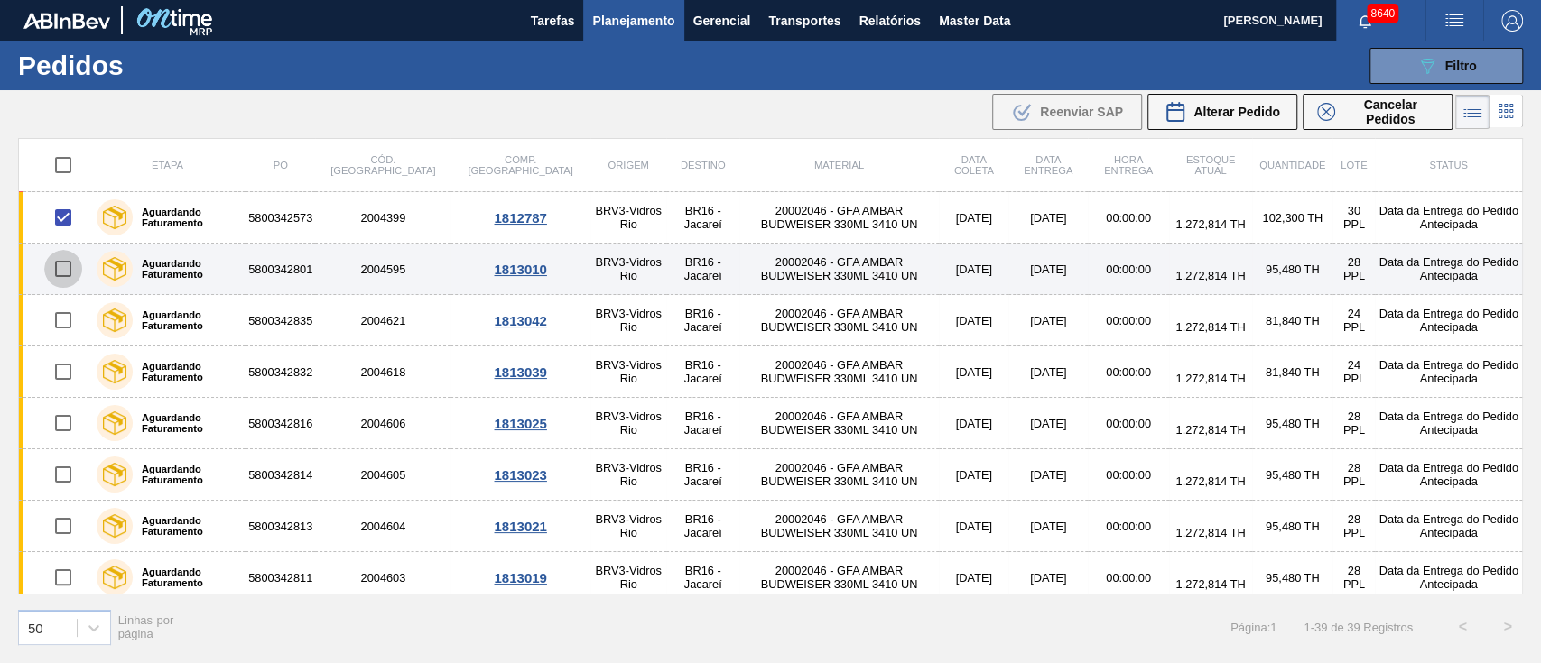
click at [61, 267] on input "checkbox" at bounding box center [63, 269] width 38 height 38
checkbox input "true"
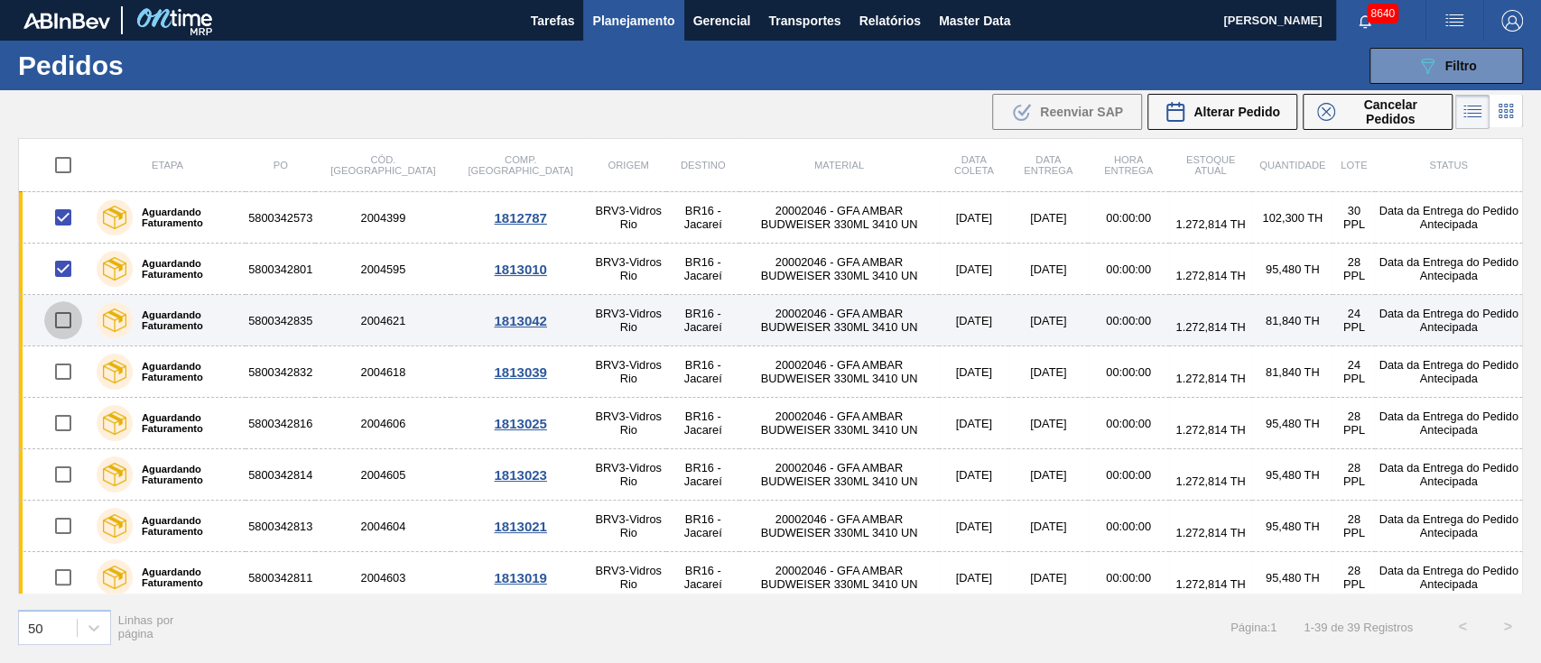
click at [69, 315] on input "checkbox" at bounding box center [63, 320] width 38 height 38
checkbox input "true"
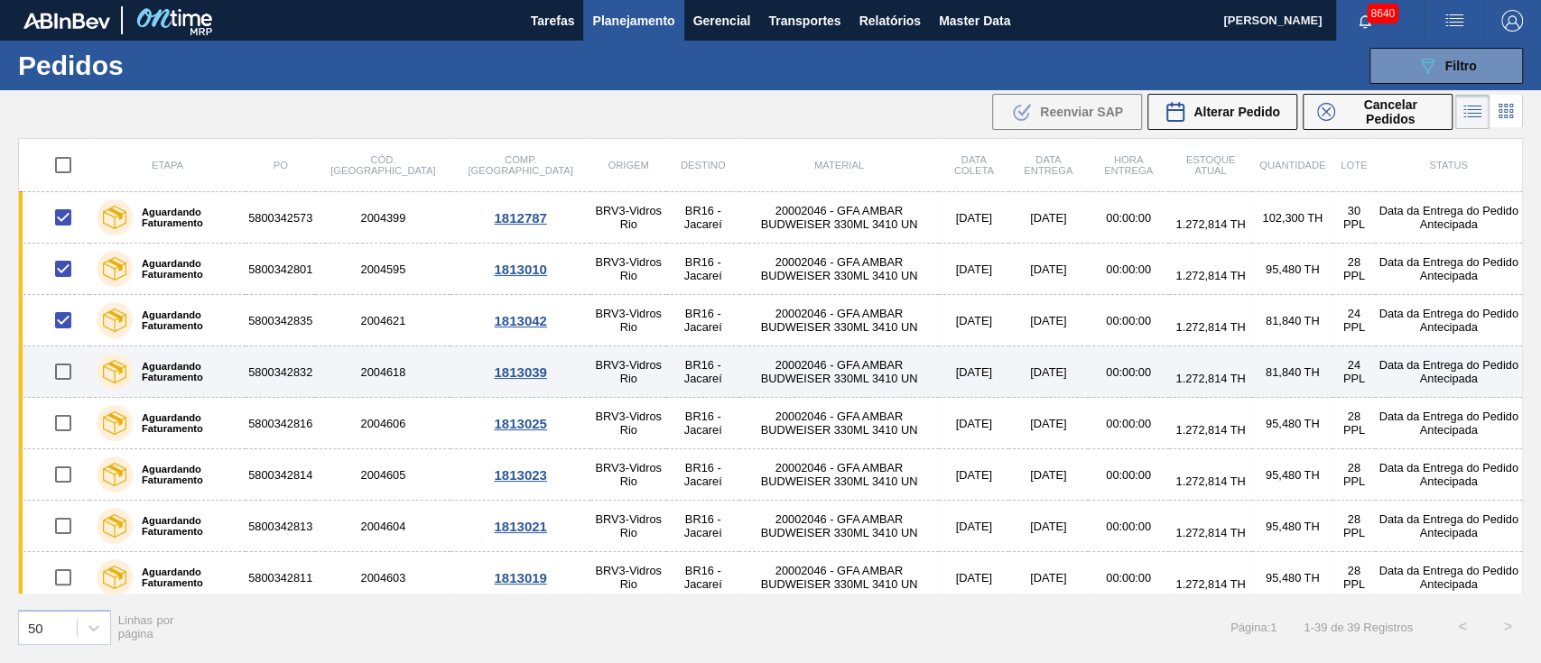
click at [72, 373] on input "checkbox" at bounding box center [63, 372] width 38 height 38
checkbox input "true"
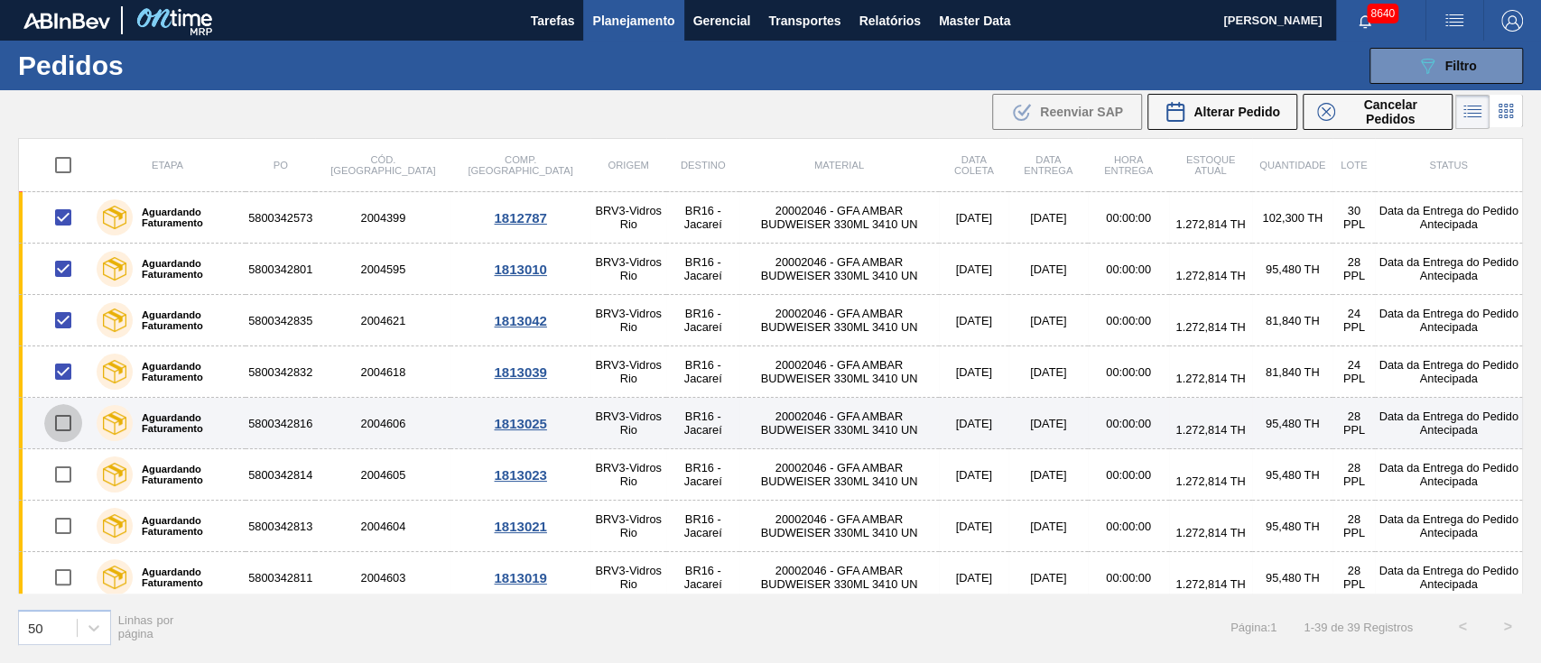
click at [69, 415] on input "checkbox" at bounding box center [63, 423] width 38 height 38
checkbox input "true"
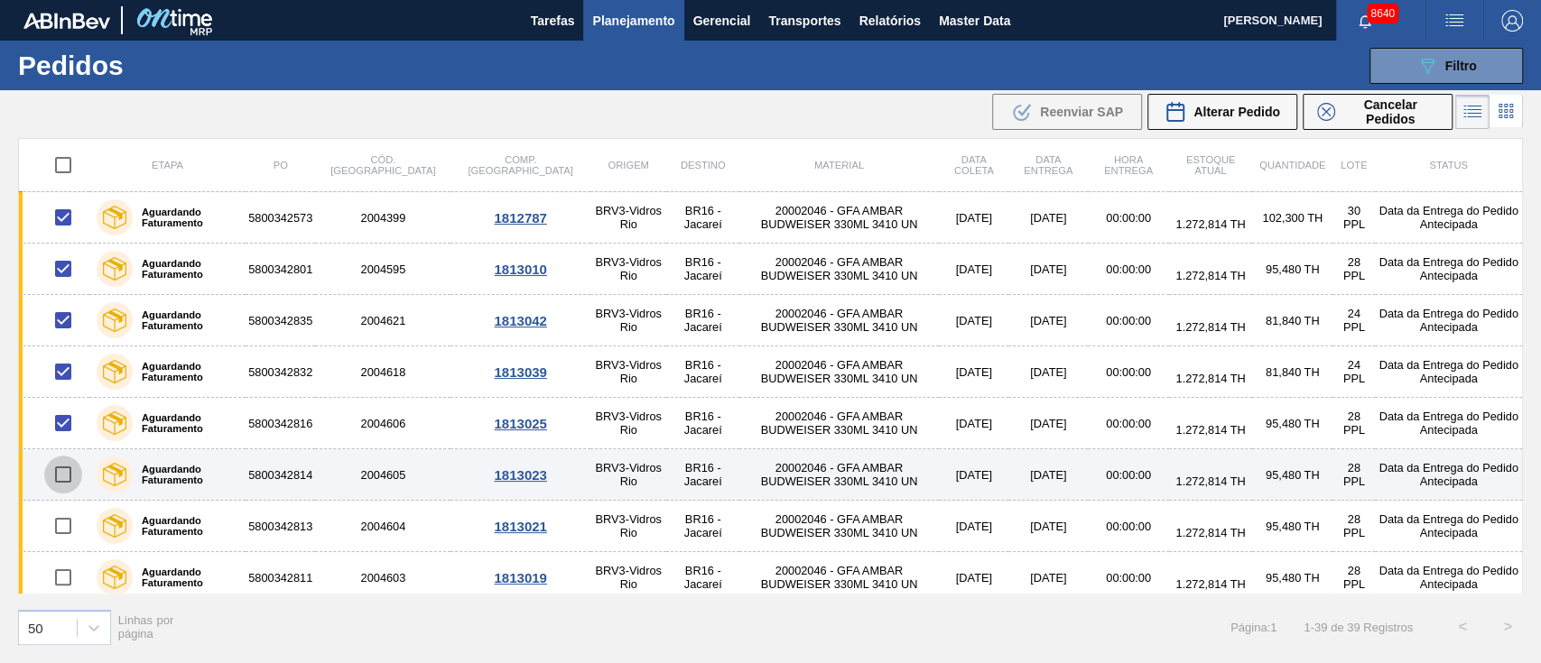
click at [66, 481] on input "checkbox" at bounding box center [63, 475] width 38 height 38
checkbox input "true"
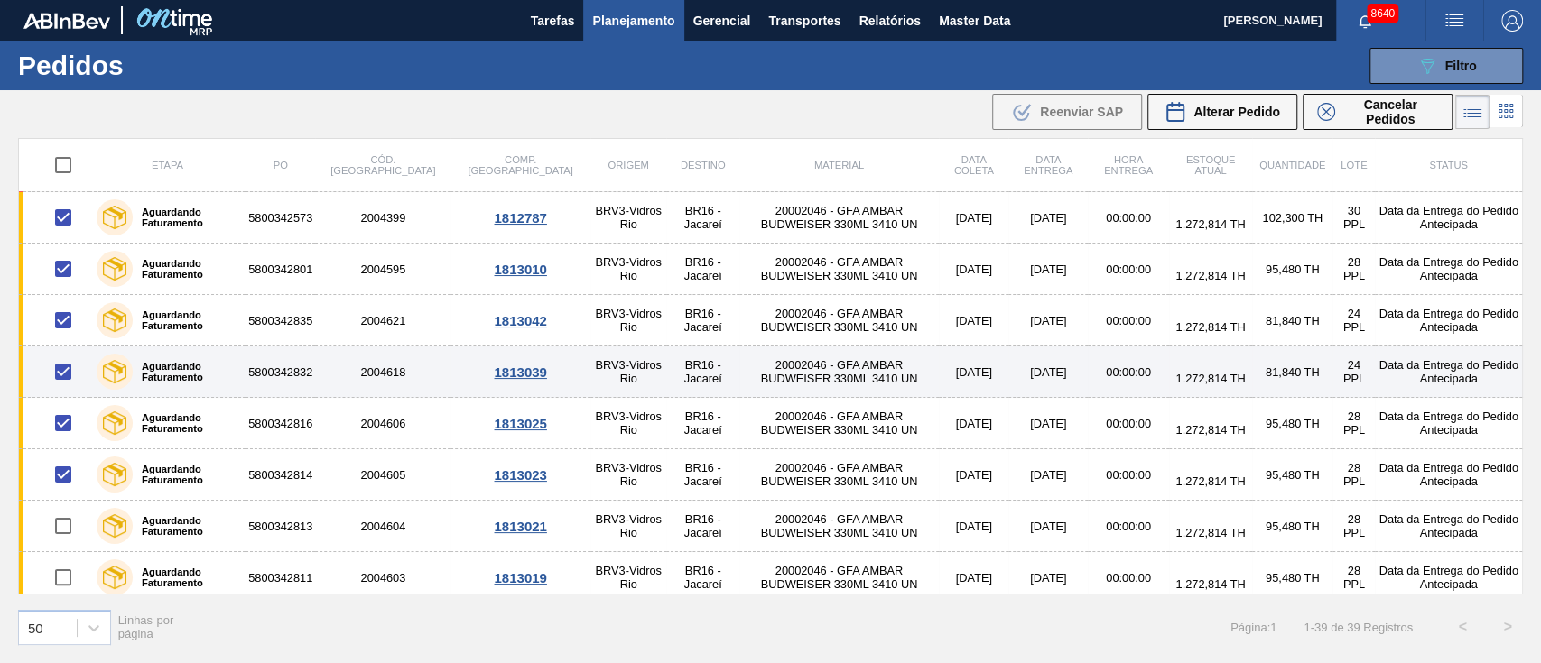
scroll to position [120, 0]
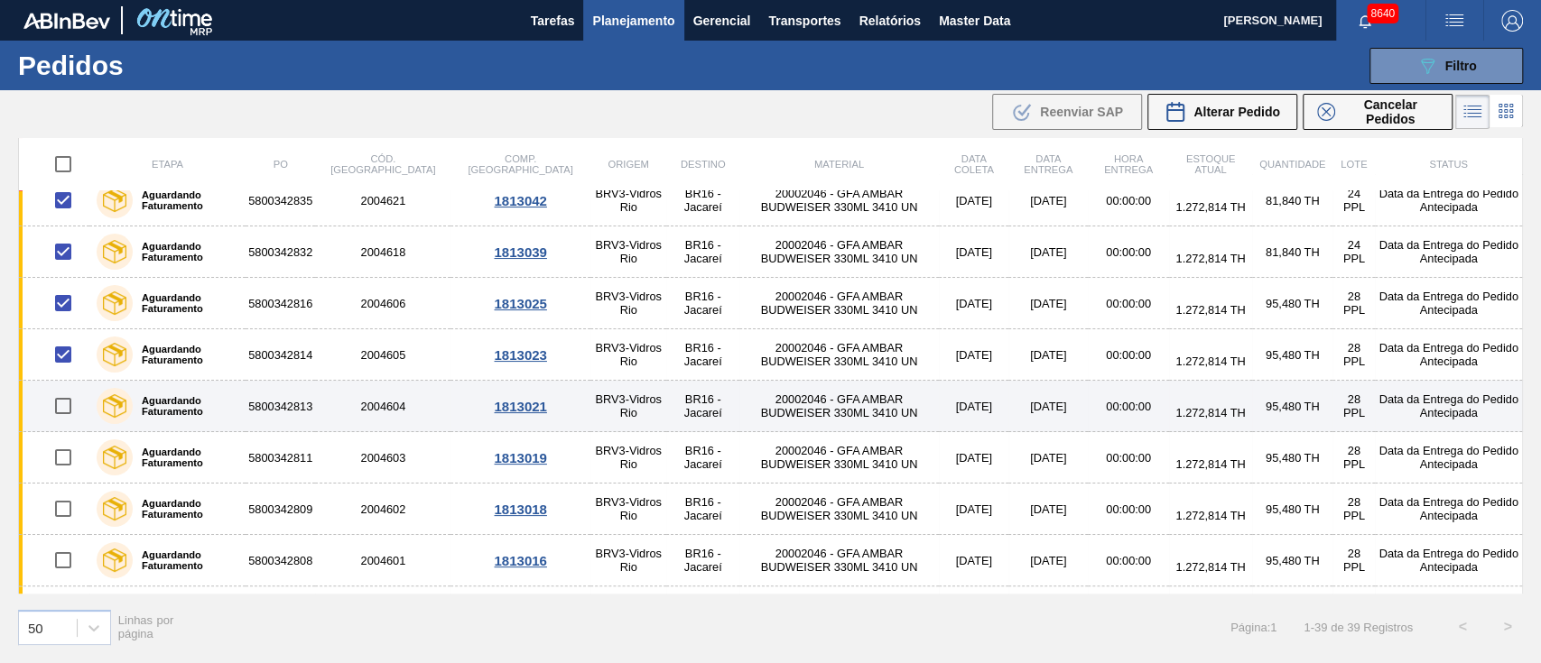
click at [79, 403] on input "checkbox" at bounding box center [63, 406] width 38 height 38
checkbox input "true"
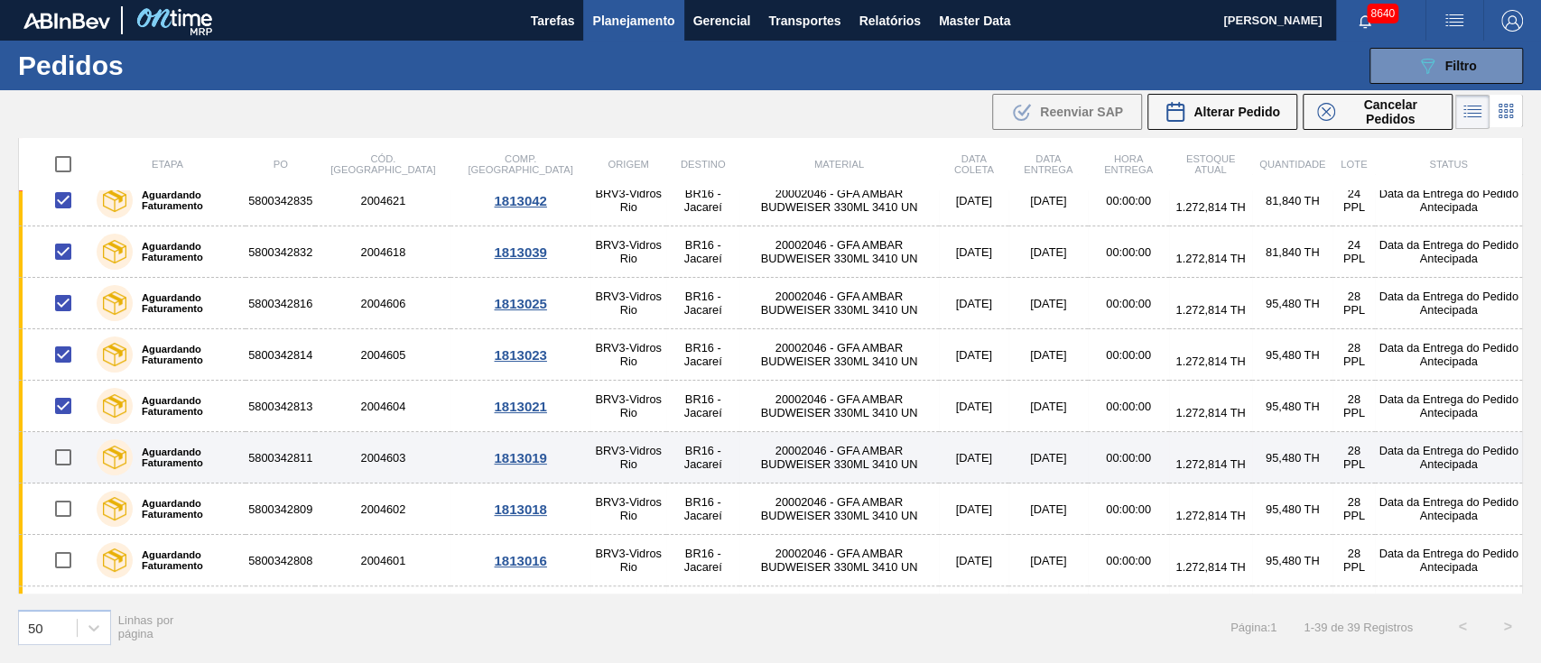
click at [62, 448] on input "checkbox" at bounding box center [63, 458] width 38 height 38
checkbox input "true"
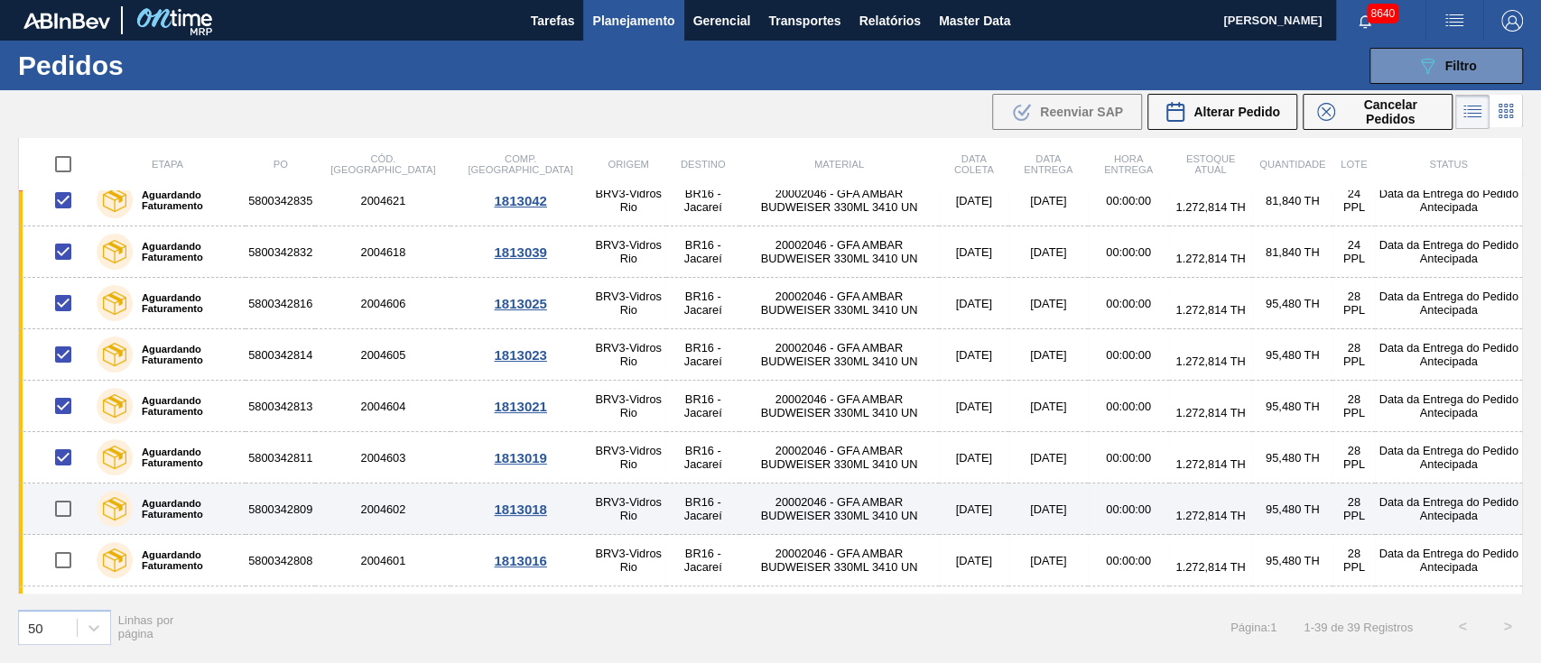
click at [60, 507] on input "checkbox" at bounding box center [63, 509] width 38 height 38
checkbox input "true"
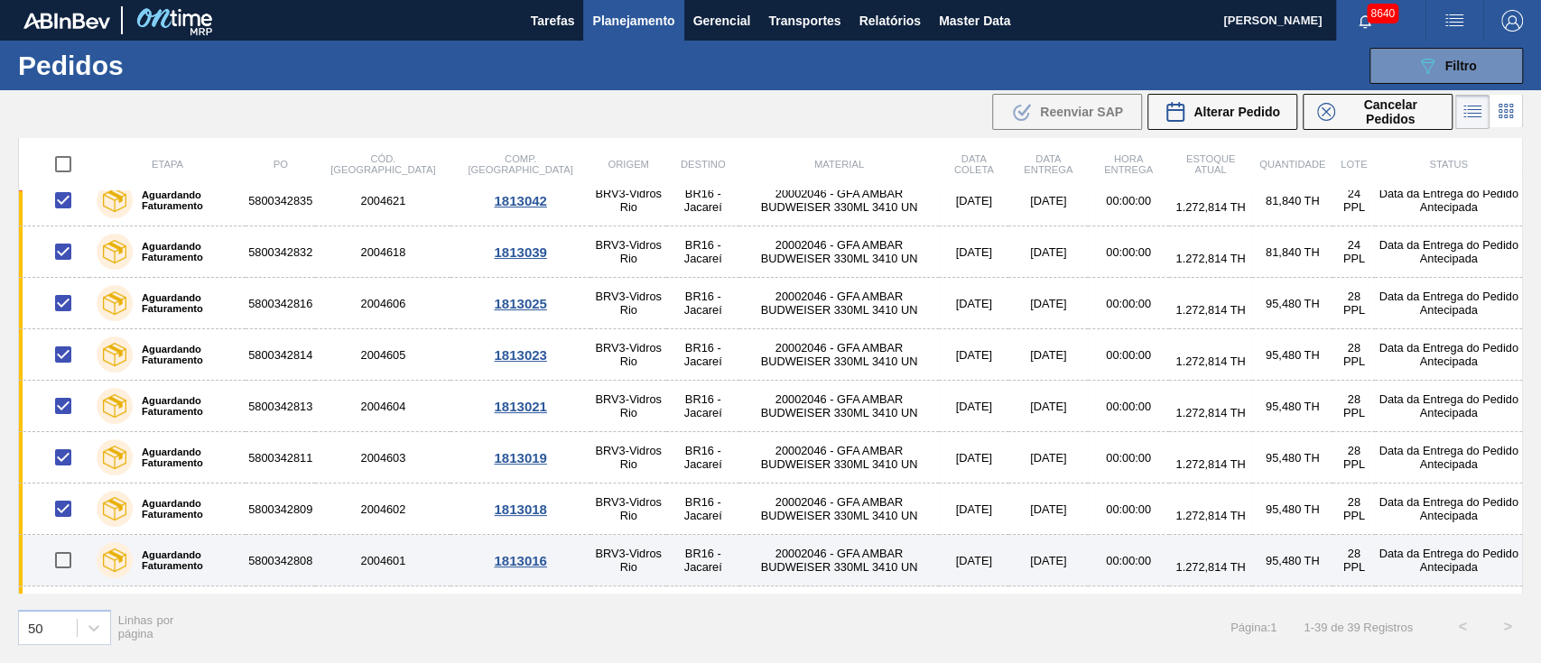
click at [67, 561] on input "checkbox" at bounding box center [63, 561] width 38 height 38
checkbox input "true"
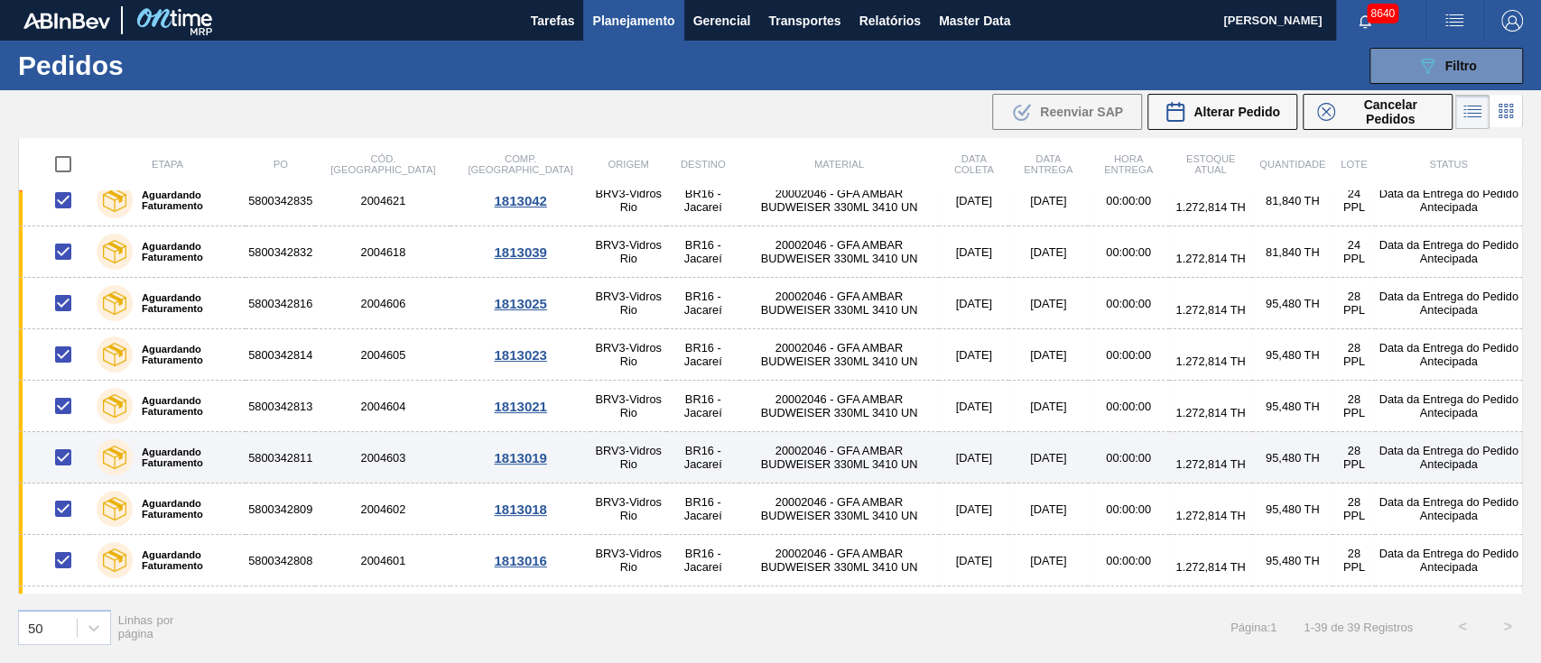
scroll to position [240, 0]
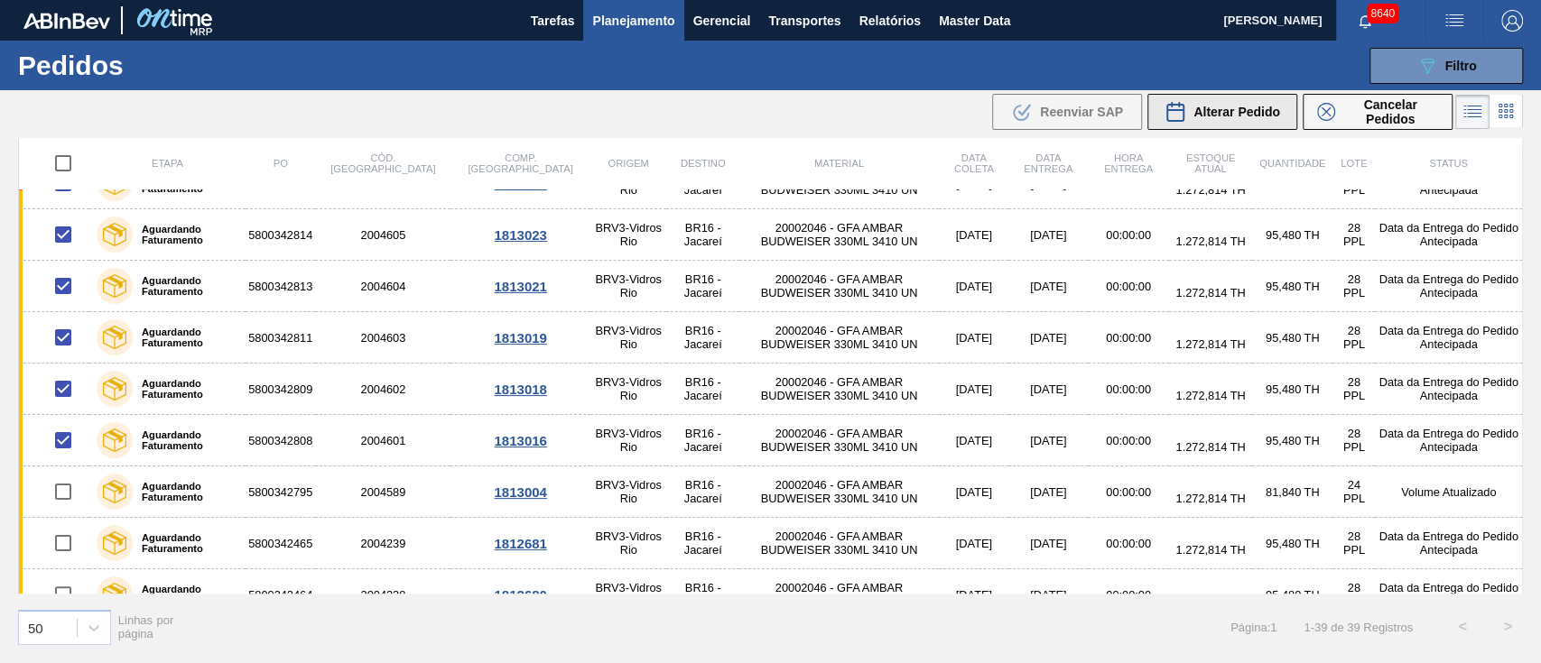
click at [1237, 108] on span "Alterar Pedido" at bounding box center [1236, 112] width 87 height 14
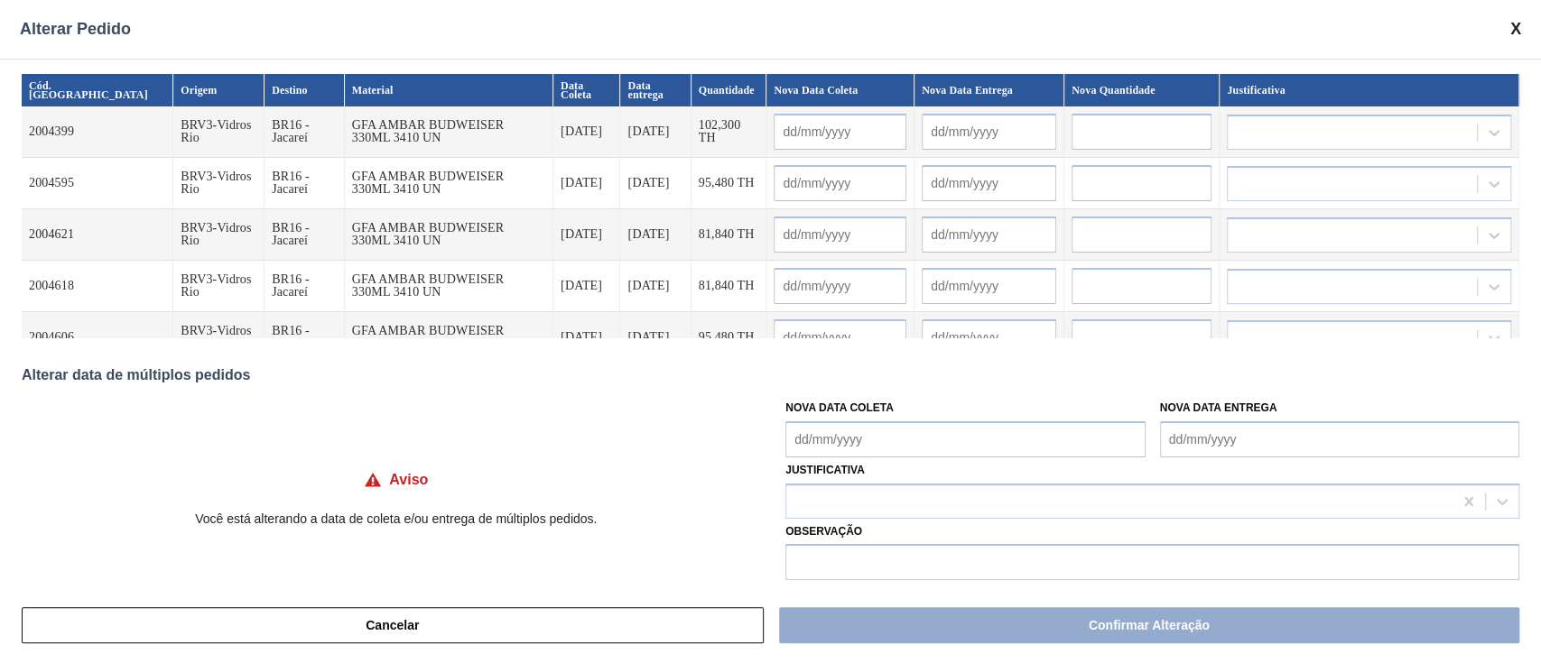
click at [866, 442] on Coleta "Nova Data Coleta" at bounding box center [964, 440] width 359 height 36
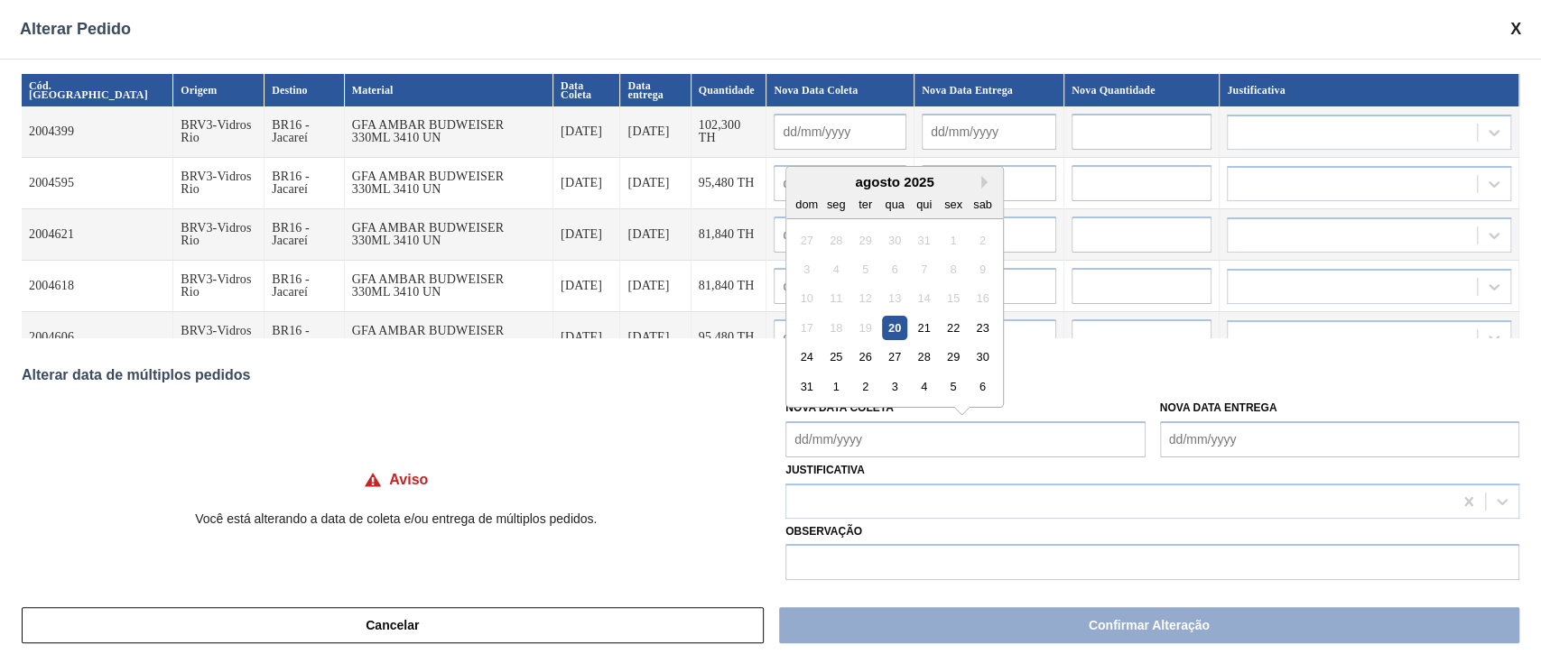
click at [892, 357] on div "27" at bounding box center [895, 357] width 24 height 24
type Coleta "[DATE]"
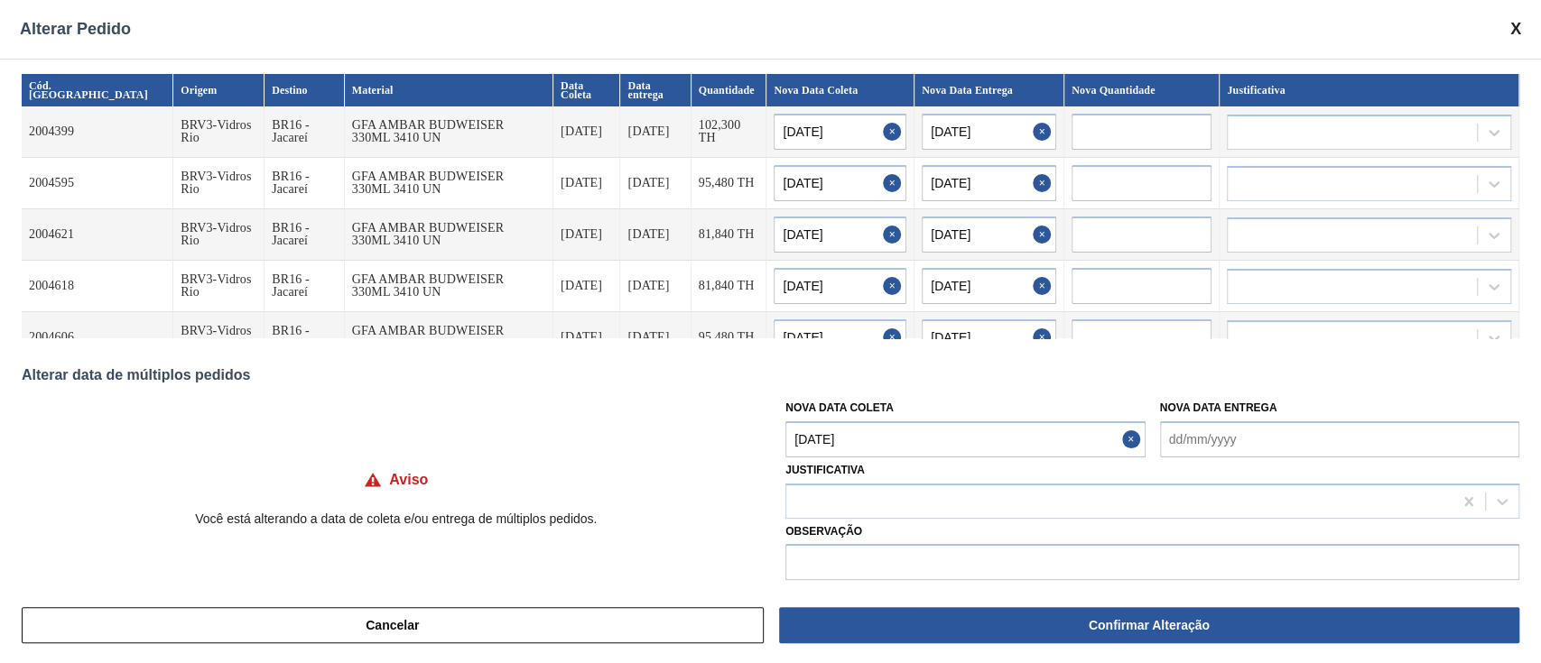
type input "[DATE]"
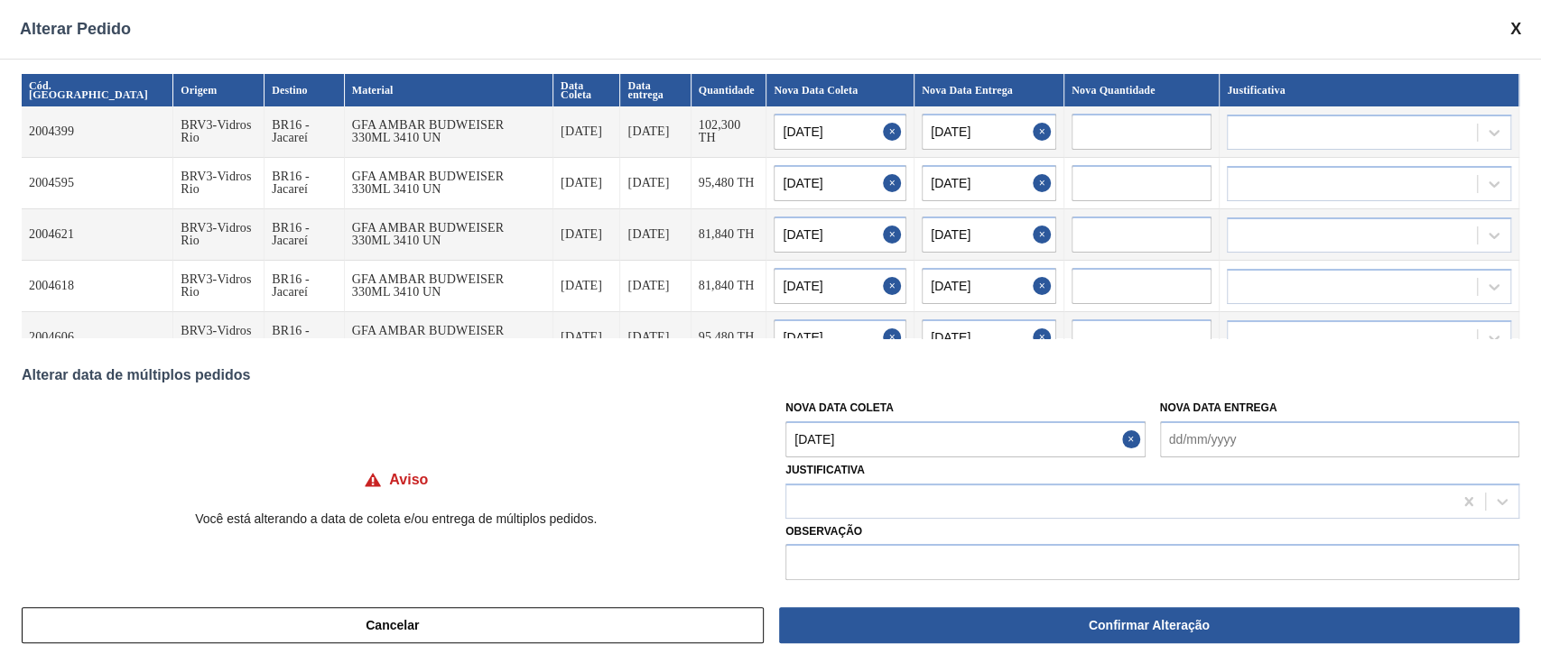
type input "[DATE]"
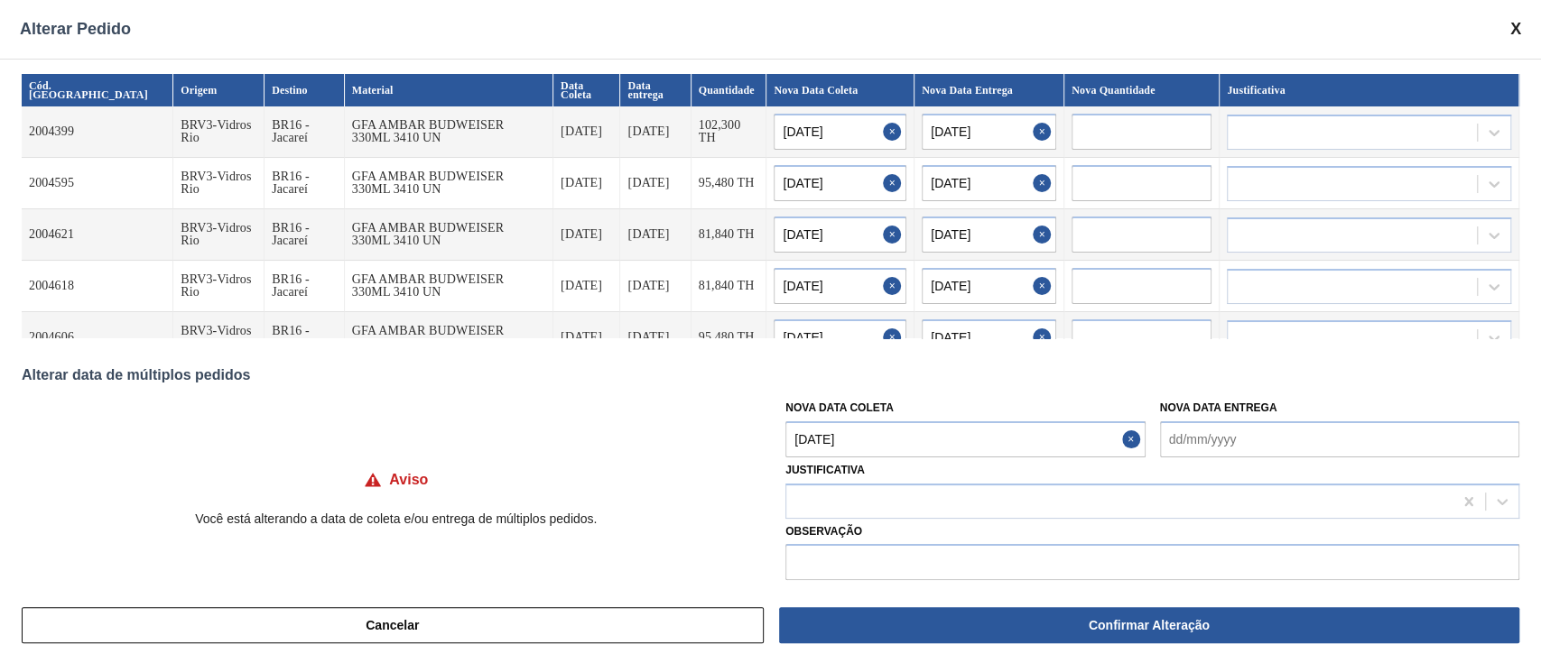
type input "[DATE]"
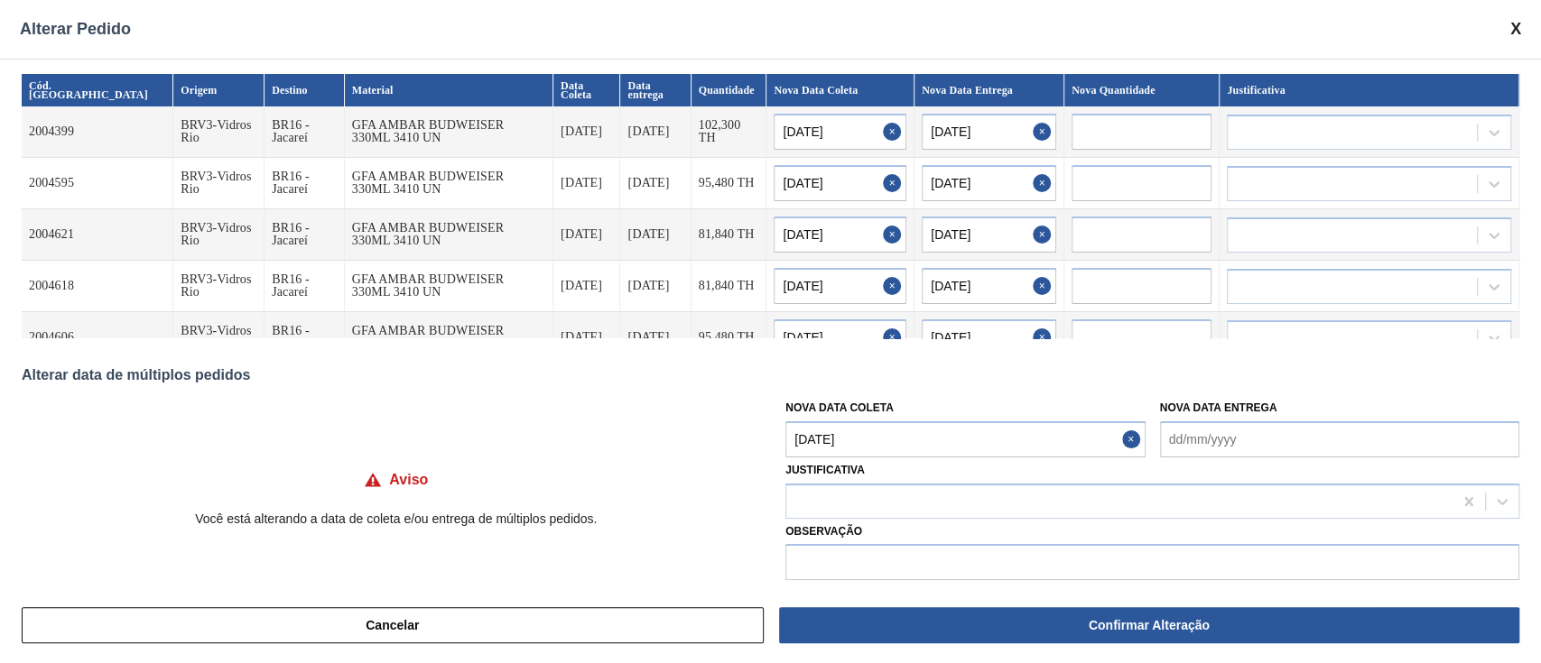
type input "[DATE]"
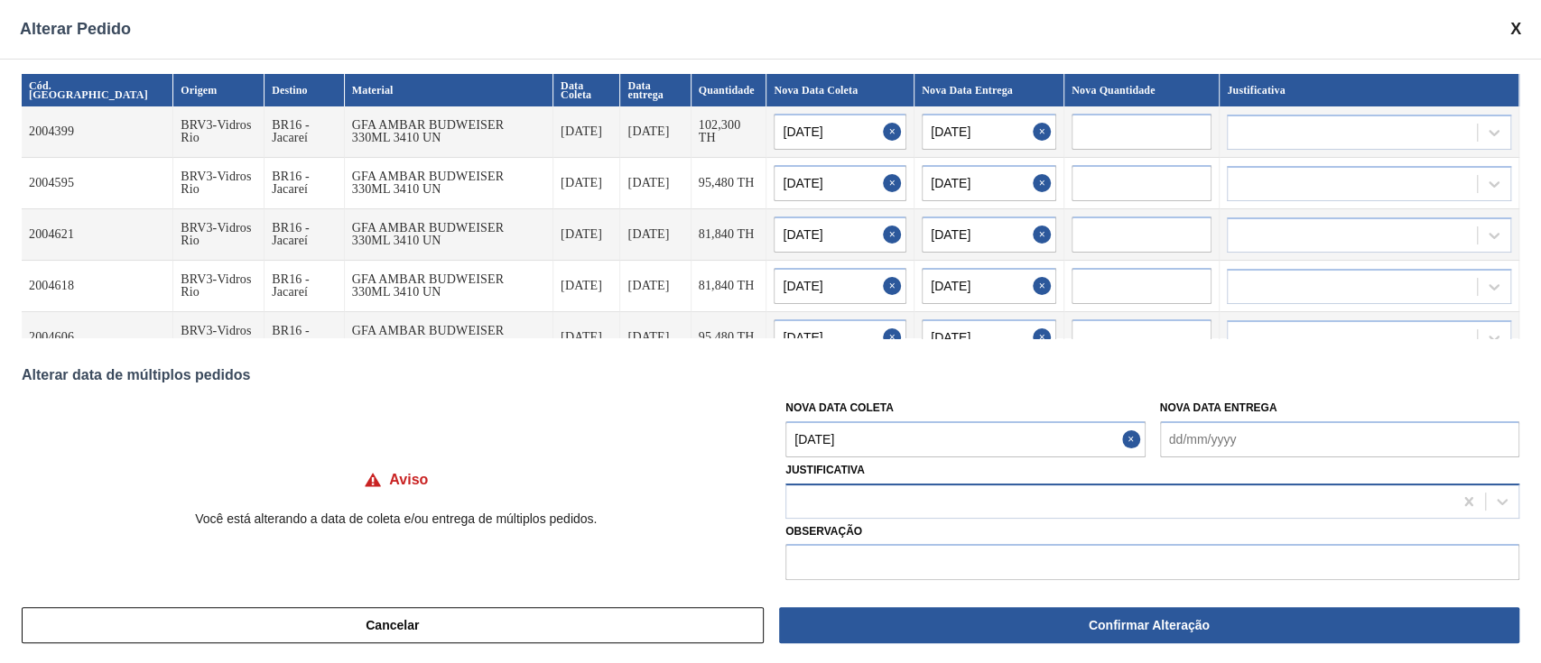
click at [828, 496] on div at bounding box center [1119, 501] width 666 height 26
type input "OU"
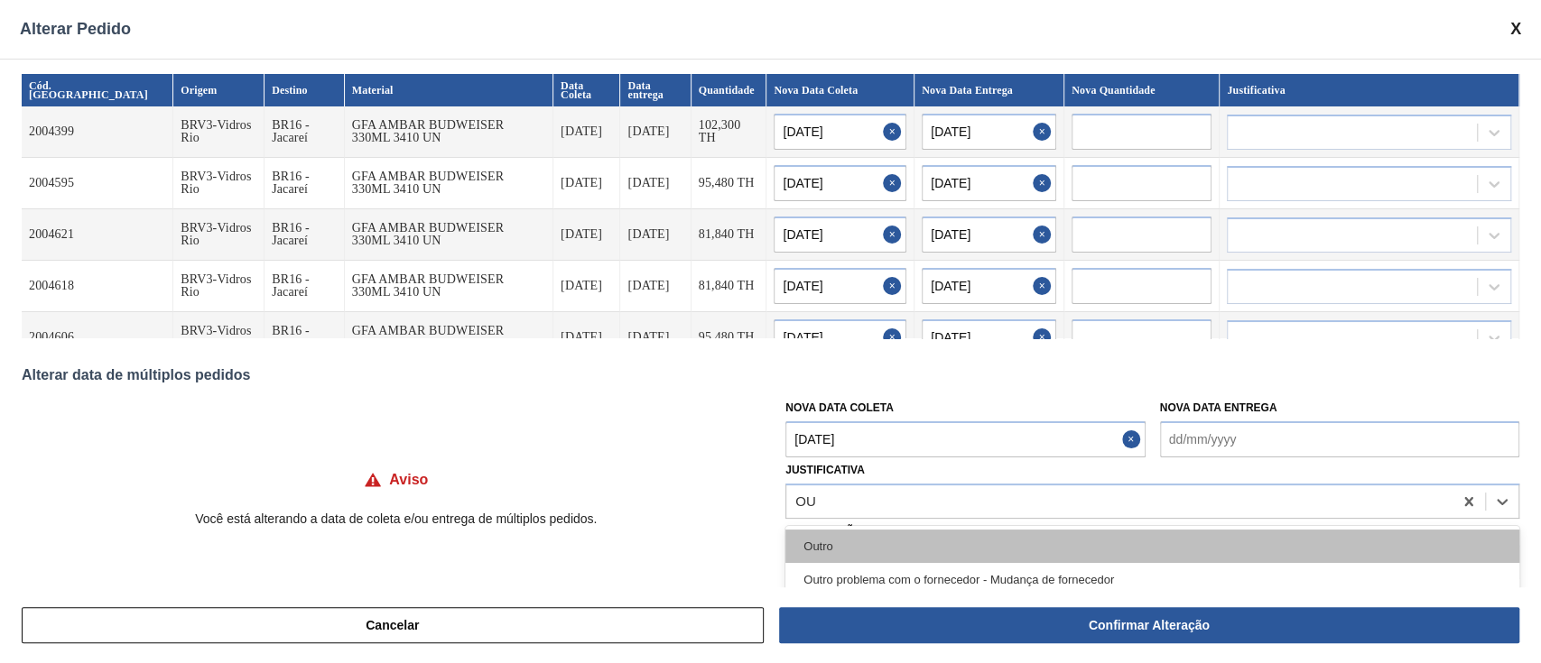
click at [830, 544] on div "Outro" at bounding box center [1152, 546] width 734 height 33
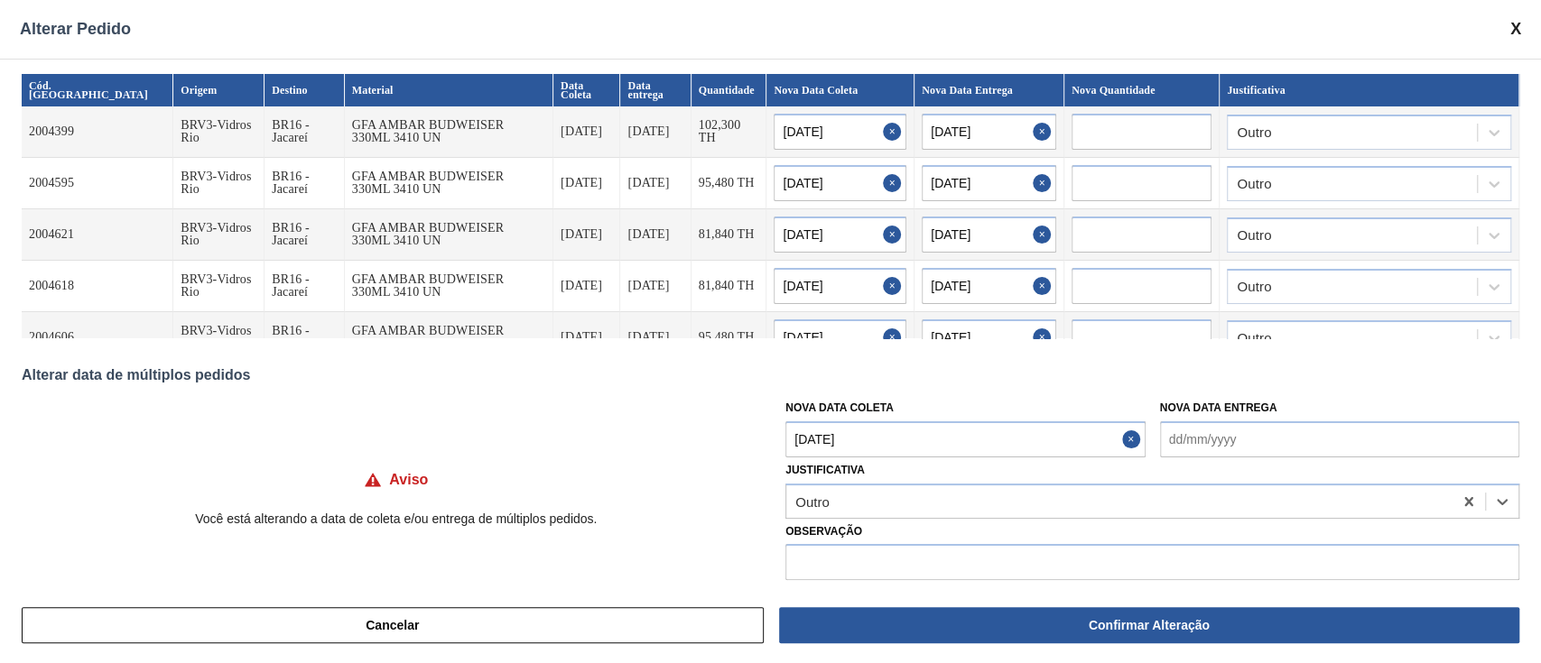
drag, startPoint x: 922, startPoint y: 642, endPoint x: 926, endPoint y: 631, distance: 11.7
click at [922, 642] on button "Confirmar Alteração" at bounding box center [1149, 625] width 740 height 36
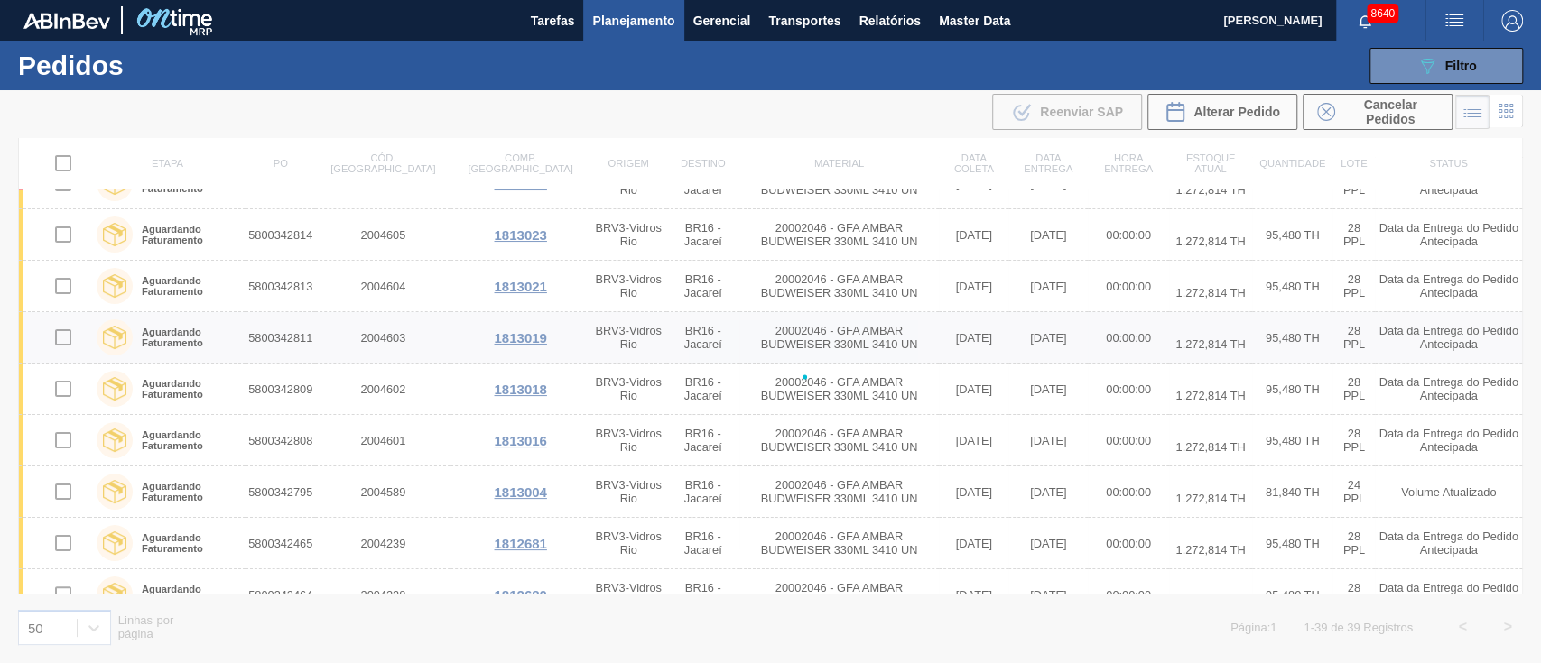
checkbox input "false"
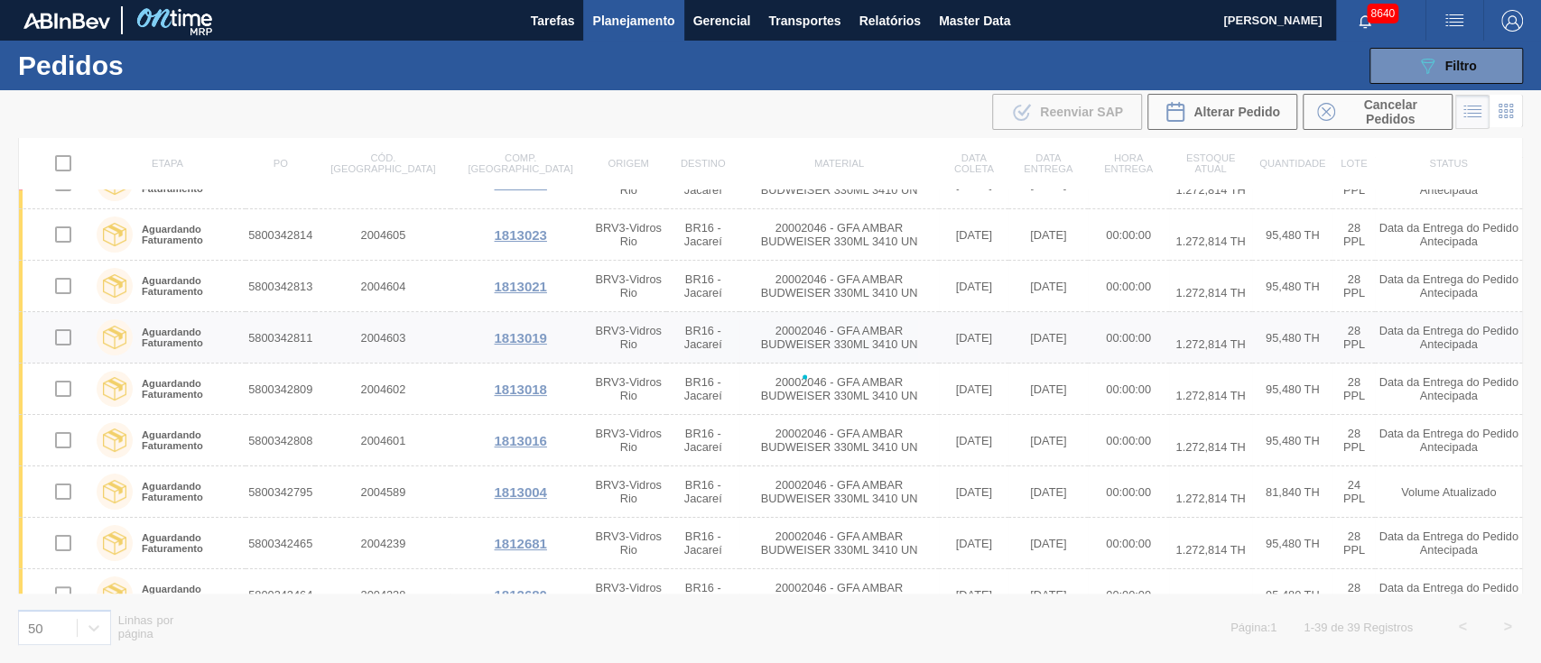
checkbox input "false"
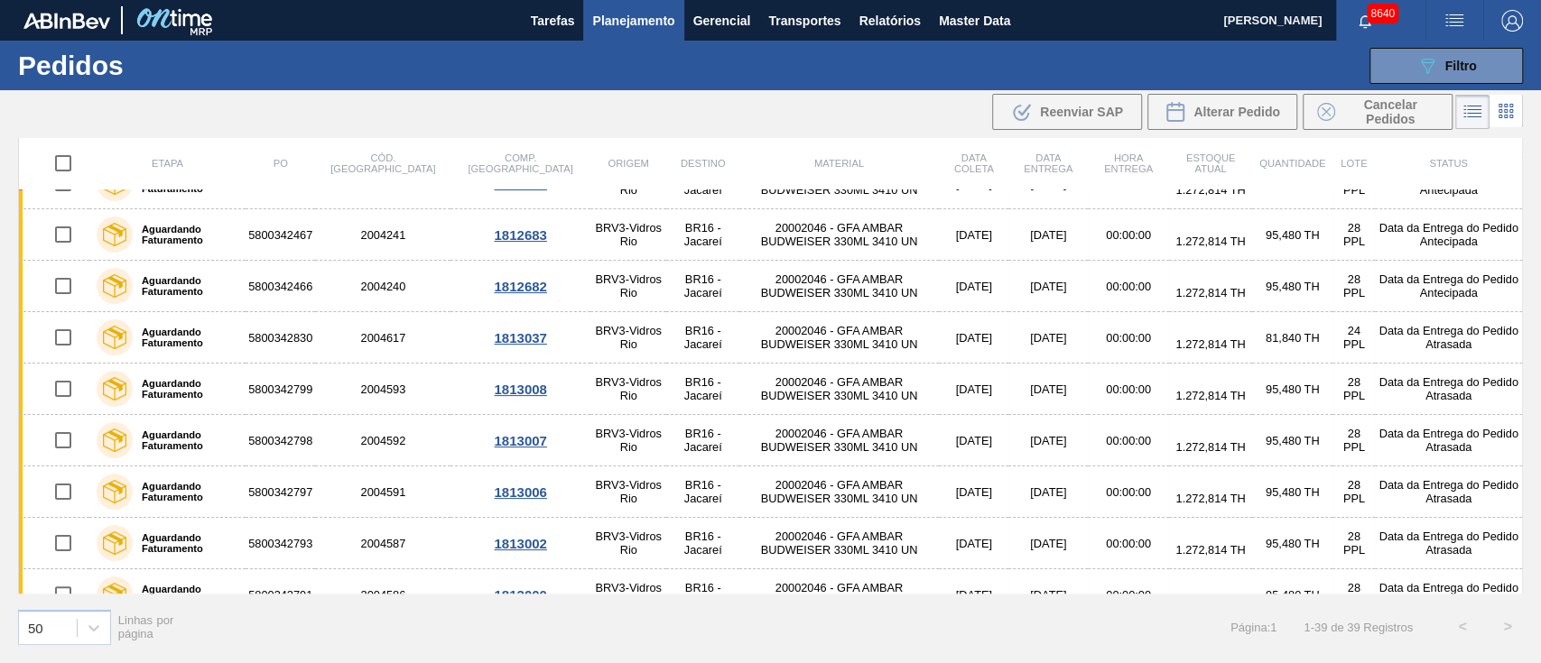
scroll to position [0, 0]
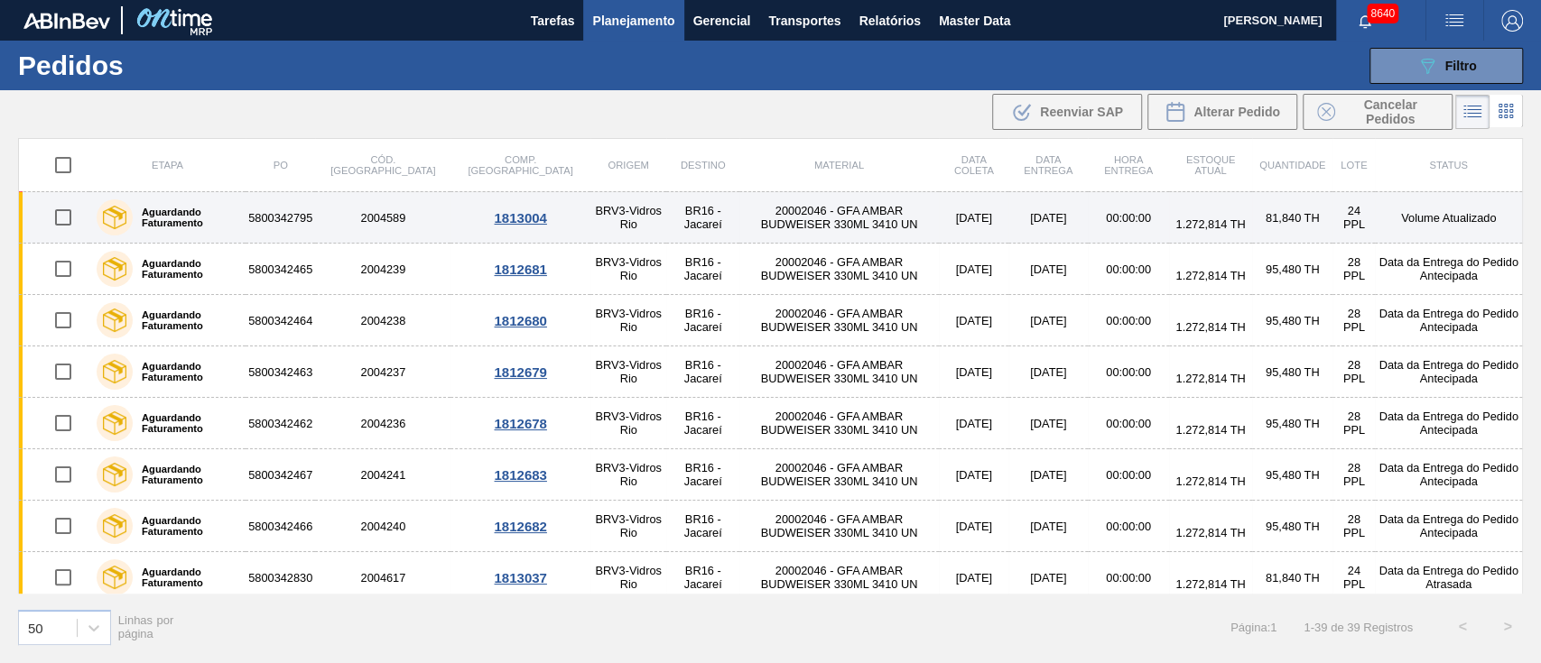
drag, startPoint x: 73, startPoint y: 220, endPoint x: 66, endPoint y: 227, distance: 10.2
click at [73, 221] on input "checkbox" at bounding box center [63, 218] width 38 height 38
checkbox input "true"
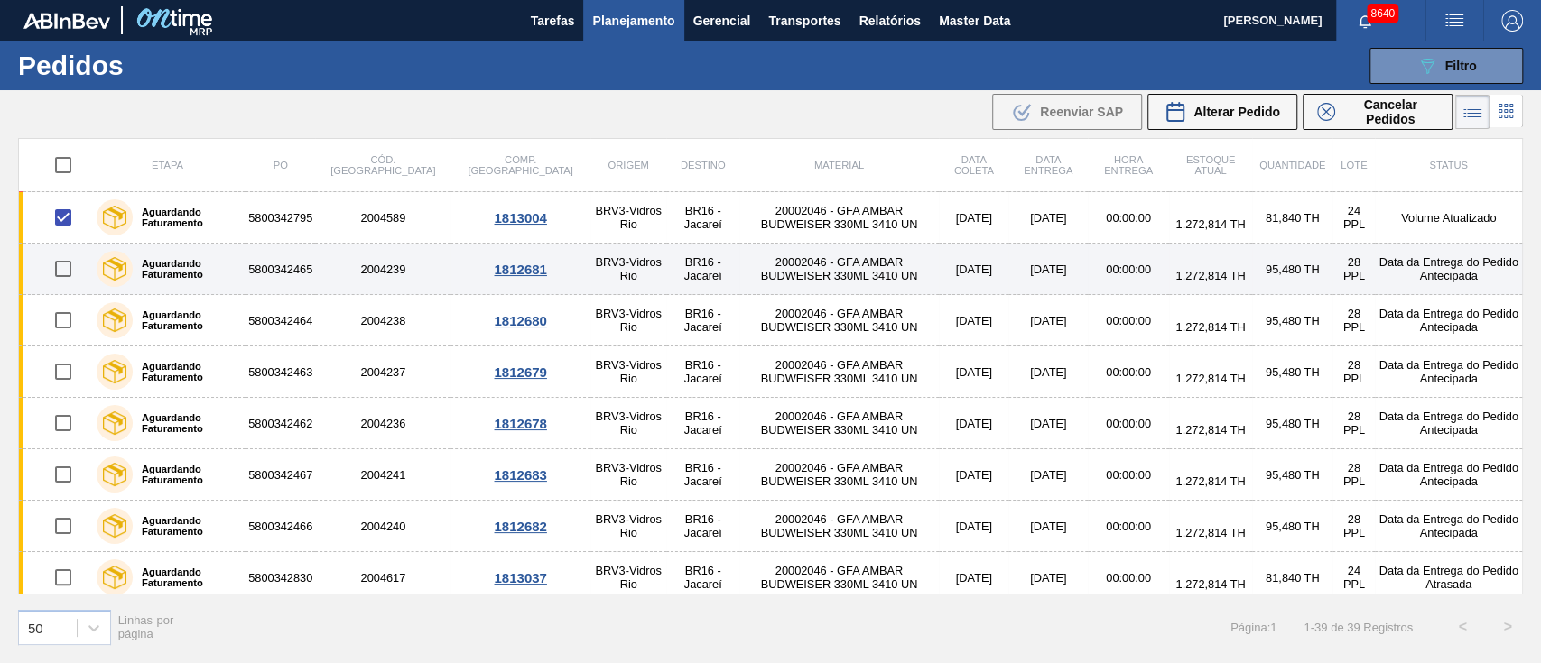
click at [58, 283] on input "checkbox" at bounding box center [63, 269] width 38 height 38
checkbox input "true"
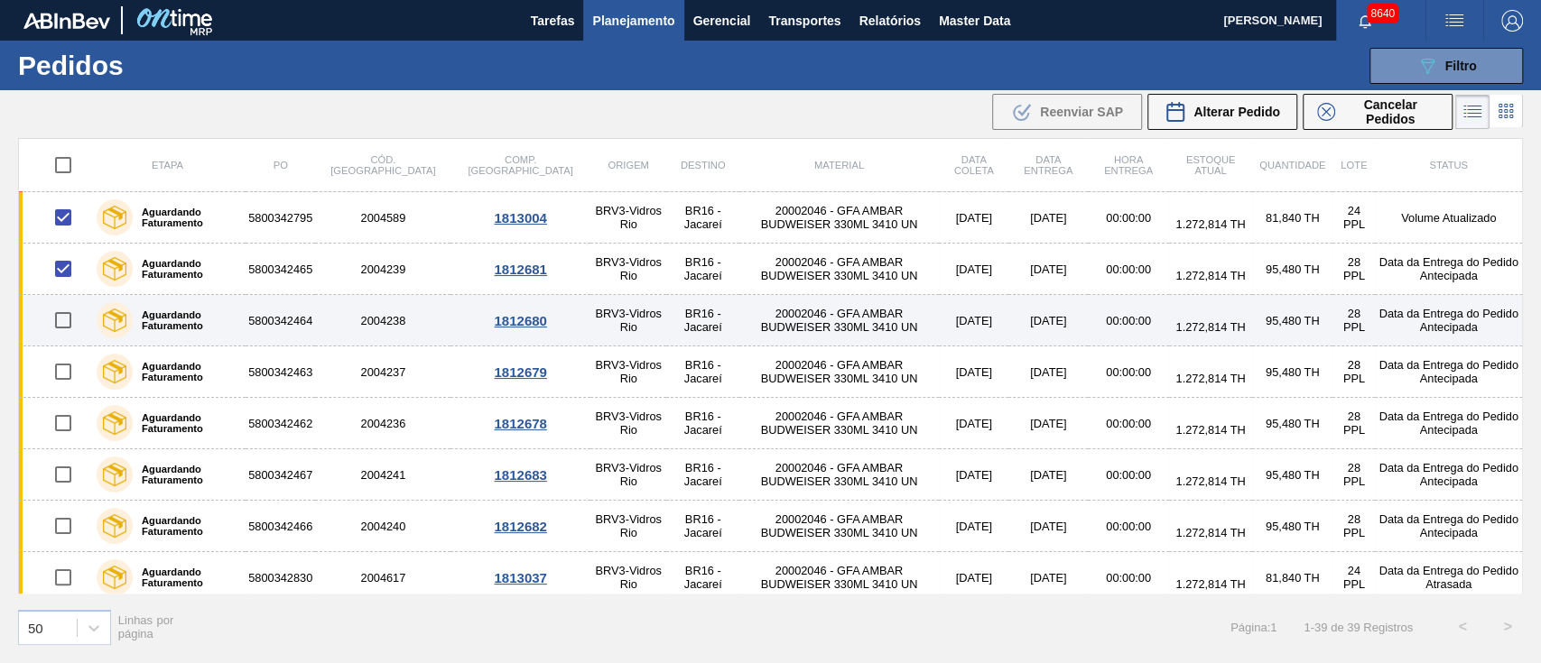
click at [58, 328] on input "checkbox" at bounding box center [63, 320] width 38 height 38
checkbox input "true"
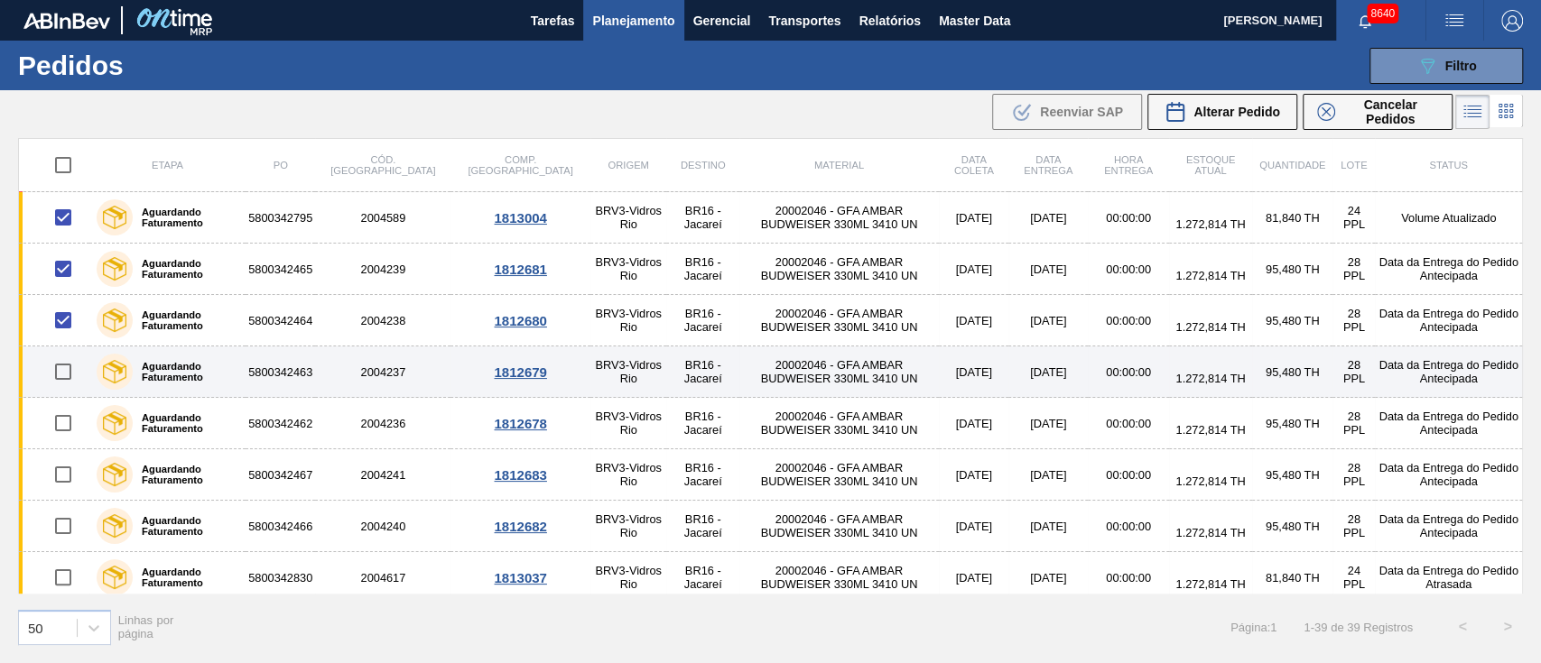
click at [63, 379] on input "checkbox" at bounding box center [63, 372] width 38 height 38
checkbox input "true"
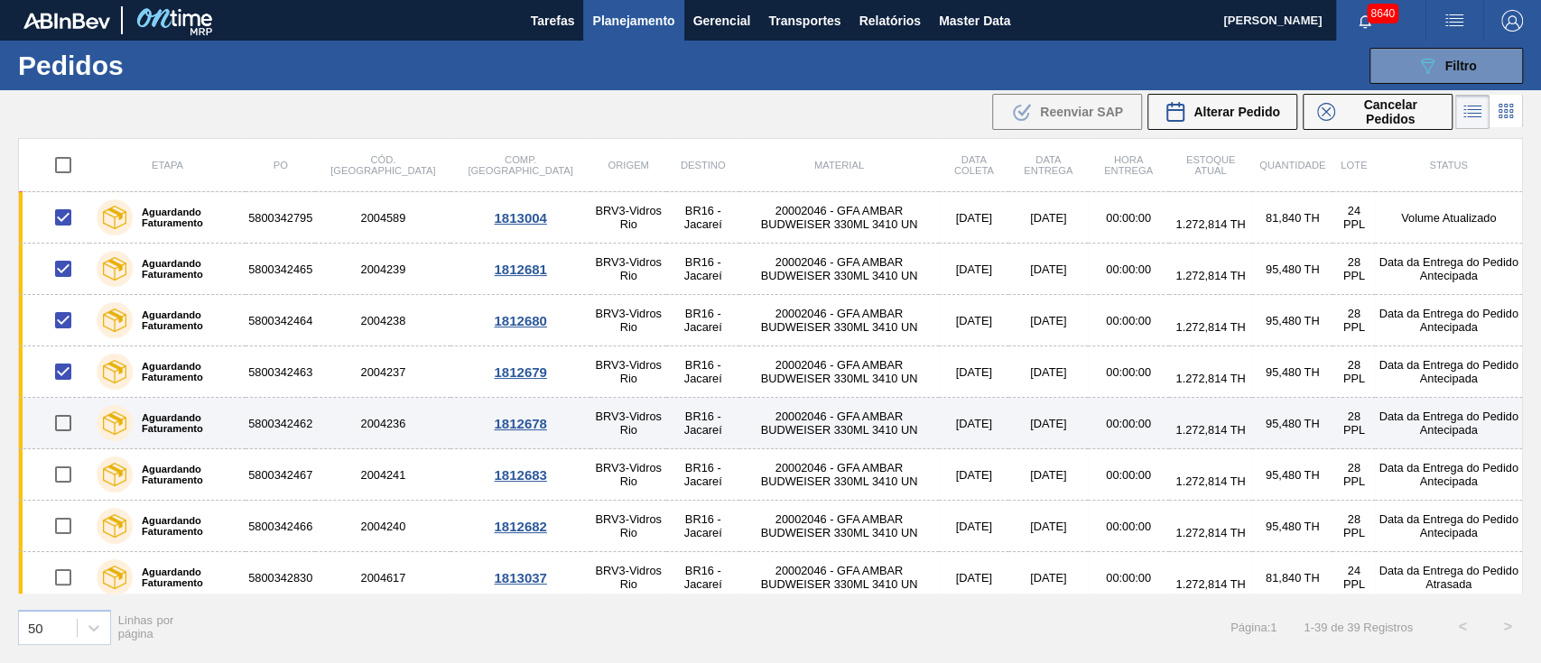
click at [64, 422] on input "checkbox" at bounding box center [63, 423] width 38 height 38
checkbox input "true"
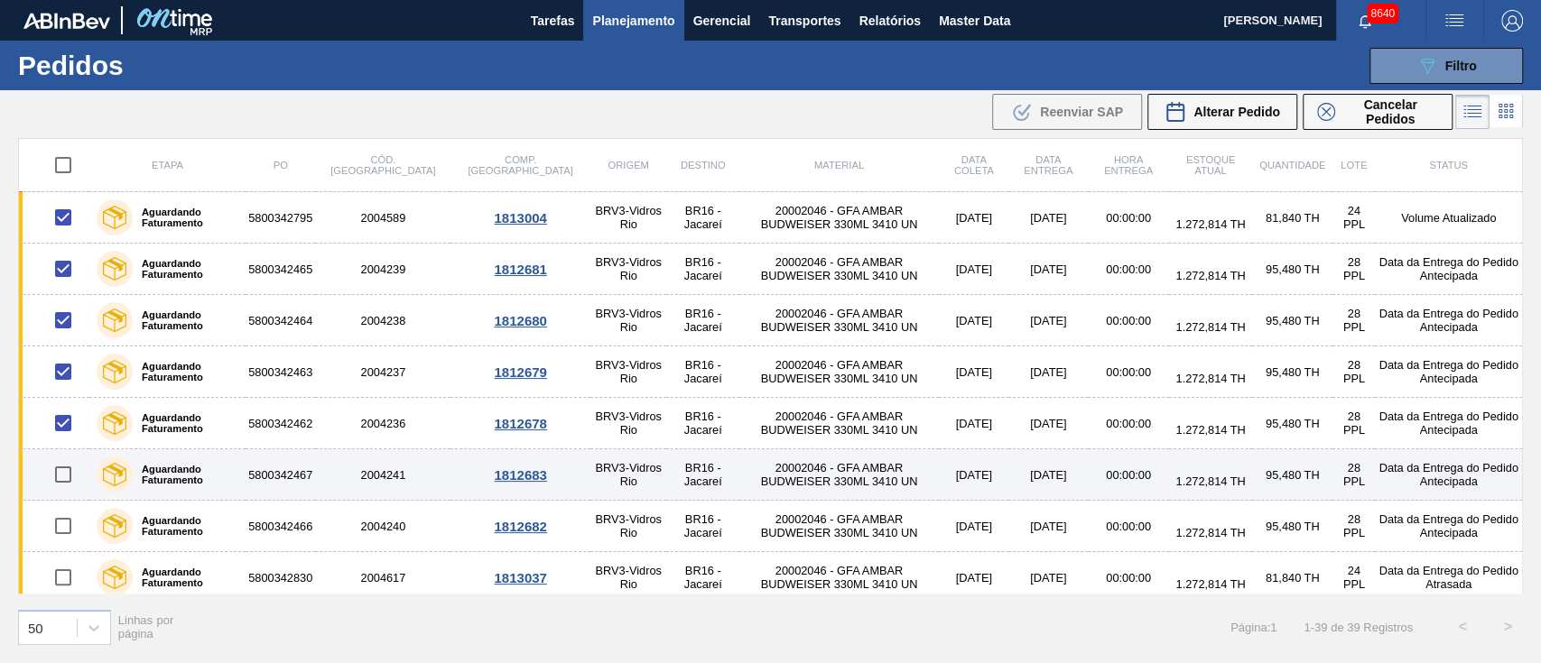
click at [61, 473] on input "checkbox" at bounding box center [63, 475] width 38 height 38
checkbox input "true"
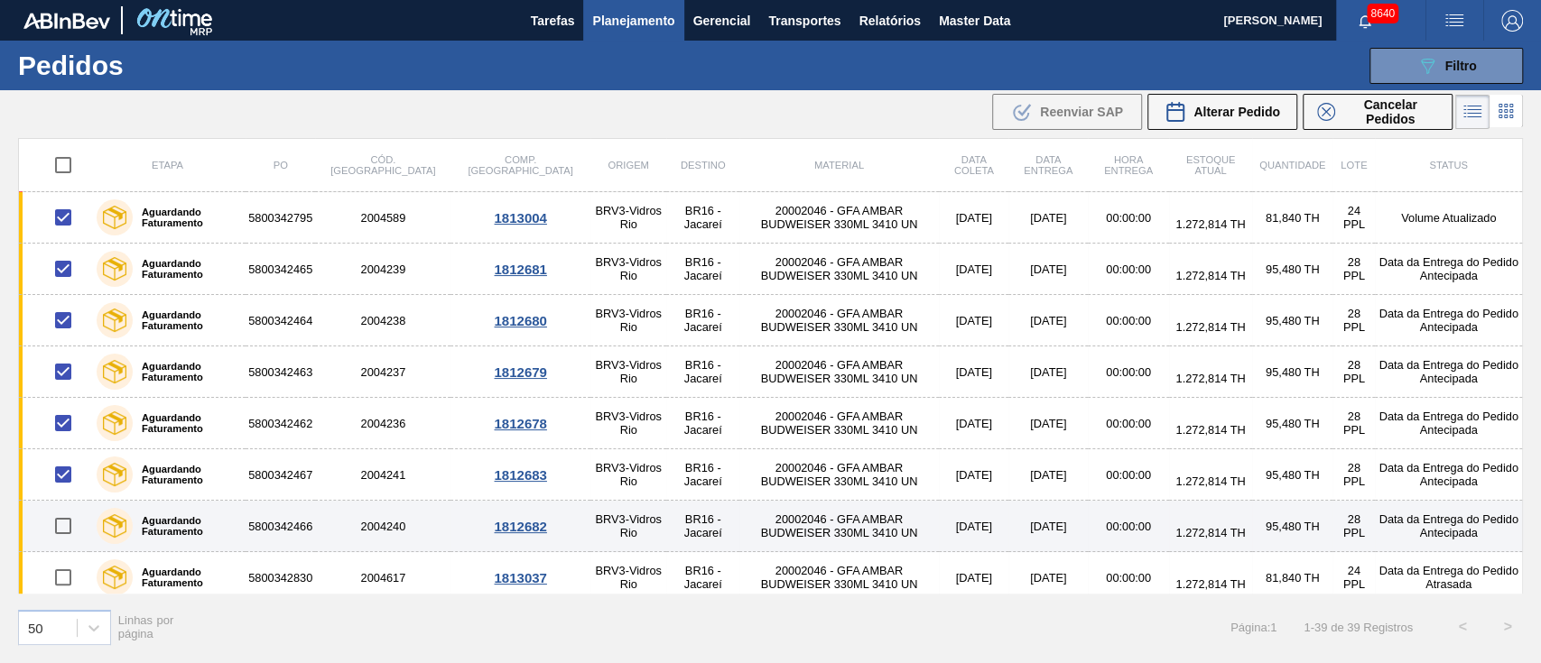
click at [60, 534] on input "checkbox" at bounding box center [63, 526] width 38 height 38
checkbox input "true"
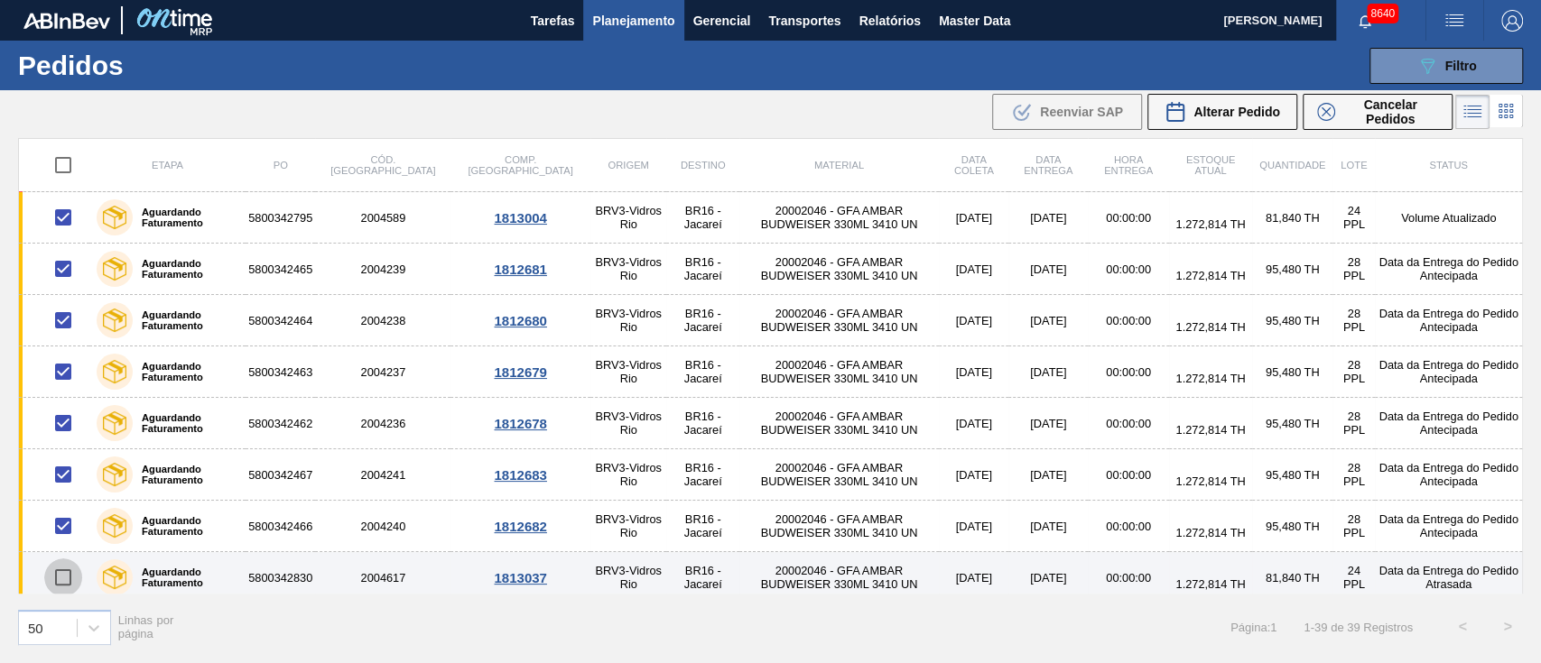
click at [69, 581] on input "checkbox" at bounding box center [63, 578] width 38 height 38
checkbox input "true"
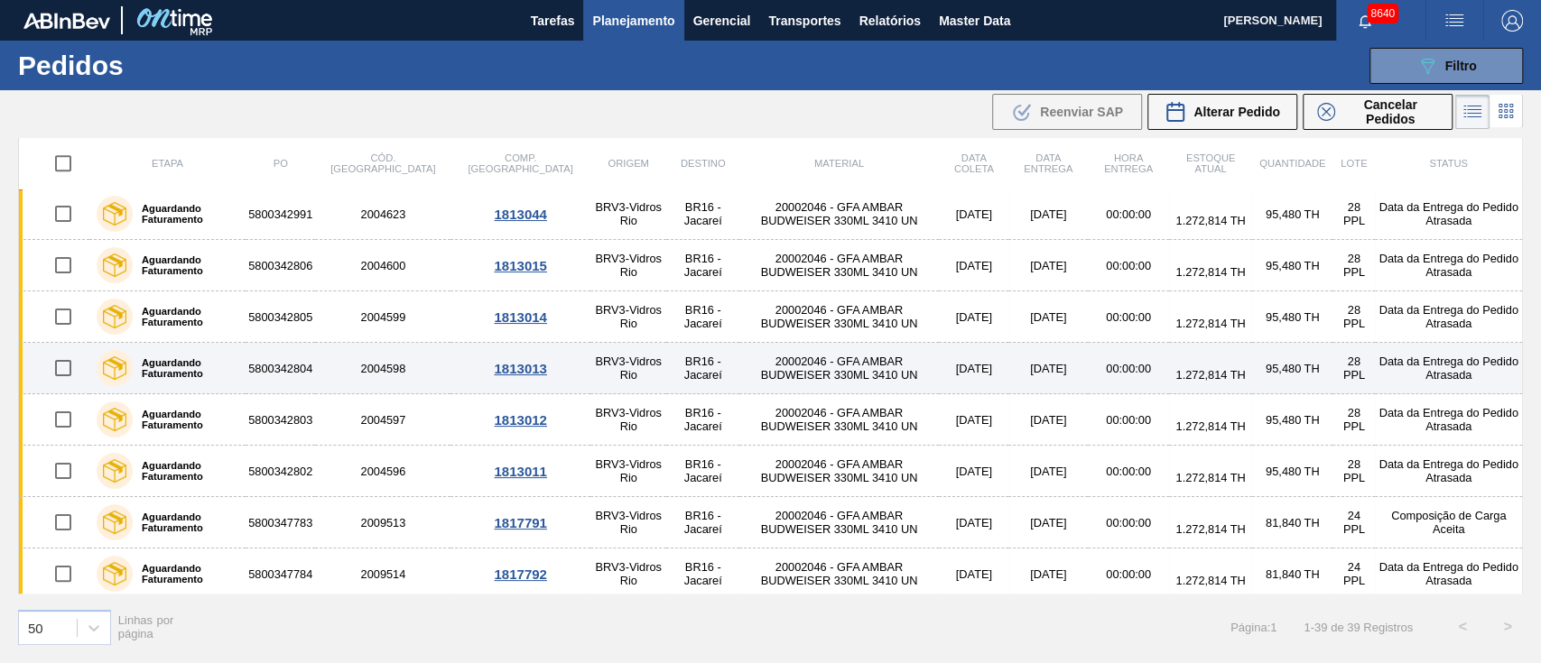
scroll to position [1600, 0]
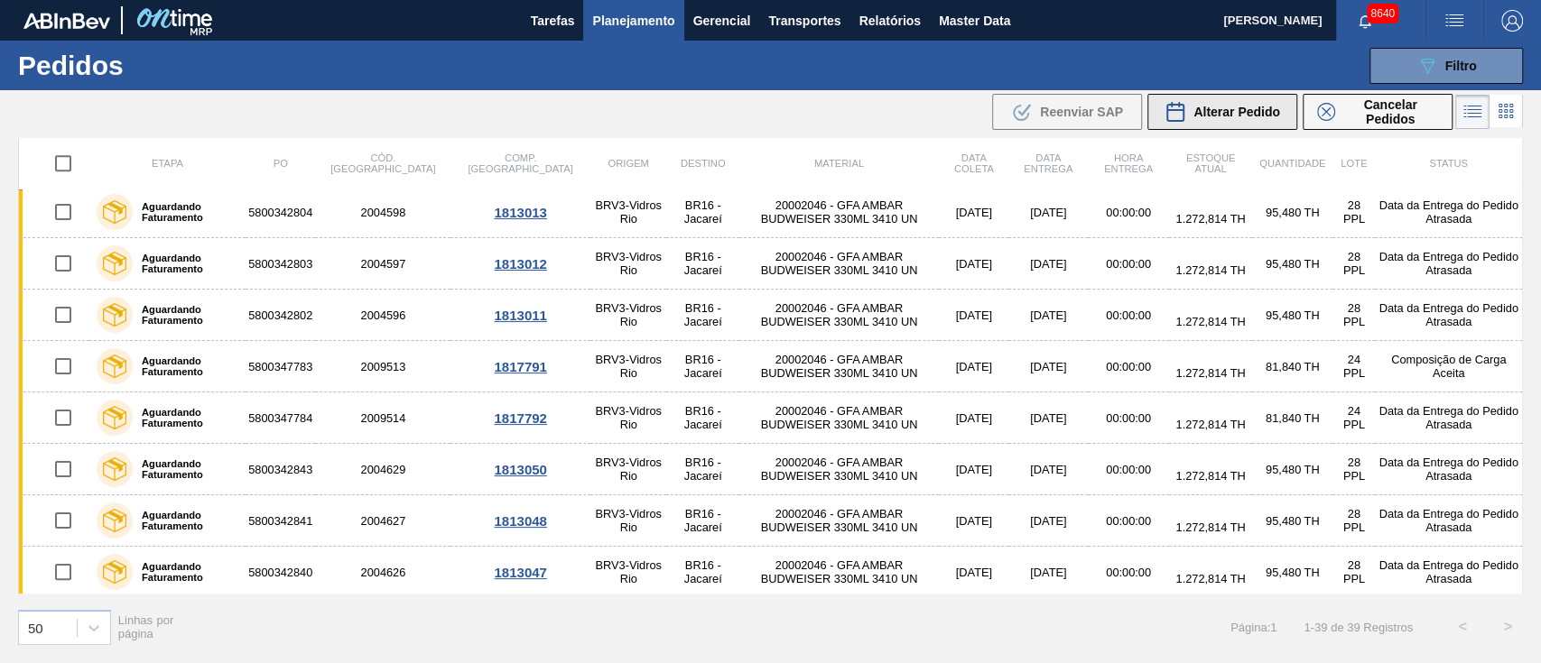
click at [1262, 112] on span "Alterar Pedido" at bounding box center [1236, 112] width 87 height 14
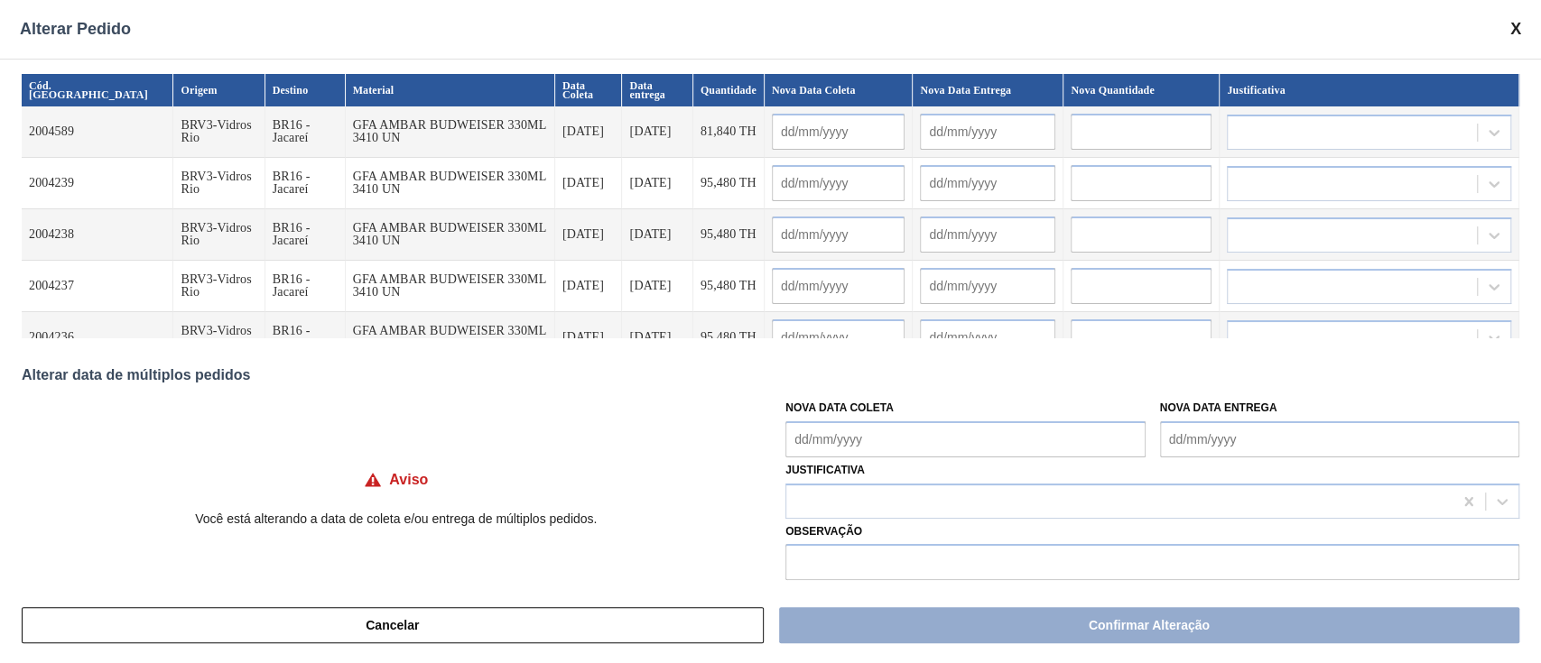
click at [877, 440] on Coleta "Nova Data Coleta" at bounding box center [964, 440] width 359 height 36
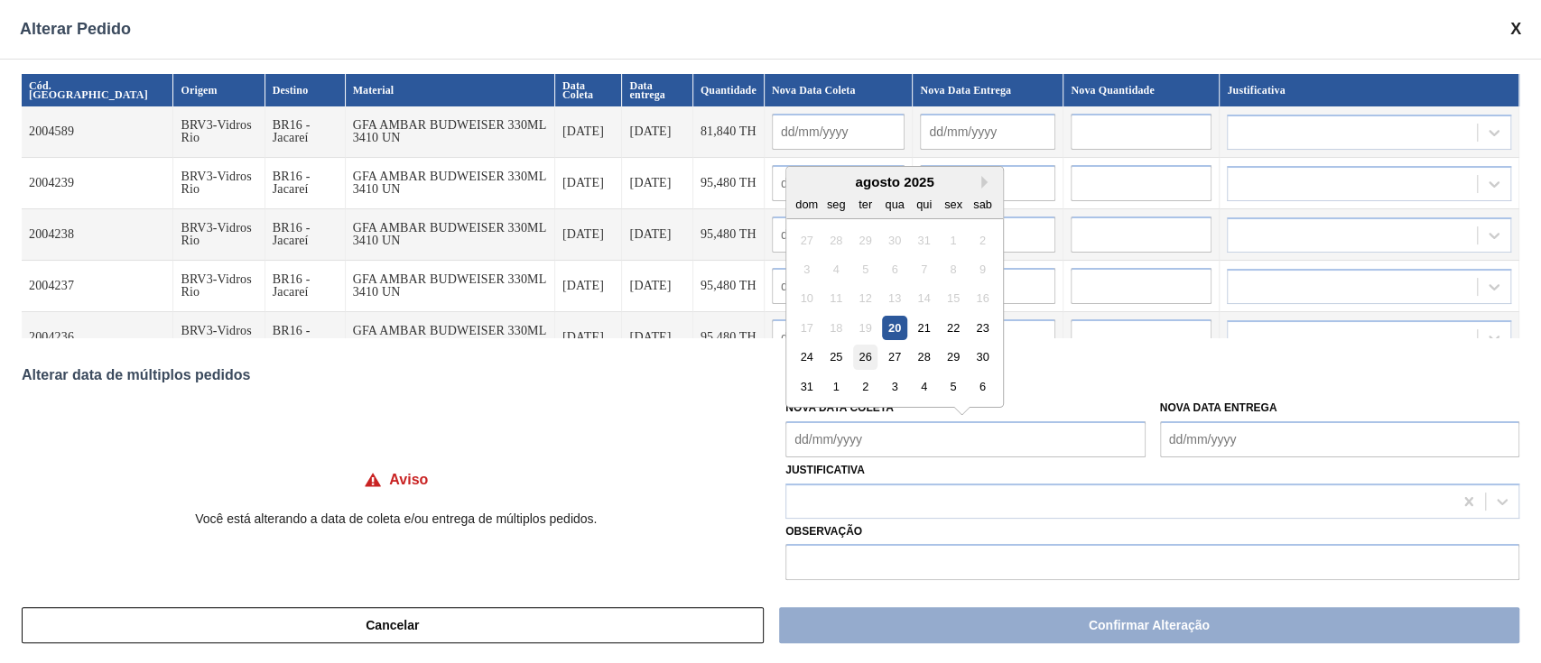
click at [858, 360] on div "26" at bounding box center [865, 357] width 24 height 24
type Coleta "[DATE]"
type input "[DATE]"
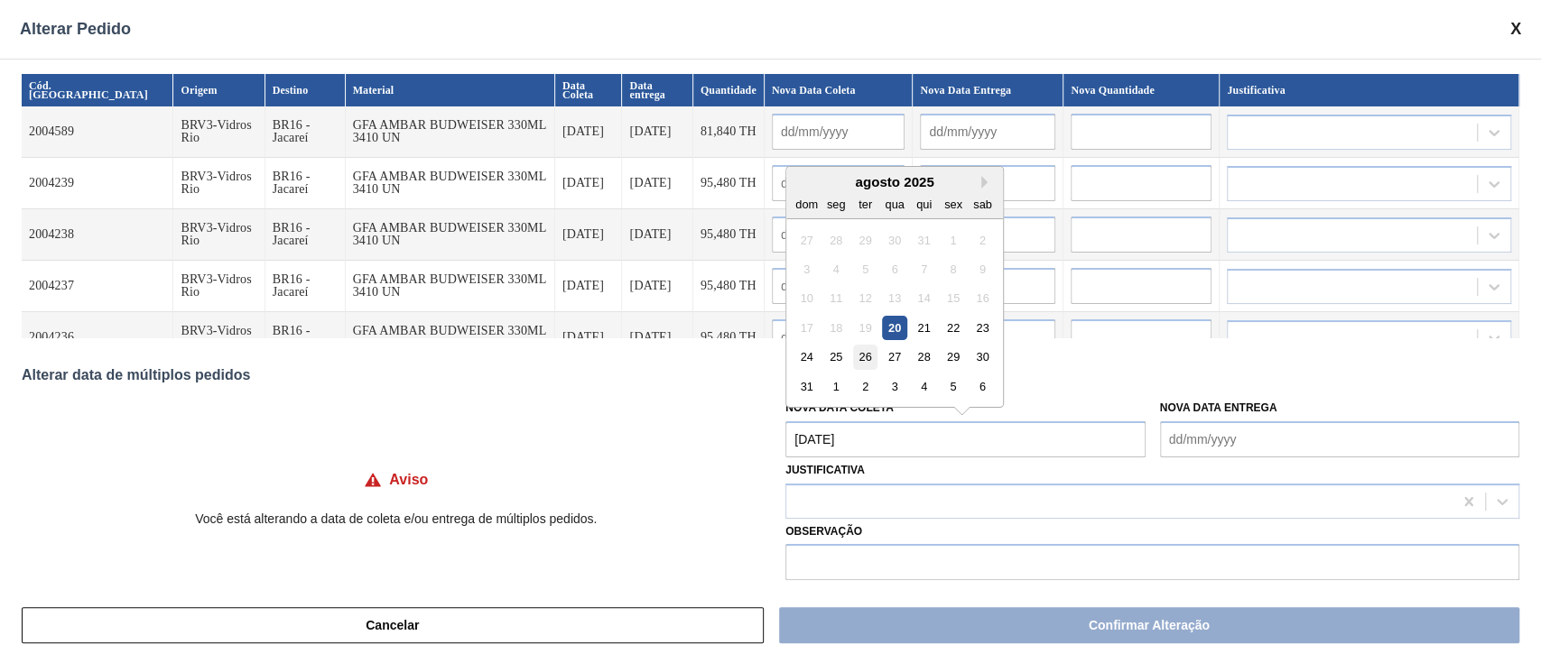
type input "[DATE]"
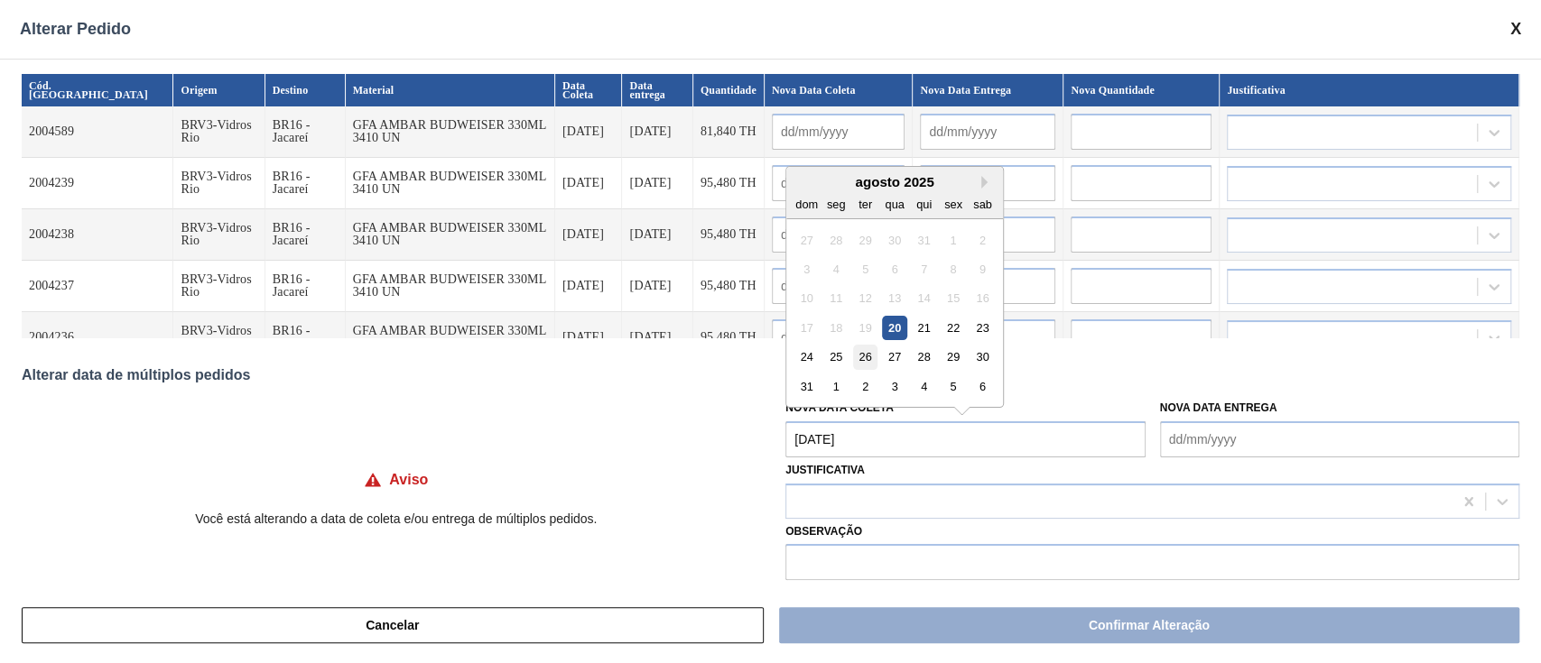
type input "[DATE]"
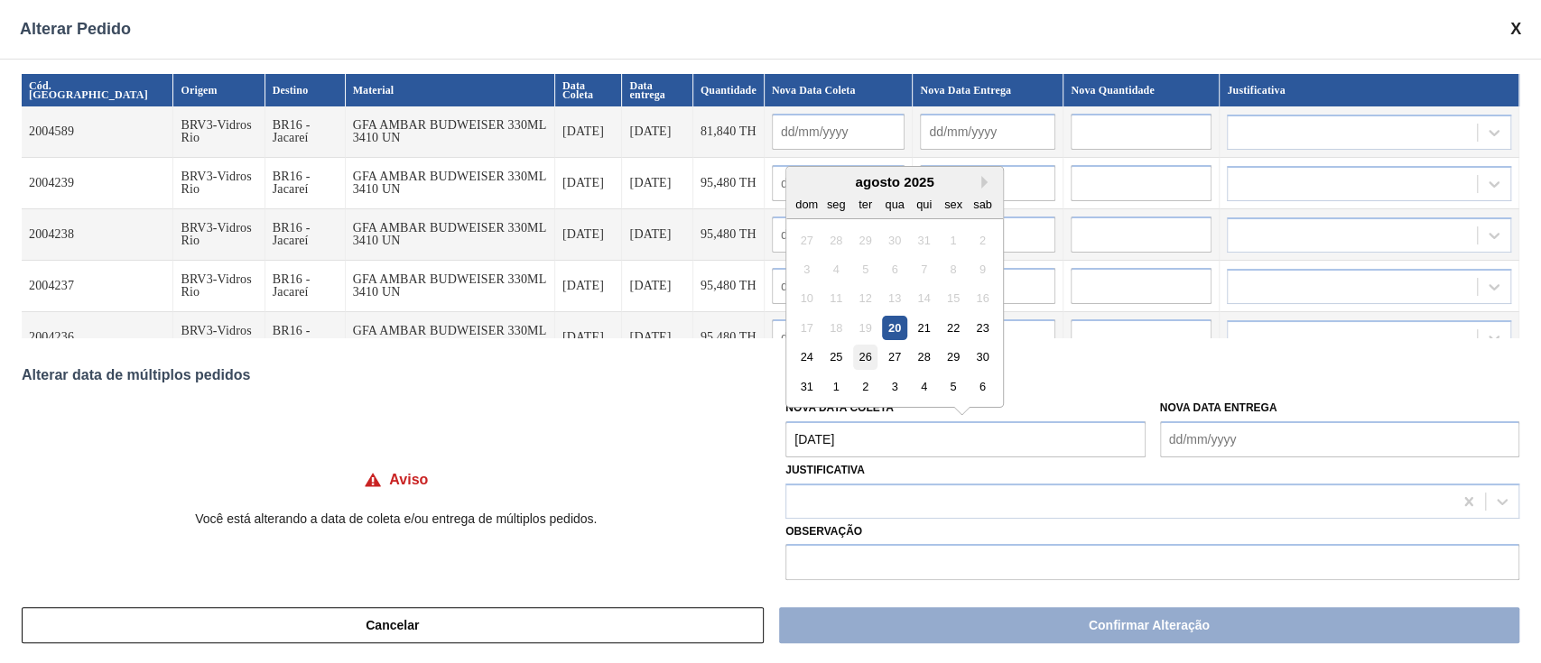
type input "[DATE]"
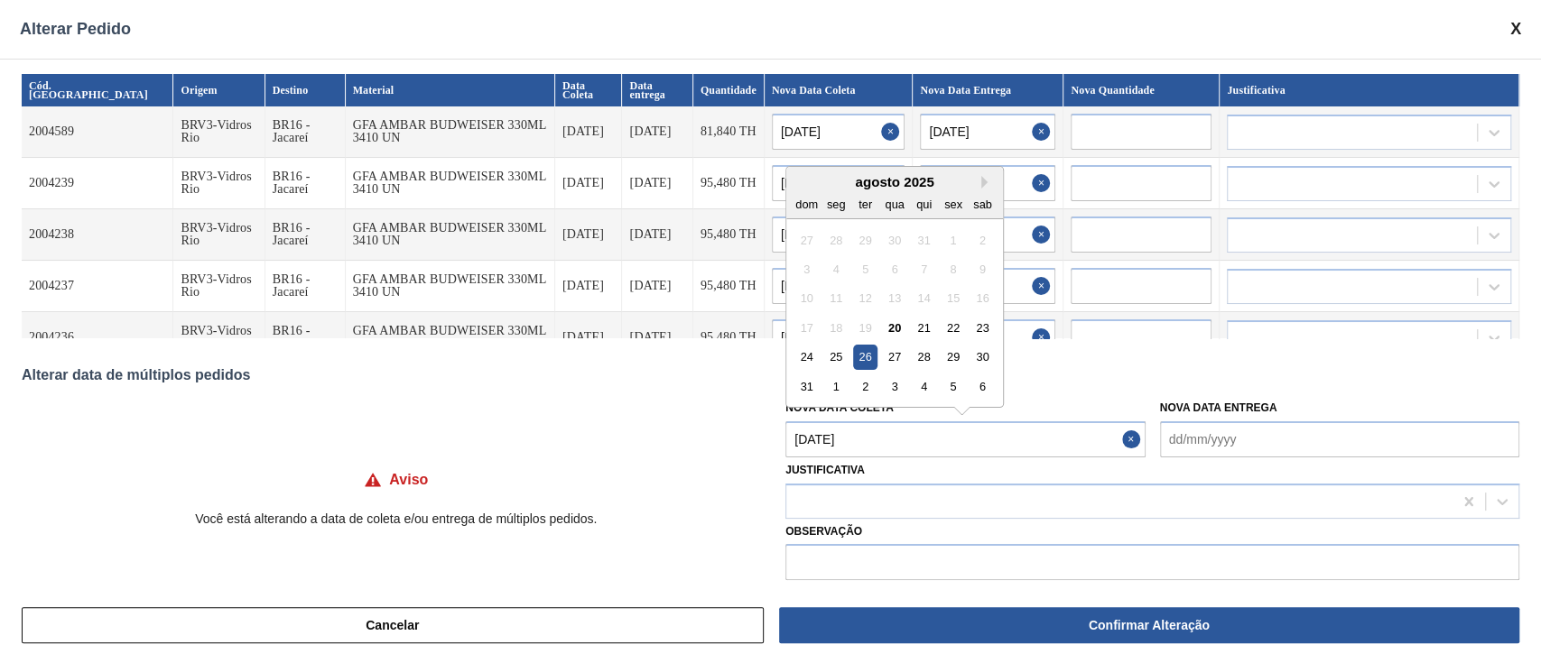
click at [872, 455] on Coleta "[DATE]" at bounding box center [964, 440] width 359 height 36
click at [931, 362] on div "28" at bounding box center [924, 357] width 24 height 24
type Coleta "[DATE]"
type input "[DATE]"
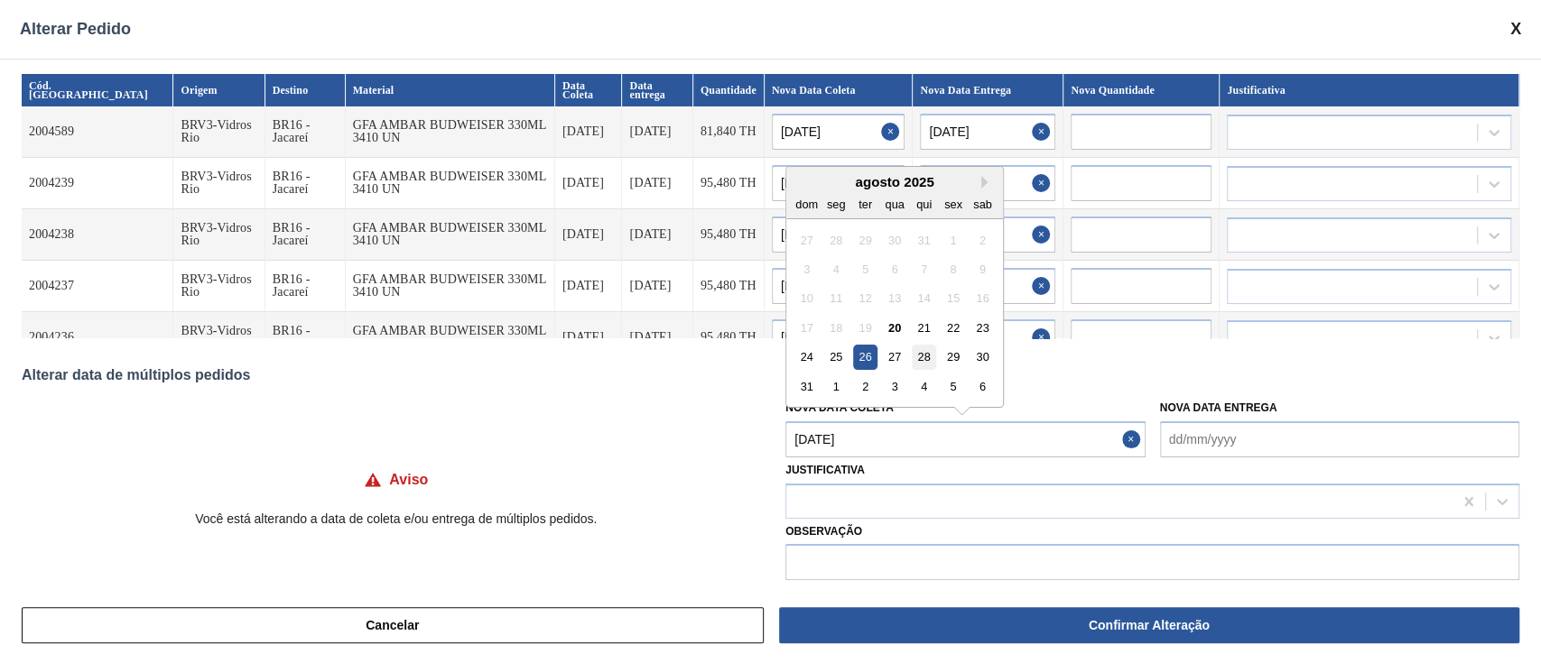
type input "[DATE]"
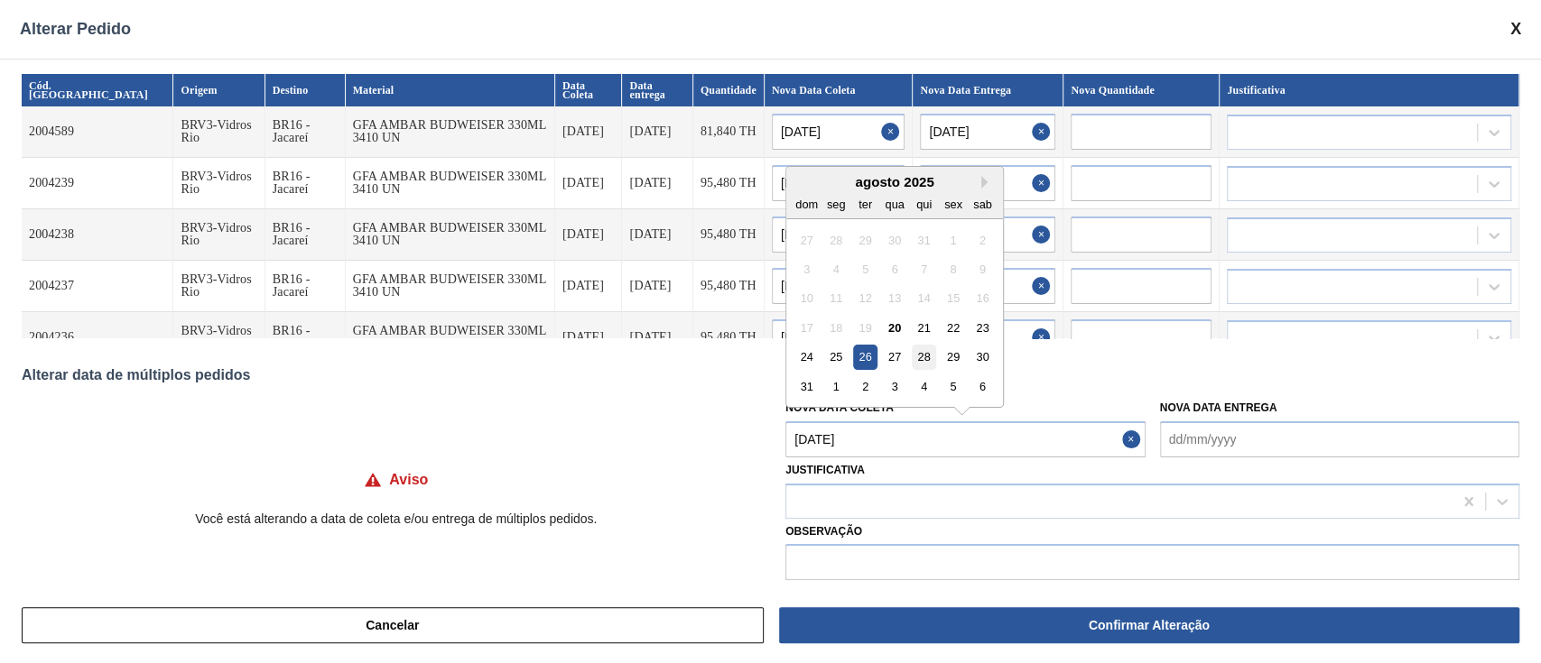
type input "[DATE]"
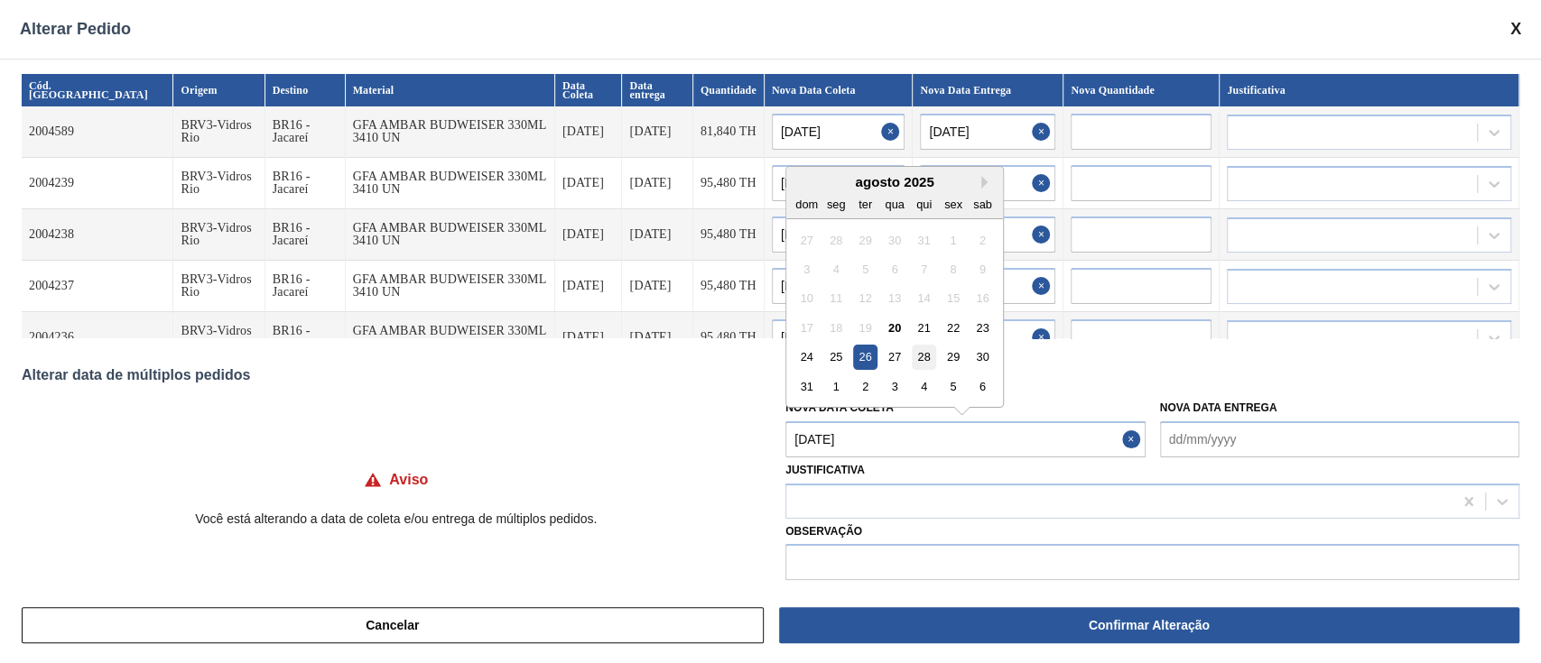
type input "[DATE]"
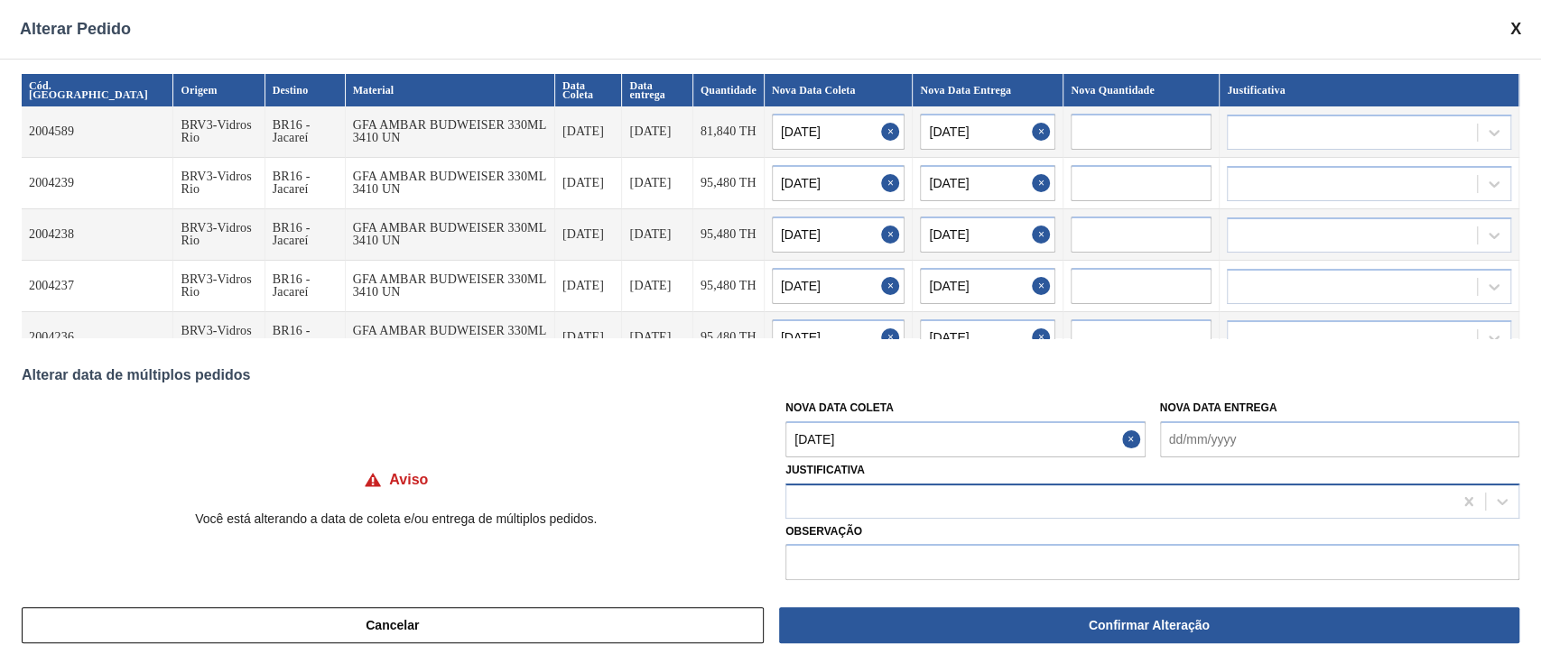
click at [858, 509] on div at bounding box center [1119, 501] width 666 height 26
type input "OU"
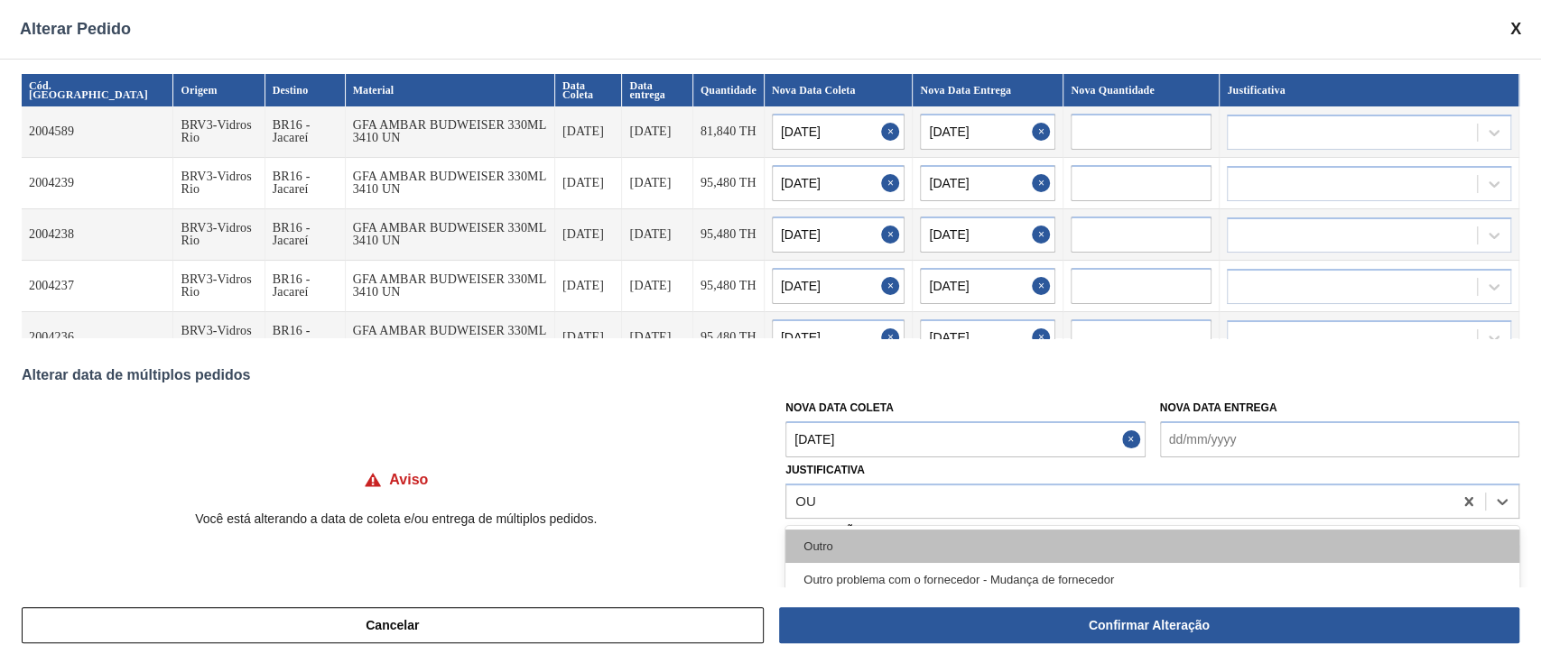
click at [843, 542] on div "Outro" at bounding box center [1152, 546] width 734 height 33
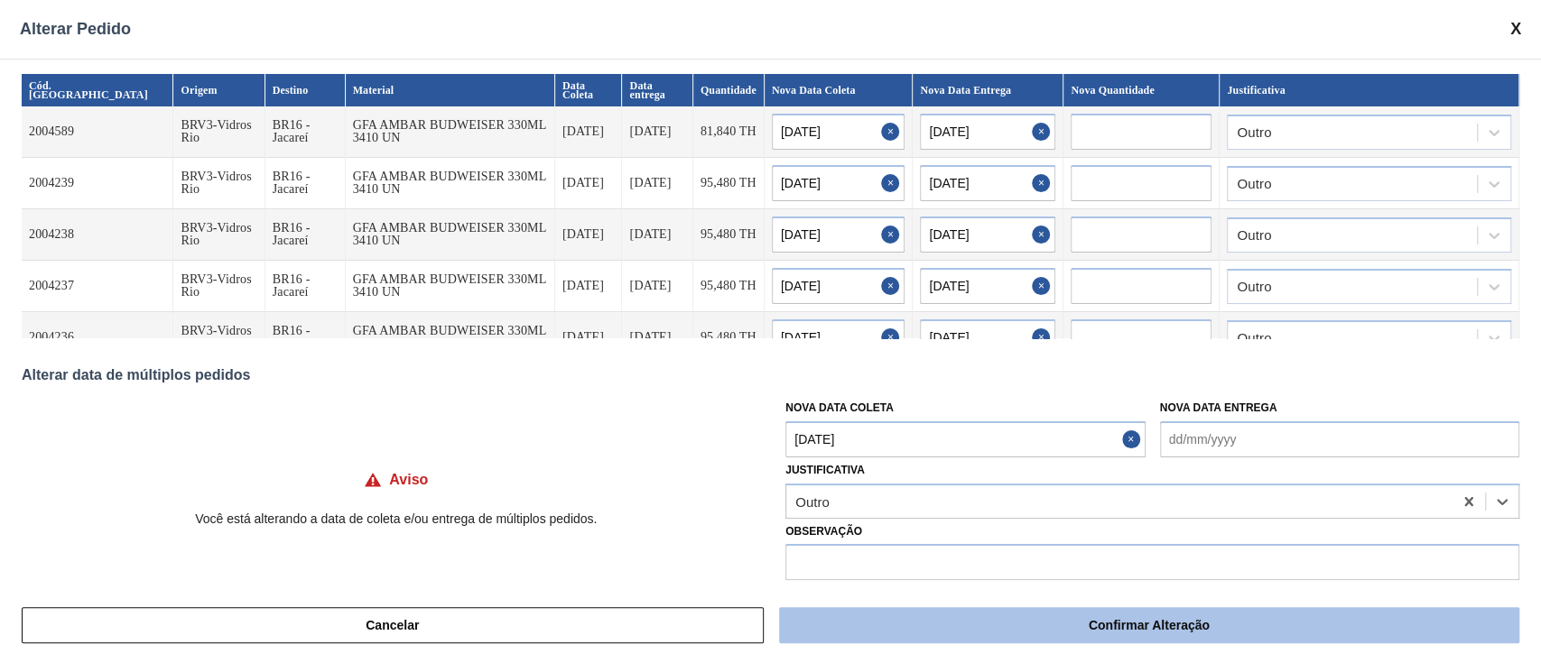
click at [994, 632] on button "Confirmar Alteração" at bounding box center [1149, 625] width 740 height 36
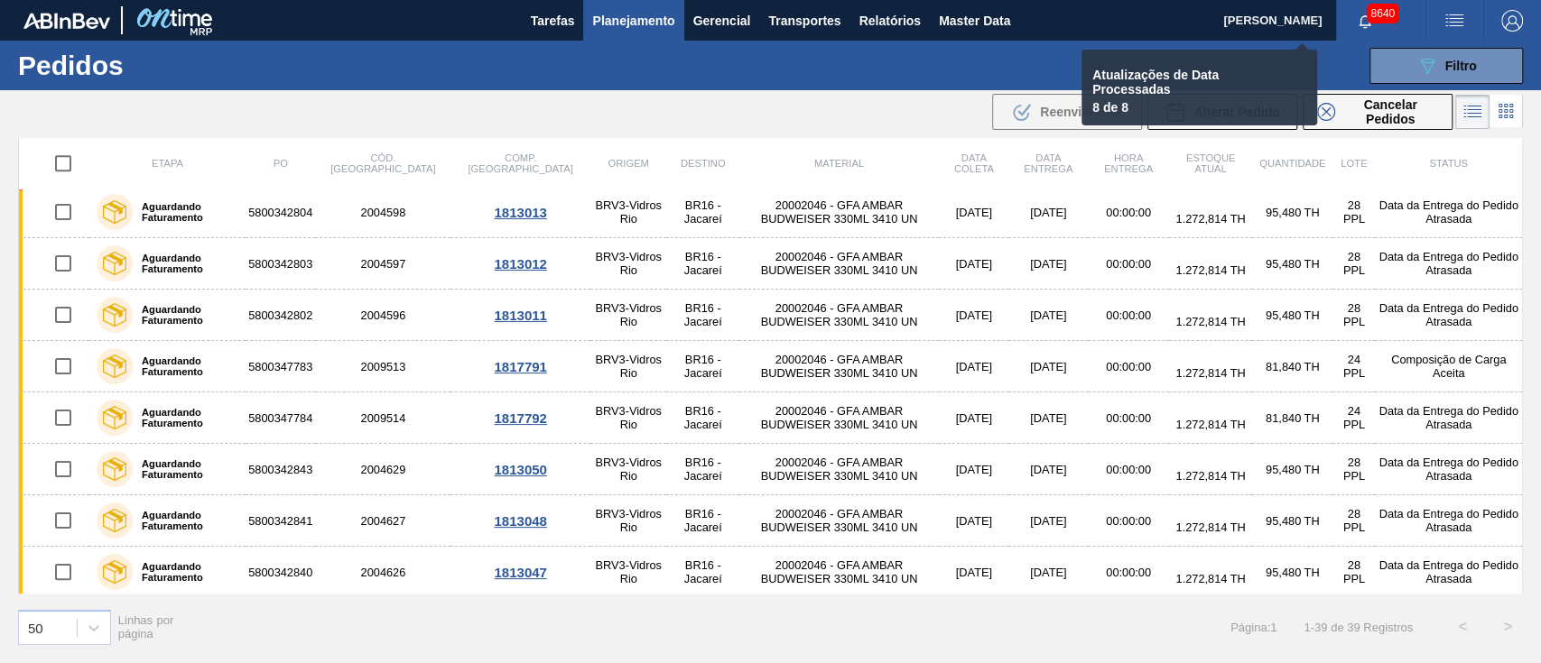
checkbox input "false"
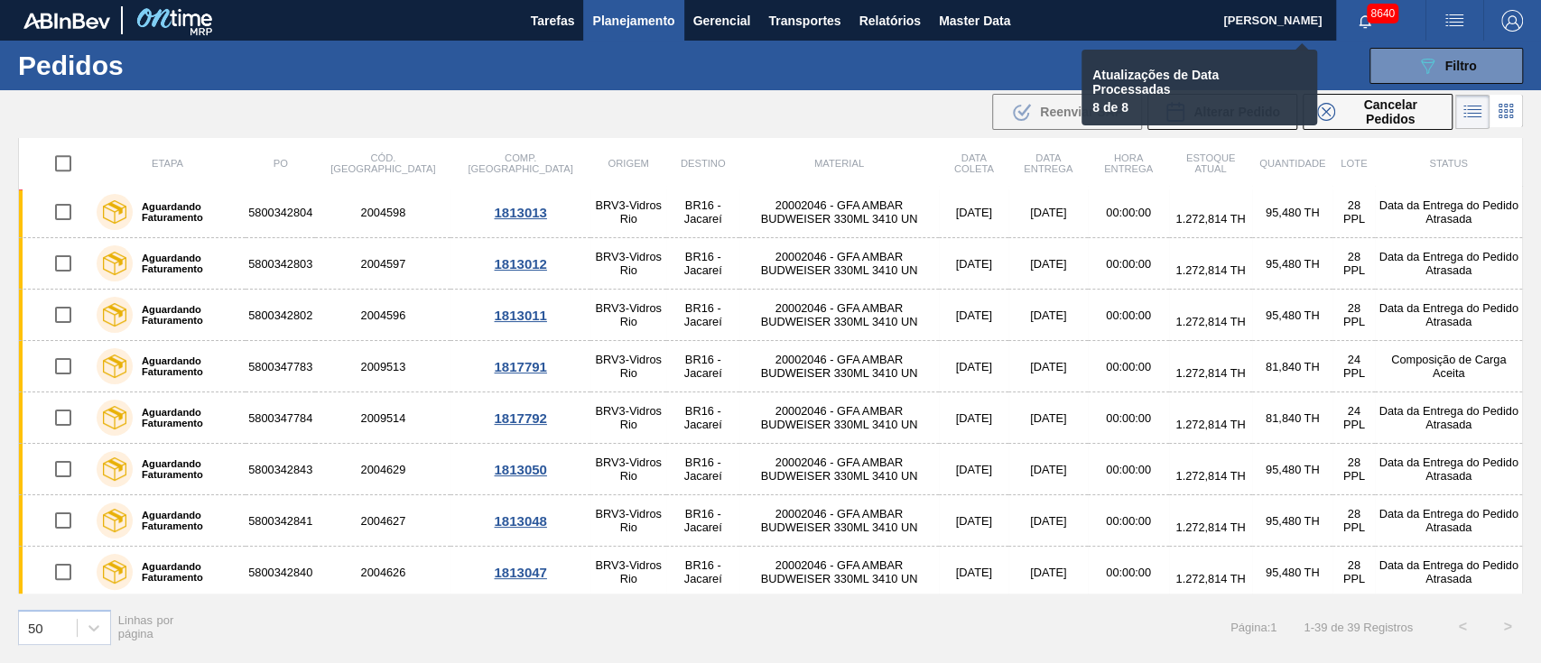
checkbox input "false"
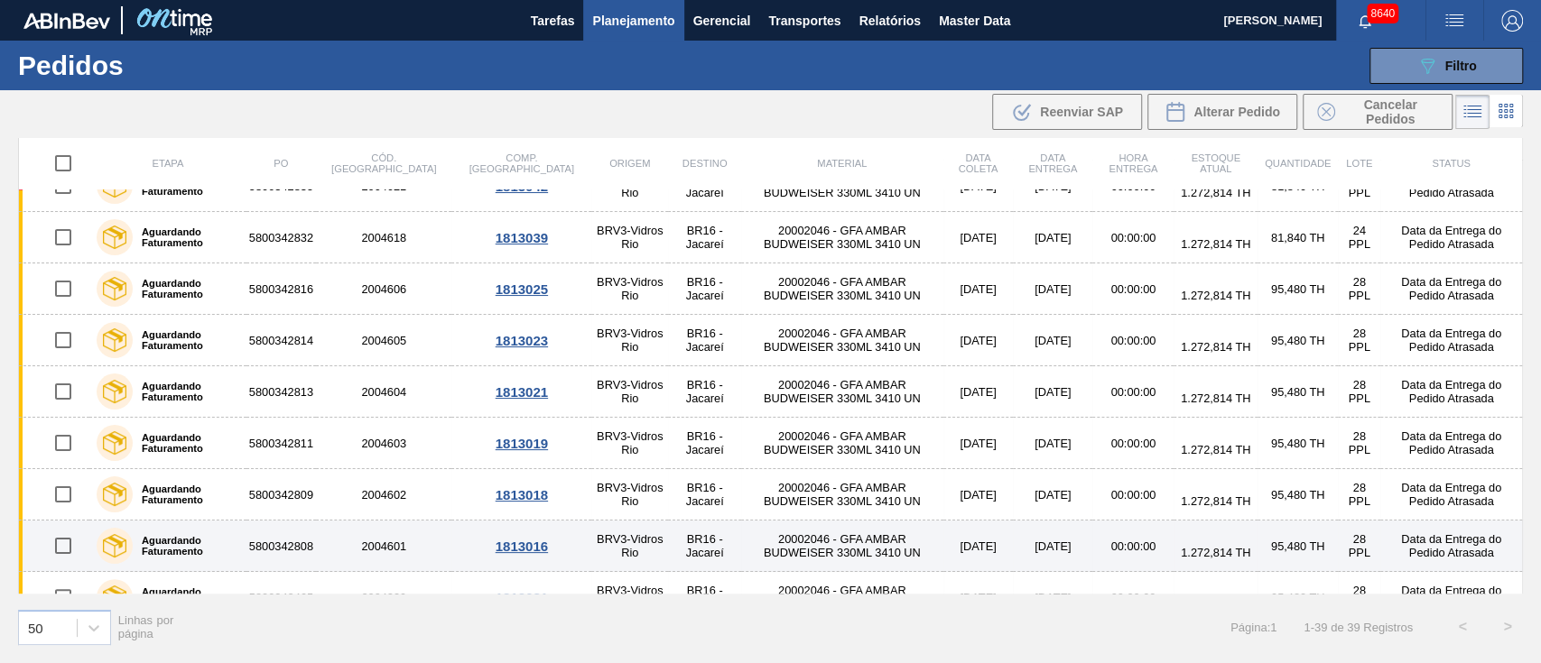
scroll to position [481, 0]
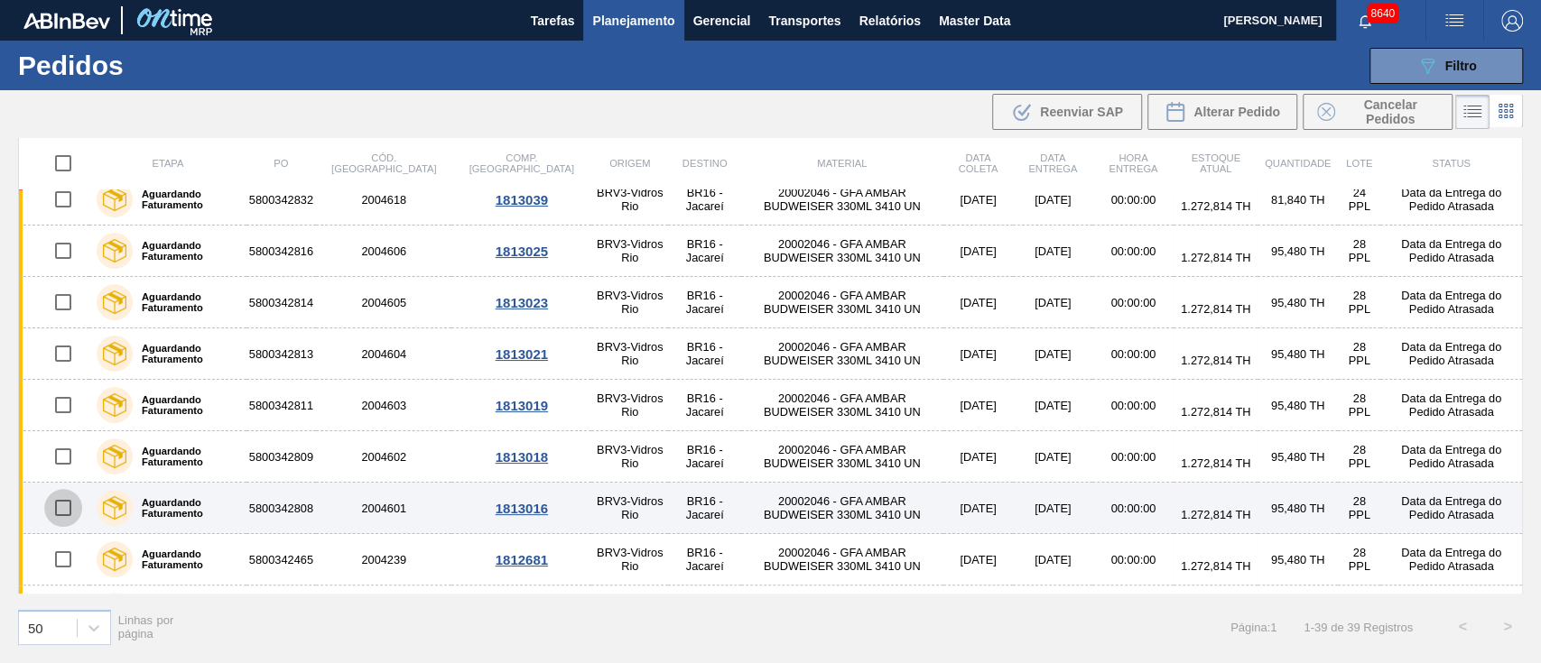
click at [63, 508] on input "checkbox" at bounding box center [63, 508] width 38 height 38
checkbox input "true"
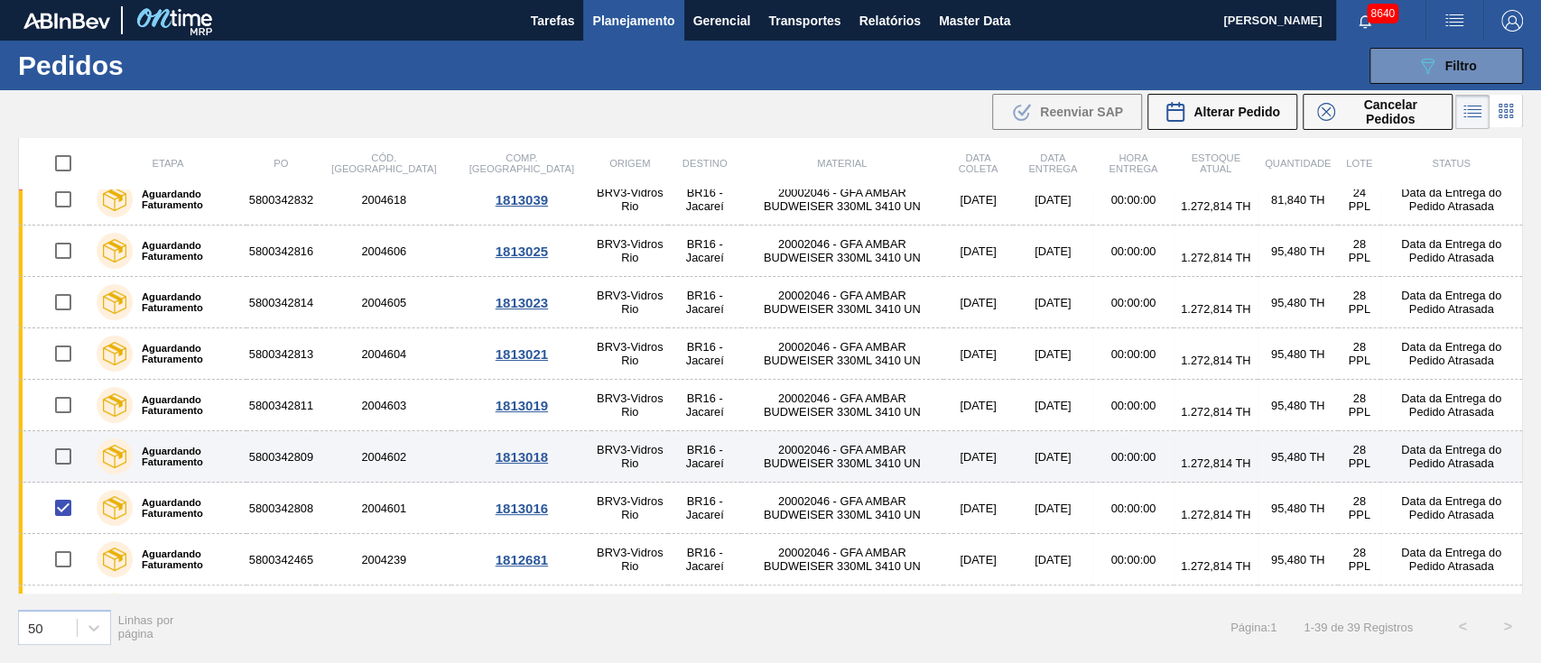
click at [67, 452] on input "checkbox" at bounding box center [63, 457] width 38 height 38
checkbox input "true"
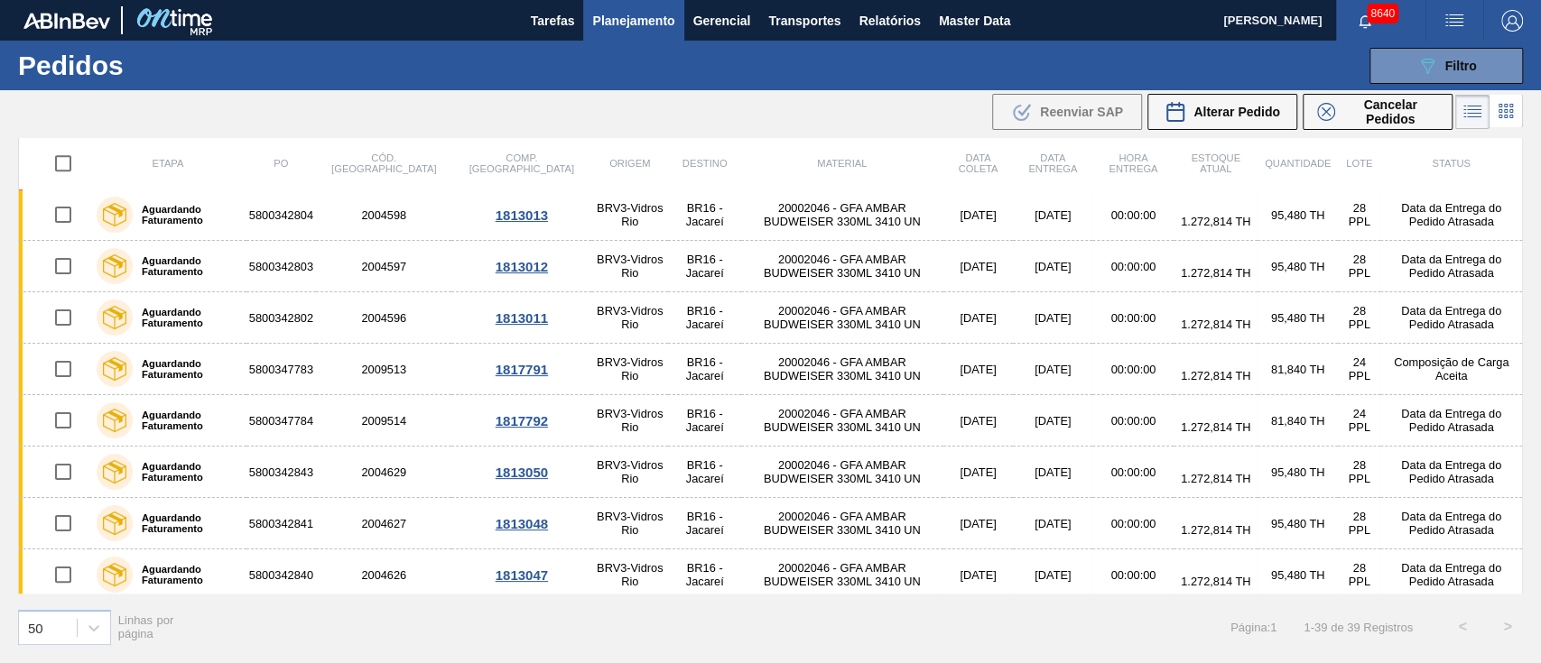
scroll to position [1600, 0]
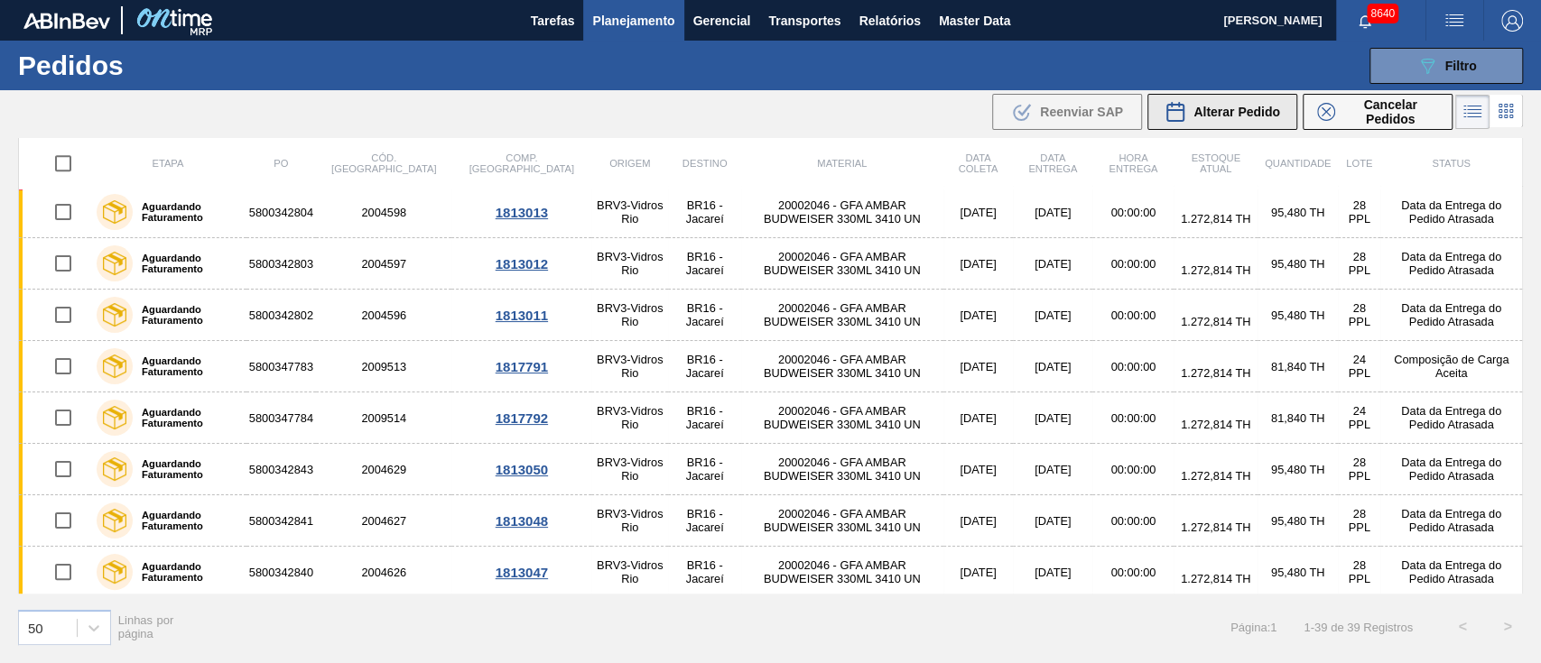
click at [1256, 112] on span "Alterar Pedido" at bounding box center [1236, 112] width 87 height 14
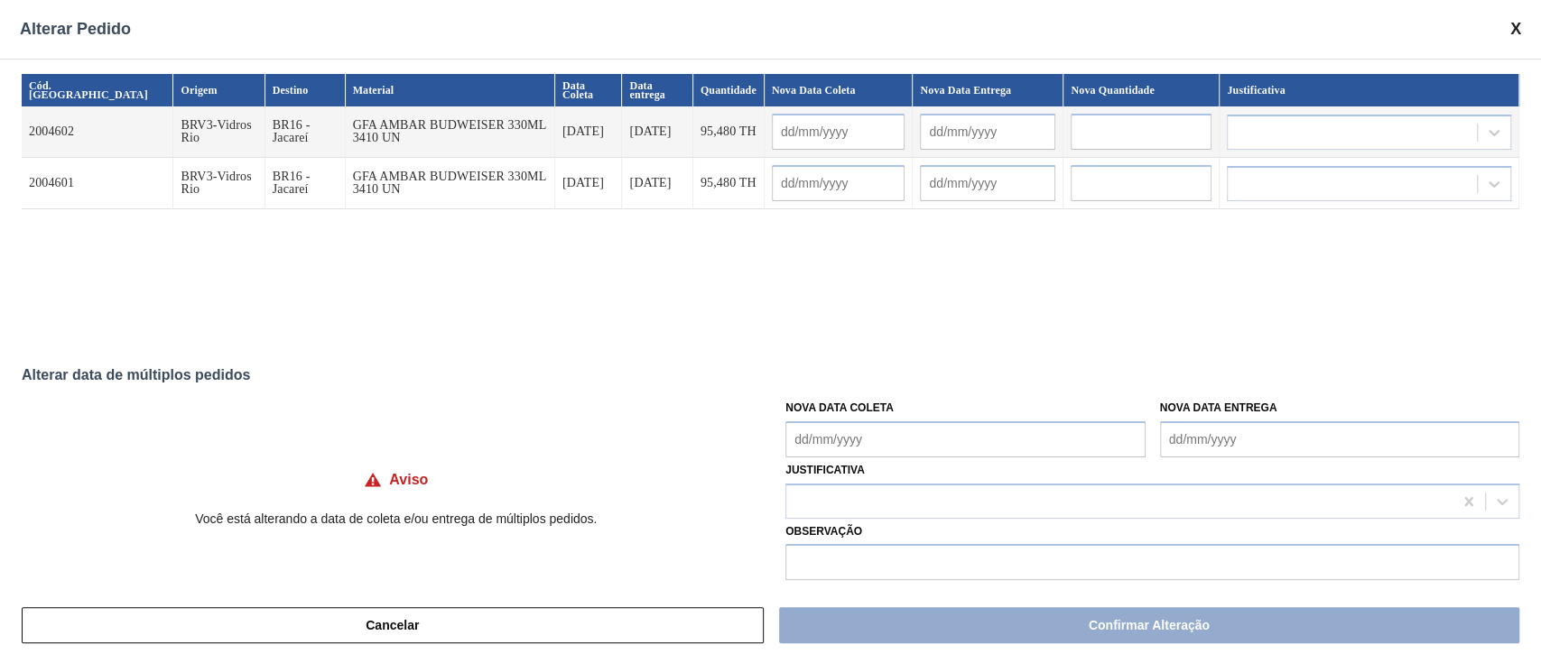
click at [900, 441] on Coleta "Nova Data Coleta" at bounding box center [964, 440] width 359 height 36
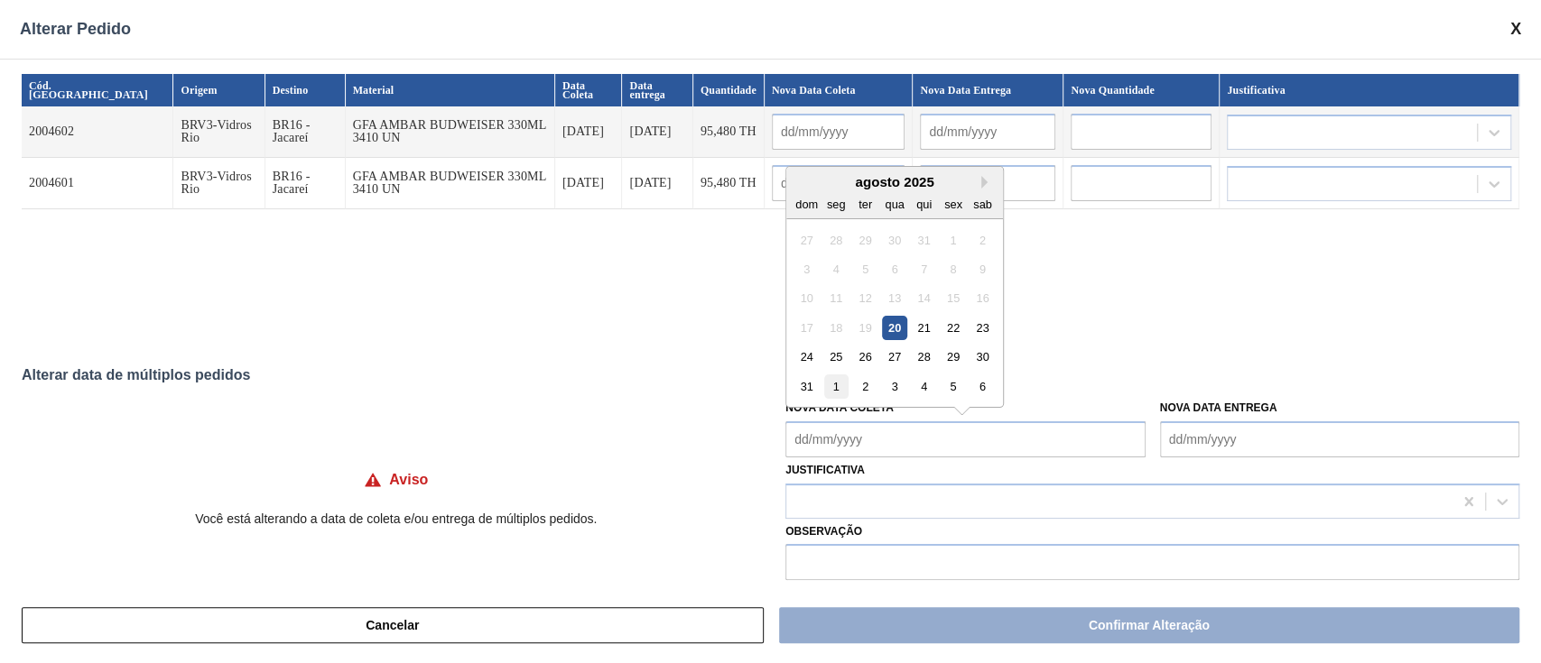
click at [838, 393] on div "1" at bounding box center [836, 387] width 24 height 24
type Coleta "[DATE]"
type input "[DATE]"
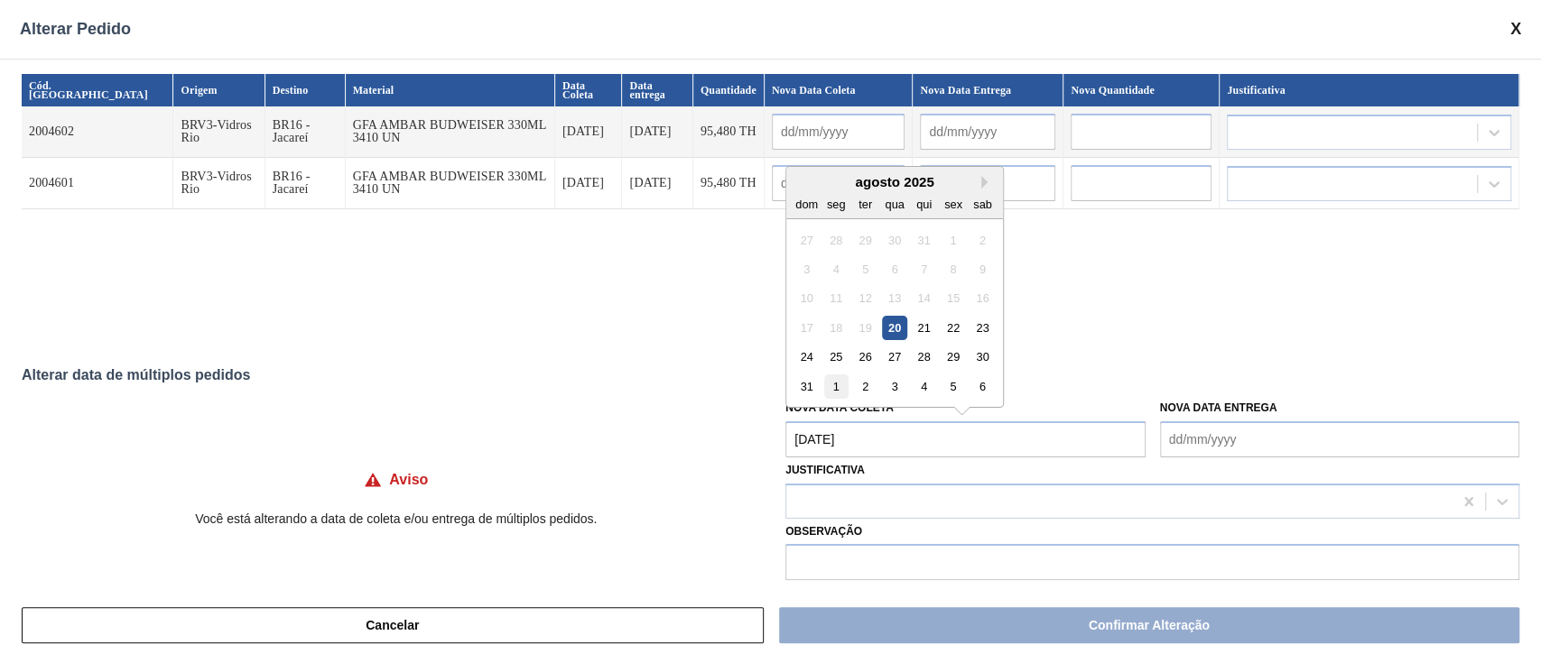
type input "[DATE]"
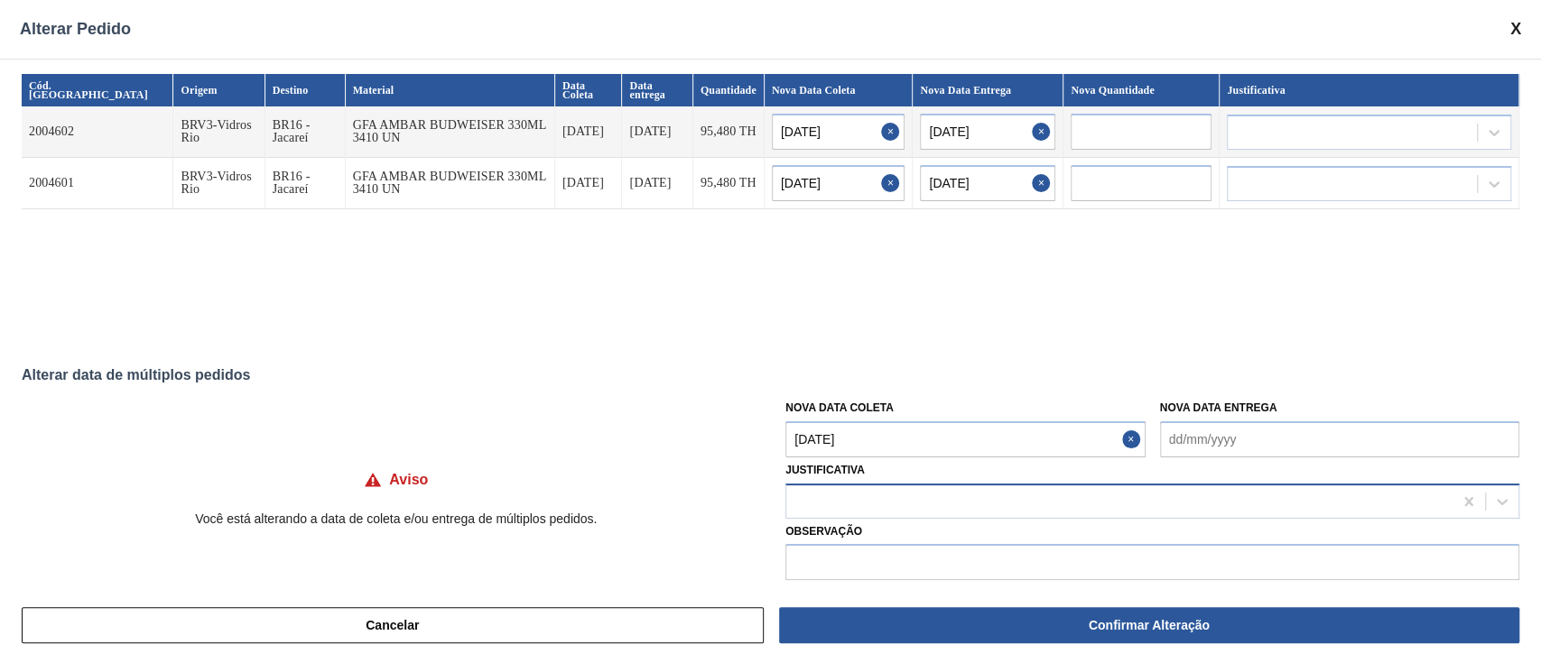
click at [895, 505] on div at bounding box center [1119, 501] width 666 height 26
type input "OU"
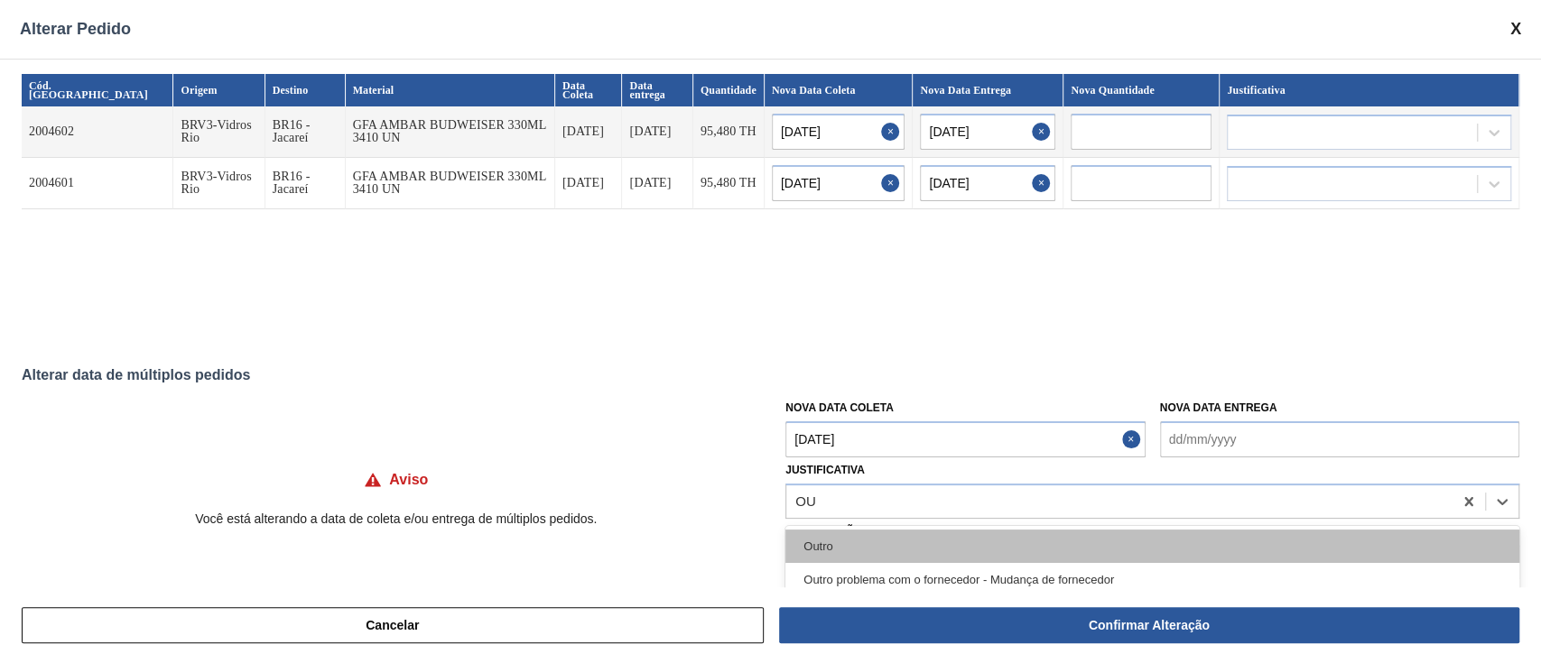
click at [874, 531] on div "Outro" at bounding box center [1152, 546] width 734 height 33
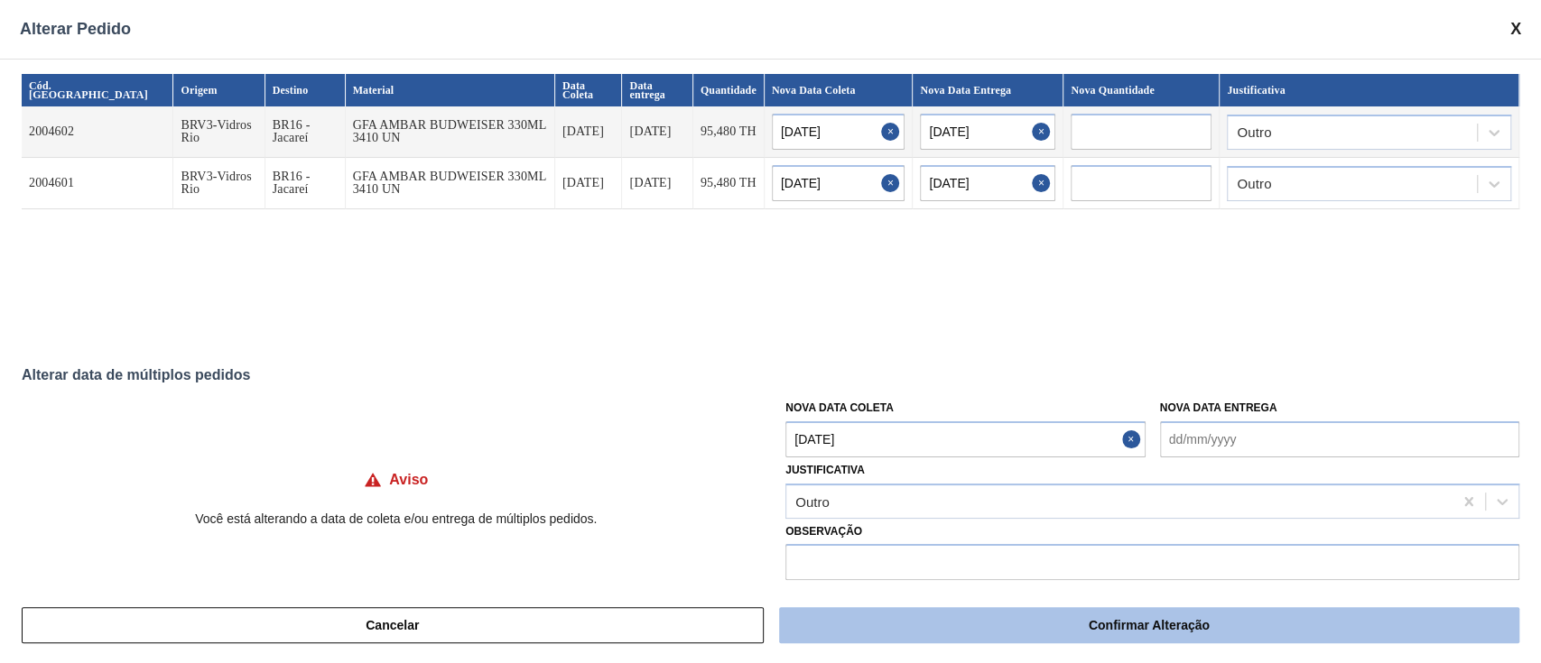
click at [879, 625] on button "Confirmar Alteração" at bounding box center [1149, 625] width 740 height 36
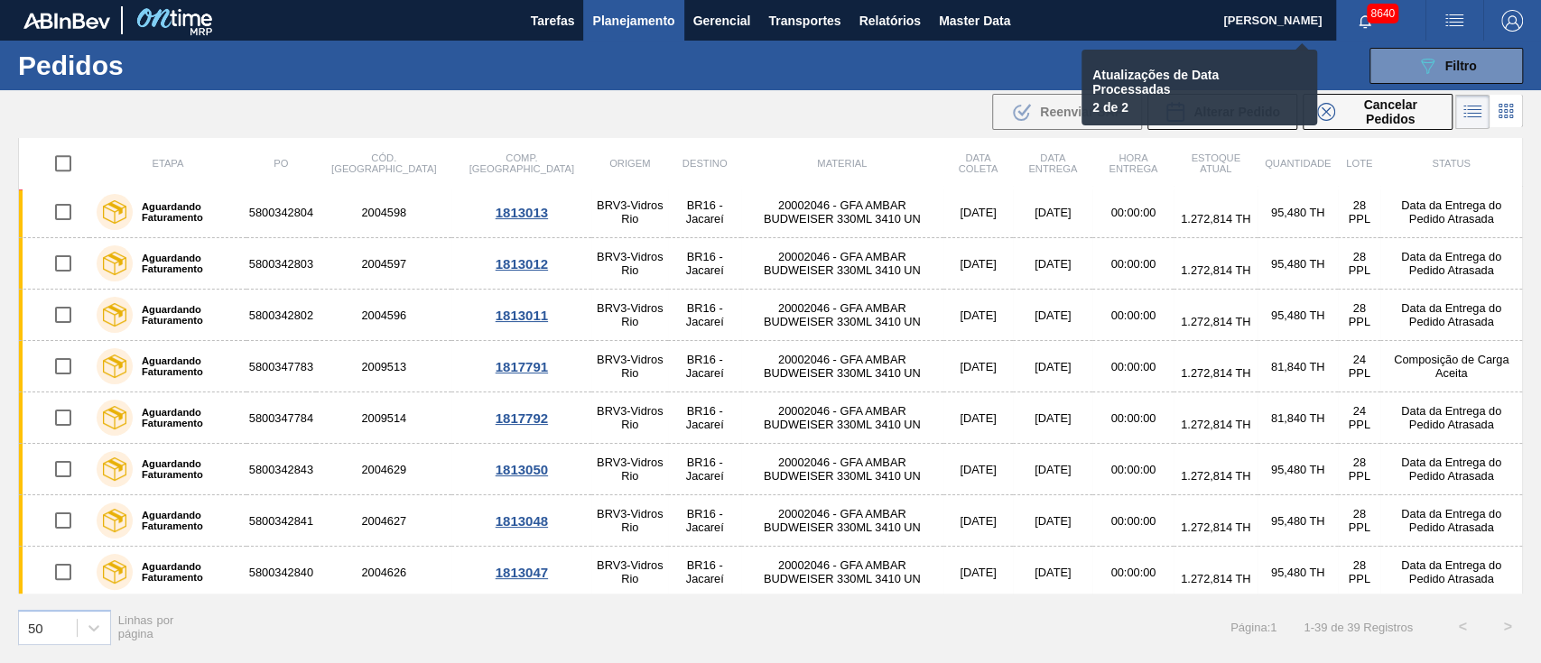
checkbox input "false"
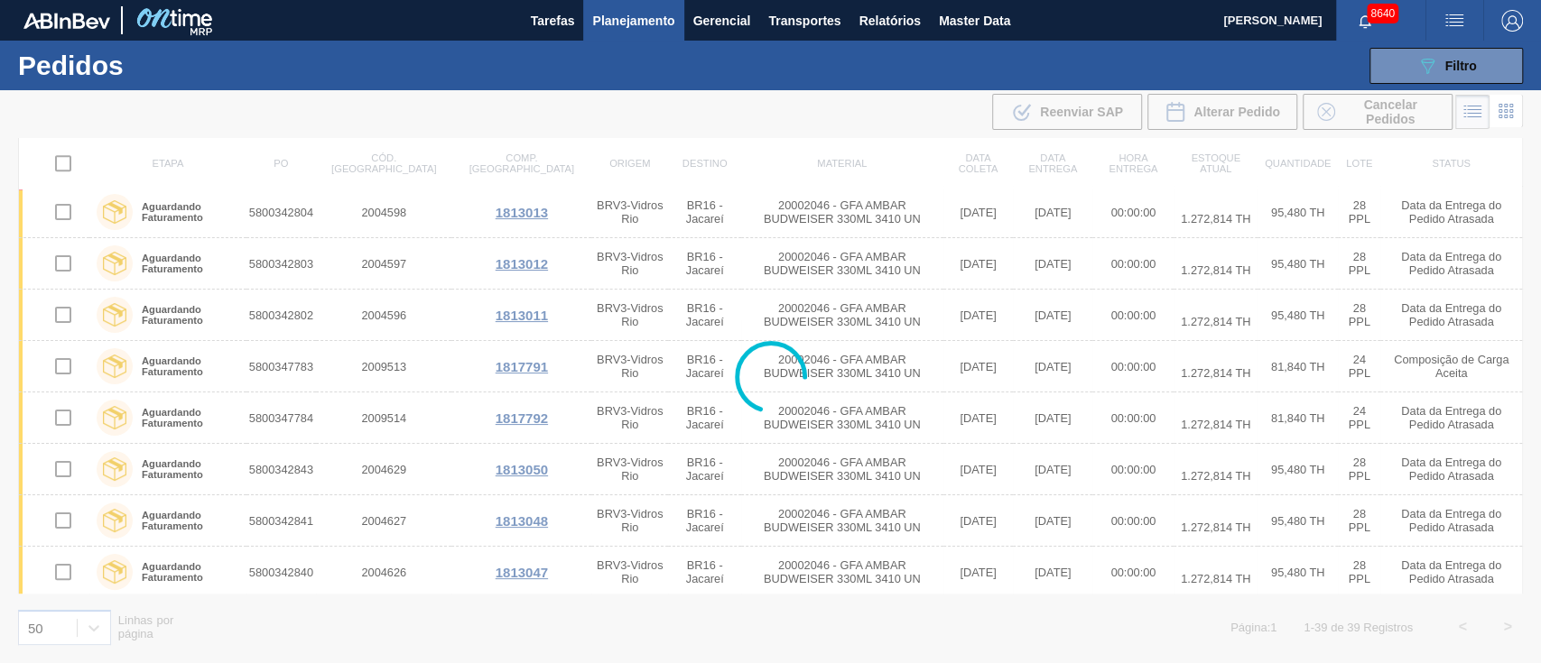
scroll to position [1497, 0]
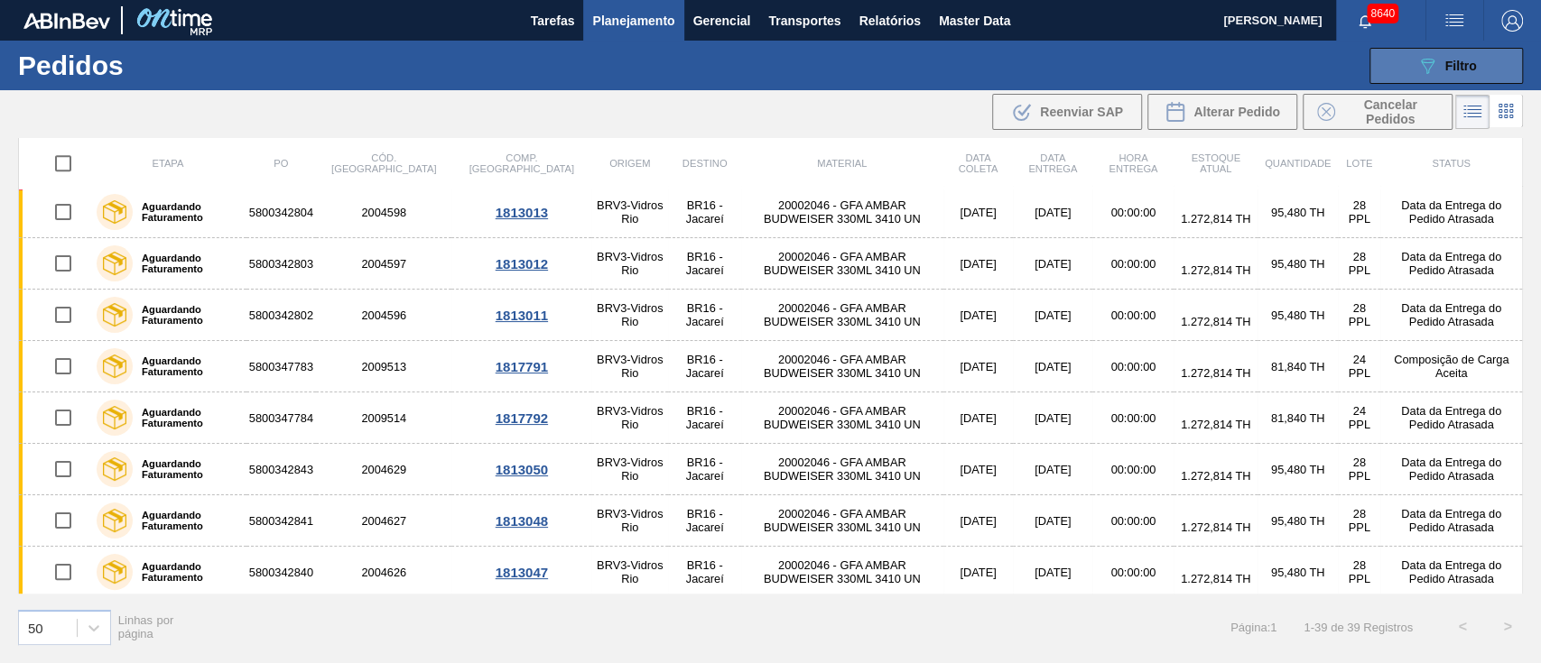
click at [1452, 59] on span "Filtro" at bounding box center [1461, 66] width 32 height 14
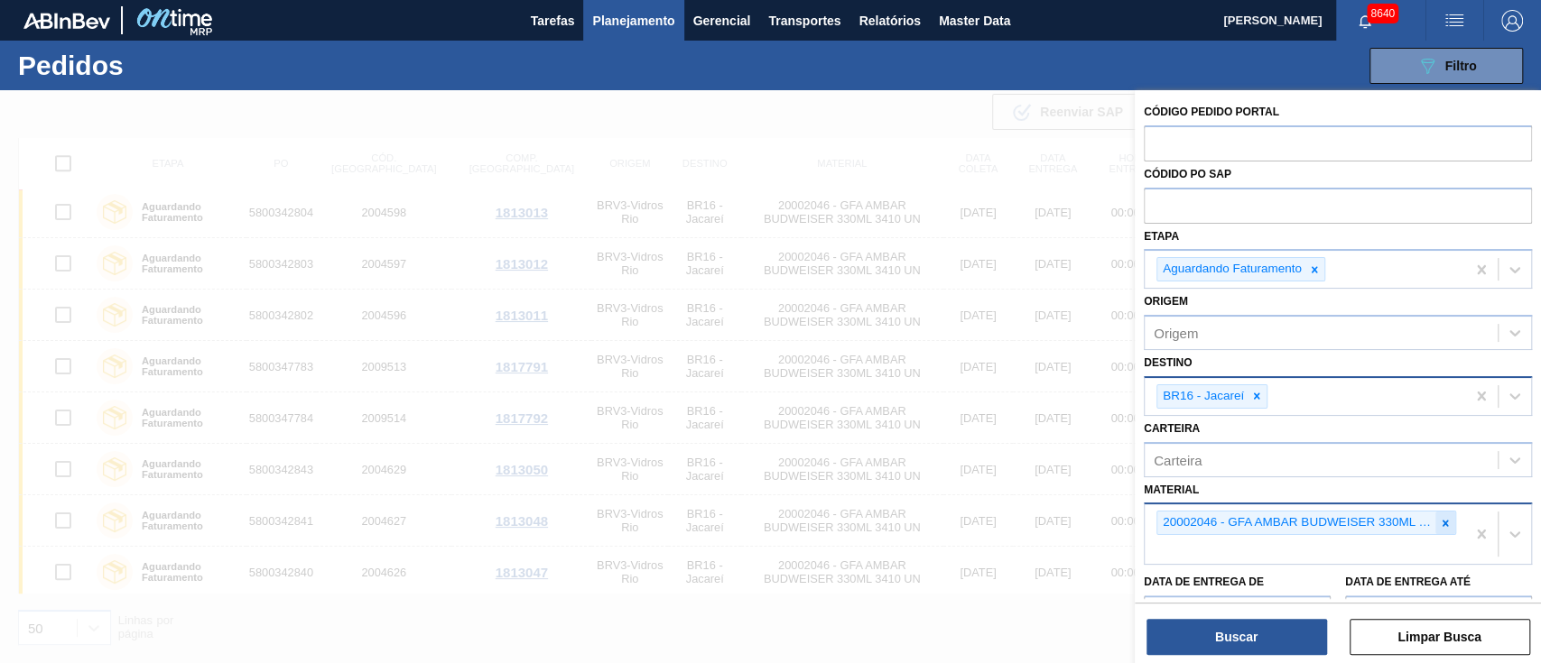
click at [1442, 520] on icon at bounding box center [1445, 523] width 6 height 6
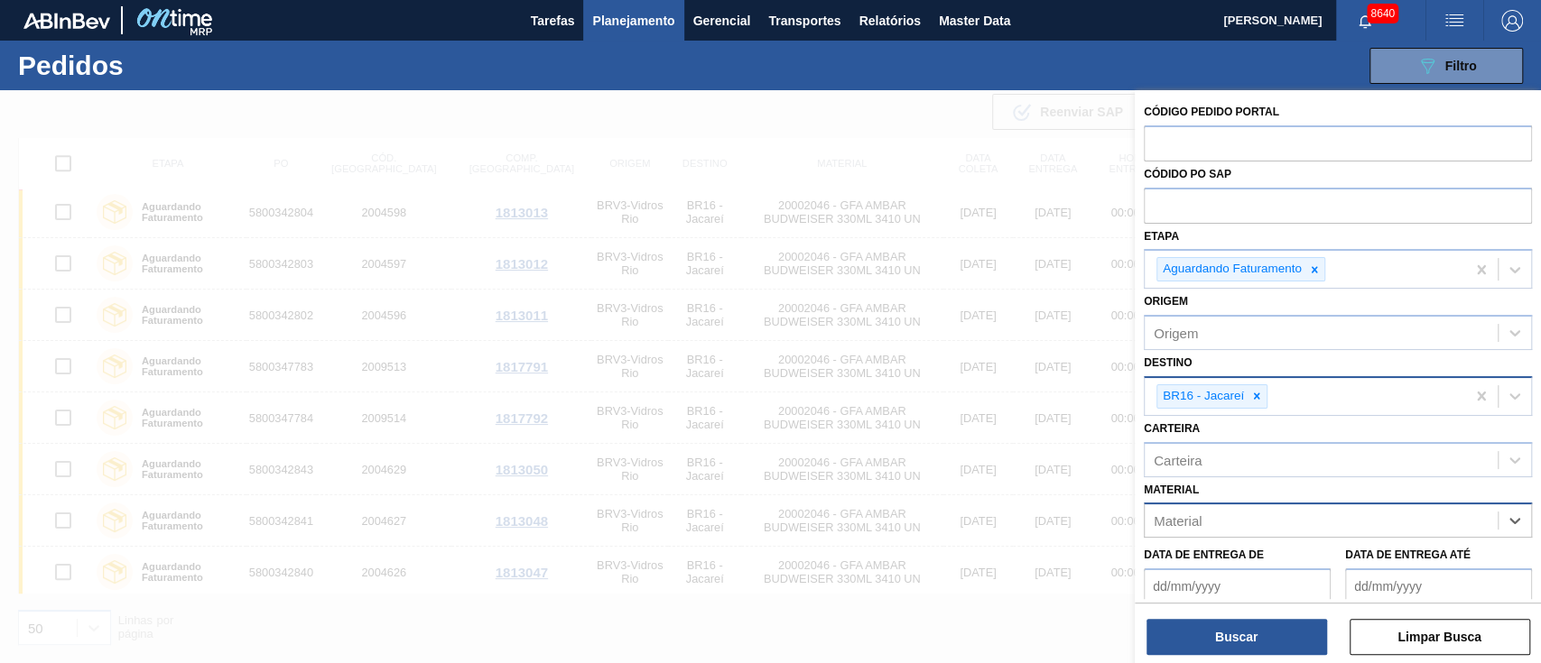
paste input "20008636"
type input "20008636"
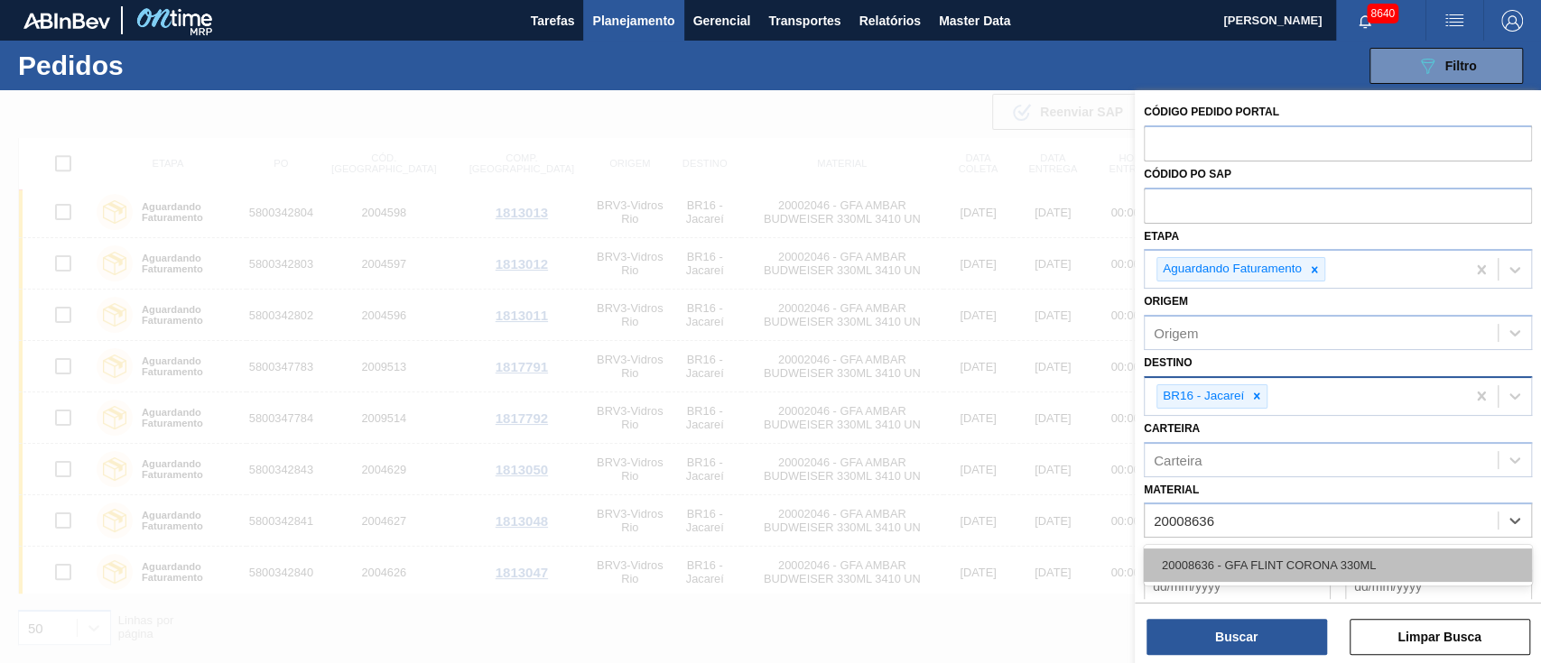
click at [1255, 562] on div "20008636 - GFA FLINT CORONA 330ML" at bounding box center [1338, 565] width 388 height 33
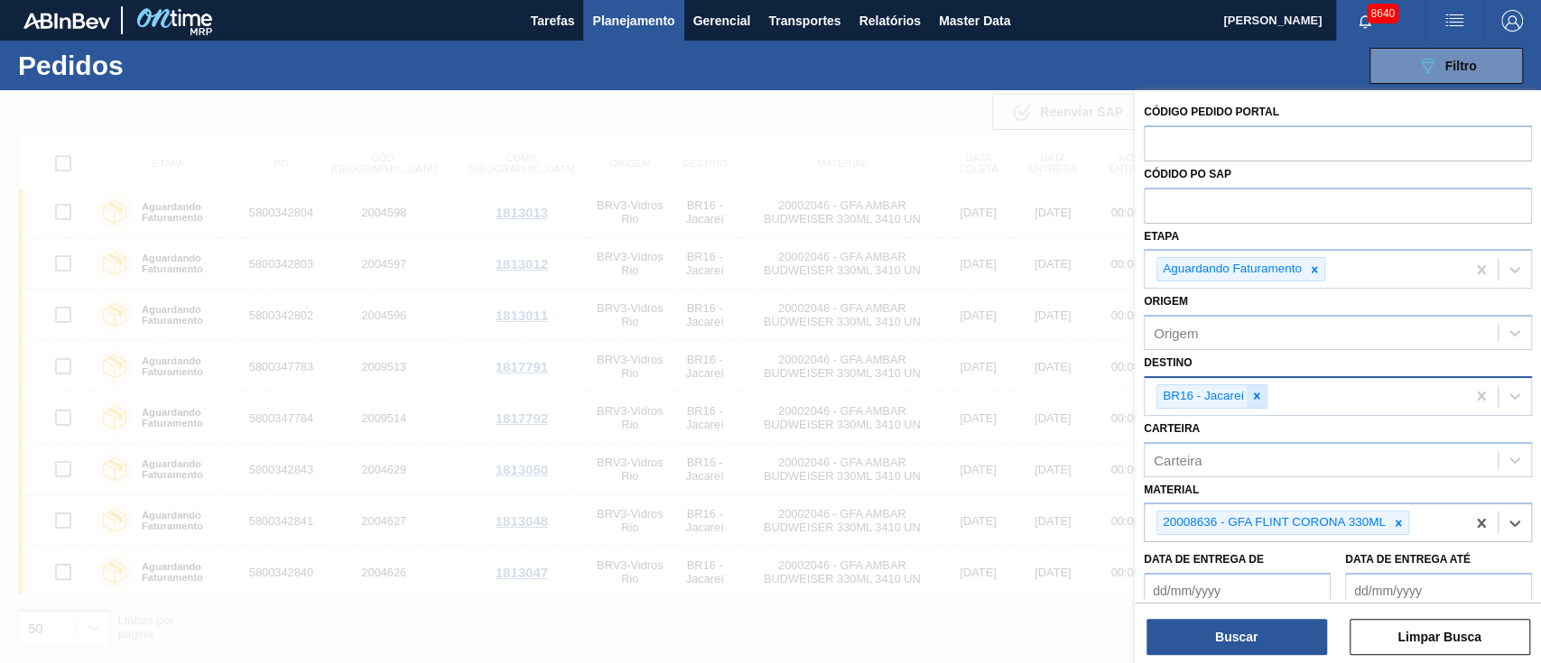
click at [1258, 402] on div at bounding box center [1256, 396] width 20 height 23
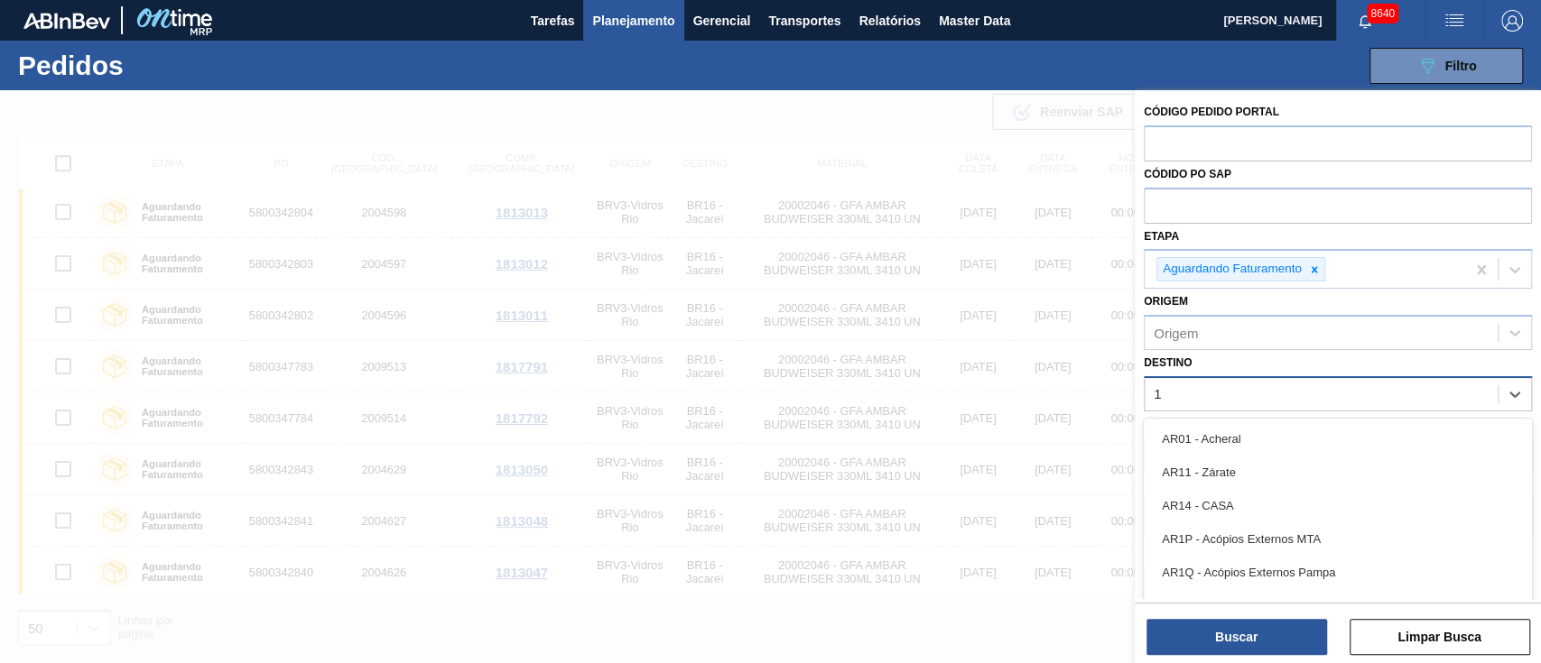
type input "19"
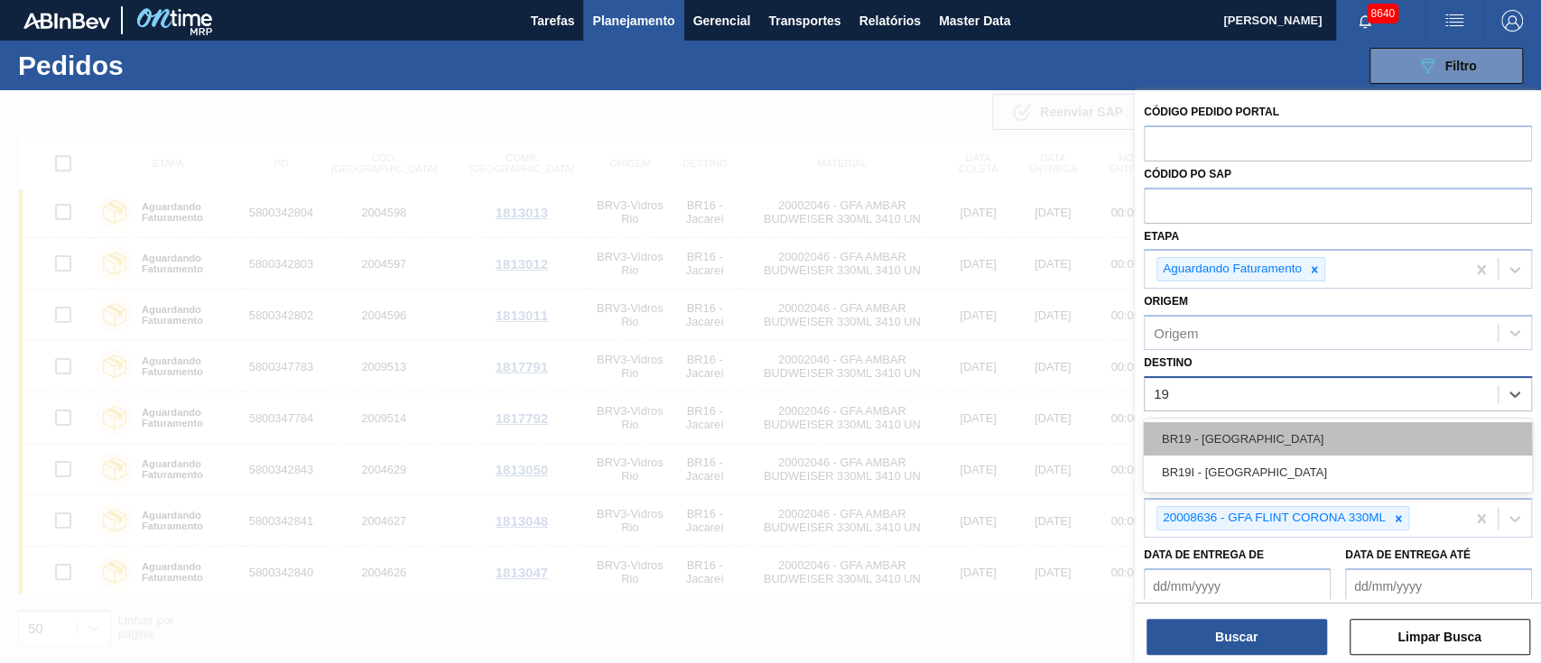
click at [1195, 432] on div "BR19 - [GEOGRAPHIC_DATA]" at bounding box center [1338, 438] width 388 height 33
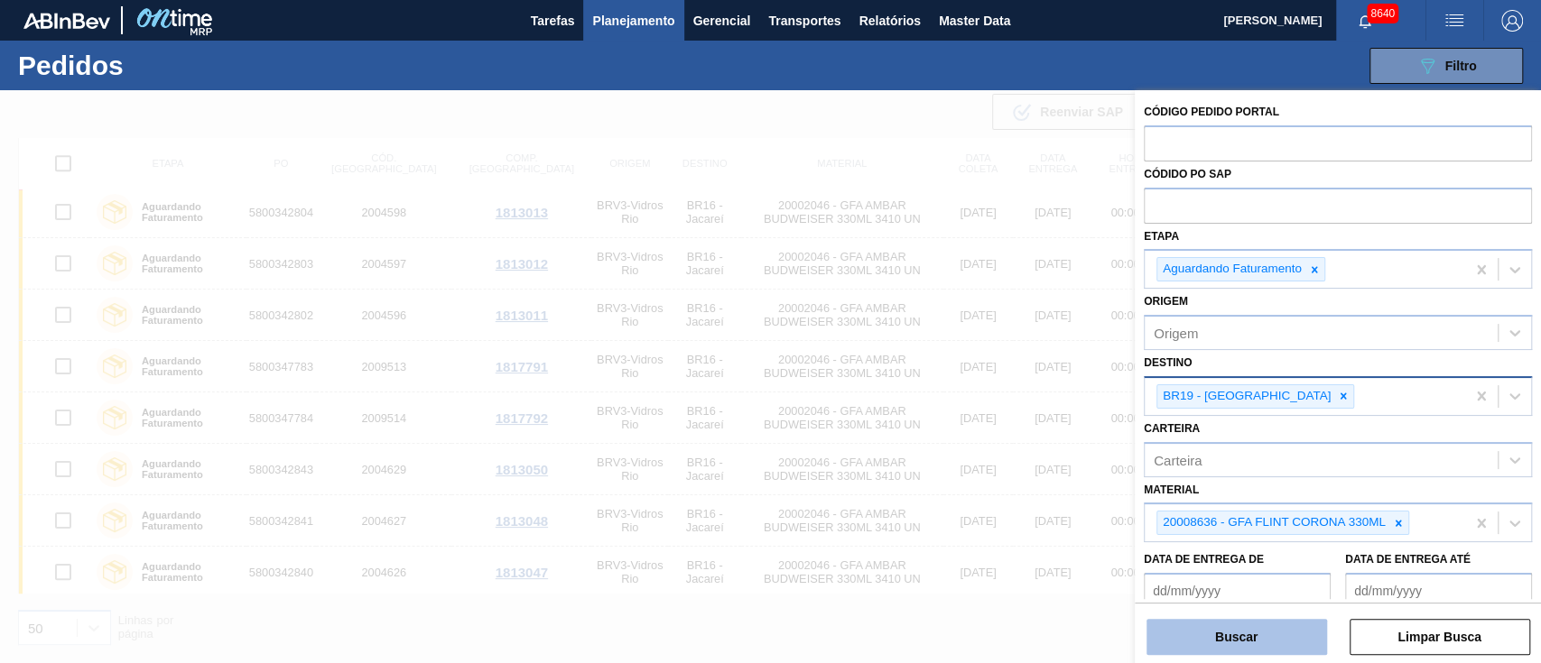
click at [1220, 639] on button "Buscar" at bounding box center [1236, 637] width 181 height 36
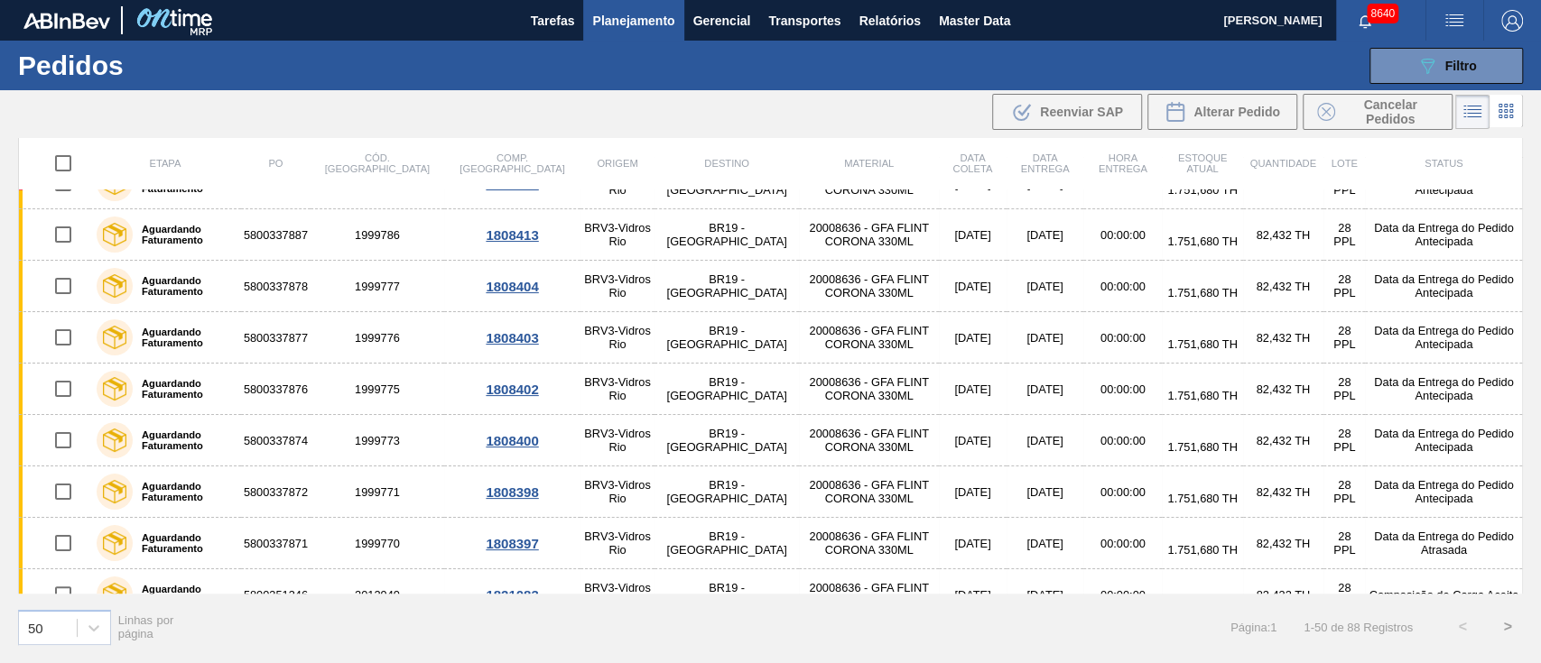
scroll to position [0, 0]
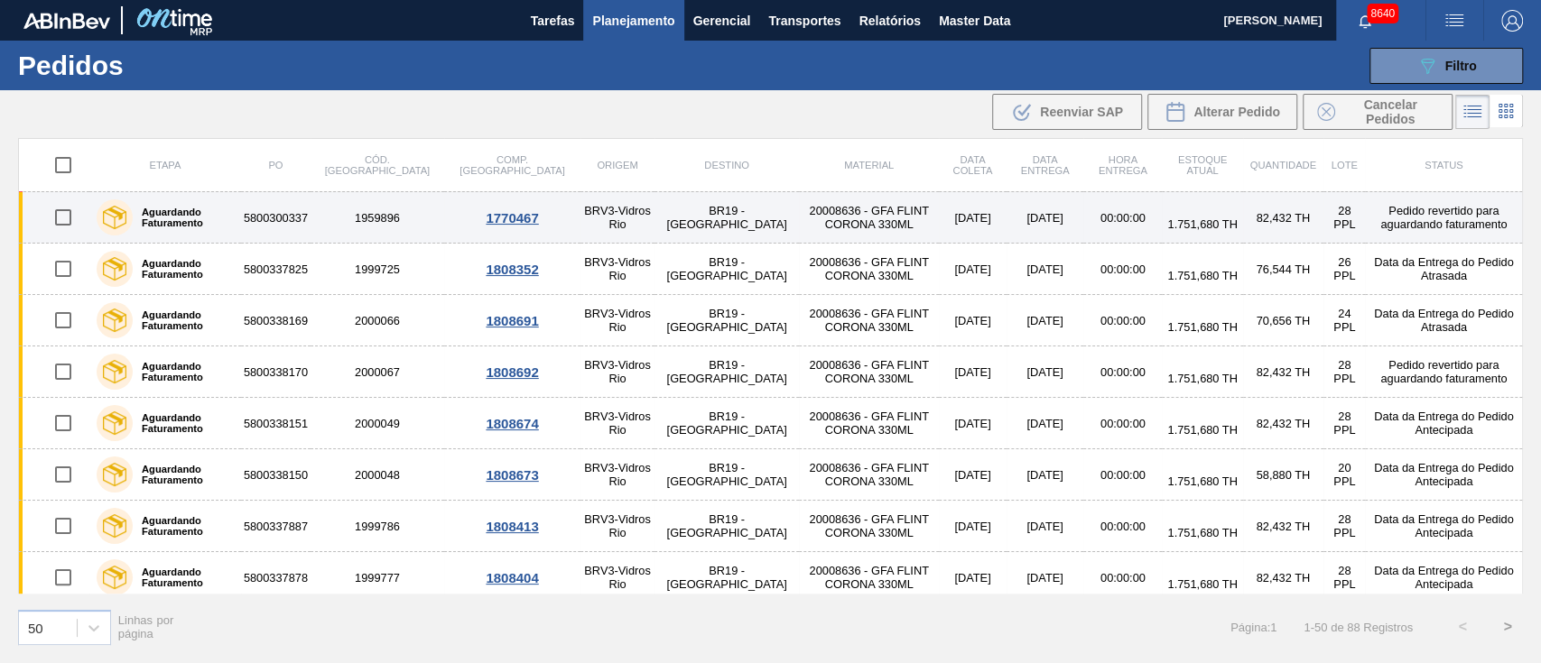
click at [68, 218] on input "checkbox" at bounding box center [63, 218] width 38 height 38
checkbox input "true"
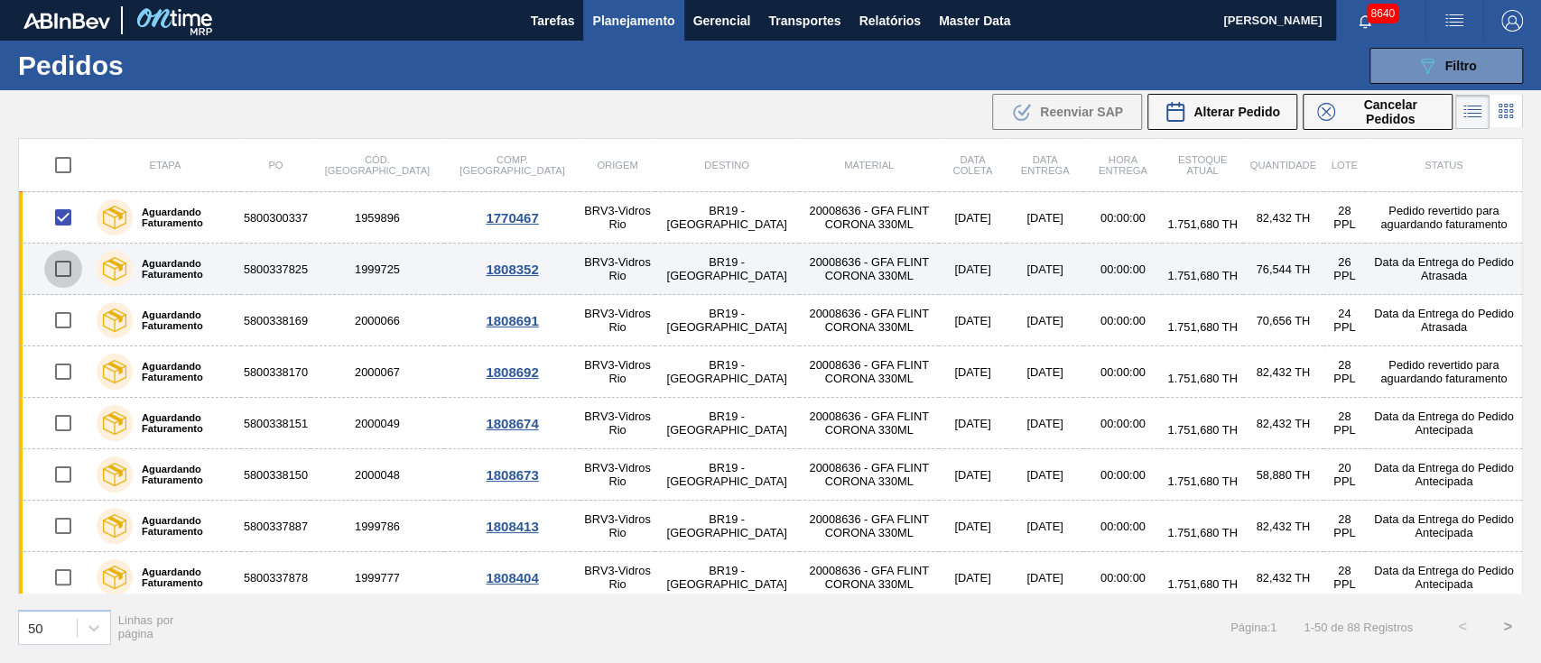
click at [62, 266] on input "checkbox" at bounding box center [63, 269] width 38 height 38
checkbox input "true"
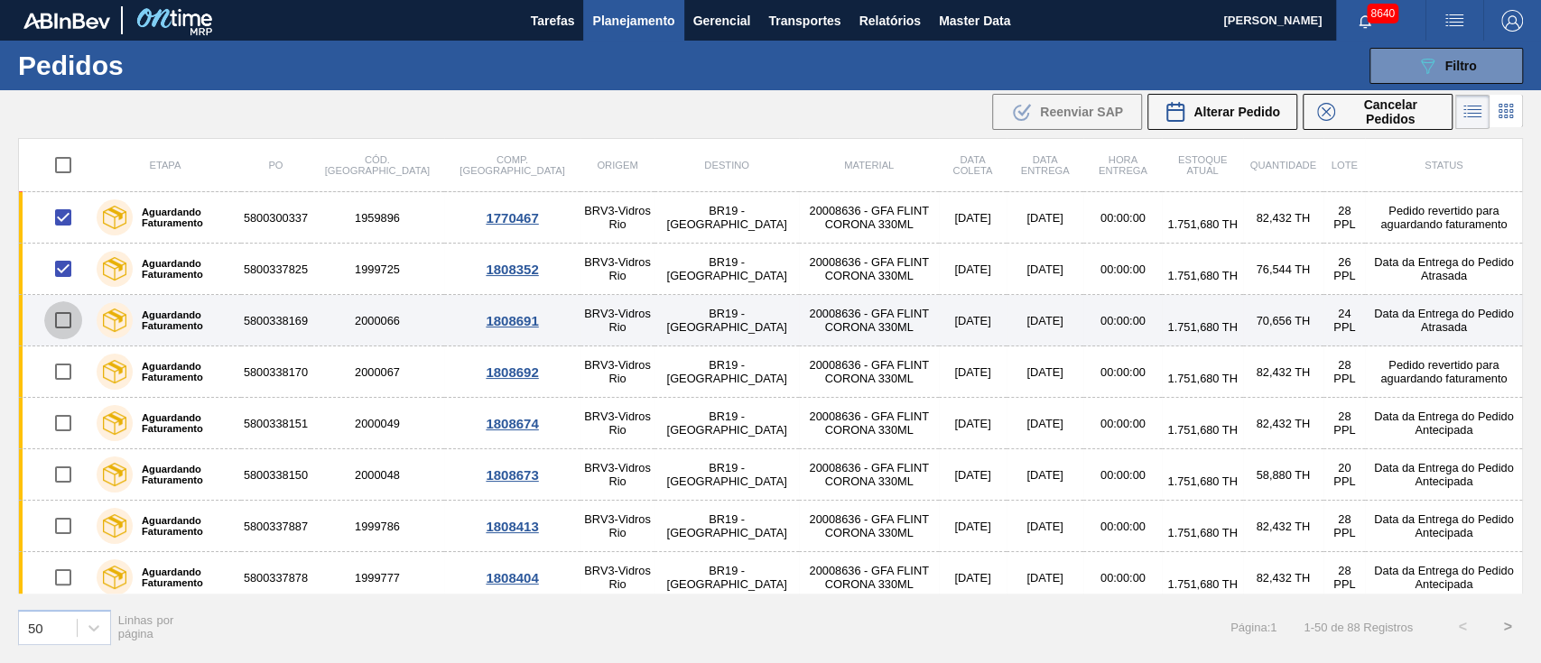
click at [65, 321] on input "checkbox" at bounding box center [63, 320] width 38 height 38
checkbox input "true"
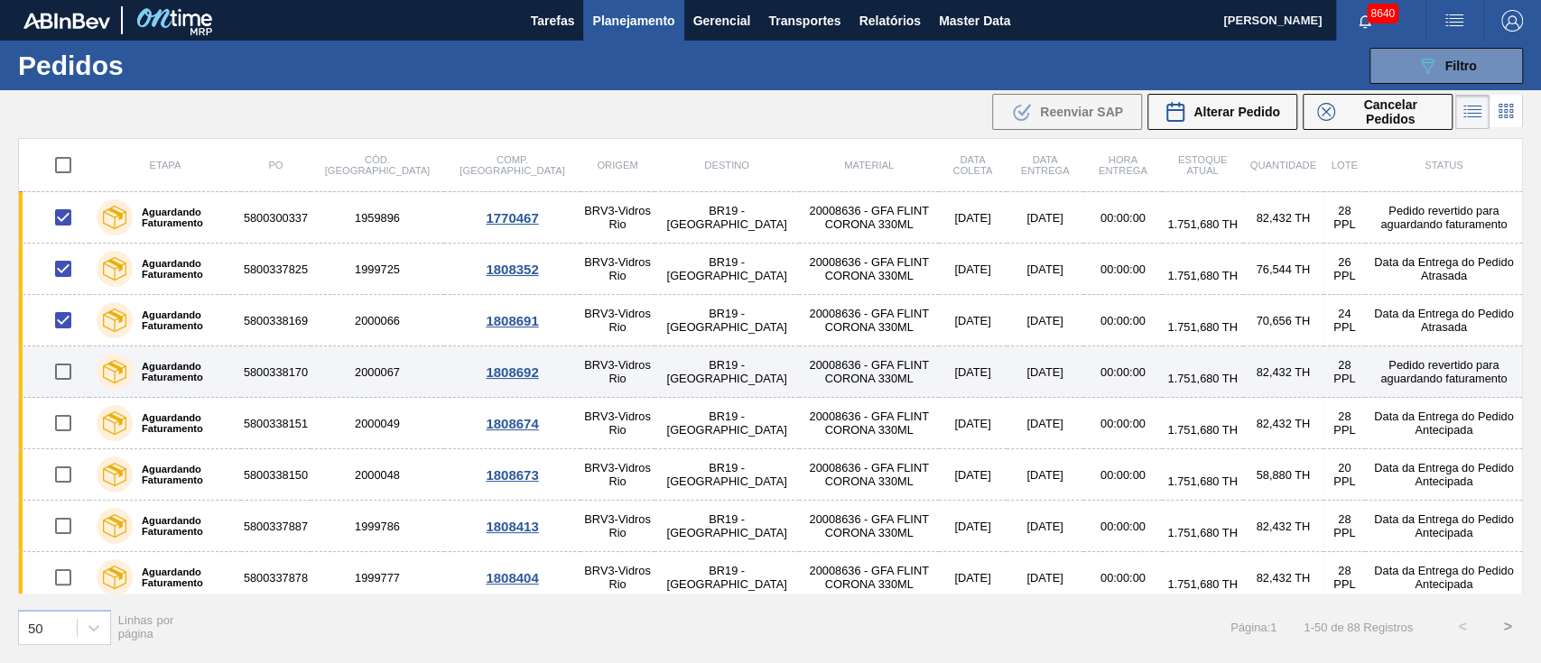
click at [65, 373] on input "checkbox" at bounding box center [63, 372] width 38 height 38
checkbox input "true"
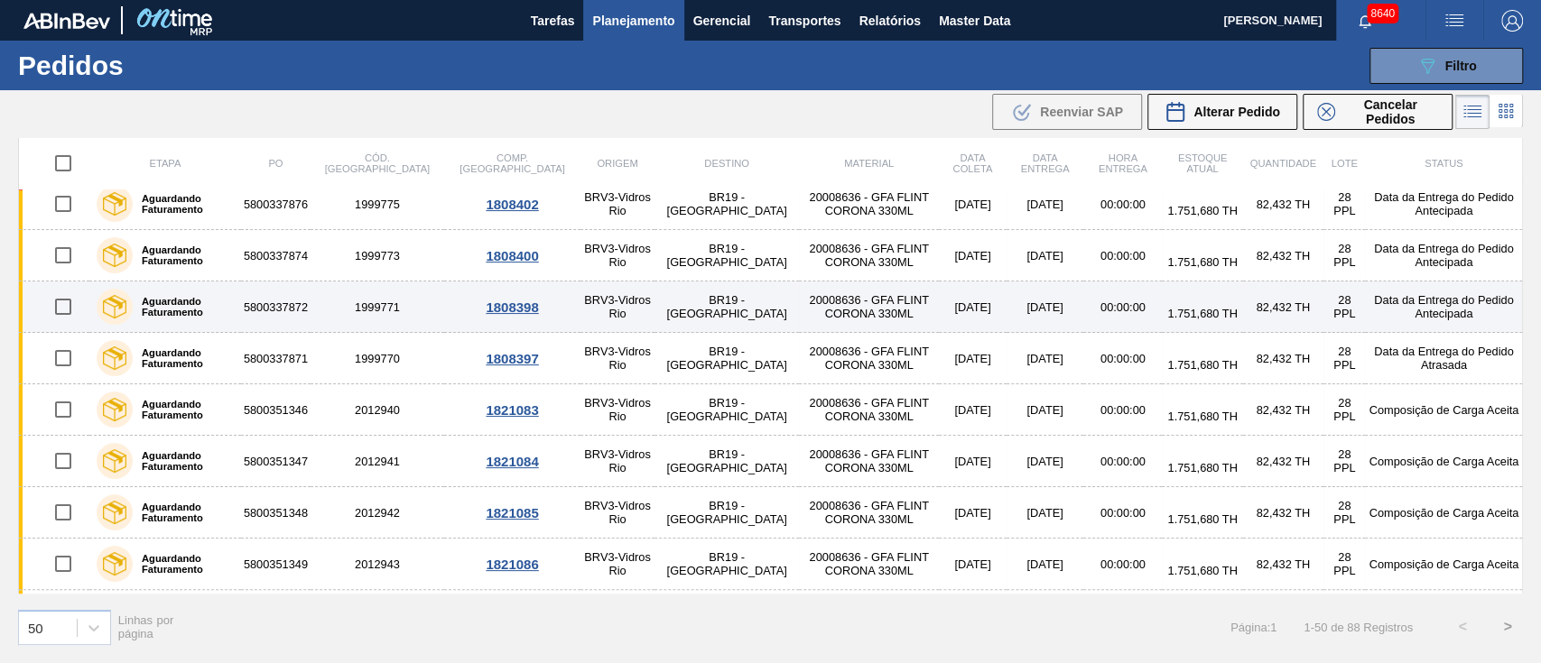
scroll to position [481, 0]
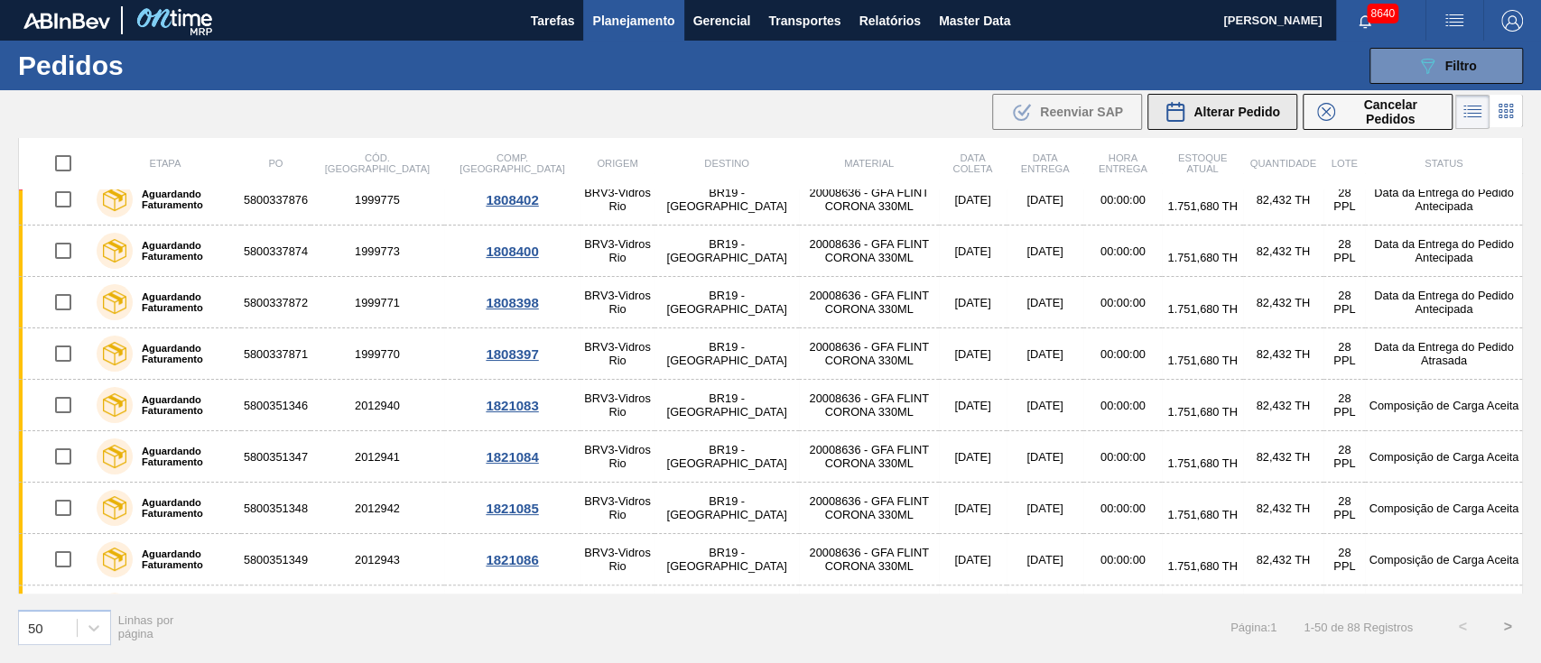
click at [1218, 105] on span "Alterar Pedido" at bounding box center [1236, 112] width 87 height 14
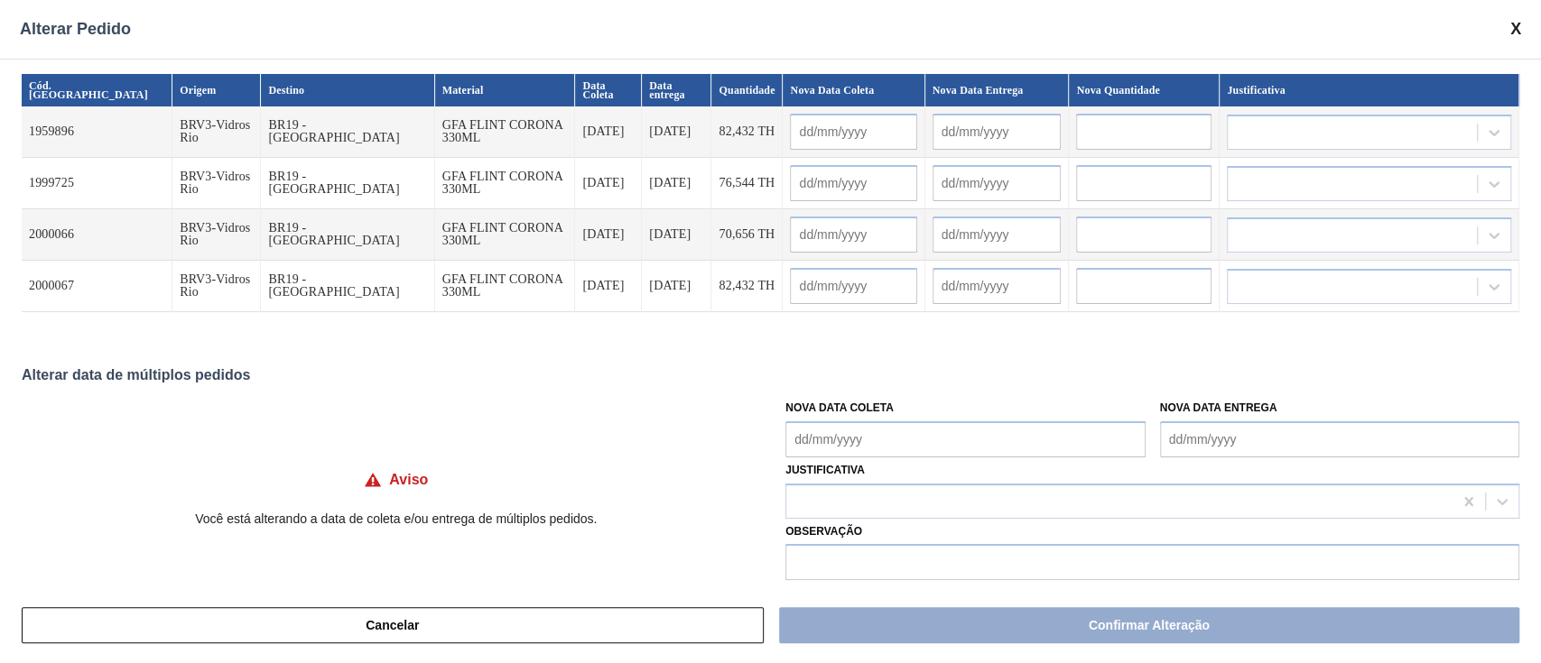
click at [882, 449] on Coleta "Nova Data Coleta" at bounding box center [964, 440] width 359 height 36
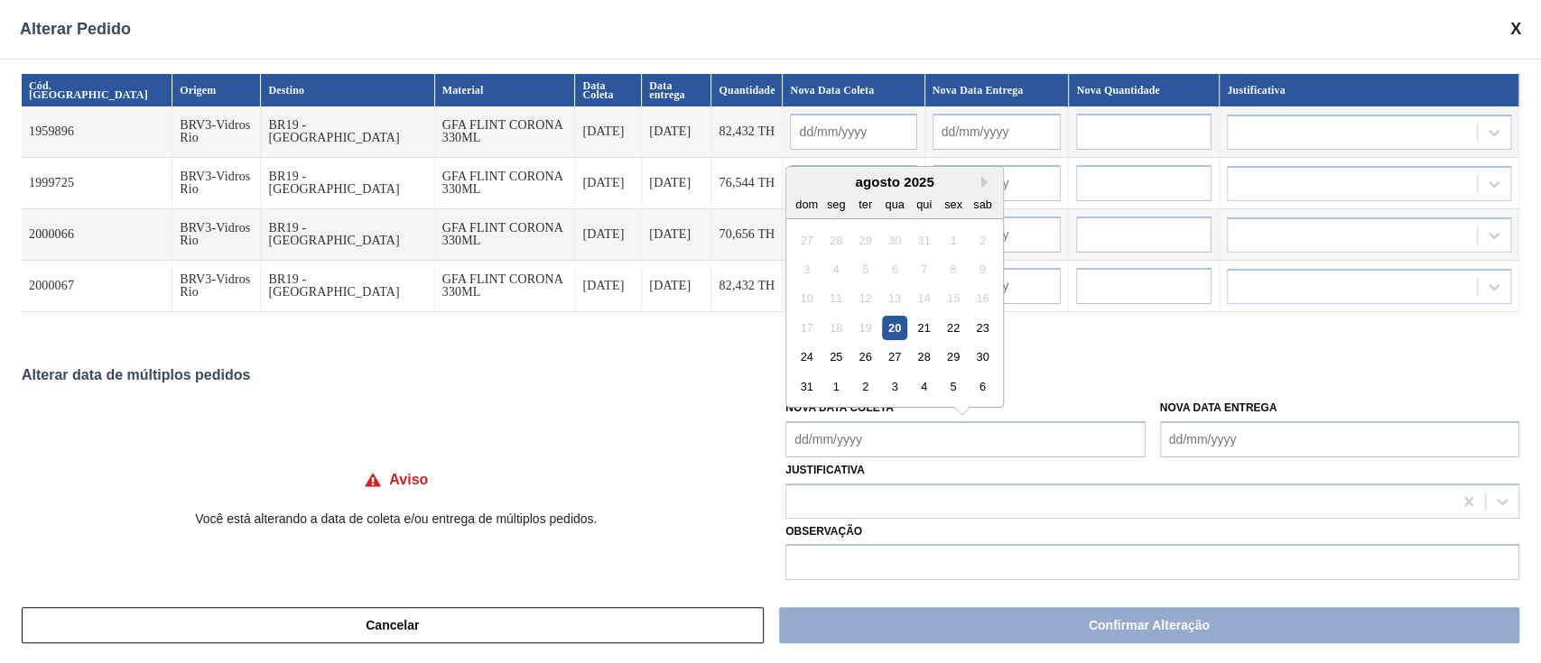
click at [893, 331] on div "20" at bounding box center [895, 328] width 24 height 24
type Coleta "[DATE]"
type input "[DATE]"
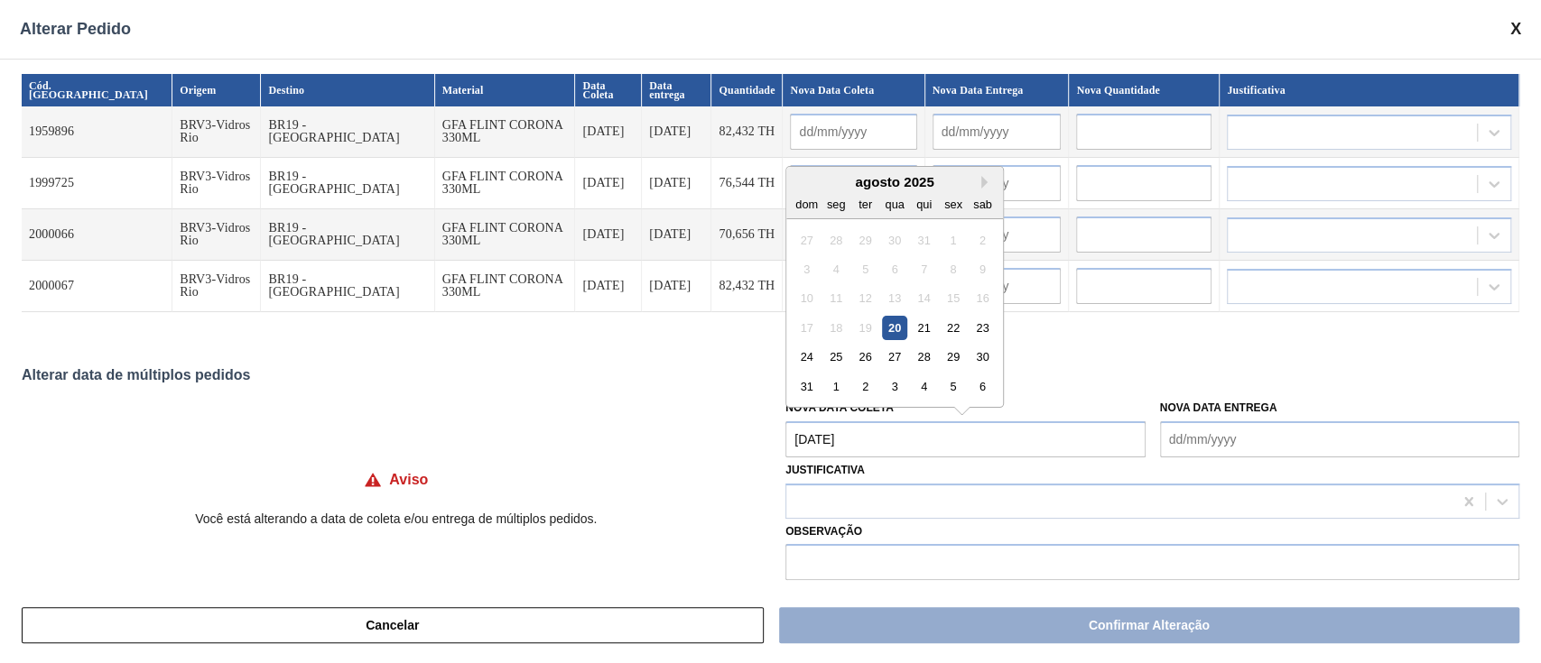
type input "[DATE]"
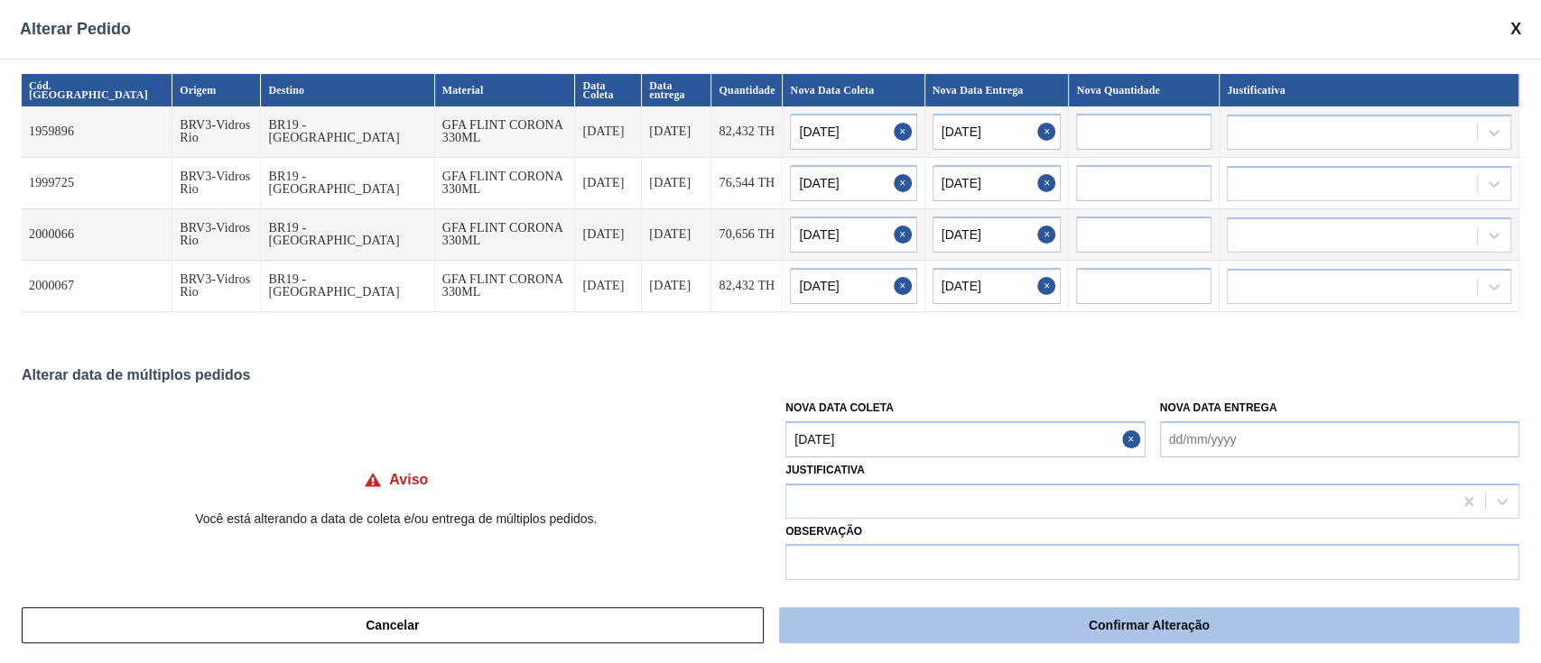
click at [1015, 615] on button "Confirmar Alteração" at bounding box center [1149, 625] width 740 height 36
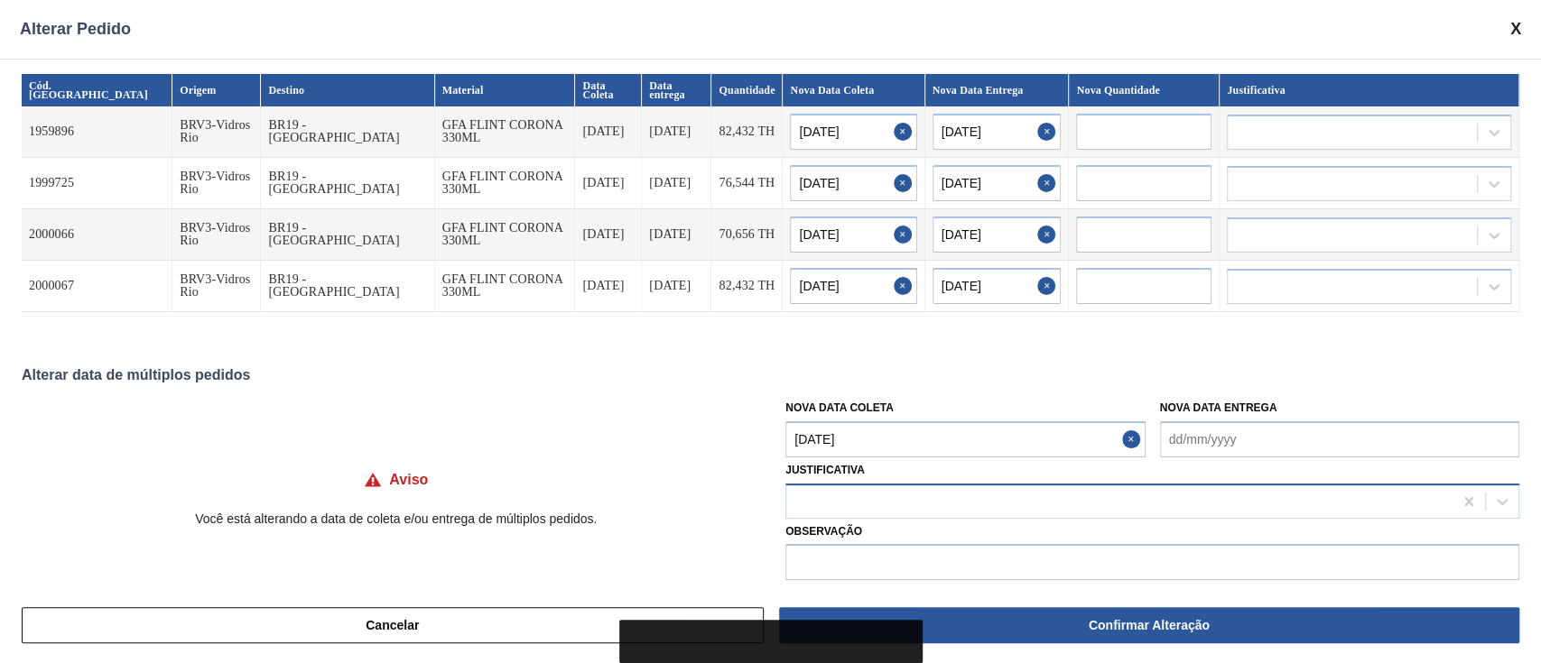
click at [876, 512] on div at bounding box center [1119, 501] width 666 height 26
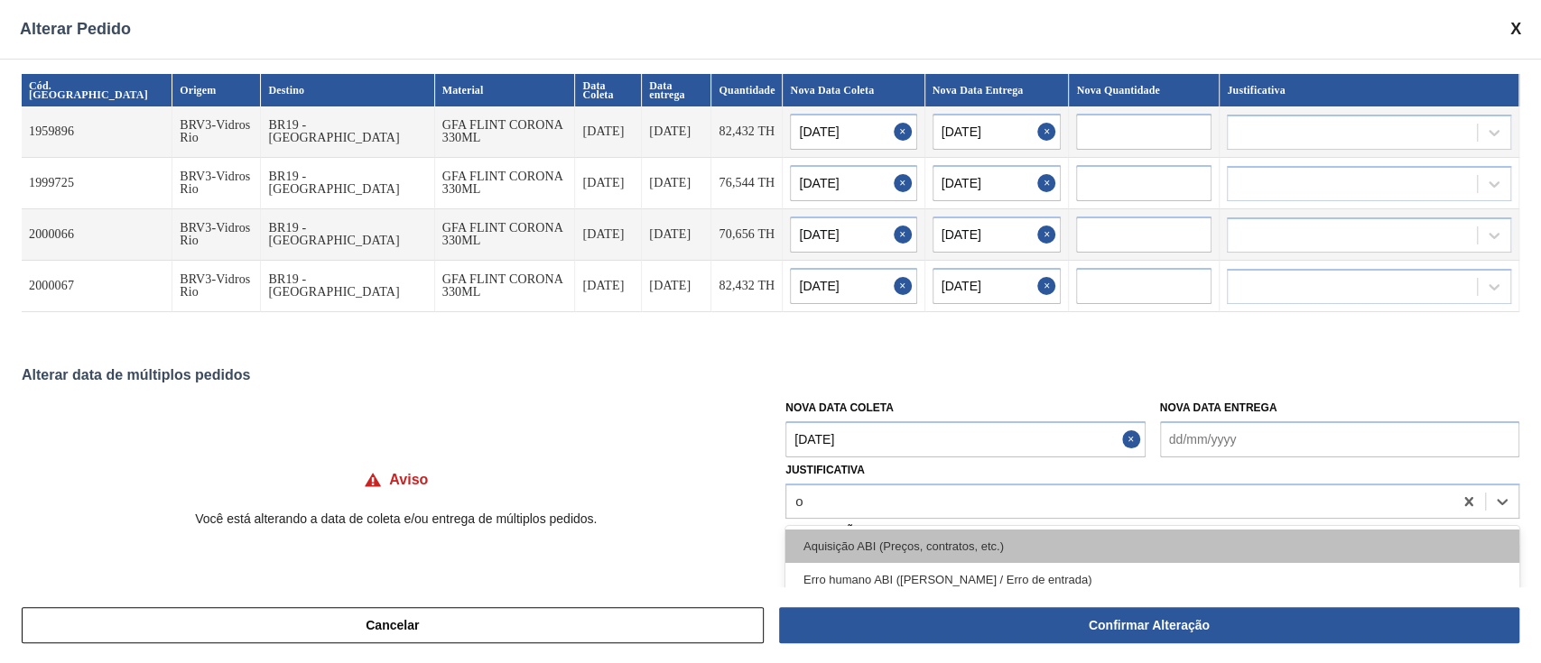
type input "ou"
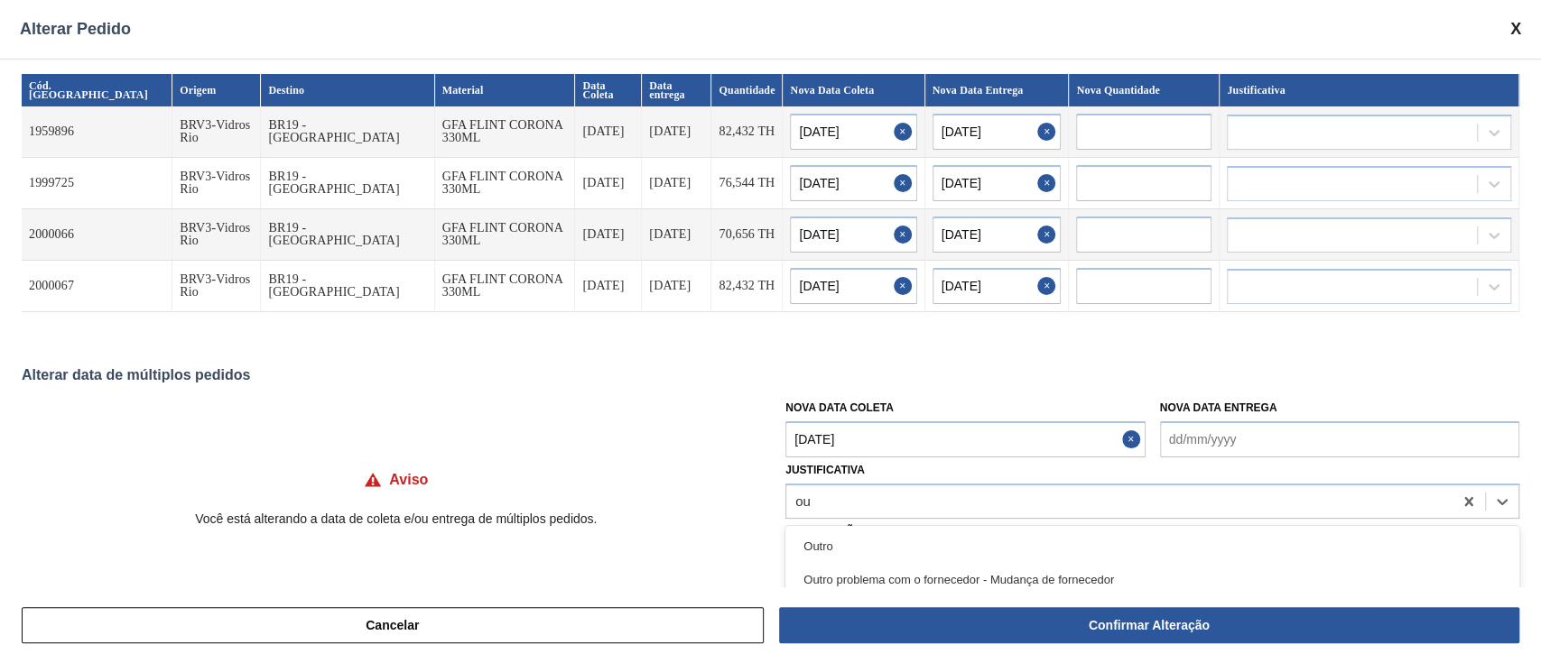
click at [829, 560] on div "Outro" at bounding box center [1152, 546] width 734 height 33
drag, startPoint x: 888, startPoint y: 616, endPoint x: 922, endPoint y: 529, distance: 93.7
click at [888, 617] on button "Confirmar Alteração" at bounding box center [1149, 625] width 740 height 36
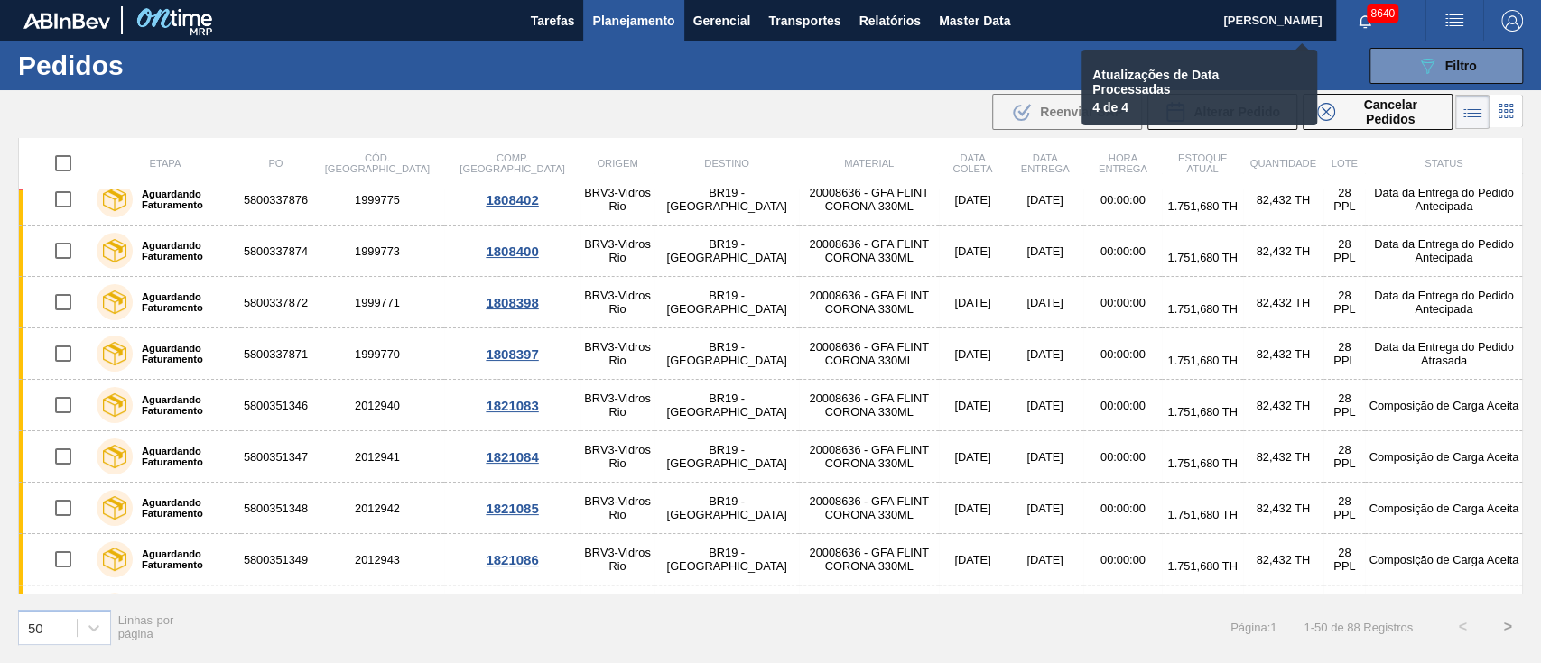
checkbox input "false"
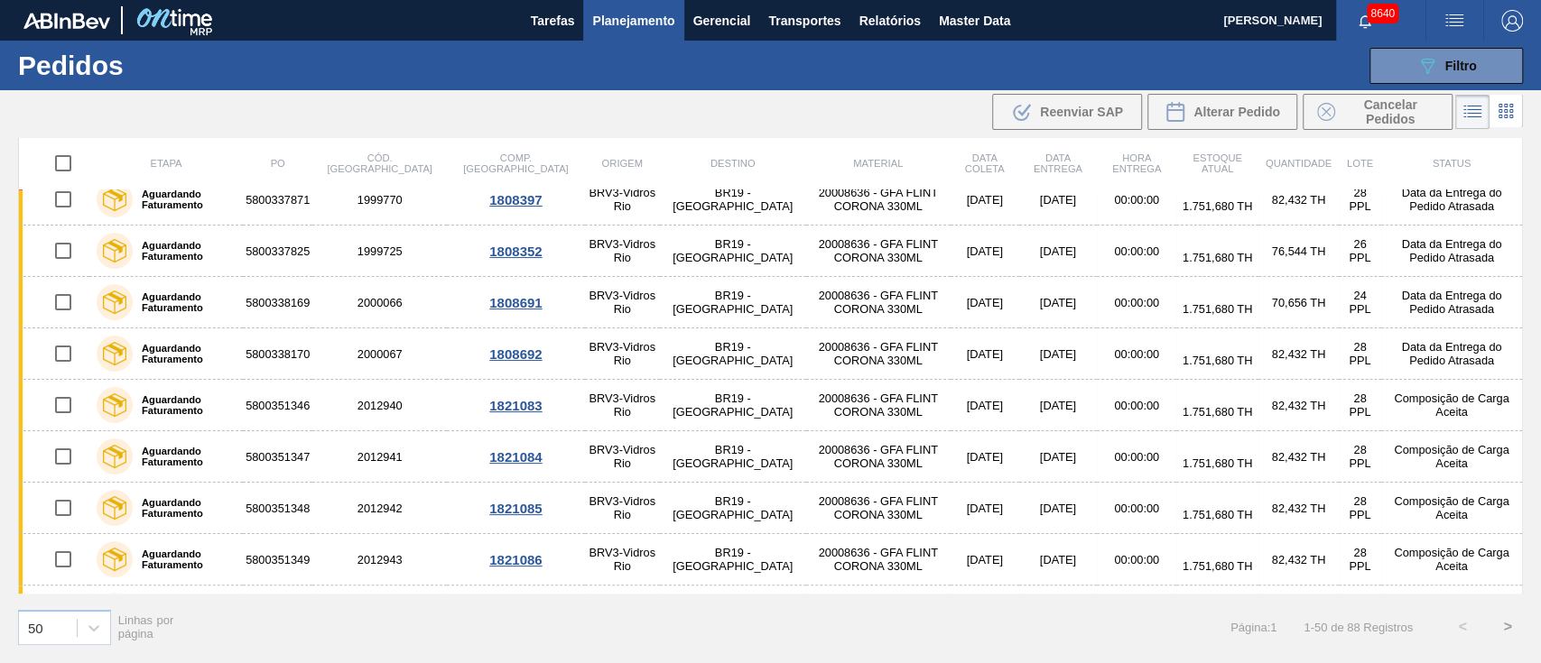
scroll to position [327, 0]
click at [1459, 66] on span "Filtro" at bounding box center [1461, 66] width 32 height 14
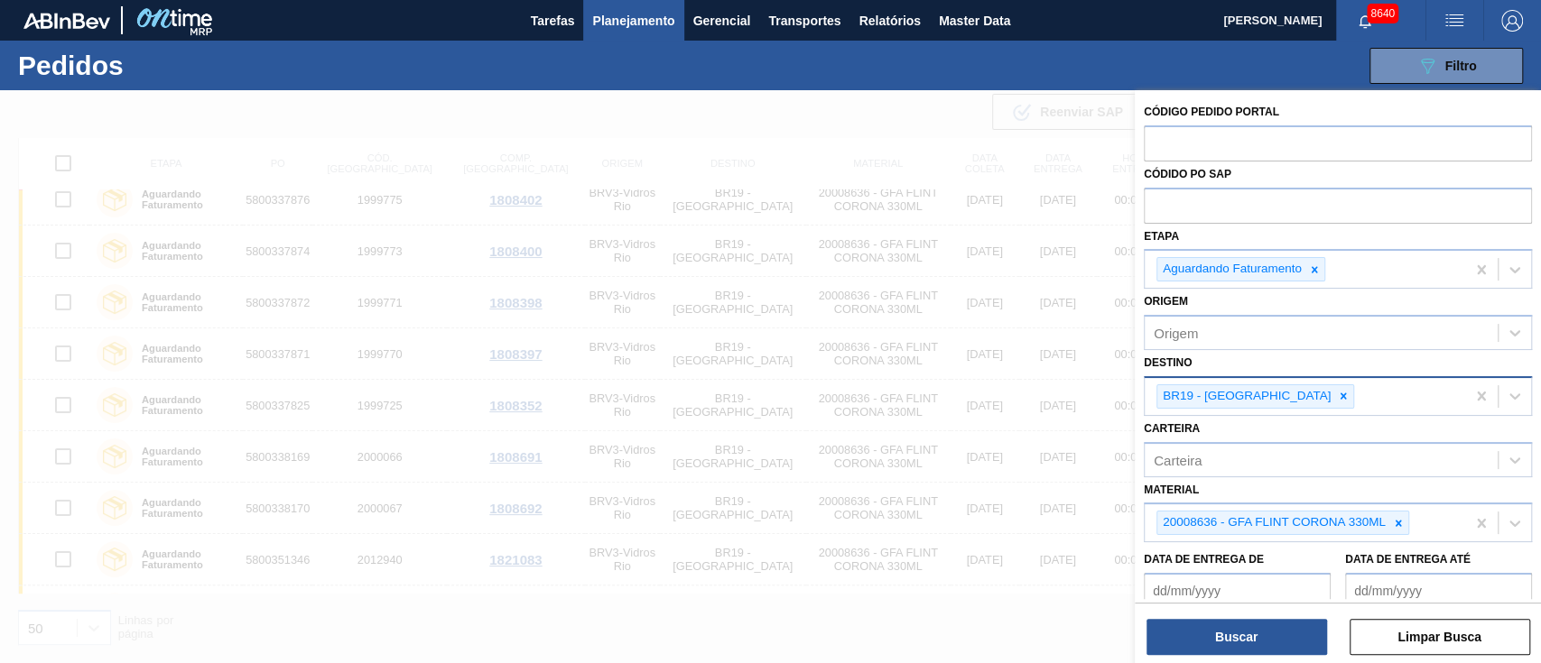
click at [822, 73] on div "089F7B8B-B2A5-4AFE-B5C0-19BA573D28AC Filtro Código Pedido Portal Códido PO SAP …" at bounding box center [907, 66] width 1249 height 54
click at [771, 36] on button "Transportes" at bounding box center [804, 20] width 90 height 41
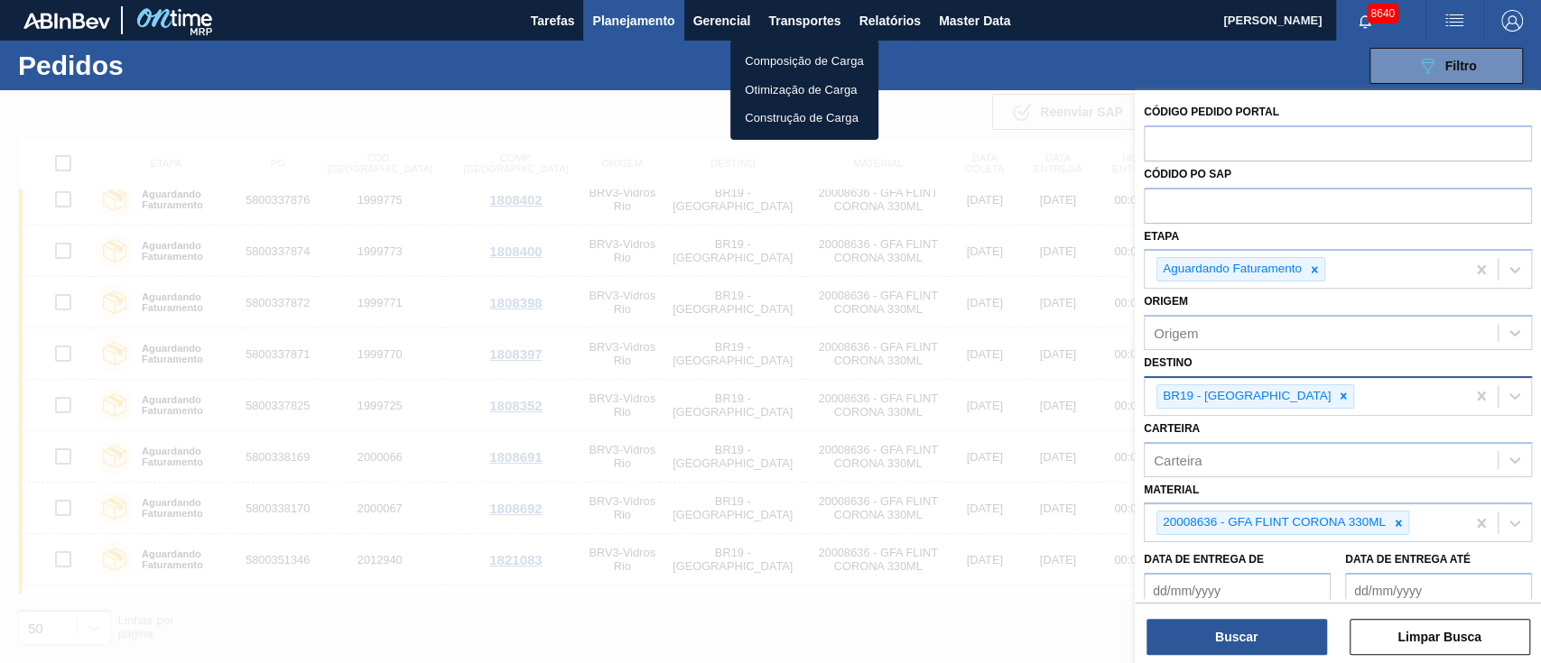
click at [486, 34] on div at bounding box center [770, 331] width 1541 height 663
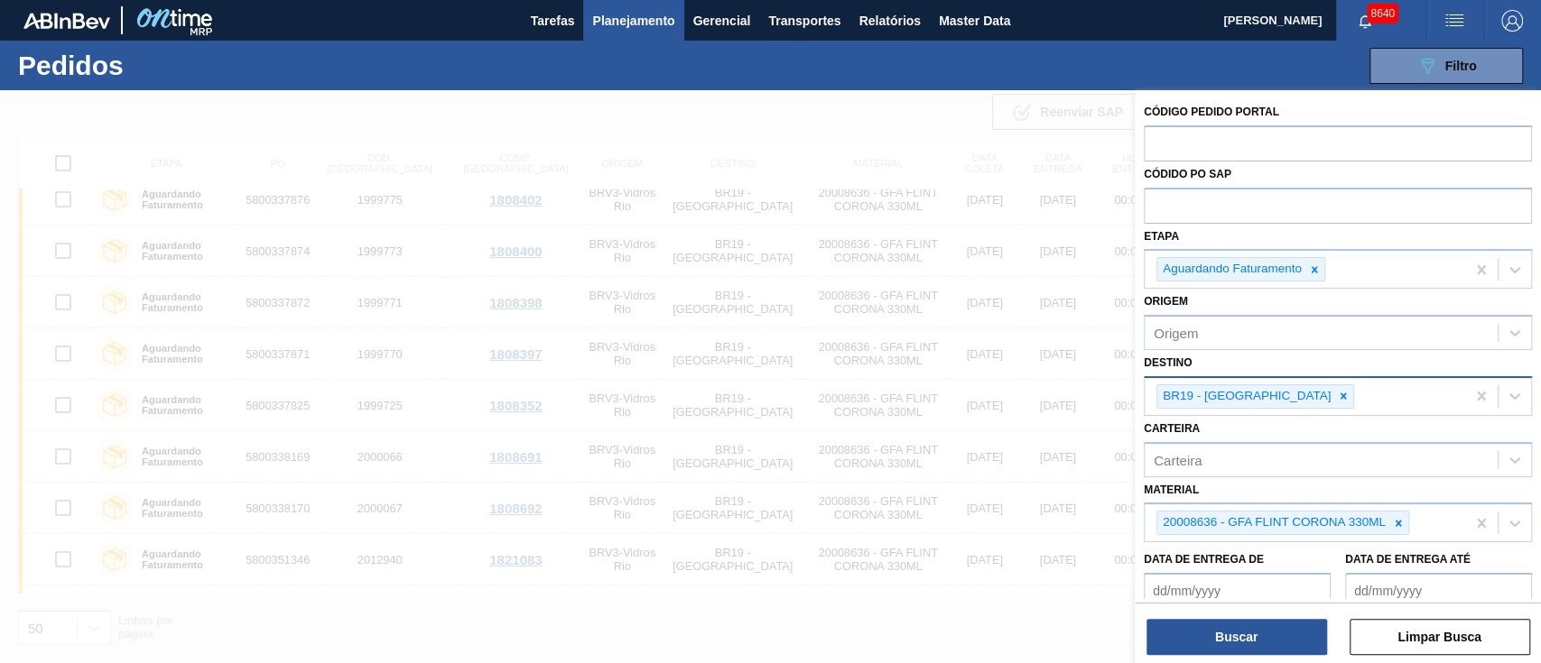
click at [472, 11] on div "Tarefas Planejamento Gerencial Transportes Relatórios Master Data" at bounding box center [770, 20] width 1541 height 41
click at [809, 77] on div "089F7B8B-B2A5-4AFE-B5C0-19BA573D28AC Filtro Código Pedido Portal Códido PO SAP …" at bounding box center [907, 66] width 1249 height 54
click at [1395, 524] on icon at bounding box center [1398, 523] width 13 height 13
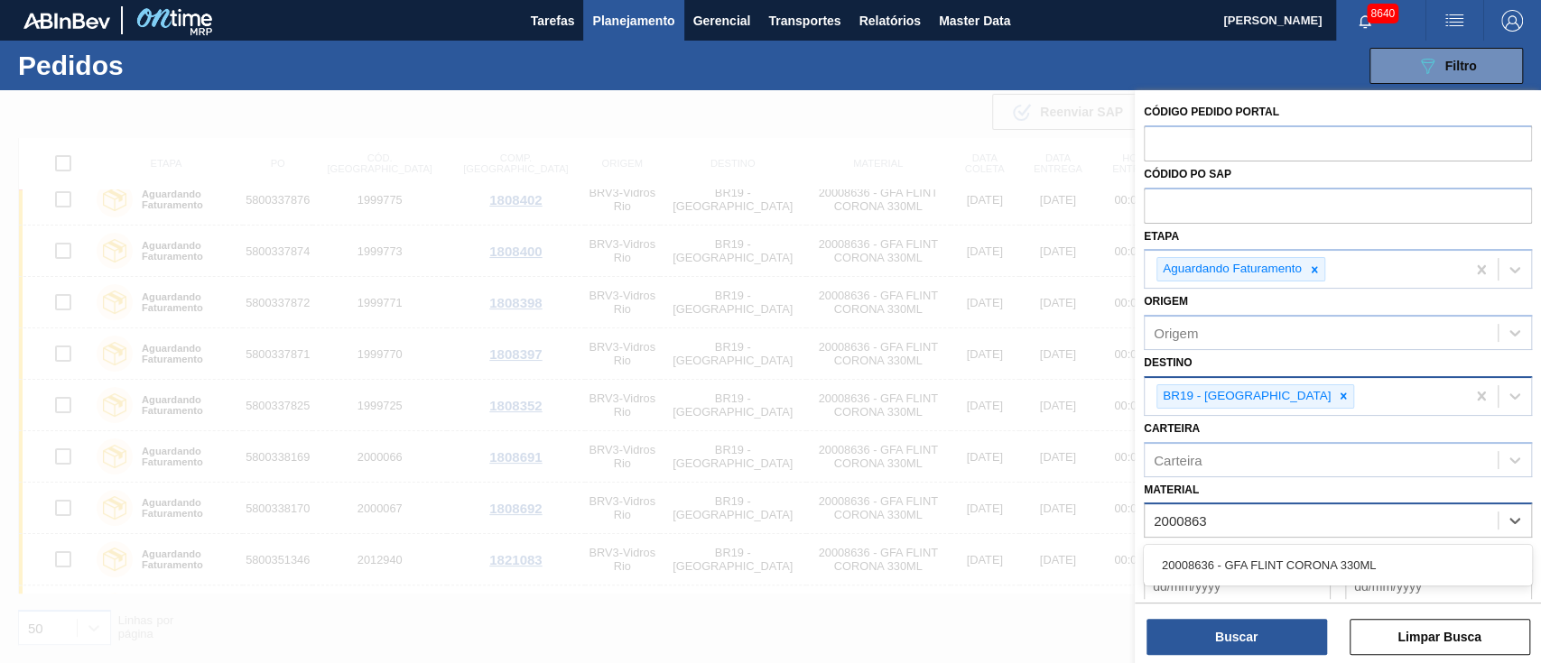
type input "20008636"
click at [1265, 579] on div "20008636 - GFA FLINT CORONA 330ML" at bounding box center [1338, 565] width 388 height 33
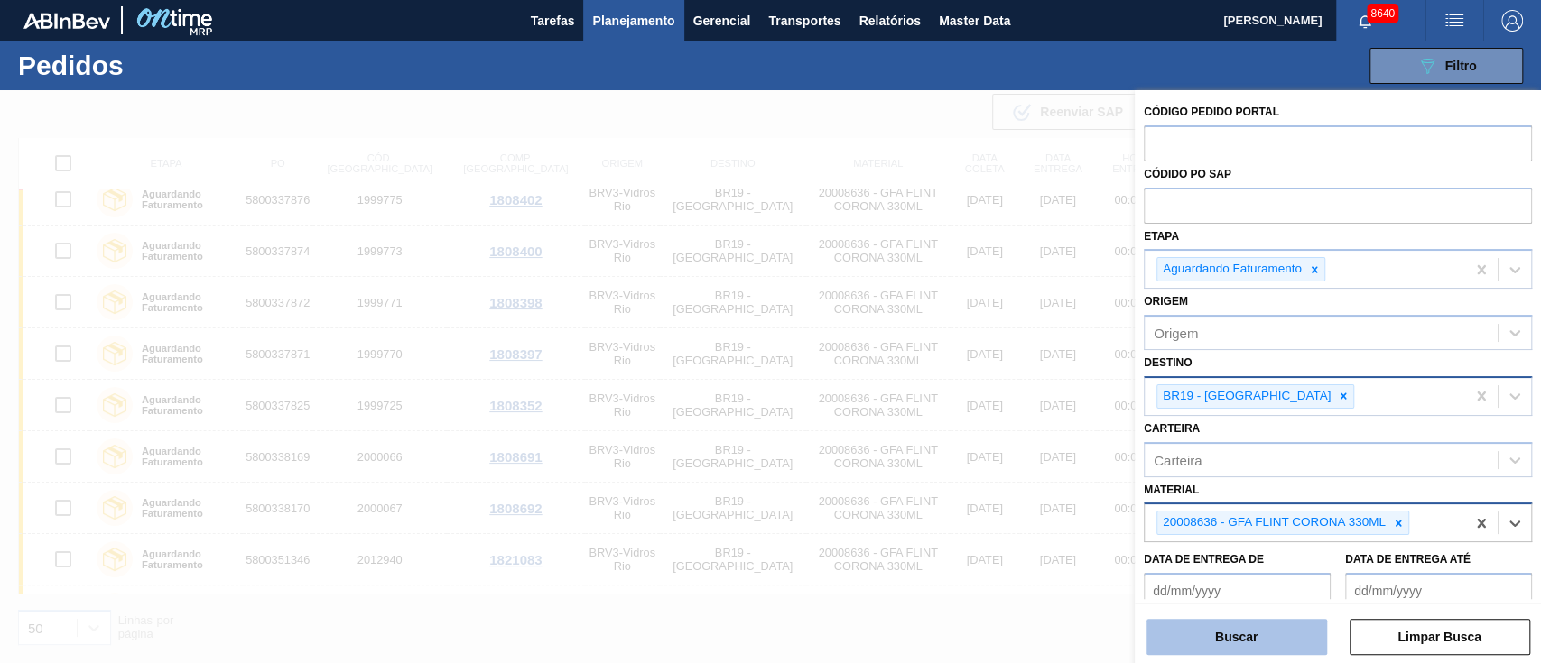
click at [1242, 635] on button "Buscar" at bounding box center [1236, 637] width 181 height 36
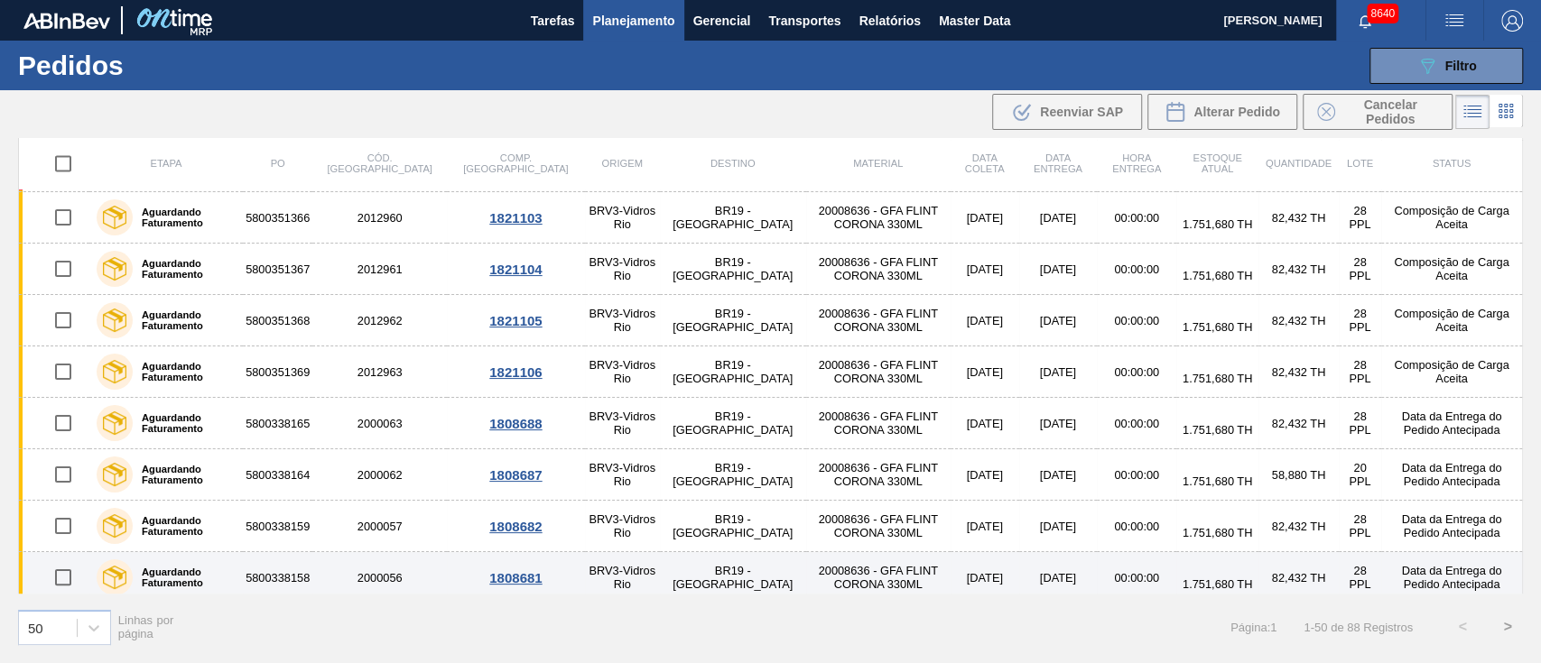
scroll to position [2165, 0]
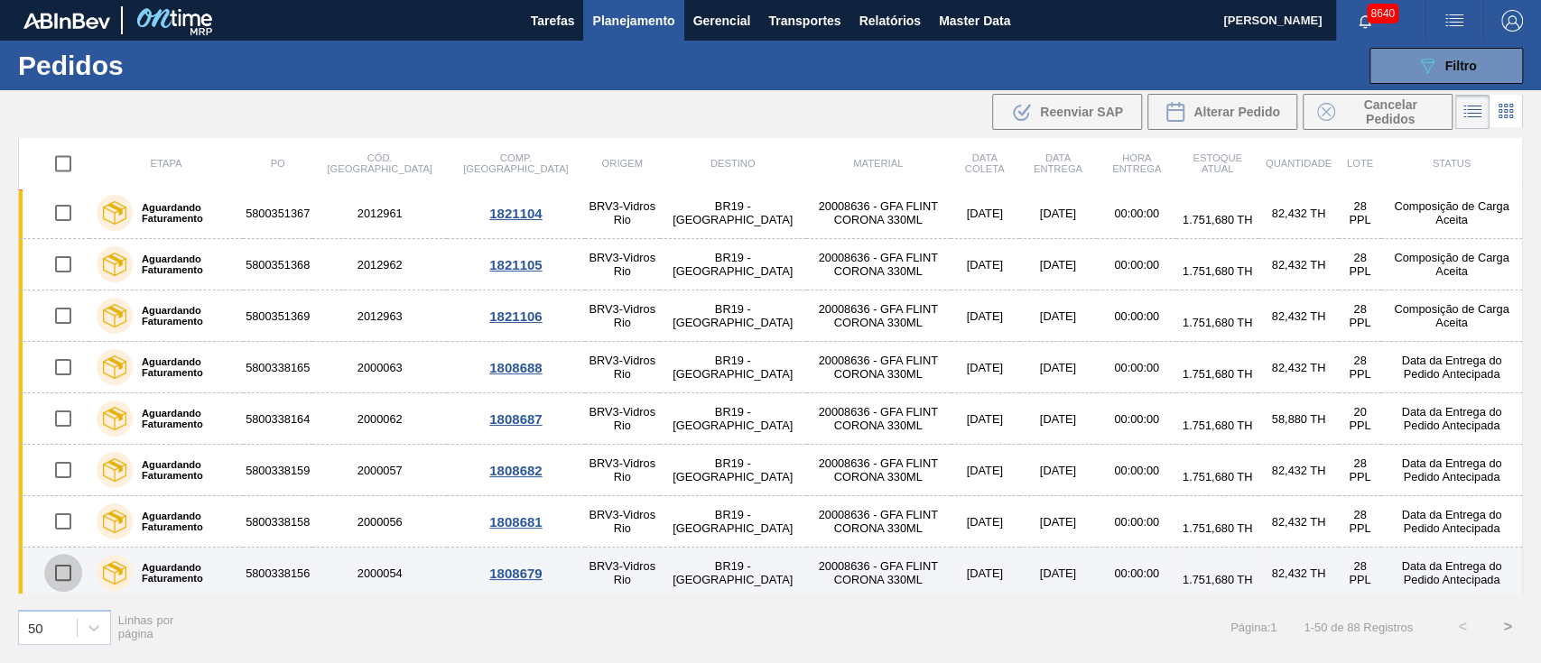
click at [62, 570] on input "checkbox" at bounding box center [63, 573] width 38 height 38
click at [70, 564] on input "checkbox" at bounding box center [63, 573] width 38 height 38
checkbox input "false"
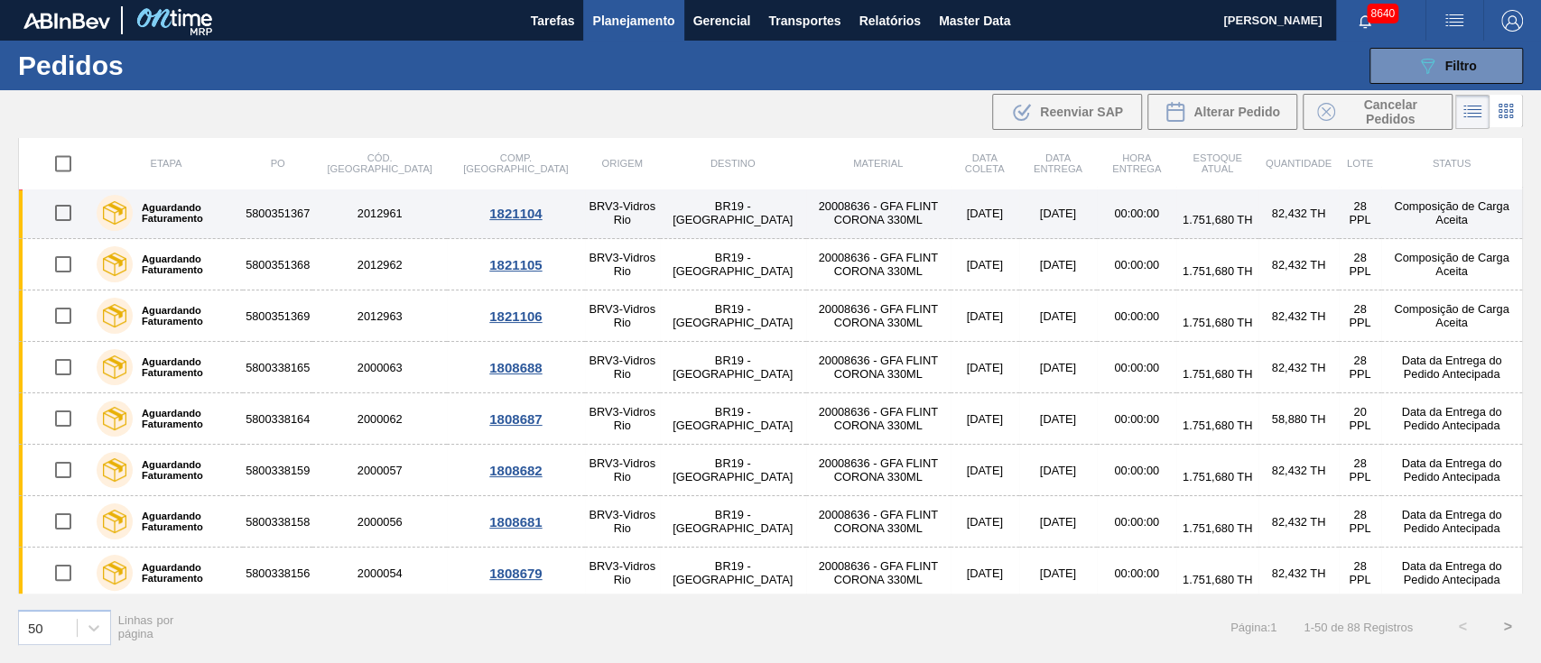
click at [66, 208] on input "checkbox" at bounding box center [63, 213] width 38 height 38
checkbox input "true"
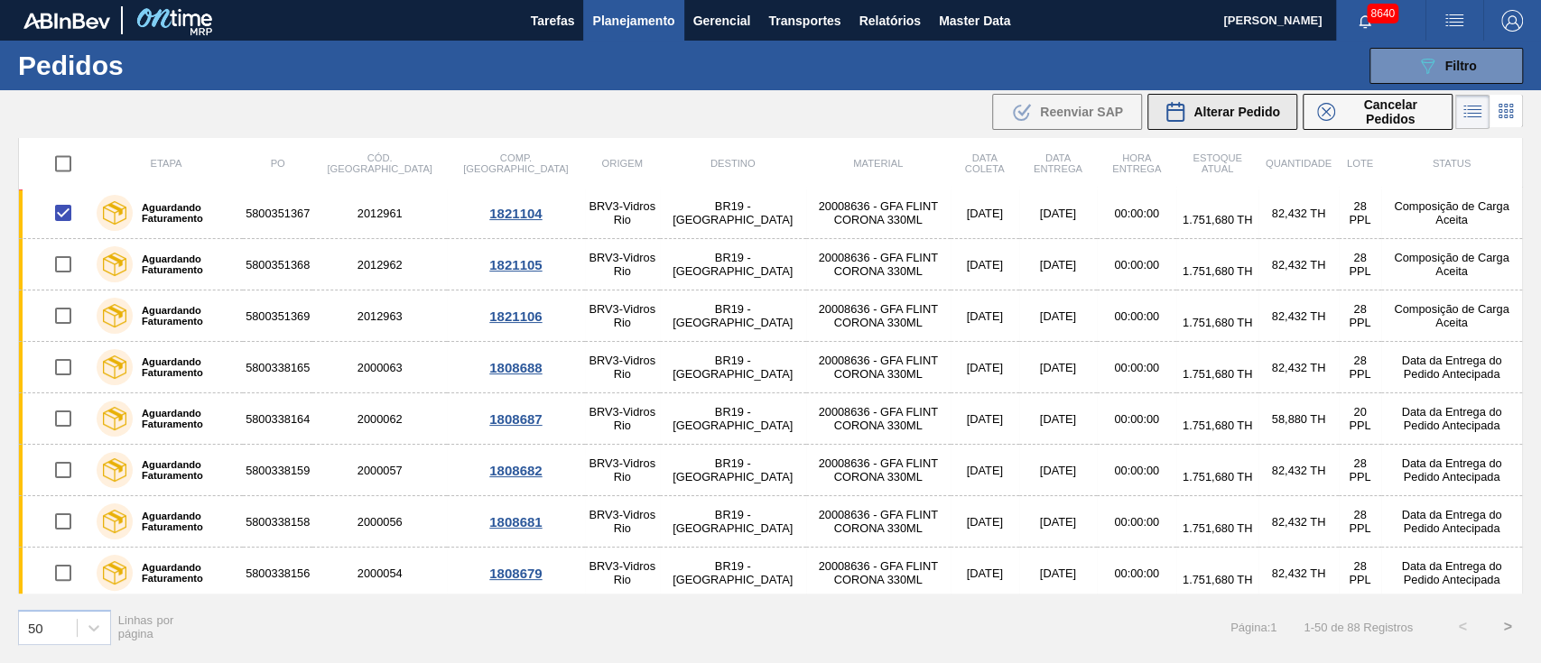
click at [1199, 112] on span "Alterar Pedido" at bounding box center [1236, 112] width 87 height 14
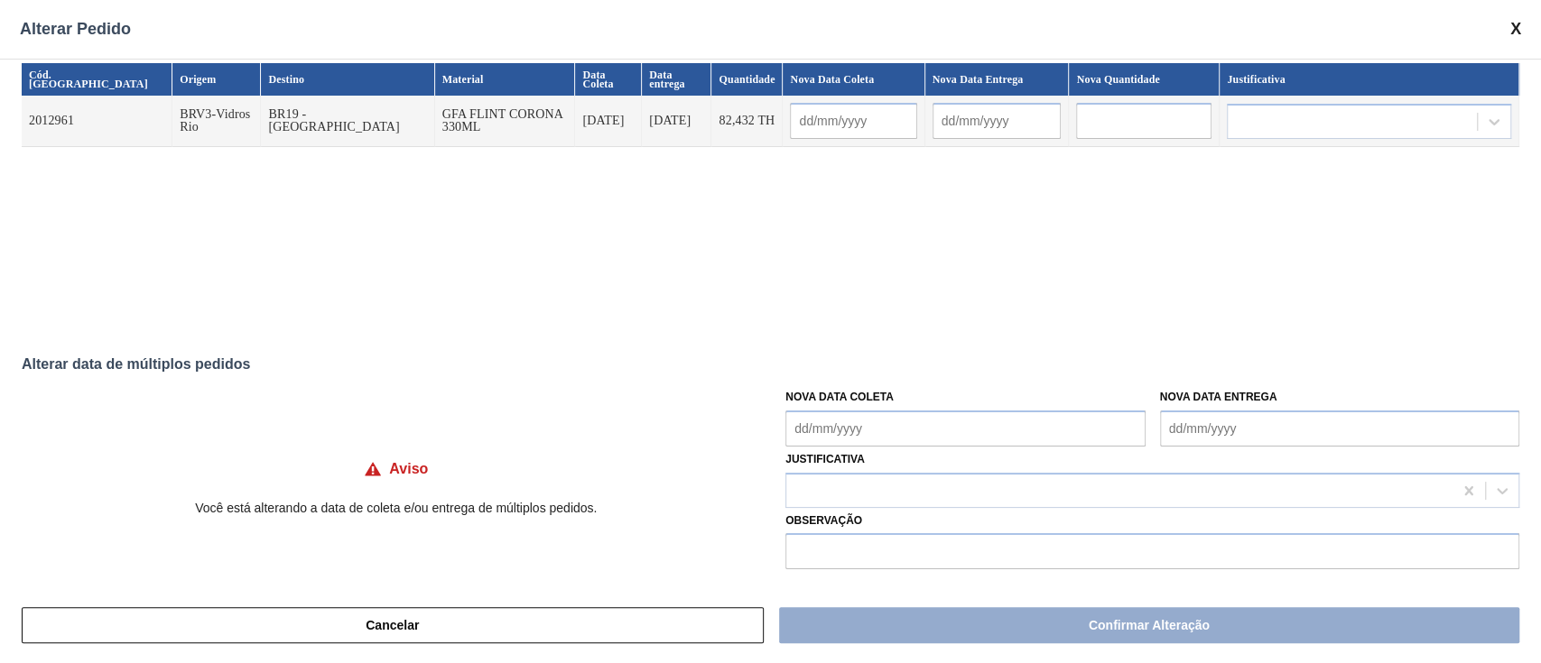
scroll to position [14, 0]
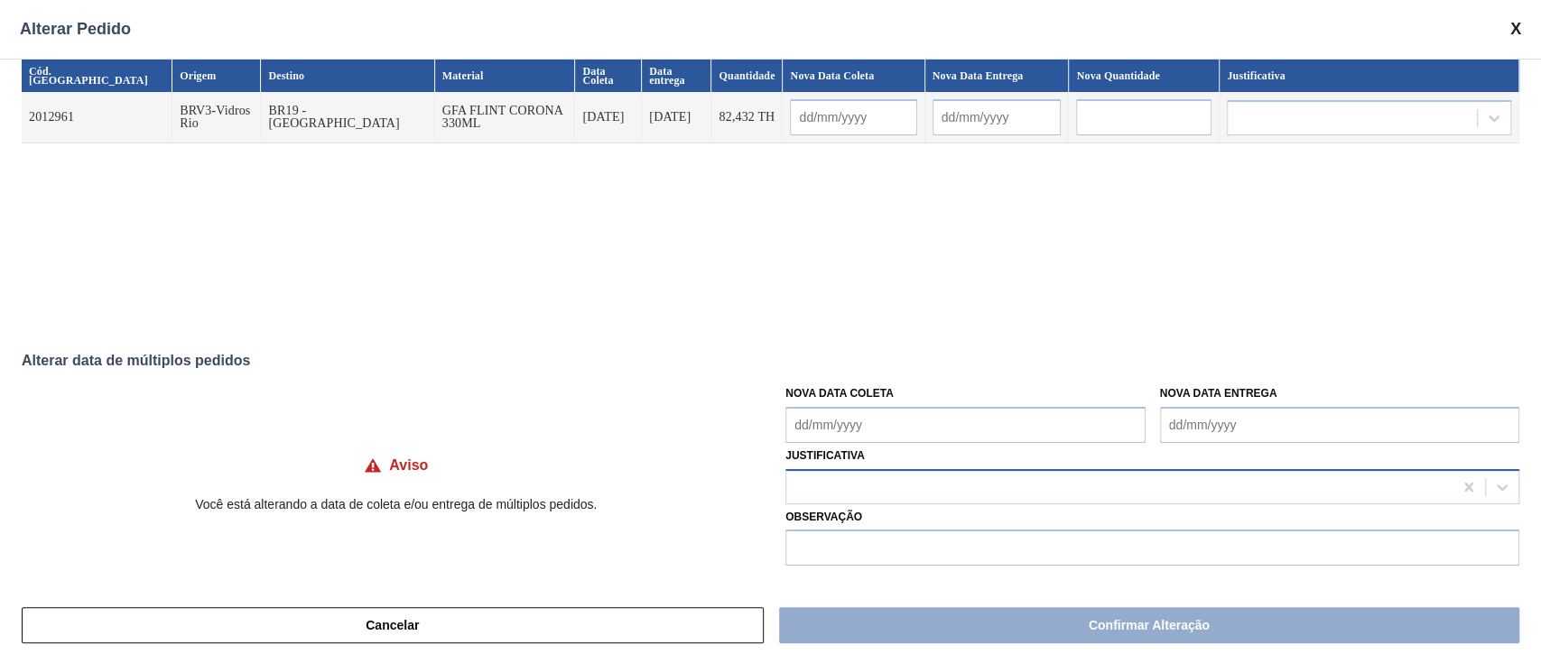
click at [839, 488] on div at bounding box center [1119, 487] width 666 height 26
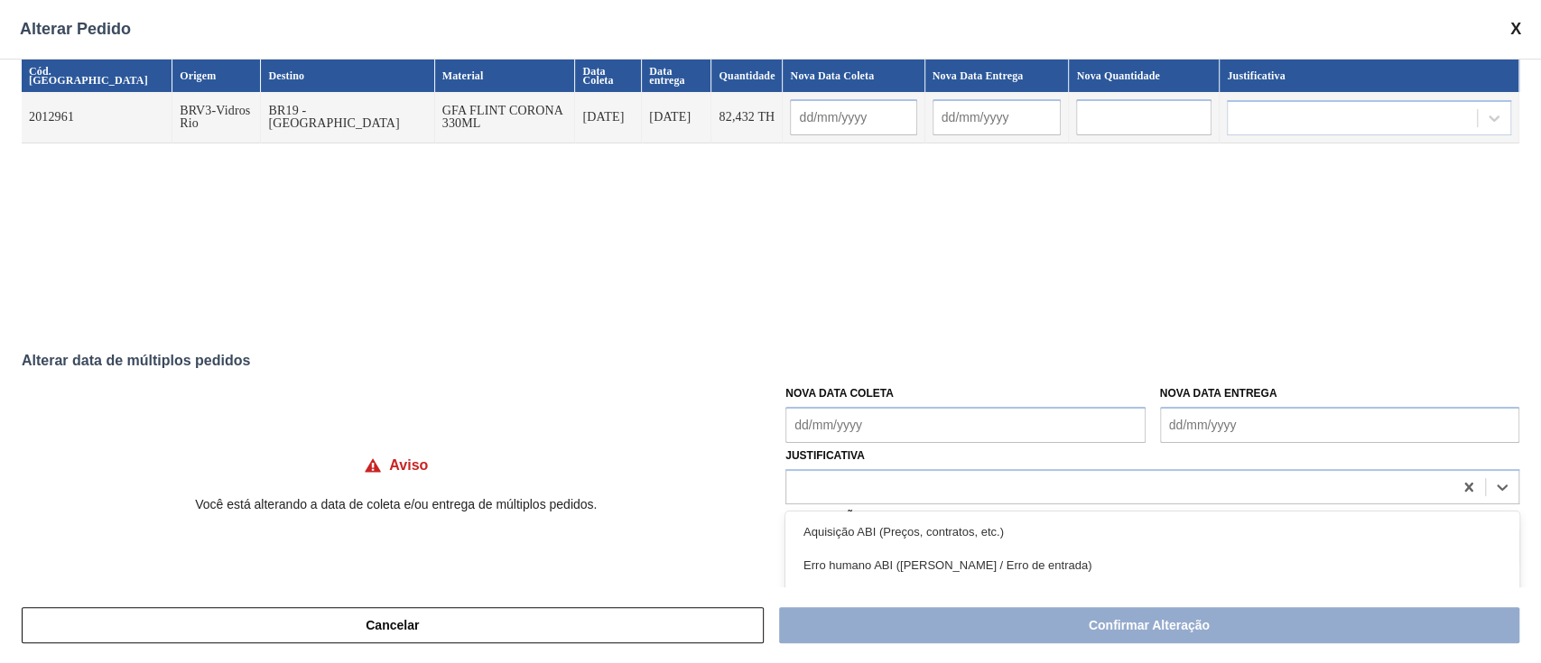
click at [837, 230] on div "Cód. Pedido Origem Destino Material Data Coleta Data entrega Quantidade Nova Da…" at bounding box center [770, 192] width 1497 height 264
click at [857, 487] on div at bounding box center [1119, 487] width 666 height 26
type input "O"
click at [435, 279] on div "Cód. Pedido Origem Destino Material Data Coleta Data entrega Quantidade Nova Da…" at bounding box center [770, 192] width 1497 height 264
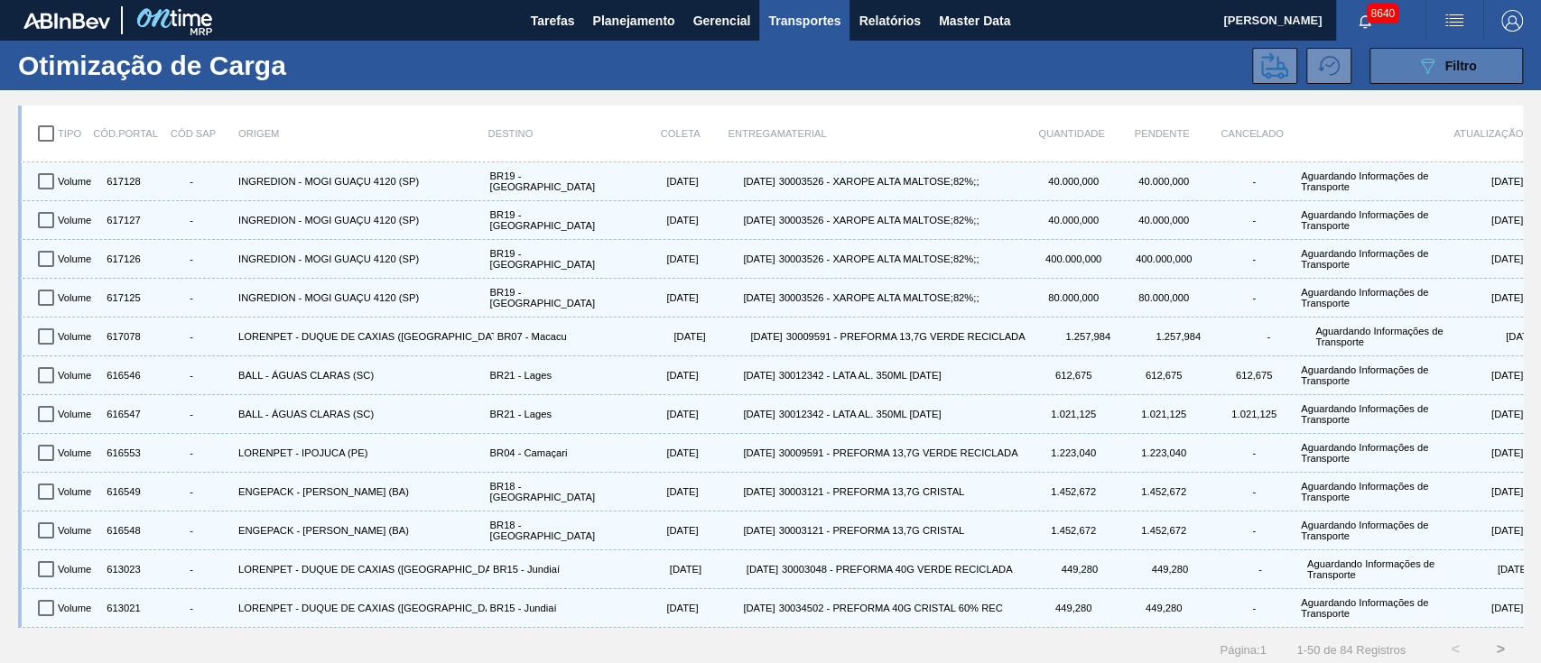
click at [1431, 58] on icon "089F7B8B-B2A5-4AFE-B5C0-19BA573D28AC" at bounding box center [1427, 66] width 22 height 22
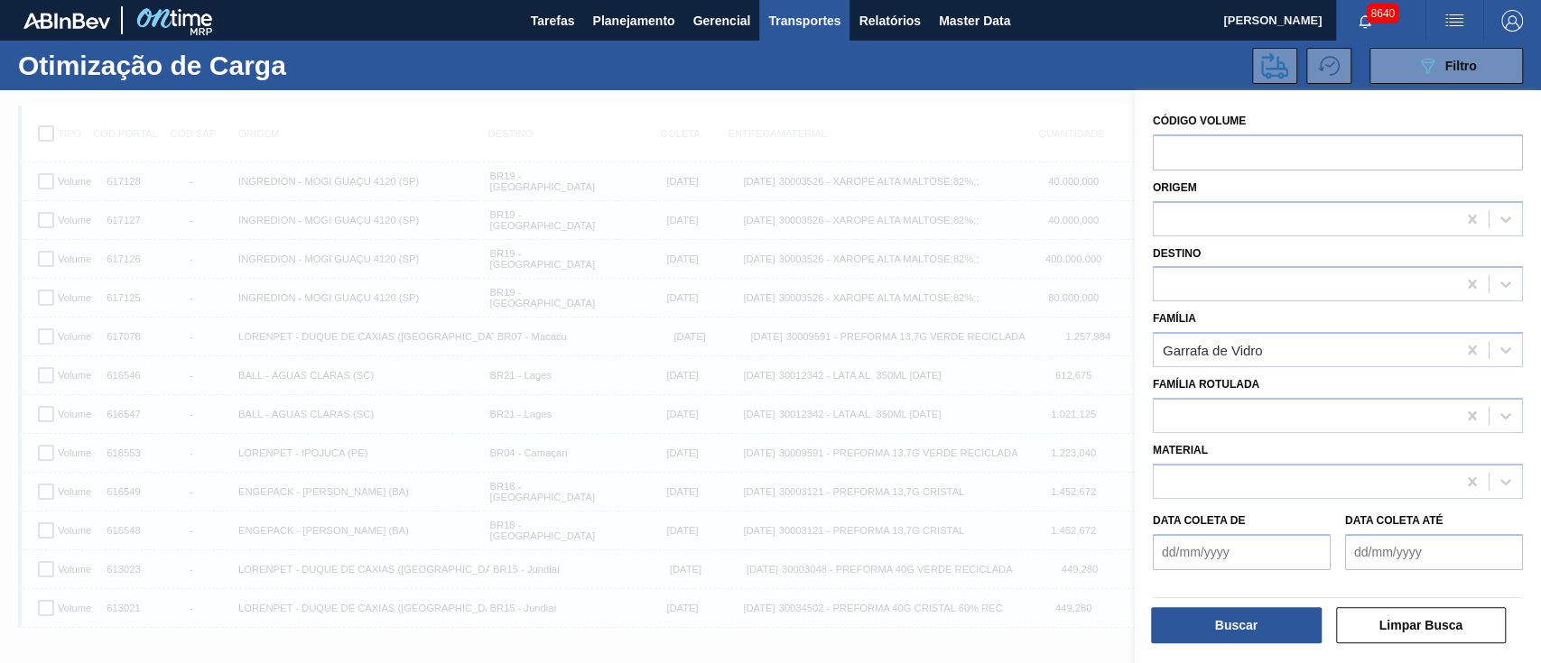
click at [1189, 461] on div "Material" at bounding box center [1338, 468] width 370 height 61
click at [1189, 475] on div at bounding box center [1305, 481] width 302 height 26
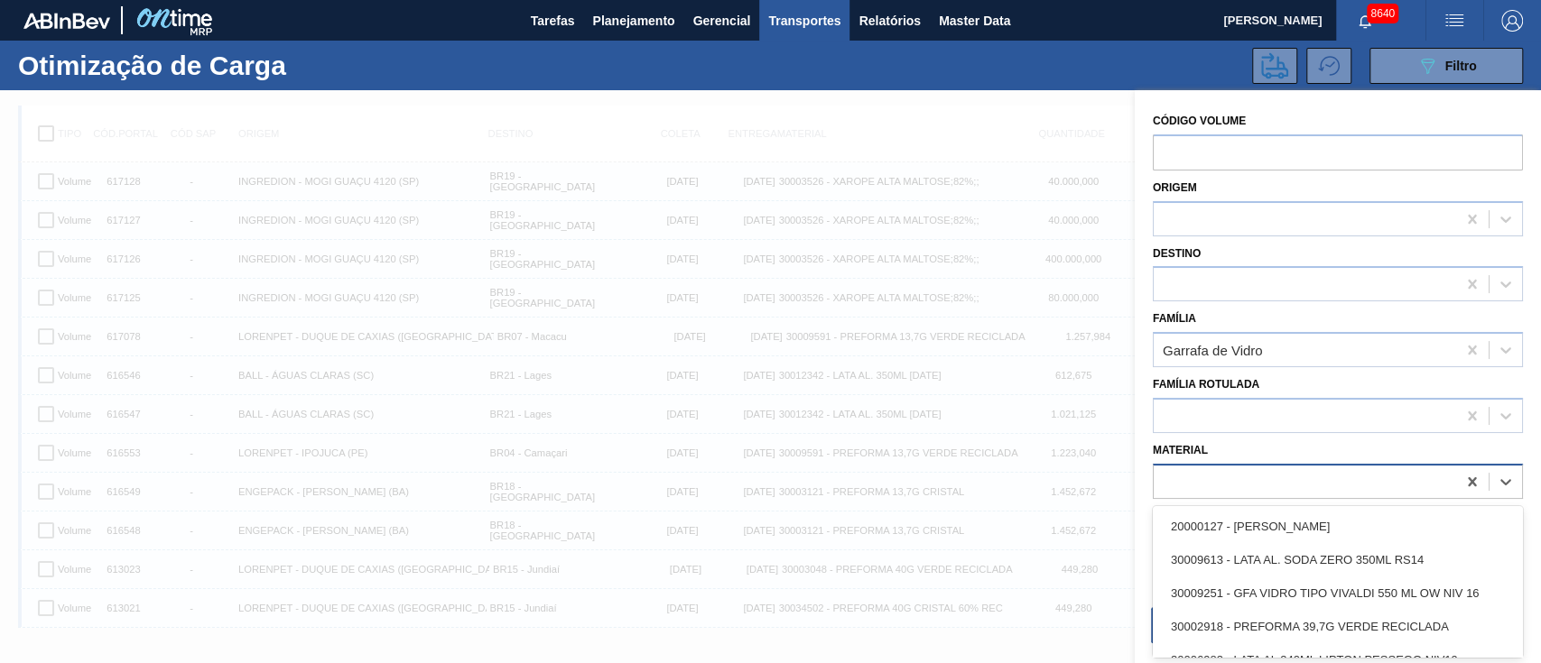
scroll to position [8, 0]
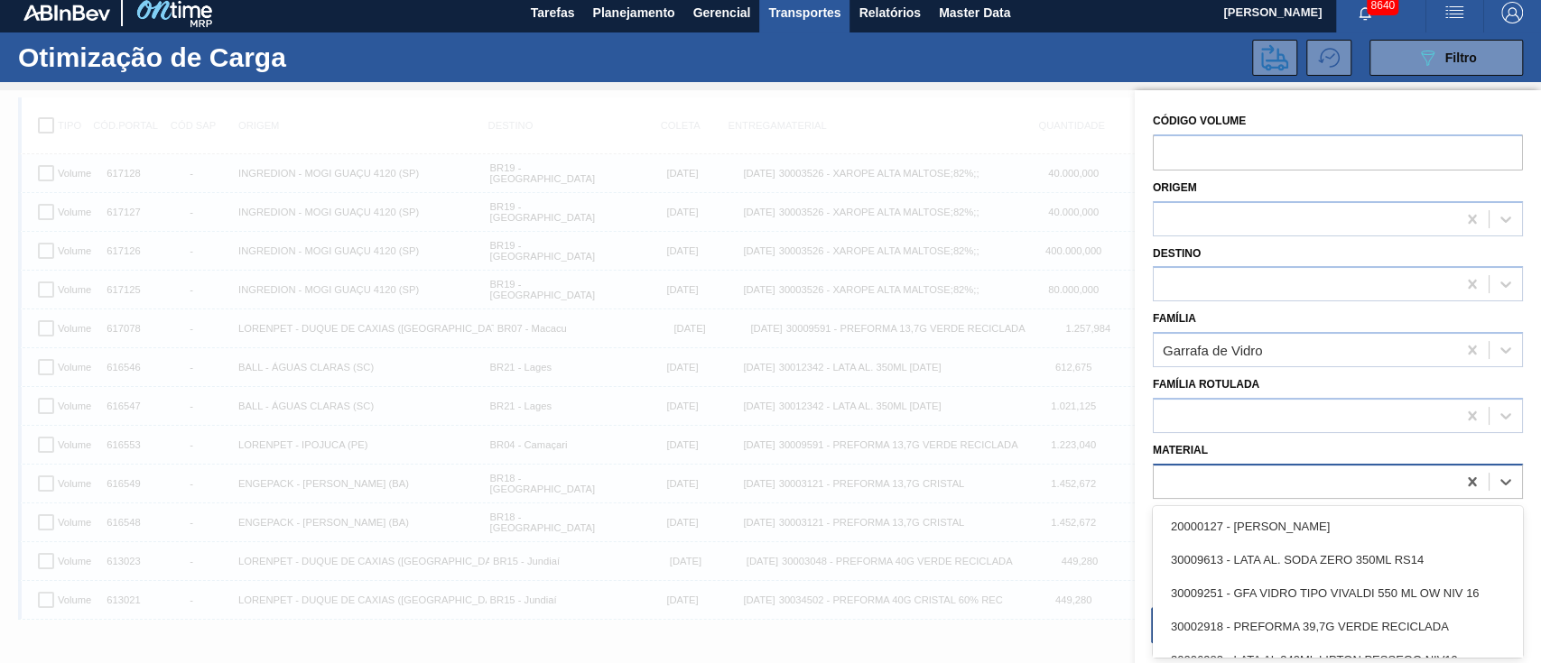
paste input "20002807"
type input "20002807"
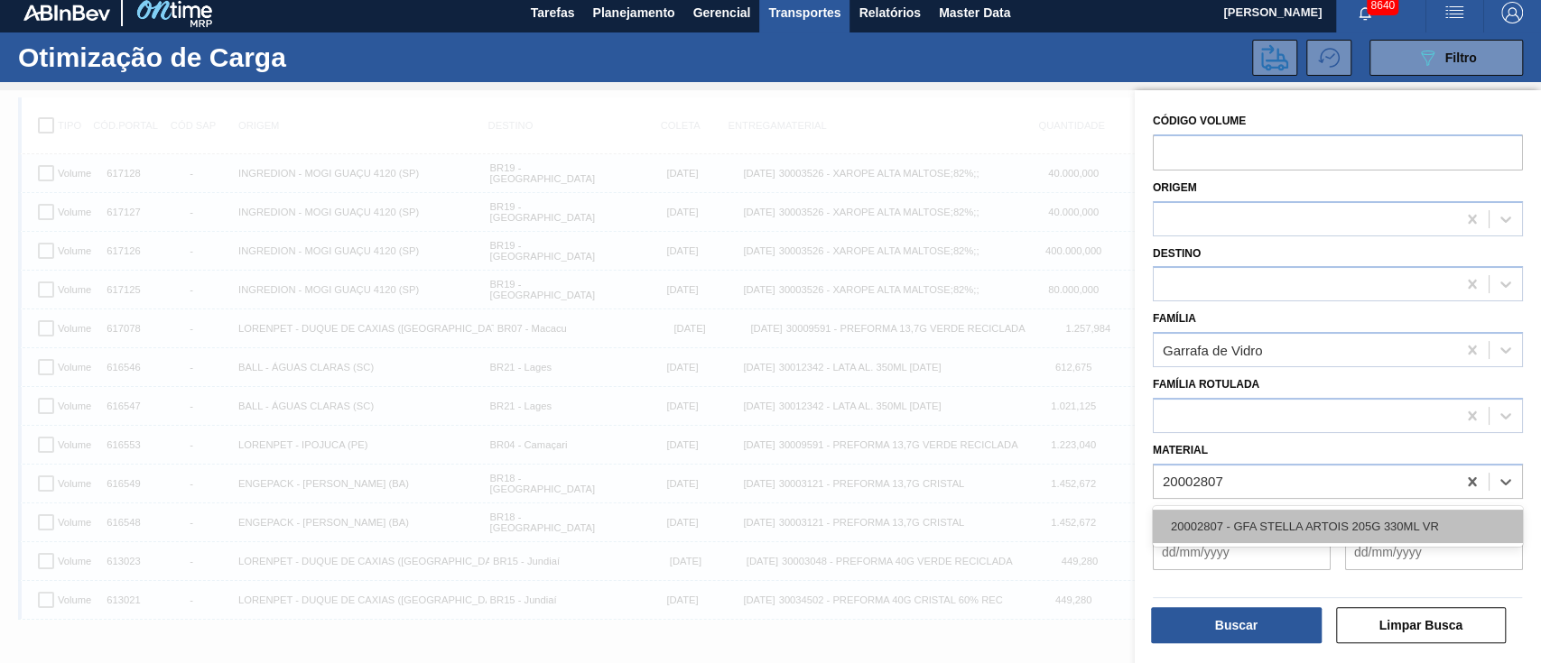
click at [1220, 517] on div "20002807 - GFA STELLA ARTOIS 205G 330ML VR" at bounding box center [1338, 526] width 370 height 33
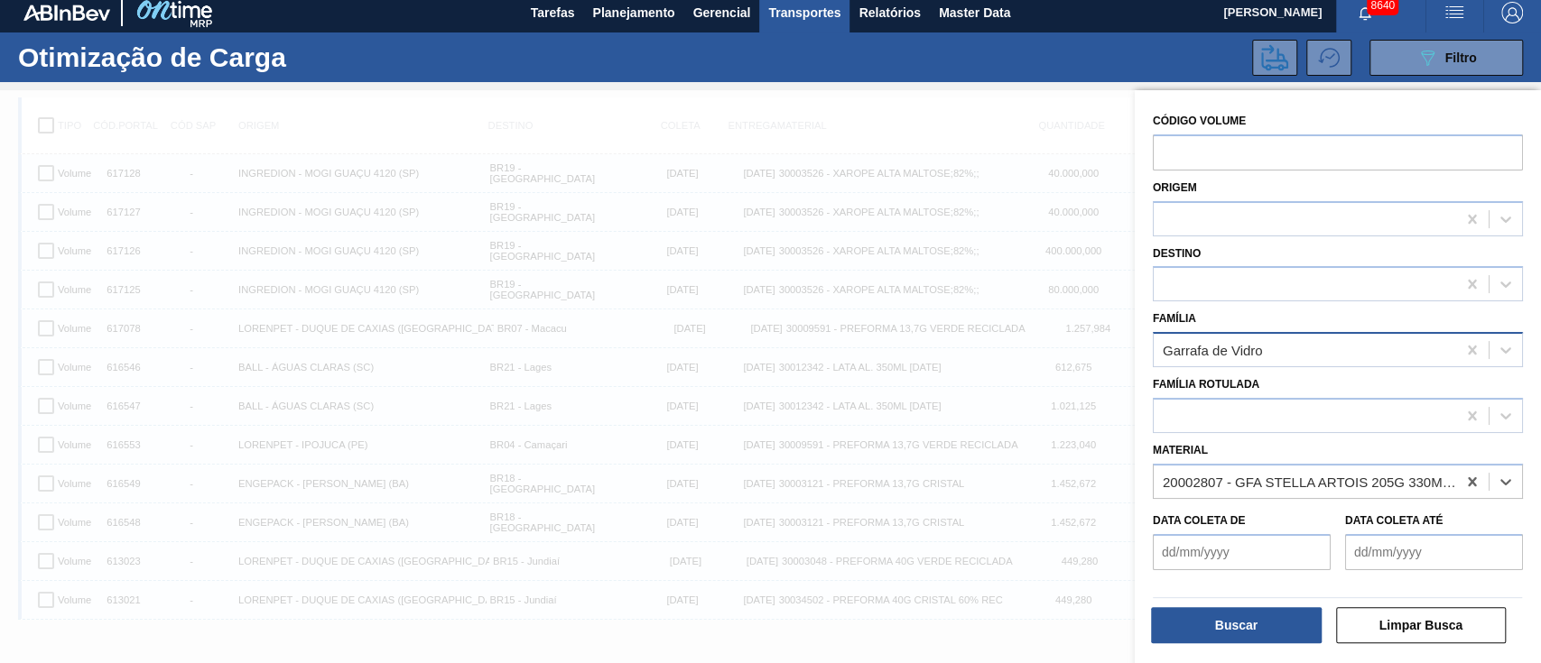
click at [1191, 350] on div "Garrafa de Vidro" at bounding box center [1213, 350] width 100 height 15
type input "23"
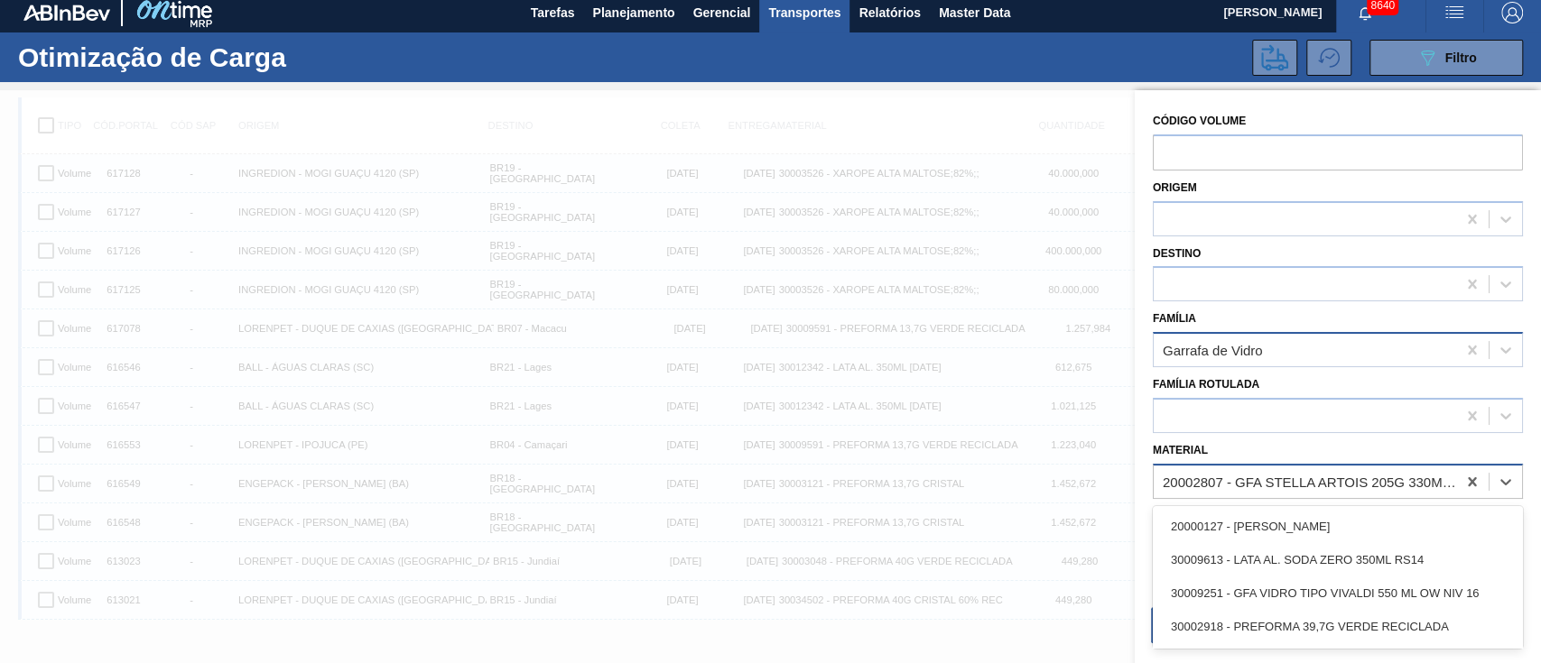
click at [1228, 471] on div "20002807 - GFA STELLA ARTOIS 205G 330ML VR" at bounding box center [1305, 481] width 302 height 26
drag, startPoint x: 1216, startPoint y: 246, endPoint x: 1205, endPoint y: 268, distance: 25.0
click at [1213, 255] on div "Destino" at bounding box center [1338, 271] width 370 height 61
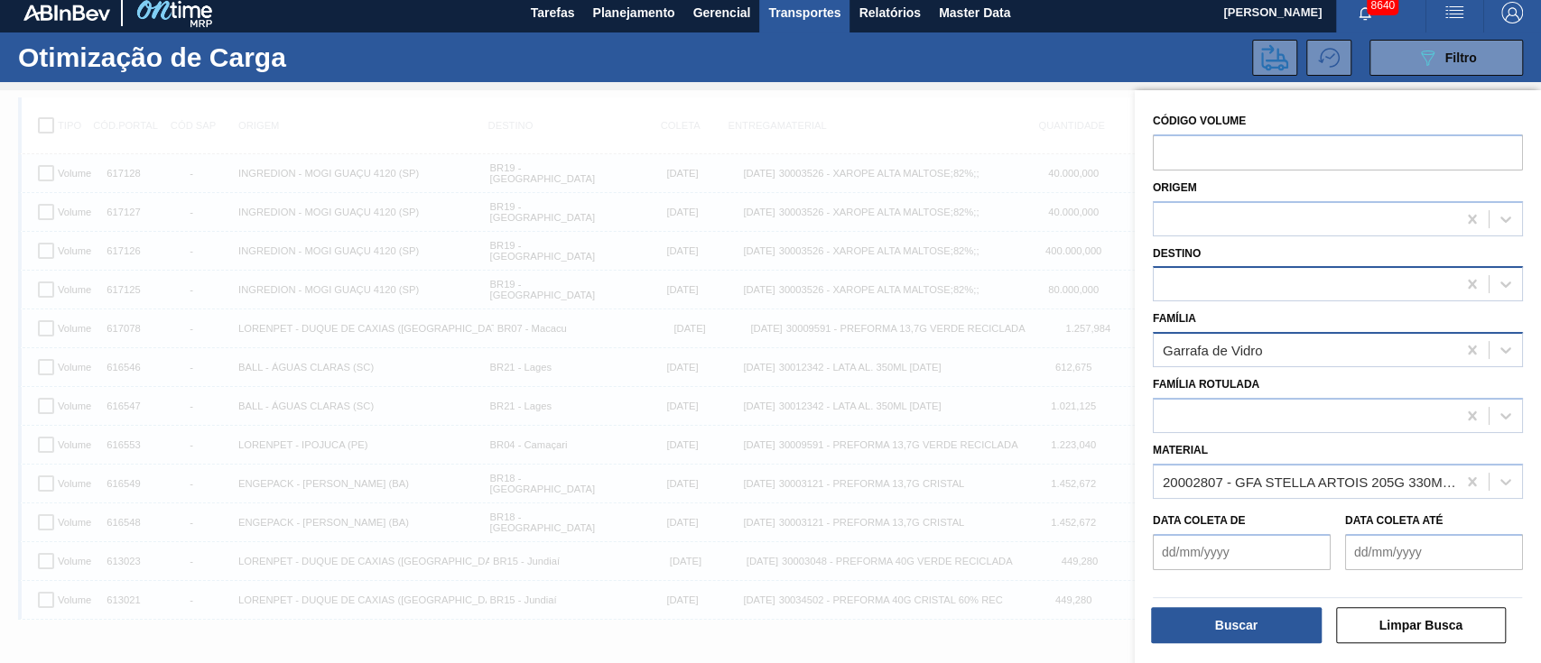
click at [1201, 288] on div at bounding box center [1305, 285] width 302 height 26
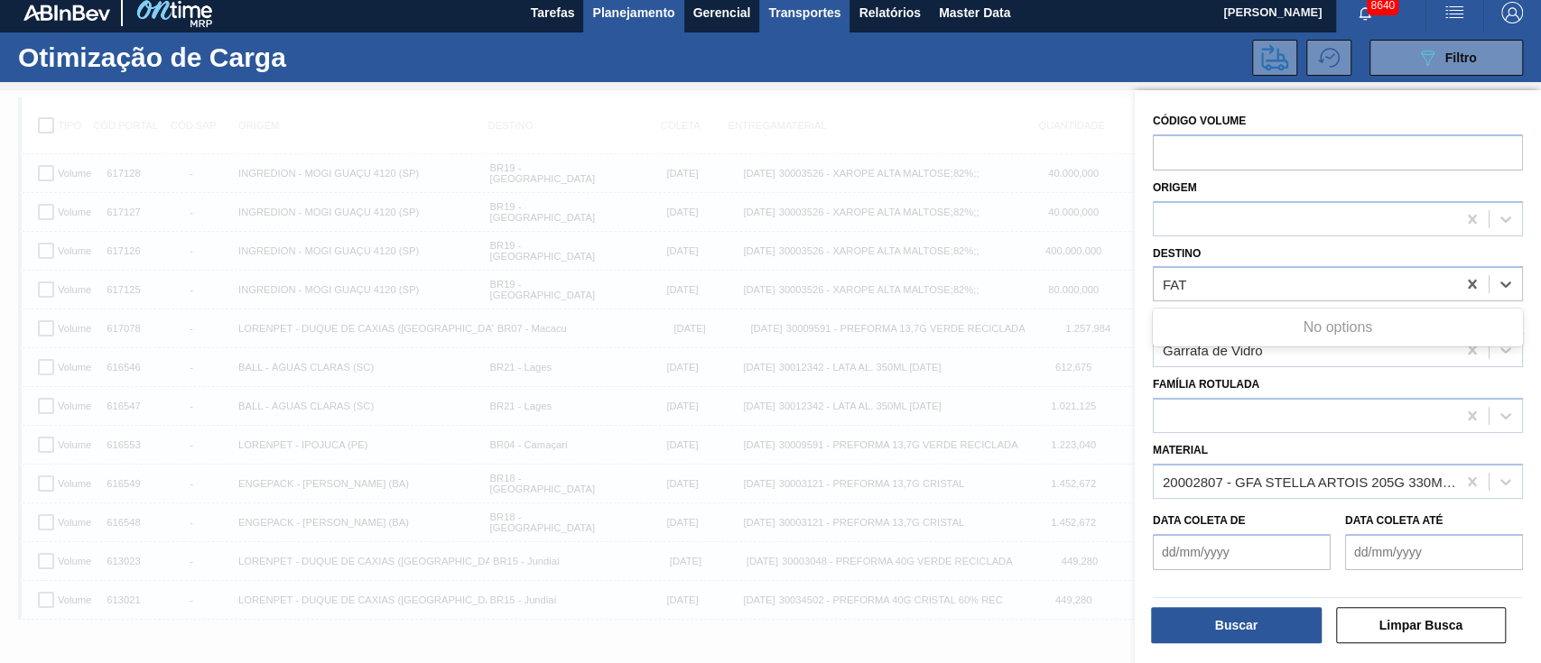
type input "FAT"
click at [621, 15] on span "Planejamento" at bounding box center [633, 13] width 82 height 22
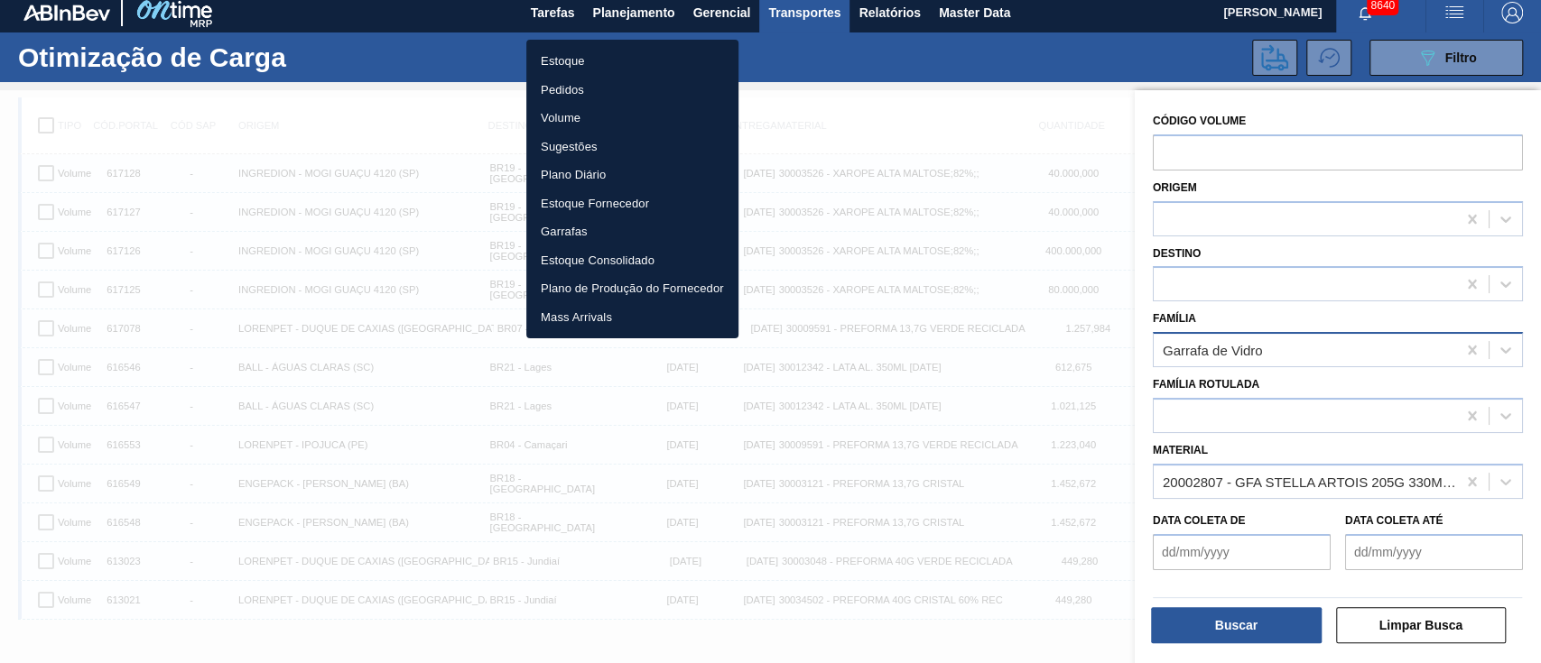
click at [1343, 396] on div at bounding box center [770, 331] width 1541 height 663
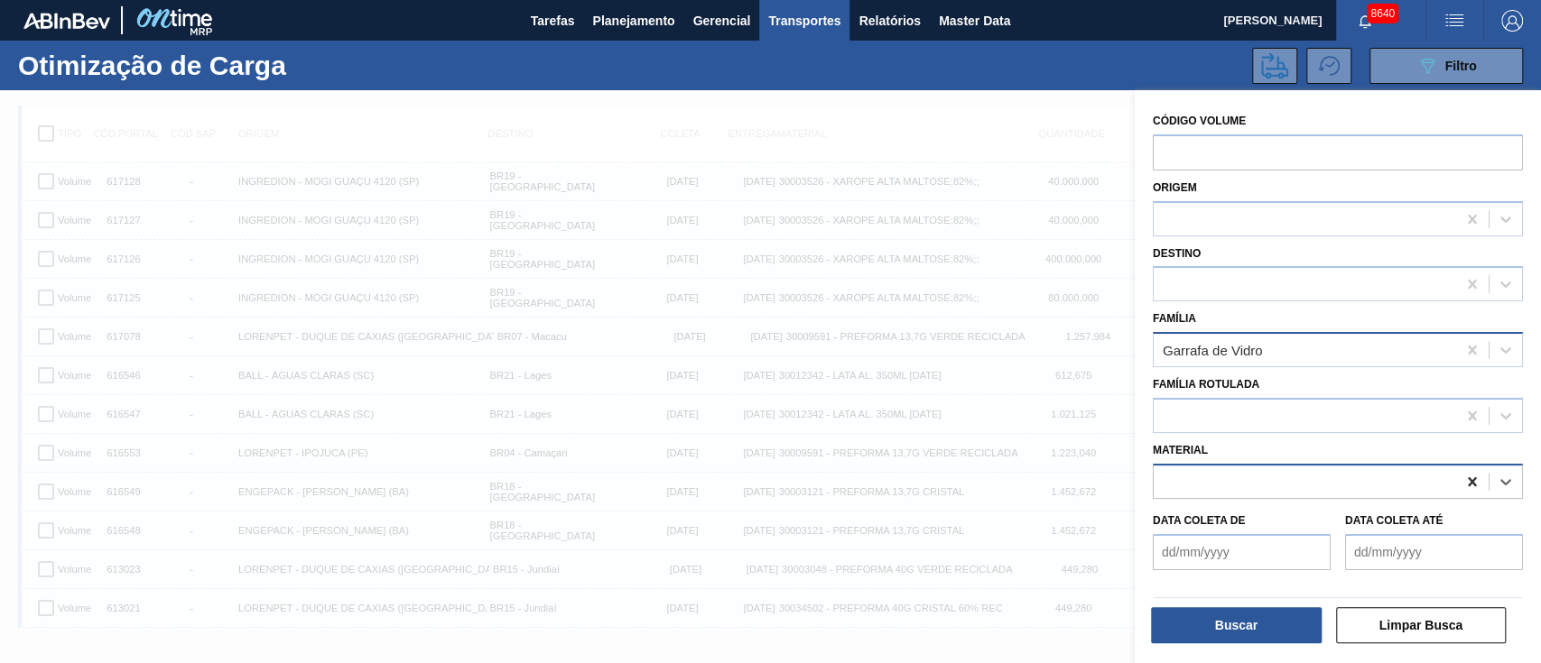
click at [1468, 481] on icon at bounding box center [1472, 481] width 8 height 9
click at [662, 16] on span "Planejamento" at bounding box center [633, 21] width 82 height 22
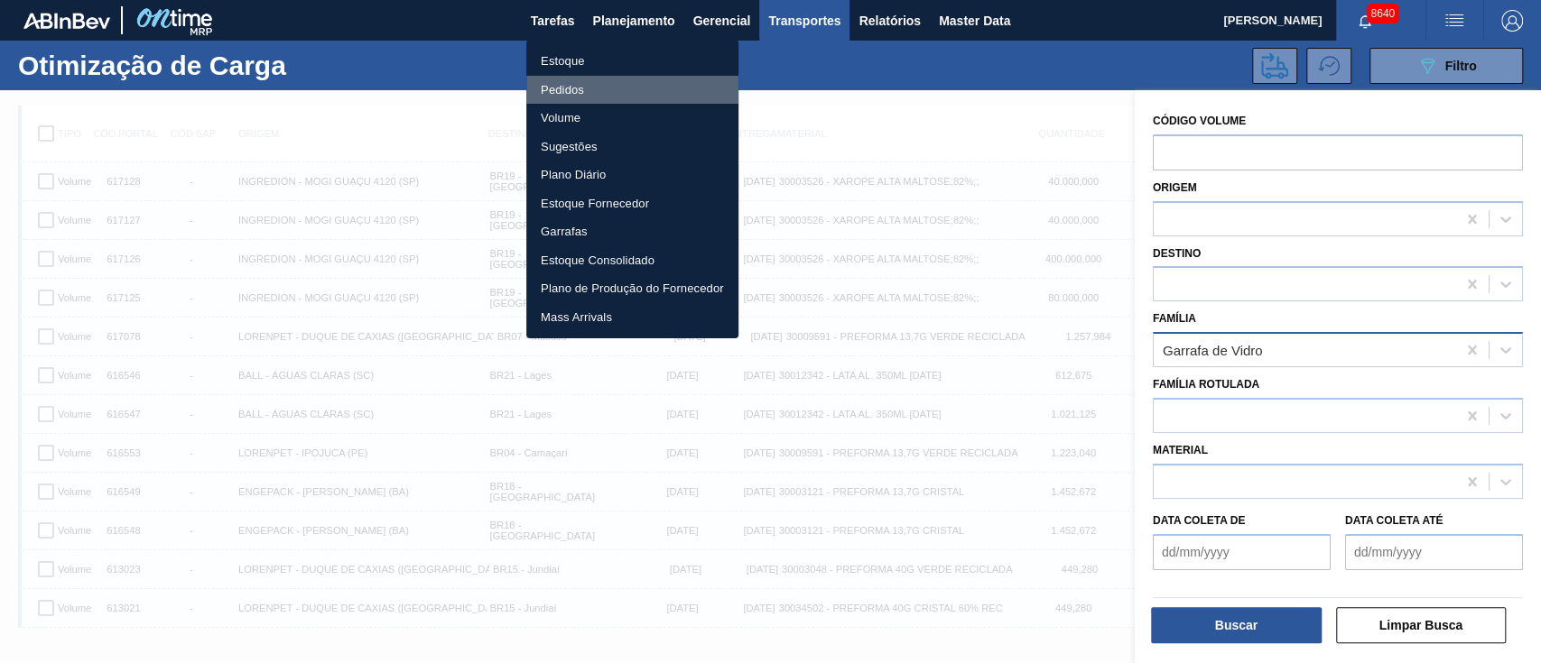
click at [570, 86] on li "Pedidos" at bounding box center [632, 90] width 212 height 29
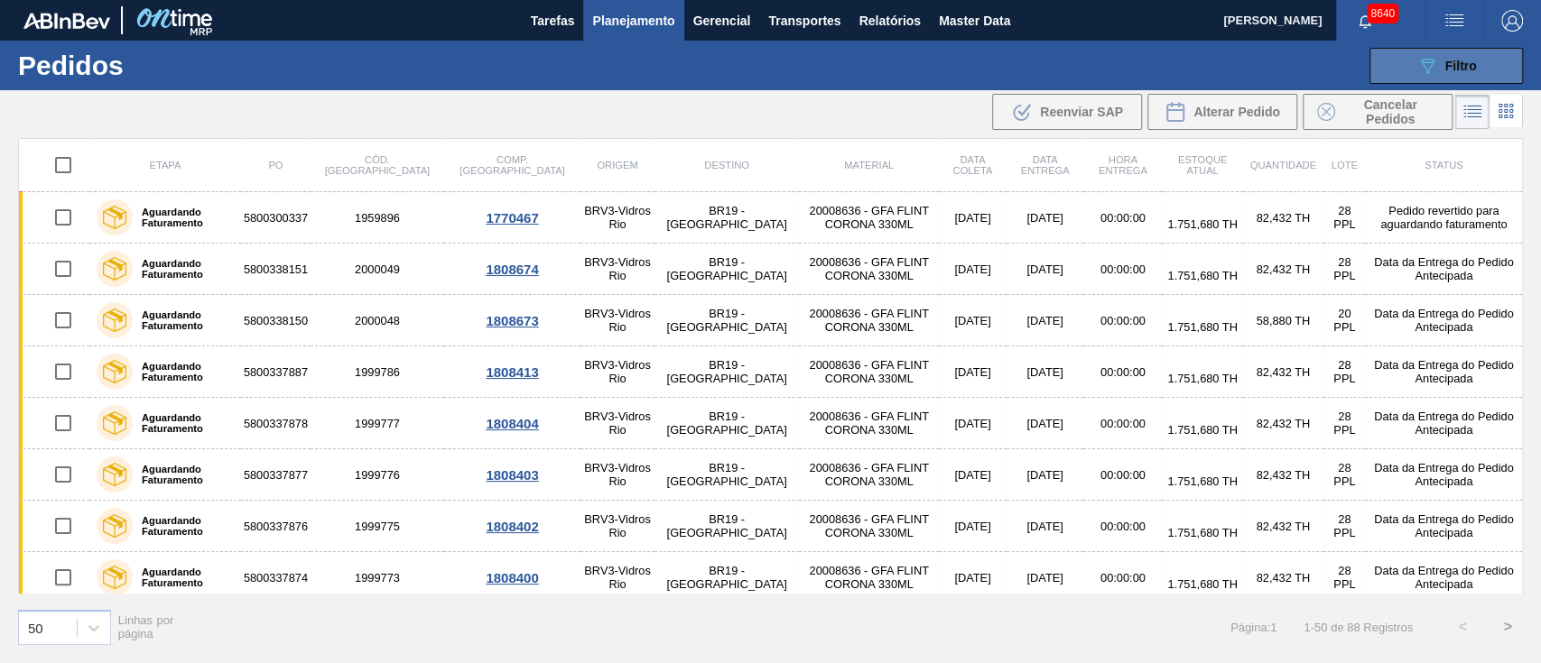
click at [1469, 59] on span "Filtro" at bounding box center [1461, 66] width 32 height 14
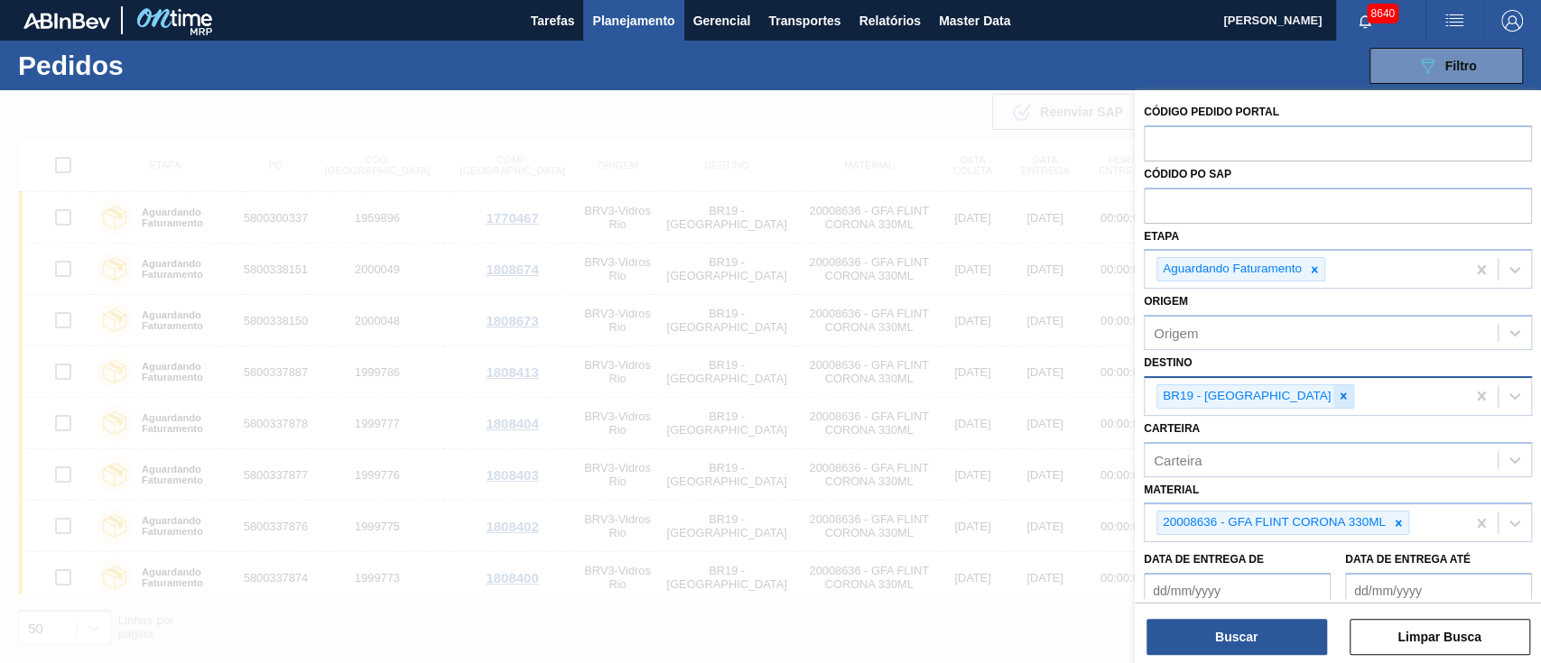
click at [1333, 399] on div at bounding box center [1343, 396] width 20 height 23
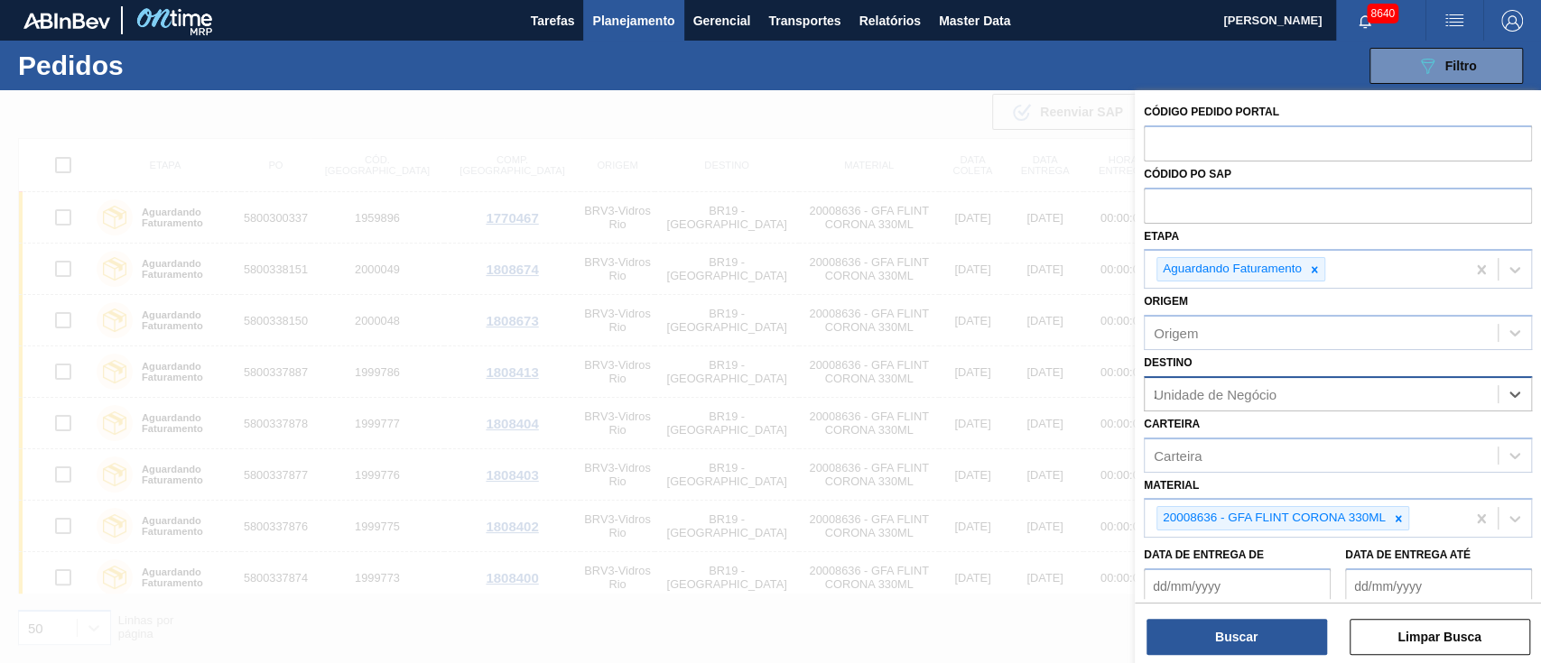
type input "21"
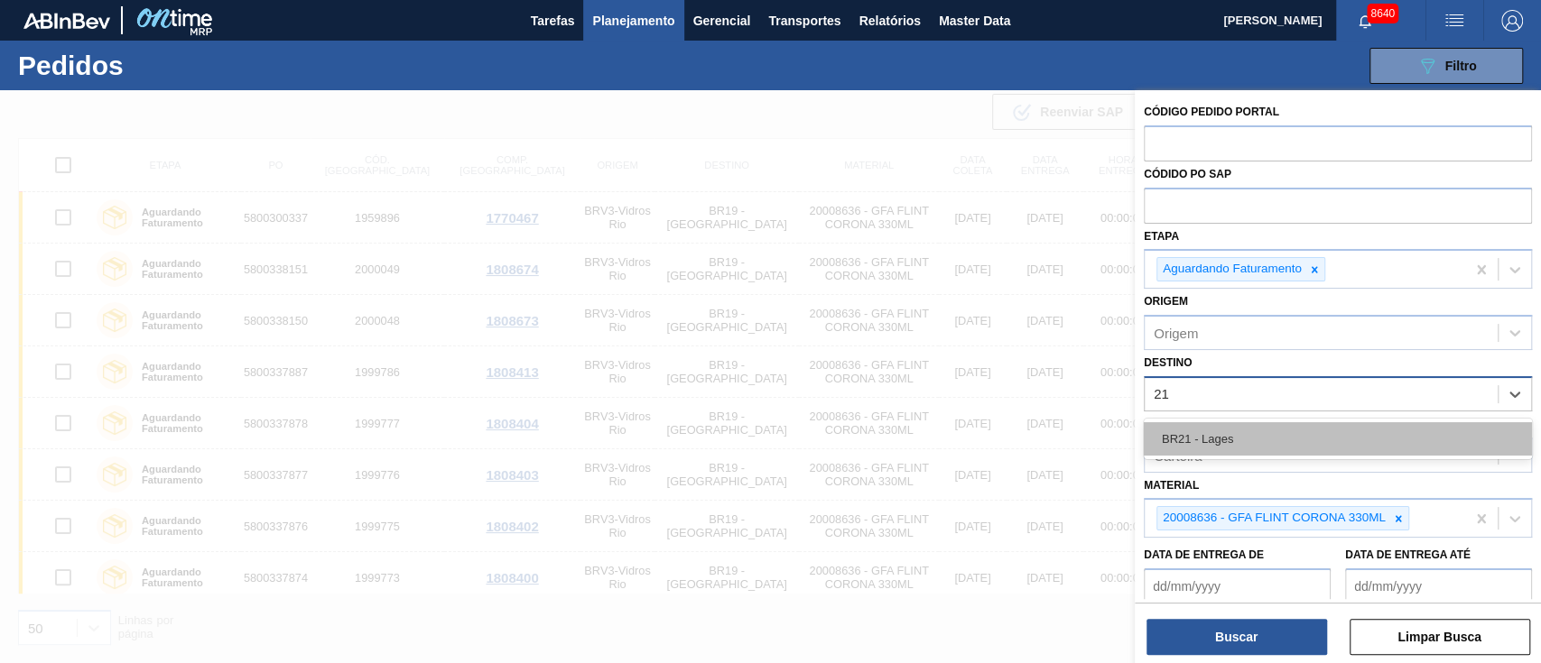
click at [1254, 437] on div "BR21 - Lages" at bounding box center [1338, 438] width 388 height 33
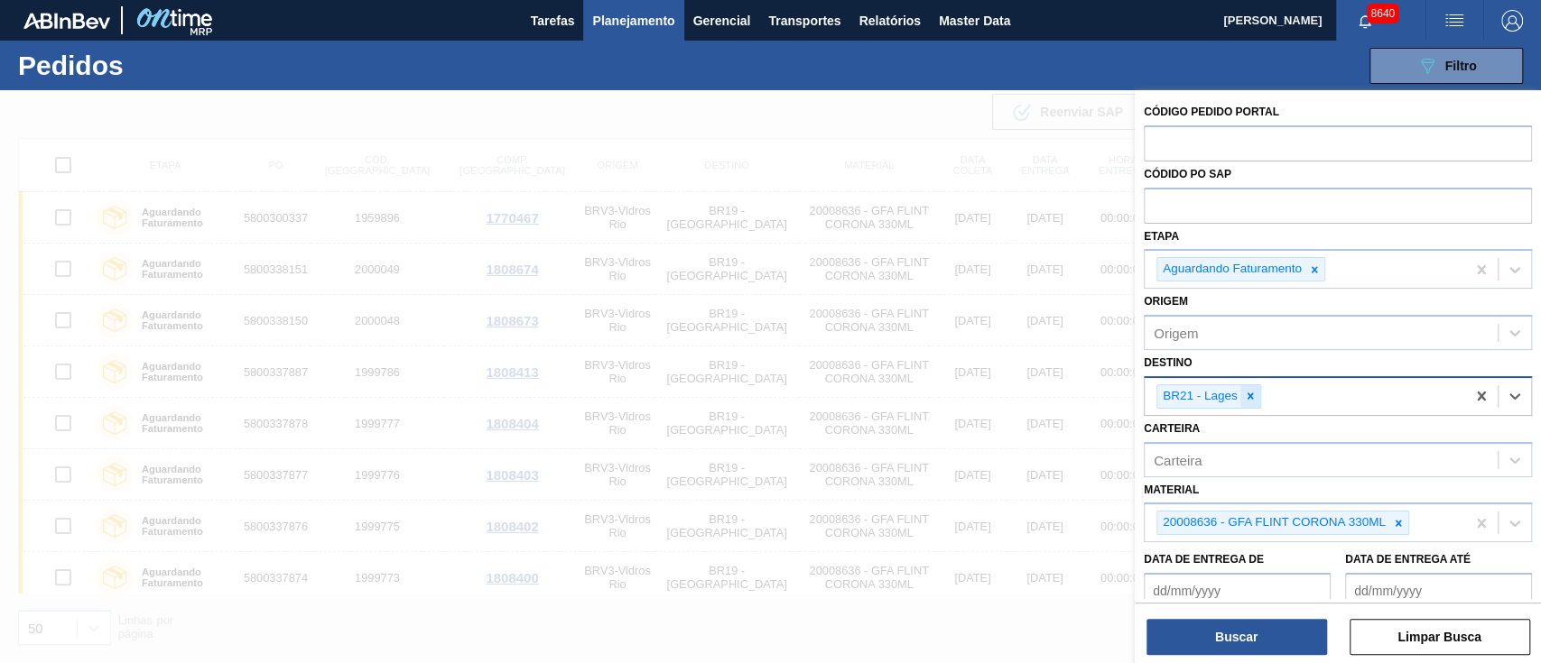
click at [1250, 394] on icon at bounding box center [1249, 397] width 6 height 6
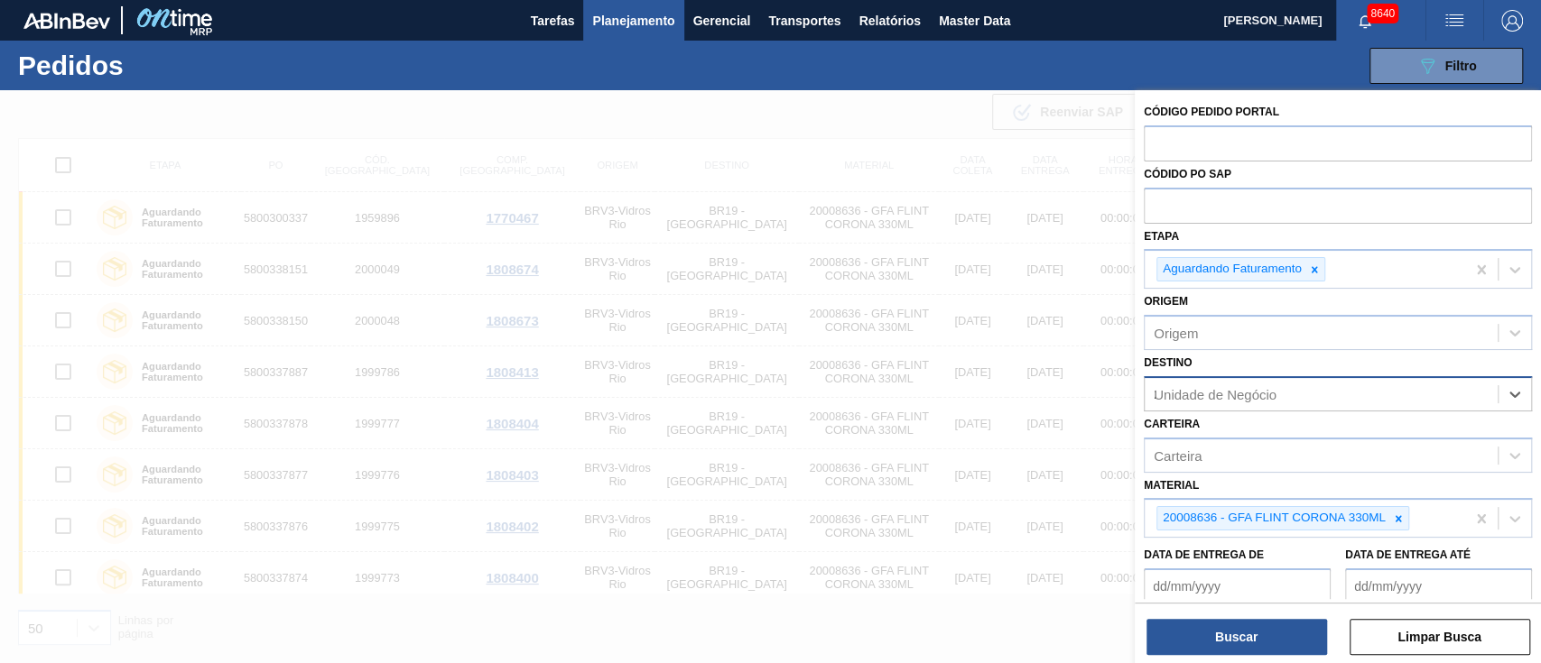
type input "23"
drag, startPoint x: 1256, startPoint y: 445, endPoint x: 1321, endPoint y: 473, distance: 70.8
click at [1256, 446] on div "BR23 - Jaguariúna" at bounding box center [1338, 438] width 388 height 33
click at [1397, 517] on icon at bounding box center [1398, 523] width 13 height 13
paste input "20002807"
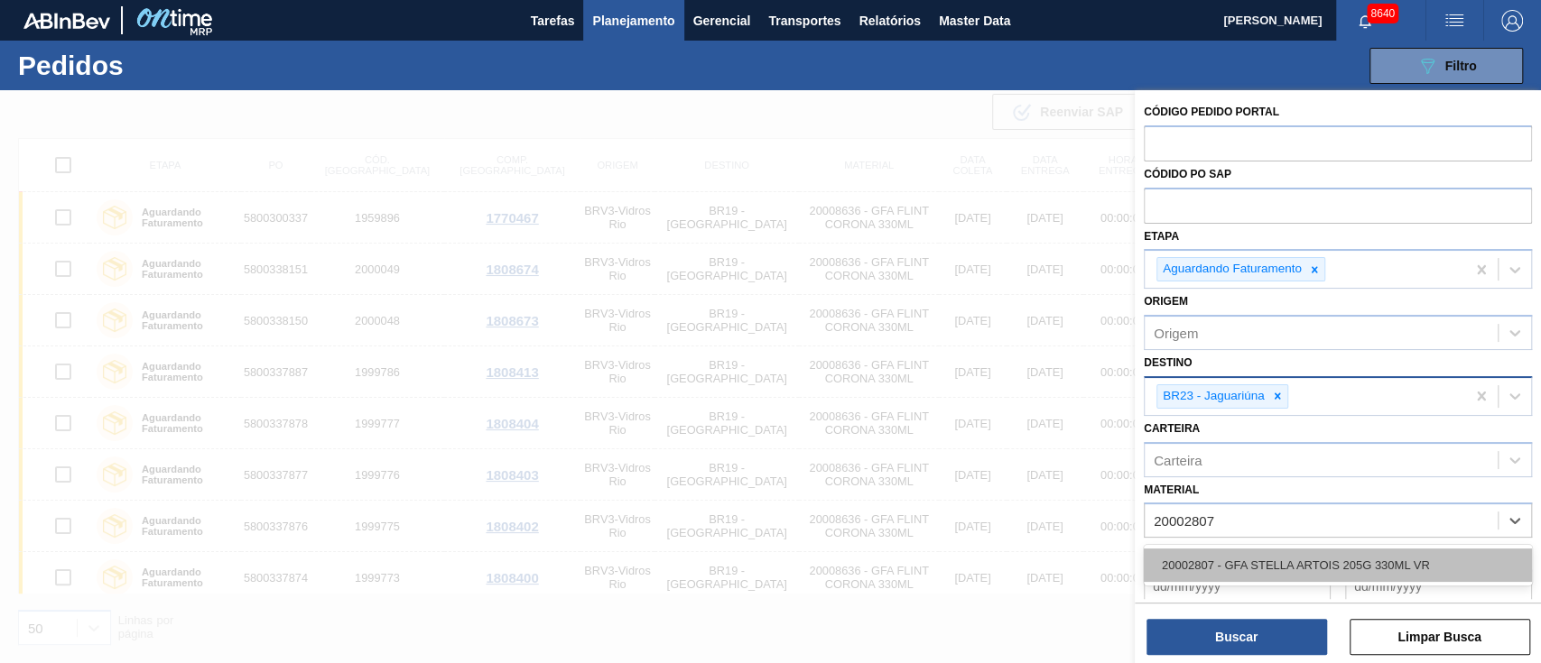
click at [1311, 560] on div "20002807 - GFA STELLA ARTOIS 205G 330ML VR" at bounding box center [1338, 565] width 388 height 33
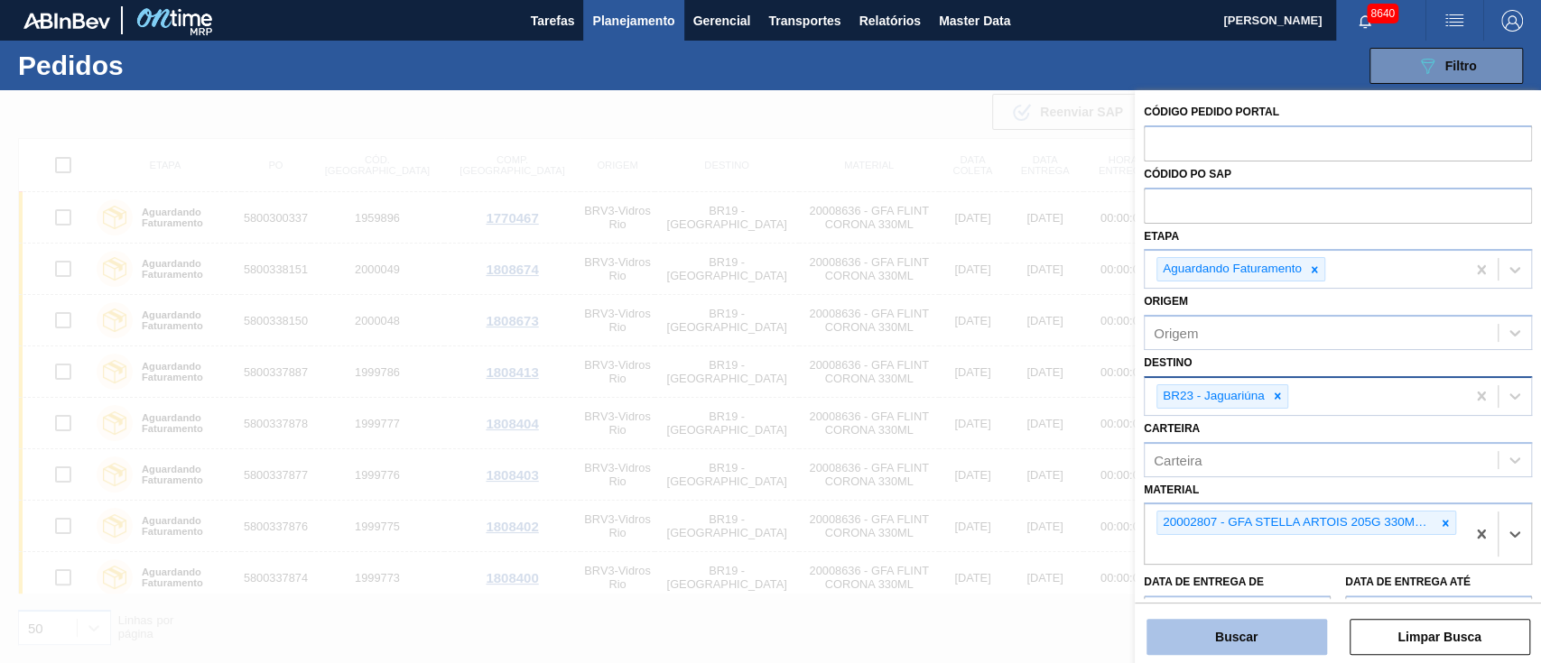
click at [1285, 635] on button "Buscar" at bounding box center [1236, 637] width 181 height 36
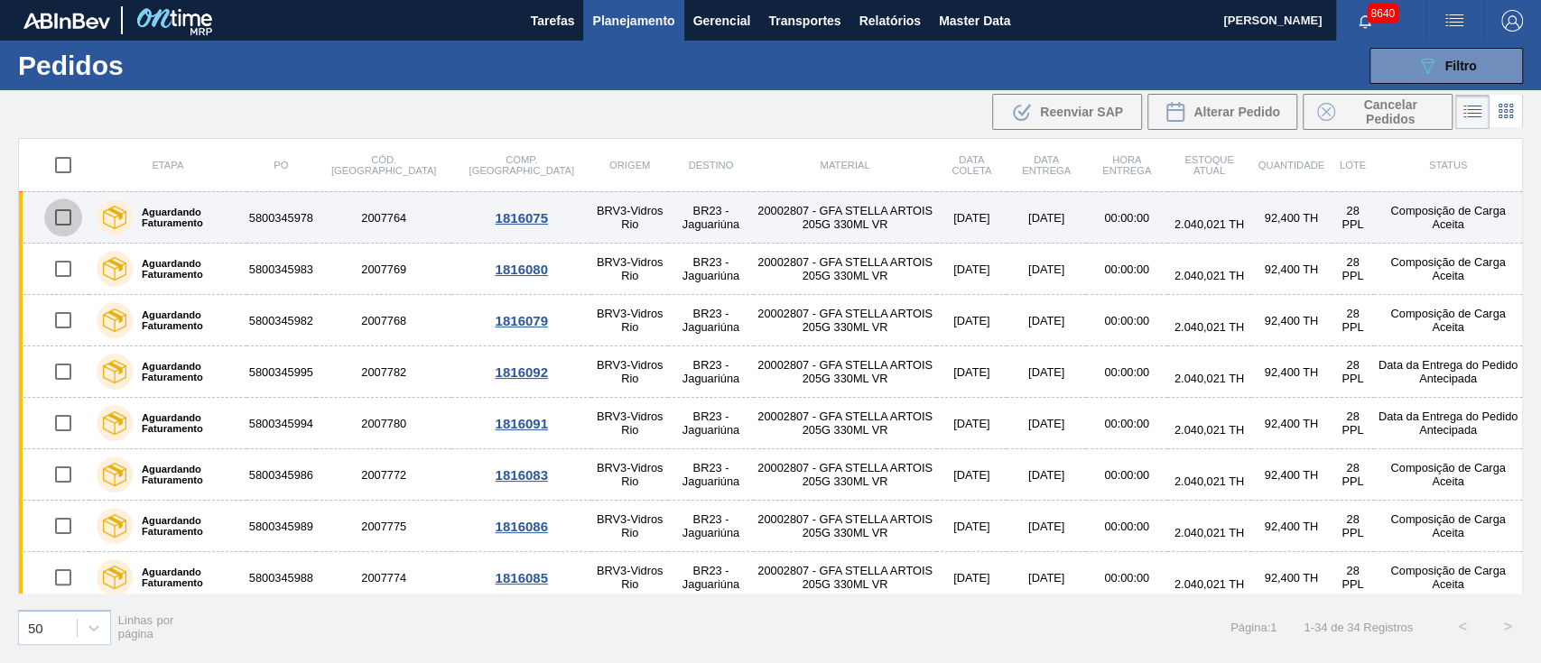
click at [59, 213] on input "checkbox" at bounding box center [63, 218] width 38 height 38
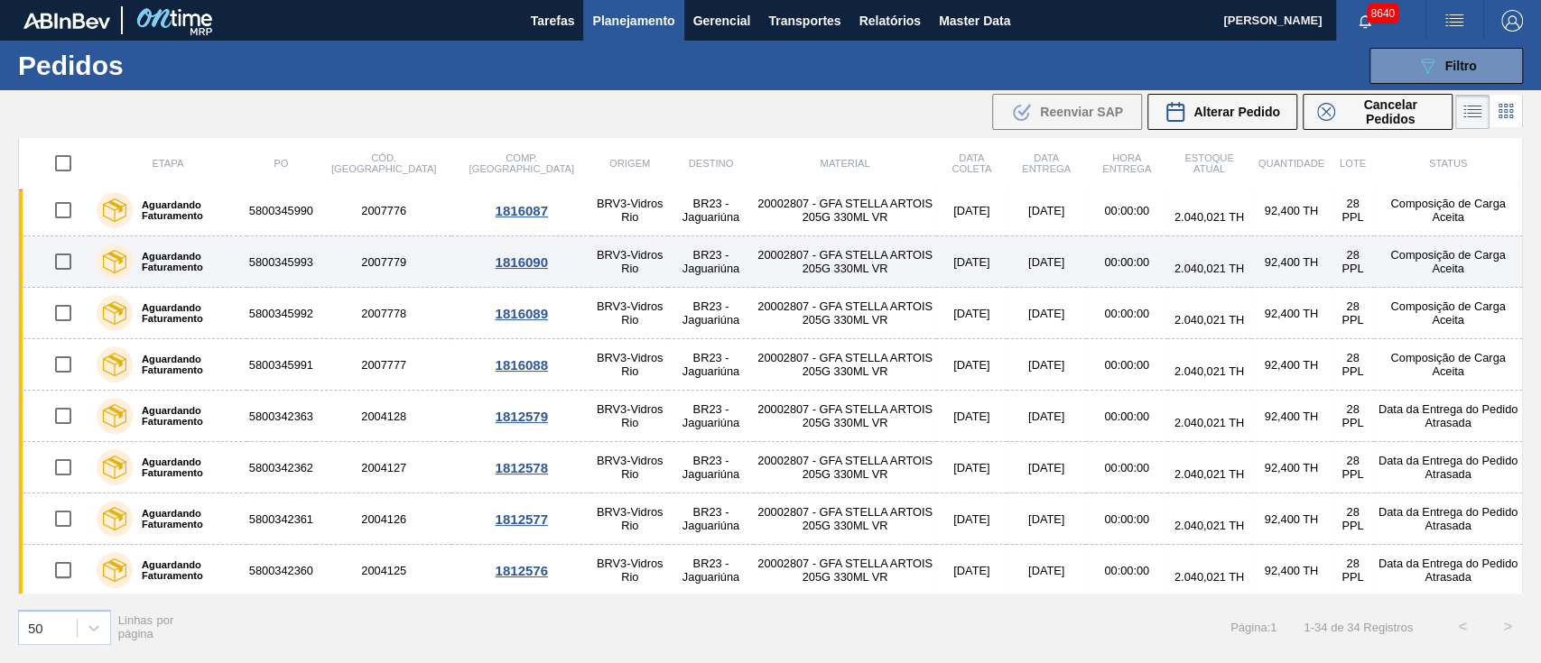
scroll to position [481, 0]
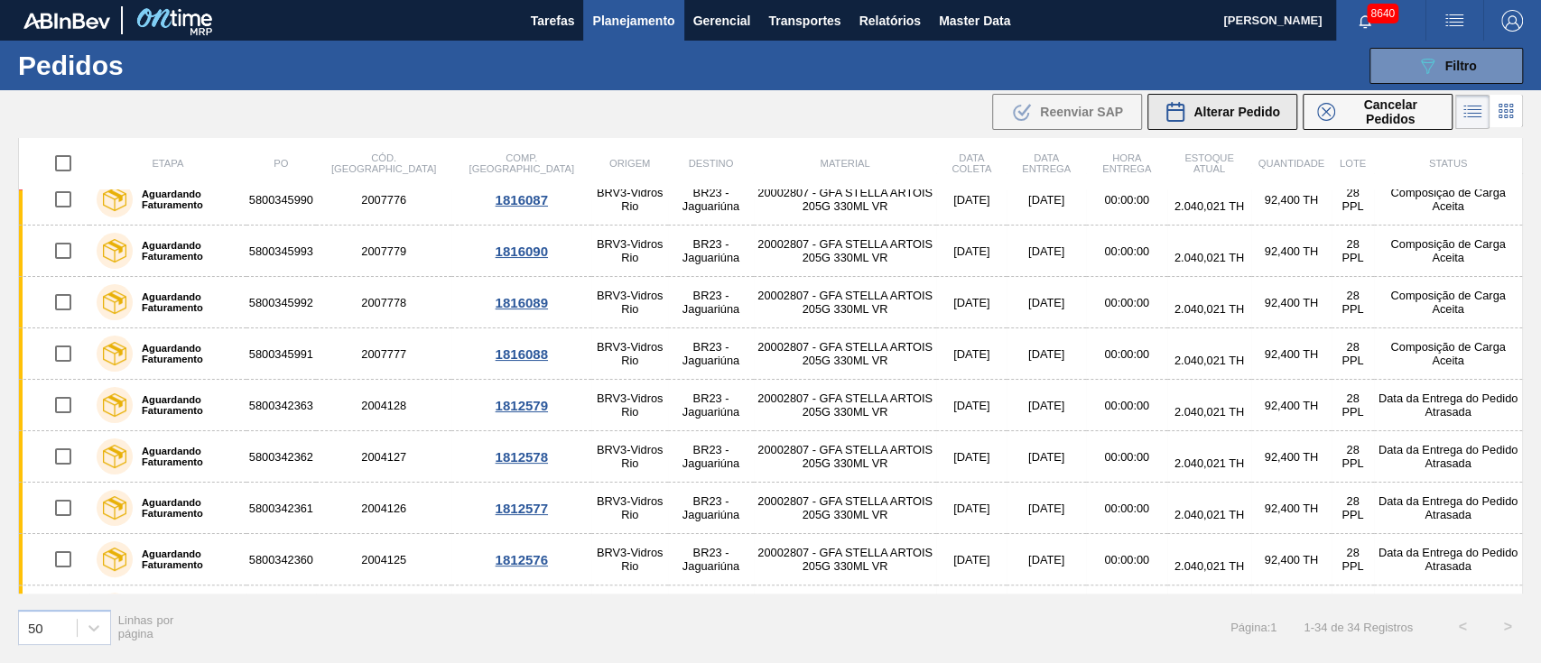
click at [1219, 116] on span "Alterar Pedido" at bounding box center [1236, 112] width 87 height 14
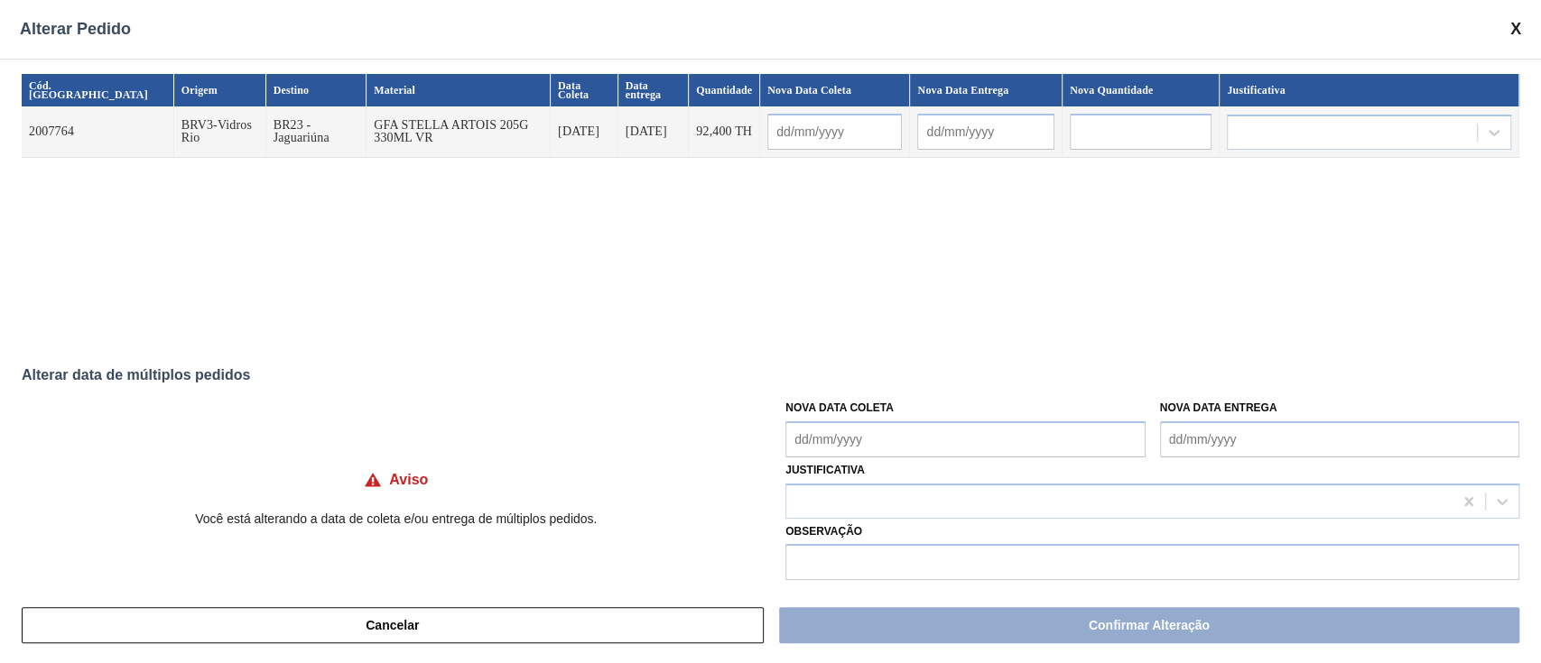
click at [889, 437] on Coleta "Nova Data Coleta" at bounding box center [964, 440] width 359 height 36
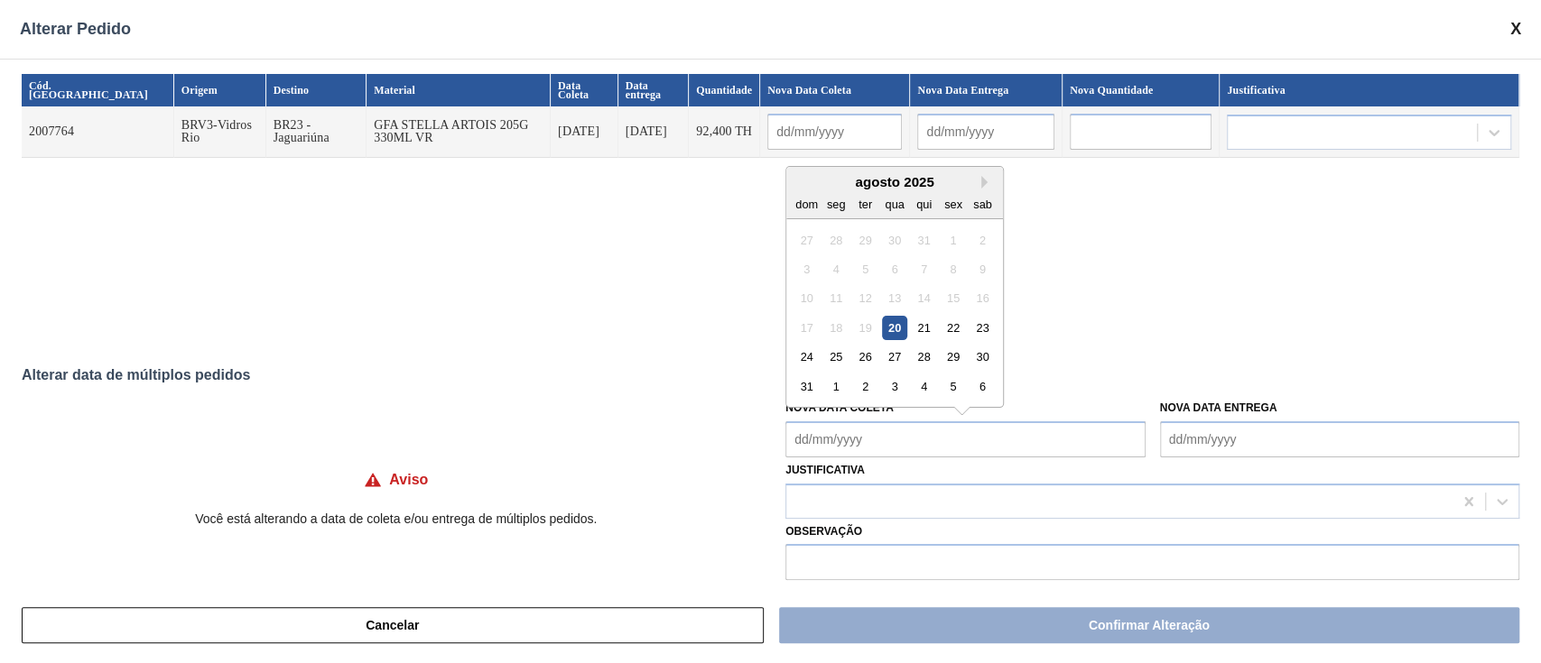
click at [885, 327] on div "20" at bounding box center [895, 328] width 24 height 24
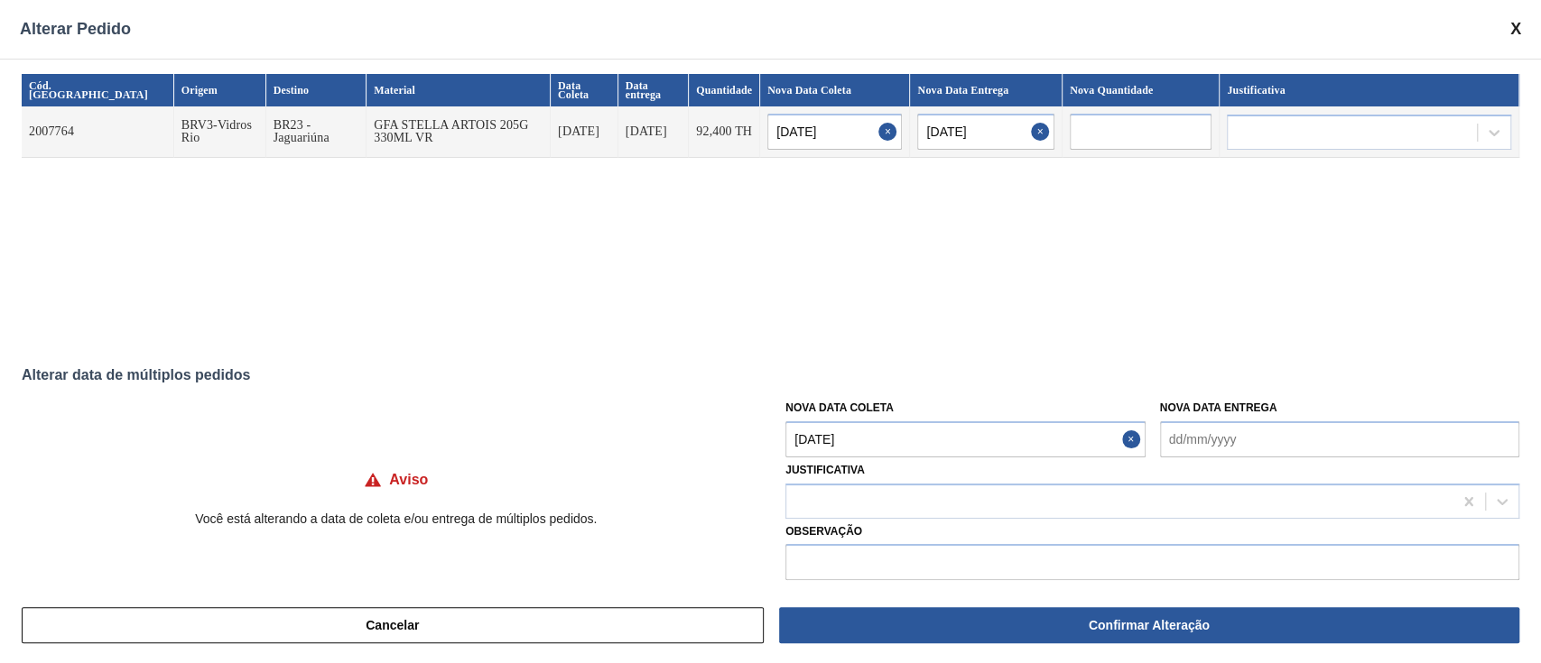
click at [873, 450] on Coleta "[DATE]" at bounding box center [964, 440] width 359 height 36
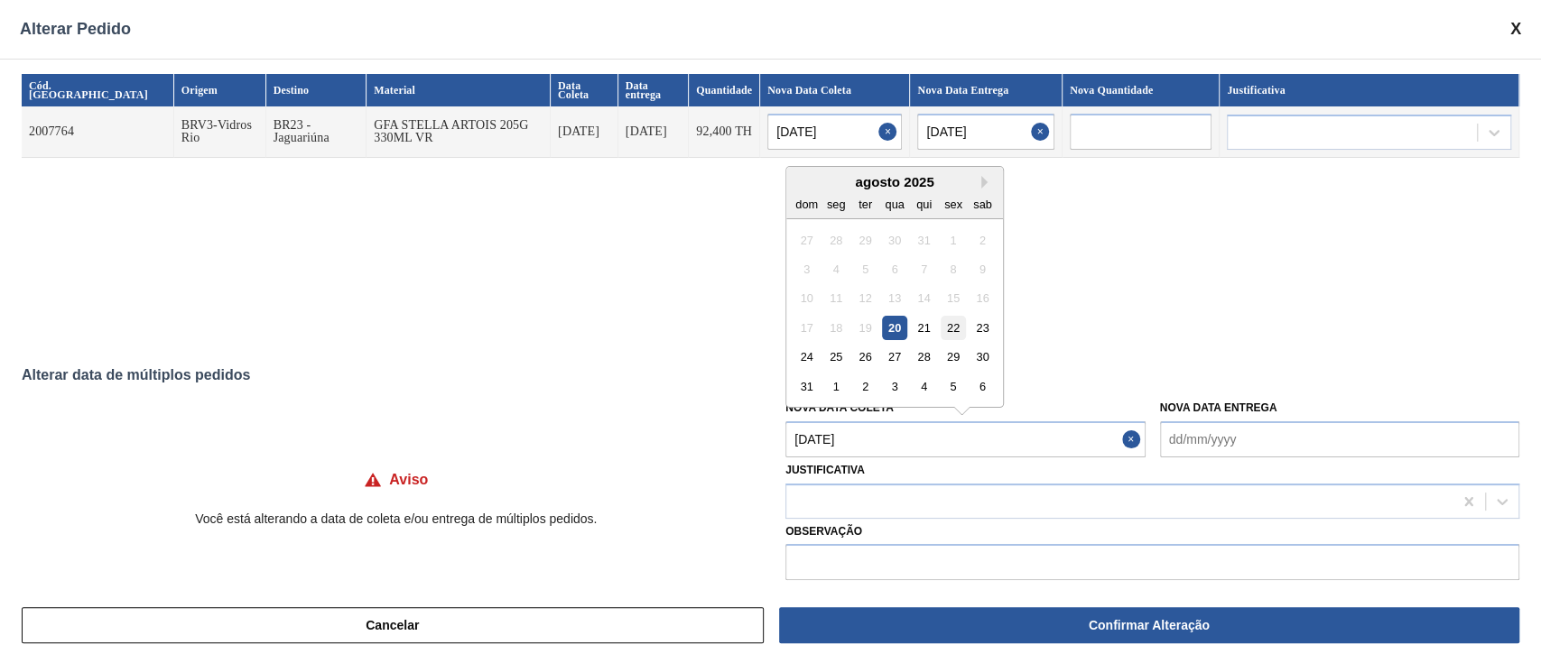
click at [953, 332] on div "22" at bounding box center [953, 328] width 24 height 24
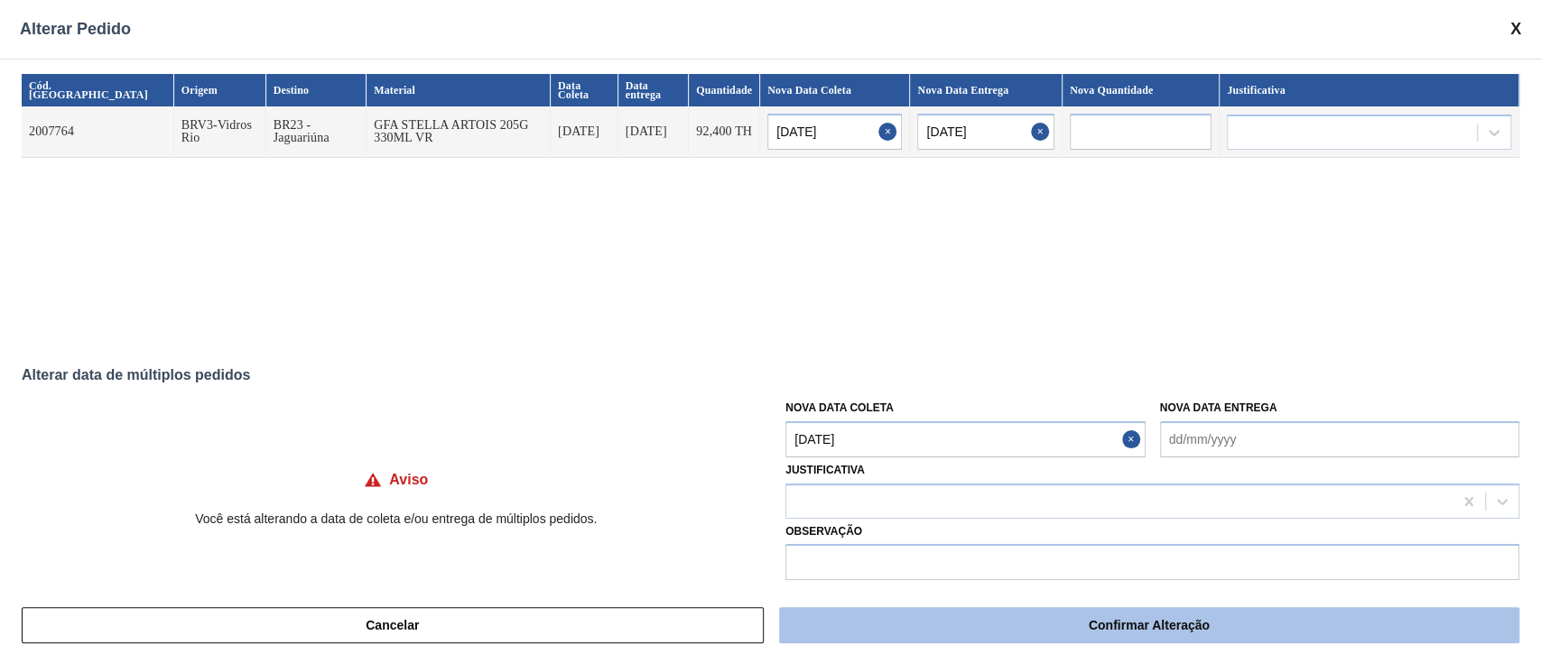
click at [953, 625] on button "Confirmar Alteração" at bounding box center [1149, 625] width 740 height 36
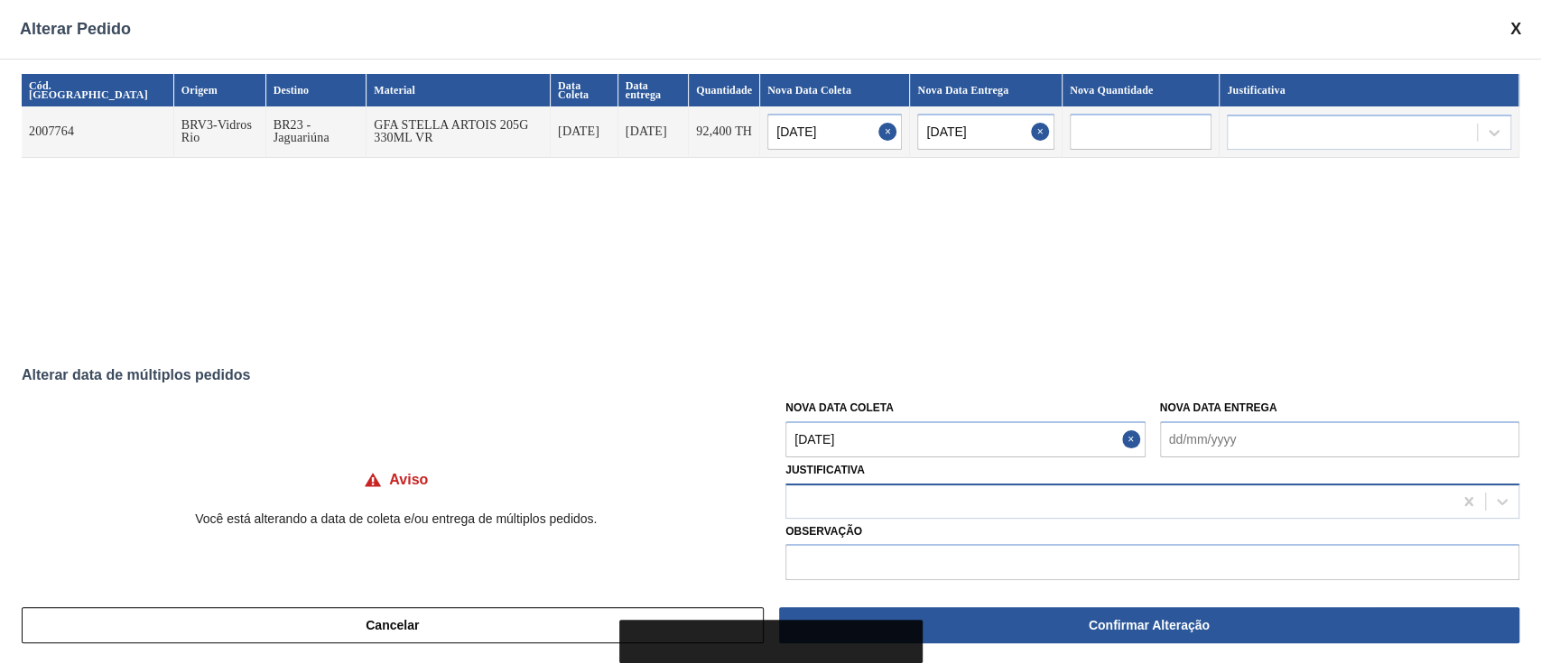
click at [838, 503] on div at bounding box center [1119, 501] width 666 height 26
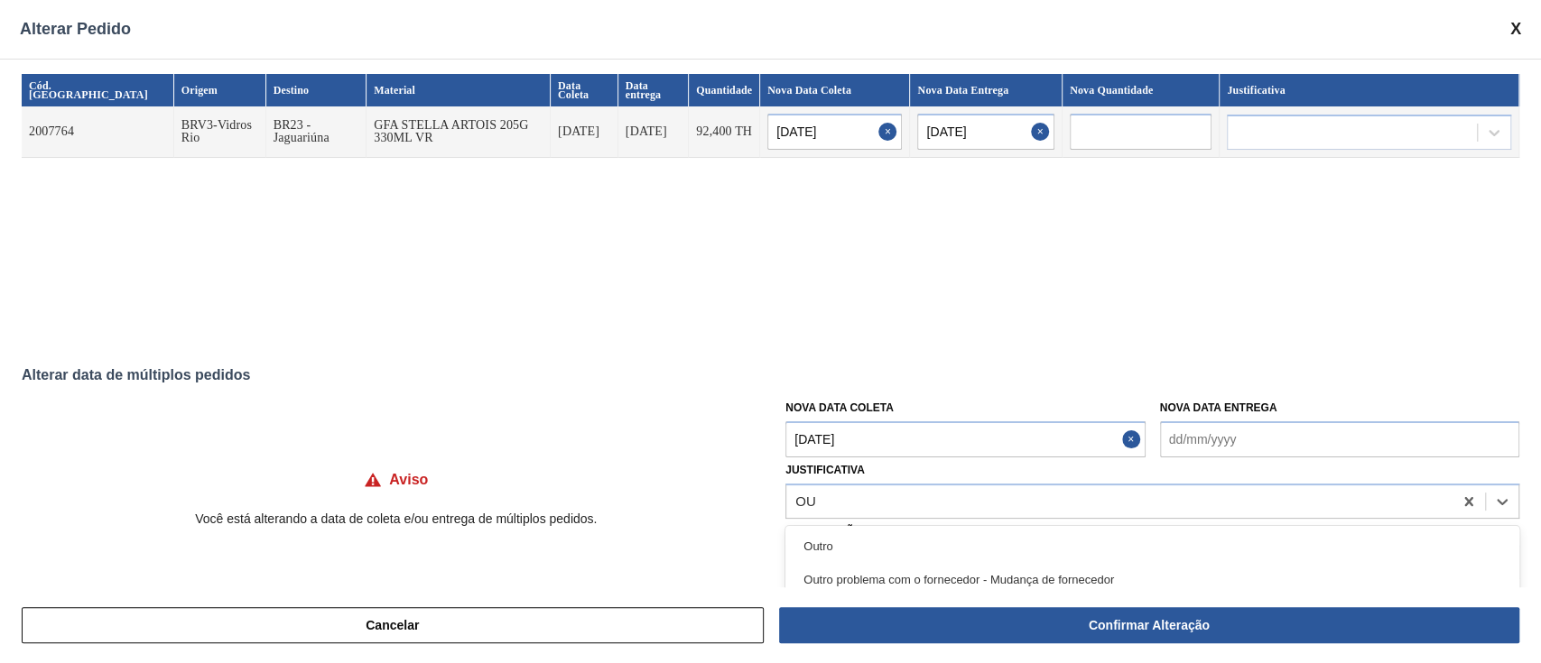
drag, startPoint x: 838, startPoint y: 547, endPoint x: 894, endPoint y: 567, distance: 59.4
click at [840, 547] on div "Outro" at bounding box center [1152, 546] width 734 height 33
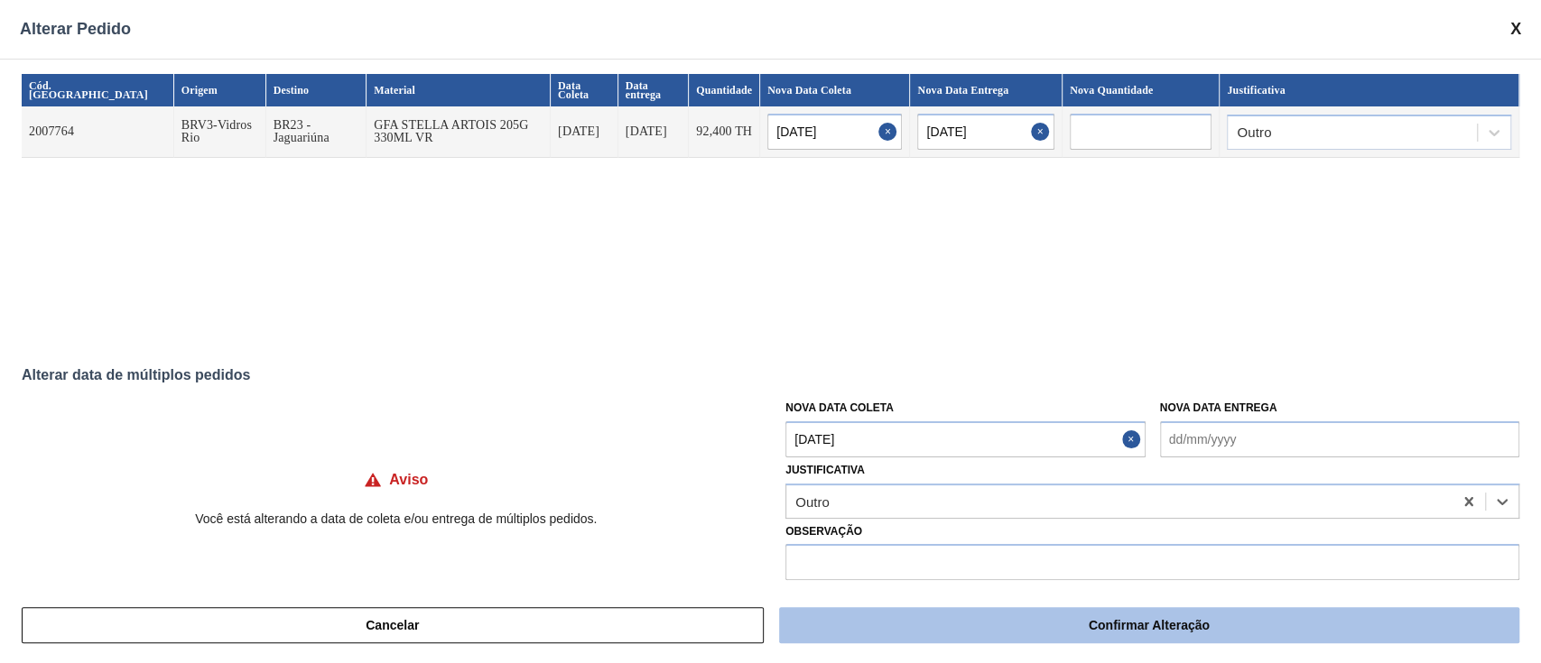
click at [996, 635] on button "Confirmar Alteração" at bounding box center [1149, 625] width 740 height 36
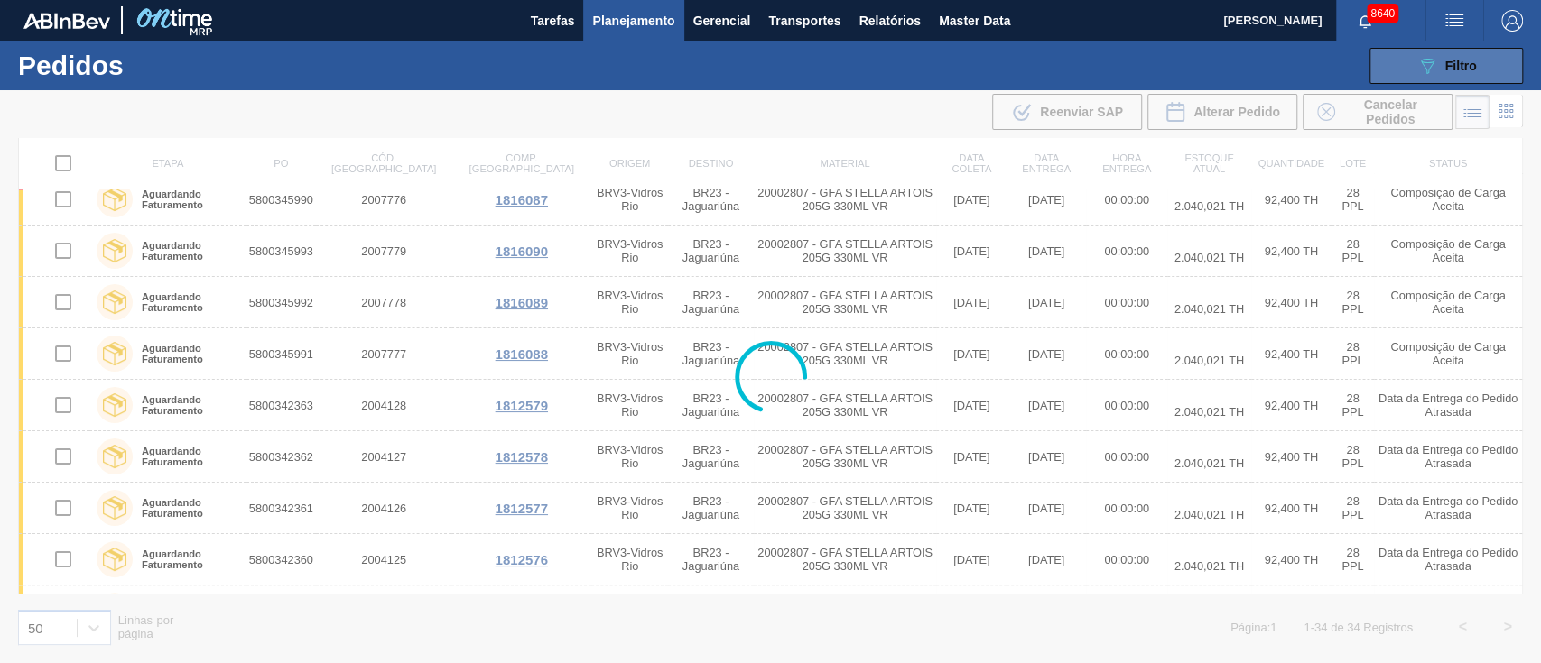
scroll to position [430, 0]
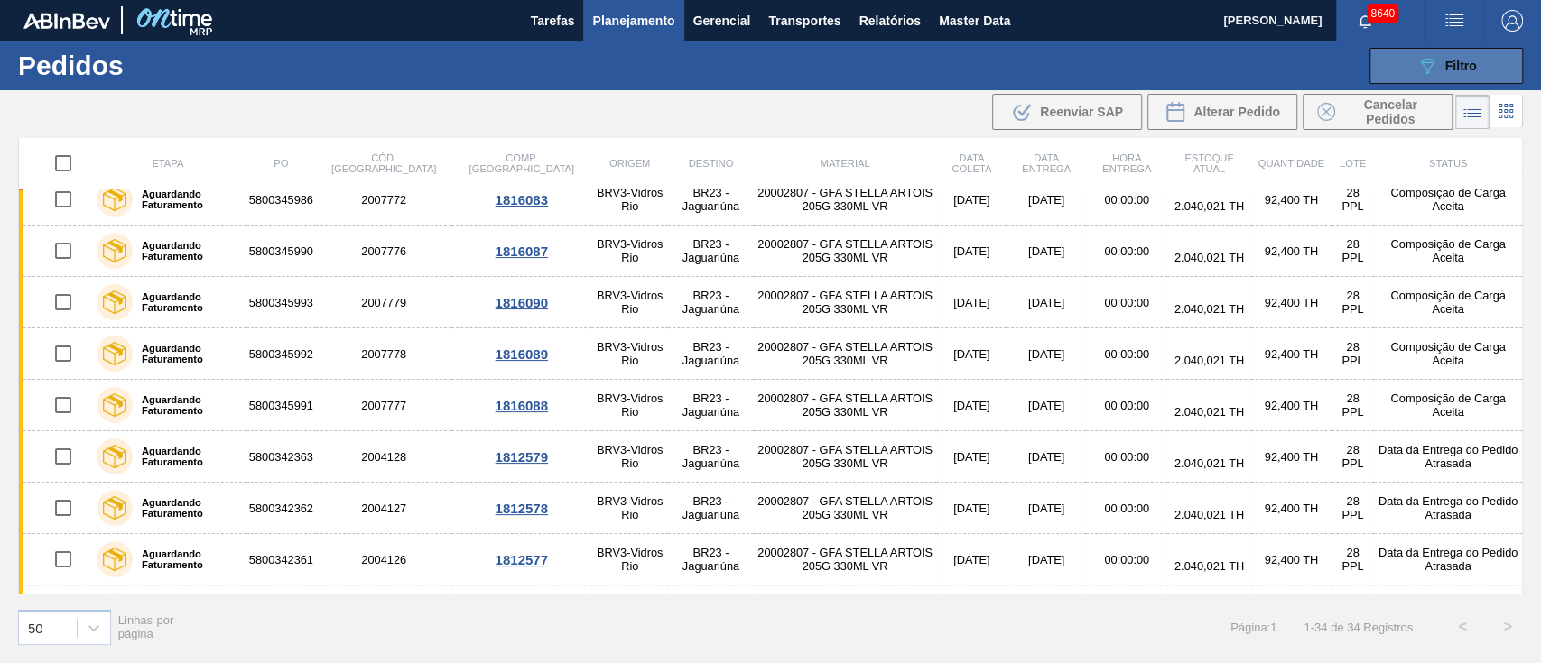
click at [1448, 68] on span "Filtro" at bounding box center [1461, 66] width 32 height 14
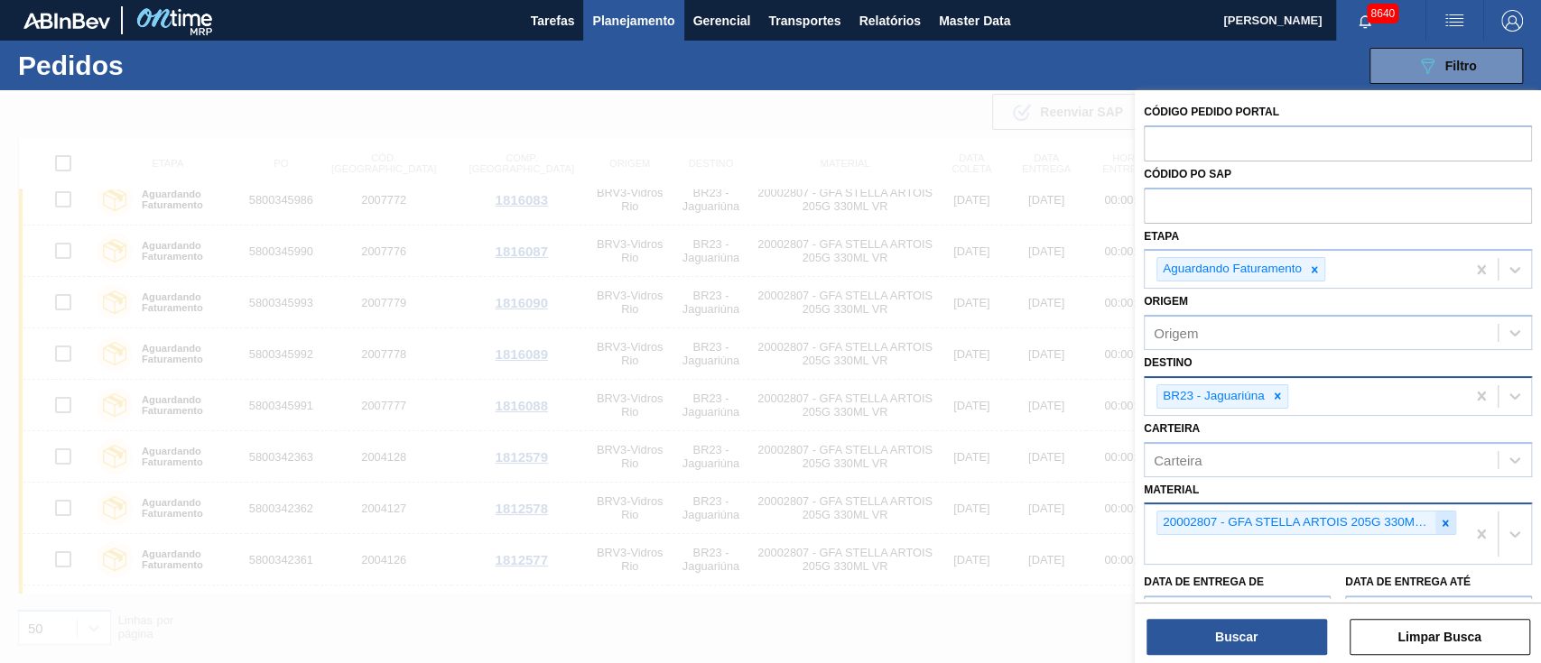
click at [1442, 518] on icon at bounding box center [1445, 523] width 13 height 13
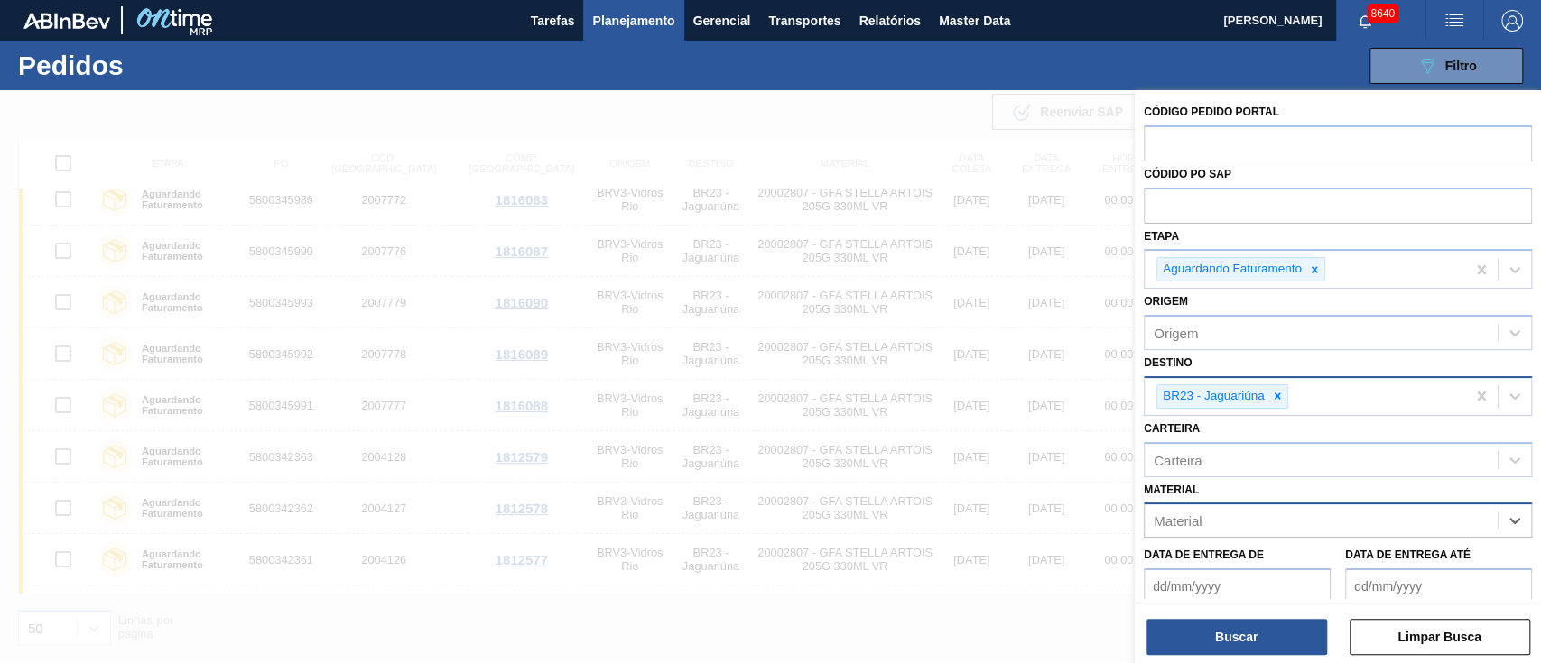
paste input "20004599"
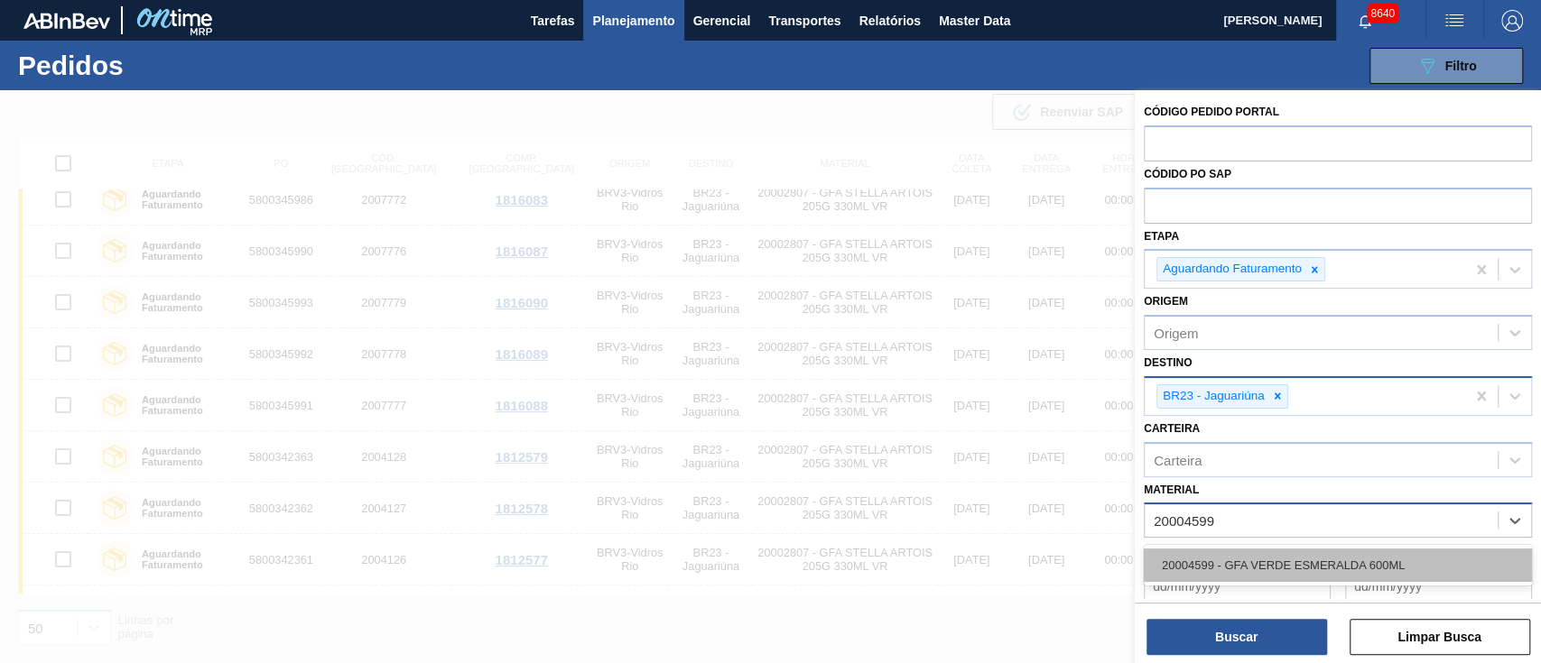
click at [1265, 567] on div "20004599 - GFA VERDE ESMERALDA 600ML" at bounding box center [1338, 565] width 388 height 33
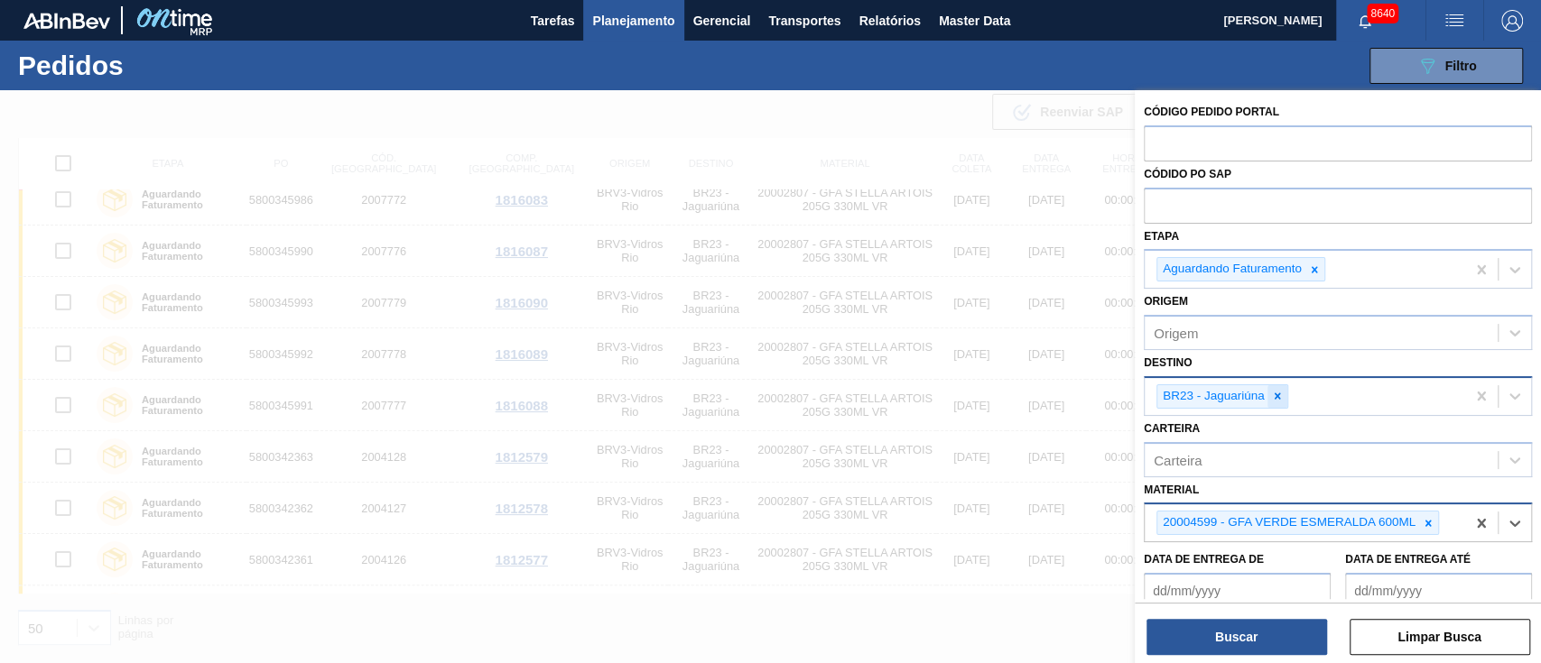
click at [1277, 392] on icon at bounding box center [1277, 396] width 13 height 13
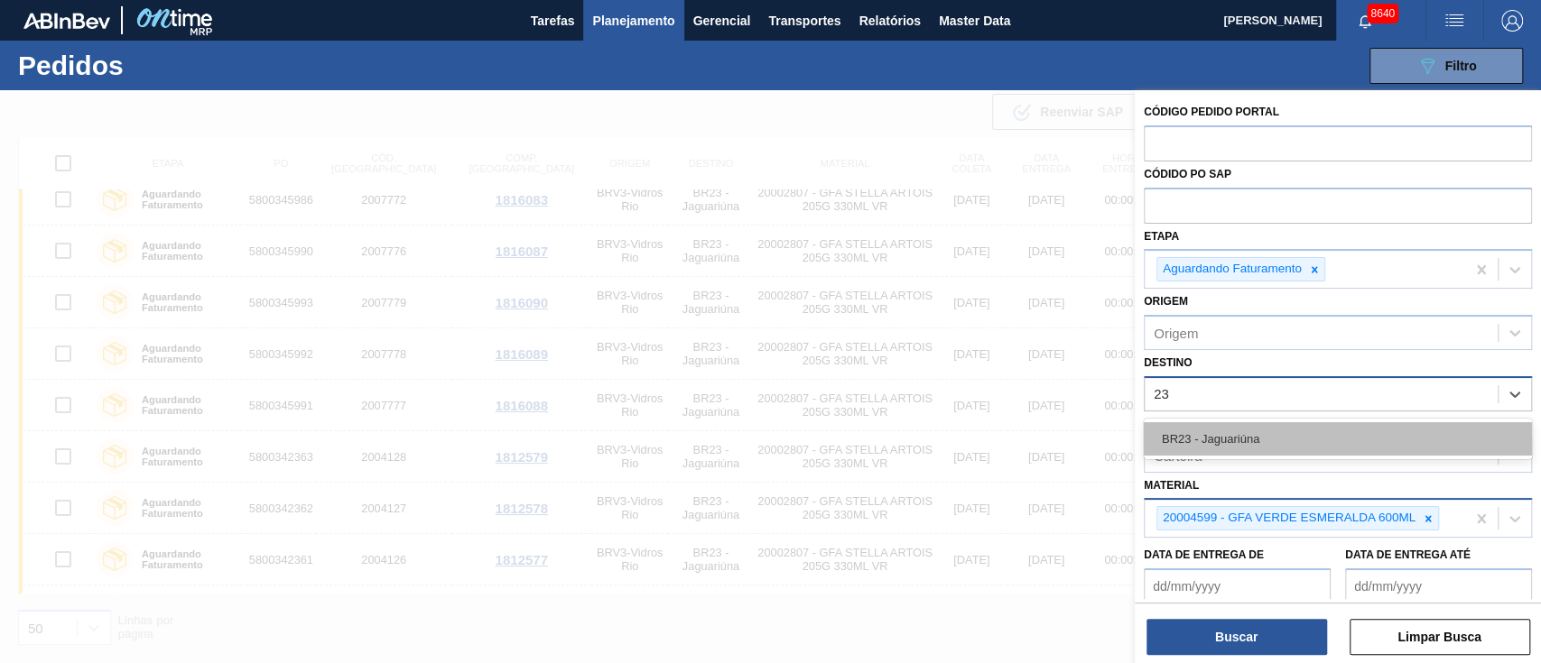
click at [1205, 430] on div "BR23 - Jaguariúna" at bounding box center [1338, 438] width 388 height 33
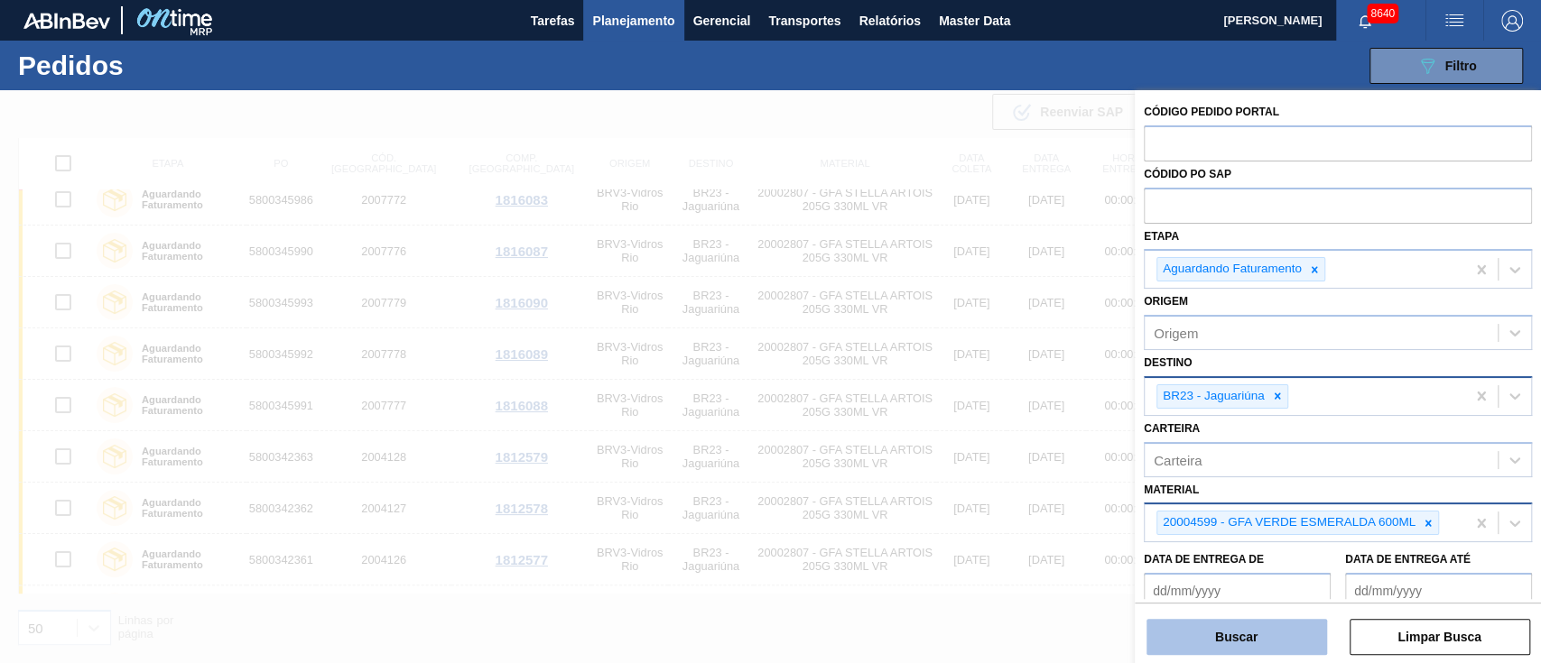
click at [1212, 639] on button "Buscar" at bounding box center [1236, 637] width 181 height 36
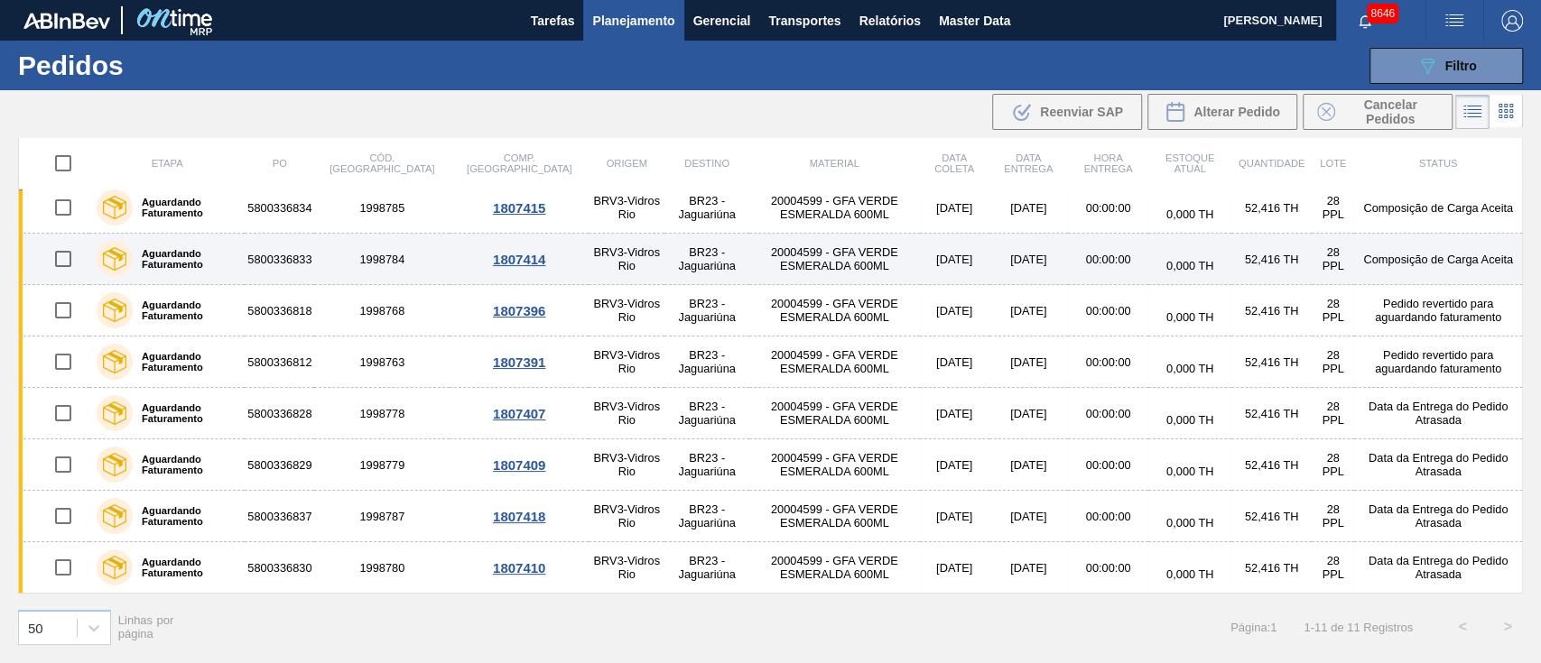
scroll to position [162, 0]
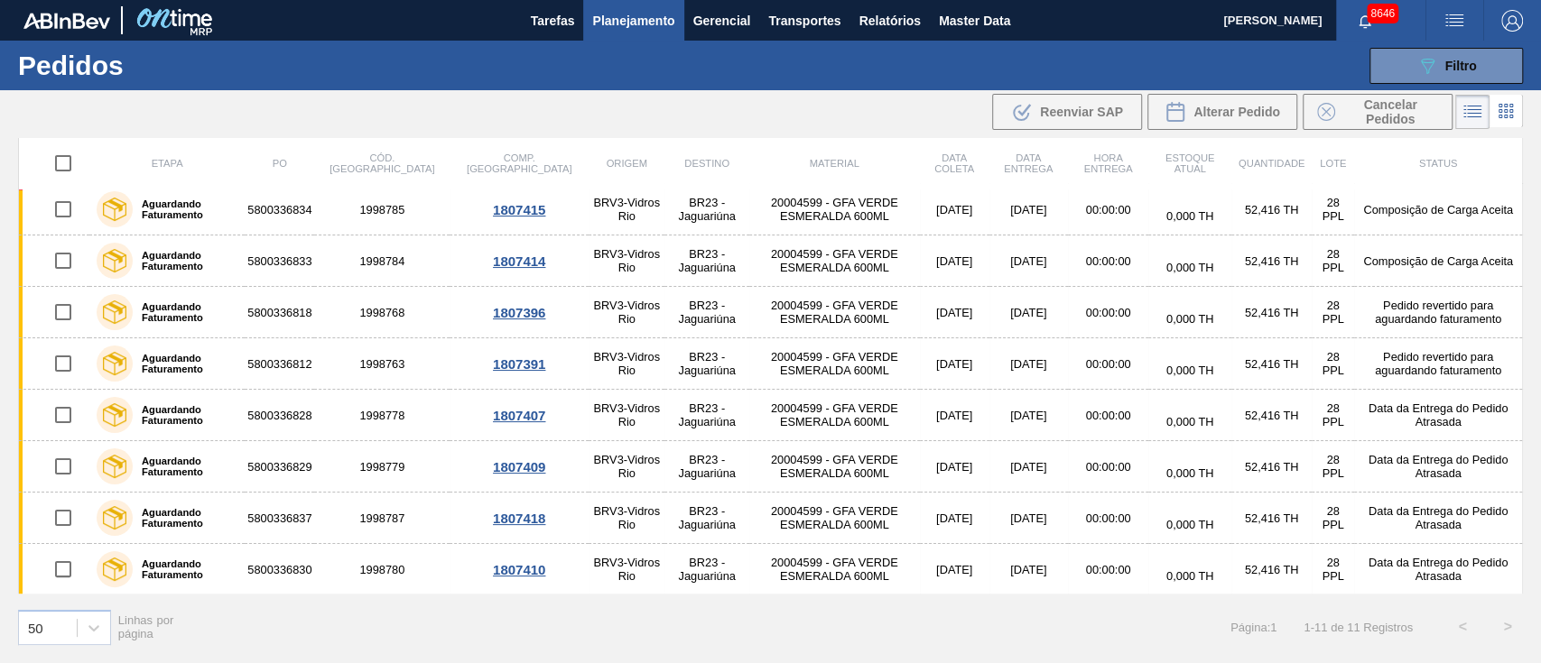
click at [628, 24] on span "Planejamento" at bounding box center [633, 21] width 82 height 22
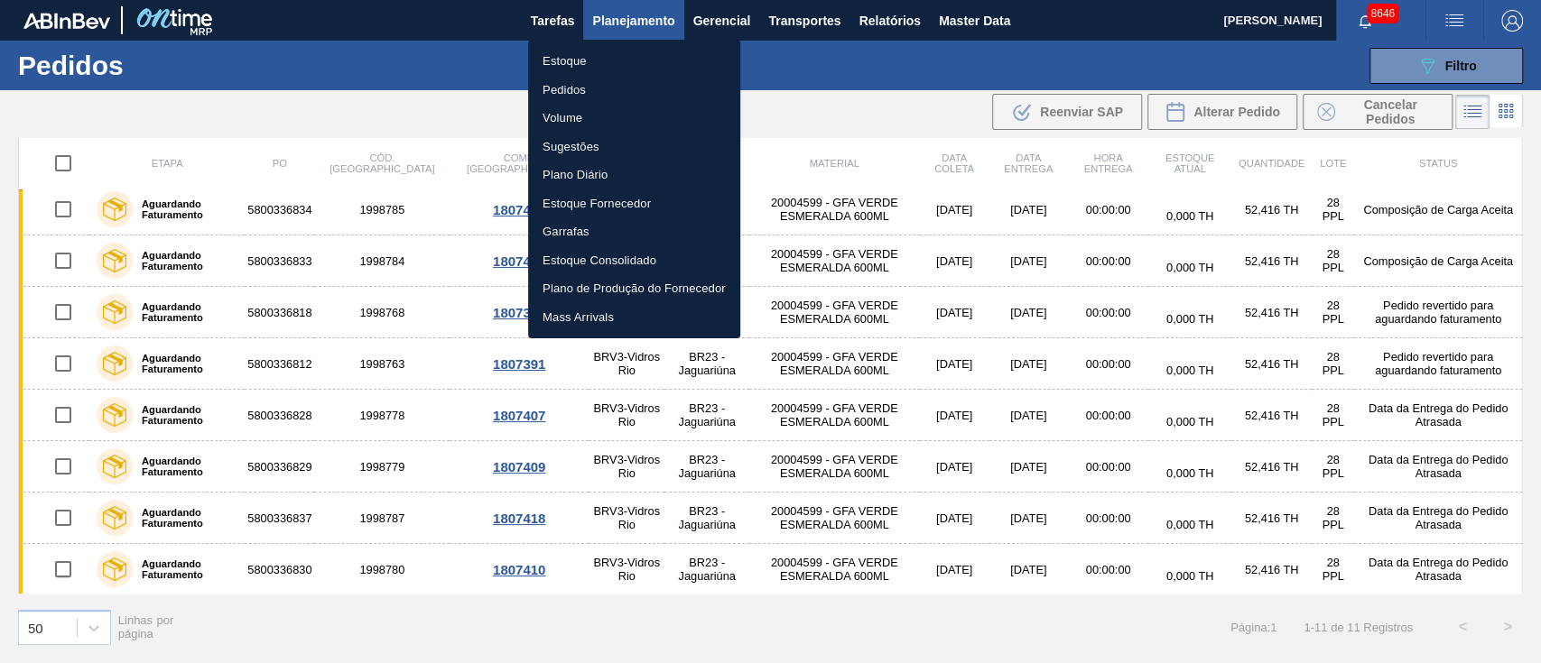
click at [570, 89] on li "Pedidos" at bounding box center [634, 90] width 212 height 29
